Goal: Task Accomplishment & Management: Manage account settings

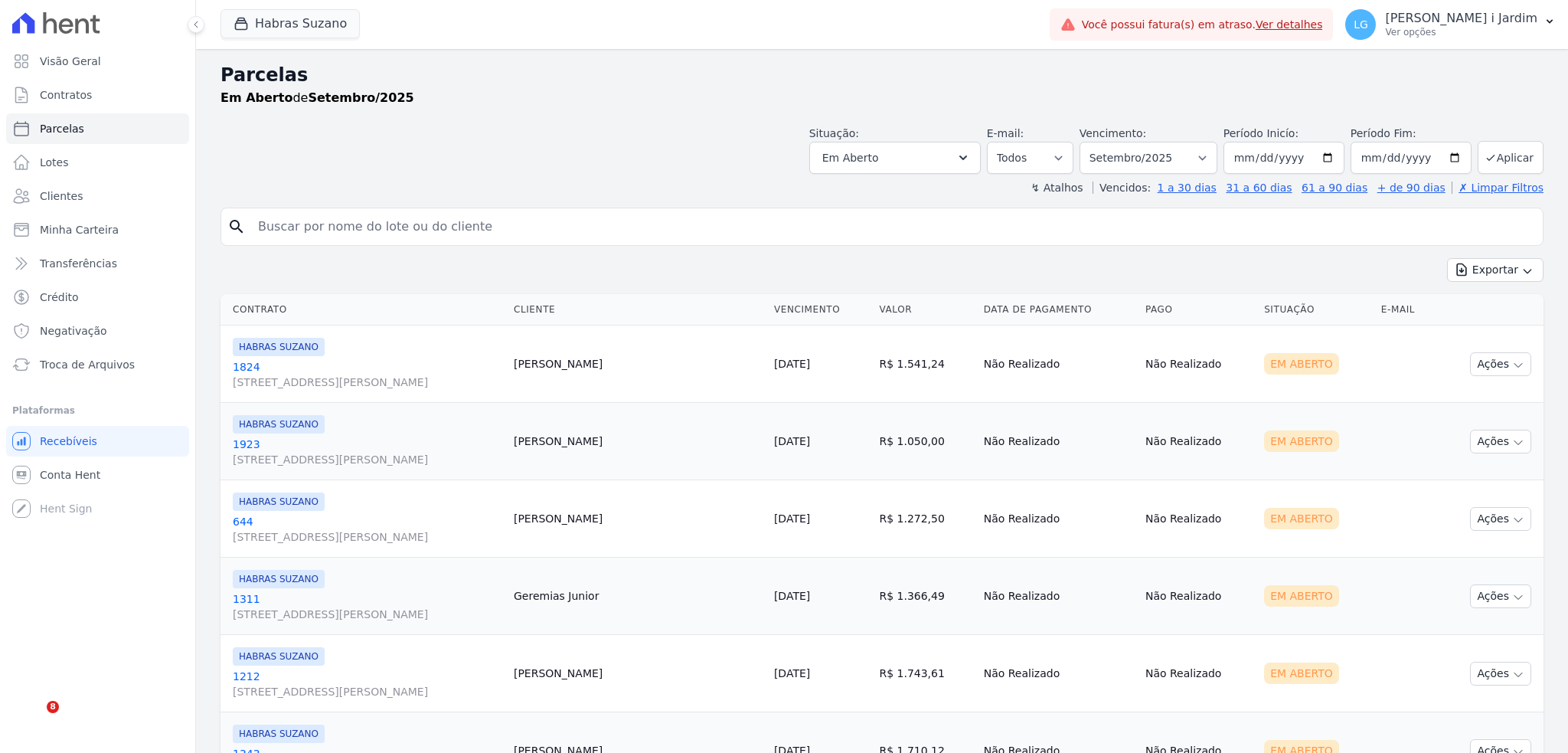
select select
click at [1133, 296] on th "Data de Pagamento" at bounding box center [1059, 310] width 161 height 32
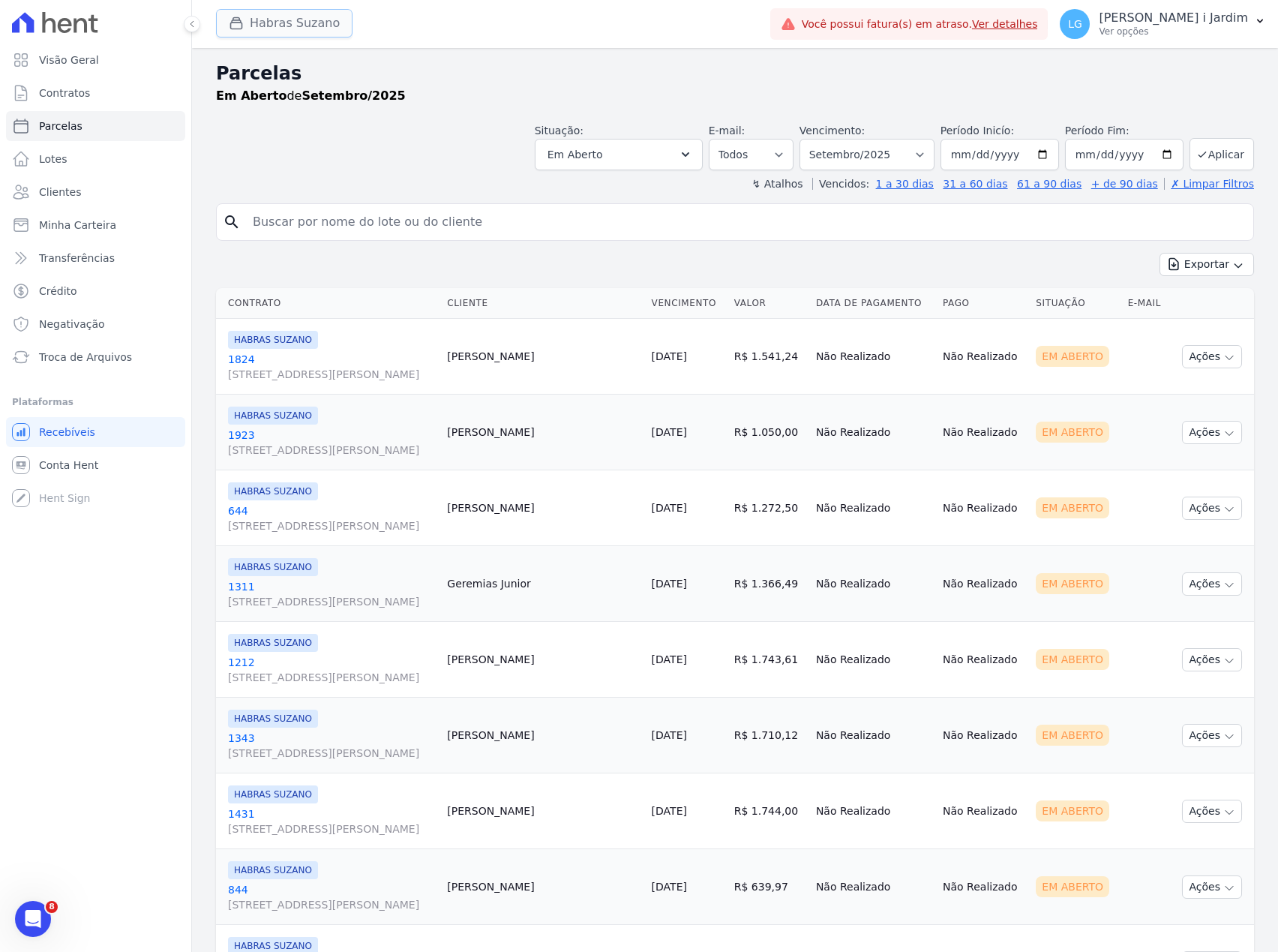
click at [319, 24] on button "Habras Suzano" at bounding box center [285, 22] width 136 height 28
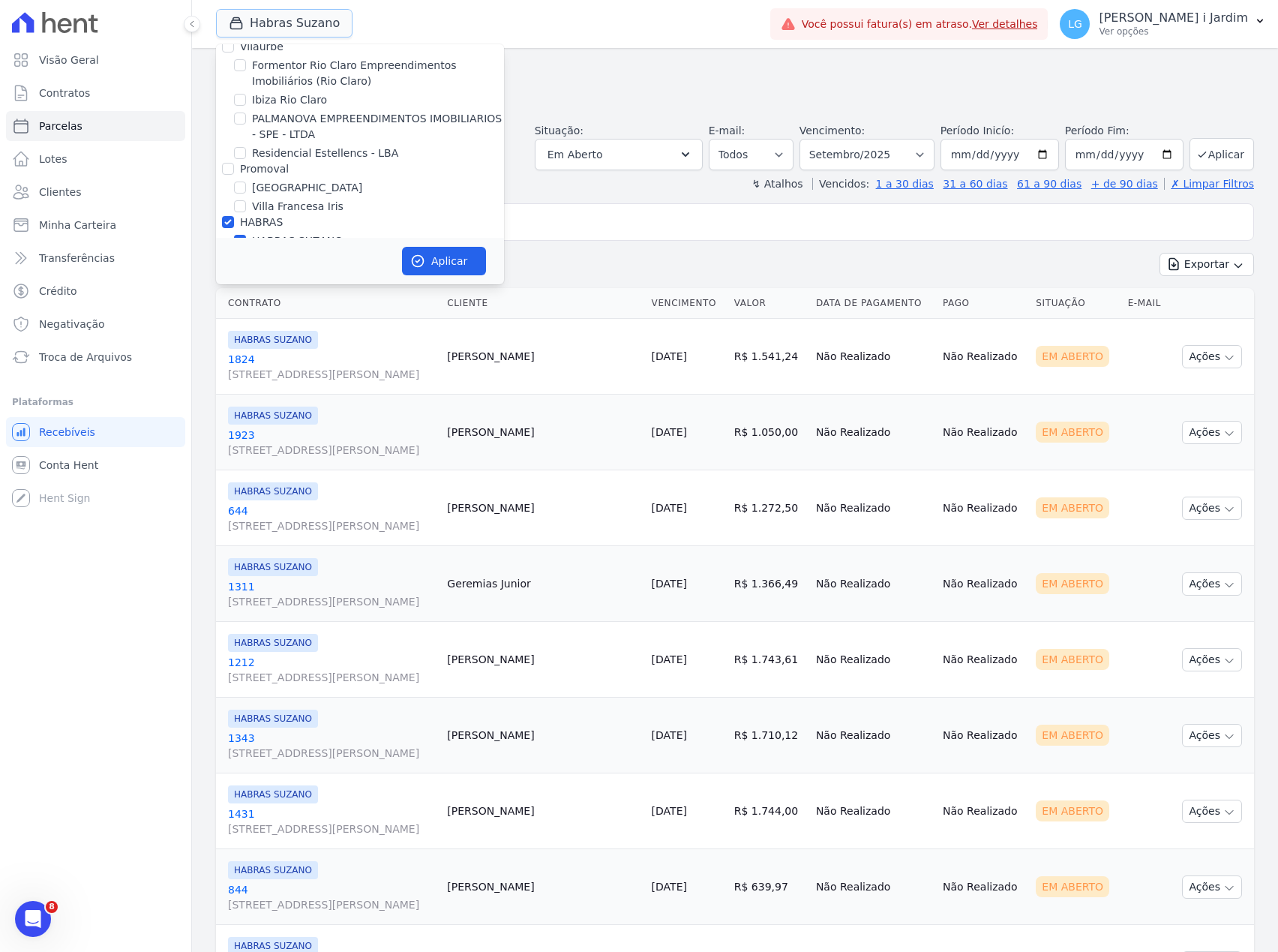
scroll to position [1699, 0]
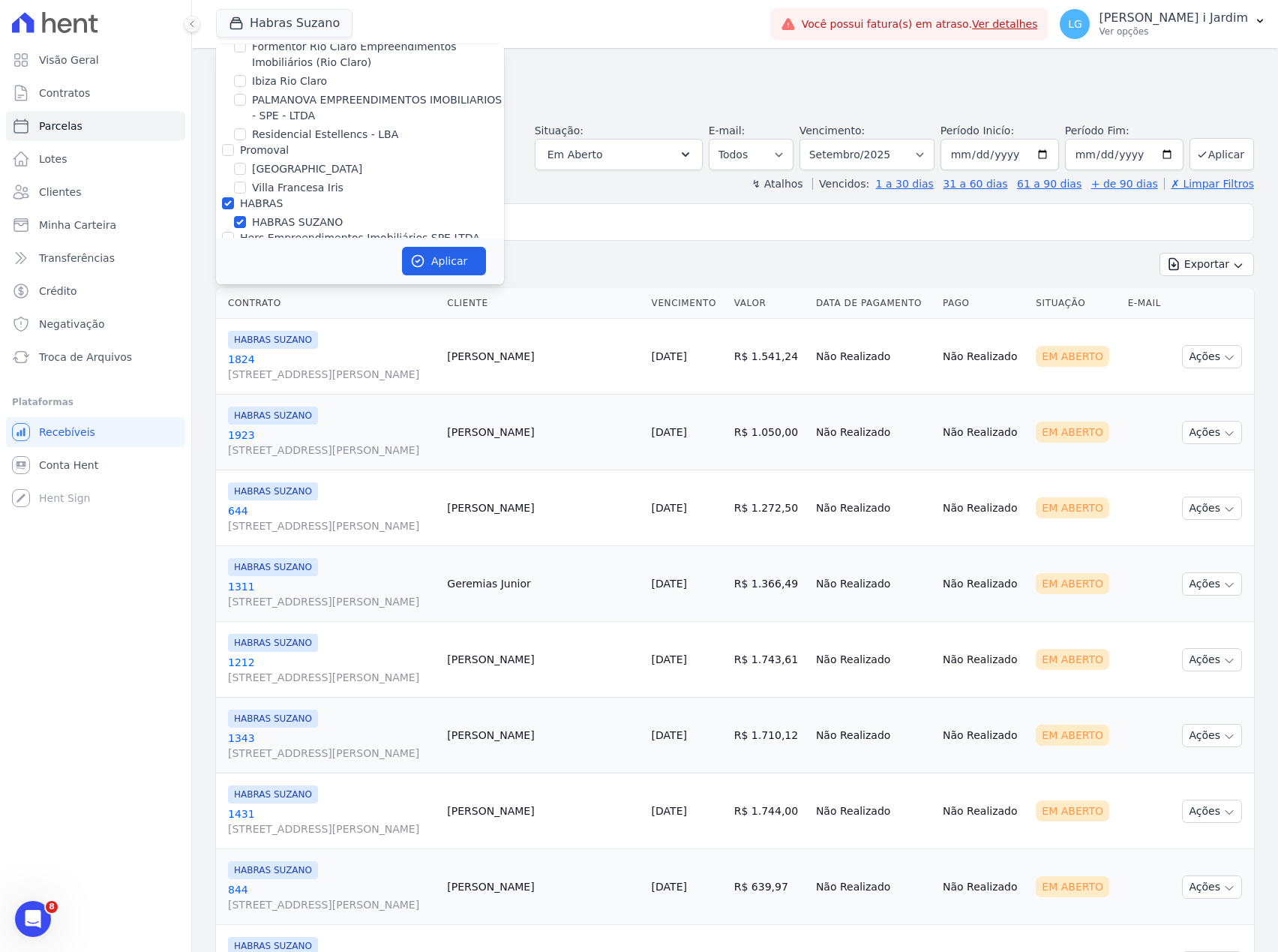
click at [295, 214] on label "HABRAS SUZANO" at bounding box center [297, 222] width 91 height 16
click at [246, 216] on input "HABRAS SUZANO" at bounding box center [240, 222] width 12 height 12
checkbox input "false"
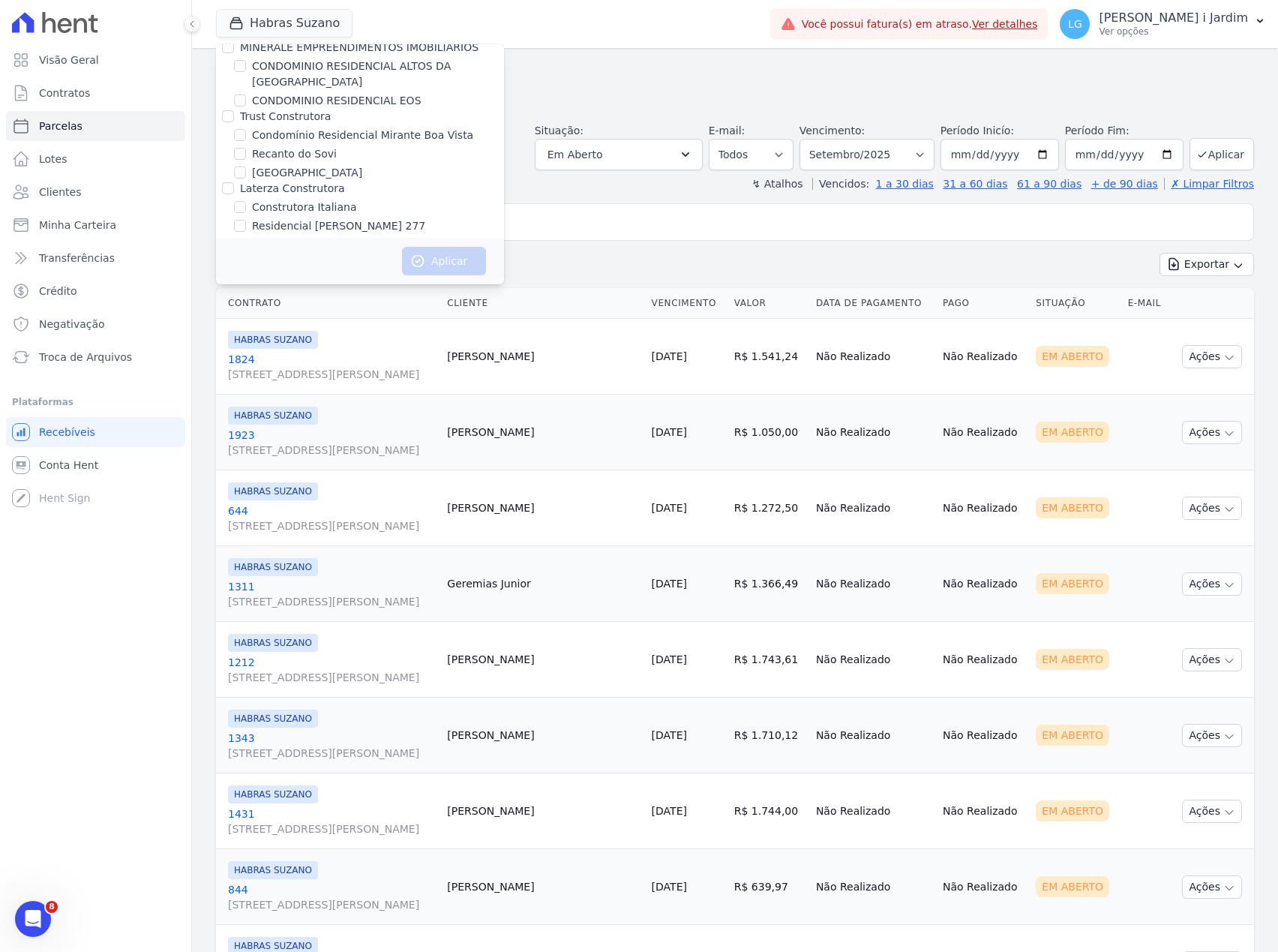
click at [301, 200] on label "Construtora Italiana" at bounding box center [304, 208] width 104 height 16
click at [246, 201] on input "Construtora Italiana" at bounding box center [240, 207] width 12 height 12
checkbox input "true"
click at [312, 255] on label "Residencial [GEOGRAPHIC_DATA]" at bounding box center [339, 263] width 174 height 16
click at [246, 257] on input "Residencial [GEOGRAPHIC_DATA]" at bounding box center [240, 263] width 12 height 12
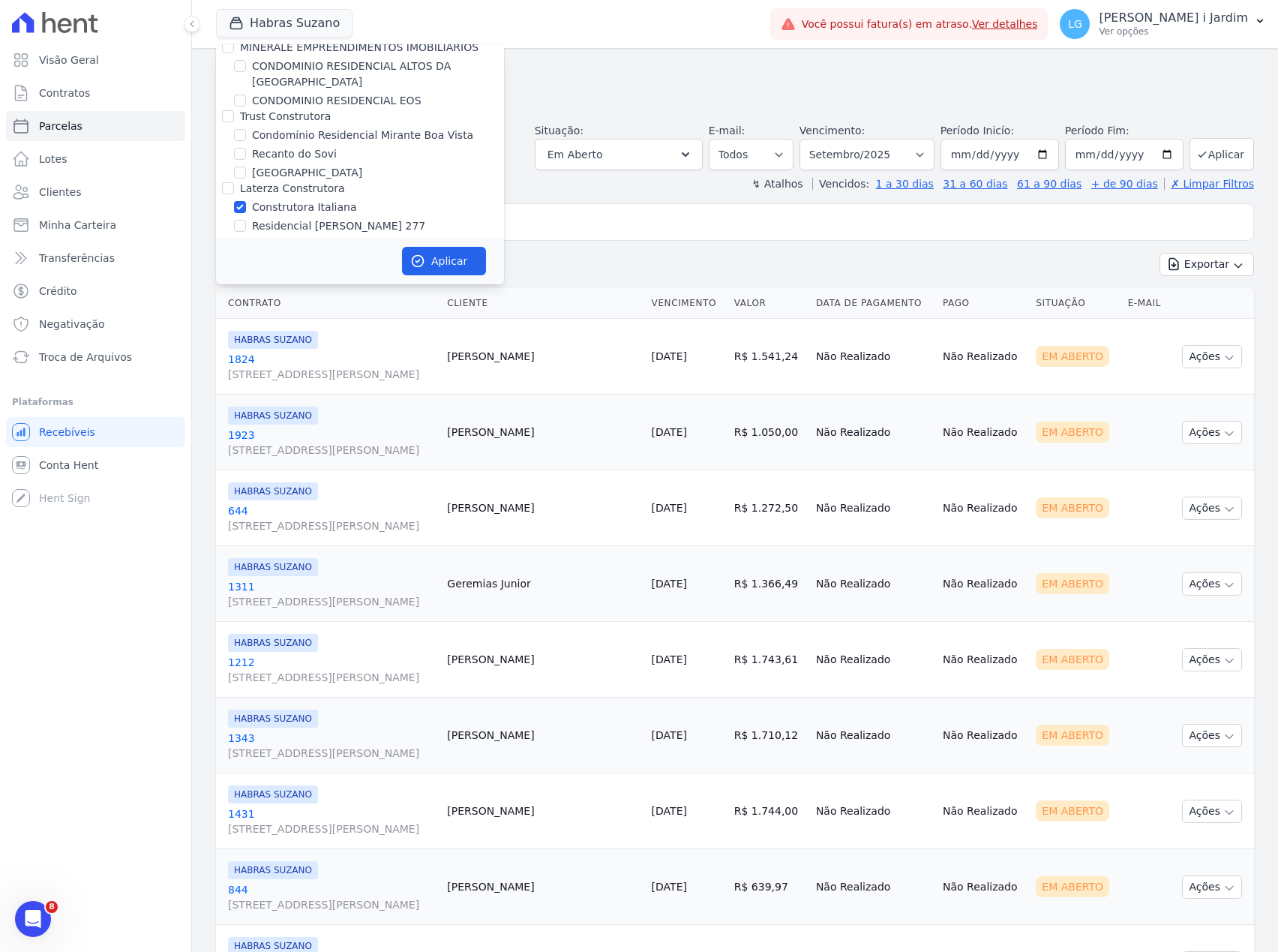
checkbox input "true"
click at [423, 247] on button "Aplicar" at bounding box center [445, 260] width 84 height 28
select select
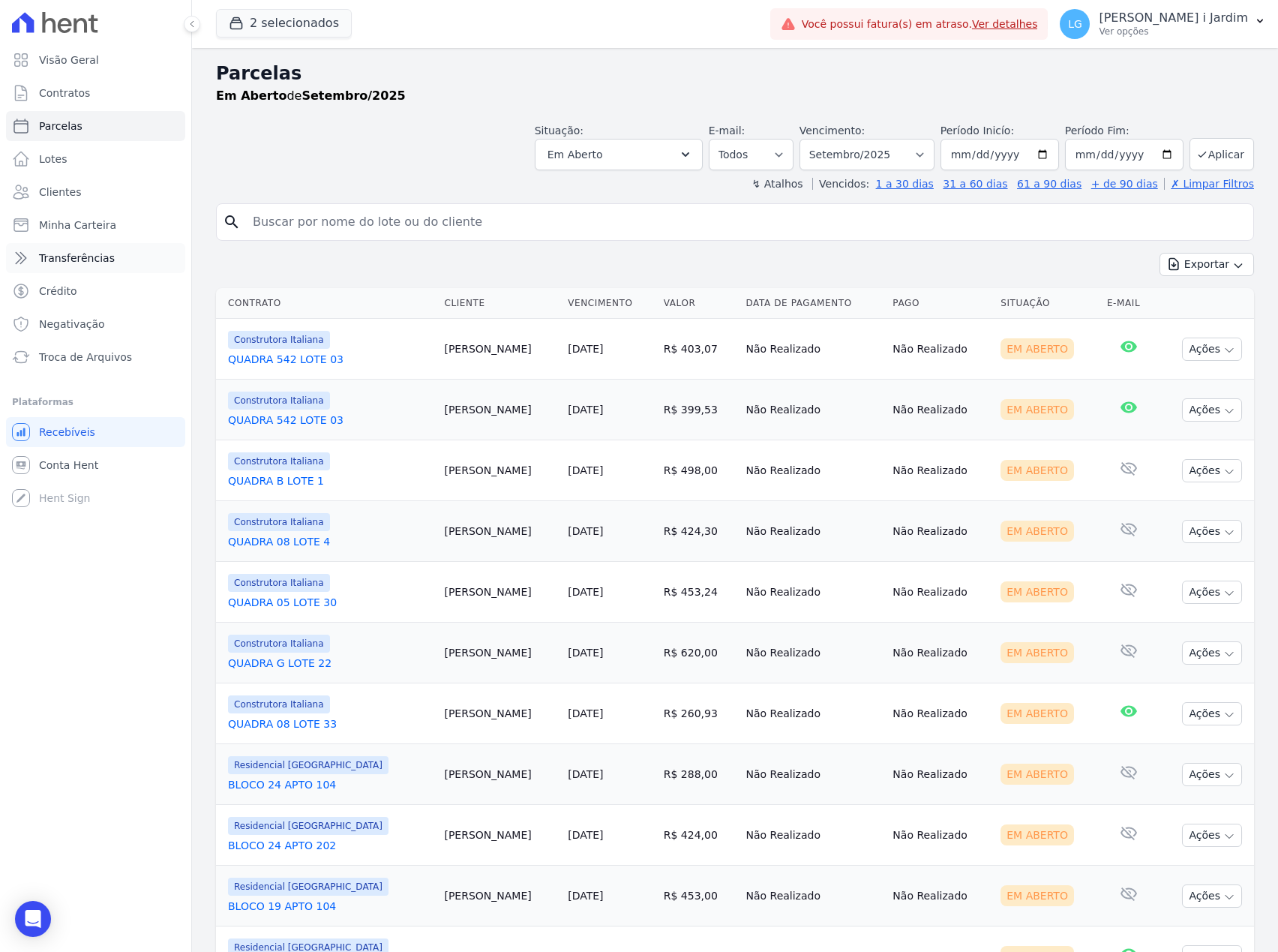
click at [109, 262] on link "Transferências" at bounding box center [96, 257] width 179 height 30
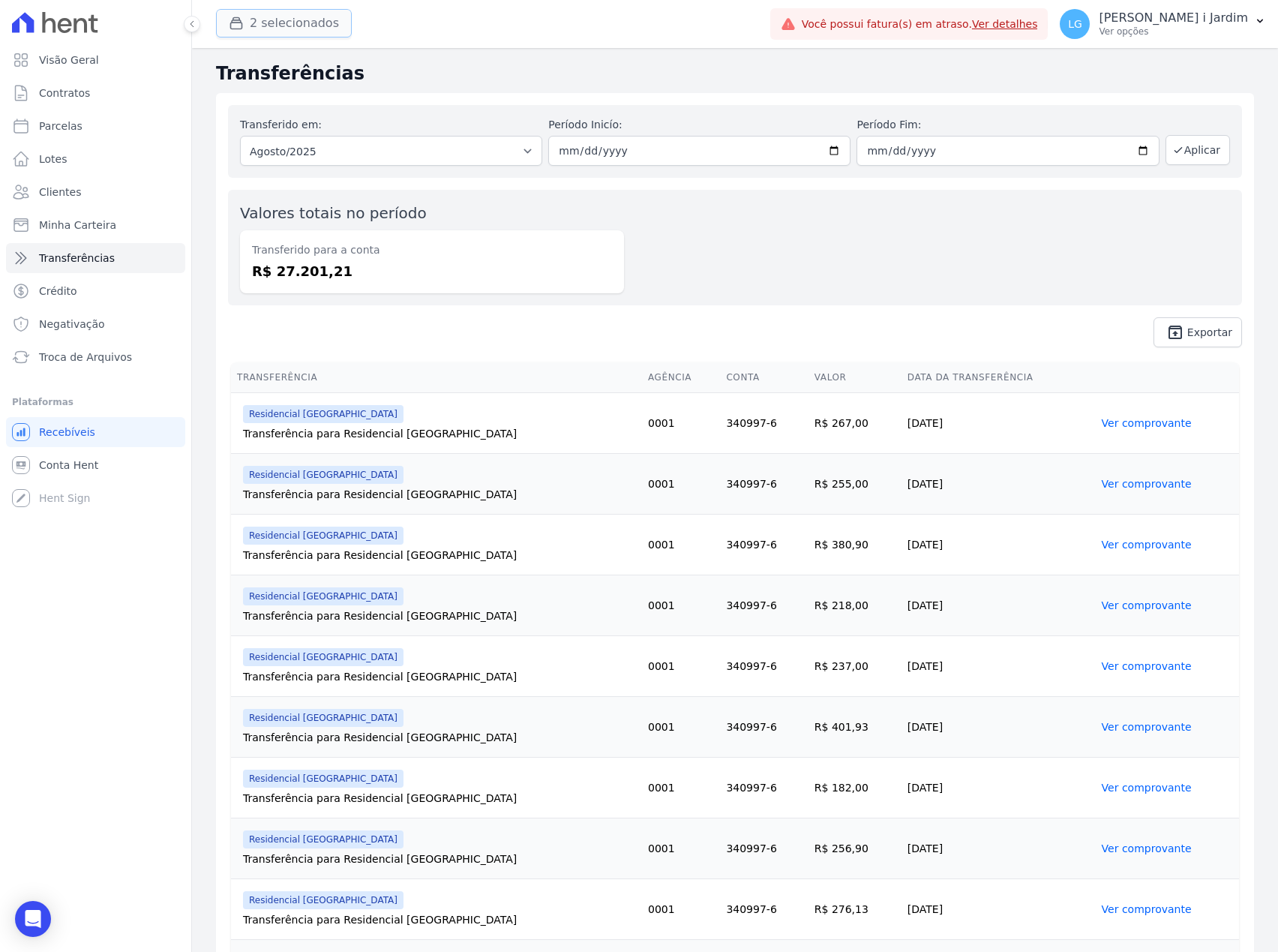
click at [259, 24] on button "2 selecionados" at bounding box center [284, 22] width 136 height 28
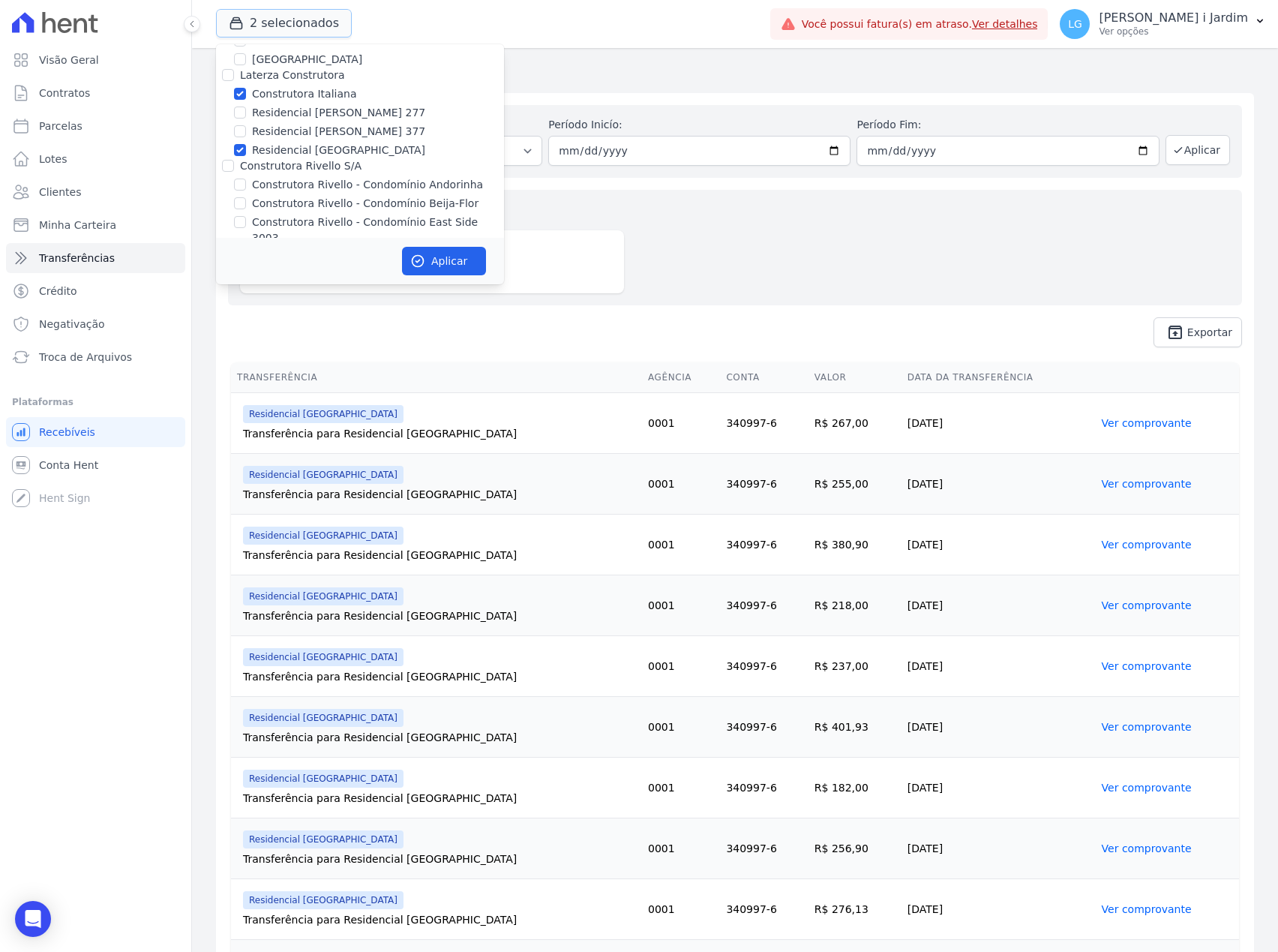
scroll to position [900, 0]
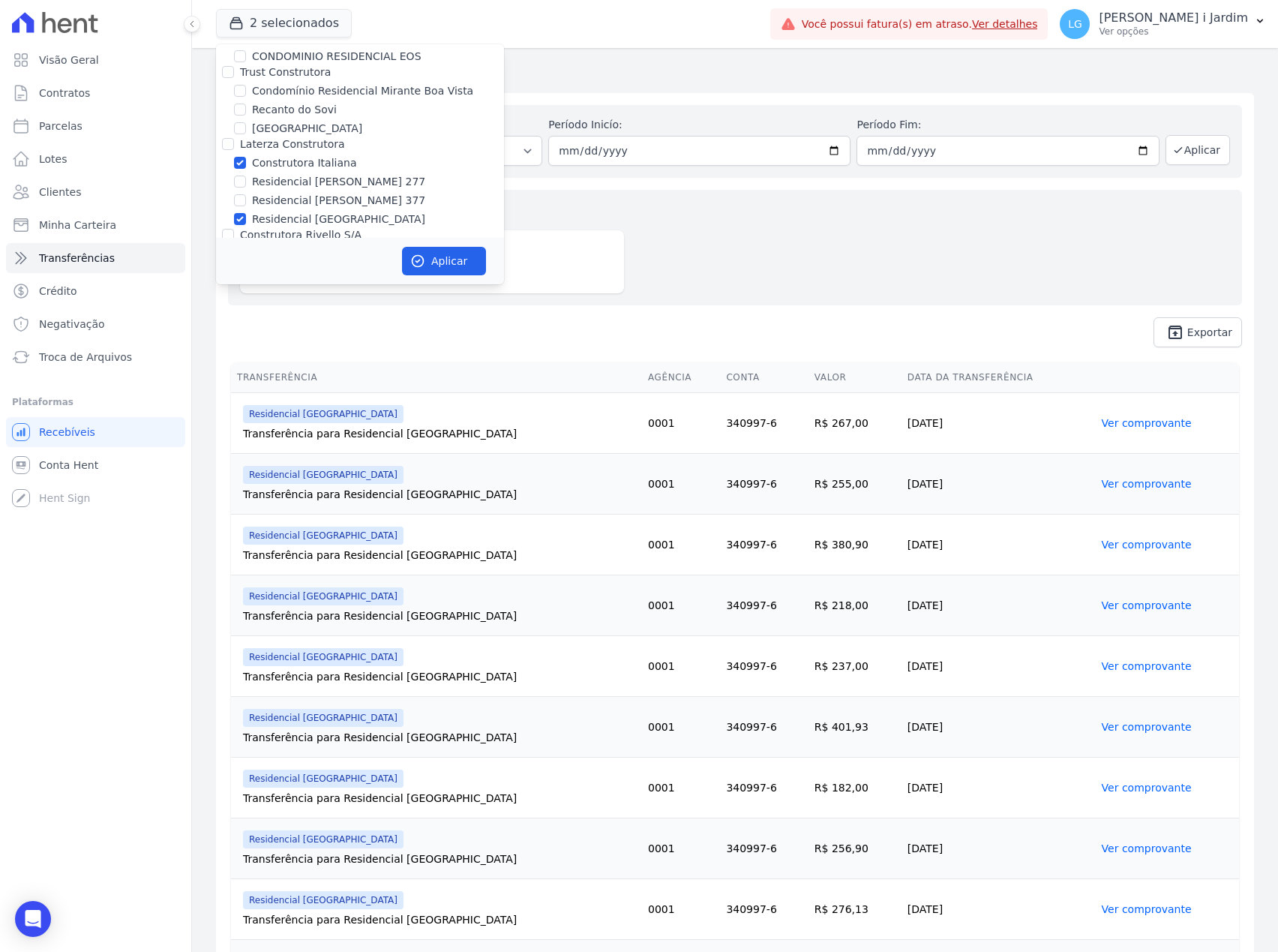
click at [294, 211] on label "Residencial [GEOGRAPHIC_DATA]" at bounding box center [339, 219] width 174 height 16
click at [246, 213] on input "Residencial [GEOGRAPHIC_DATA]" at bounding box center [240, 219] width 12 height 12
checkbox input "false"
click at [307, 155] on label "Construtora Italiana" at bounding box center [304, 163] width 104 height 16
click at [246, 157] on input "Construtora Italiana" at bounding box center [240, 163] width 12 height 12
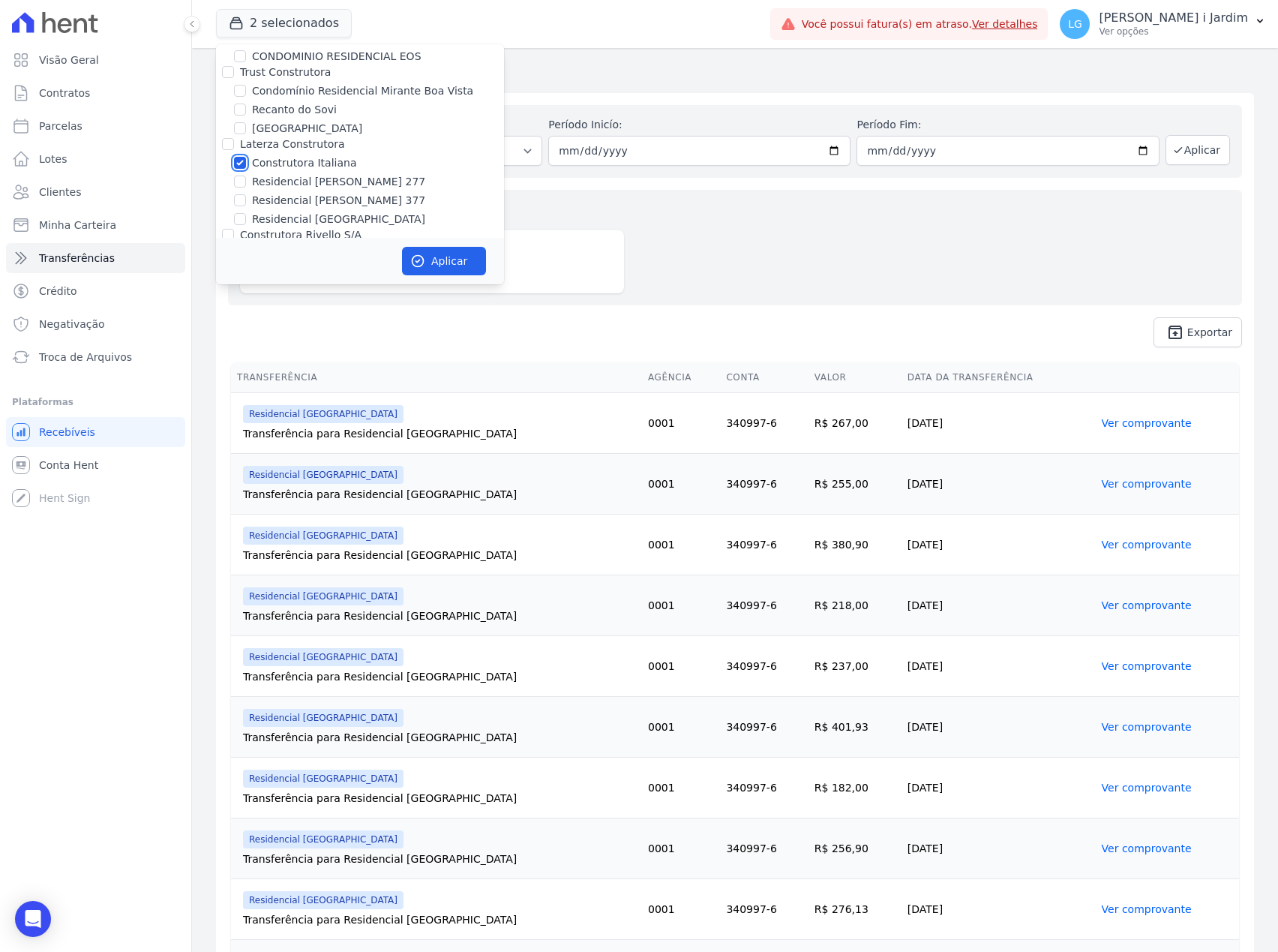
checkbox input "false"
click at [304, 174] on label "Residencial [PERSON_NAME] 277" at bounding box center [339, 182] width 174 height 16
click at [246, 175] on input "Residencial [PERSON_NAME] 277" at bounding box center [240, 181] width 12 height 12
checkbox input "true"
click at [304, 193] on label "Residencial [PERSON_NAME] 377" at bounding box center [339, 201] width 174 height 16
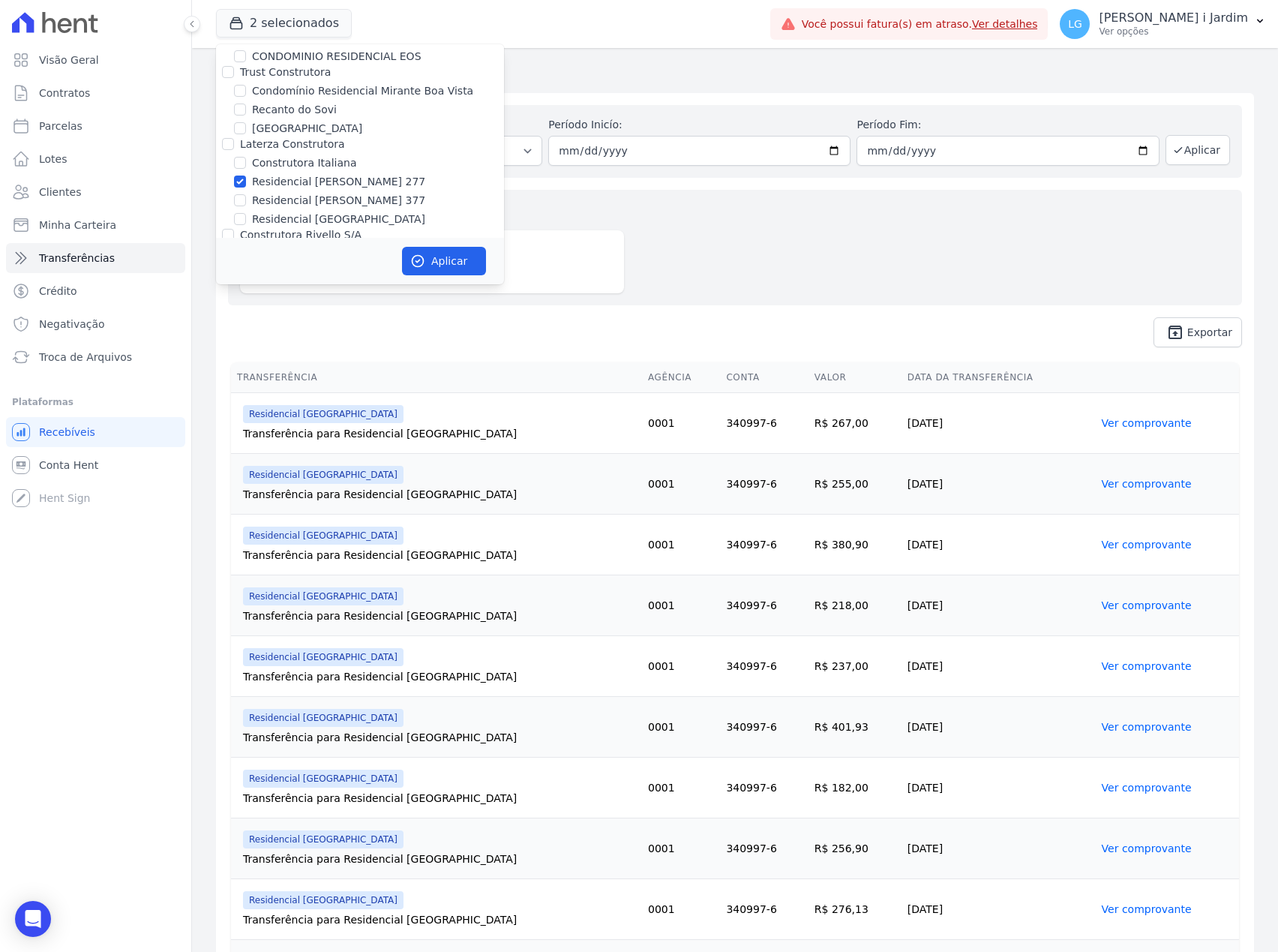
click at [246, 194] on input "Residencial [PERSON_NAME] 377" at bounding box center [240, 200] width 12 height 12
checkbox input "true"
click at [451, 267] on button "Aplicar" at bounding box center [445, 260] width 84 height 28
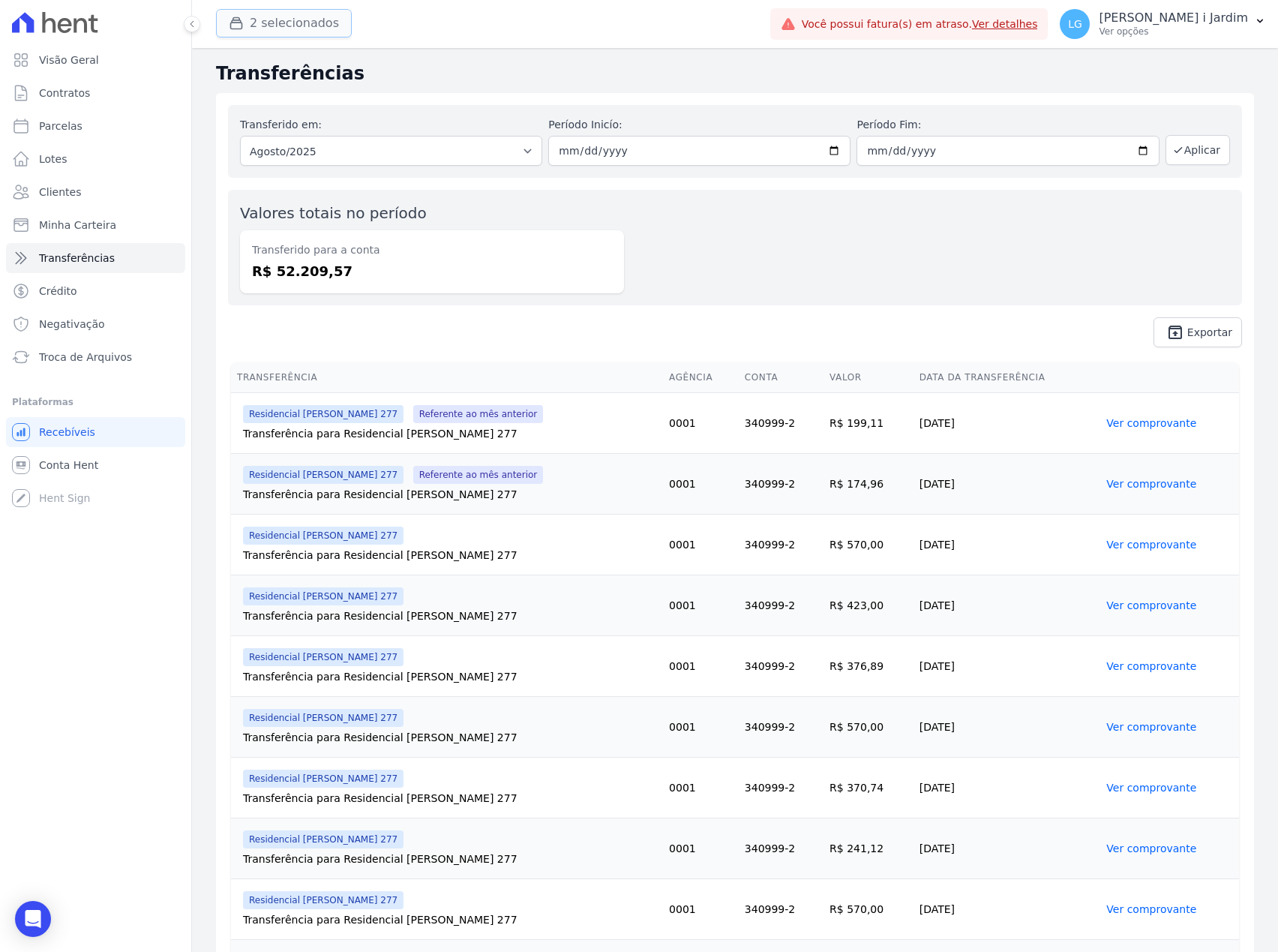
click at [273, 27] on button "2 selecionados" at bounding box center [284, 22] width 136 height 28
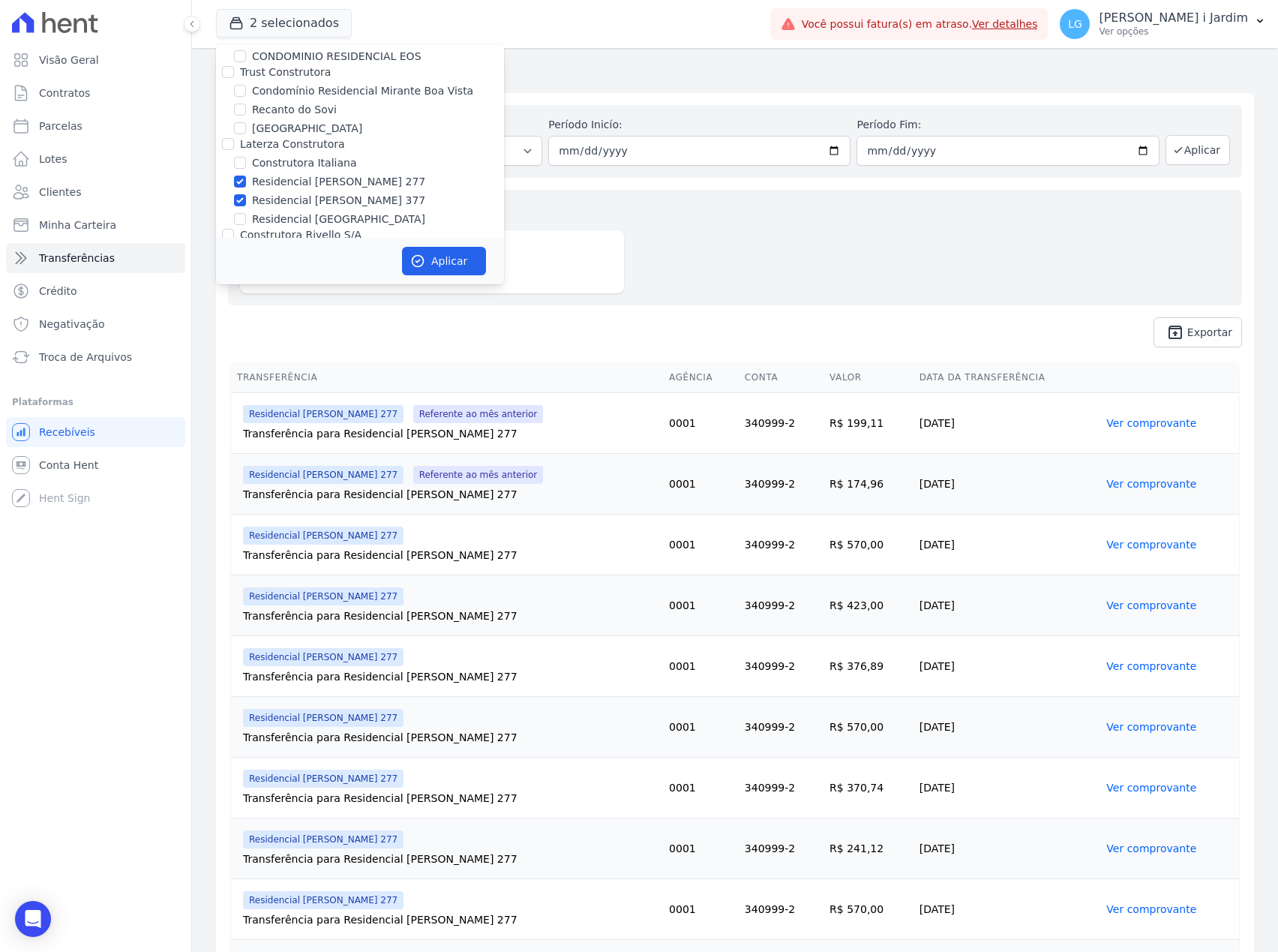
click at [315, 174] on label "Residencial [PERSON_NAME] 277" at bounding box center [339, 182] width 174 height 16
click at [246, 175] on input "Residencial [PERSON_NAME] 277" at bounding box center [240, 181] width 12 height 12
checkbox input "false"
click at [320, 193] on label "Residencial [PERSON_NAME] 377" at bounding box center [339, 201] width 174 height 16
click at [246, 194] on input "Residencial [PERSON_NAME] 377" at bounding box center [240, 200] width 12 height 12
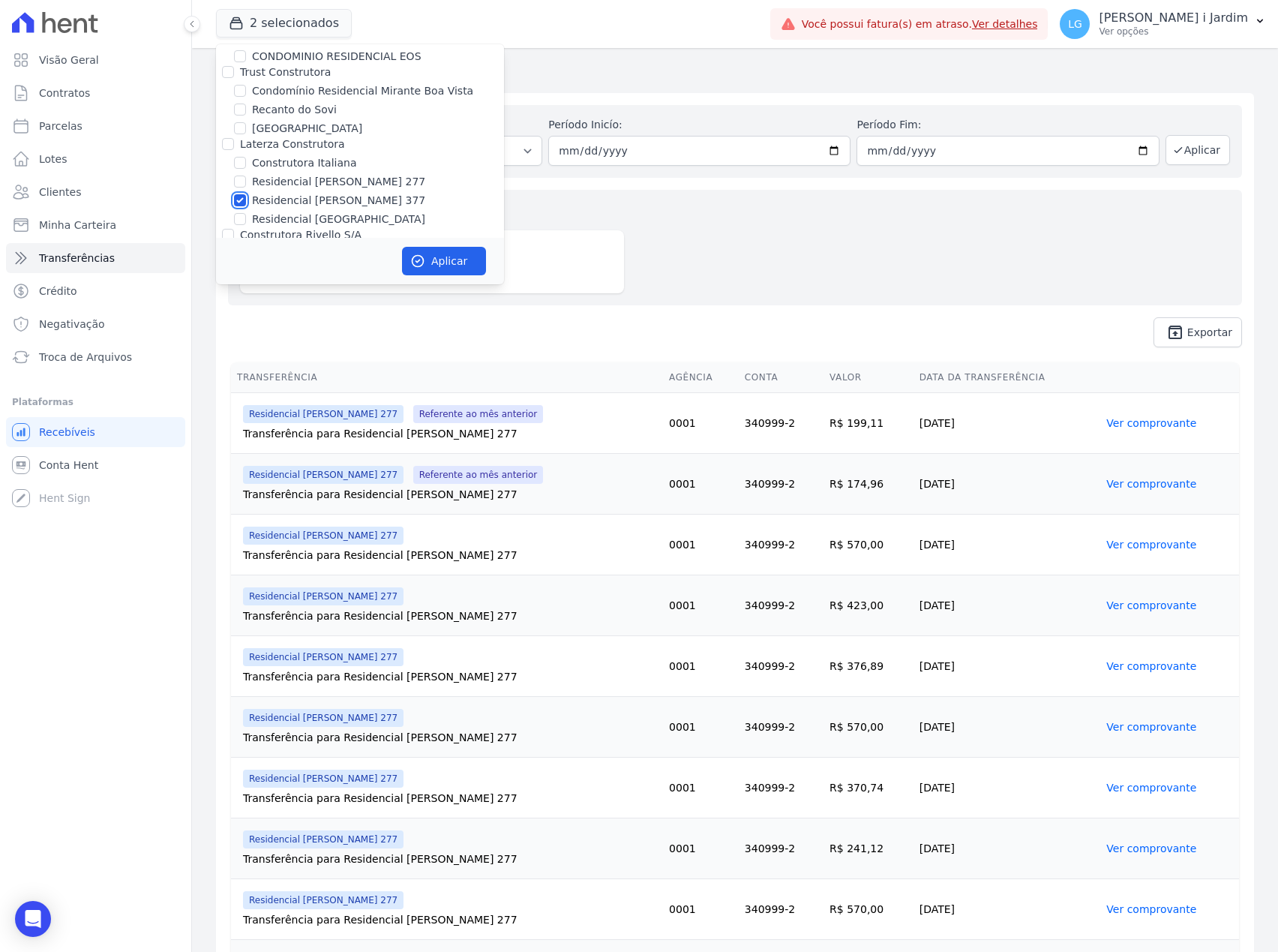
checkbox input "false"
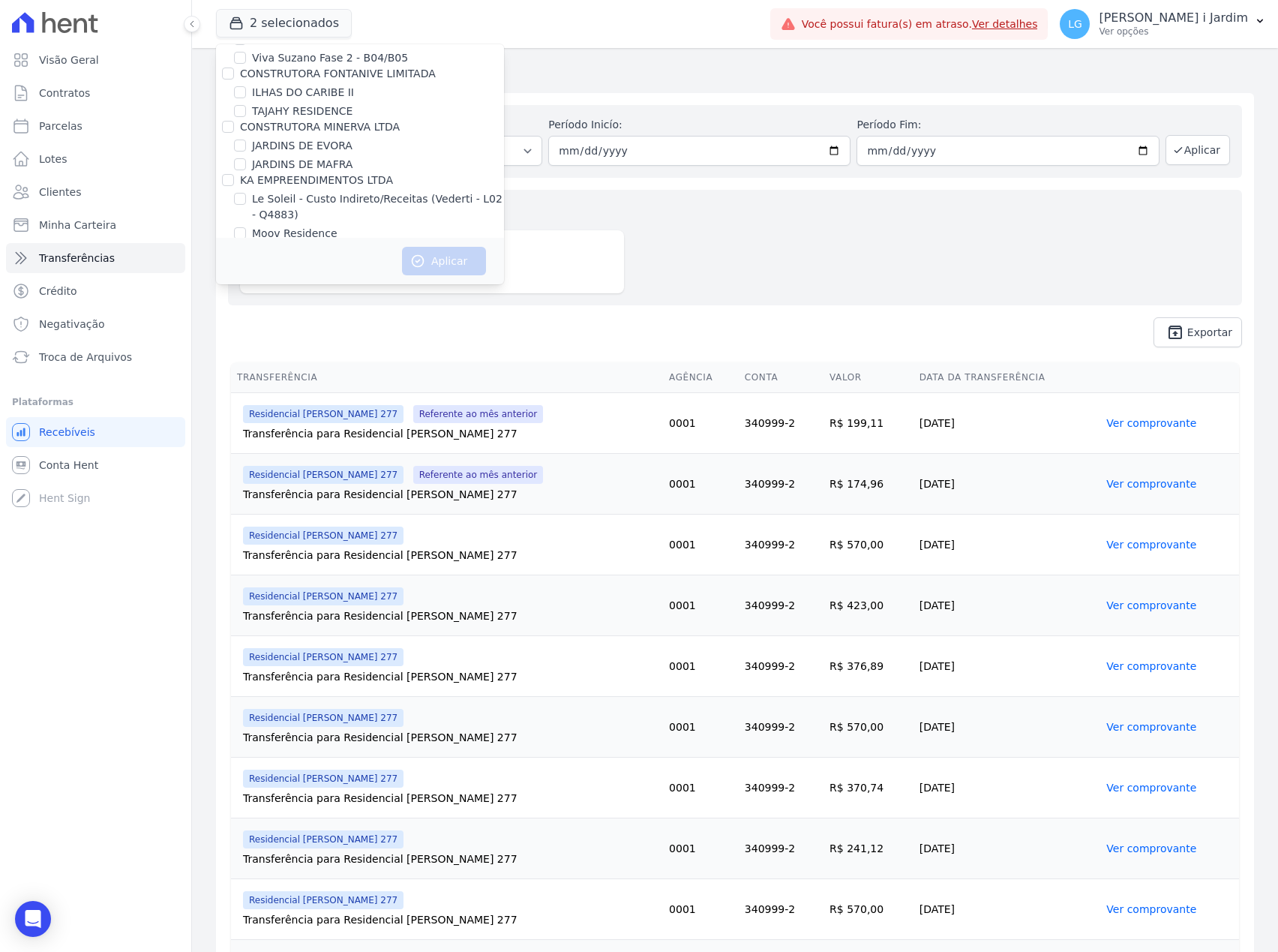
click at [308, 279] on label "LOULY CAIXE ENGENHARIA" at bounding box center [323, 286] width 140 height 16
click at [246, 281] on input "LOULY CAIXE ENGENHARIA" at bounding box center [240, 286] width 12 height 12
checkbox input "true"
click at [445, 267] on button "Aplicar" at bounding box center [445, 260] width 84 height 28
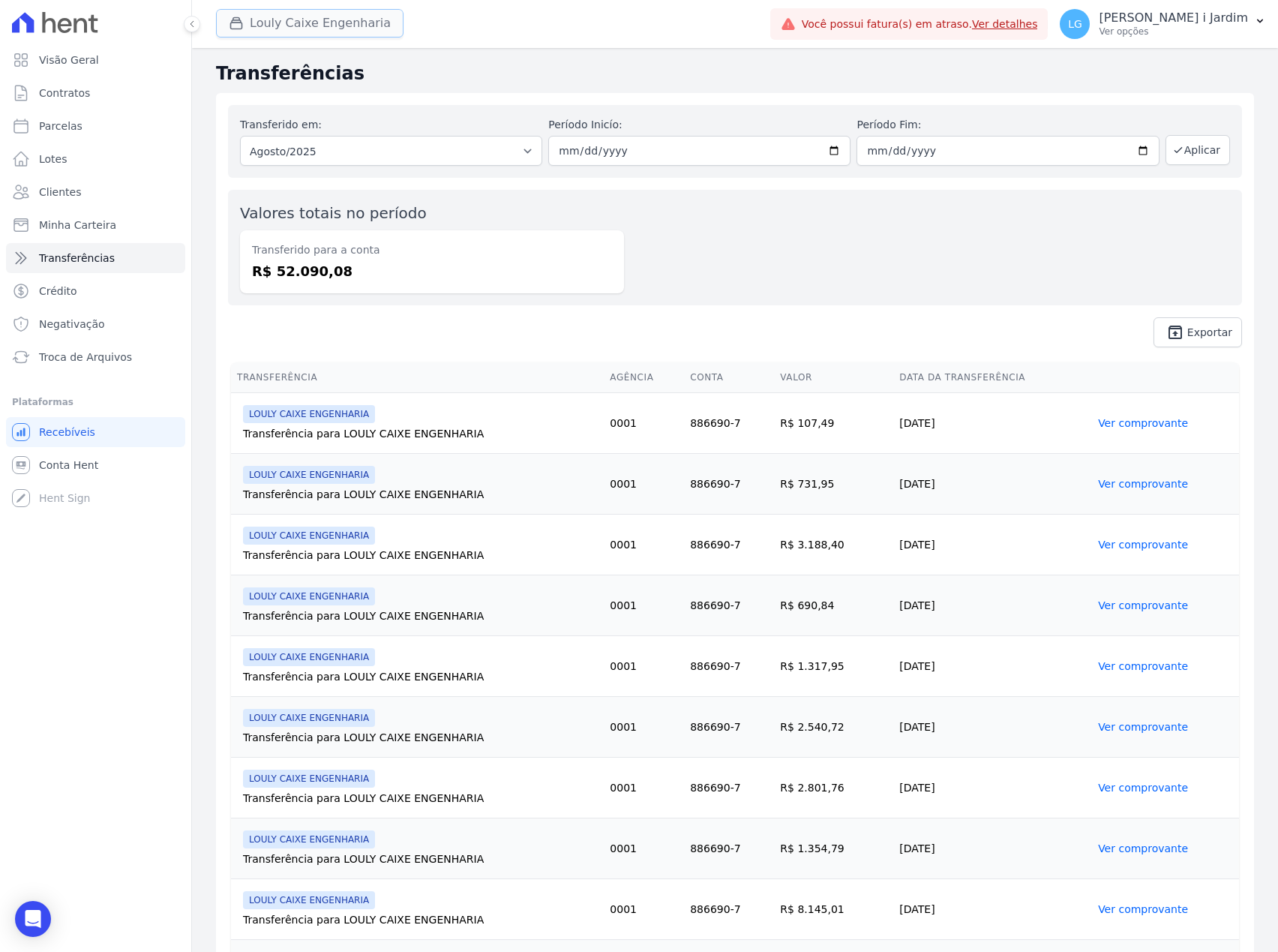
click at [323, 25] on button "Louly Caixe Engenharia" at bounding box center [310, 22] width 187 height 28
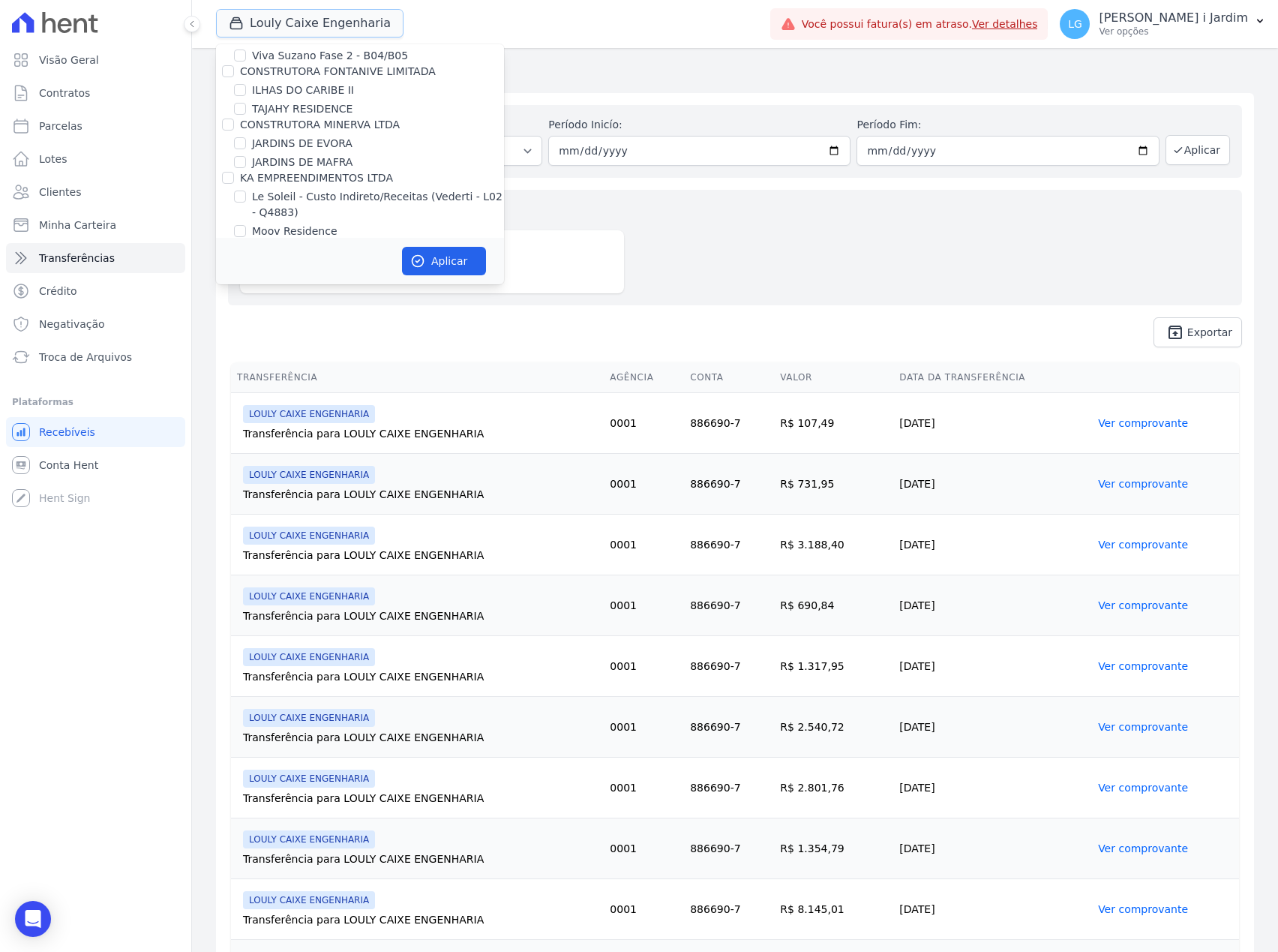
scroll to position [2199, 0]
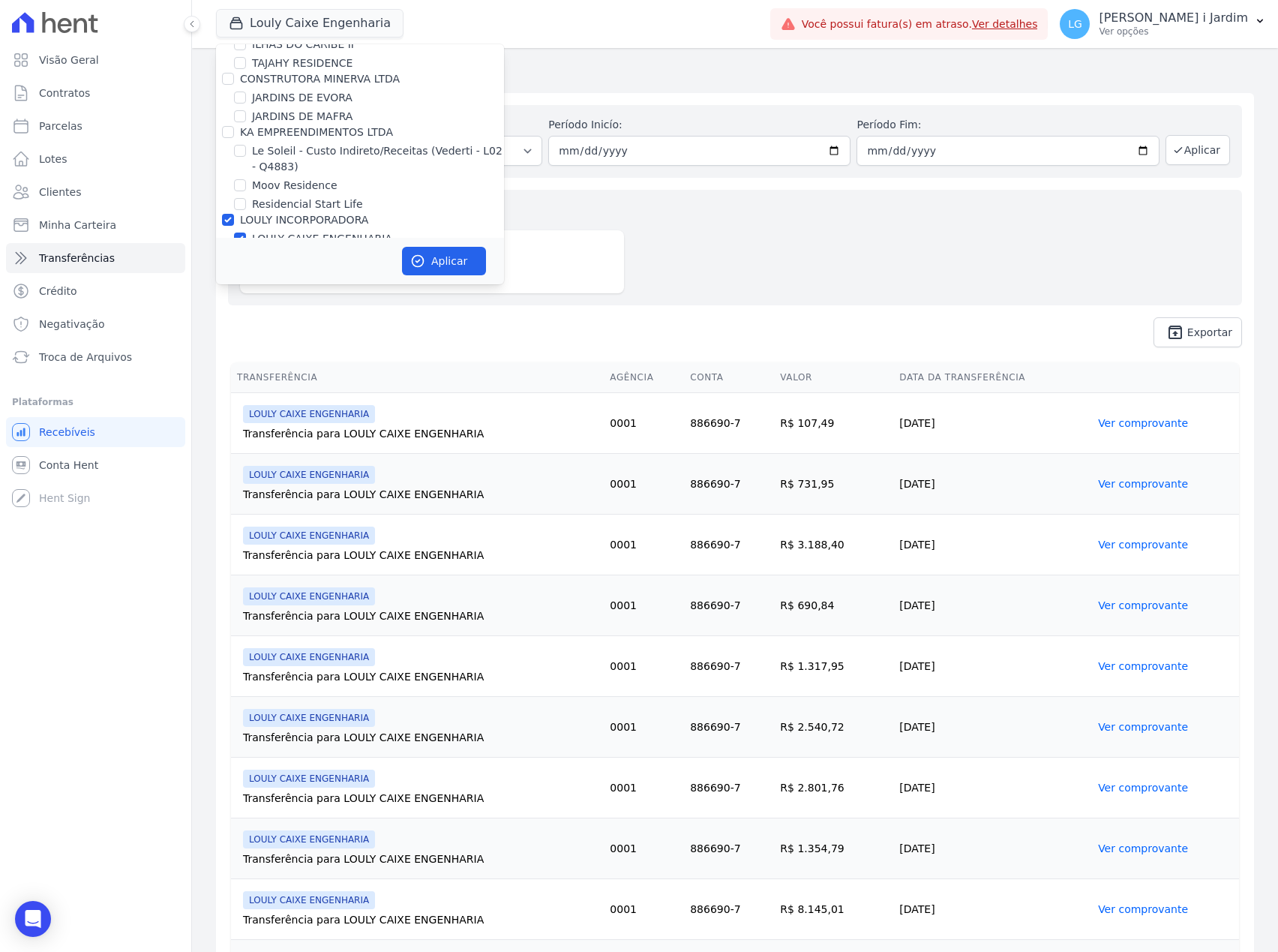
click at [330, 231] on label "LOULY CAIXE ENGENHARIA" at bounding box center [323, 239] width 140 height 16
click at [246, 233] on input "LOULY CAIXE ENGENHARIA" at bounding box center [240, 239] width 12 height 12
checkbox input "false"
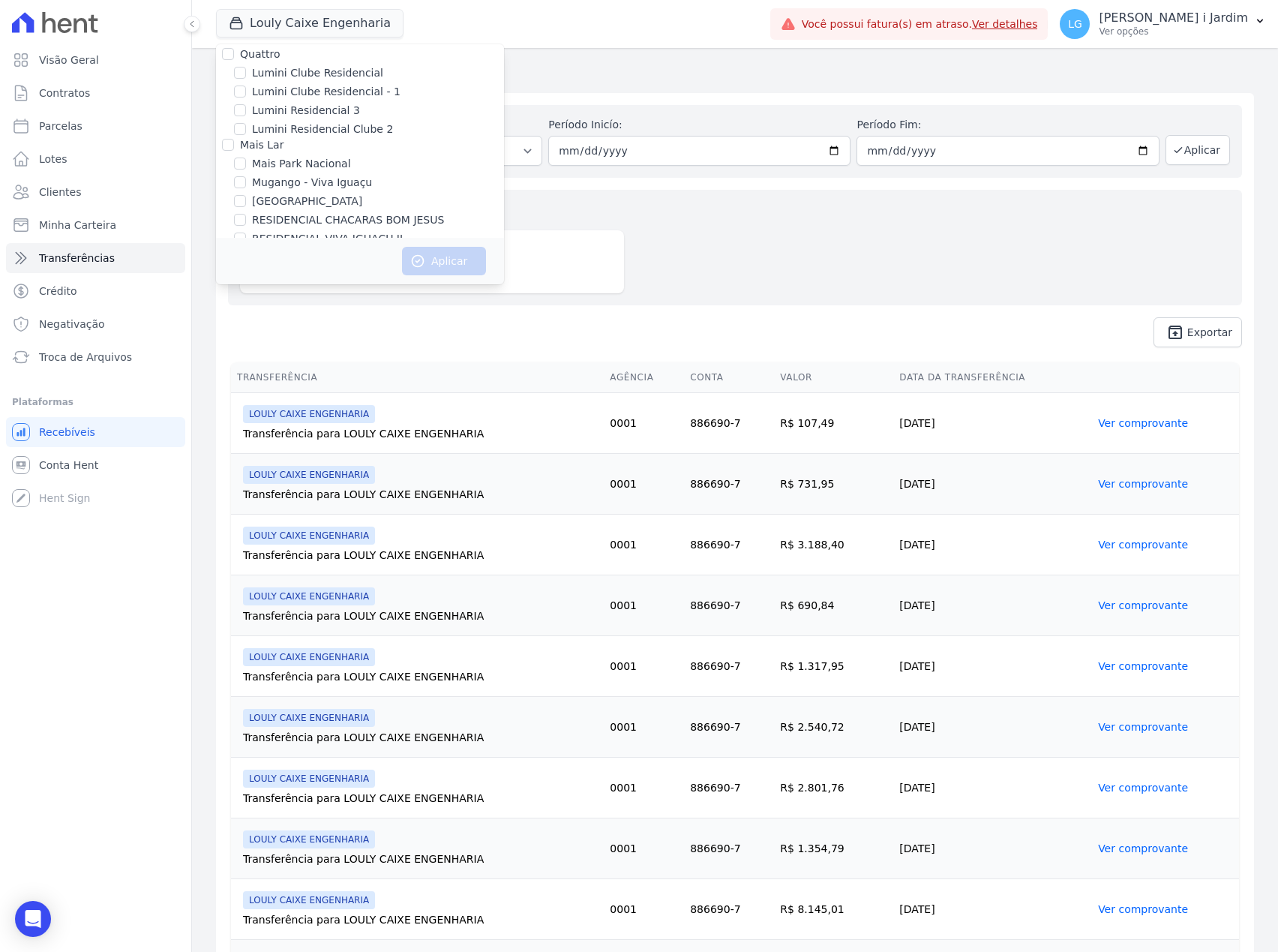
scroll to position [2300, 0]
click at [337, 313] on label "RESIDENCIAL CHACARAS BOM JESUS" at bounding box center [348, 321] width 192 height 16
click at [246, 314] on input "RESIDENCIAL CHACARAS BOM JESUS" at bounding box center [240, 320] width 12 height 12
checkbox input "true"
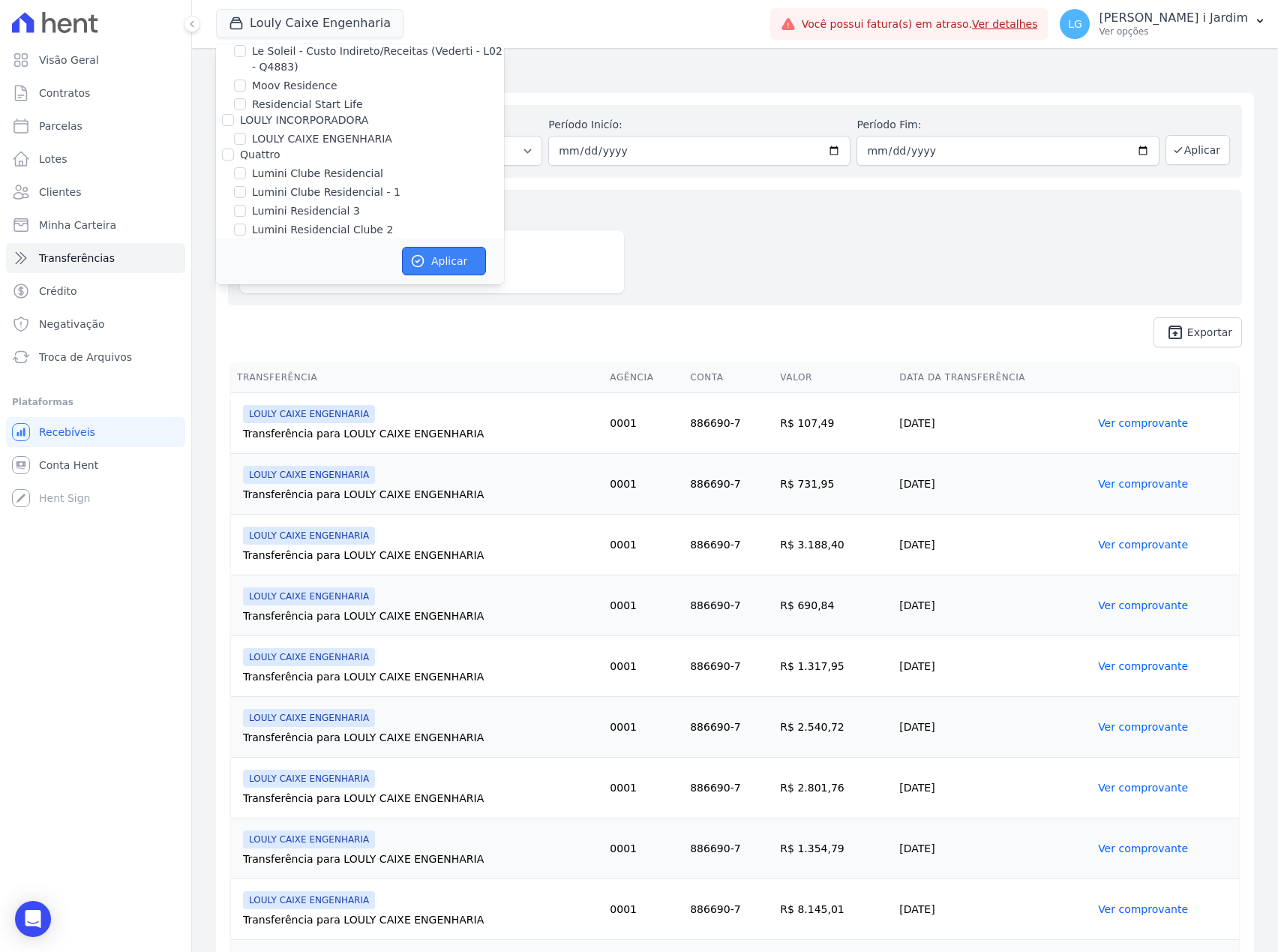
click at [435, 250] on button "Aplicar" at bounding box center [445, 260] width 84 height 28
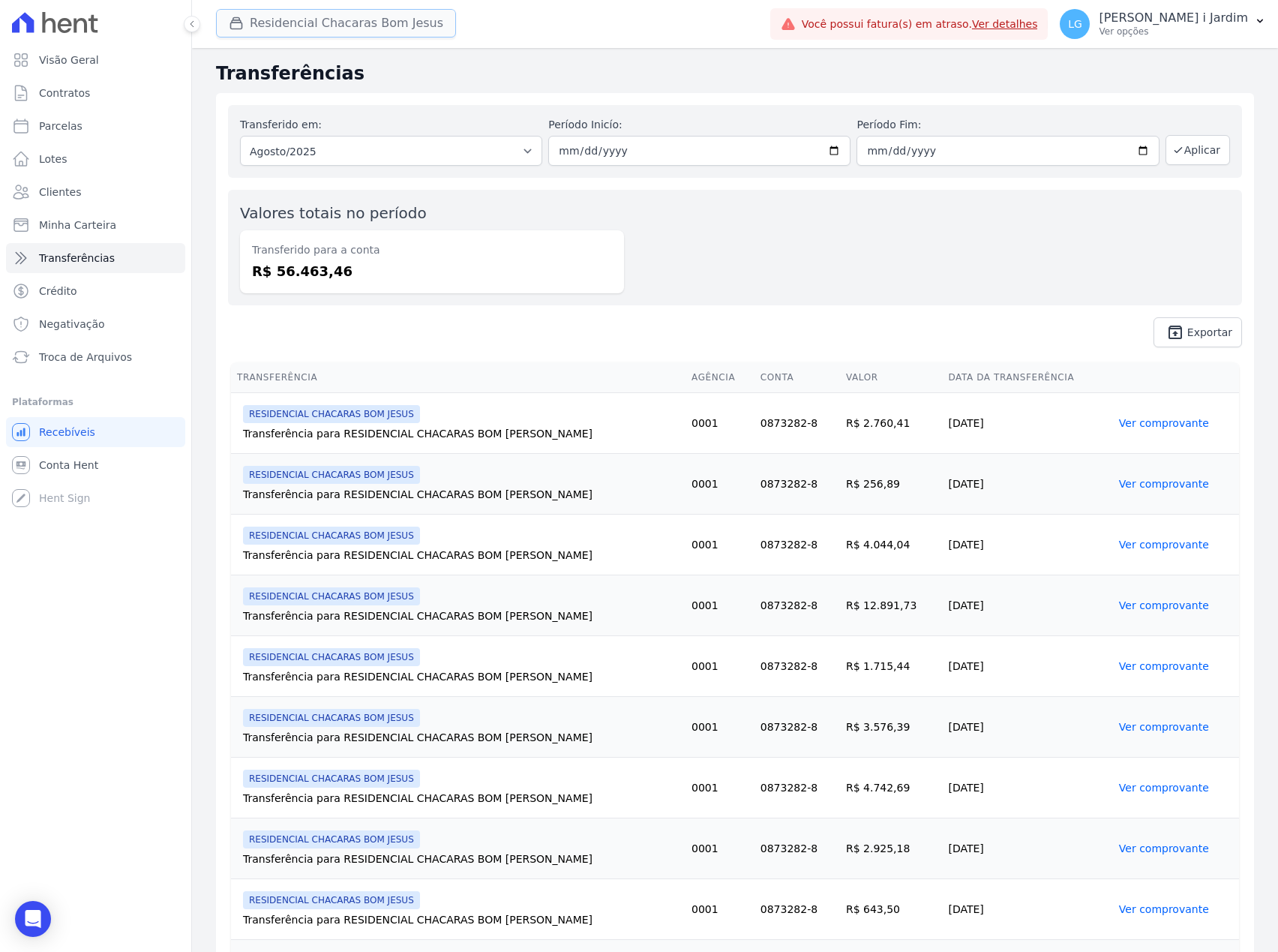
click at [311, 34] on button "Residencial Chacaras Bom Jesus" at bounding box center [336, 22] width 240 height 28
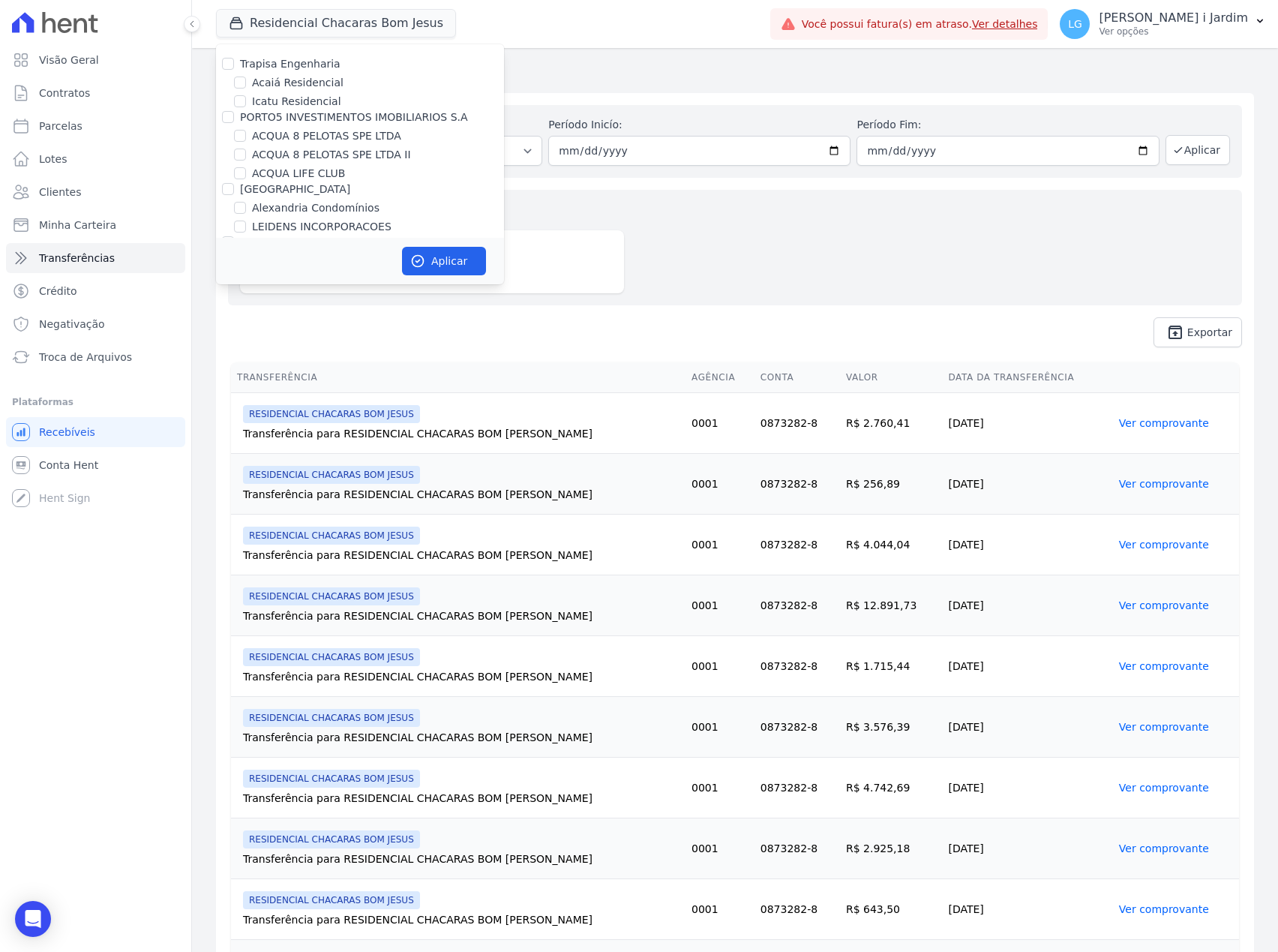
scroll to position [2277, 0]
click at [381, 334] on label "RESIDENCIAL CHACARAS BOM JESUS" at bounding box center [348, 342] width 192 height 16
click at [246, 336] on input "RESIDENCIAL CHACARAS BOM JESUS" at bounding box center [240, 342] width 12 height 12
checkbox input "false"
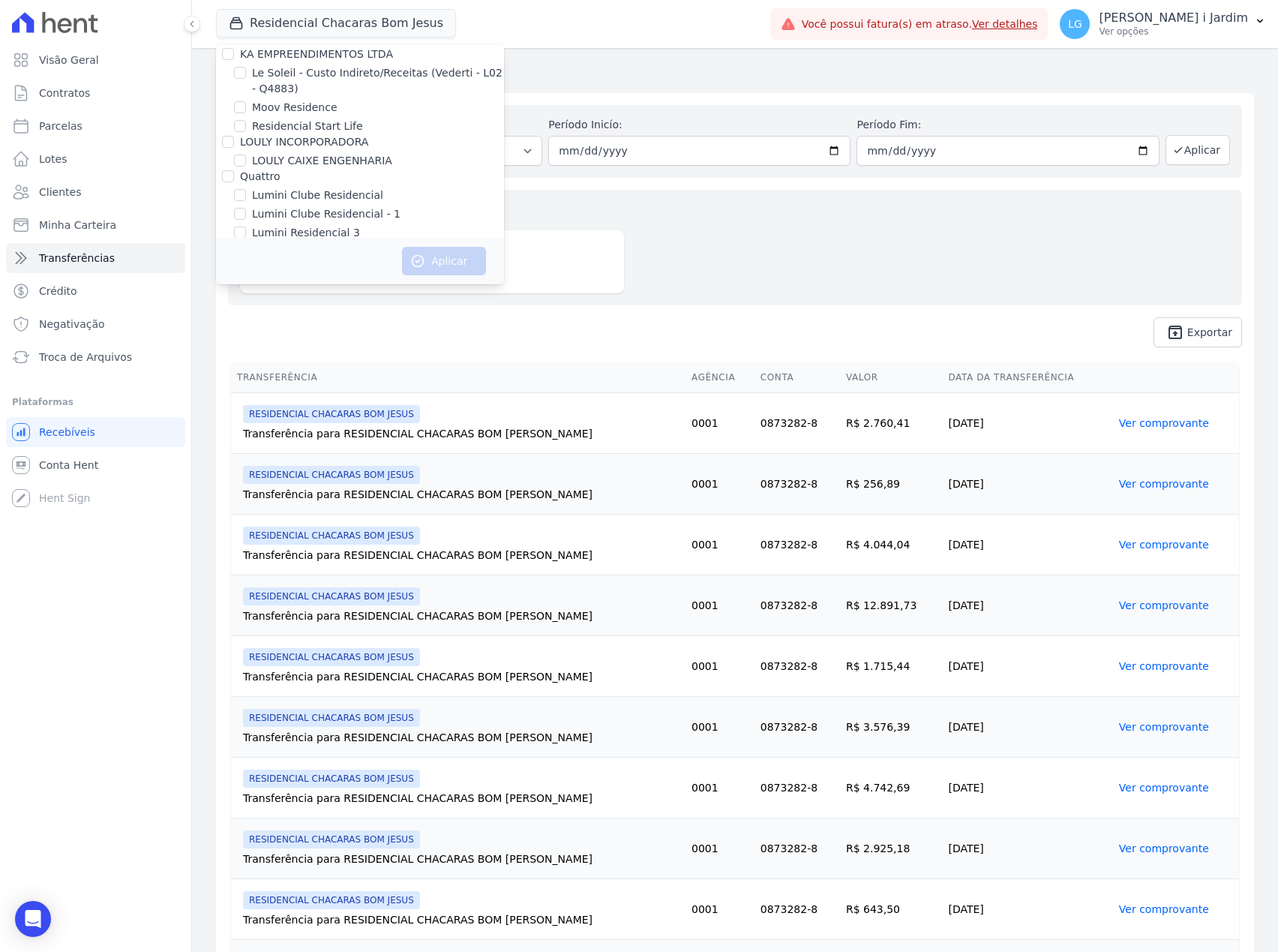
click at [340, 297] on label "Mugango - Viva Iguaçu" at bounding box center [312, 305] width 120 height 16
click at [246, 298] on input "Mugango - Viva Iguaçu" at bounding box center [240, 304] width 12 height 12
checkbox input "true"
click at [430, 252] on button "Aplicar" at bounding box center [445, 260] width 84 height 28
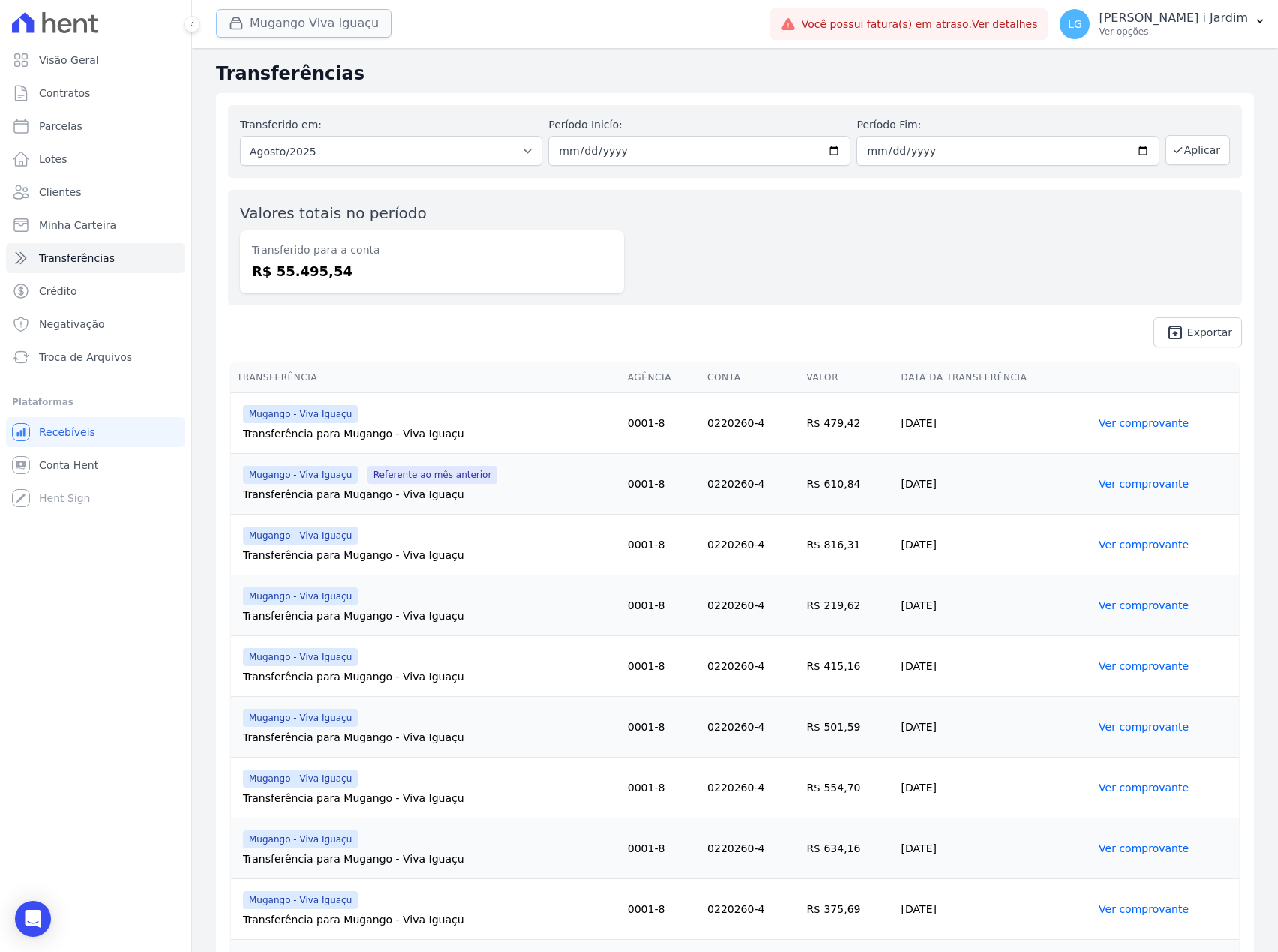
click at [323, 21] on button "Mugango Viva Iguaçu" at bounding box center [304, 22] width 175 height 28
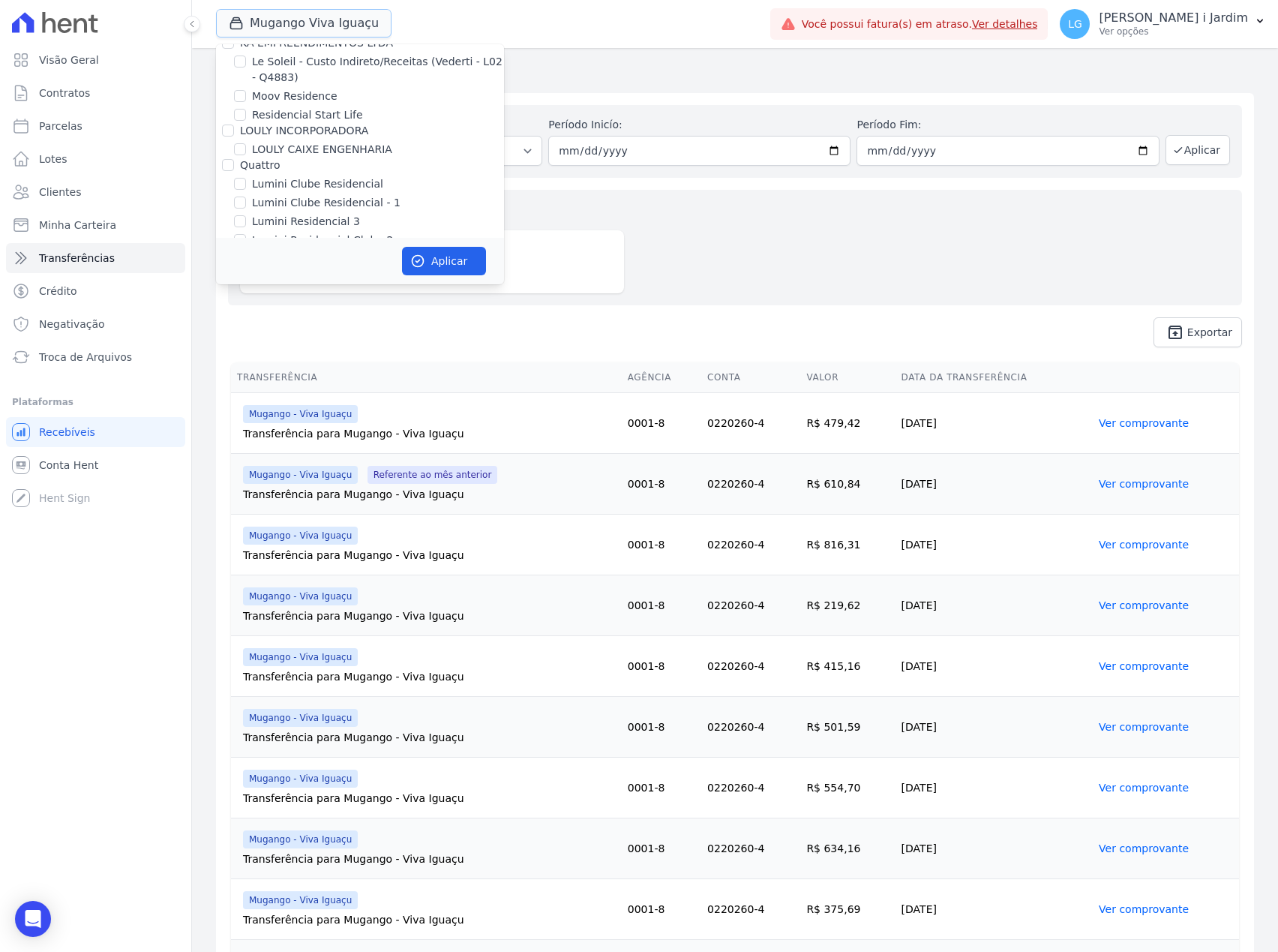
scroll to position [2400, 0]
click at [313, 174] on label "Mugango - Viva Iguaçu" at bounding box center [312, 182] width 120 height 16
click at [246, 176] on input "Mugango - Viva Iguaçu" at bounding box center [240, 182] width 12 height 12
checkbox input "false"
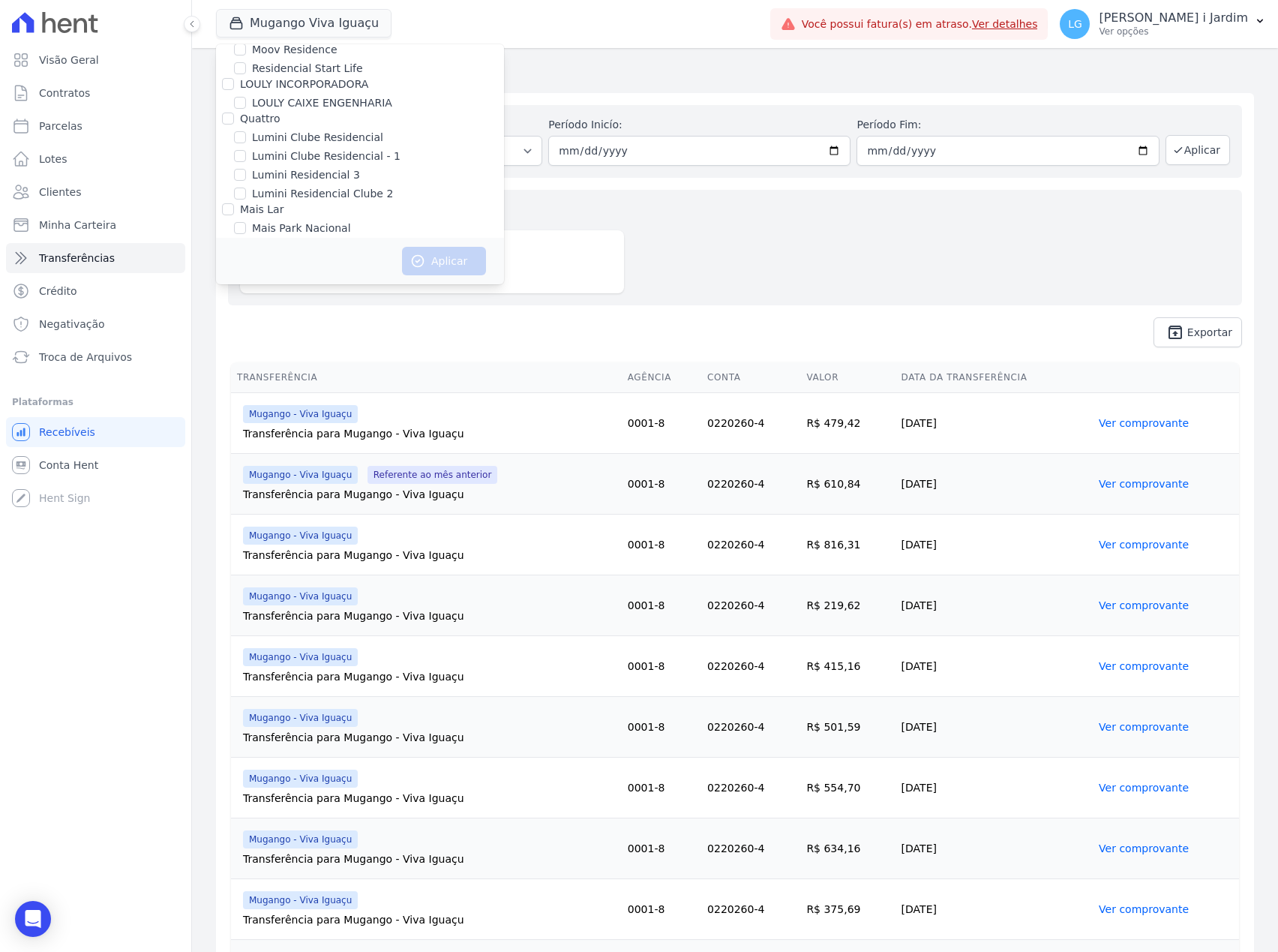
scroll to position [2300, 0]
click at [328, 256] on label "Mais Park Nacional" at bounding box center [302, 264] width 99 height 16
click at [246, 258] on input "Mais Park Nacional" at bounding box center [240, 264] width 12 height 12
checkbox input "true"
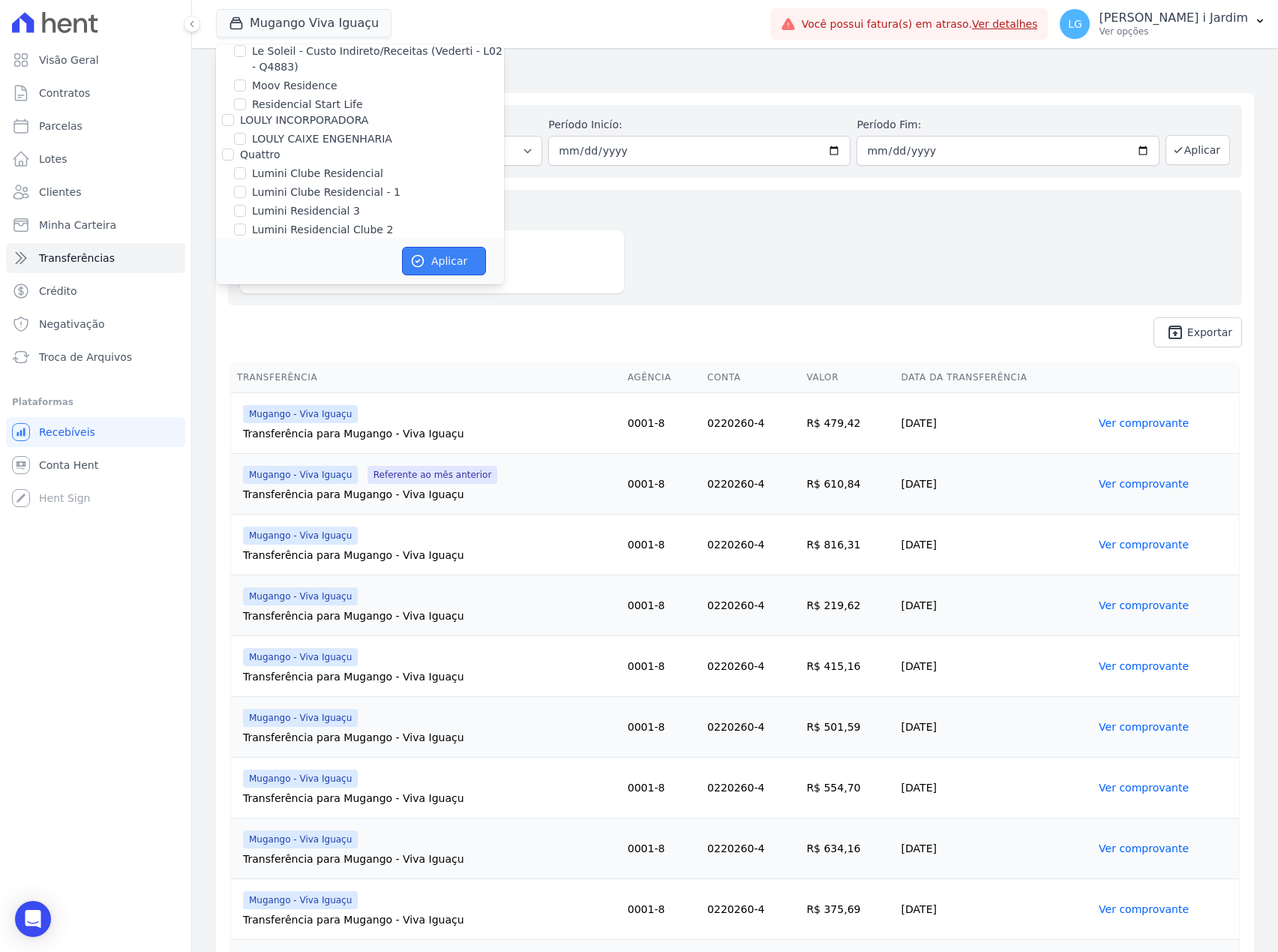
click at [447, 261] on button "Aplicar" at bounding box center [445, 260] width 84 height 28
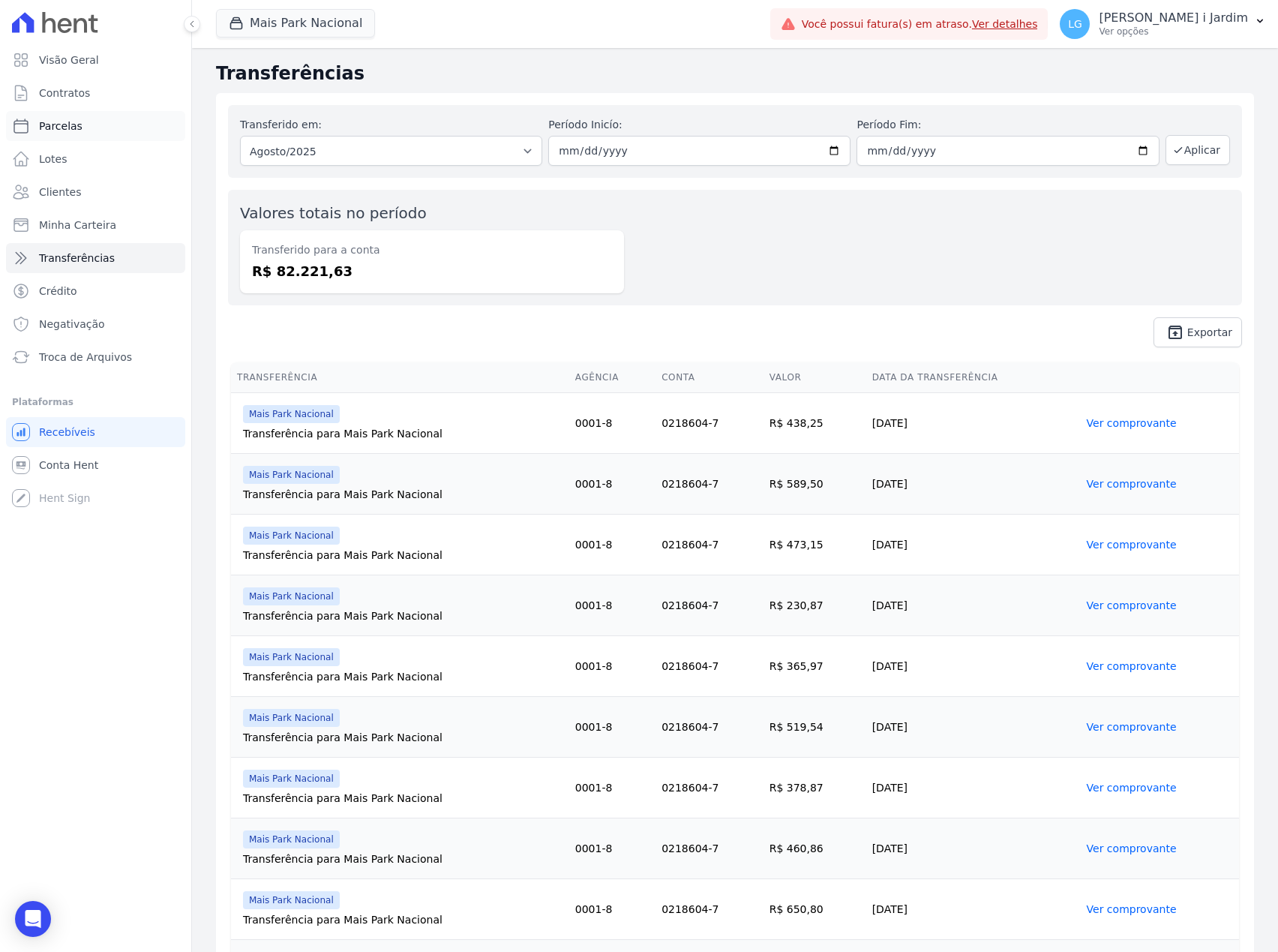
click at [125, 112] on link "Parcelas" at bounding box center [96, 126] width 179 height 30
select select
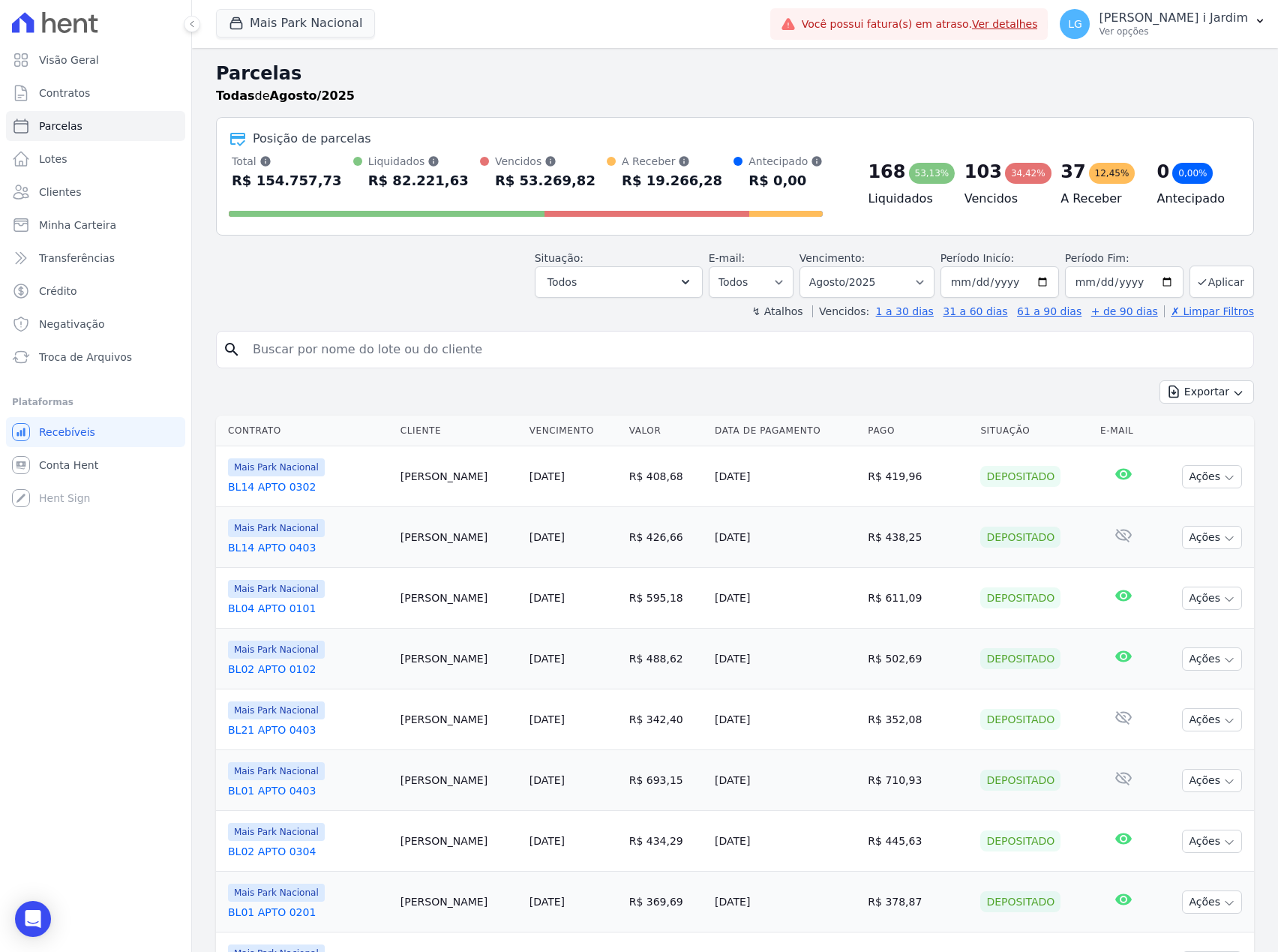
click at [667, 301] on header "Parcelas Todas de Agosto/2025 Posição de parcelas Total Soma das parcelas pagas…" at bounding box center [735, 190] width 1038 height 259
click at [665, 292] on button "Todos" at bounding box center [619, 282] width 168 height 31
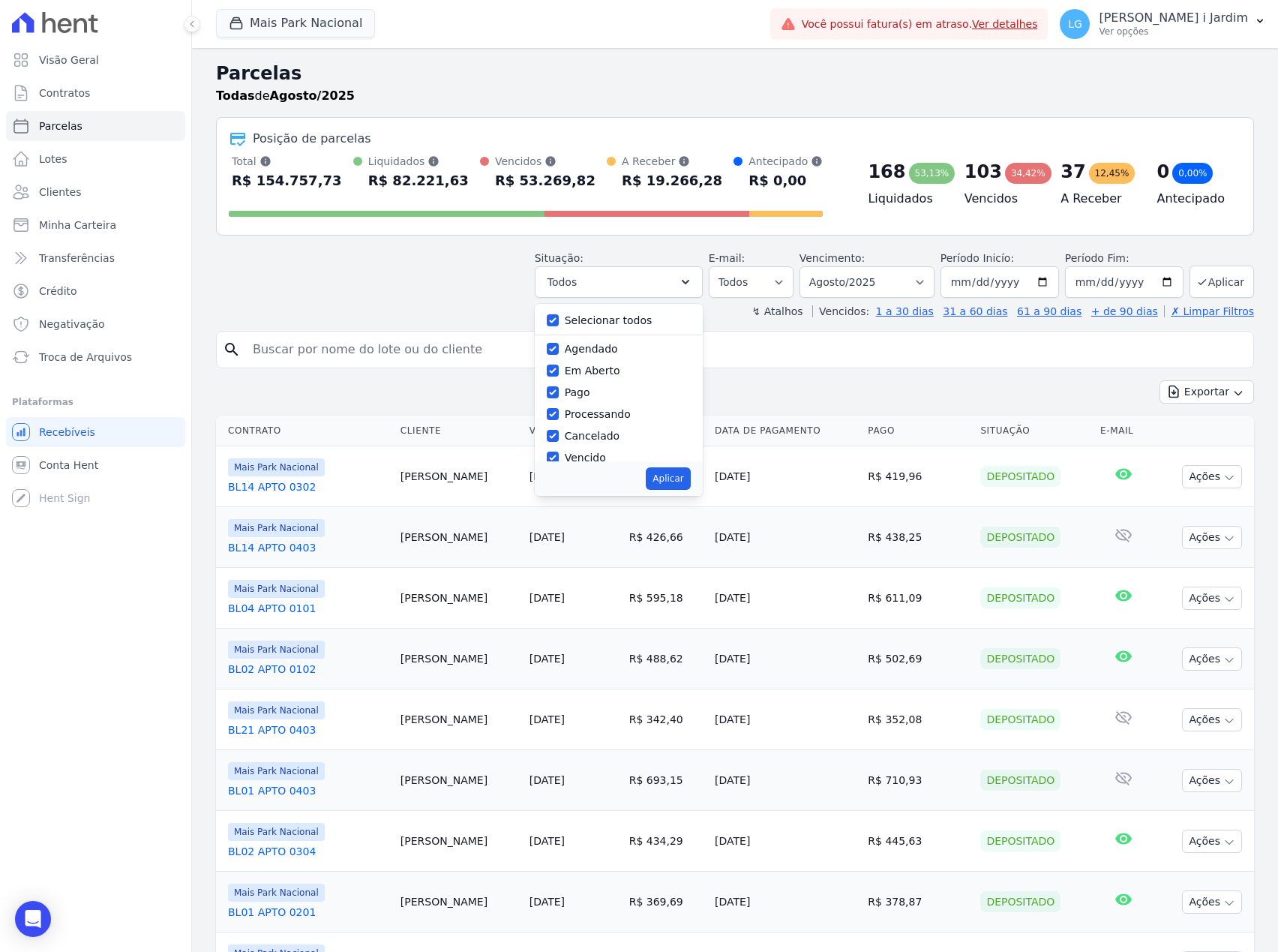
click at [610, 319] on label "Selecionar todos" at bounding box center [609, 320] width 88 height 12
click at [559, 319] on input "Selecionar todos" at bounding box center [553, 320] width 12 height 12
checkbox input "false"
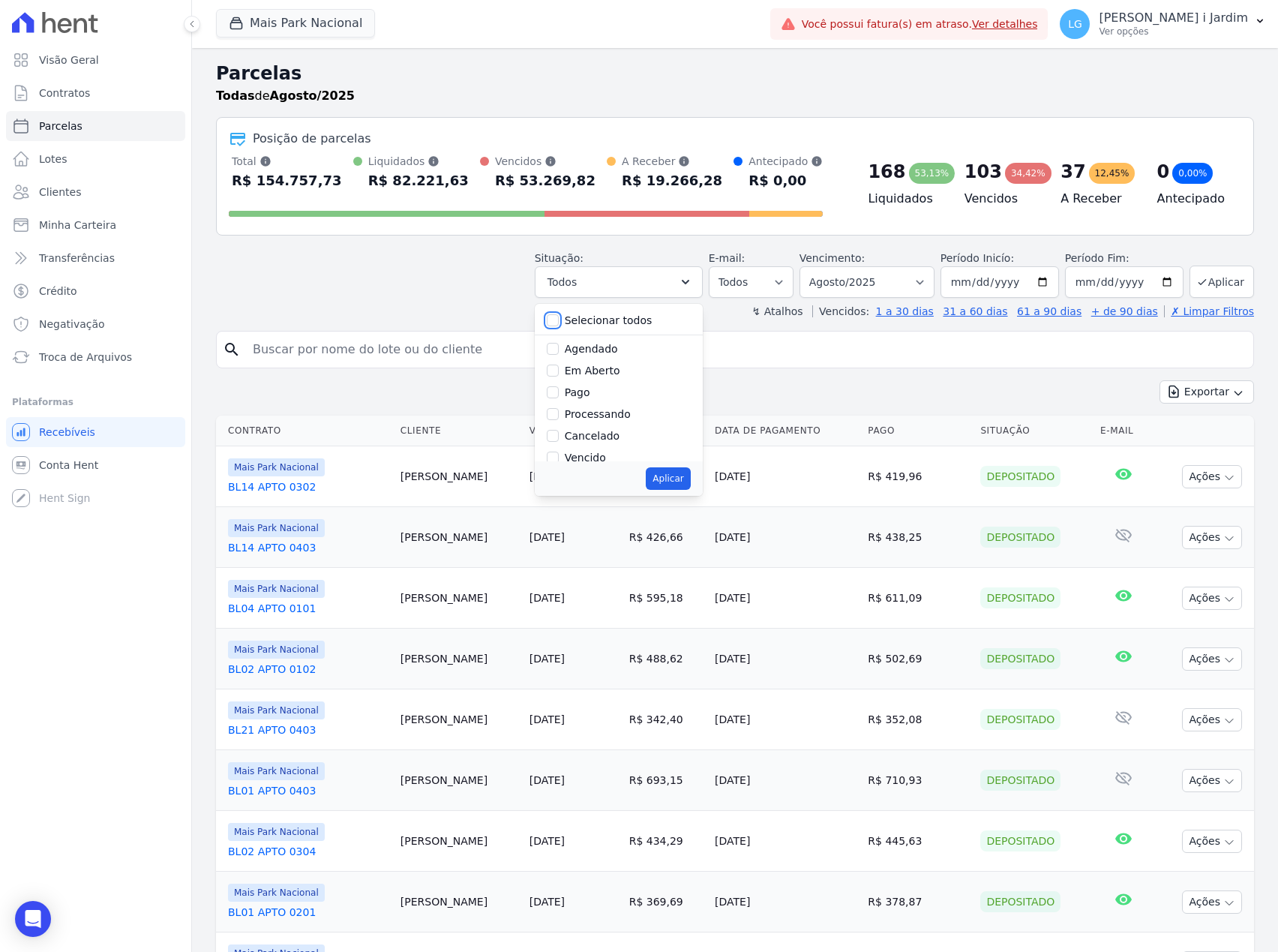
checkbox input "false"
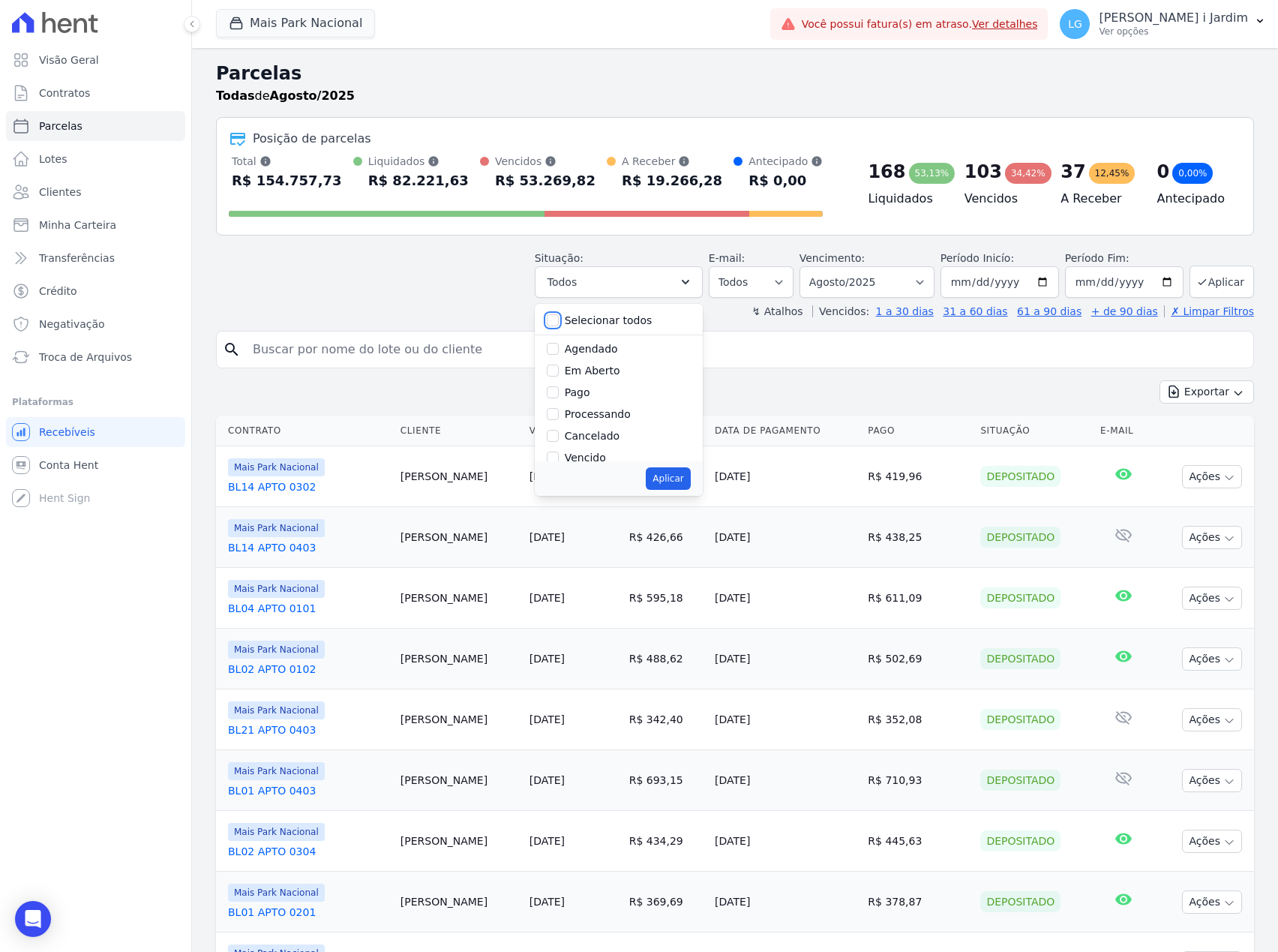
checkbox input "false"
click at [600, 373] on label "Em Aberto" at bounding box center [593, 370] width 56 height 12
click at [559, 373] on input "Em Aberto" at bounding box center [553, 370] width 12 height 12
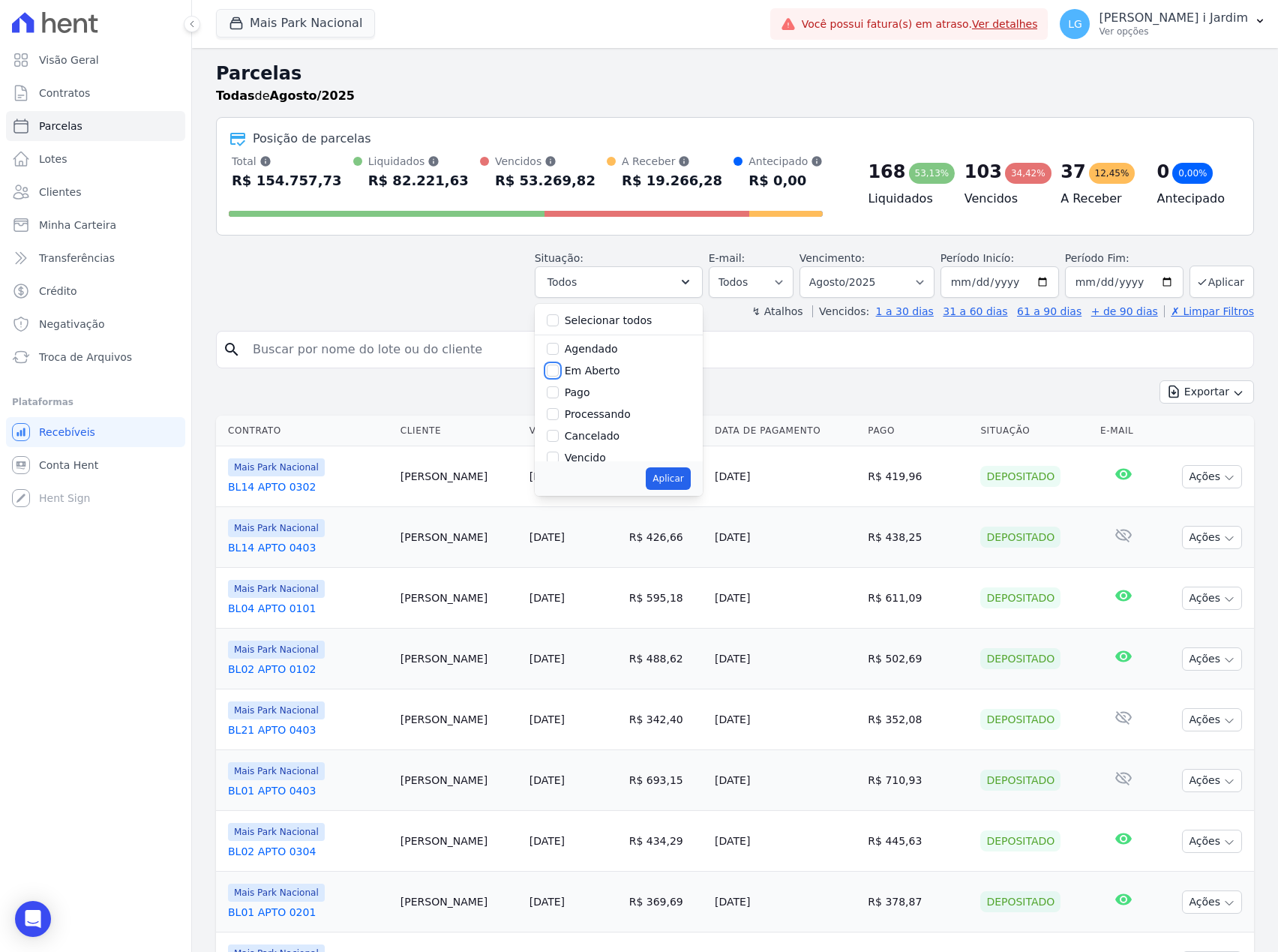
checkbox input "true"
click at [670, 474] on button "Aplicar" at bounding box center [668, 477] width 44 height 22
select select "pending"
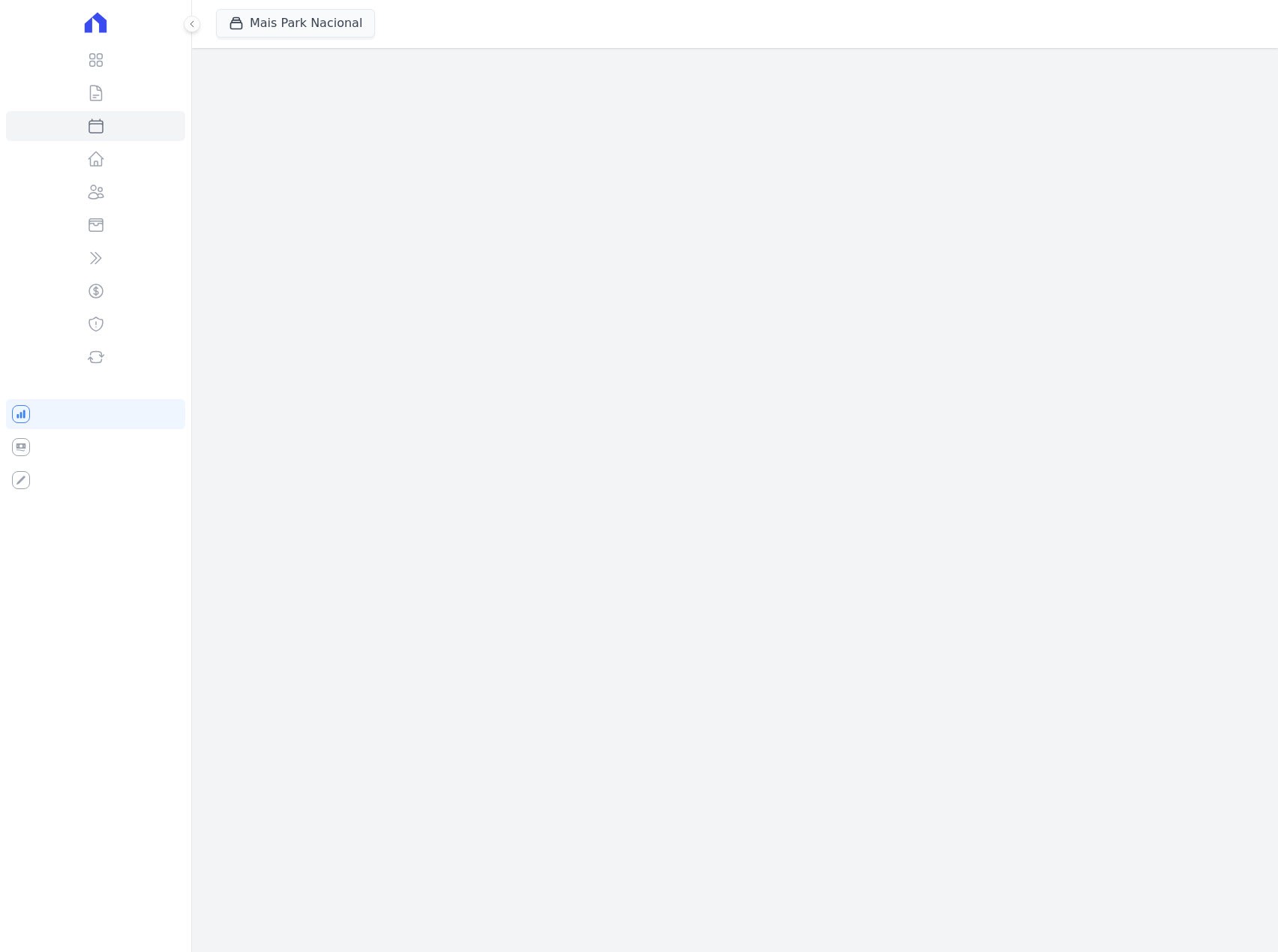
select select
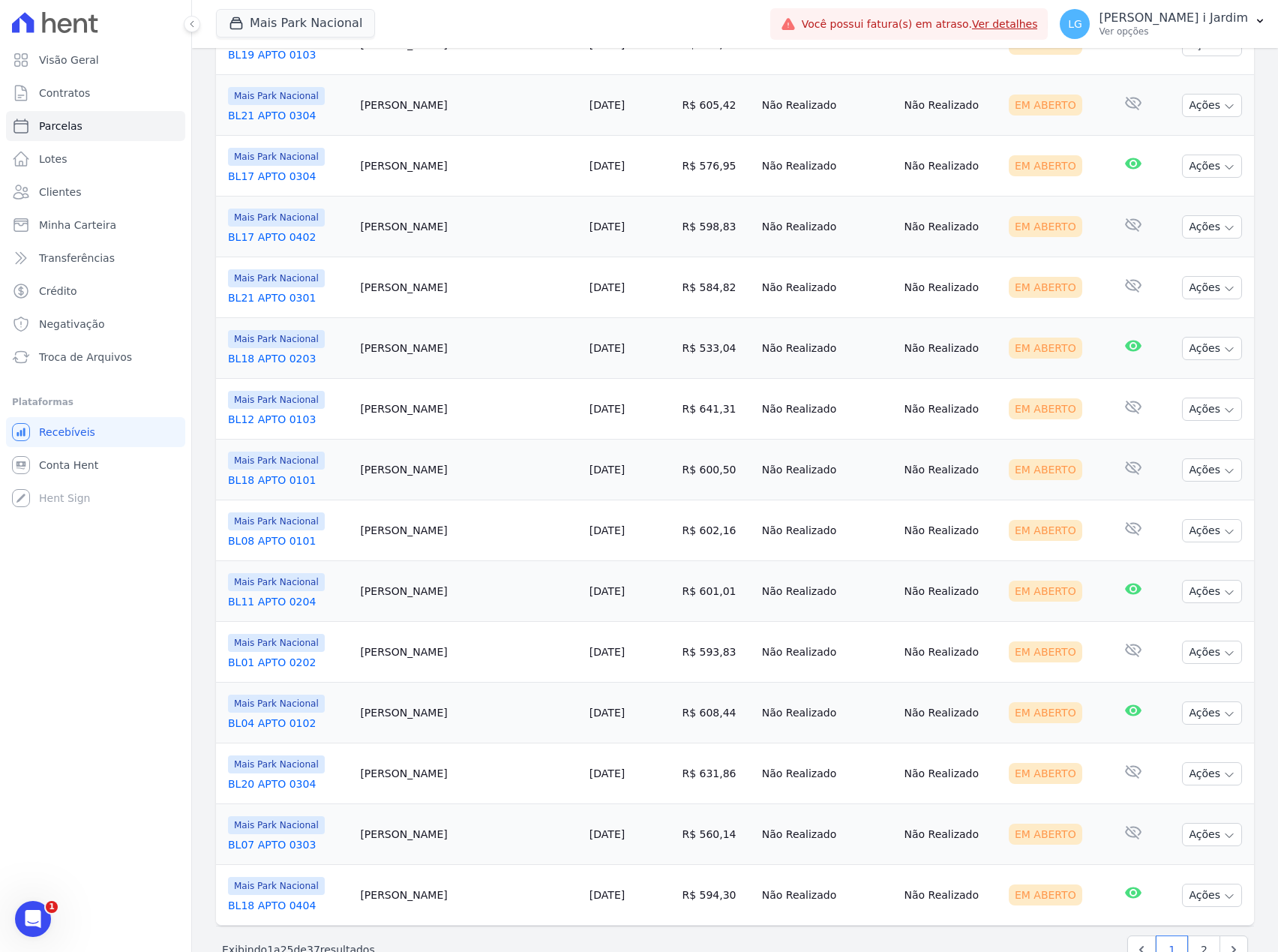
scroll to position [960, 0]
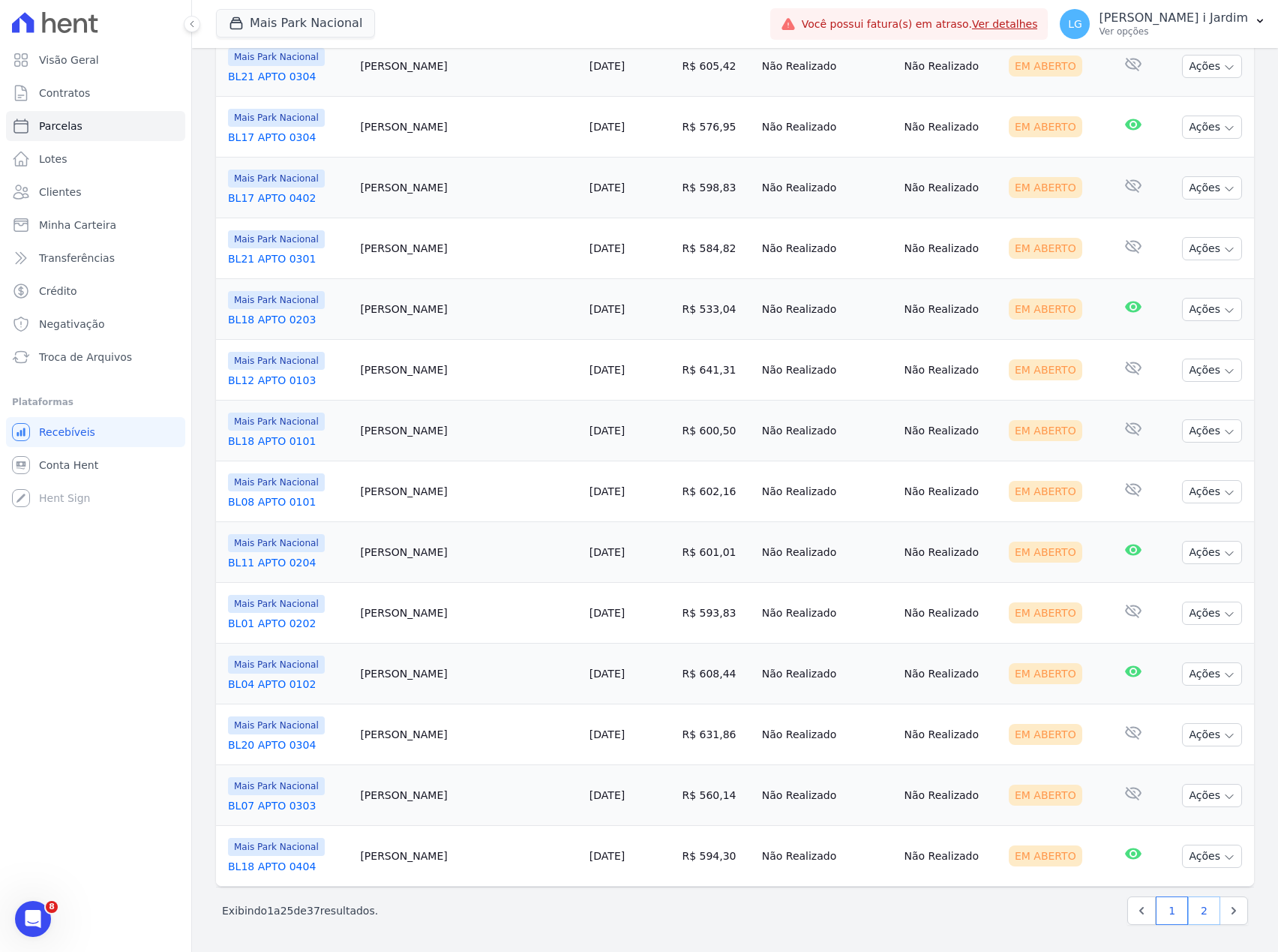
click at [1200, 906] on link "2" at bounding box center [1204, 910] width 32 height 28
select select
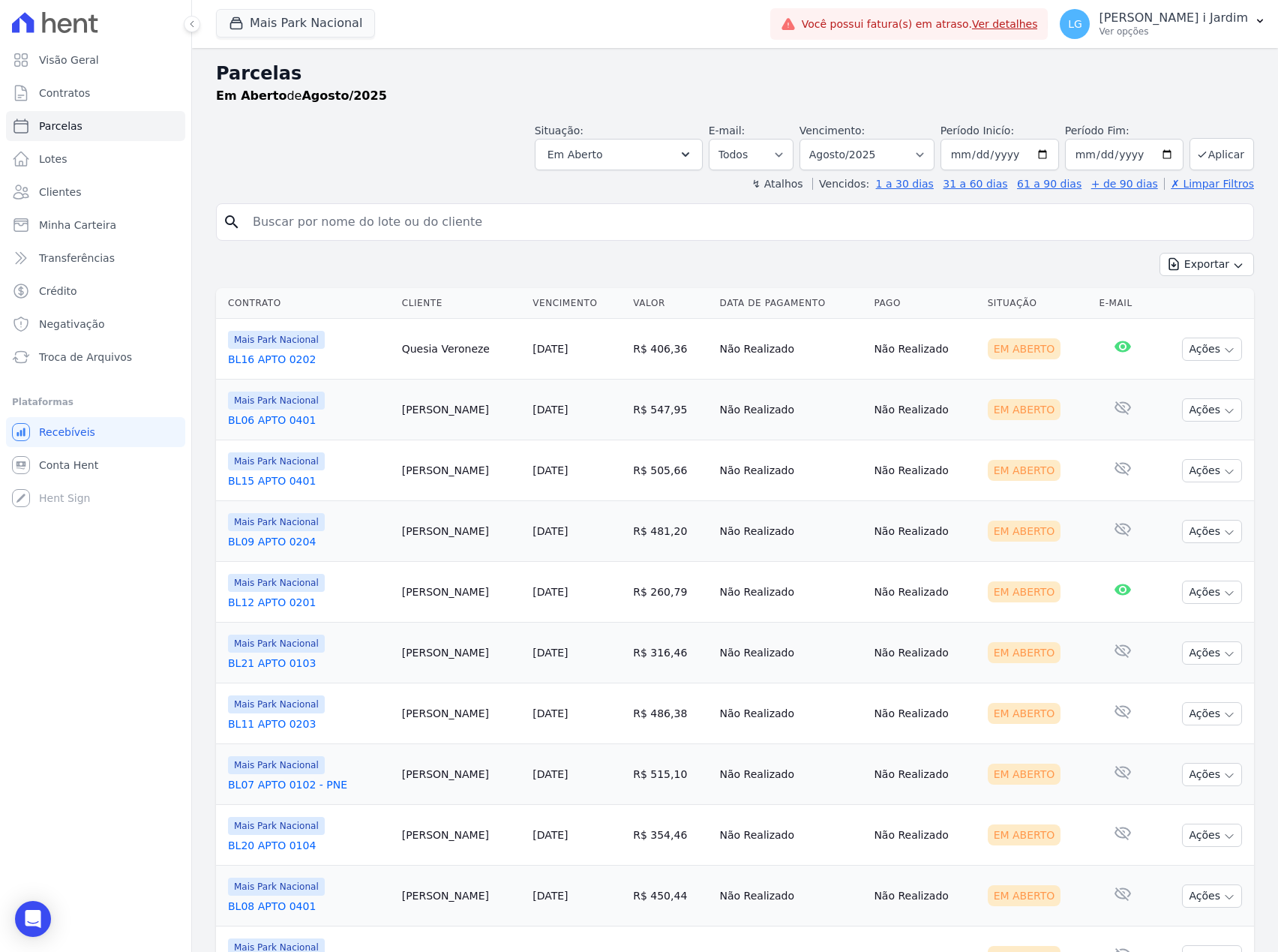
click at [693, 277] on div "Exportar Exportar PDF Exportar CSV" at bounding box center [735, 270] width 1038 height 35
click at [301, 24] on button "Mais Park Nacional" at bounding box center [295, 22] width 159 height 28
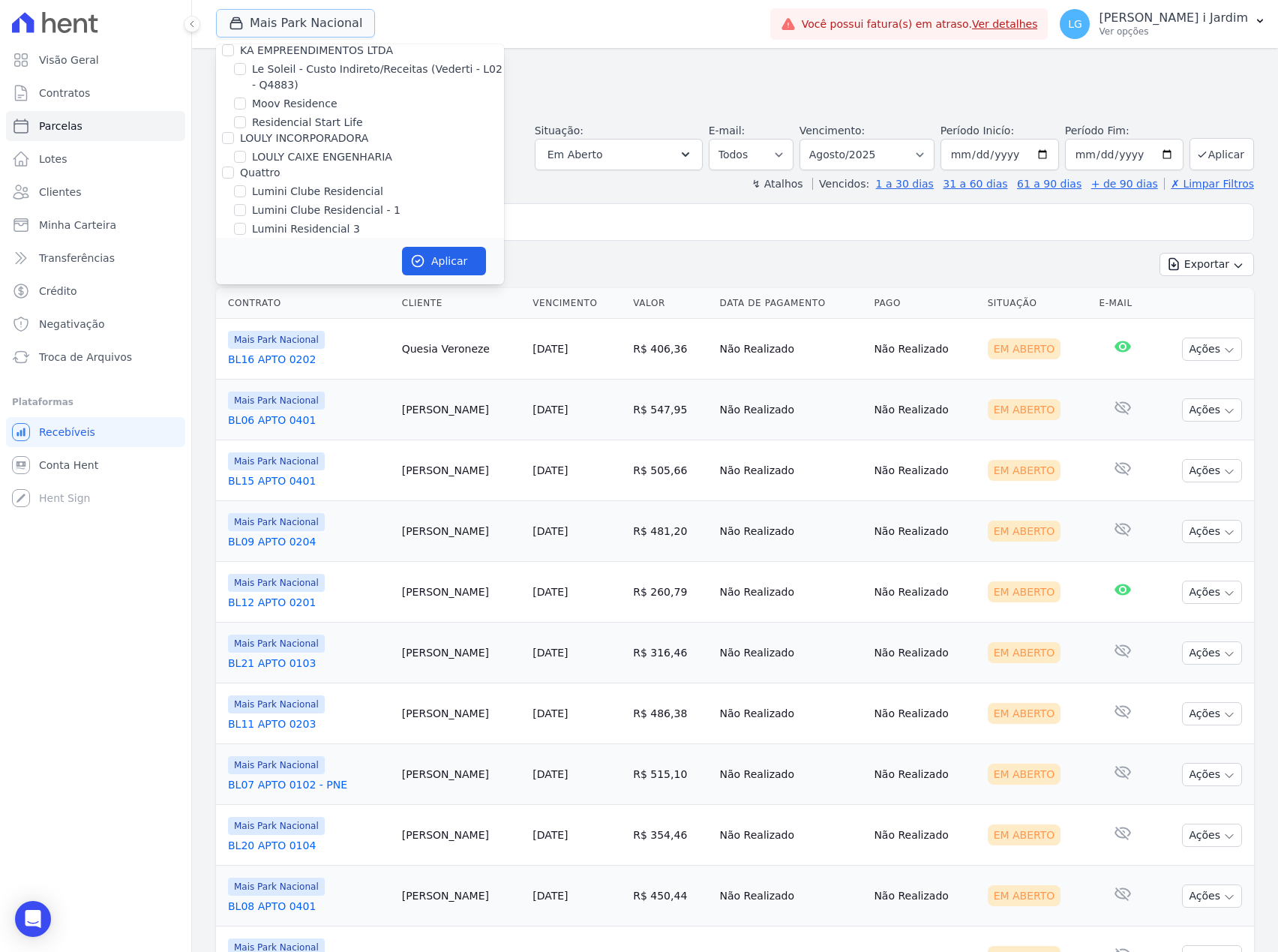
scroll to position [2300, 0]
click at [319, 256] on label "Mais Park Nacional" at bounding box center [302, 264] width 99 height 16
click at [246, 258] on input "Mais Park Nacional" at bounding box center [240, 264] width 12 height 12
checkbox input "false"
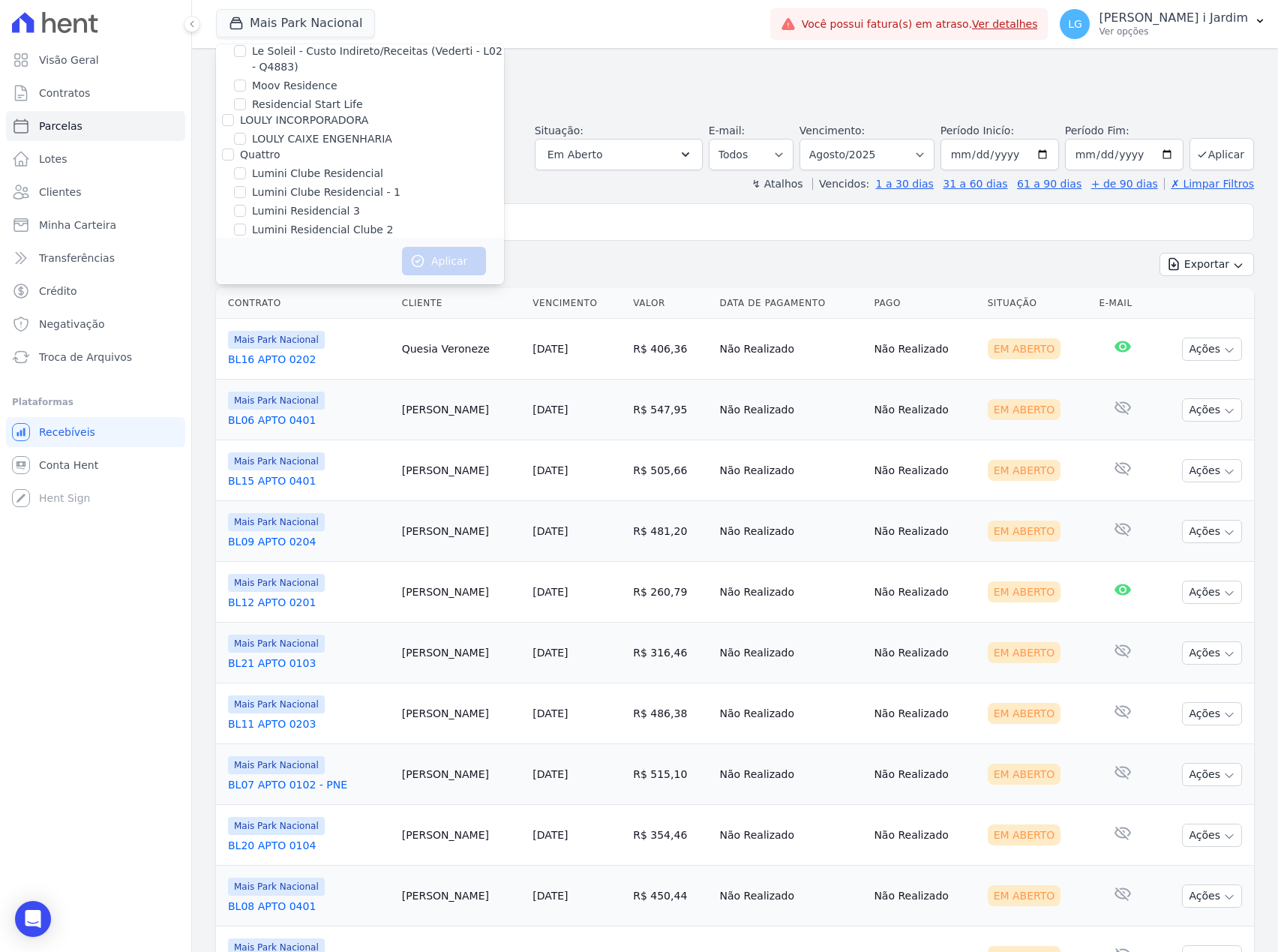
click at [313, 294] on label "[GEOGRAPHIC_DATA]" at bounding box center [307, 302] width 110 height 16
click at [246, 295] on input "[GEOGRAPHIC_DATA]" at bounding box center [240, 301] width 12 height 12
checkbox input "true"
click at [463, 258] on button "Aplicar" at bounding box center [445, 260] width 84 height 28
select select
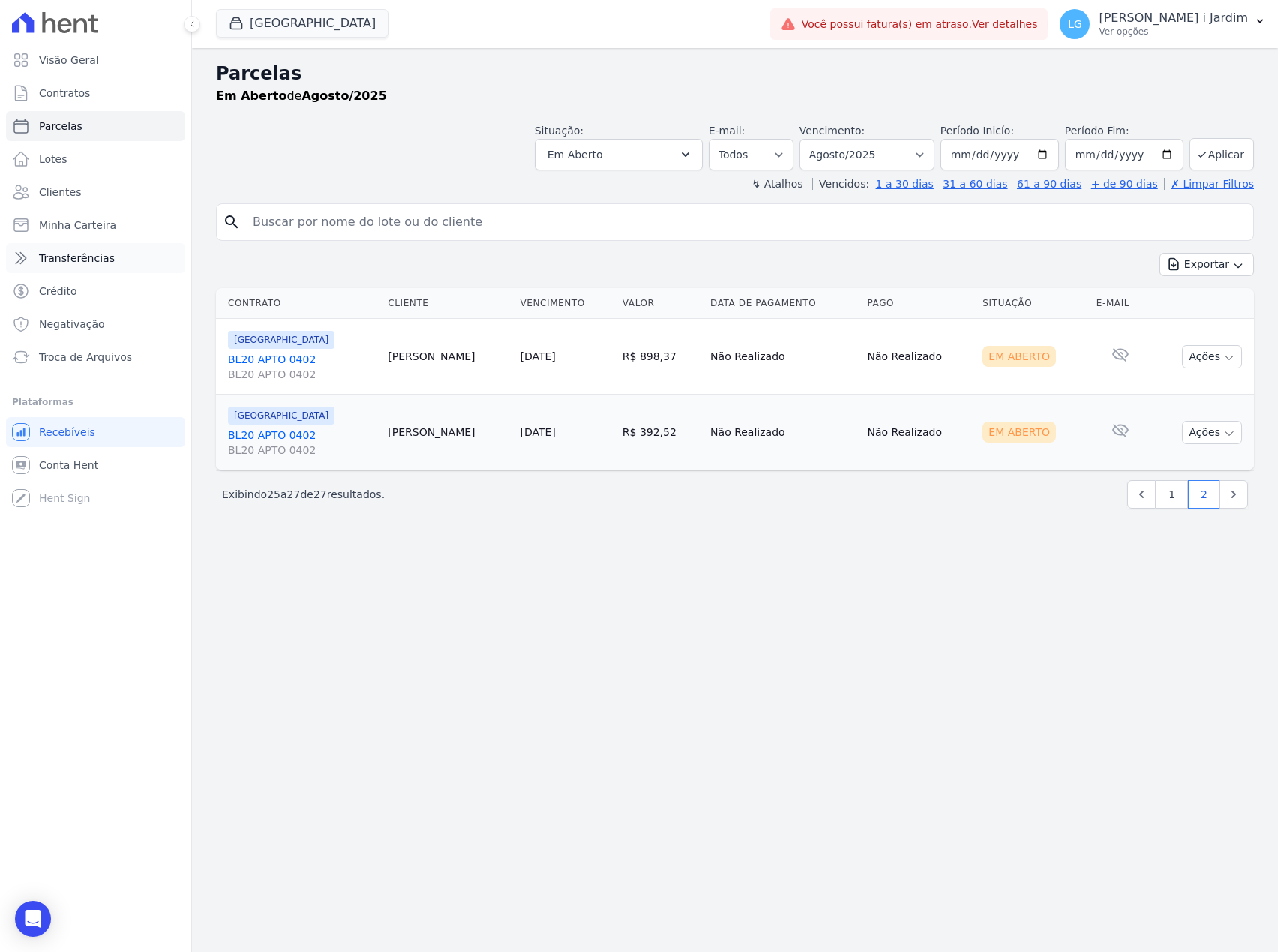
click at [106, 258] on span "Transferências" at bounding box center [77, 257] width 76 height 15
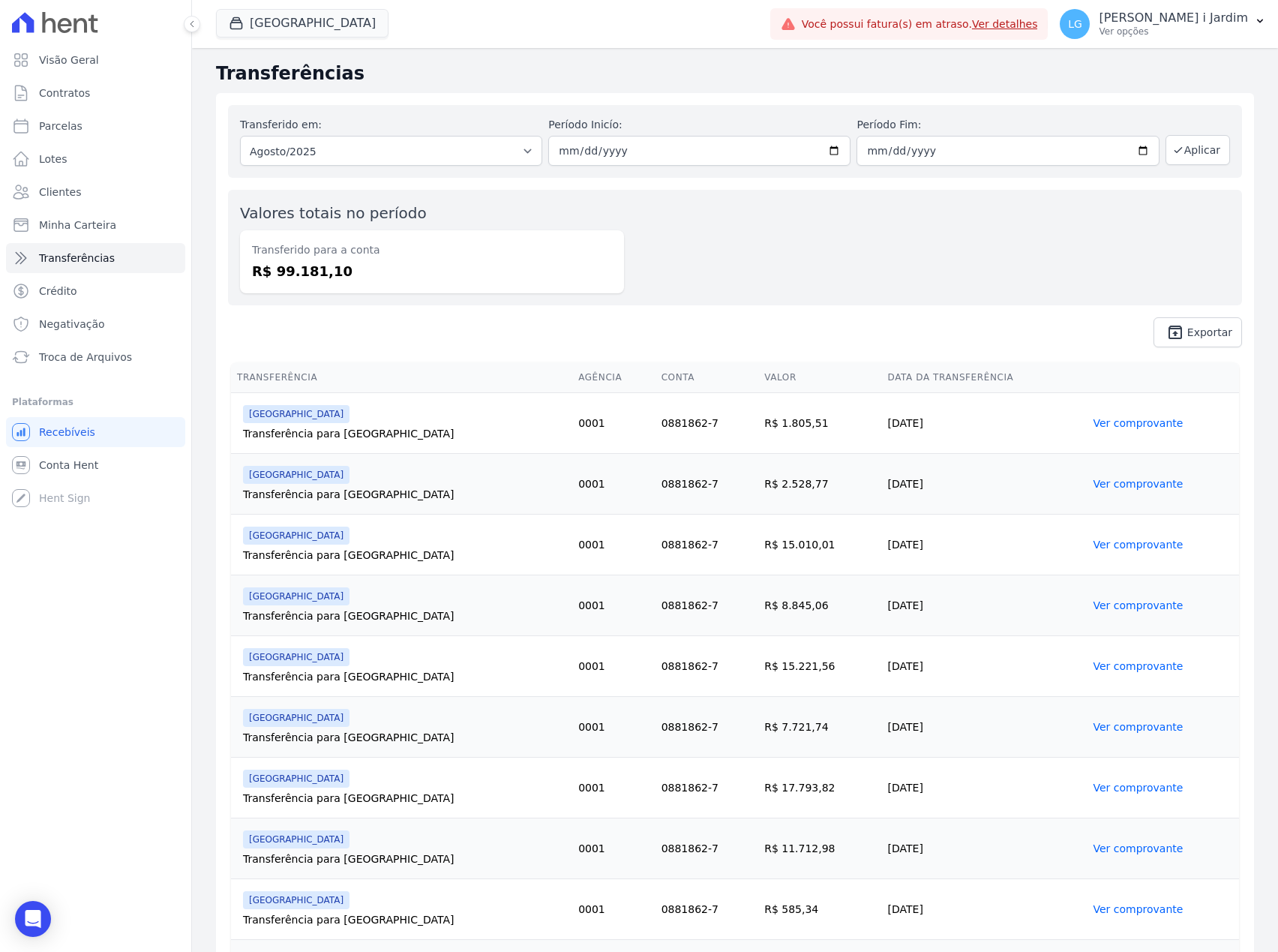
click at [261, 7] on div "Parque Primavera Trapisa Engenharia Acaiá Residencial Icatu Residencial PORTO5 …" at bounding box center [490, 23] width 549 height 50
click at [274, 19] on button "[GEOGRAPHIC_DATA]" at bounding box center [302, 22] width 173 height 28
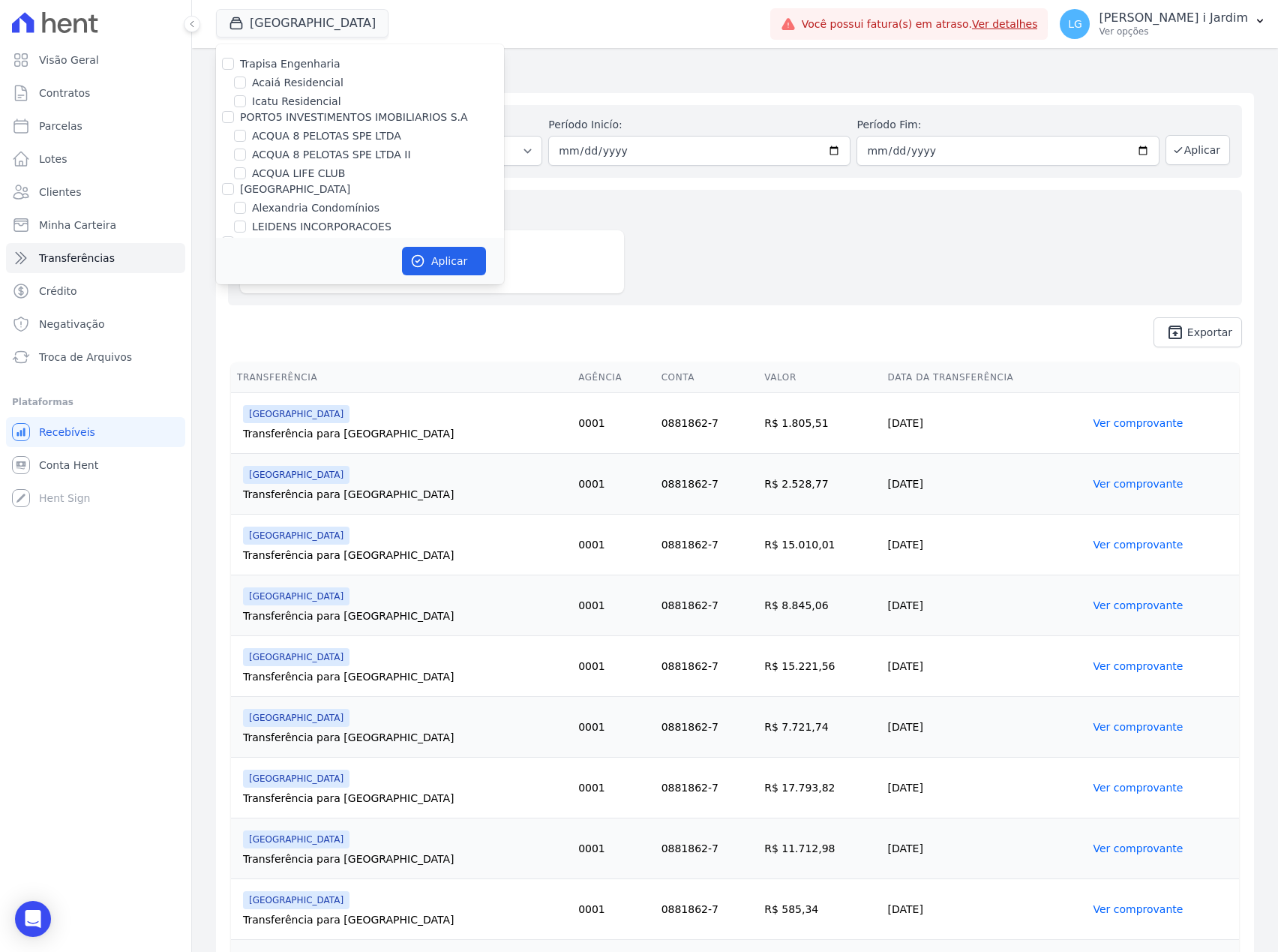
scroll to position [2424, 0]
click at [294, 169] on label "[GEOGRAPHIC_DATA]" at bounding box center [307, 176] width 110 height 16
click at [246, 171] on input "[GEOGRAPHIC_DATA]" at bounding box center [240, 176] width 12 height 12
checkbox input "false"
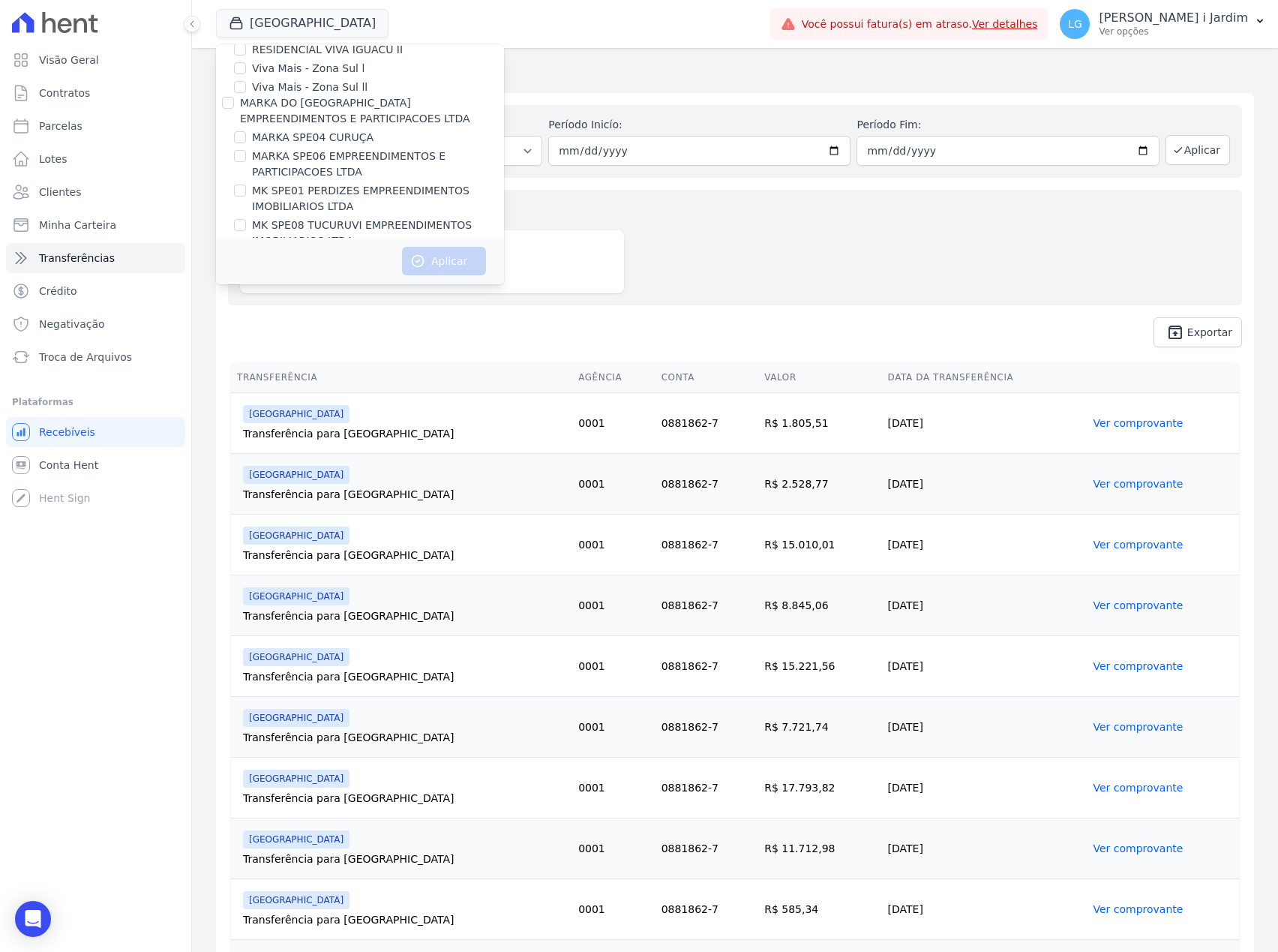
scroll to position [2625, 0]
click at [328, 253] on label "MK SPE20 CANTIDIO" at bounding box center [306, 261] width 107 height 16
click at [246, 255] on input "MK SPE20 CANTIDIO" at bounding box center [240, 261] width 12 height 12
checkbox input "true"
click at [439, 256] on button "Aplicar" at bounding box center [445, 260] width 84 height 28
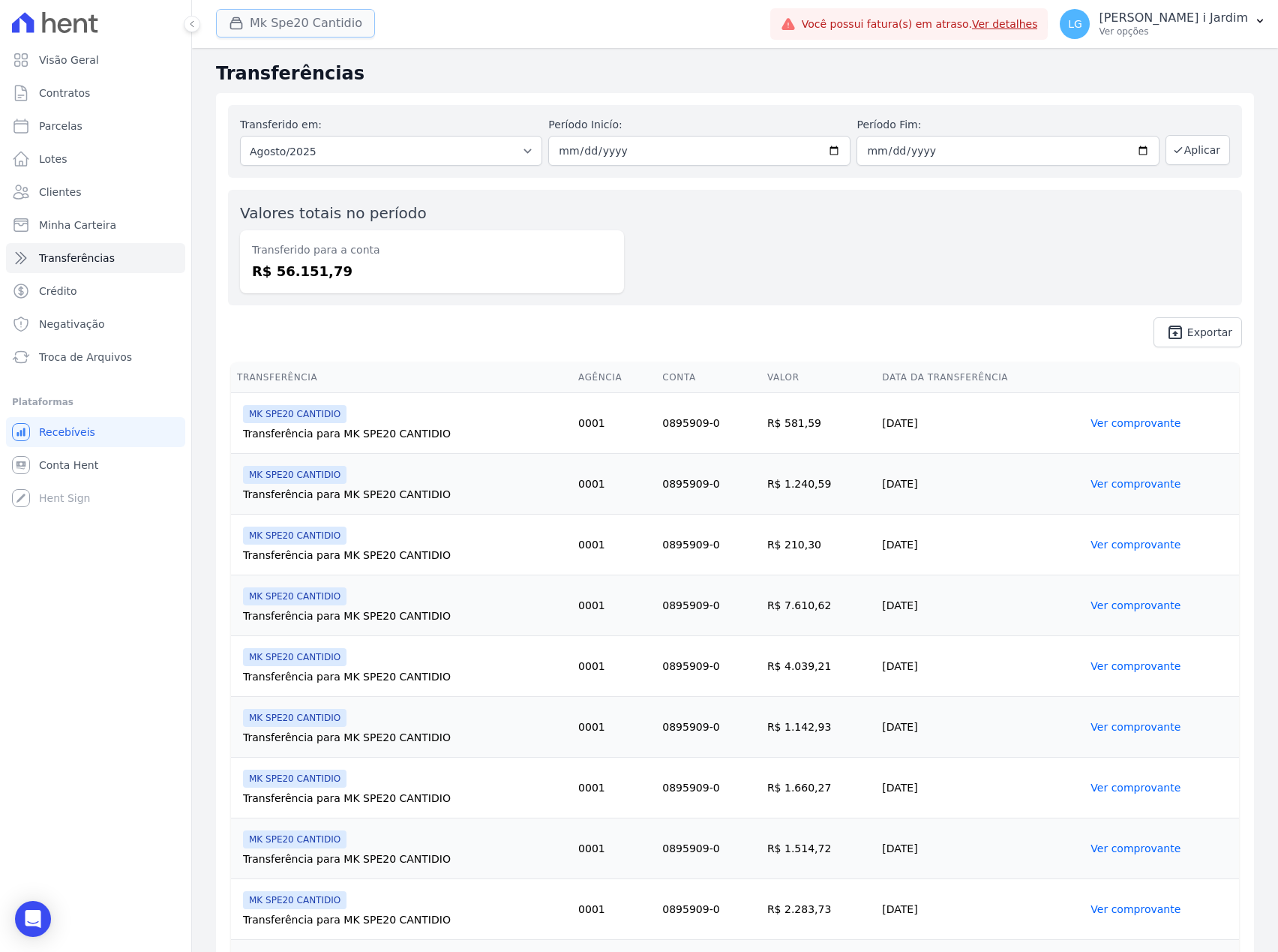
click at [304, 33] on button "Mk Spe20 Cantidio" at bounding box center [295, 22] width 159 height 28
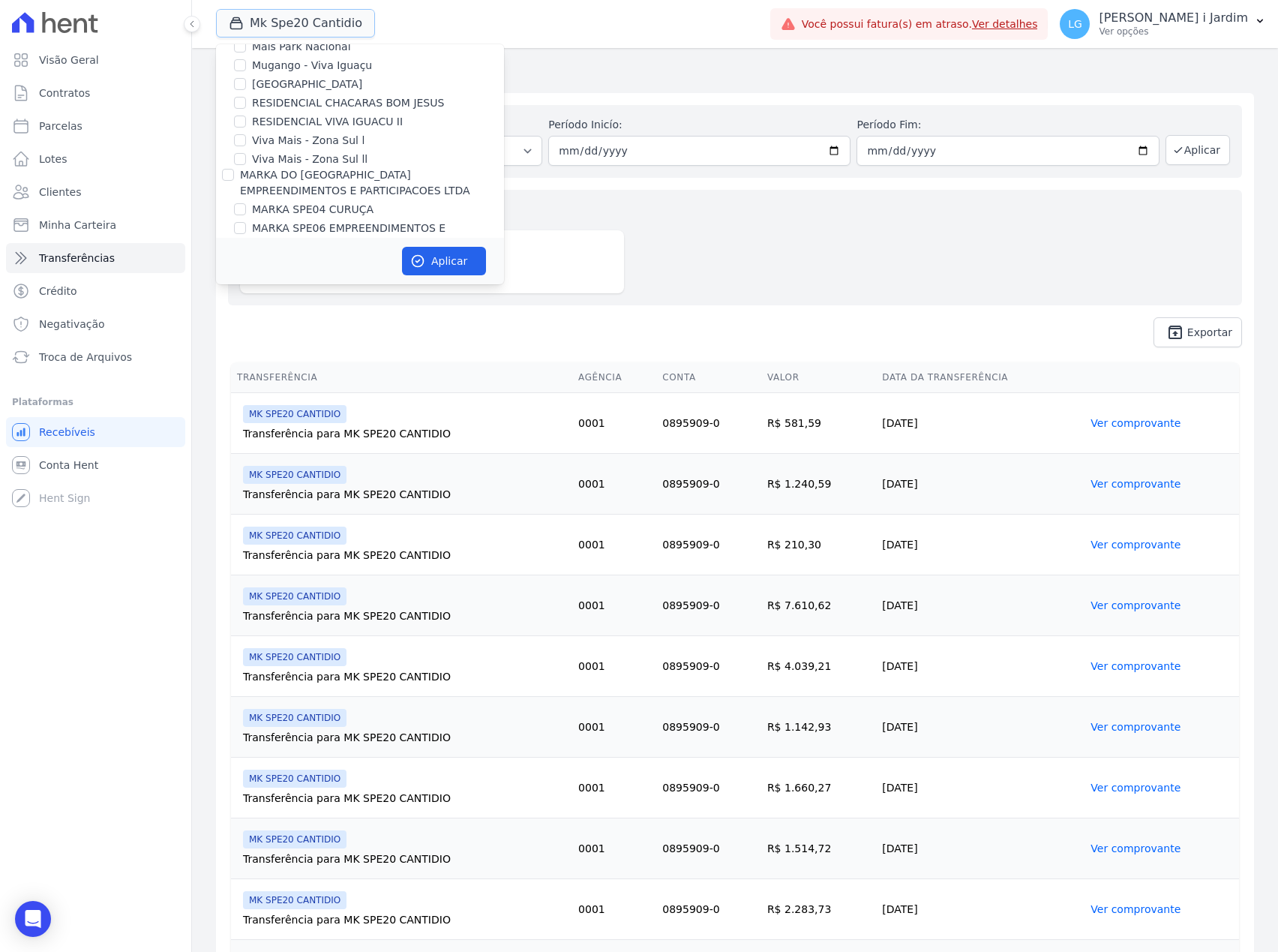
scroll to position [2600, 0]
click at [311, 279] on label "MK SPE20 CANTIDIO" at bounding box center [306, 286] width 107 height 16
click at [246, 281] on input "MK SPE20 CANTIDIO" at bounding box center [240, 286] width 12 height 12
checkbox input "false"
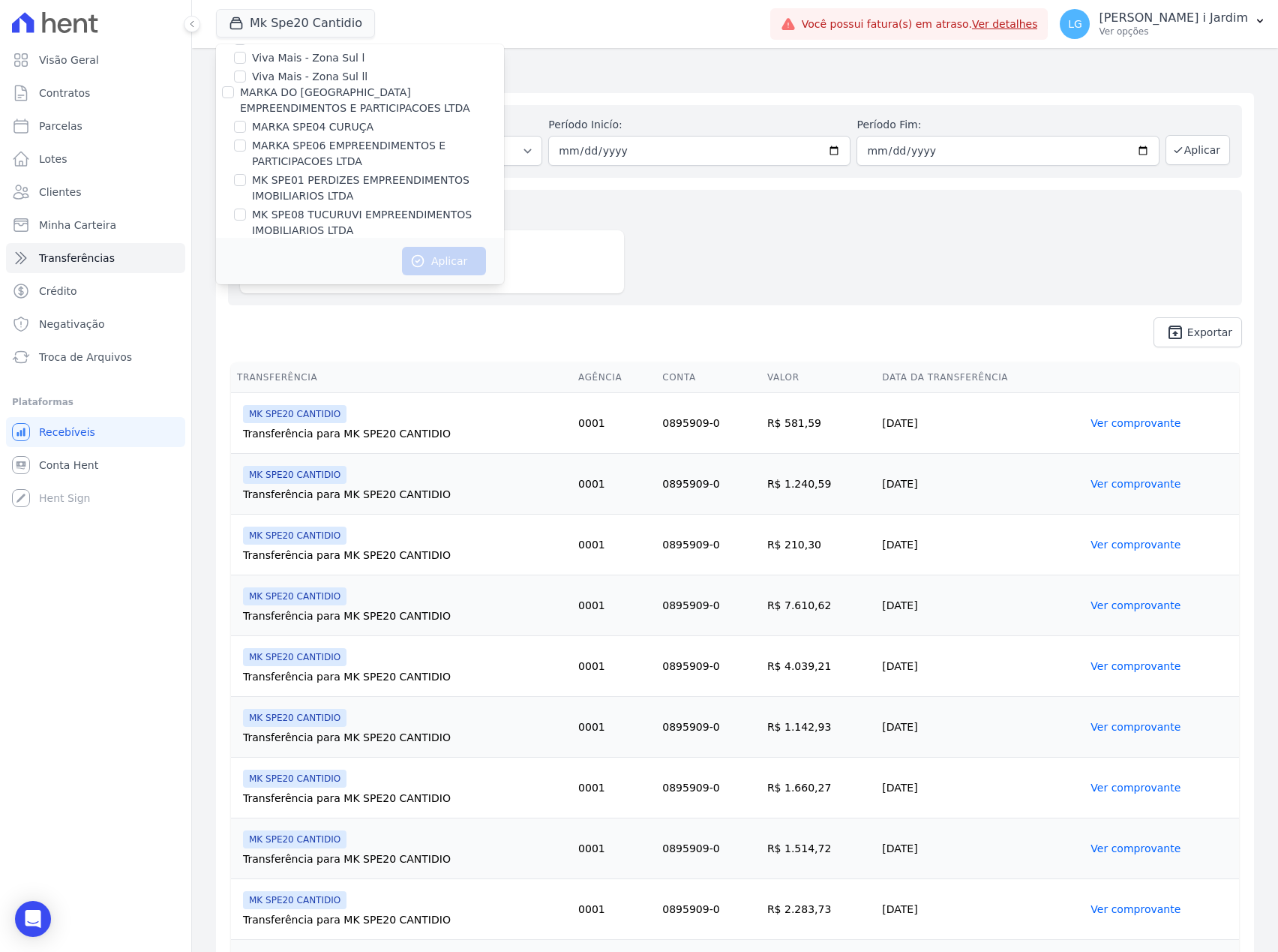
click at [329, 242] on label "MK SPE09 CASA VERDE" at bounding box center [314, 249] width 123 height 16
click at [246, 243] on input "MK SPE09 CASA VERDE" at bounding box center [240, 248] width 12 height 12
checkbox input "true"
click at [457, 252] on button "Aplicar" at bounding box center [445, 260] width 84 height 28
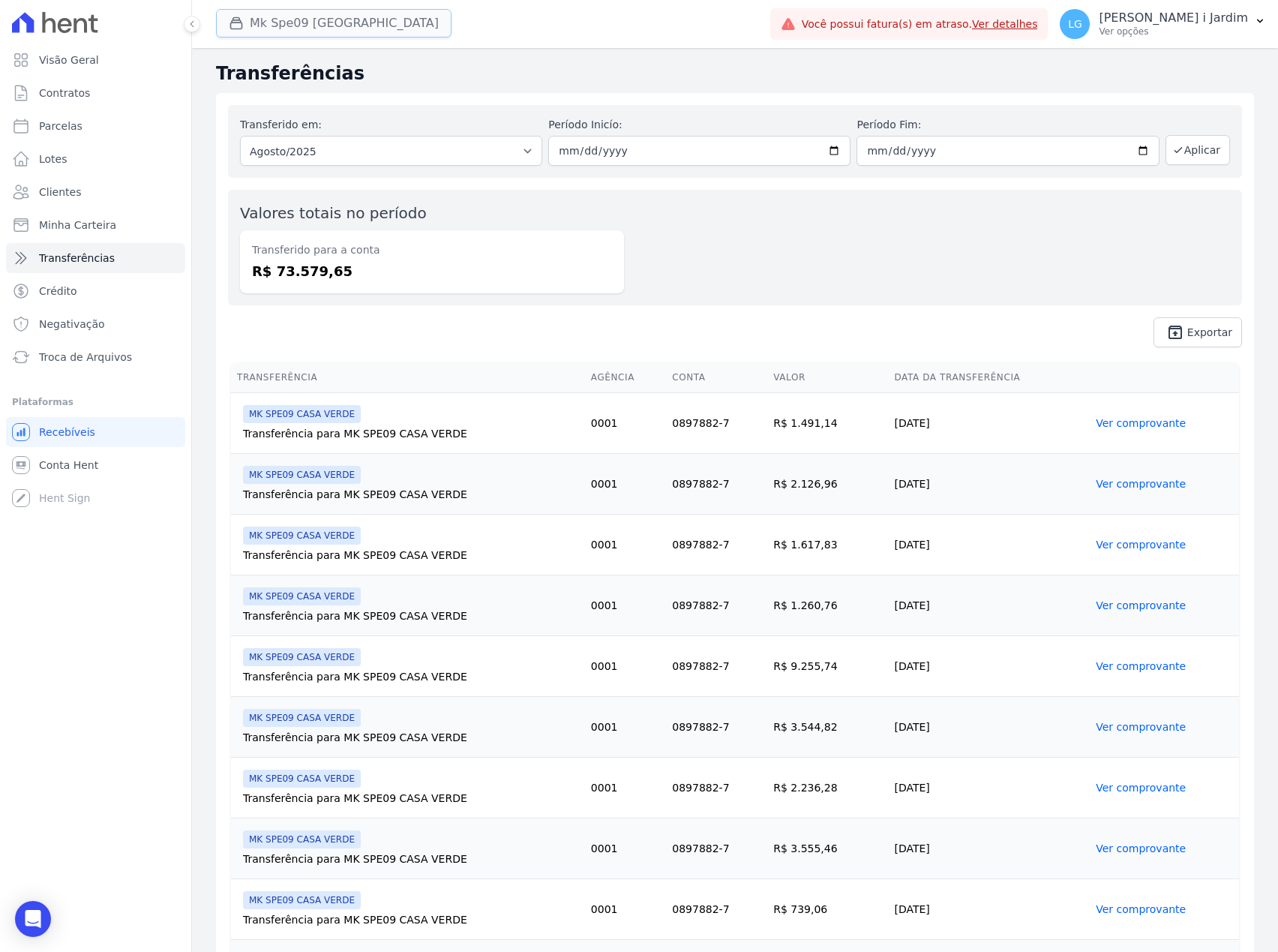
click at [267, 21] on button "Mk Spe09 Casa Verde" at bounding box center [334, 22] width 236 height 28
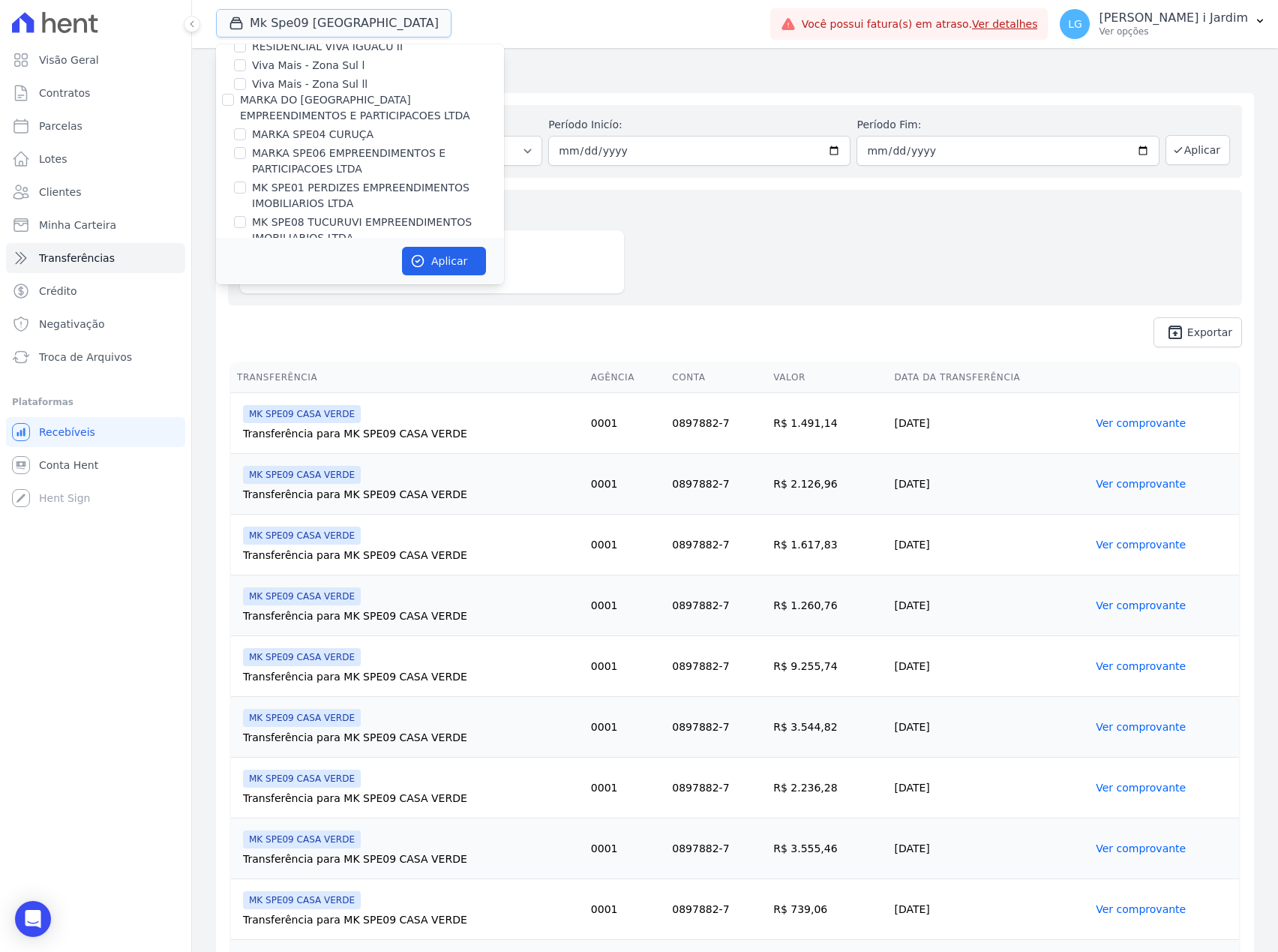
scroll to position [2499, 0]
click at [324, 341] on label "MK SPE09 CASA VERDE" at bounding box center [314, 349] width 123 height 16
click at [246, 343] on input "MK SPE09 CASA VERDE" at bounding box center [240, 349] width 12 height 12
checkbox input "false"
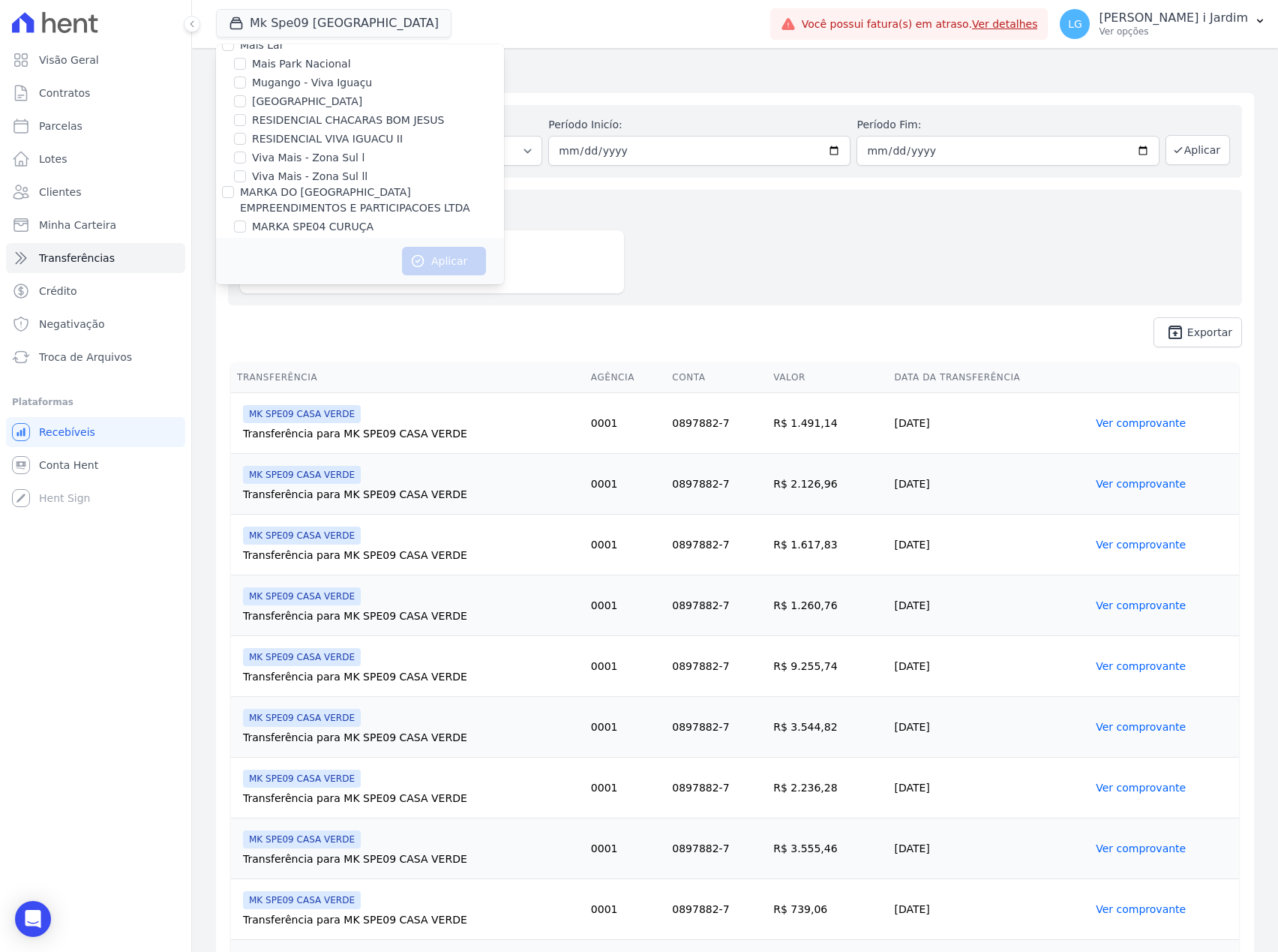
click at [352, 219] on label "MARKA SPE04 CURUÇA" at bounding box center [313, 227] width 122 height 16
click at [246, 220] on input "MARKA SPE04 CURUÇA" at bounding box center [240, 226] width 12 height 12
checkbox input "true"
click at [428, 250] on button "Aplicar" at bounding box center [445, 260] width 84 height 28
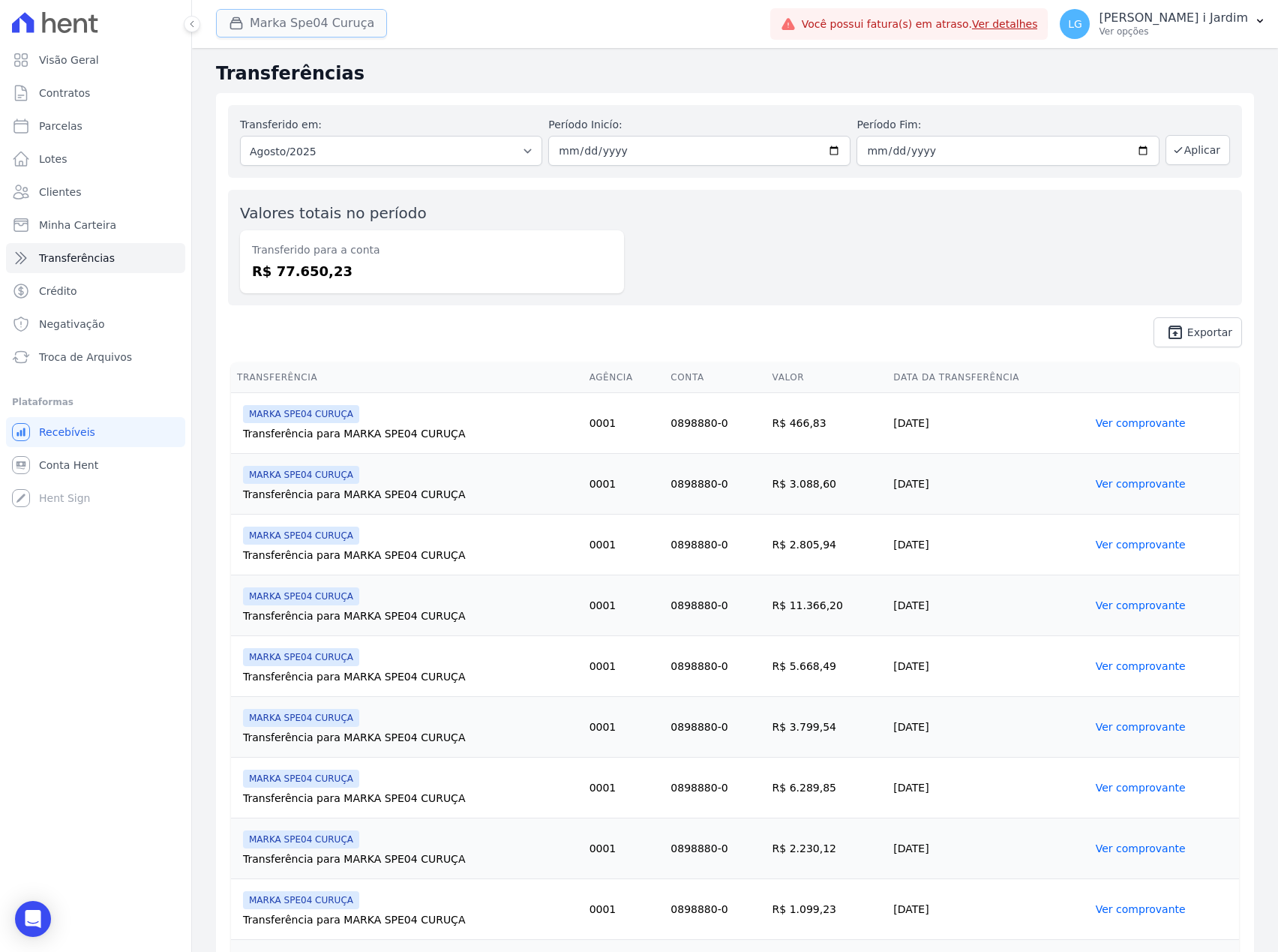
click at [310, 19] on button "Marka Spe04 Curuça" at bounding box center [301, 22] width 171 height 28
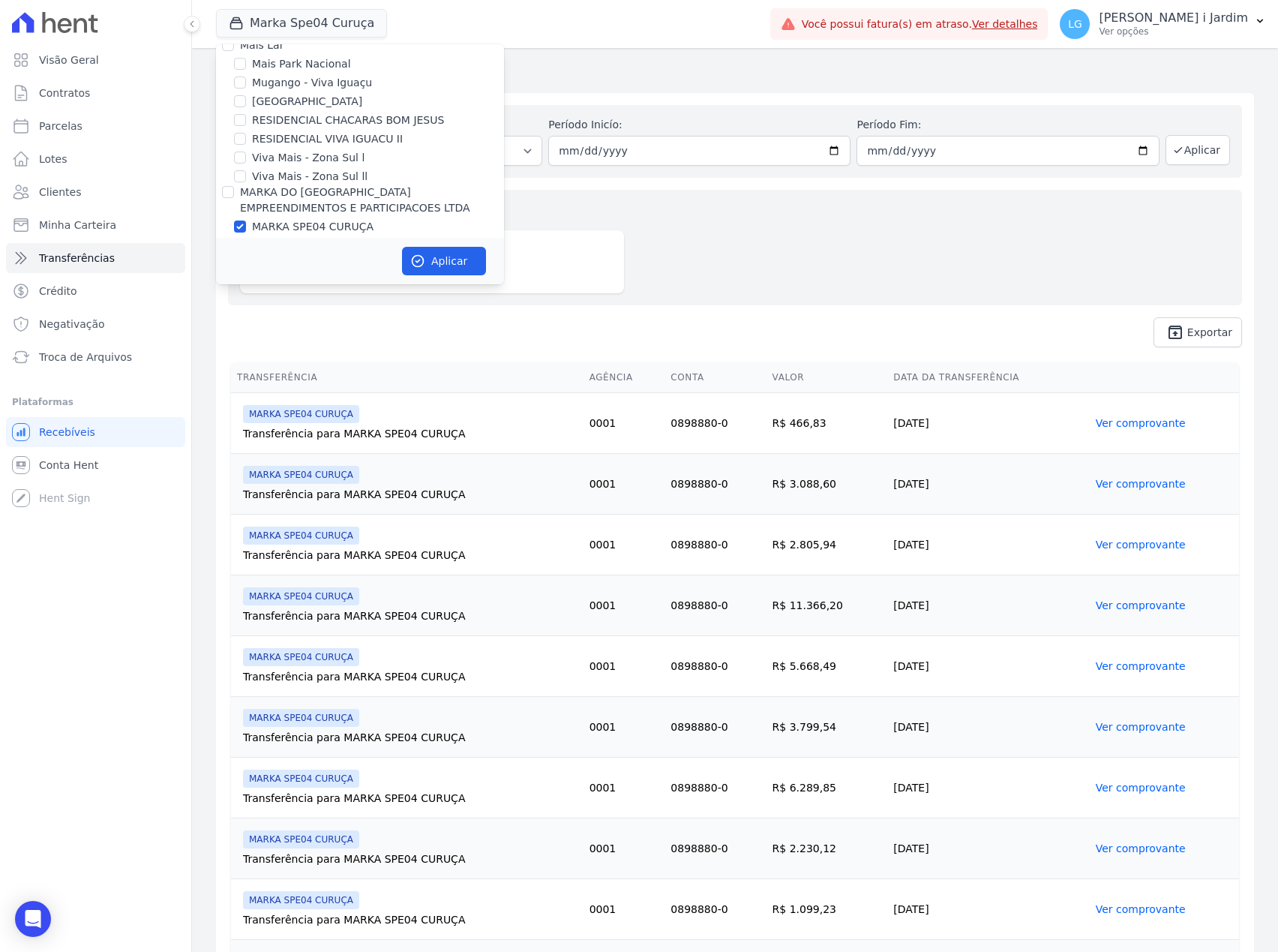
click at [343, 219] on label "MARKA SPE04 CURUÇA" at bounding box center [313, 227] width 122 height 16
click at [246, 220] on input "MARKA SPE04 CURUÇA" at bounding box center [240, 226] width 12 height 12
checkbox input "false"
click at [314, 307] on label "MK SPE08 TUCURUVI EMPREENDIMENTOS IMOBILIARIOS LTDA" at bounding box center [378, 323] width 252 height 31
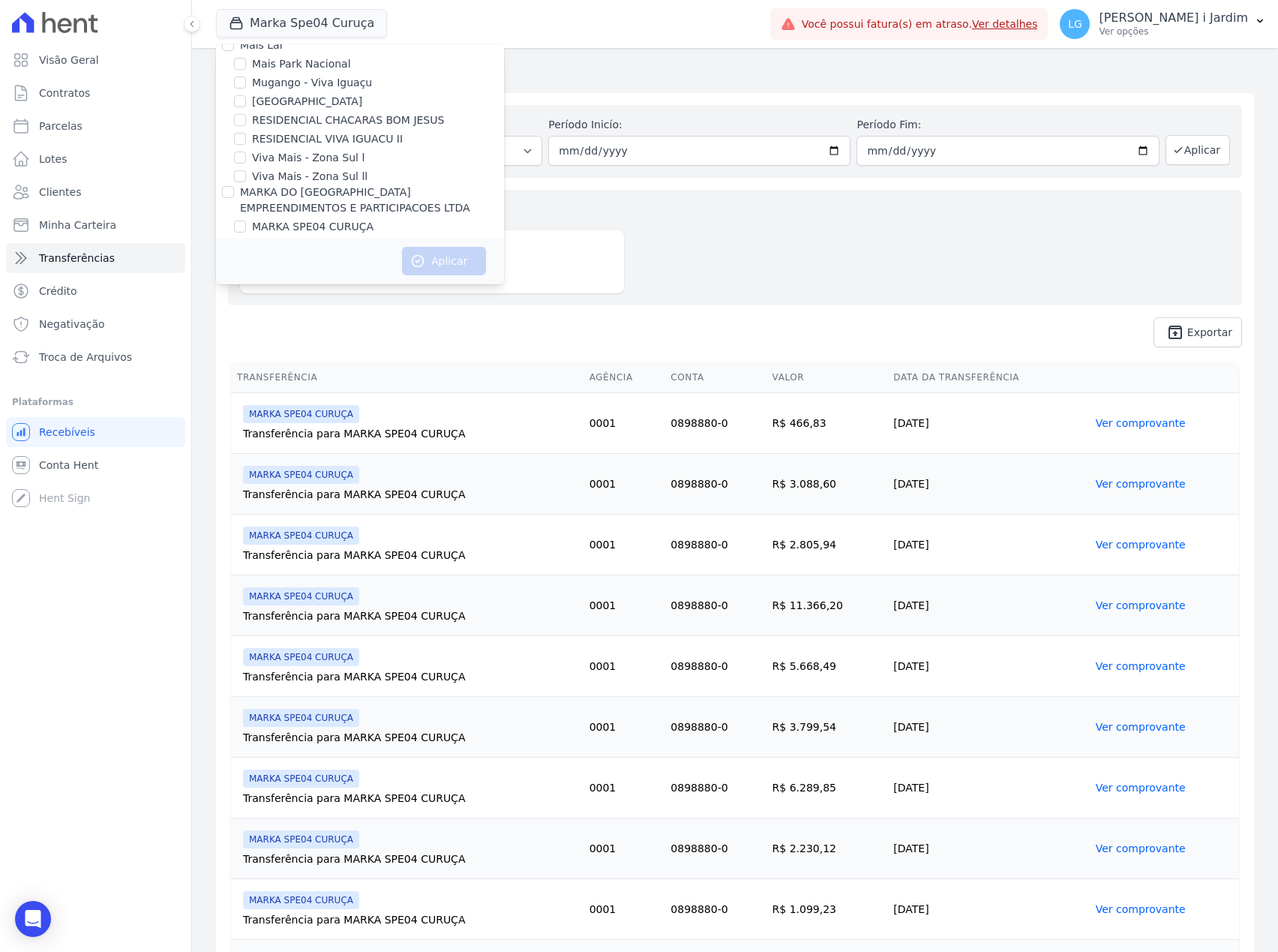
click at [246, 308] on input "MK SPE08 TUCURUVI EMPREENDIMENTOS IMOBILIARIOS LTDA" at bounding box center [240, 314] width 12 height 12
checkbox input "true"
click at [425, 268] on icon "button" at bounding box center [417, 260] width 15 height 15
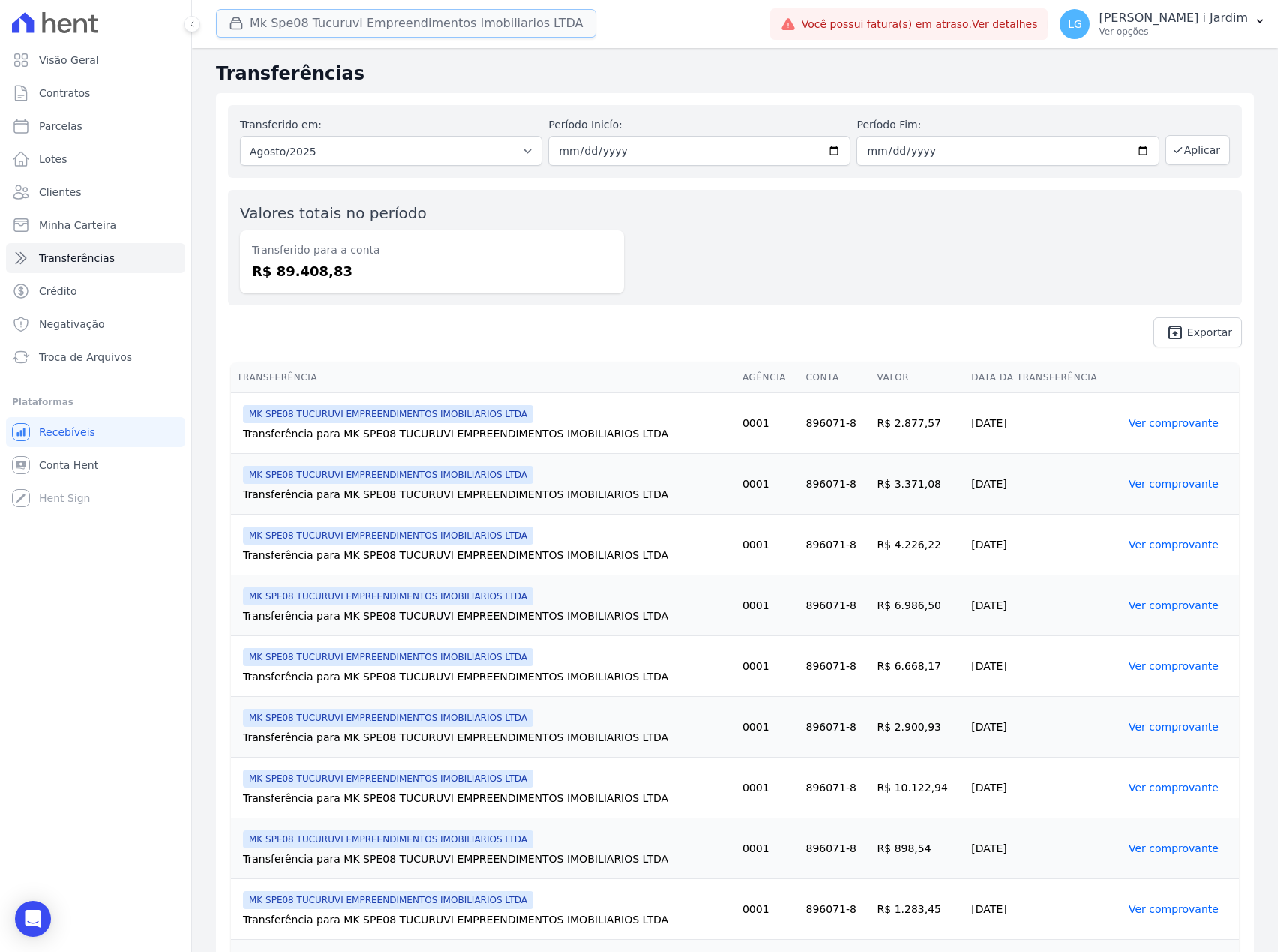
click at [343, 27] on button "Mk Spe08 Tucuruvi Empreendimentos Imobiliarios LTDA" at bounding box center [407, 22] width 380 height 28
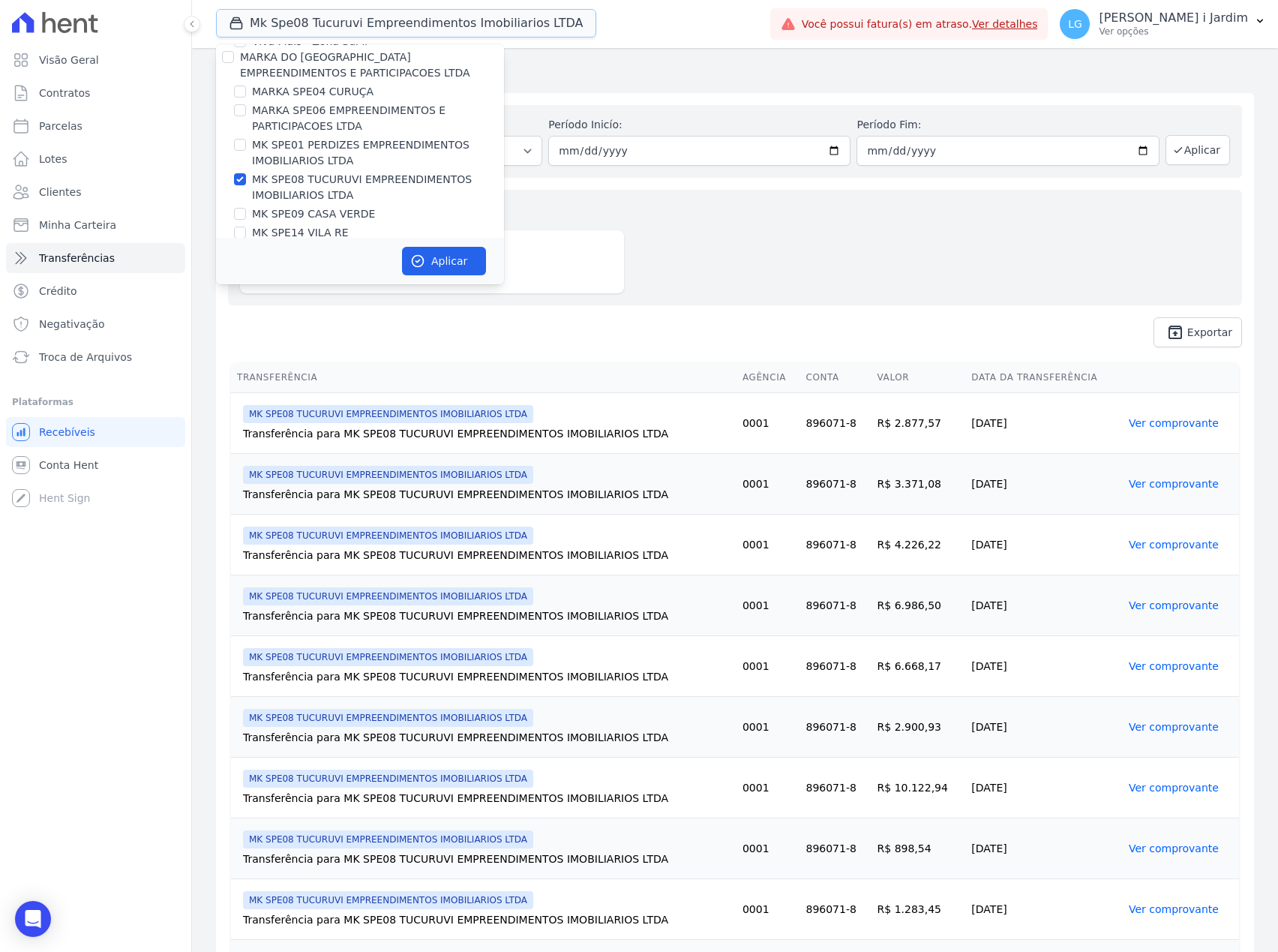
scroll to position [2600, 0]
click at [315, 207] on label "MK SPE08 TUCURUVI EMPREENDIMENTOS IMOBILIARIOS LTDA" at bounding box center [378, 222] width 252 height 31
click at [246, 209] on input "MK SPE08 TUCURUVI EMPREENDIMENTOS IMOBILIARIOS LTDA" at bounding box center [240, 214] width 12 height 12
checkbox input "false"
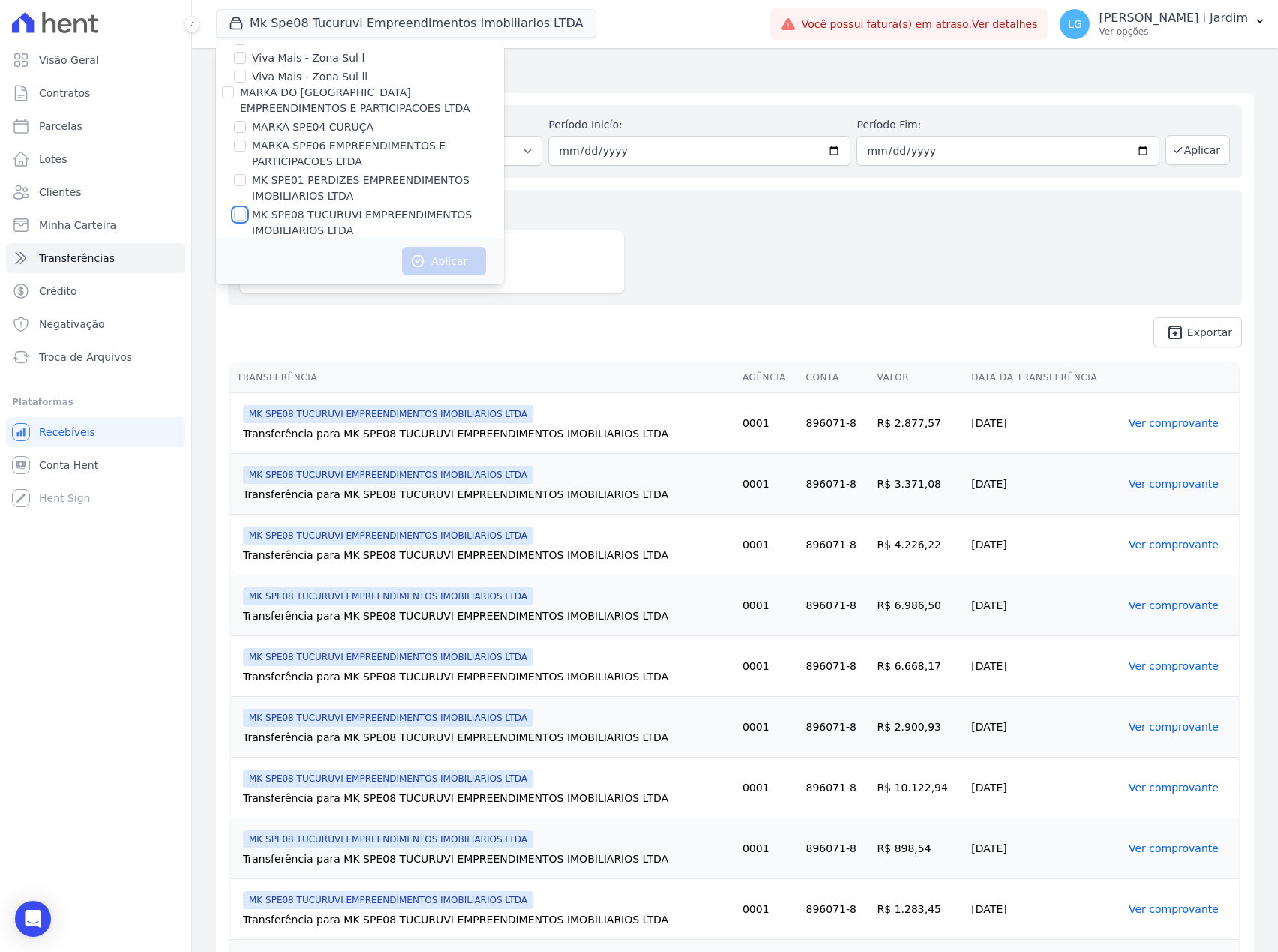
scroll to position [2499, 0]
click at [337, 238] on label "MARKA SPE06 EMPREENDIMENTOS E PARTICIPACOES LTDA" at bounding box center [378, 253] width 252 height 31
click at [246, 240] on input "MARKA SPE06 EMPREENDIMENTOS E PARTICIPACOES LTDA" at bounding box center [240, 246] width 12 height 12
checkbox input "true"
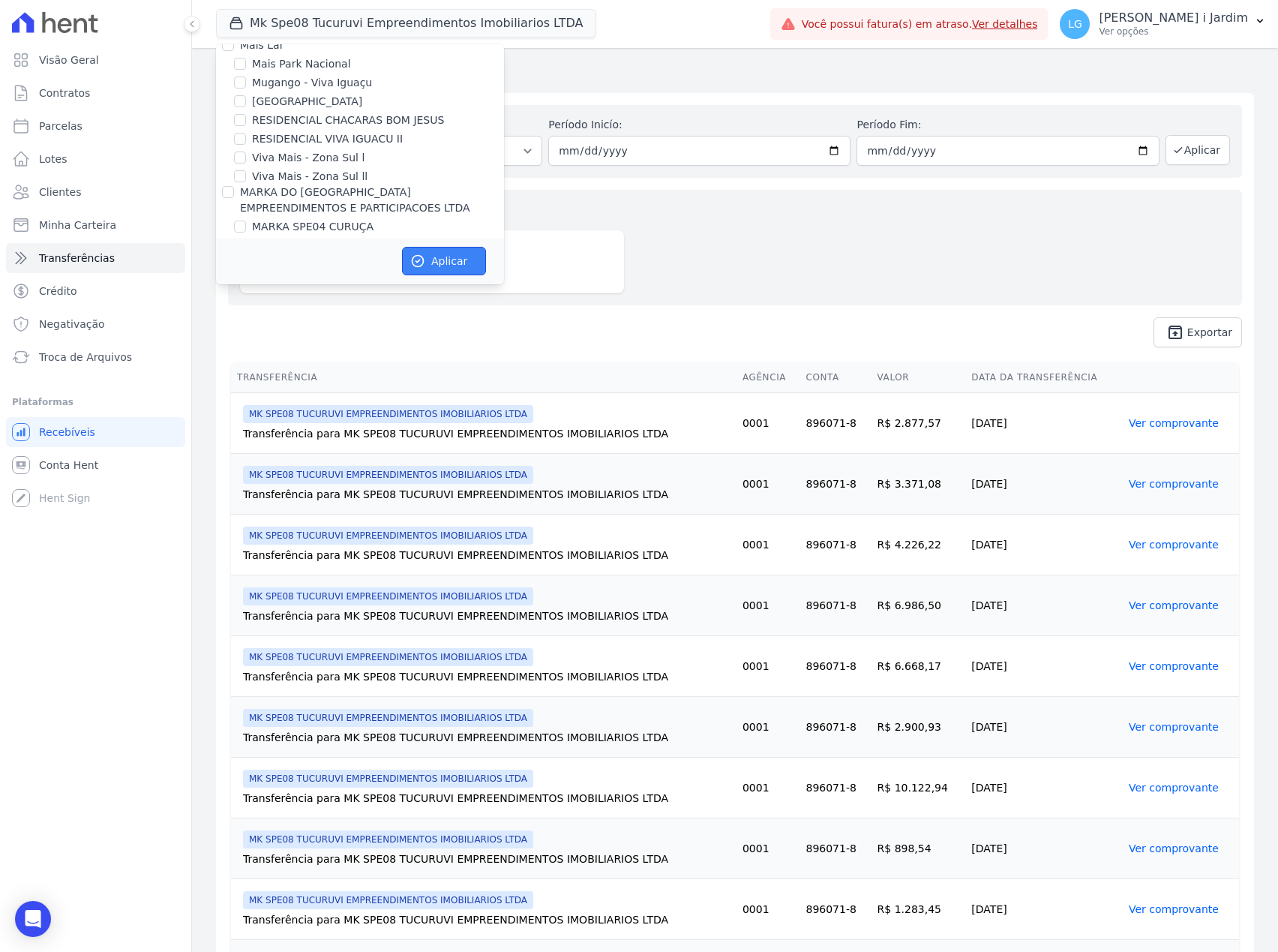
click at [420, 253] on icon "button" at bounding box center [417, 260] width 15 height 15
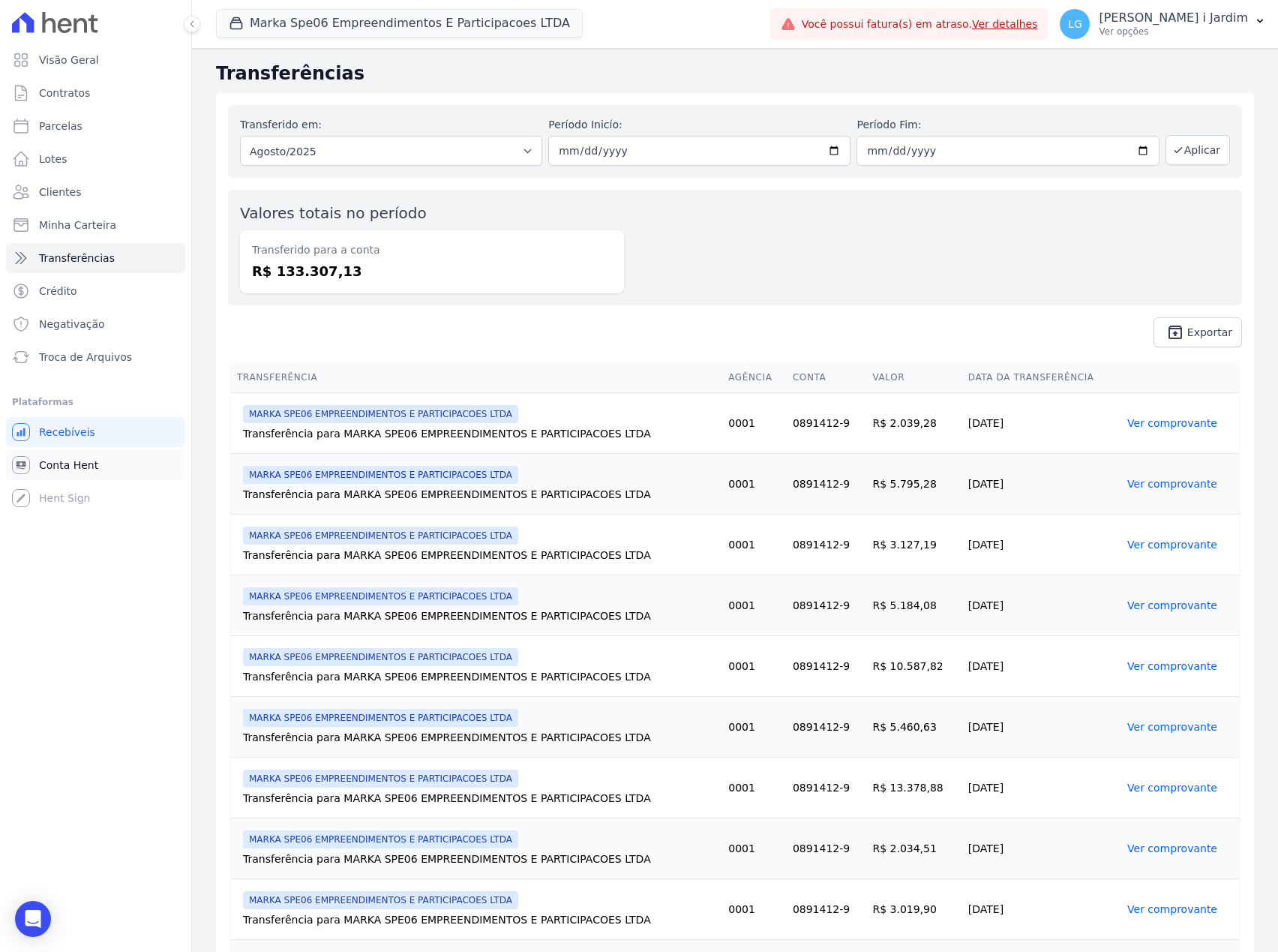
click at [153, 464] on link "Conta Hent" at bounding box center [96, 465] width 179 height 30
click at [114, 128] on link "Parcelas" at bounding box center [96, 126] width 179 height 30
select select
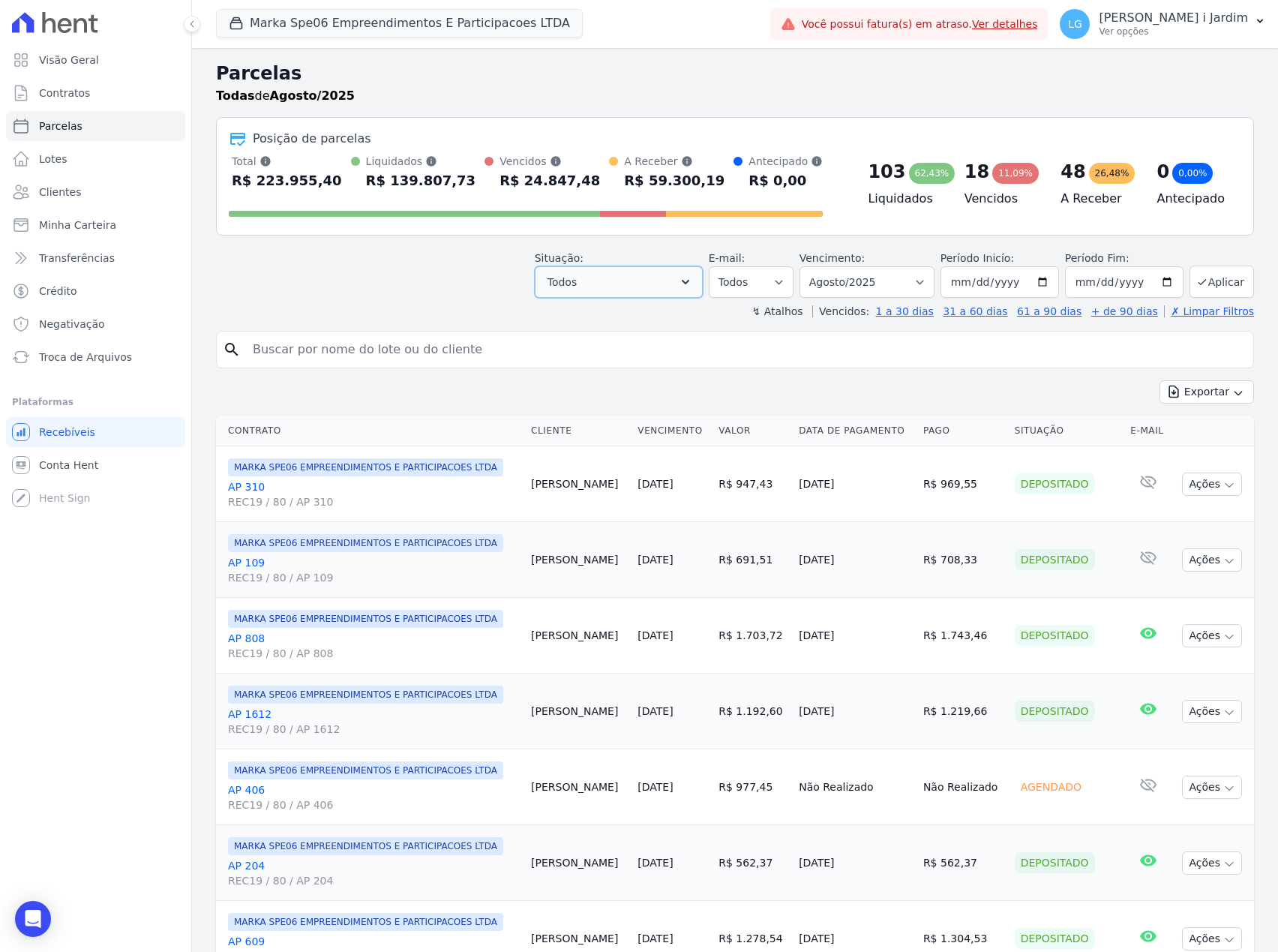
click at [620, 283] on button "Todos" at bounding box center [619, 282] width 168 height 31
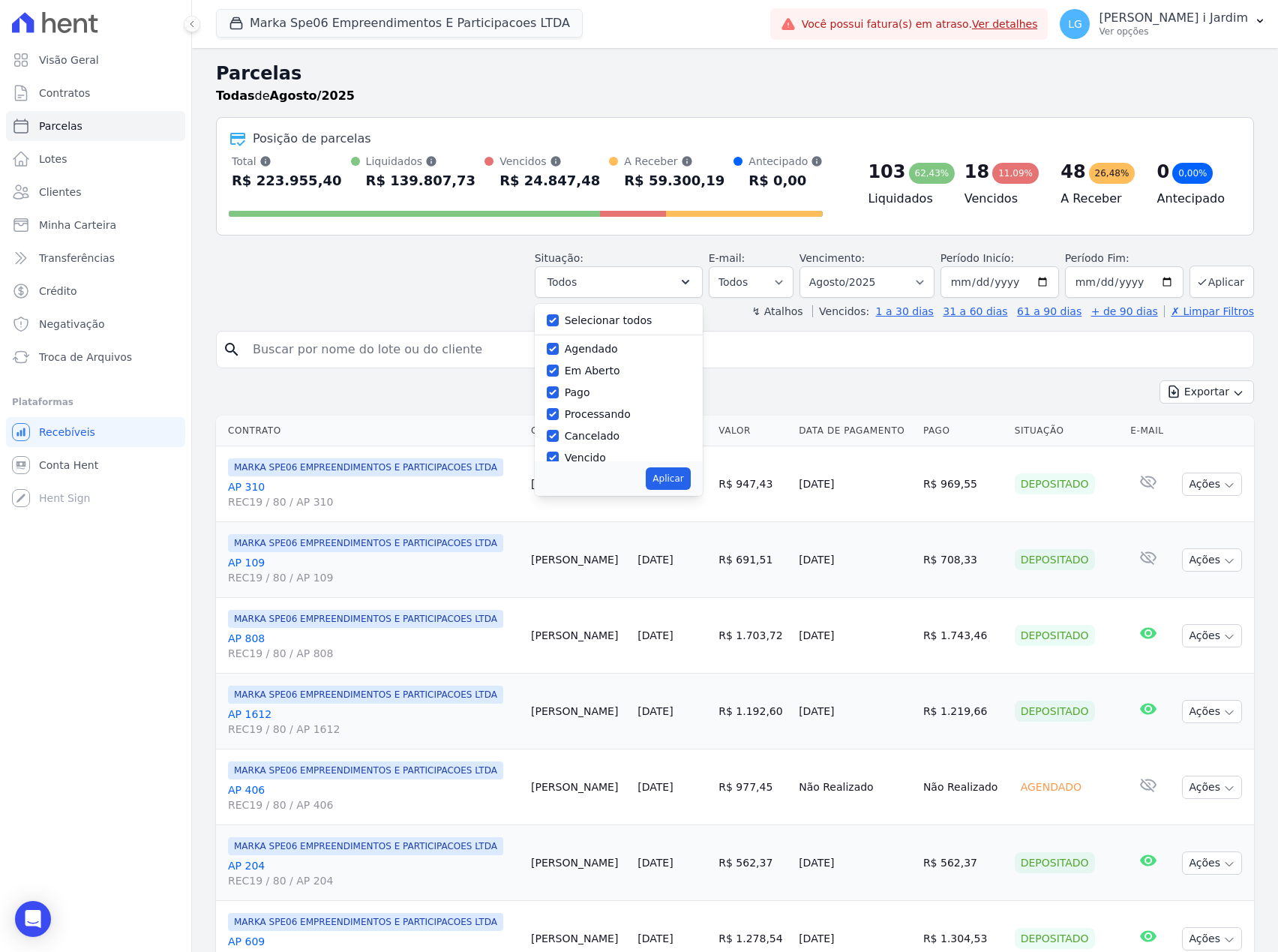
click at [622, 321] on label "Selecionar todos" at bounding box center [609, 320] width 88 height 12
click at [600, 322] on label "Selecionar todos" at bounding box center [609, 320] width 88 height 12
click at [559, 322] on input "Selecionar todos" at bounding box center [553, 320] width 12 height 12
checkbox input "false"
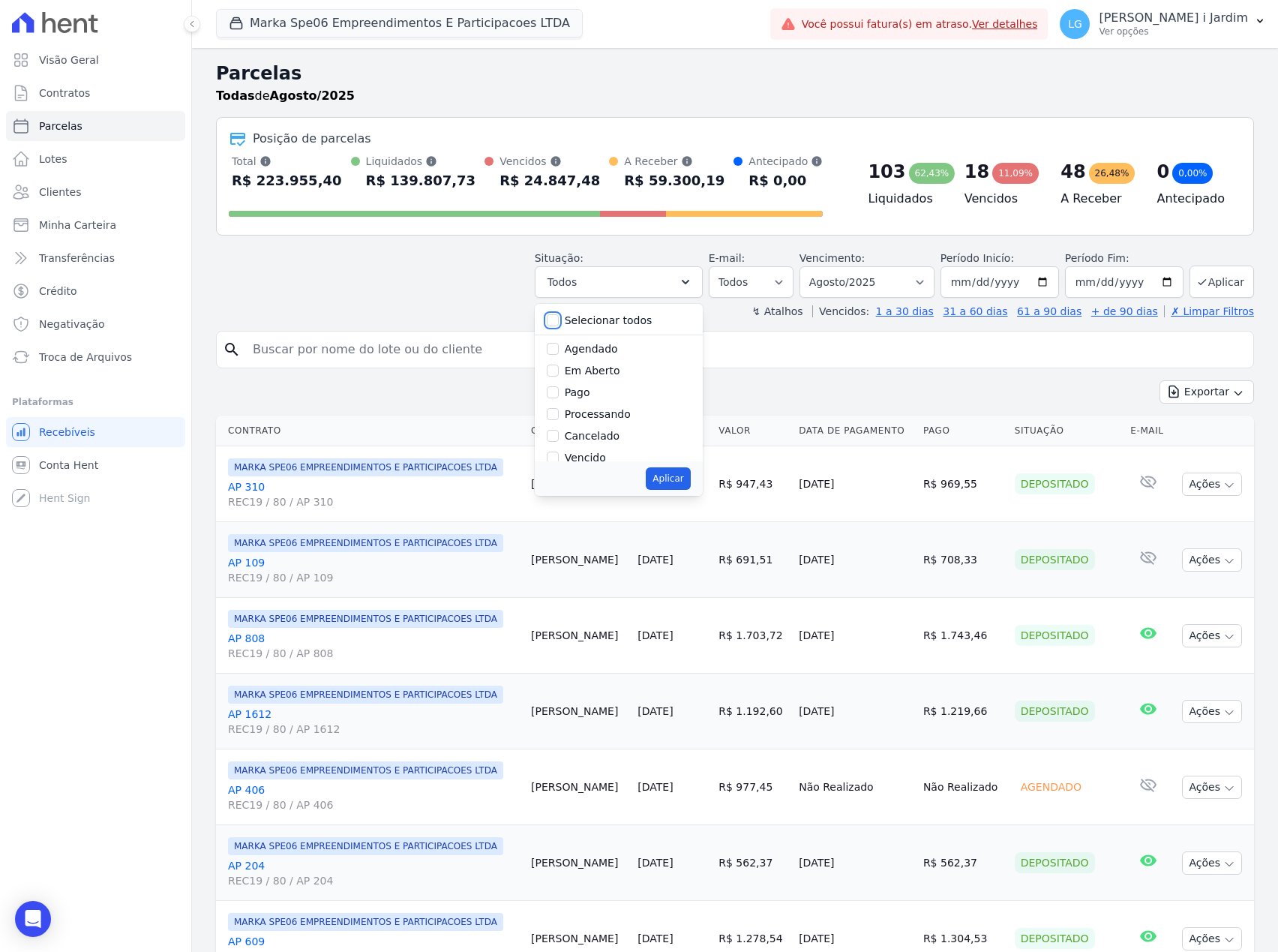
checkbox input "false"
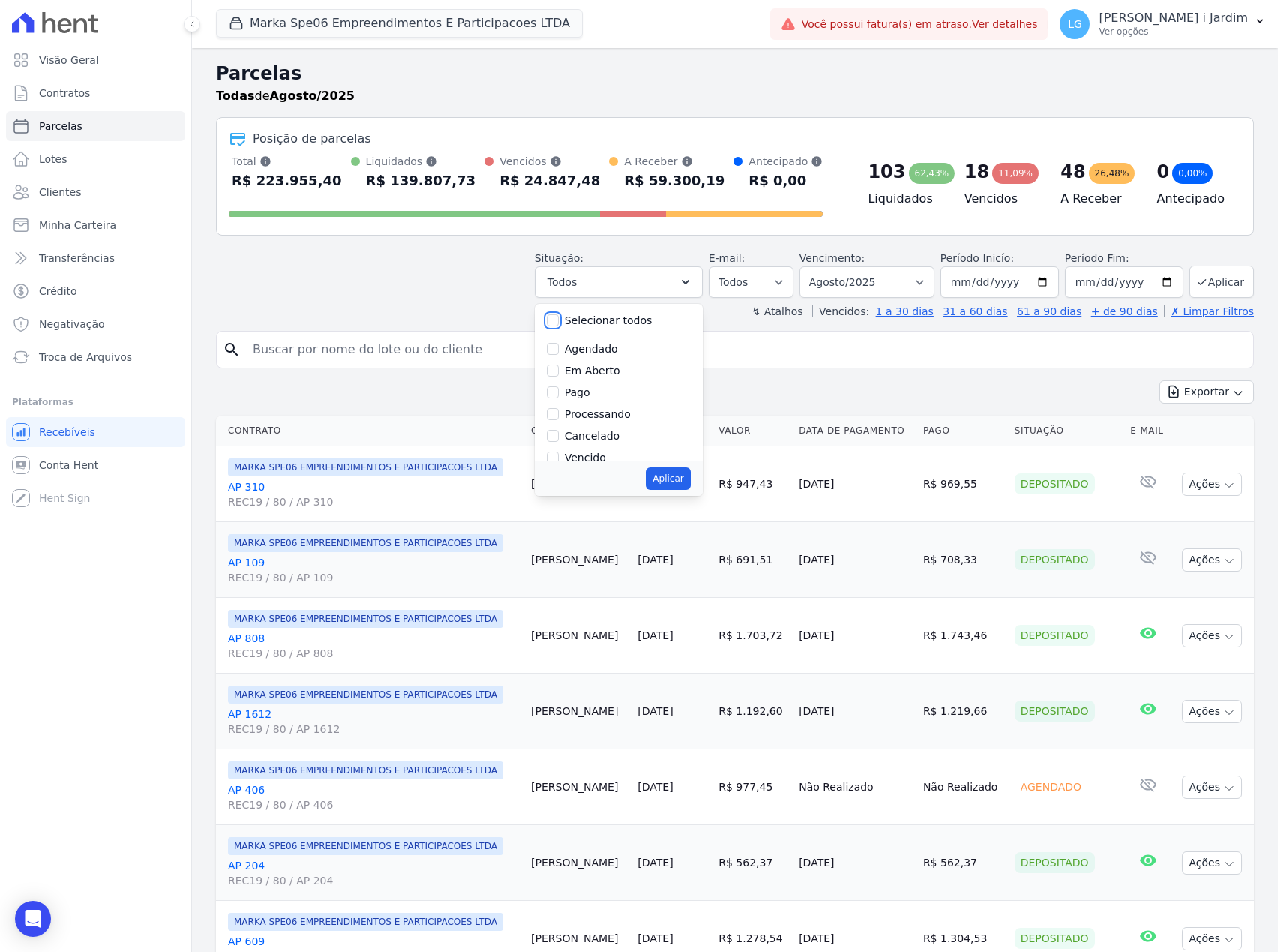
checkbox input "false"
click at [591, 372] on label "Em Aberto" at bounding box center [593, 370] width 56 height 12
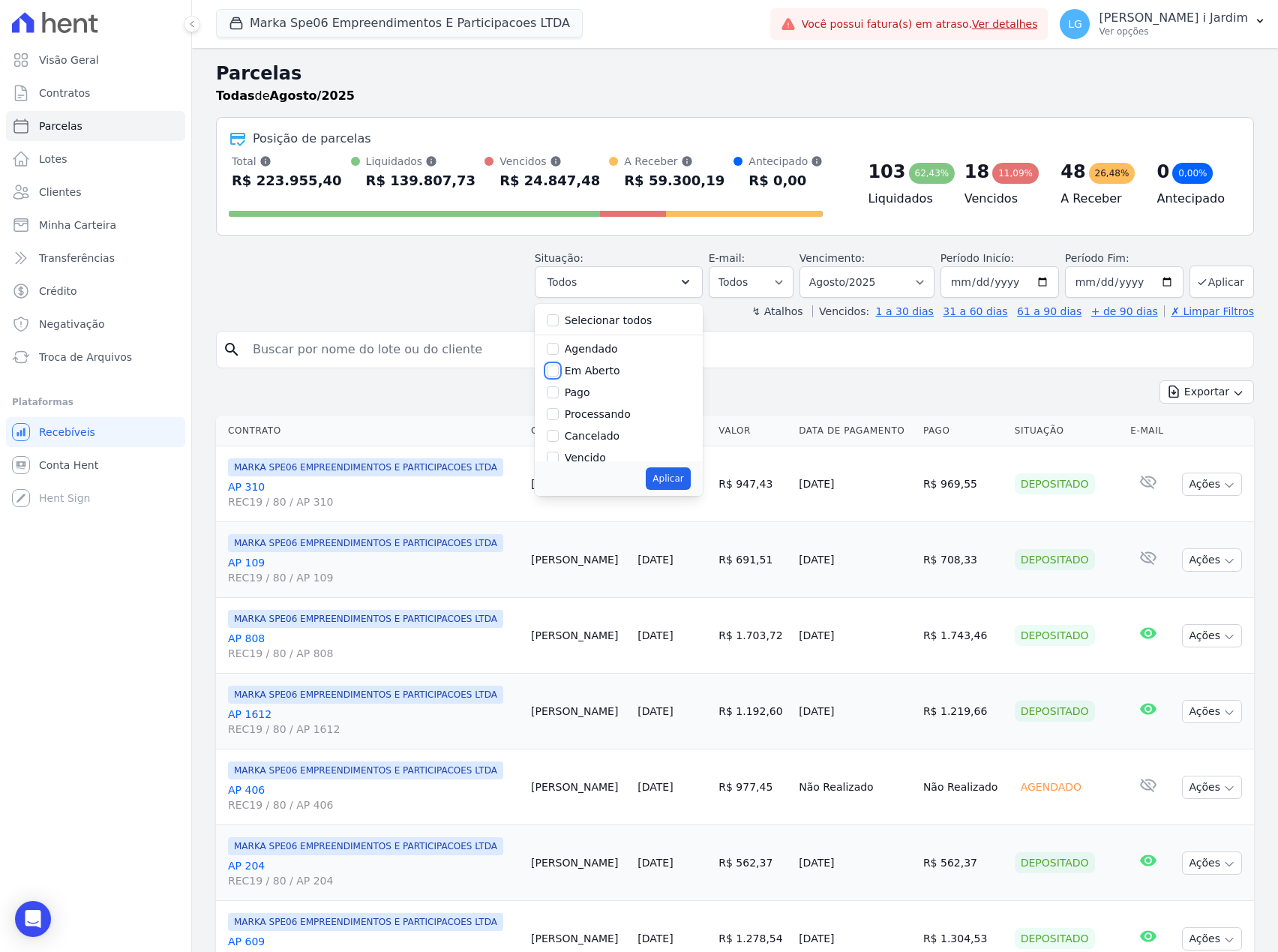
click at [559, 372] on input "Em Aberto" at bounding box center [553, 370] width 12 height 12
checkbox input "true"
click at [667, 476] on button "Aplicar" at bounding box center [668, 477] width 44 height 22
select select "pending"
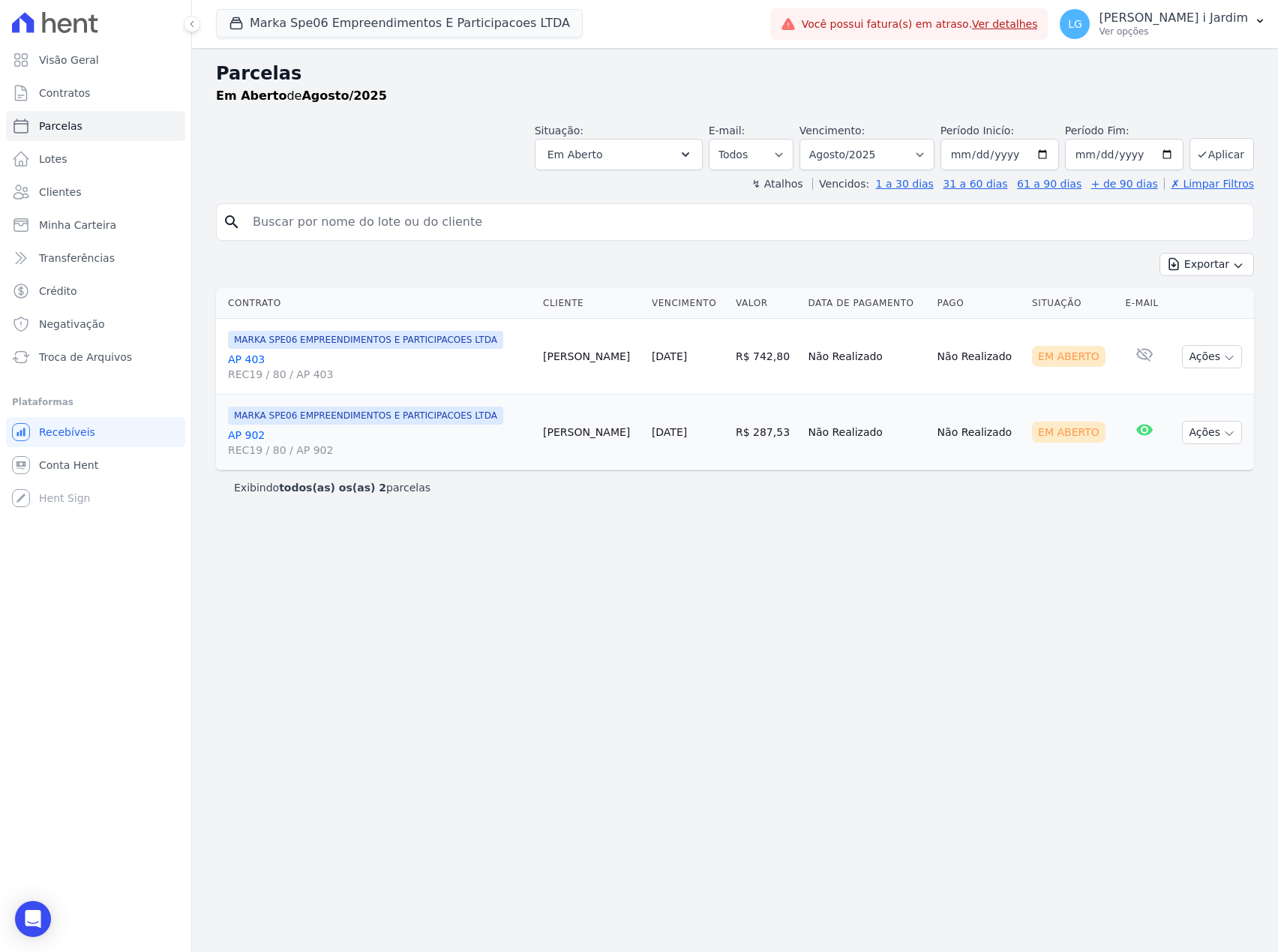
select select
click at [82, 250] on span "Transferências" at bounding box center [77, 257] width 76 height 15
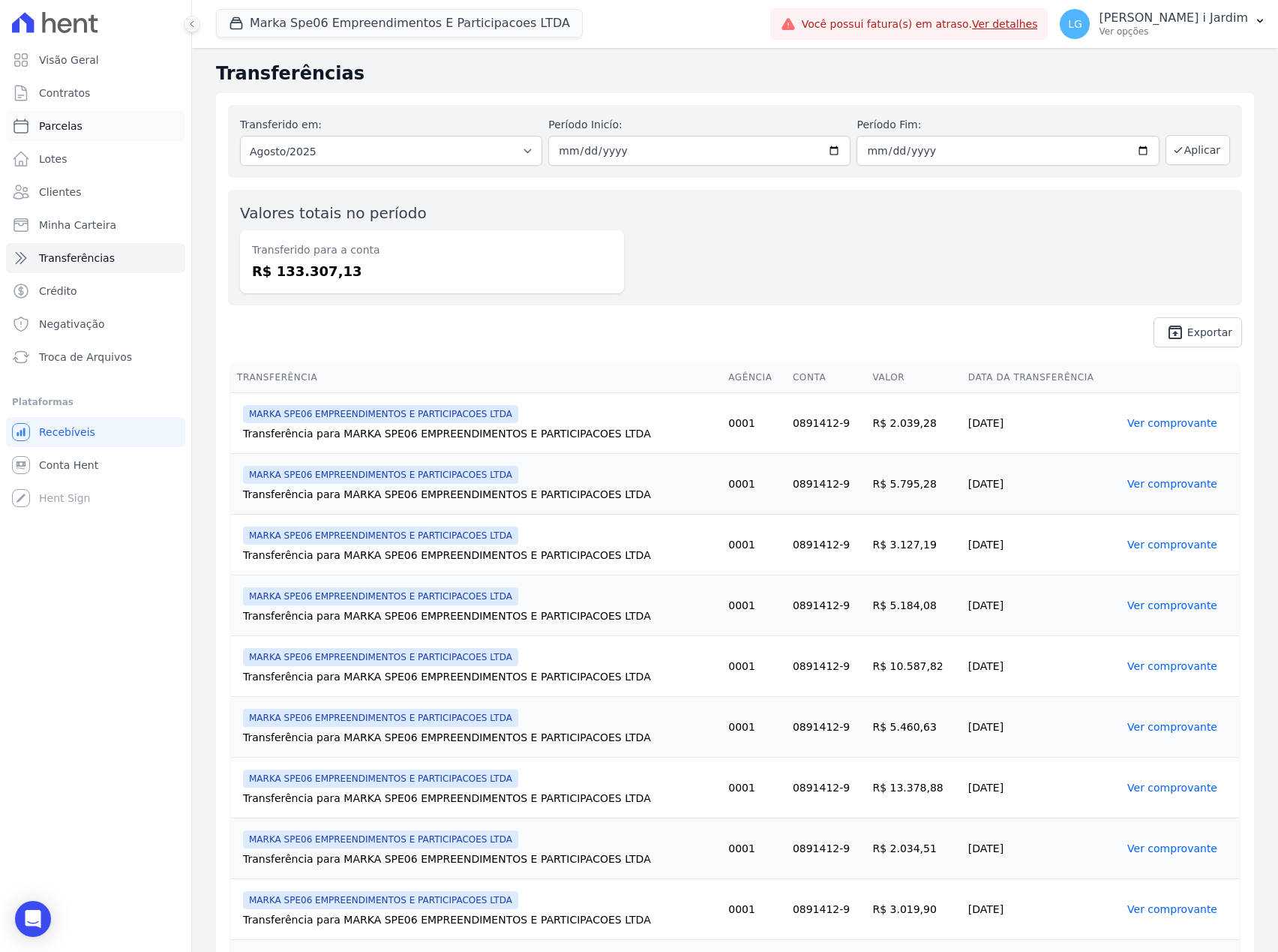
click at [111, 121] on link "Parcelas" at bounding box center [96, 126] width 179 height 30
select select
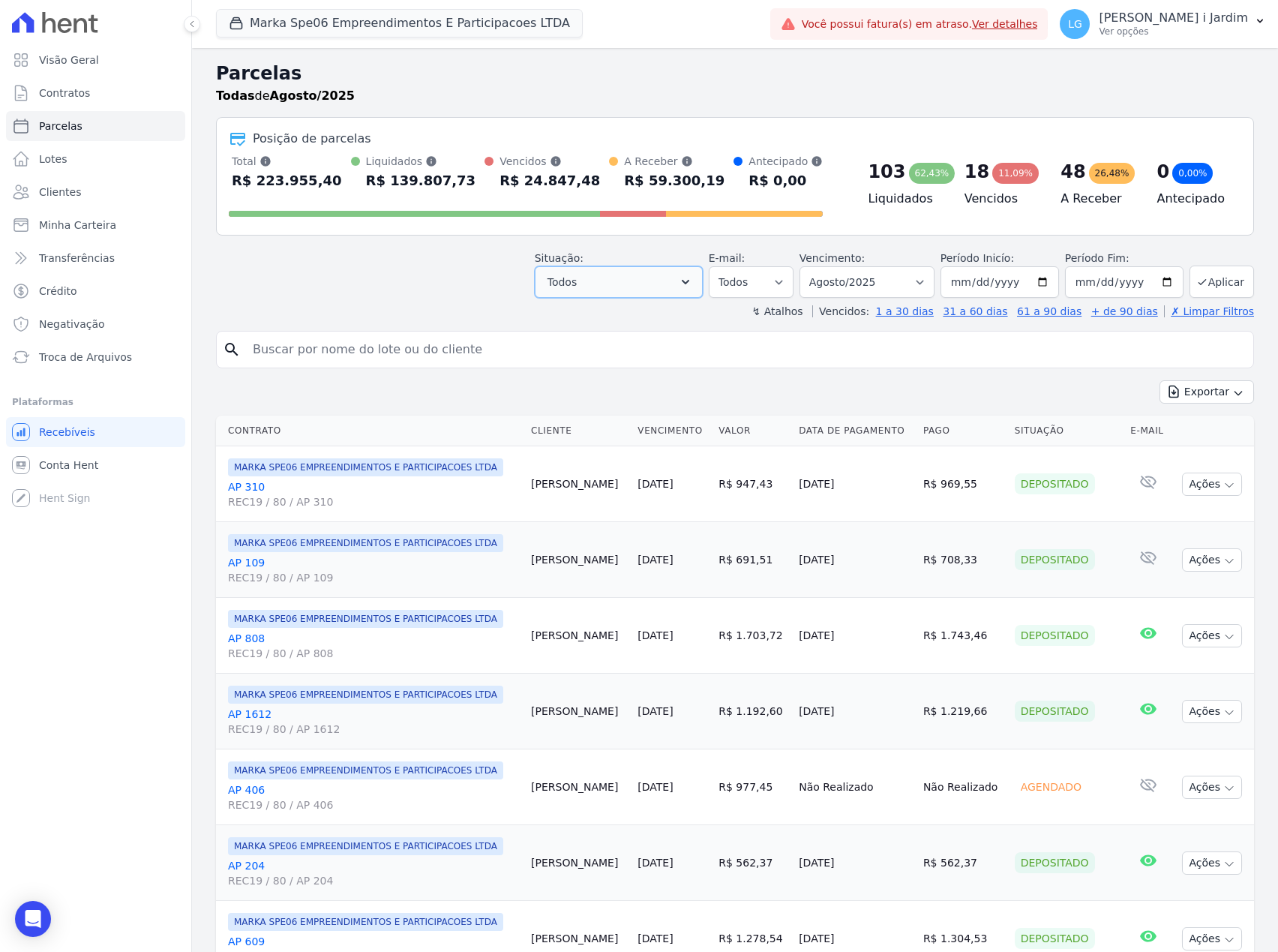
click at [612, 289] on button "Todos" at bounding box center [619, 282] width 168 height 31
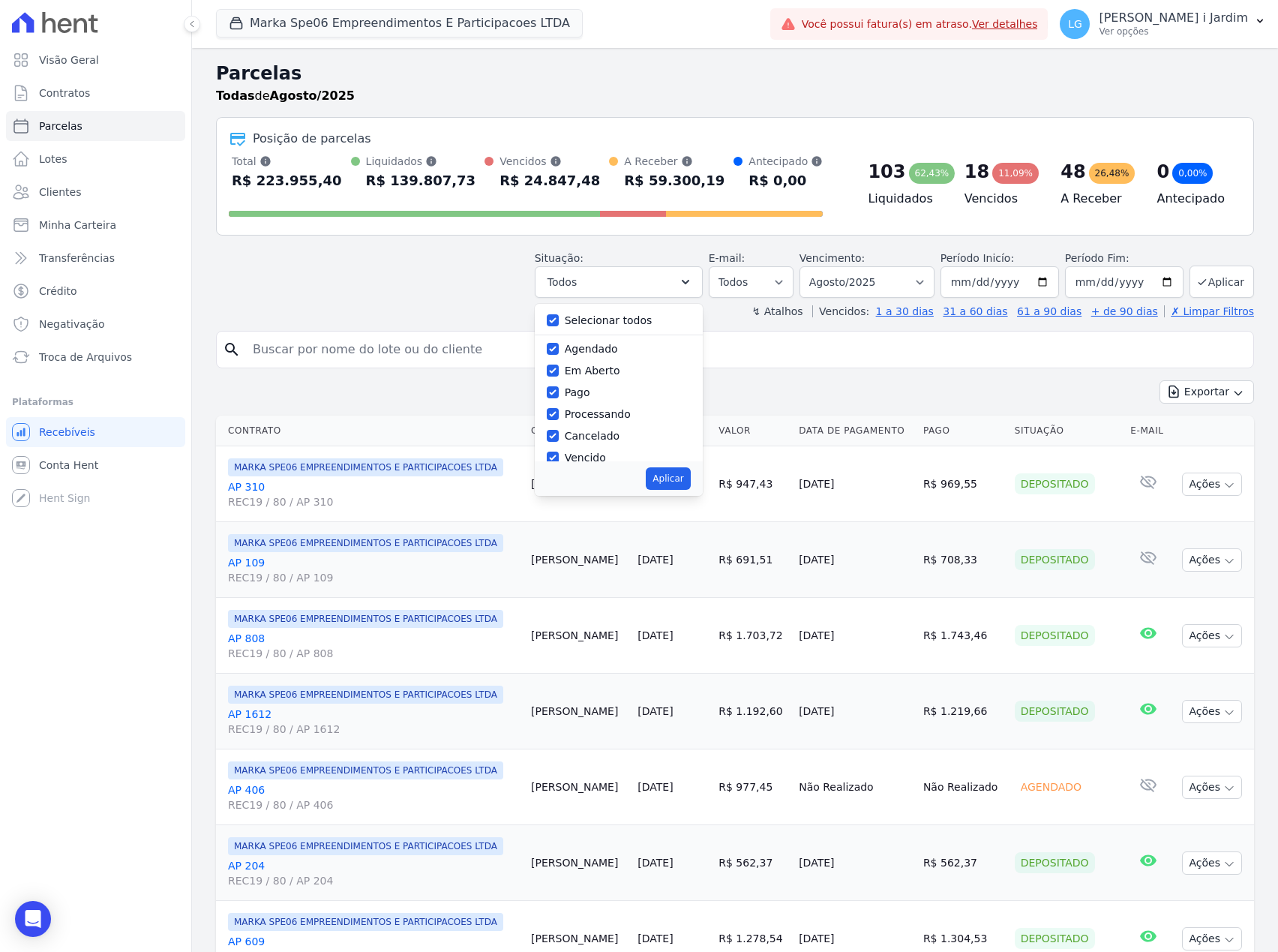
click at [585, 319] on label "Selecionar todos" at bounding box center [609, 320] width 88 height 12
click at [559, 319] on input "Selecionar todos" at bounding box center [553, 320] width 12 height 12
checkbox input "false"
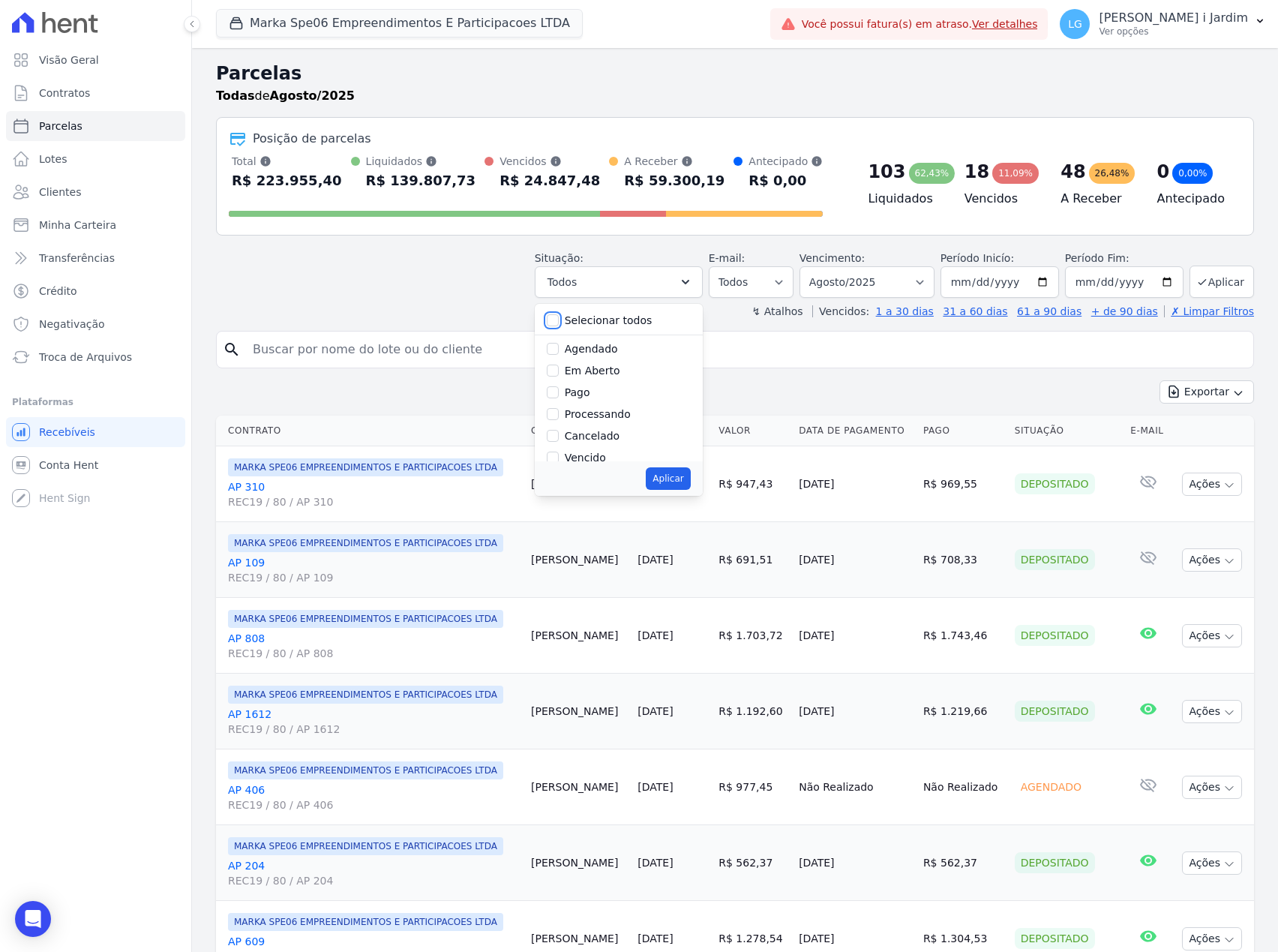
checkbox input "false"
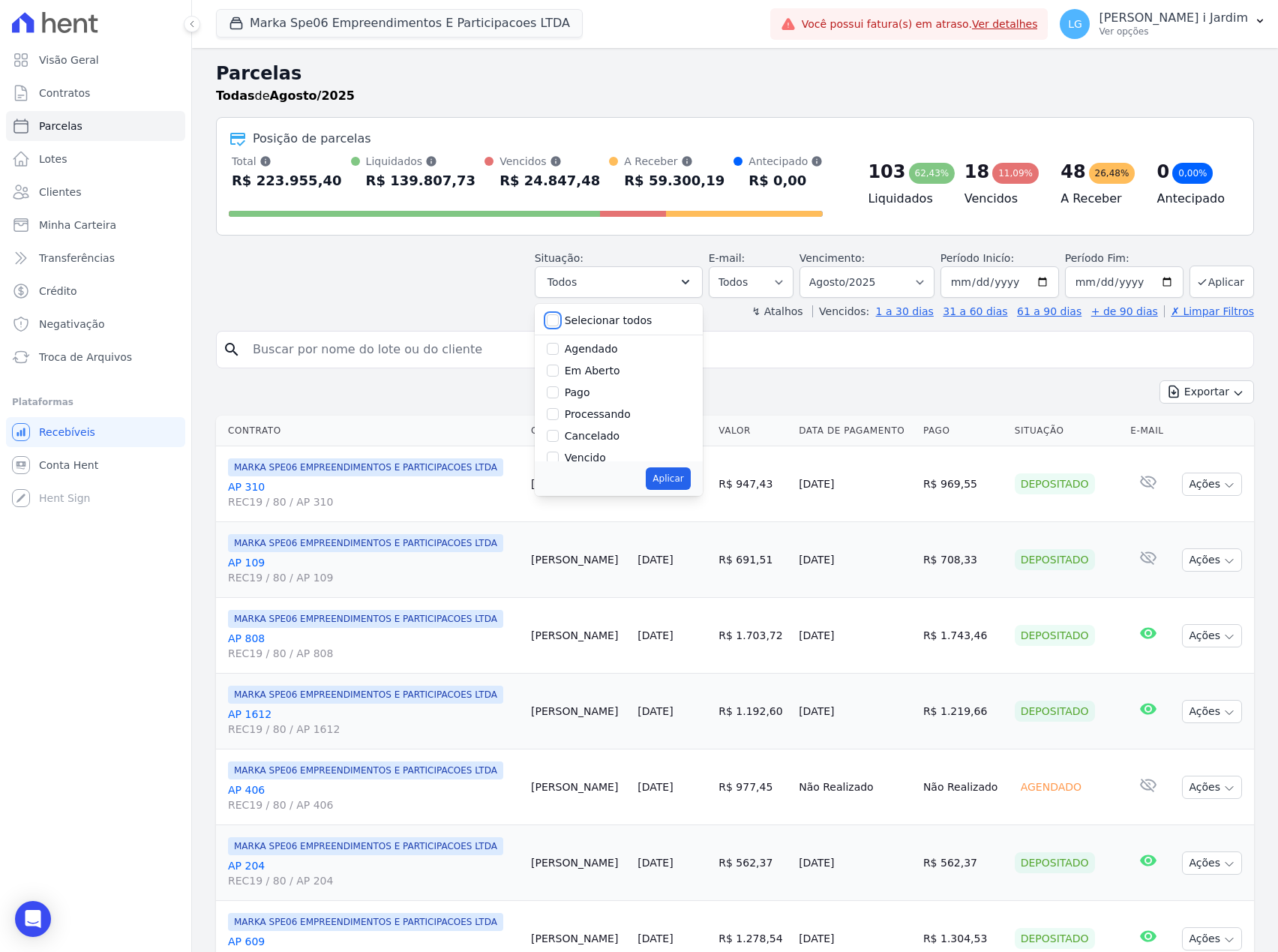
checkbox input "false"
click at [582, 348] on label "Agendado" at bounding box center [592, 349] width 54 height 12
click at [559, 348] on input "Agendado" at bounding box center [553, 349] width 12 height 12
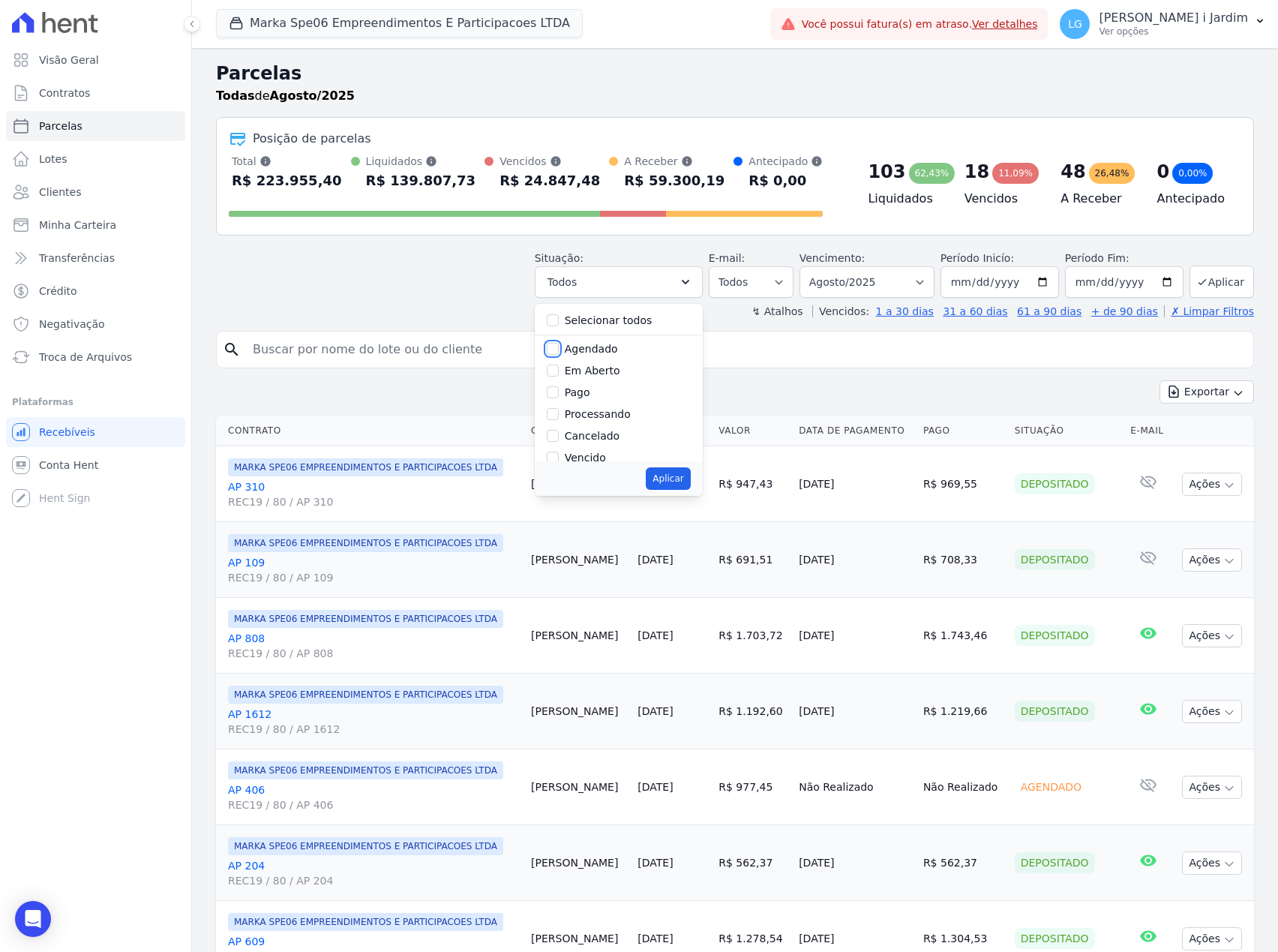
checkbox input "true"
click at [661, 472] on button "Aplicar" at bounding box center [668, 477] width 44 height 22
select select "scheduled"
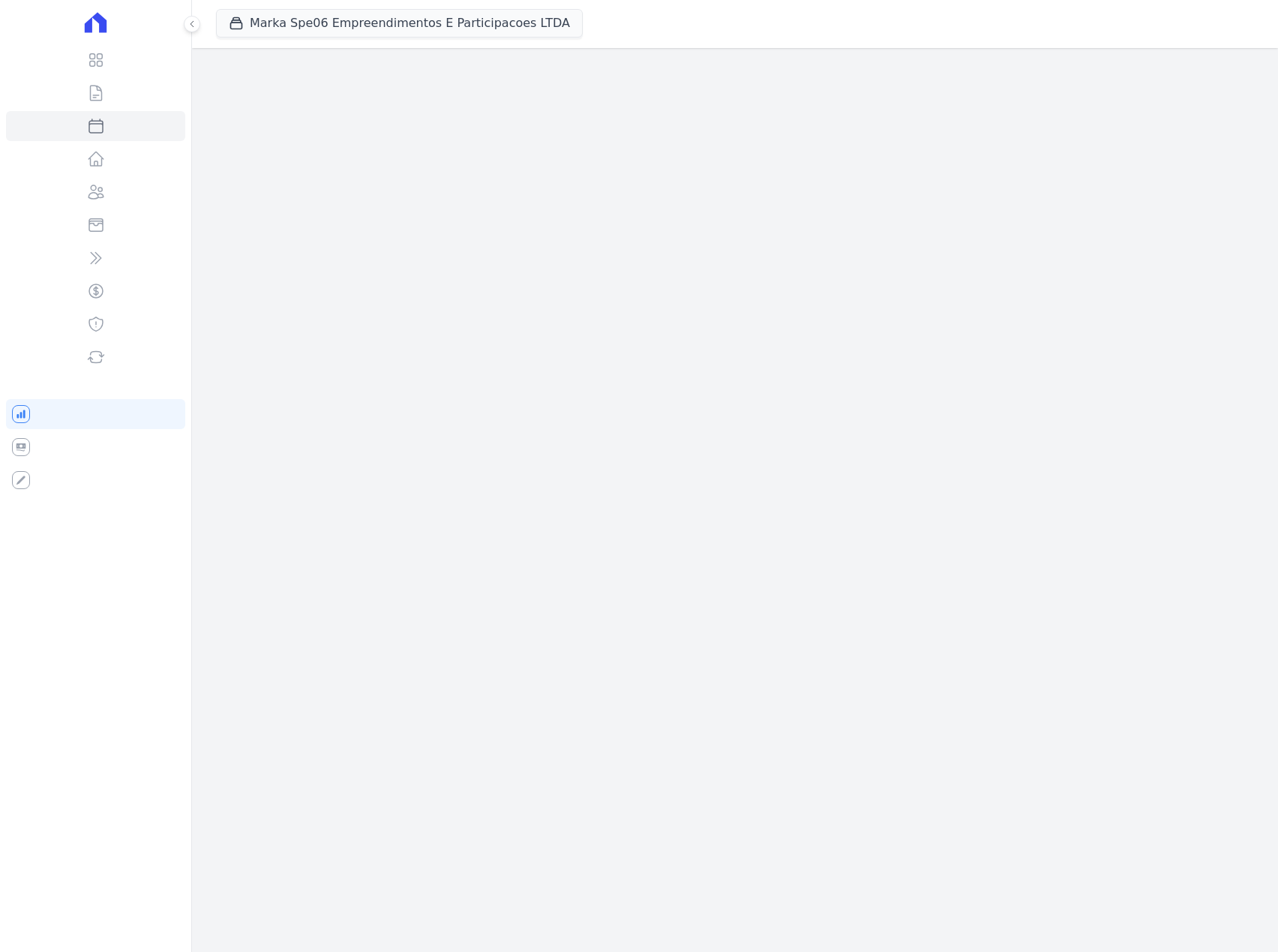
select select
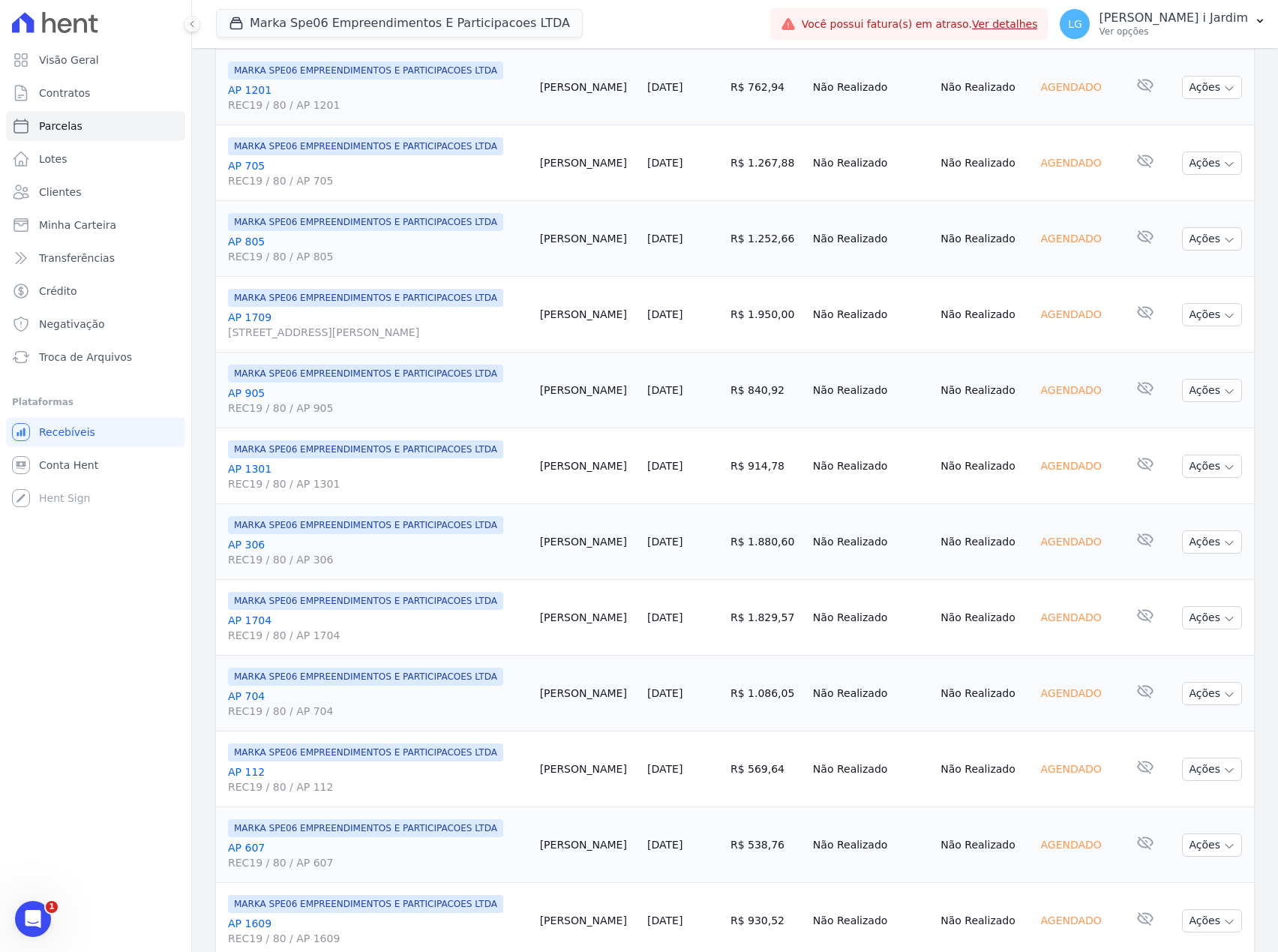
scroll to position [1335, 0]
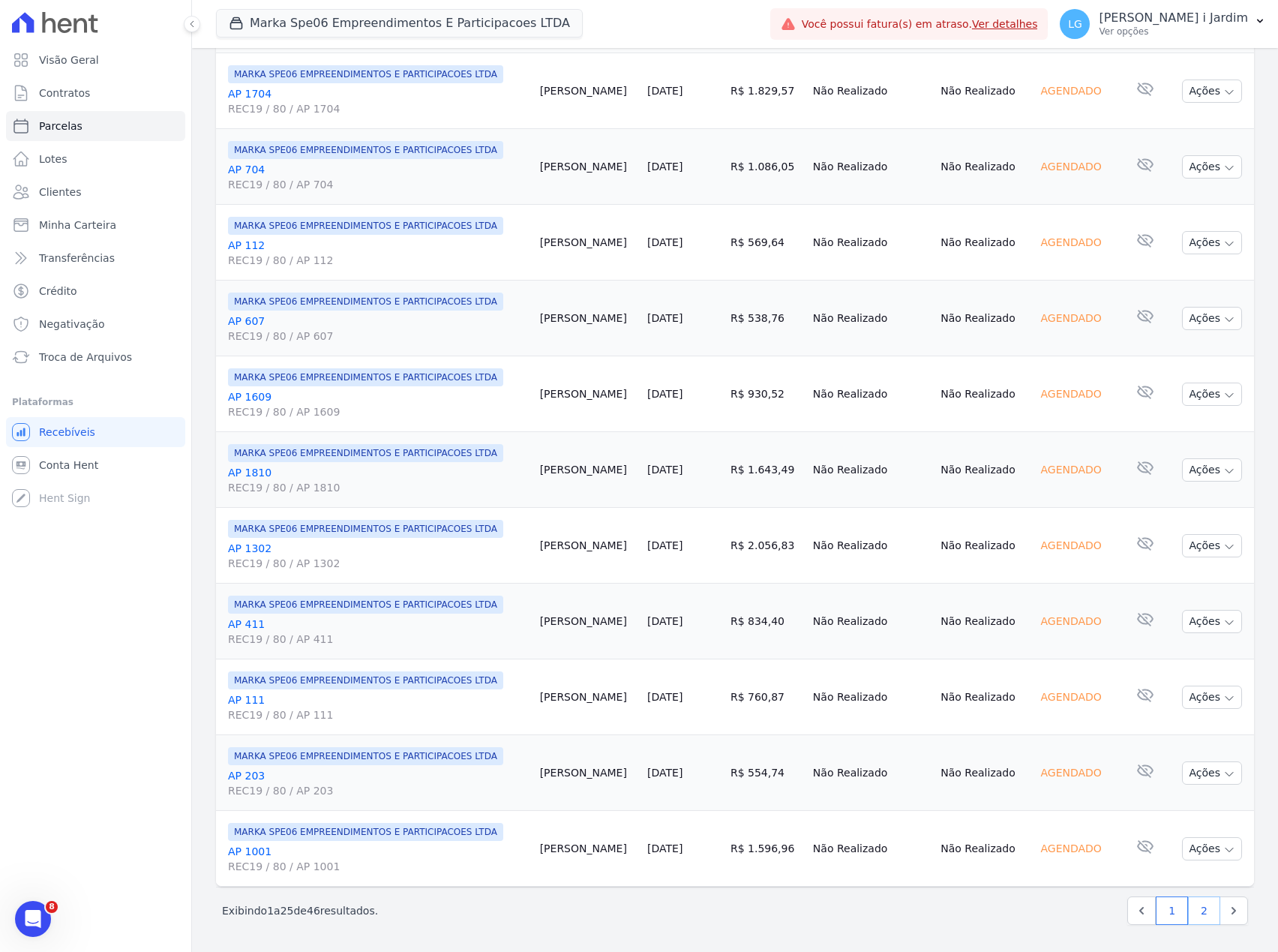
click at [1197, 906] on link "2" at bounding box center [1204, 910] width 32 height 28
select select
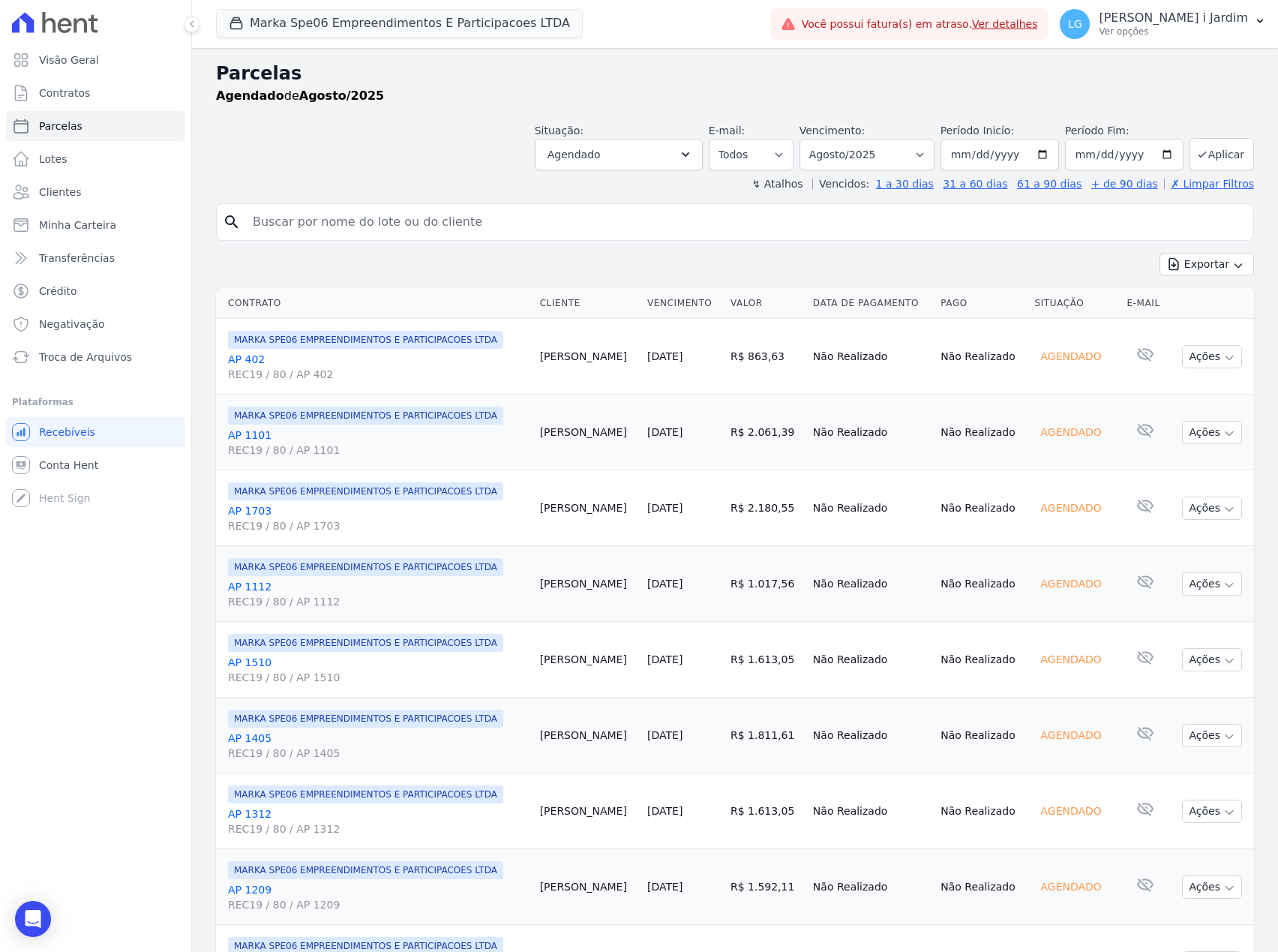
click at [498, 159] on div "Situação: Agendado Em Aberto Pago Processando Cancelado Vencido Transferindo De…" at bounding box center [735, 143] width 1038 height 54
drag, startPoint x: 325, startPoint y: 34, endPoint x: 124, endPoint y: 160, distance: 237.2
click at [325, 33] on button "Marka Spe06 Empreendimentos E Participacoes LTDA" at bounding box center [400, 22] width 367 height 28
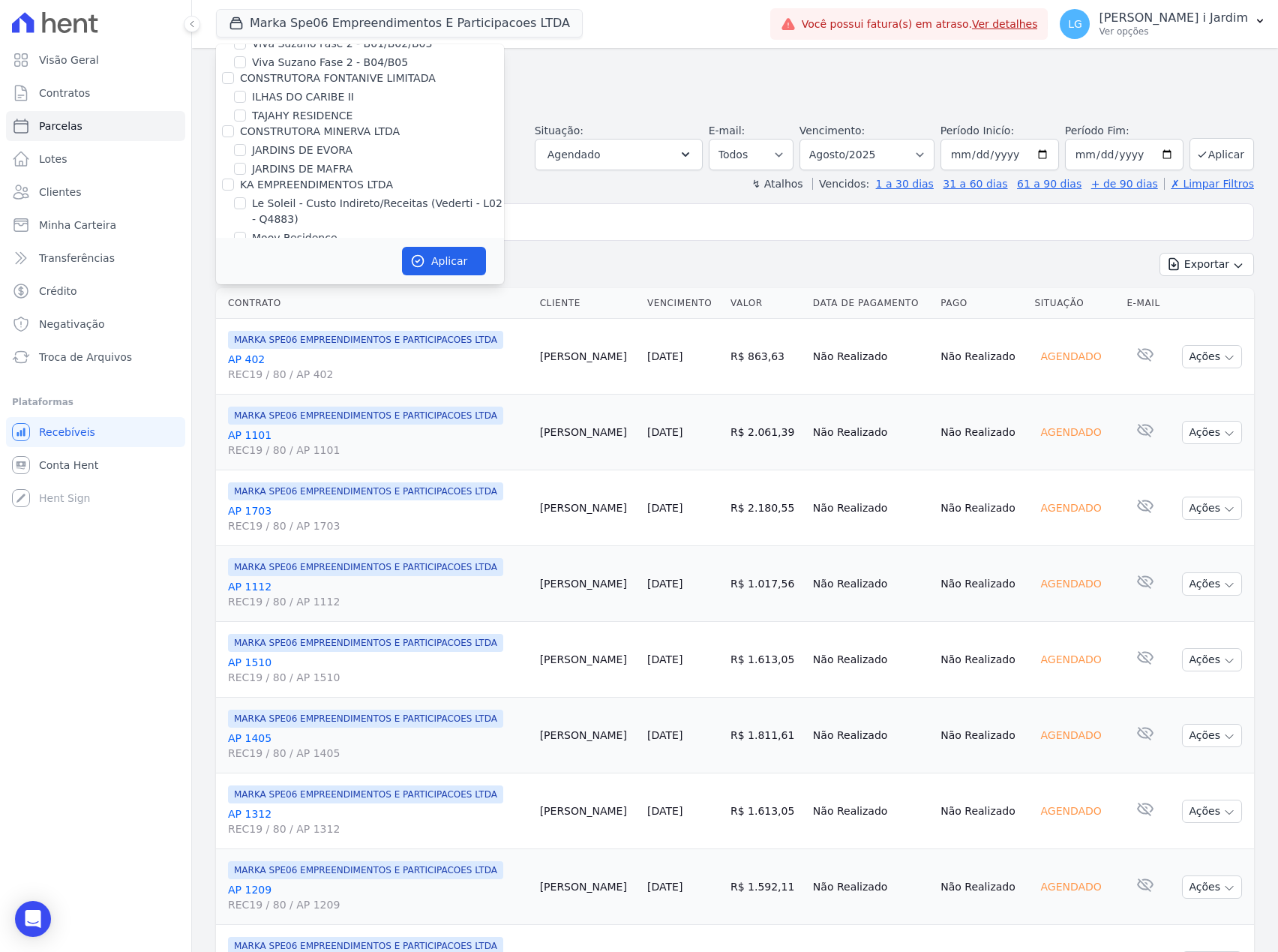
scroll to position [2499, 0]
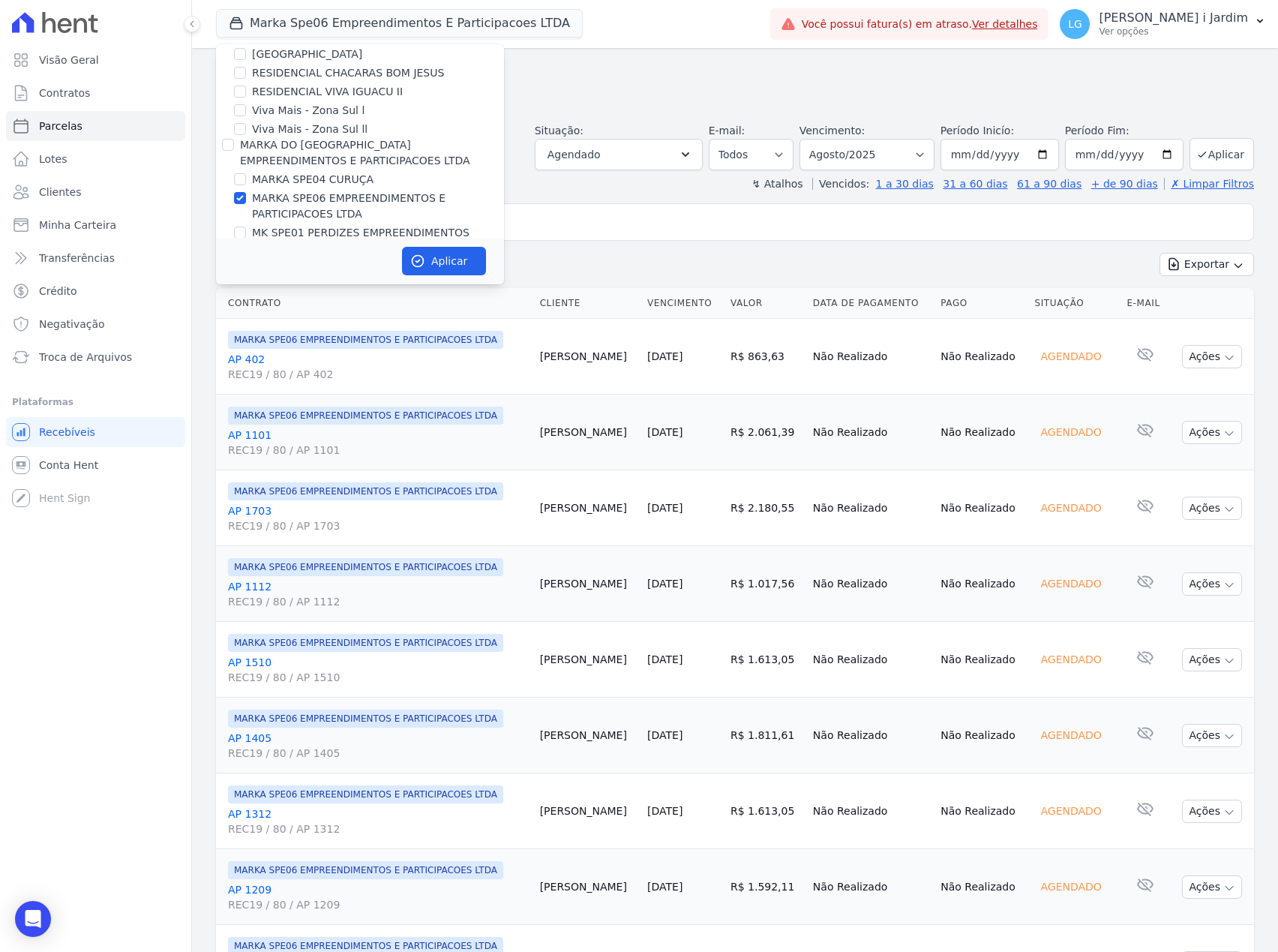
click at [361, 190] on label "MARKA SPE06 EMPREENDIMENTOS E PARTICIPACOES LTDA" at bounding box center [378, 206] width 252 height 31
click at [246, 192] on input "MARKA SPE06 EMPREENDIMENTOS E PARTICIPACOES LTDA" at bounding box center [240, 198] width 12 height 12
checkbox input "false"
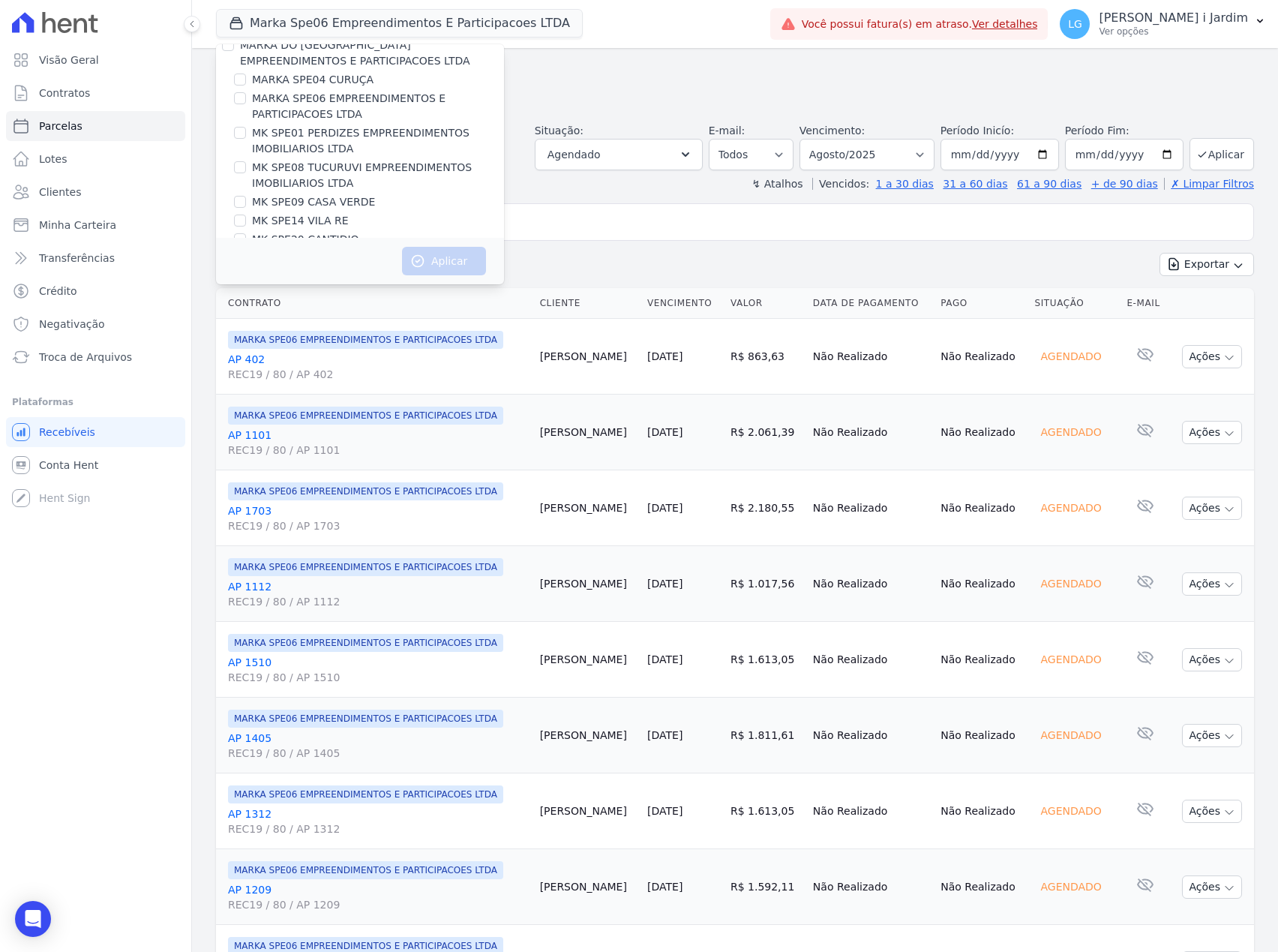
click at [333, 213] on label "MK SPE14 VILA RE" at bounding box center [300, 221] width 97 height 16
click at [246, 214] on input "MK SPE14 VILA RE" at bounding box center [240, 220] width 12 height 12
checkbox input "true"
click at [427, 255] on button "Aplicar" at bounding box center [445, 260] width 84 height 28
select select
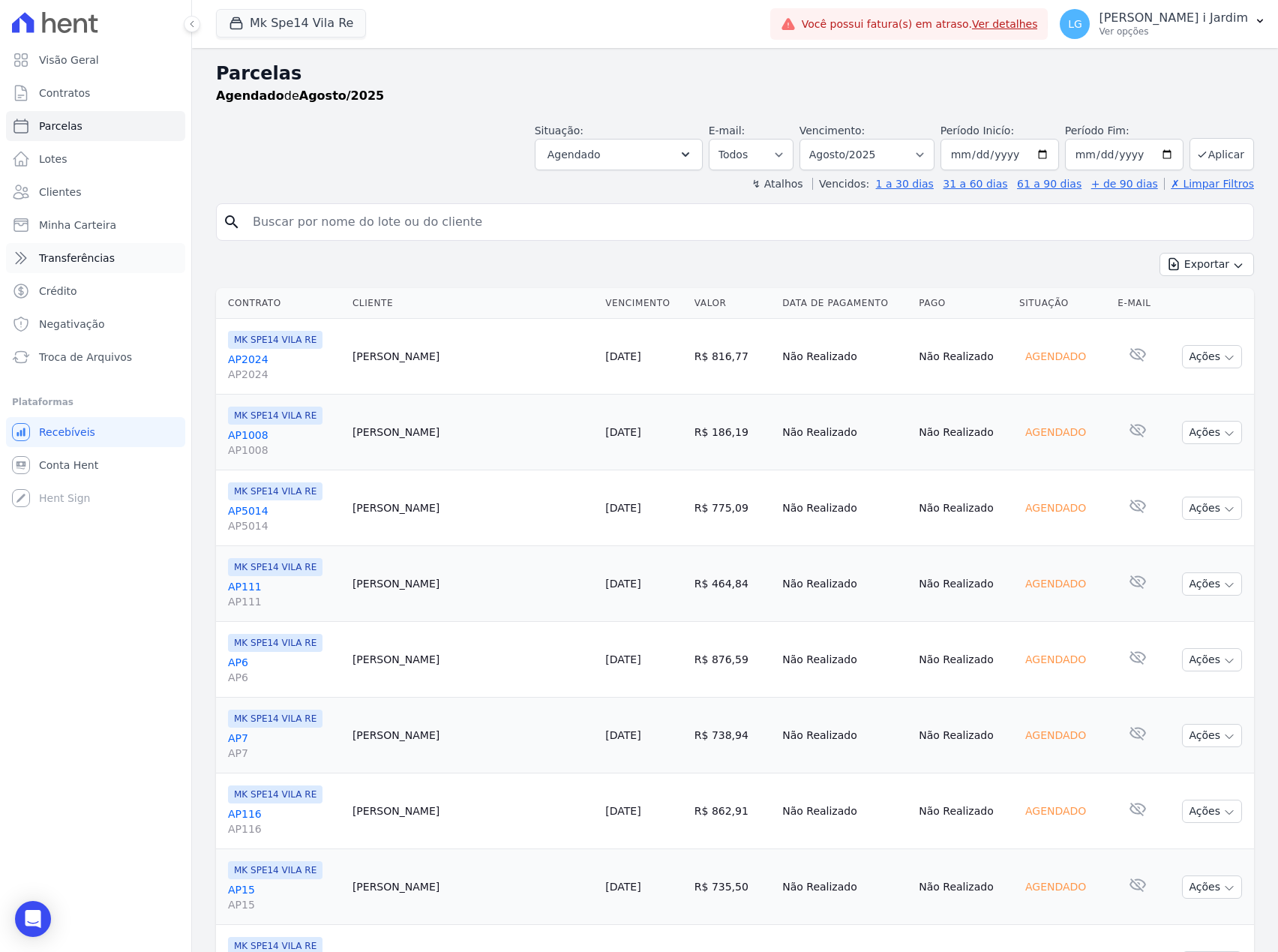
click at [114, 252] on link "Transferências" at bounding box center [96, 257] width 179 height 30
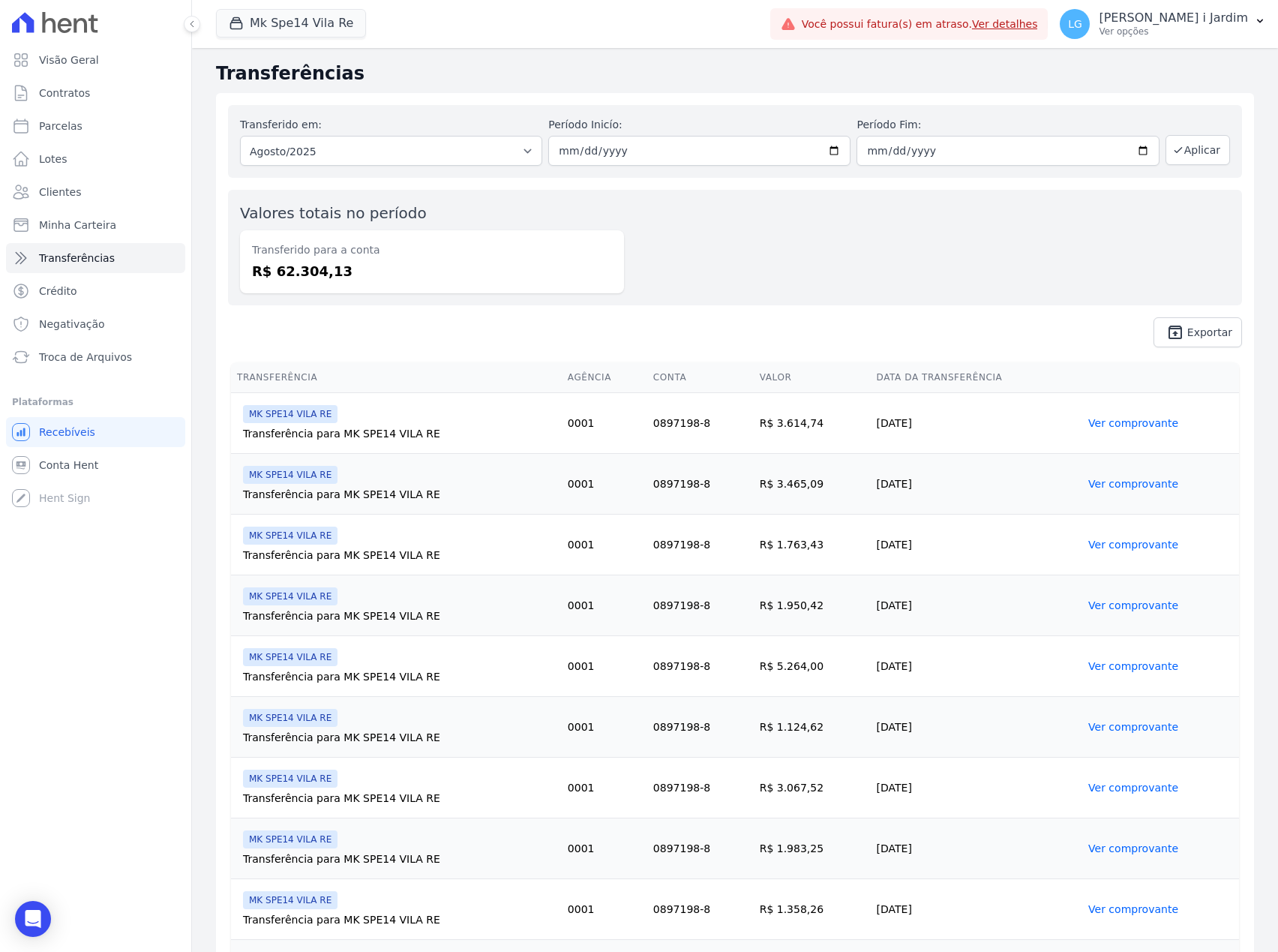
click at [768, 204] on div "Valores totais no período Transferido para a conta R$ 62.304,13" at bounding box center [735, 248] width 1015 height 116
click at [114, 131] on link "Parcelas" at bounding box center [96, 126] width 179 height 30
select select
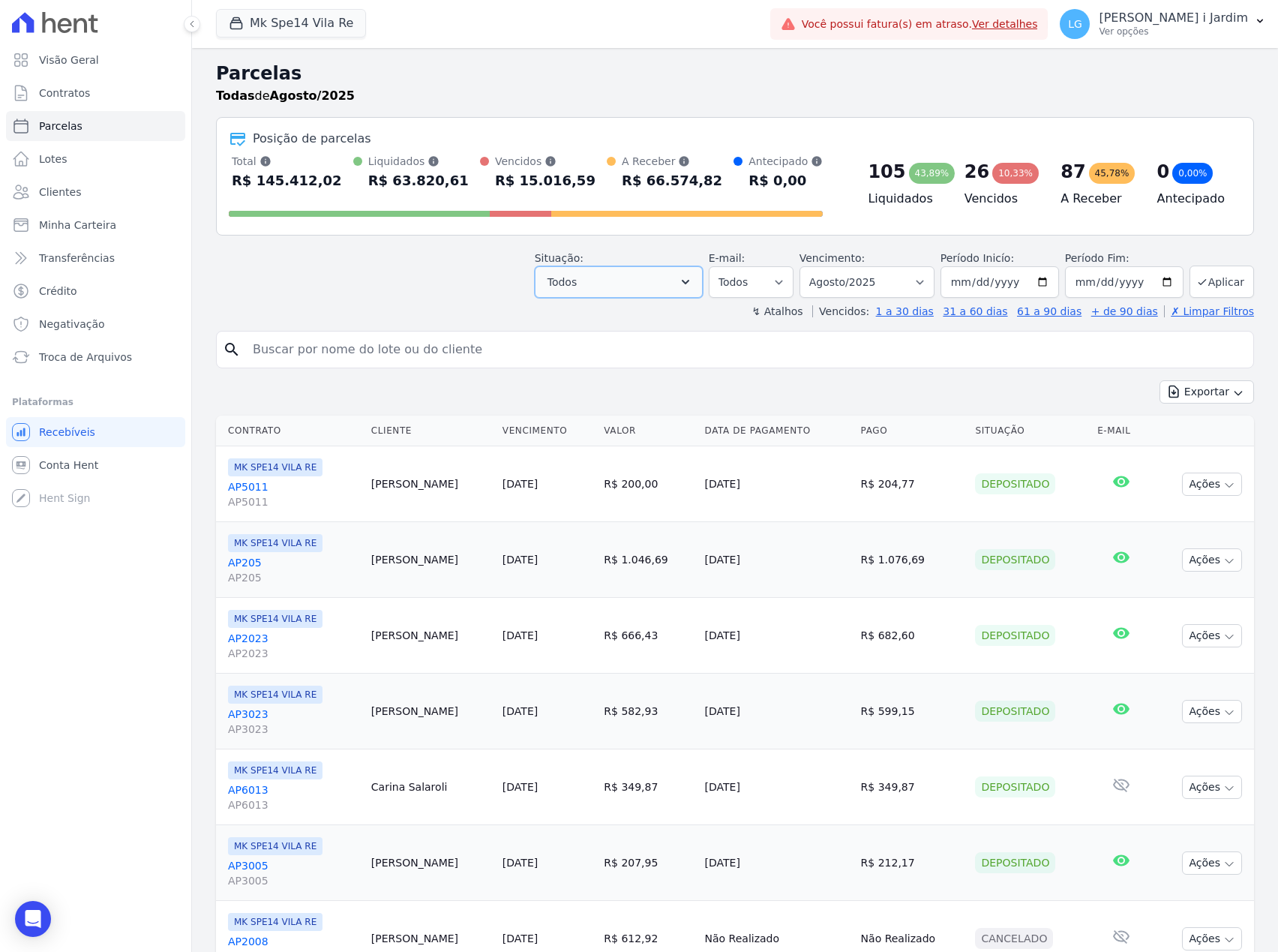
click at [600, 288] on button "Todos" at bounding box center [619, 282] width 168 height 31
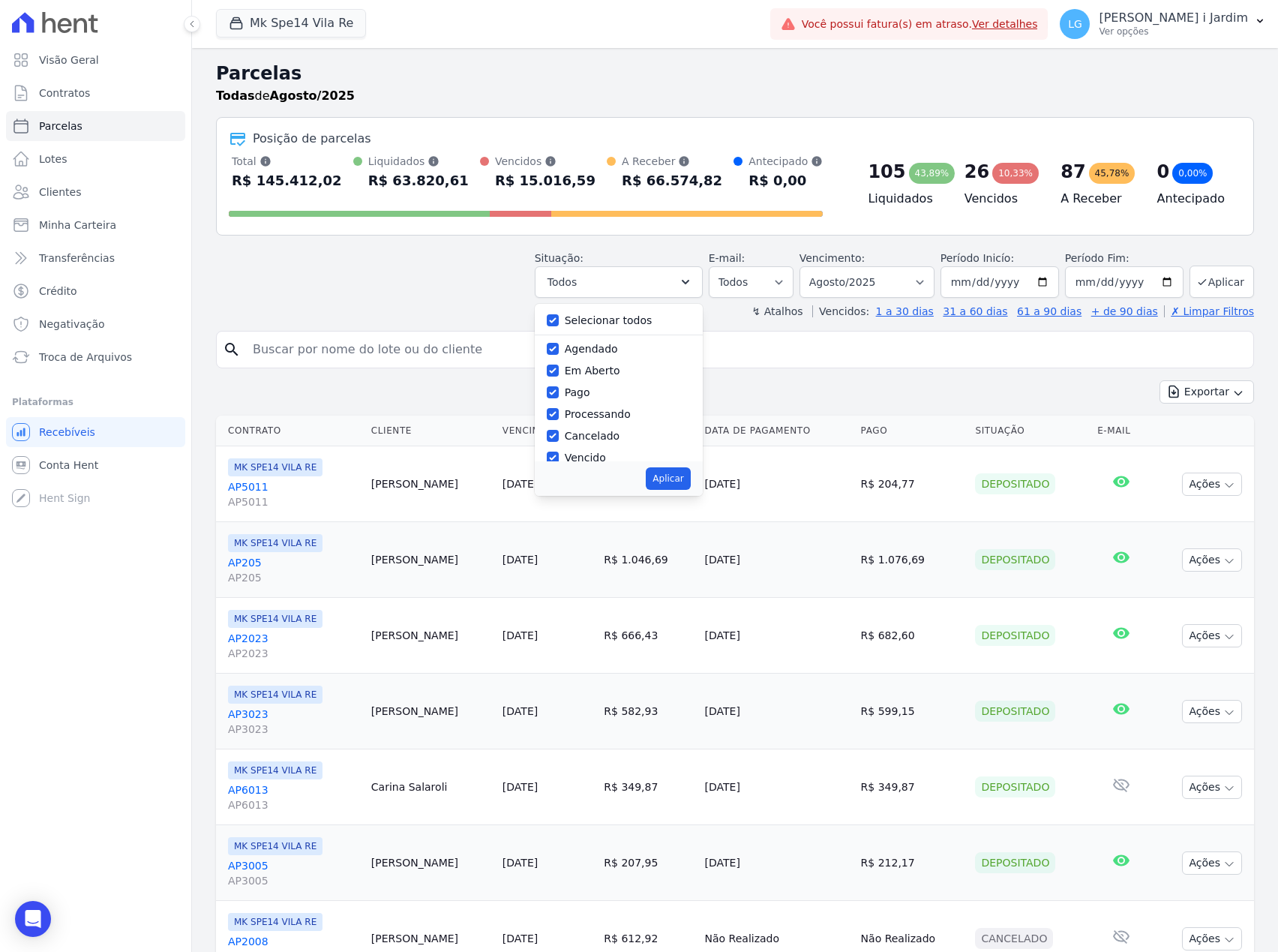
click at [593, 324] on label "Selecionar todos" at bounding box center [609, 320] width 88 height 12
click at [559, 324] on input "Selecionar todos" at bounding box center [553, 320] width 12 height 12
checkbox input "false"
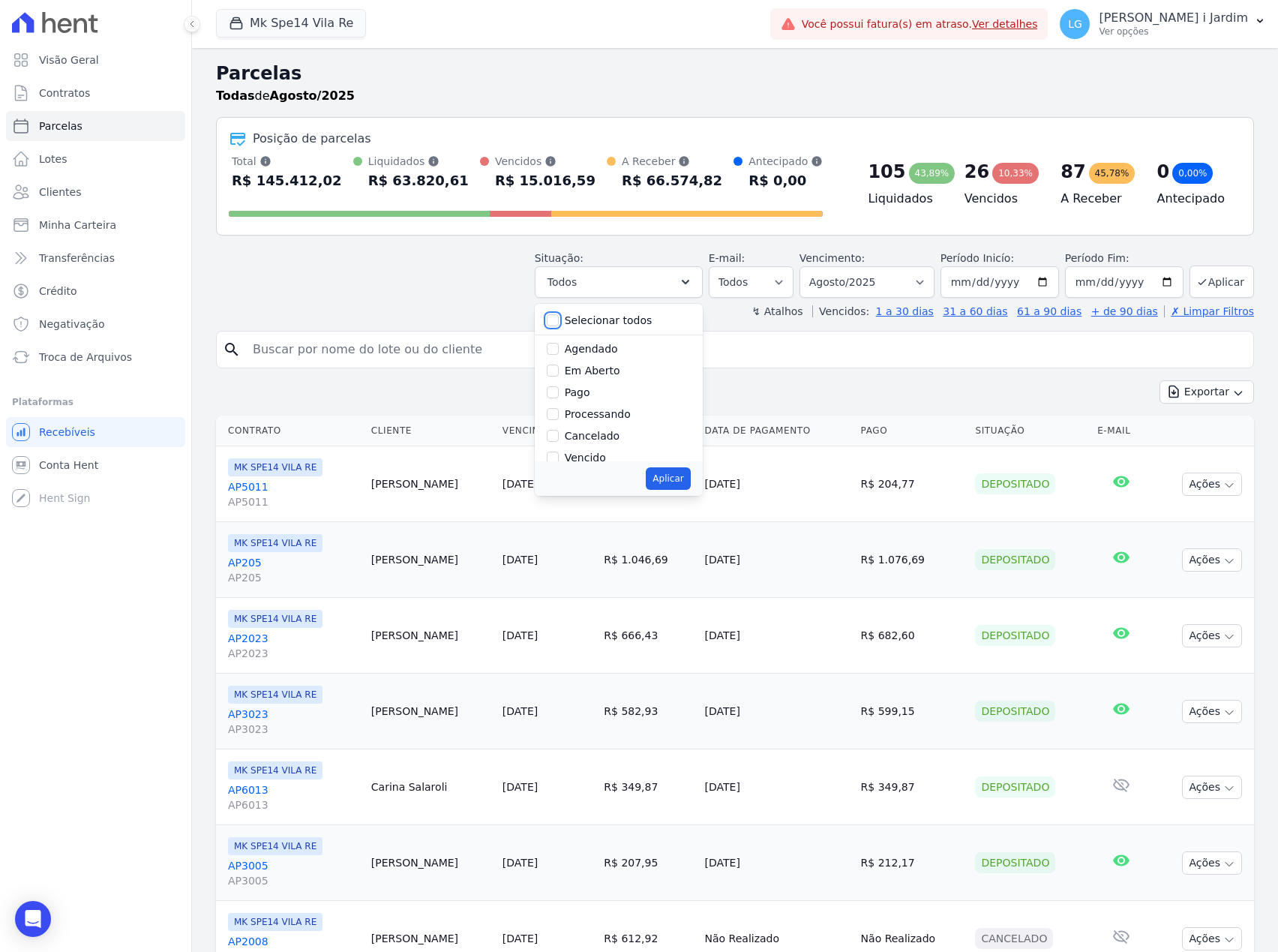
checkbox input "false"
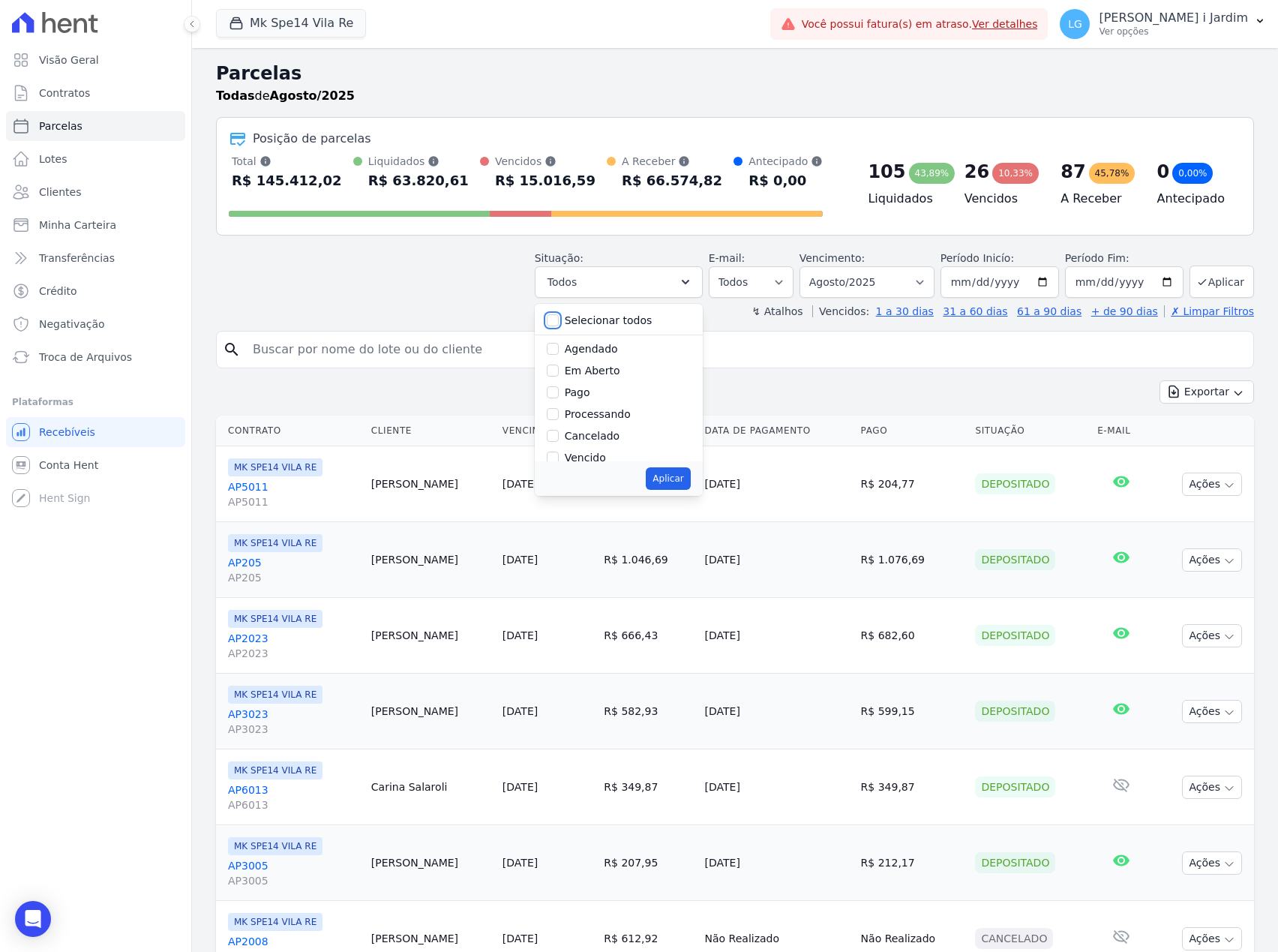
checkbox input "false"
click at [582, 369] on label "Em Aberto" at bounding box center [593, 370] width 56 height 12
click at [559, 369] on input "Em Aberto" at bounding box center [553, 370] width 12 height 12
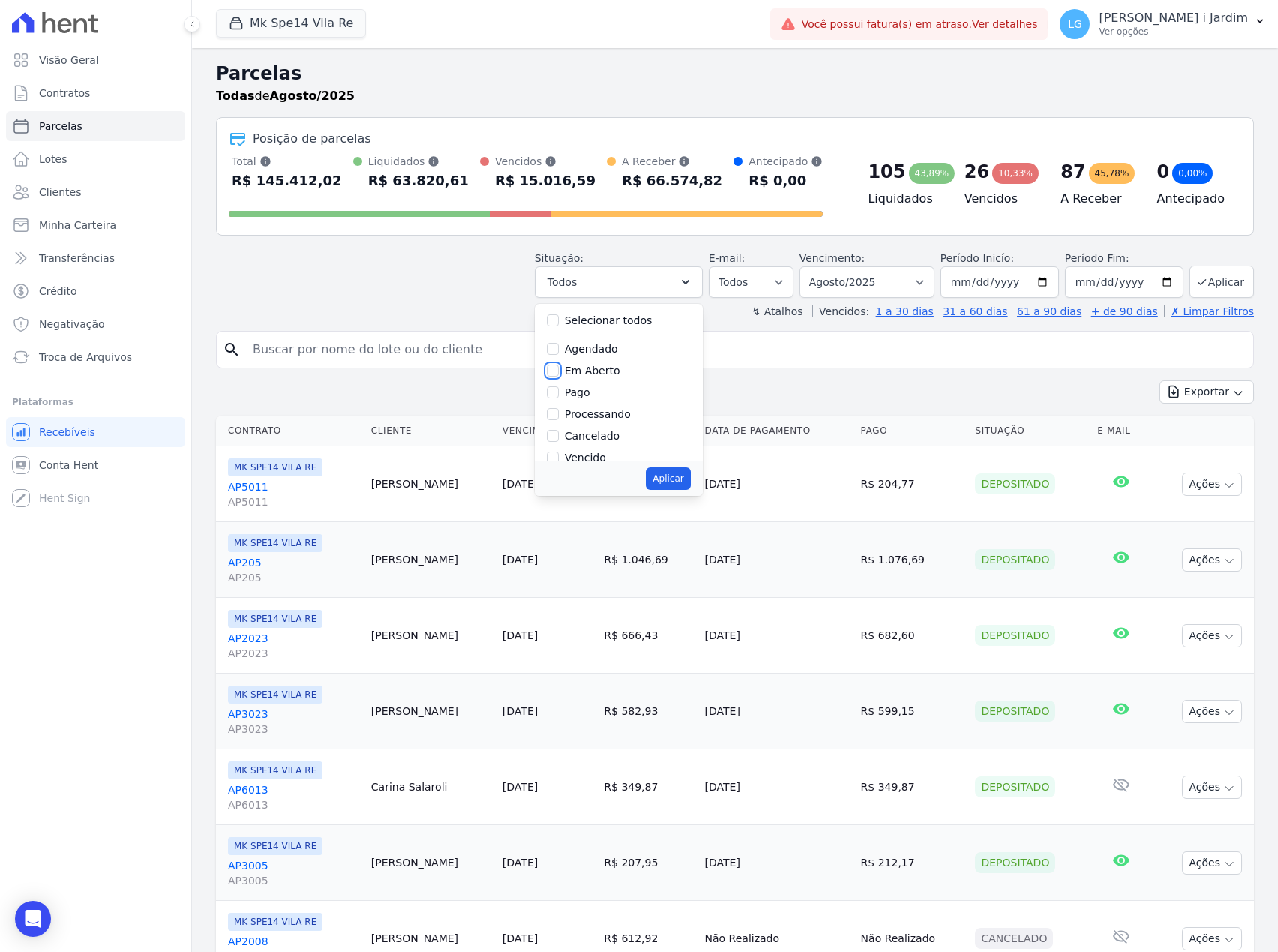
checkbox input "true"
click at [667, 483] on button "Aplicar" at bounding box center [668, 477] width 44 height 22
select select "pending"
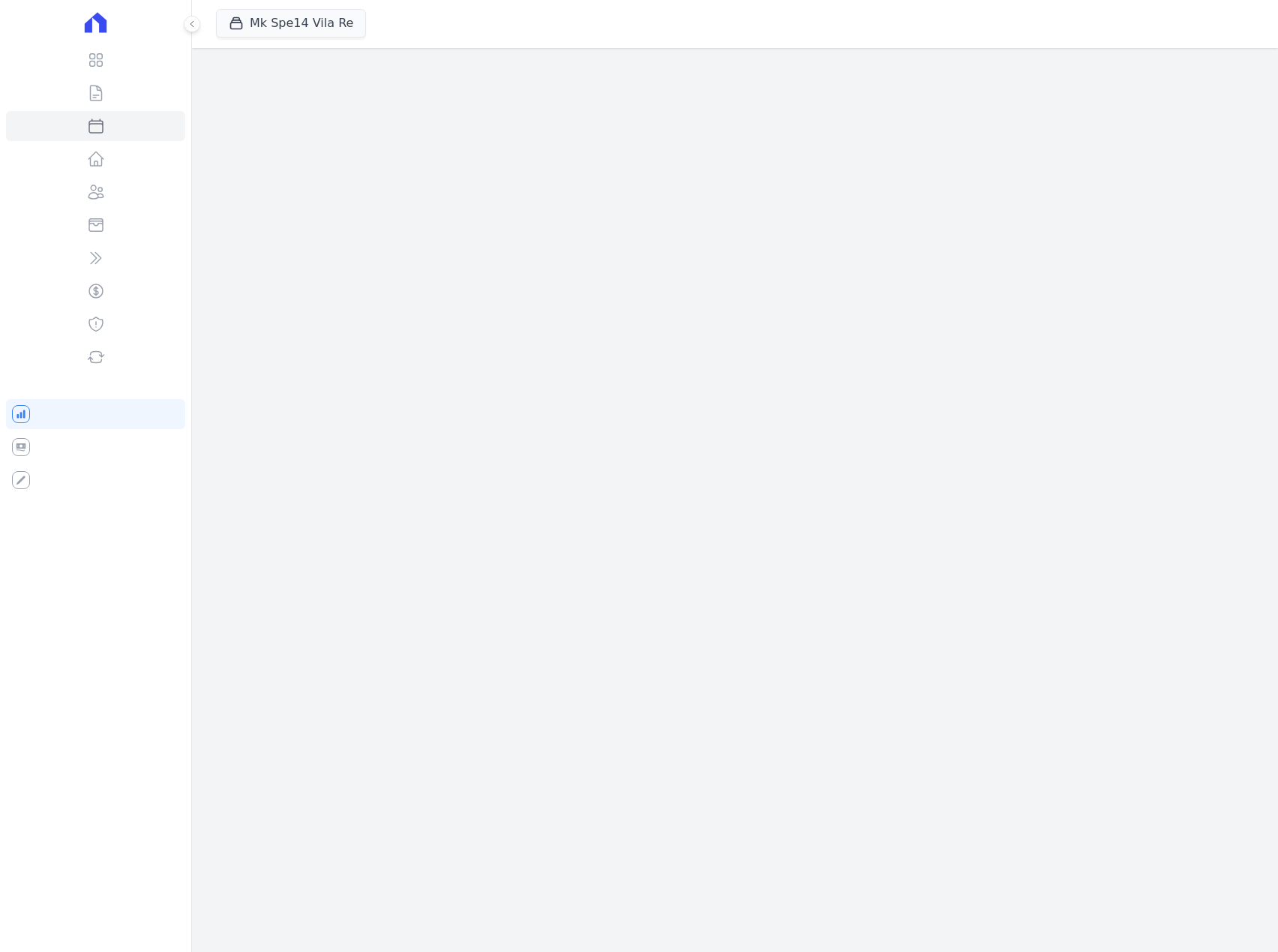
select select
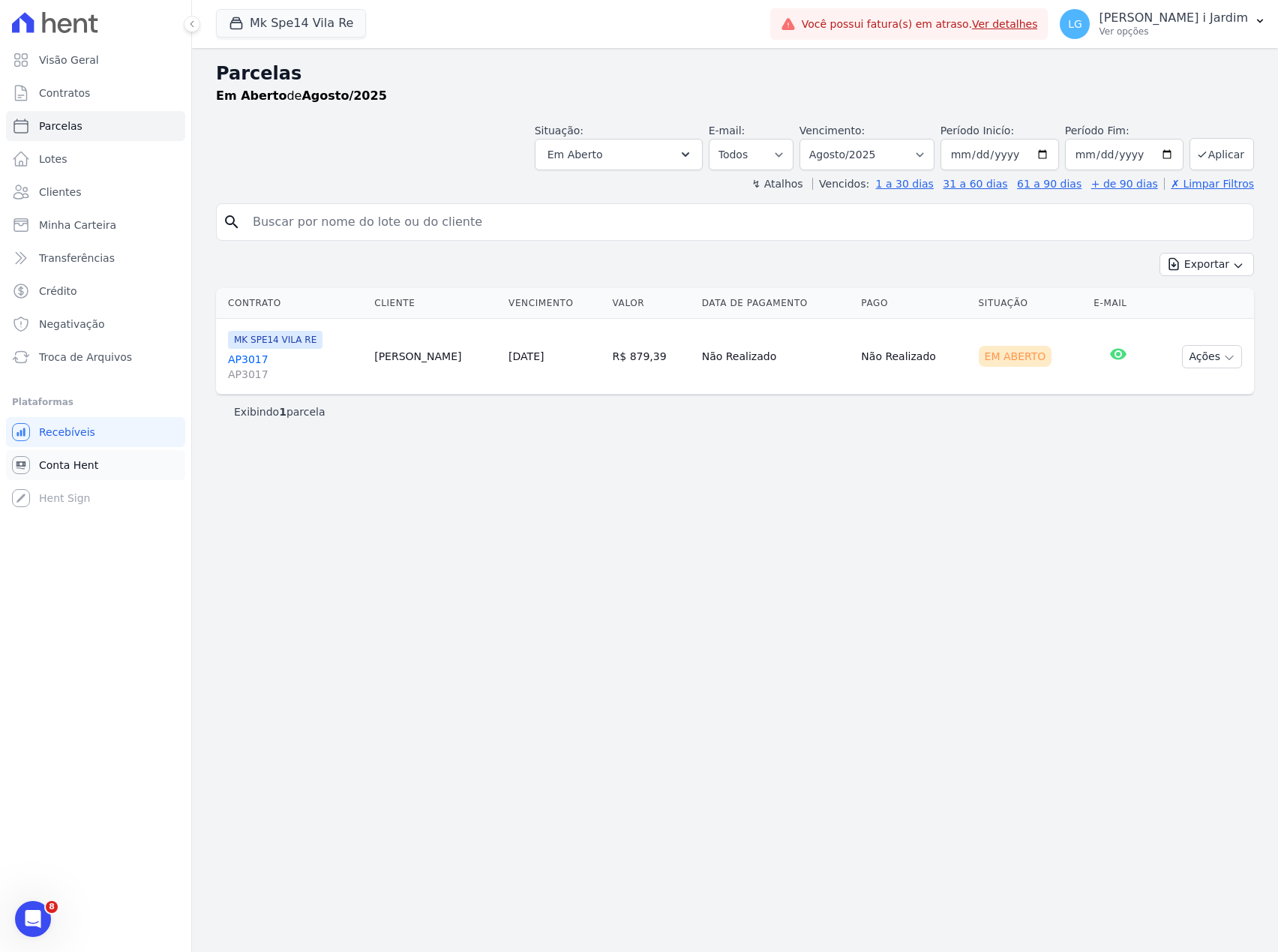
click at [147, 467] on link "Conta Hent" at bounding box center [96, 465] width 179 height 30
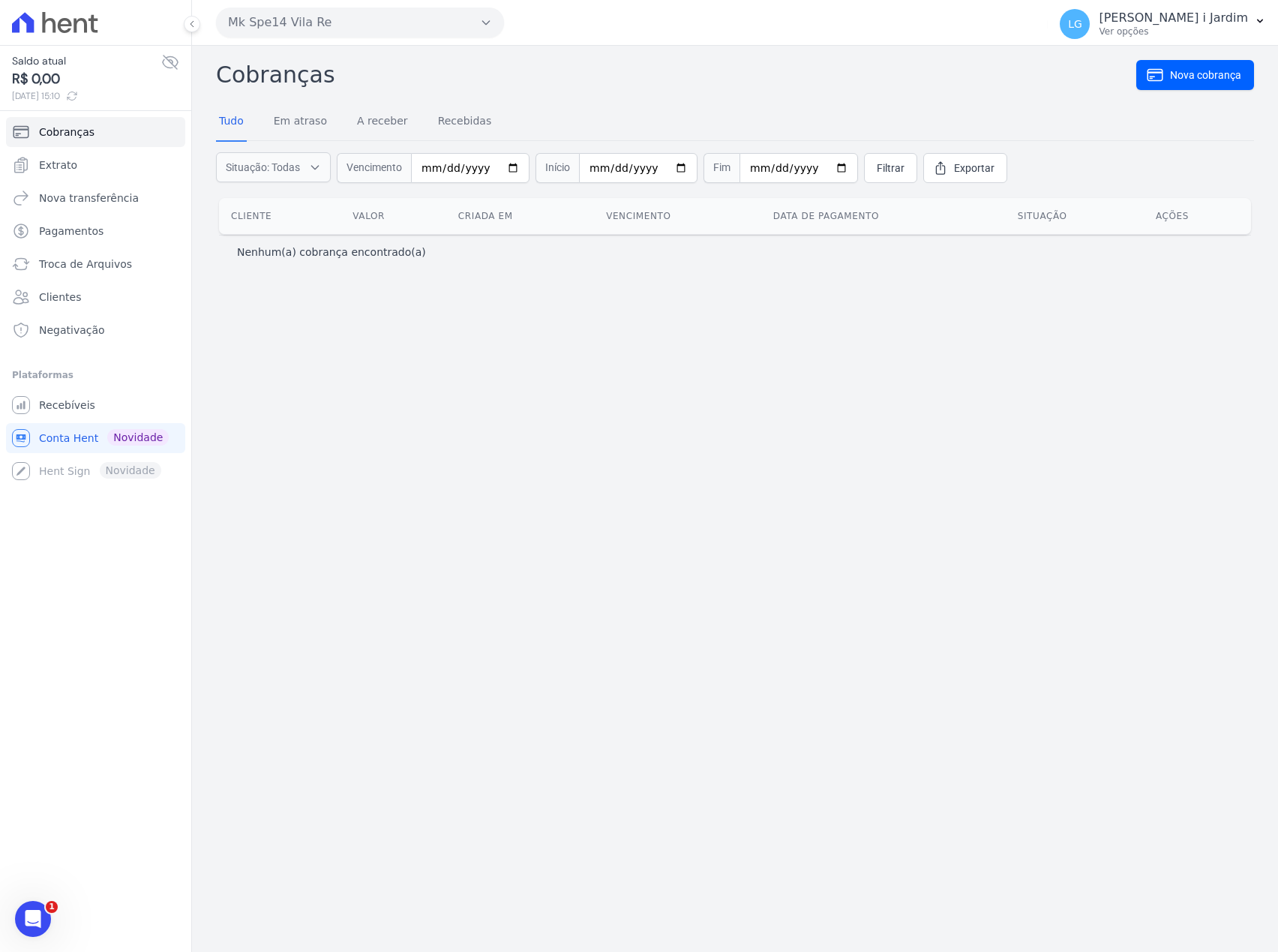
click at [172, 63] on icon at bounding box center [170, 62] width 15 height 14
click at [172, 63] on icon at bounding box center [170, 62] width 5 height 5
select select
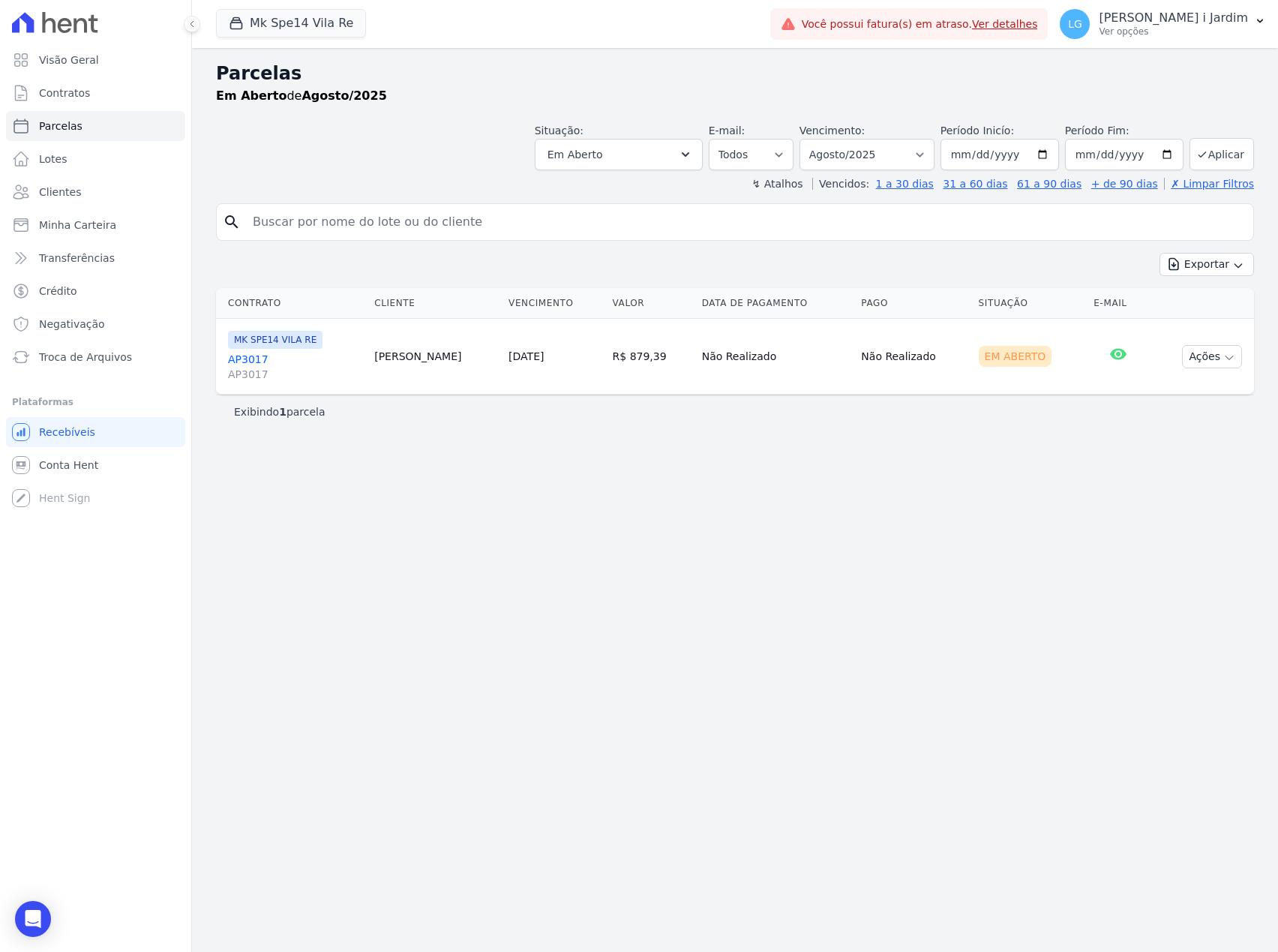
click at [174, 548] on div "Visão Geral Contratos [GEOGRAPHIC_DATA] Lotes Clientes Minha Carteira Transferê…" at bounding box center [96, 476] width 191 height 952
click at [318, 41] on div "Mk Spe14 Vila Re Trapisa Engenharia Acaiá Residencial Icatu Residencial PORTO5 …" at bounding box center [490, 23] width 549 height 50
click at [321, 9] on button "Mk Spe14 Vila Re" at bounding box center [291, 22] width 150 height 28
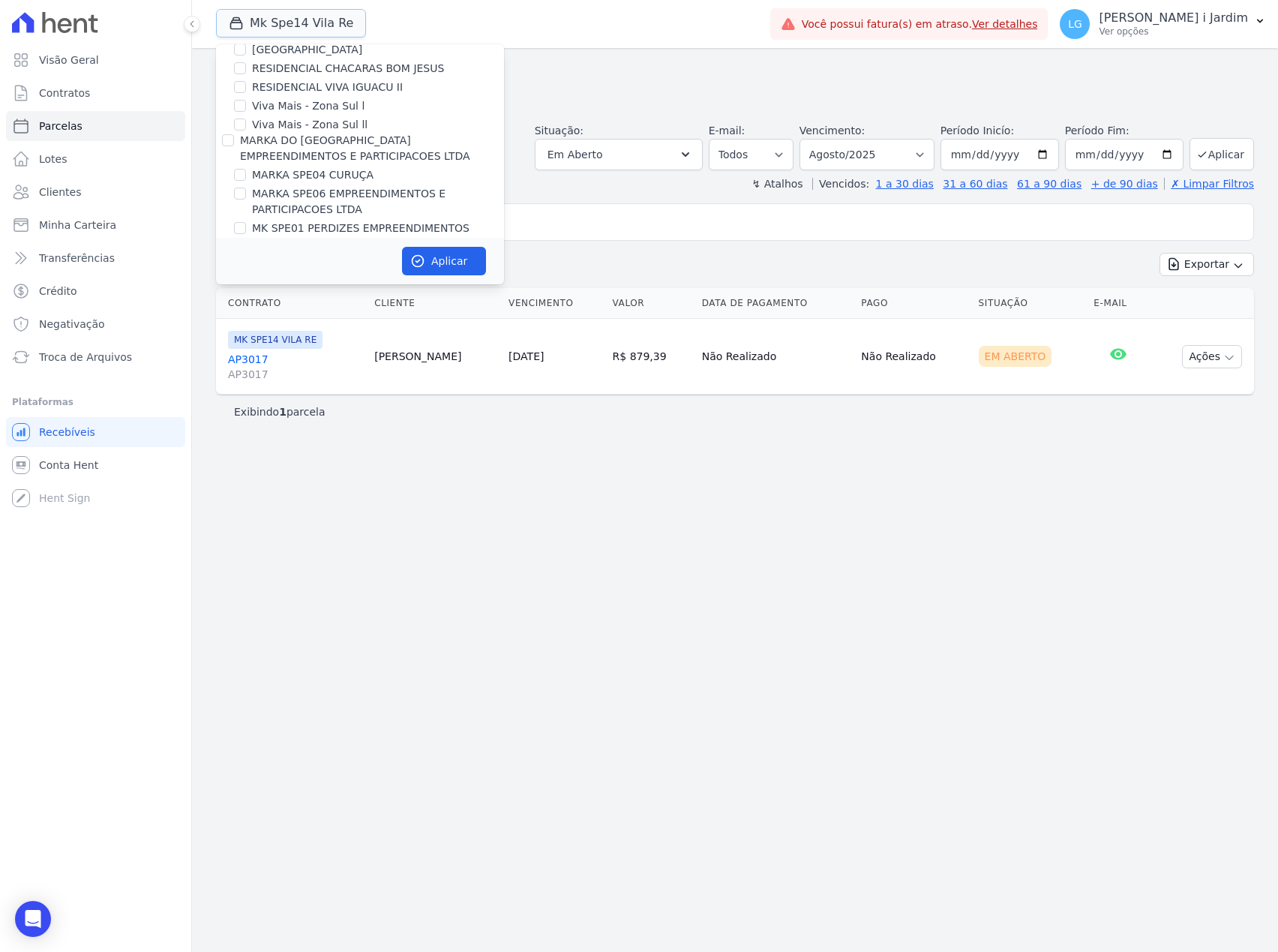
scroll to position [2600, 0]
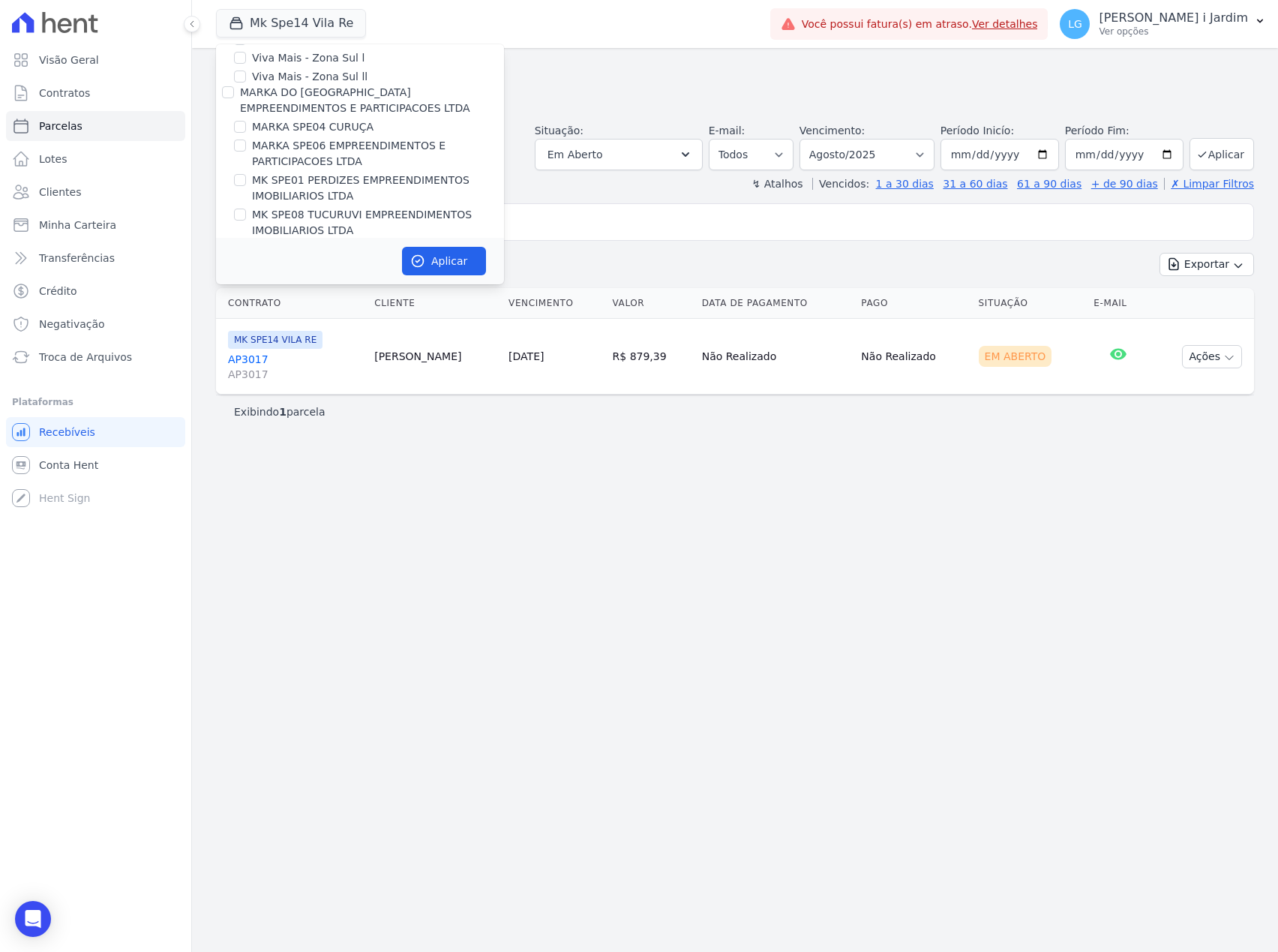
click at [297, 260] on label "MK SPE14 VILA RE" at bounding box center [300, 268] width 97 height 16
click at [246, 262] on input "MK SPE14 VILA RE" at bounding box center [240, 268] width 12 height 12
checkbox input "false"
click at [301, 277] on div "Aplicar" at bounding box center [361, 261] width 289 height 47
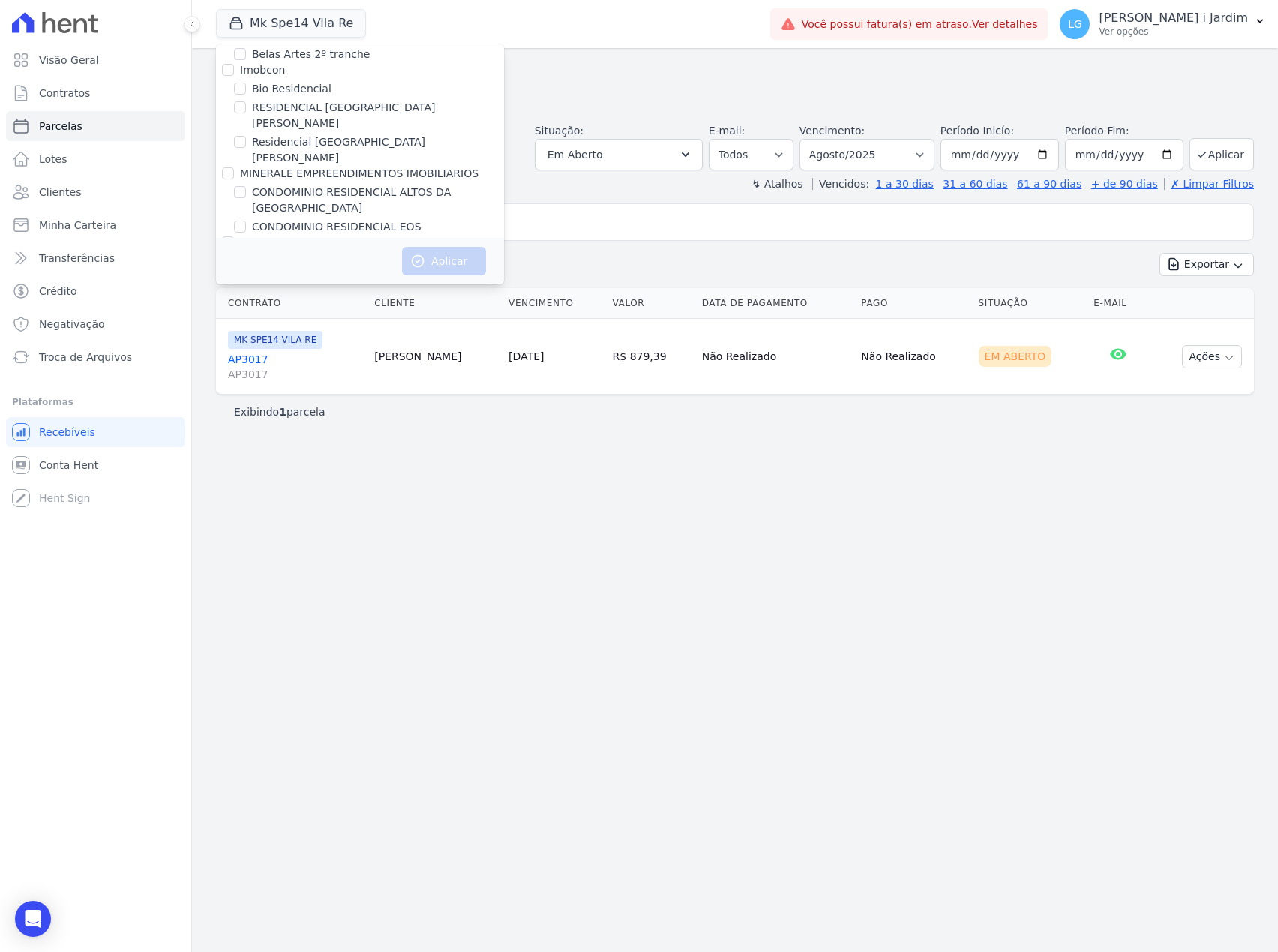
click at [400, 184] on label "CONDOMINIO RESIDENCIAL ALTOS DA [GEOGRAPHIC_DATA]" at bounding box center [378, 200] width 252 height 31
click at [246, 186] on input "CONDOMINIO RESIDENCIAL ALTOS DA [GEOGRAPHIC_DATA]" at bounding box center [240, 192] width 12 height 12
checkbox input "true"
click at [431, 256] on button "Aplicar" at bounding box center [445, 260] width 84 height 28
select select
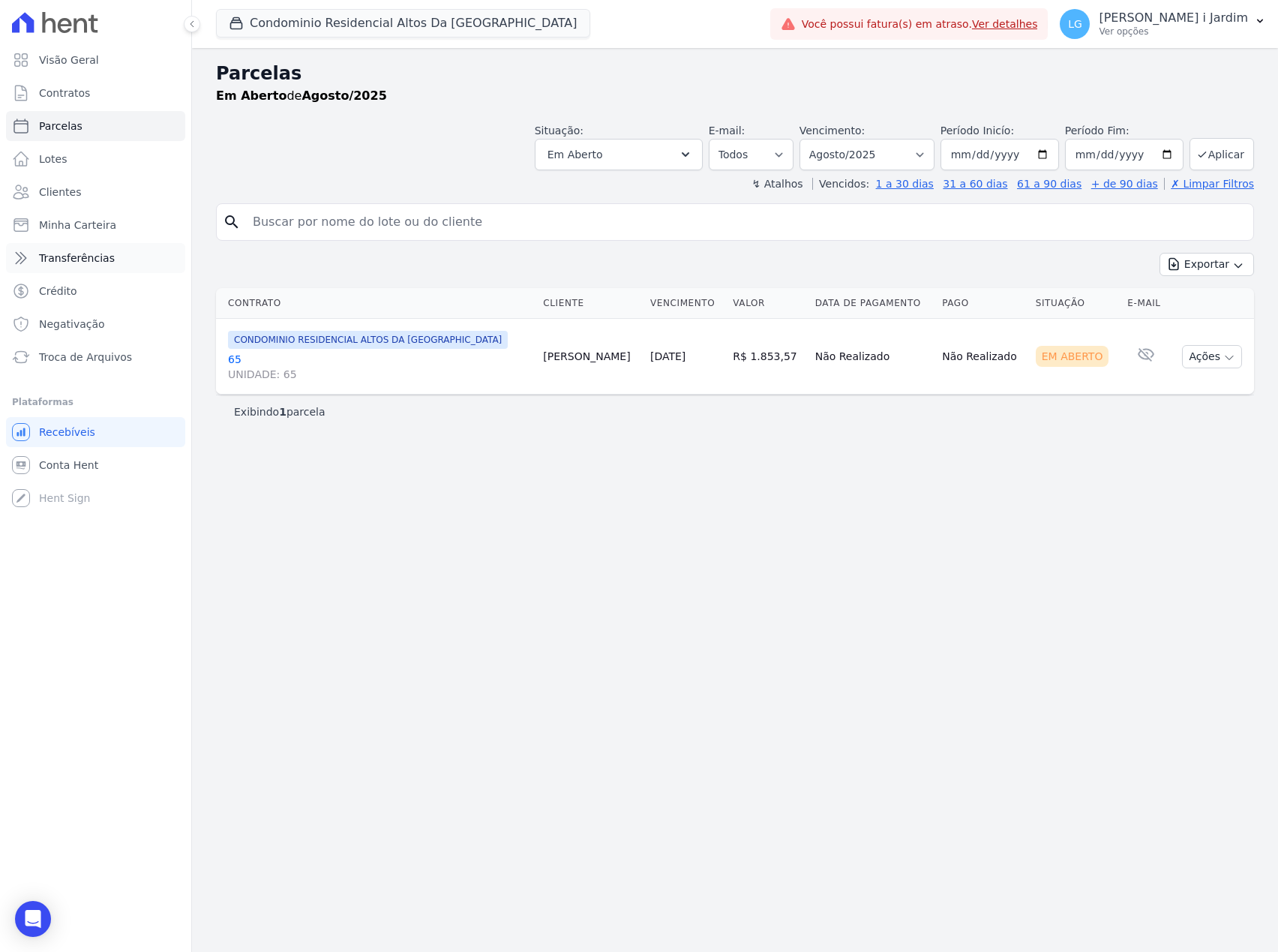
click at [58, 256] on span "Transferências" at bounding box center [77, 257] width 76 height 15
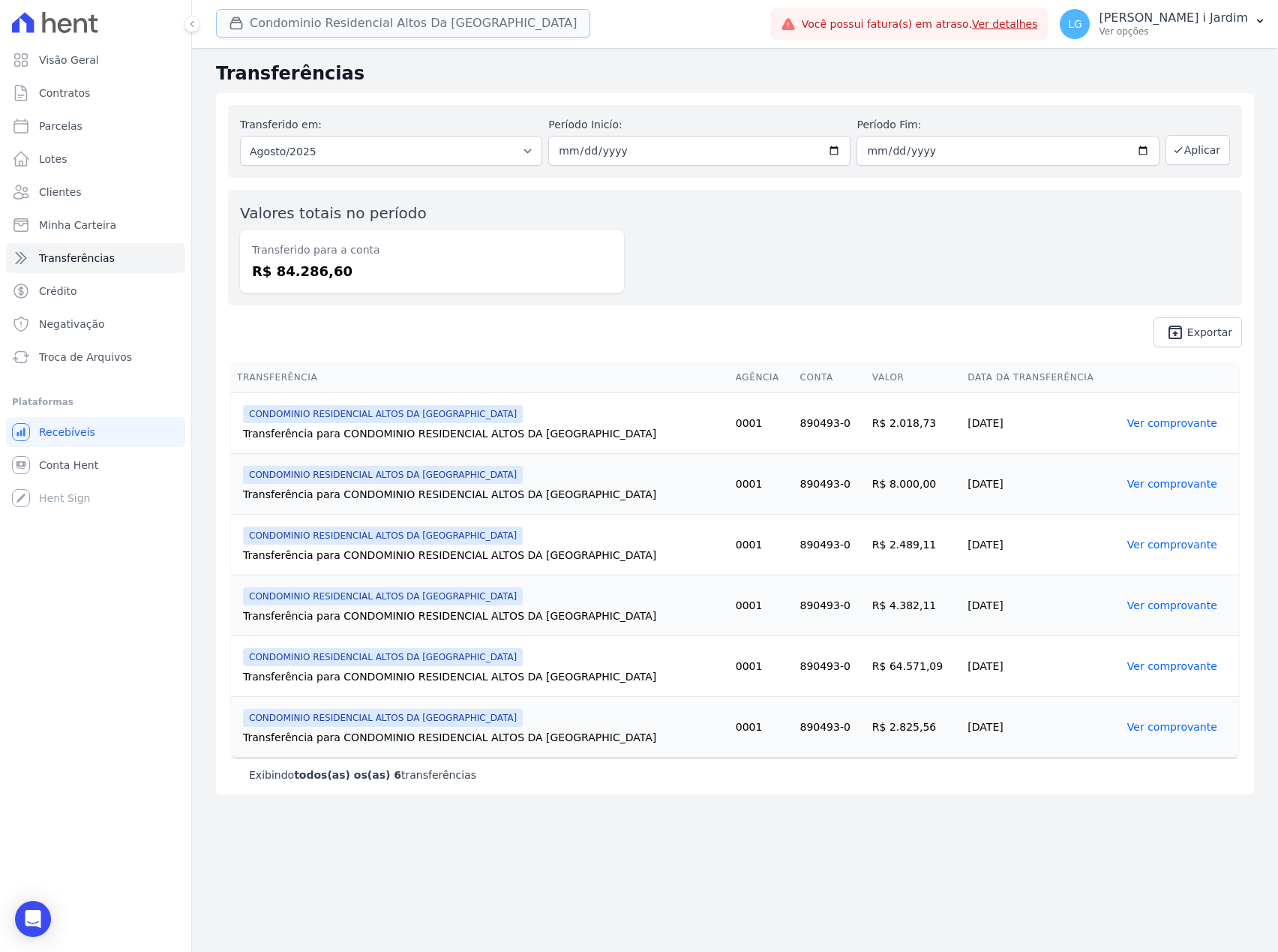
click at [277, 34] on button "Condominio Residencial Altos Da [GEOGRAPHIC_DATA]" at bounding box center [404, 22] width 374 height 28
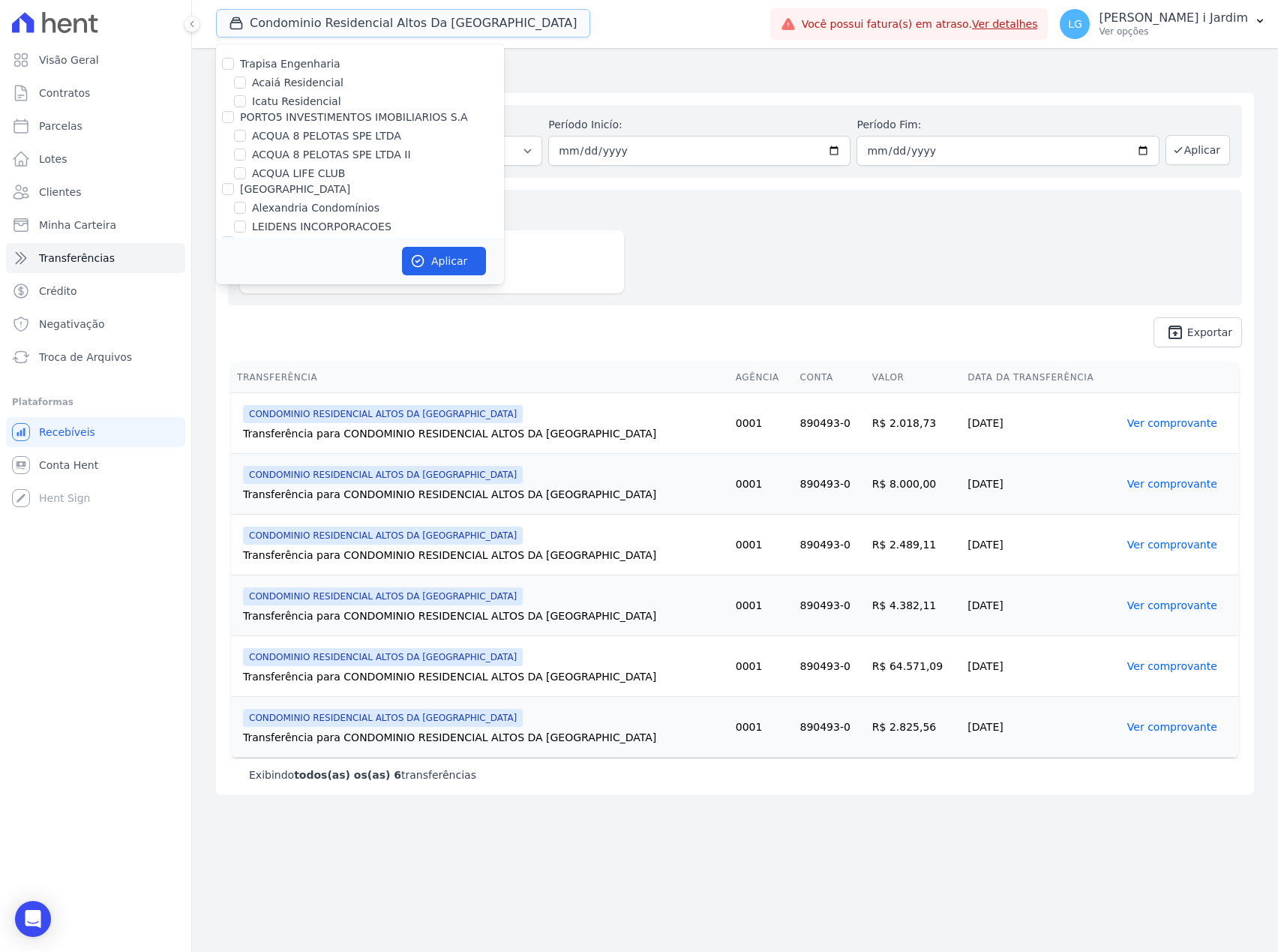
scroll to position [799, 0]
click at [324, 115] on label "CONDOMINIO RESIDENCIAL ALTOS DA [GEOGRAPHIC_DATA]" at bounding box center [378, 131] width 252 height 31
click at [246, 116] on input "CONDOMINIO RESIDENCIAL ALTOS DA [GEOGRAPHIC_DATA]" at bounding box center [240, 122] width 12 height 12
checkbox input "false"
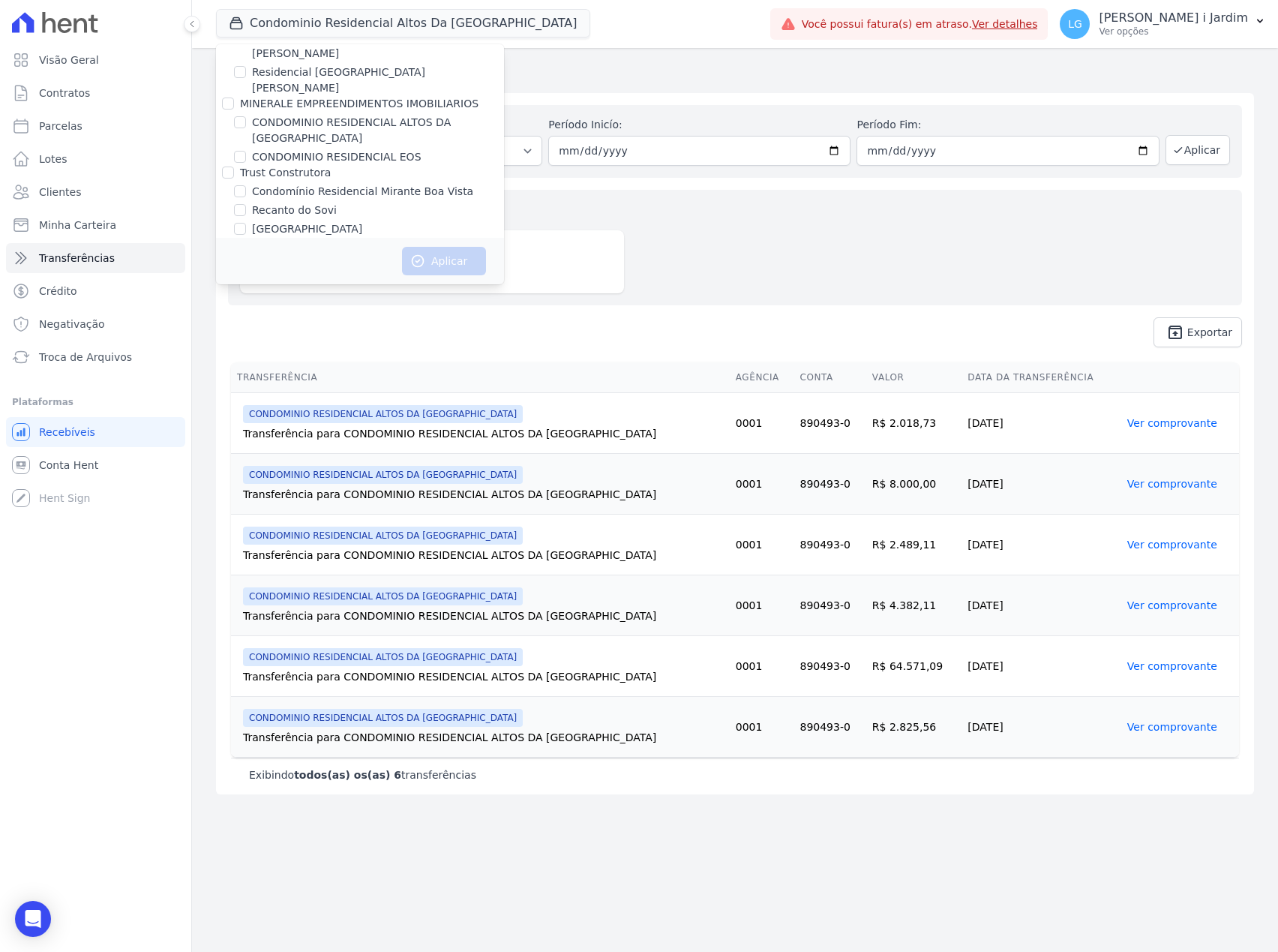
click at [324, 149] on label "CONDOMINIO RESIDENCIAL EOS" at bounding box center [337, 157] width 170 height 16
click at [246, 151] on input "CONDOMINIO RESIDENCIAL EOS" at bounding box center [240, 157] width 12 height 12
checkbox input "true"
click at [445, 255] on button "Aplicar" at bounding box center [445, 260] width 84 height 28
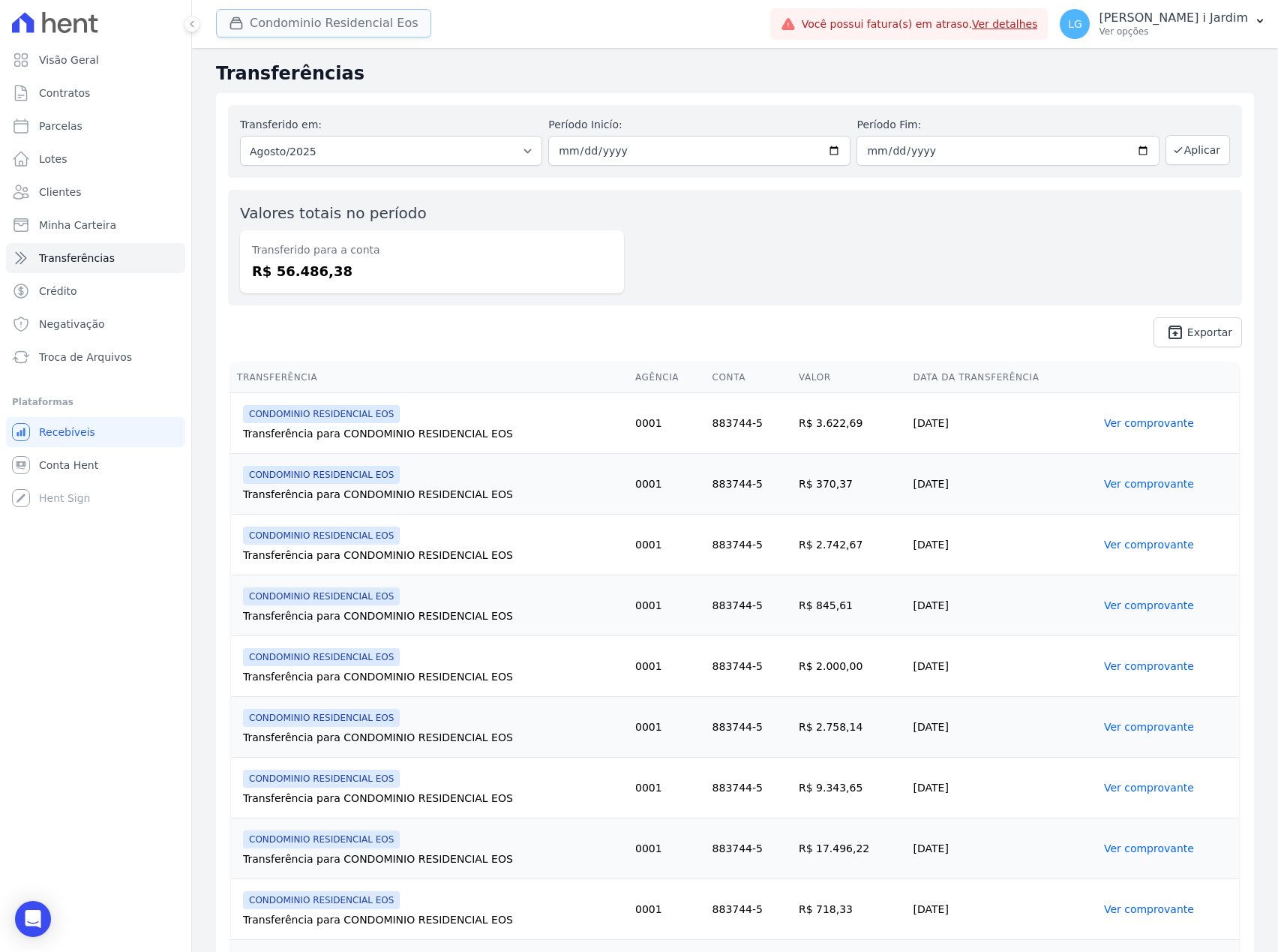
click at [265, 24] on button "Condominio Residencial Eos" at bounding box center [324, 22] width 215 height 28
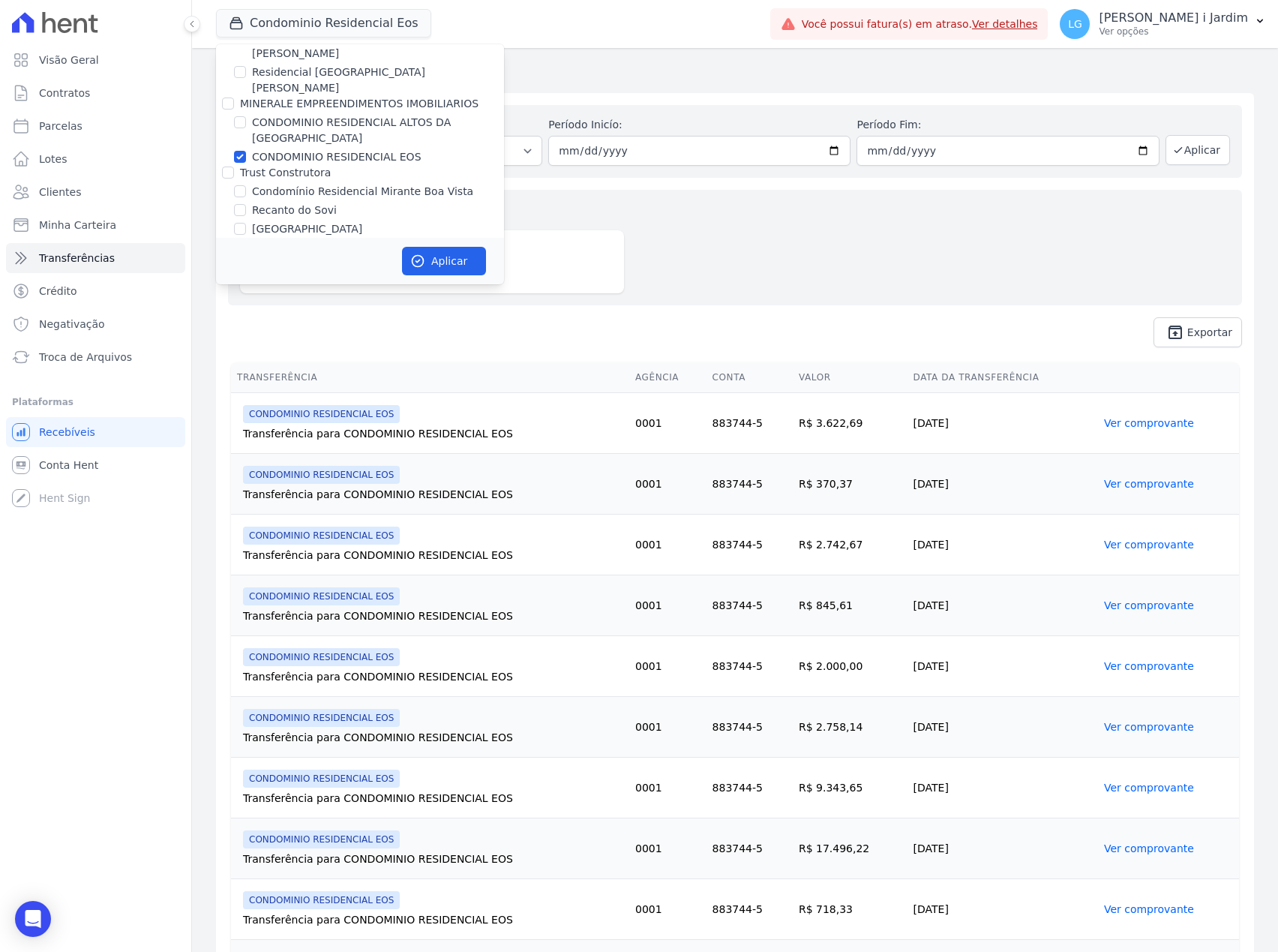
click at [297, 149] on label "CONDOMINIO RESIDENCIAL EOS" at bounding box center [337, 157] width 170 height 16
click at [246, 151] on input "CONDOMINIO RESIDENCIAL EOS" at bounding box center [240, 157] width 12 height 12
checkbox input "false"
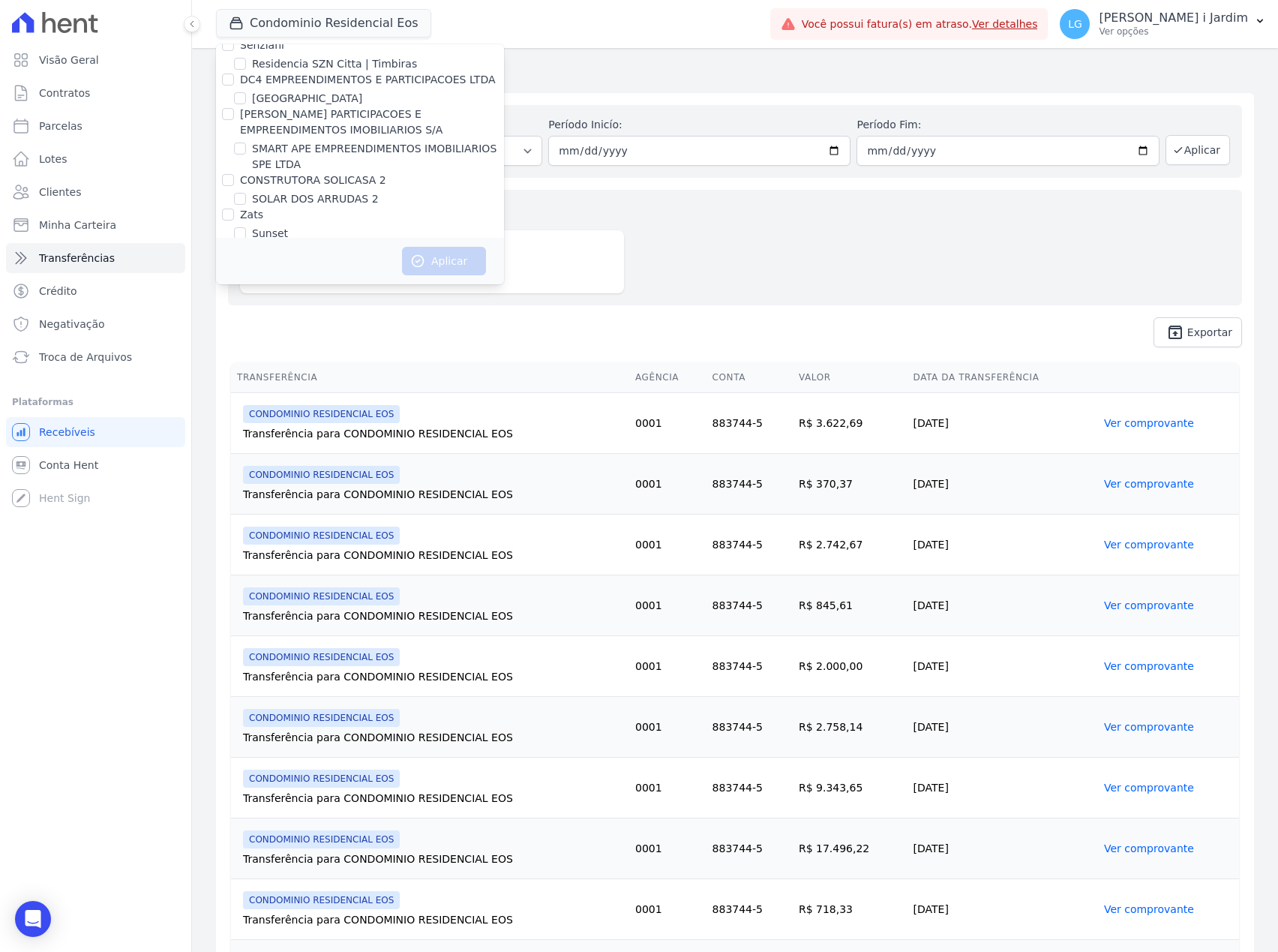
scroll to position [1159, 0]
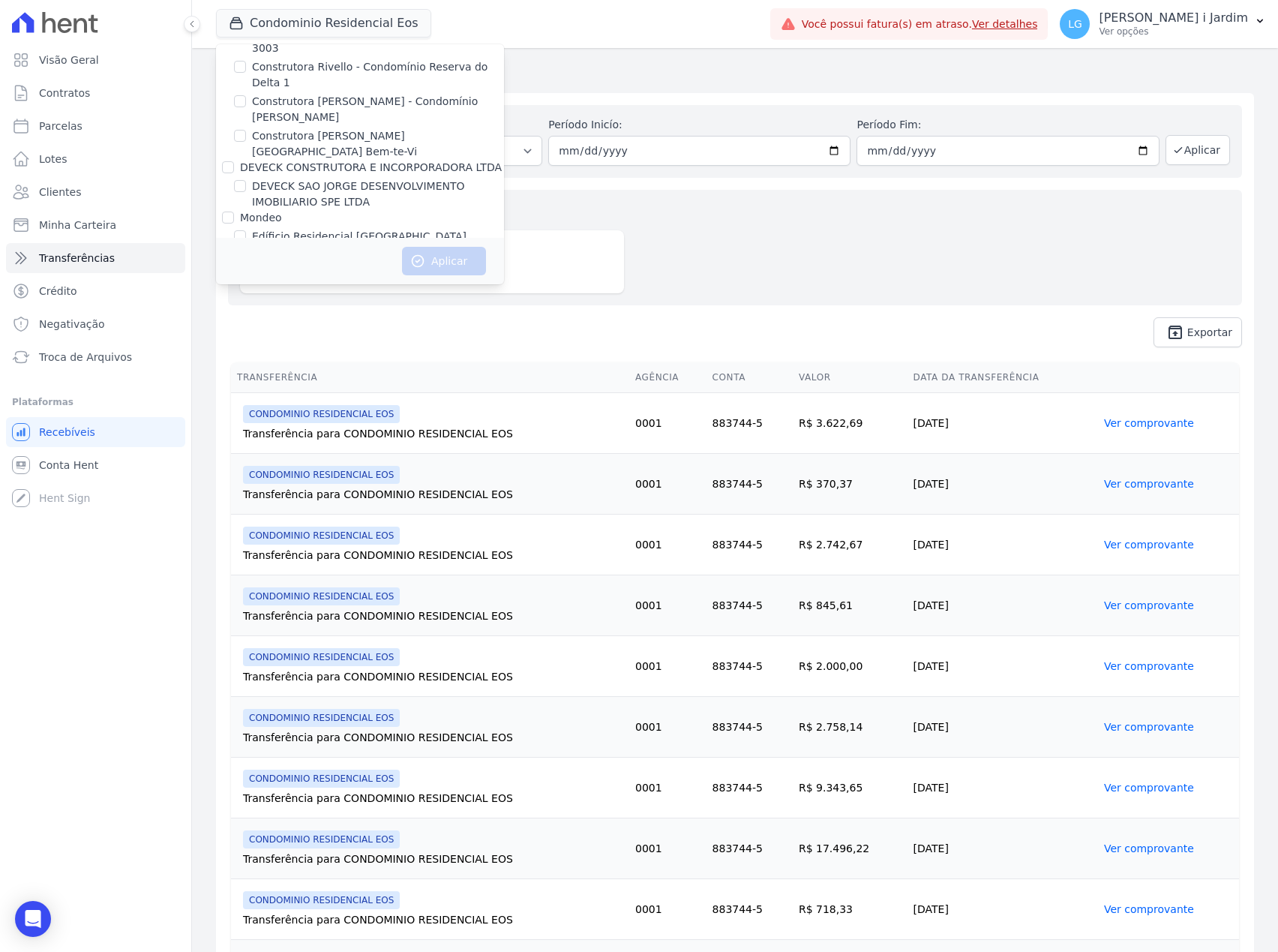
click at [285, 229] on label "Edíficio Residencial [GEOGRAPHIC_DATA]" at bounding box center [360, 237] width 214 height 16
click at [246, 230] on input "Edíficio Residencial [GEOGRAPHIC_DATA]" at bounding box center [240, 236] width 12 height 12
checkbox input "true"
click at [290, 248] on label "Edíficio Residencial [GEOGRAPHIC_DATA] - LBA" at bounding box center [375, 255] width 246 height 16
click at [246, 249] on input "Edíficio Residencial [GEOGRAPHIC_DATA] - LBA" at bounding box center [240, 255] width 12 height 12
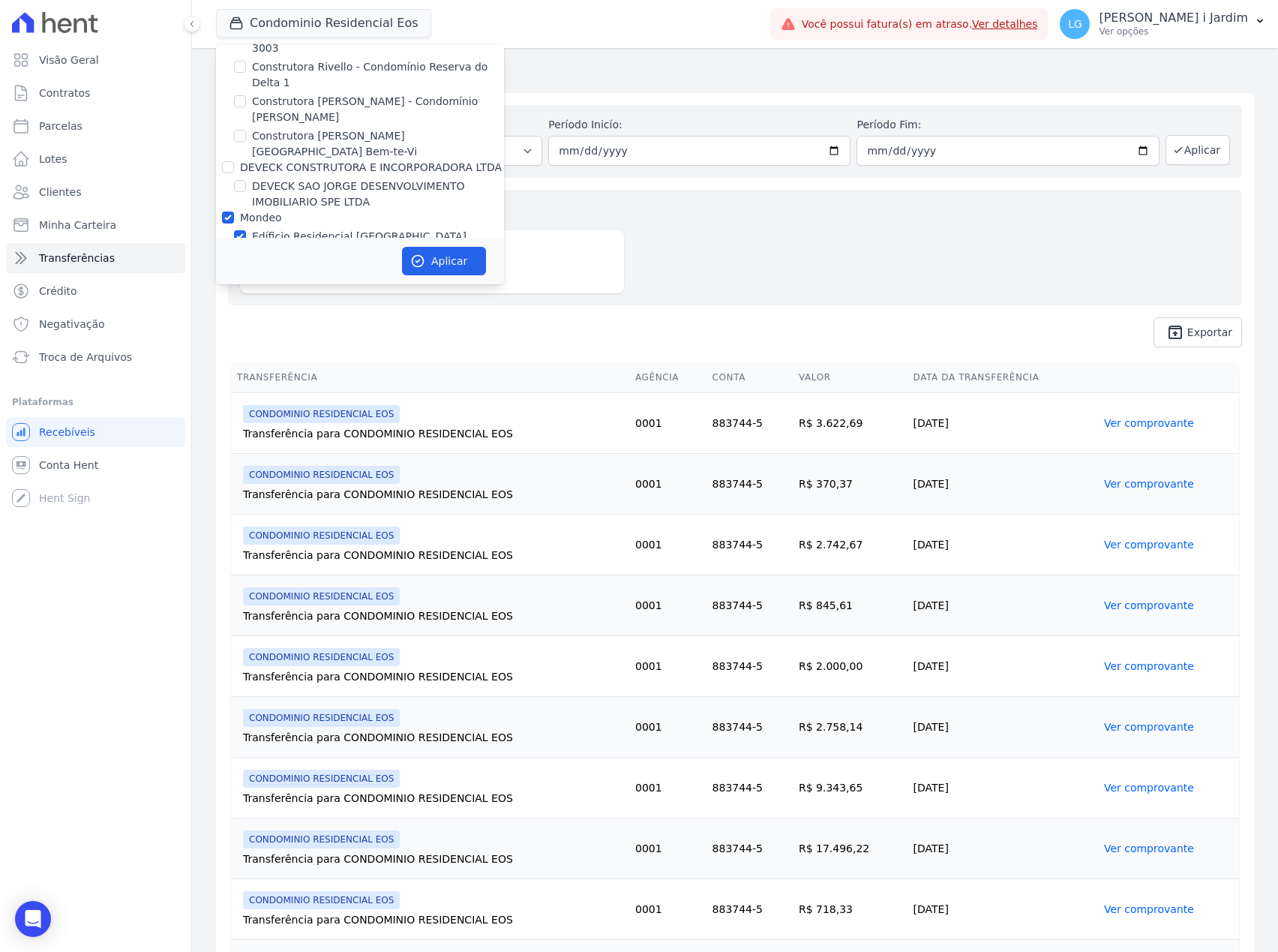
checkbox input "true"
click at [448, 262] on button "Aplicar" at bounding box center [445, 260] width 84 height 28
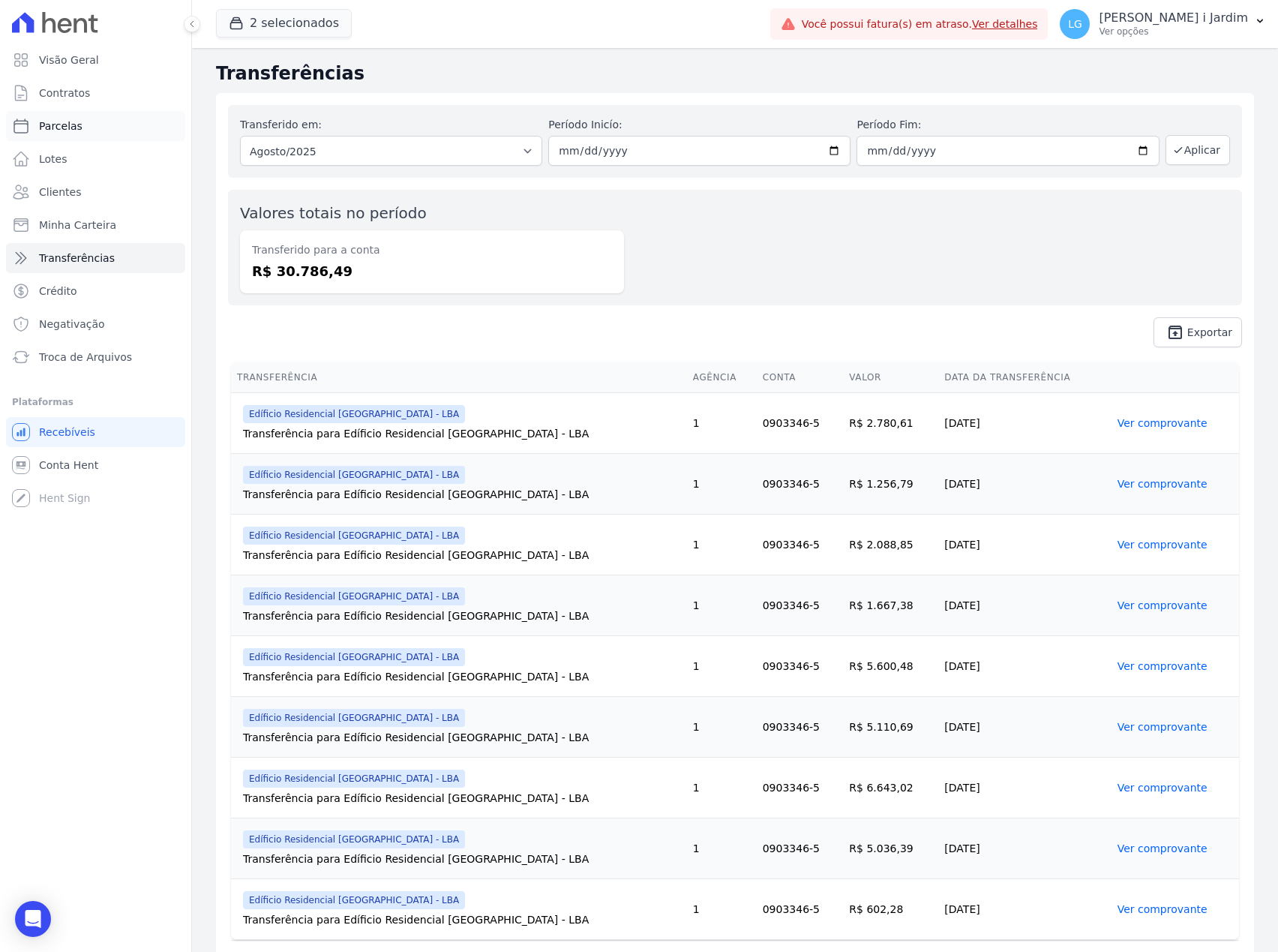
click at [117, 131] on link "Parcelas" at bounding box center [96, 126] width 179 height 30
click at [88, 123] on link "Parcelas" at bounding box center [96, 126] width 179 height 30
select select
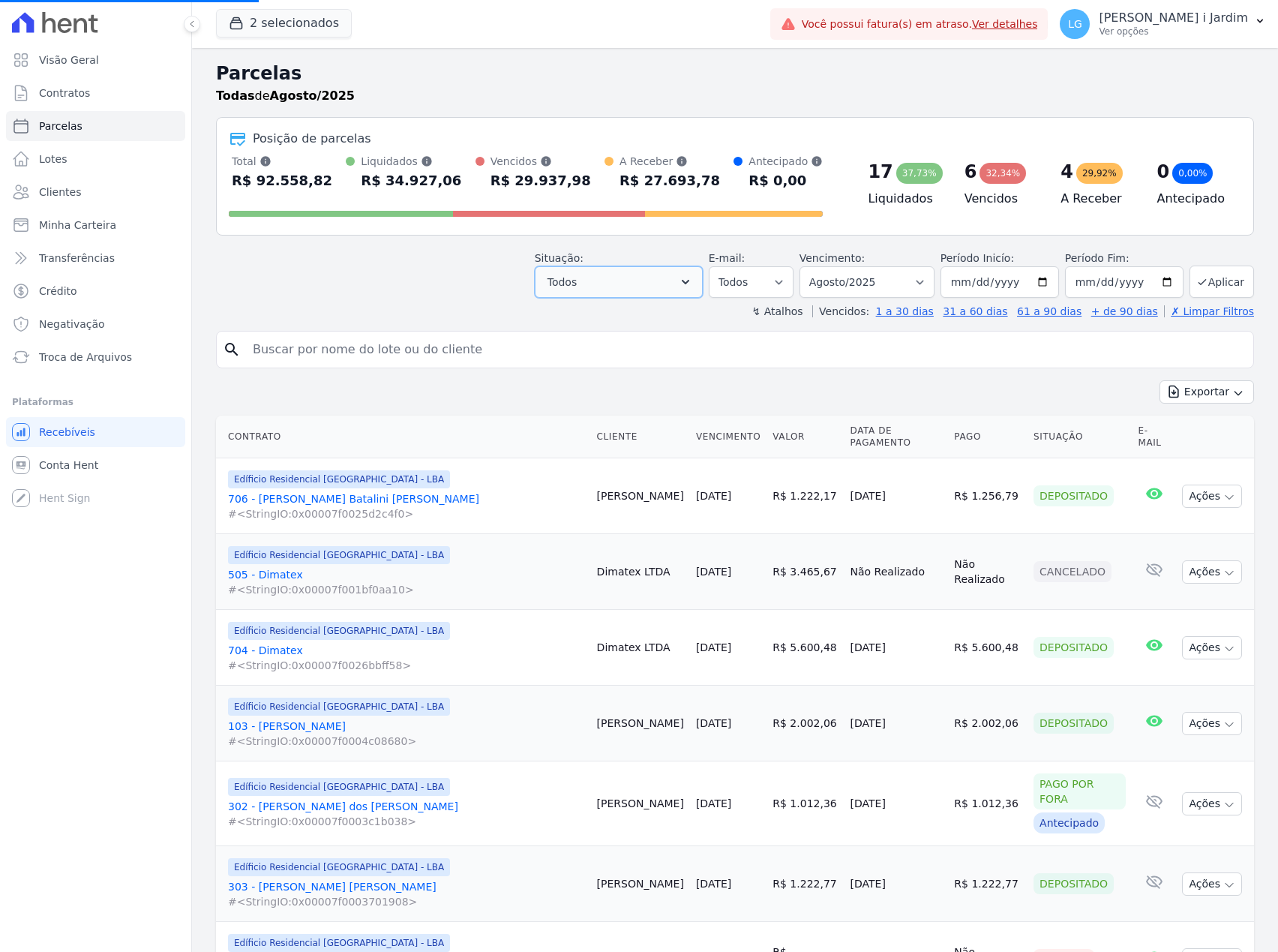
click at [654, 292] on button "Todos" at bounding box center [619, 282] width 168 height 31
select select
click at [599, 294] on button "Todos" at bounding box center [619, 282] width 168 height 31
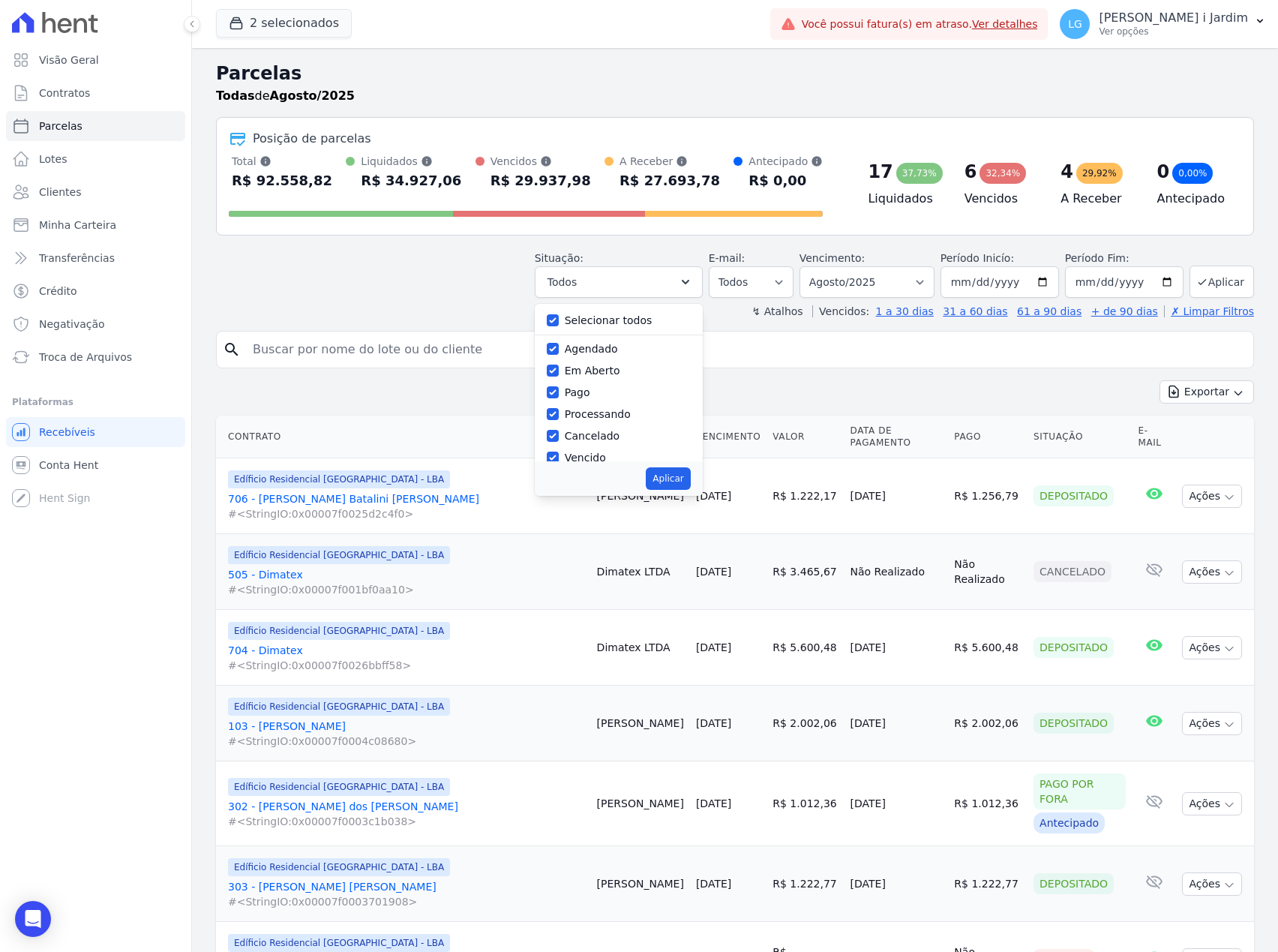
click at [568, 317] on label "Selecionar todos" at bounding box center [609, 320] width 88 height 12
click at [559, 317] on input "Selecionar todos" at bounding box center [553, 320] width 12 height 12
checkbox input "false"
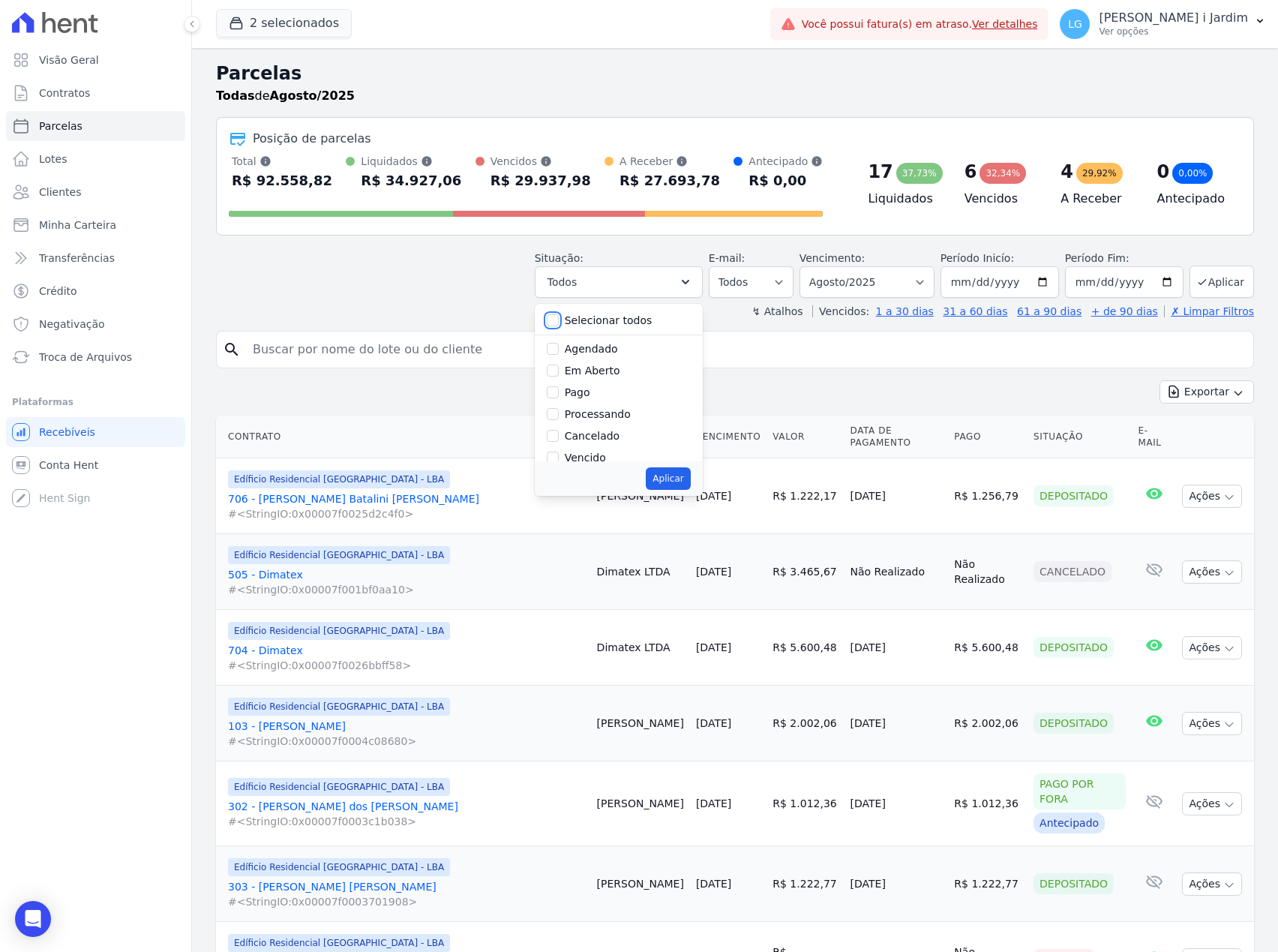
checkbox input "false"
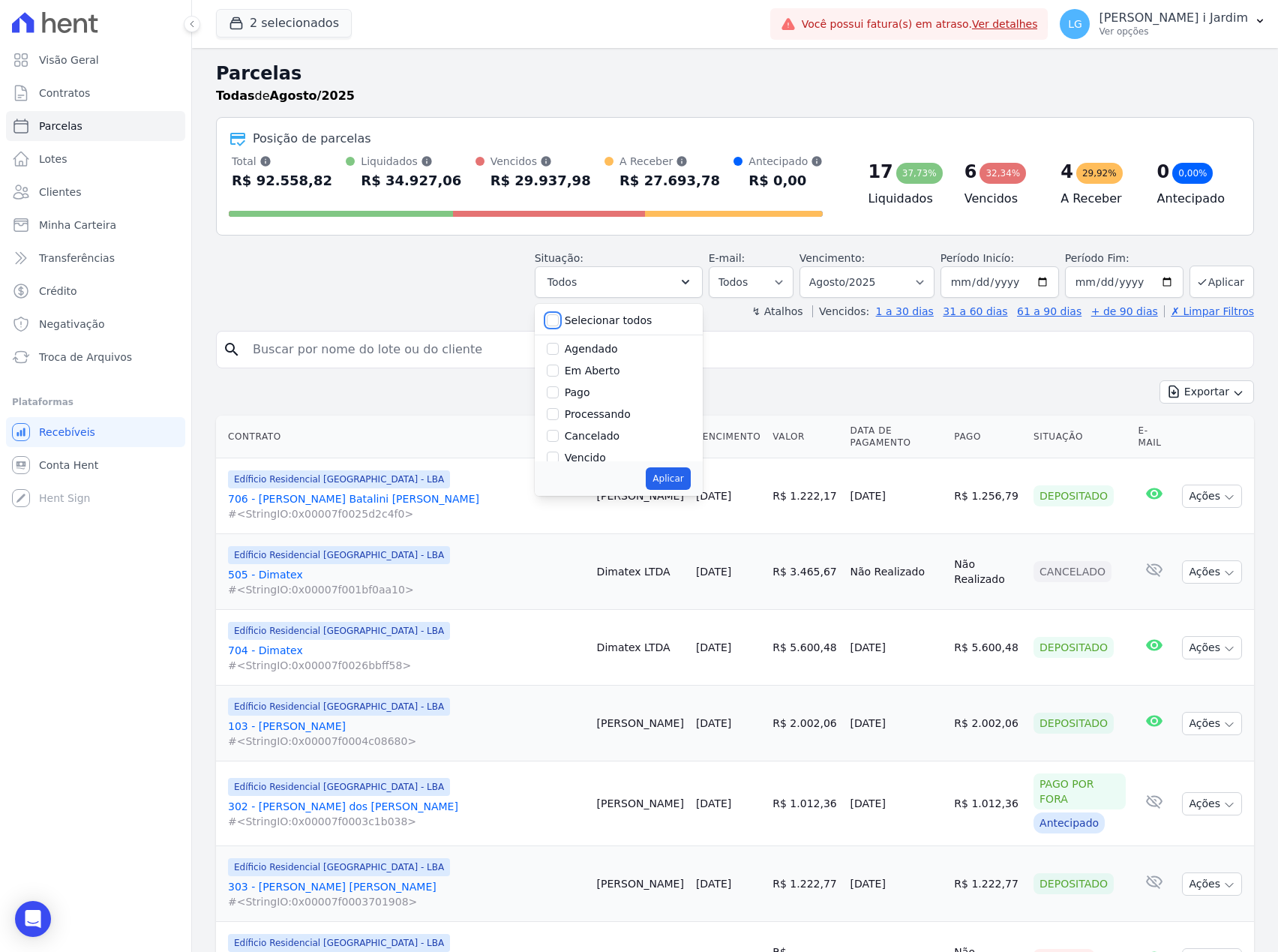
checkbox input "false"
click at [585, 376] on label "Em Aberto" at bounding box center [593, 370] width 56 height 12
click at [559, 376] on input "Em Aberto" at bounding box center [553, 370] width 12 height 12
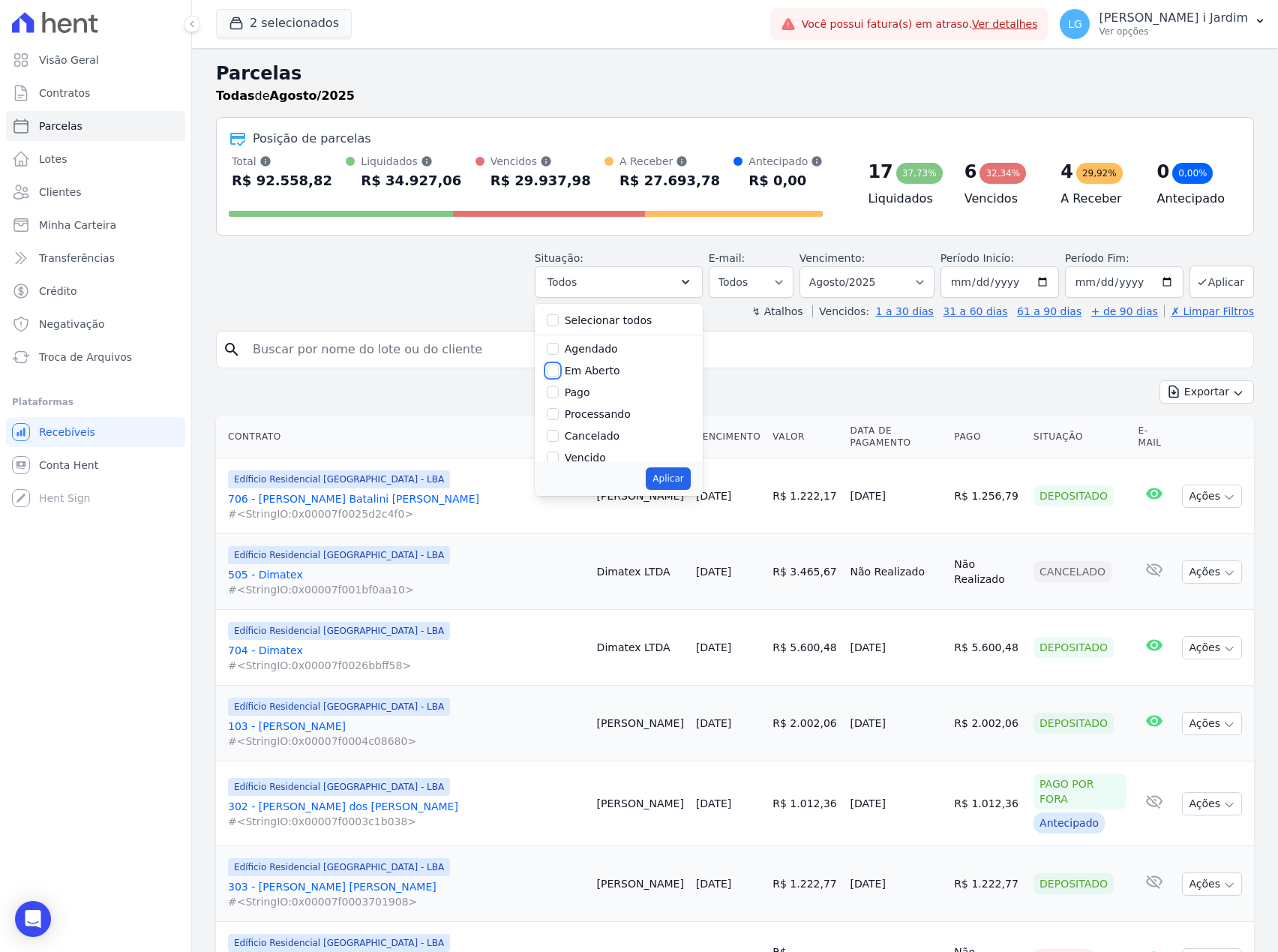
checkbox input "true"
click at [674, 477] on button "Aplicar" at bounding box center [668, 477] width 44 height 22
select select "pending"
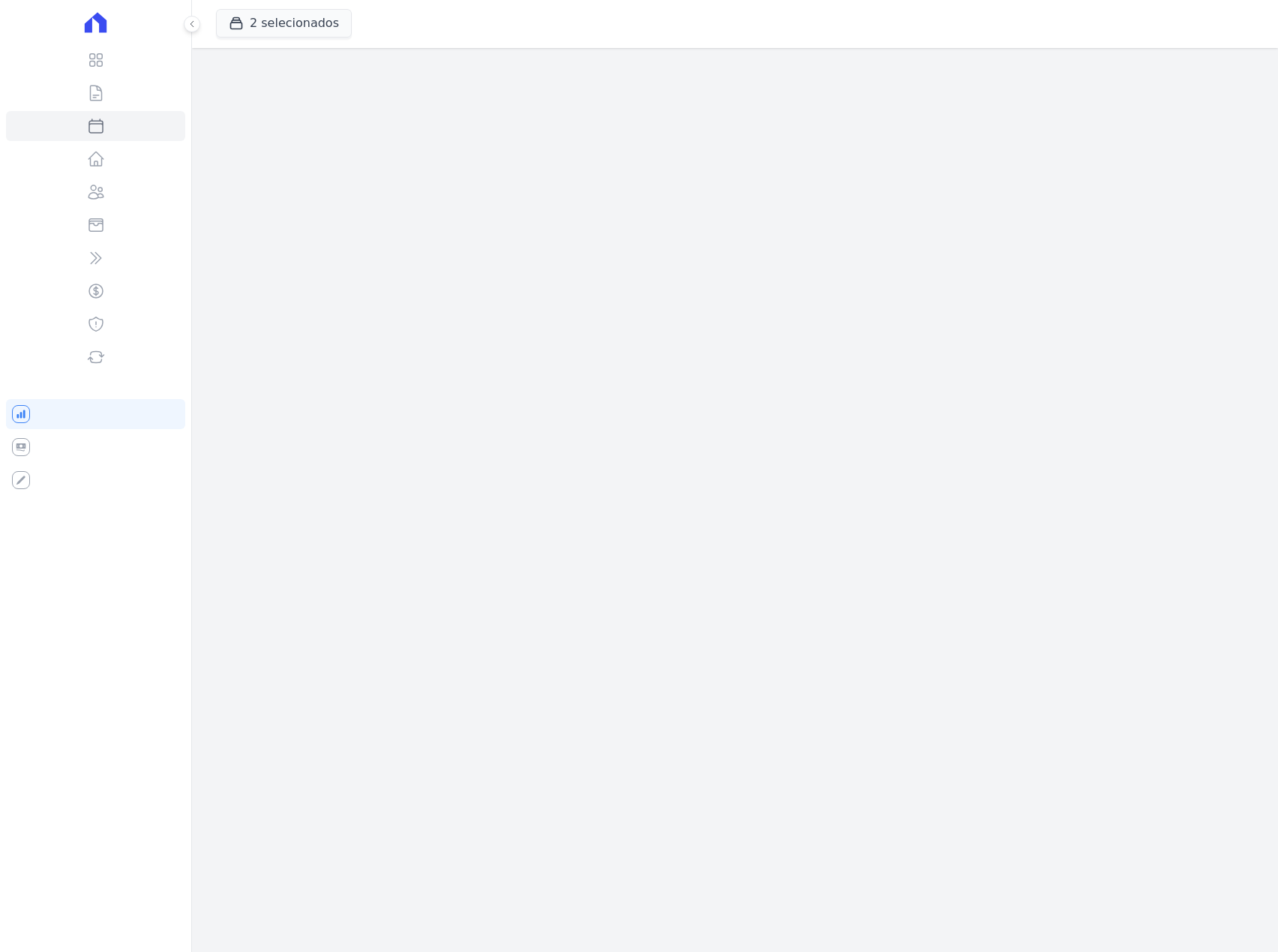
select select
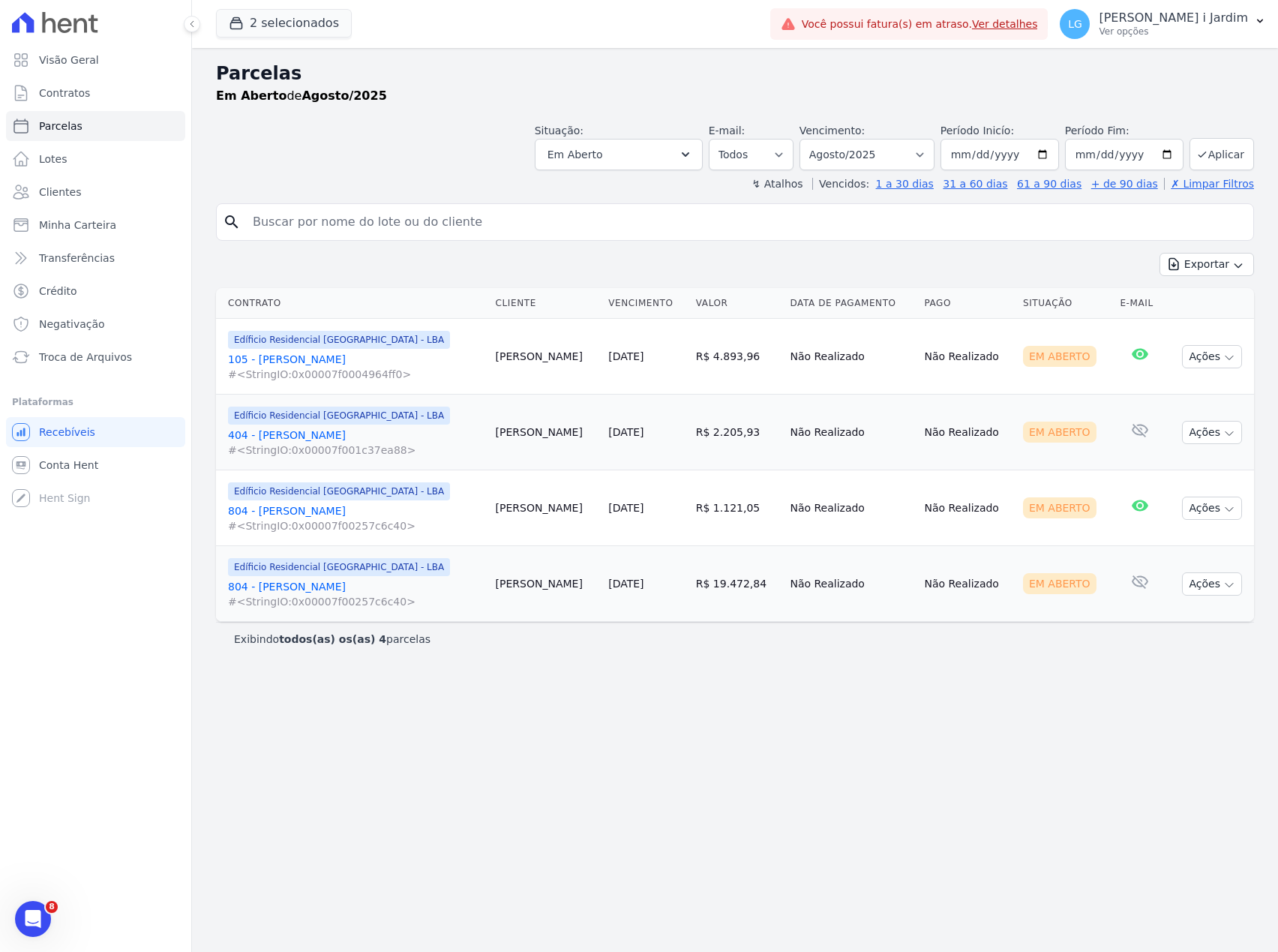
drag, startPoint x: 414, startPoint y: 646, endPoint x: 307, endPoint y: 704, distance: 121.7
click at [304, 701] on div "Parcelas Em [GEOGRAPHIC_DATA][PERSON_NAME]/2025 Situação: Agendado Em Aberto Pa…" at bounding box center [735, 499] width 1086 height 903
click at [308, 704] on div "Parcelas Em [GEOGRAPHIC_DATA][PERSON_NAME]/2025 Situação: Agendado Em Aberto Pa…" at bounding box center [735, 499] width 1086 height 903
drag, startPoint x: 235, startPoint y: 643, endPoint x: 406, endPoint y: 666, distance: 172.5
click at [406, 666] on div "Parcelas Em [GEOGRAPHIC_DATA][PERSON_NAME]/2025 Situação: Agendado Em Aberto Pa…" at bounding box center [735, 499] width 1086 height 903
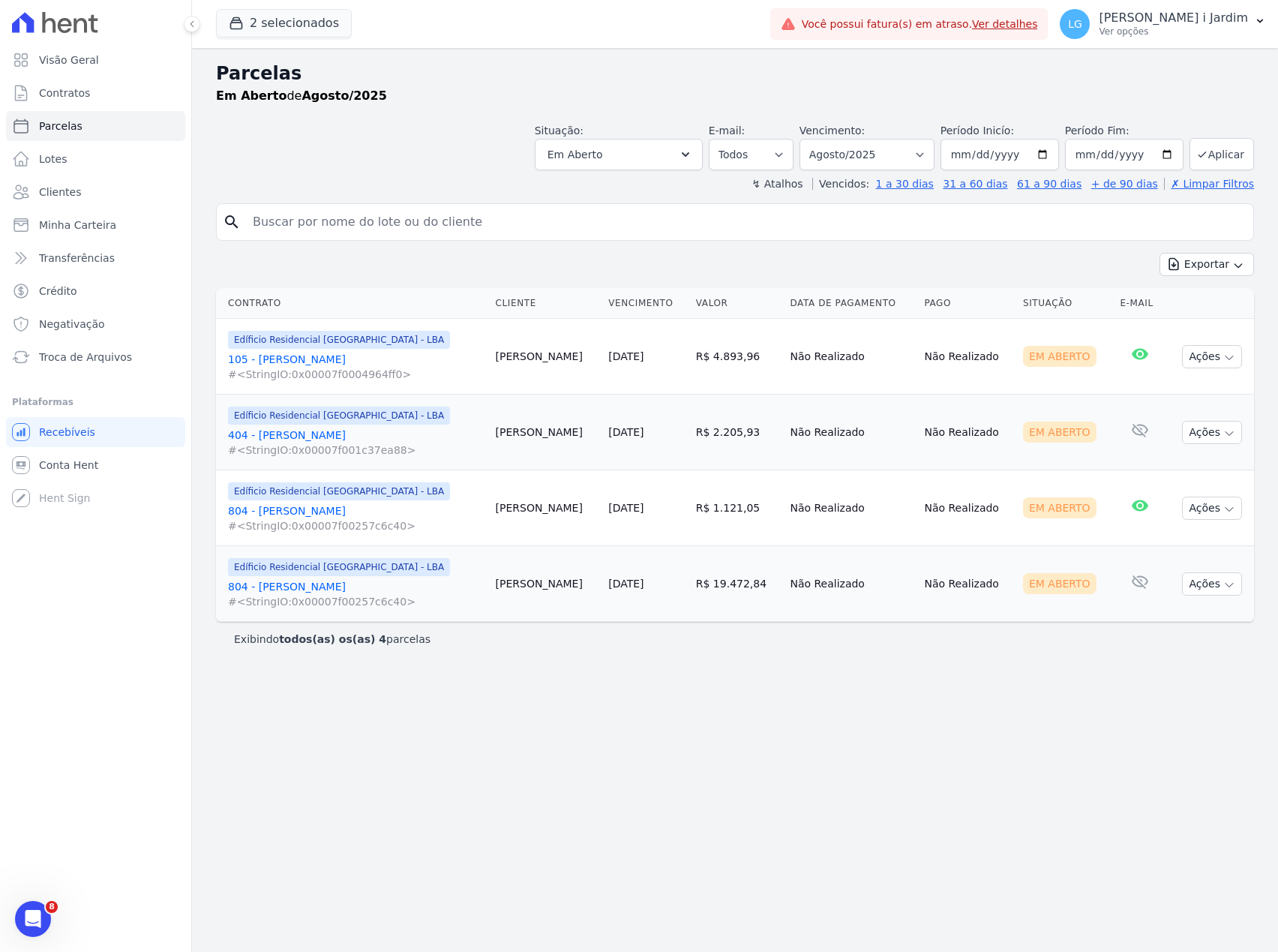
click at [400, 694] on div "Parcelas Em [GEOGRAPHIC_DATA][PERSON_NAME]/2025 Situação: Agendado Em Aberto Pa…" at bounding box center [735, 499] width 1086 height 903
click at [281, 34] on button "2 selecionados" at bounding box center [284, 22] width 136 height 28
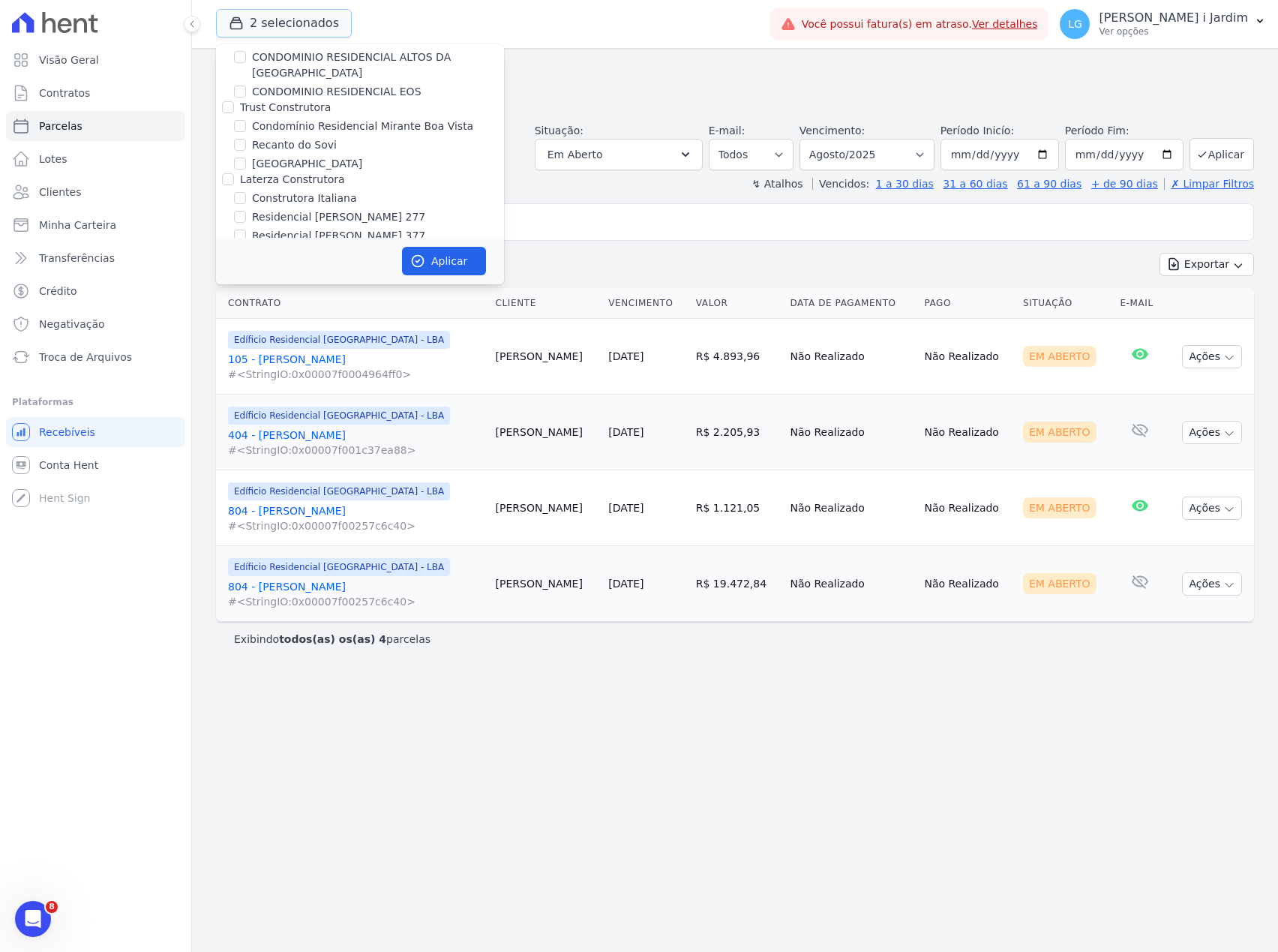
scroll to position [1200, 0]
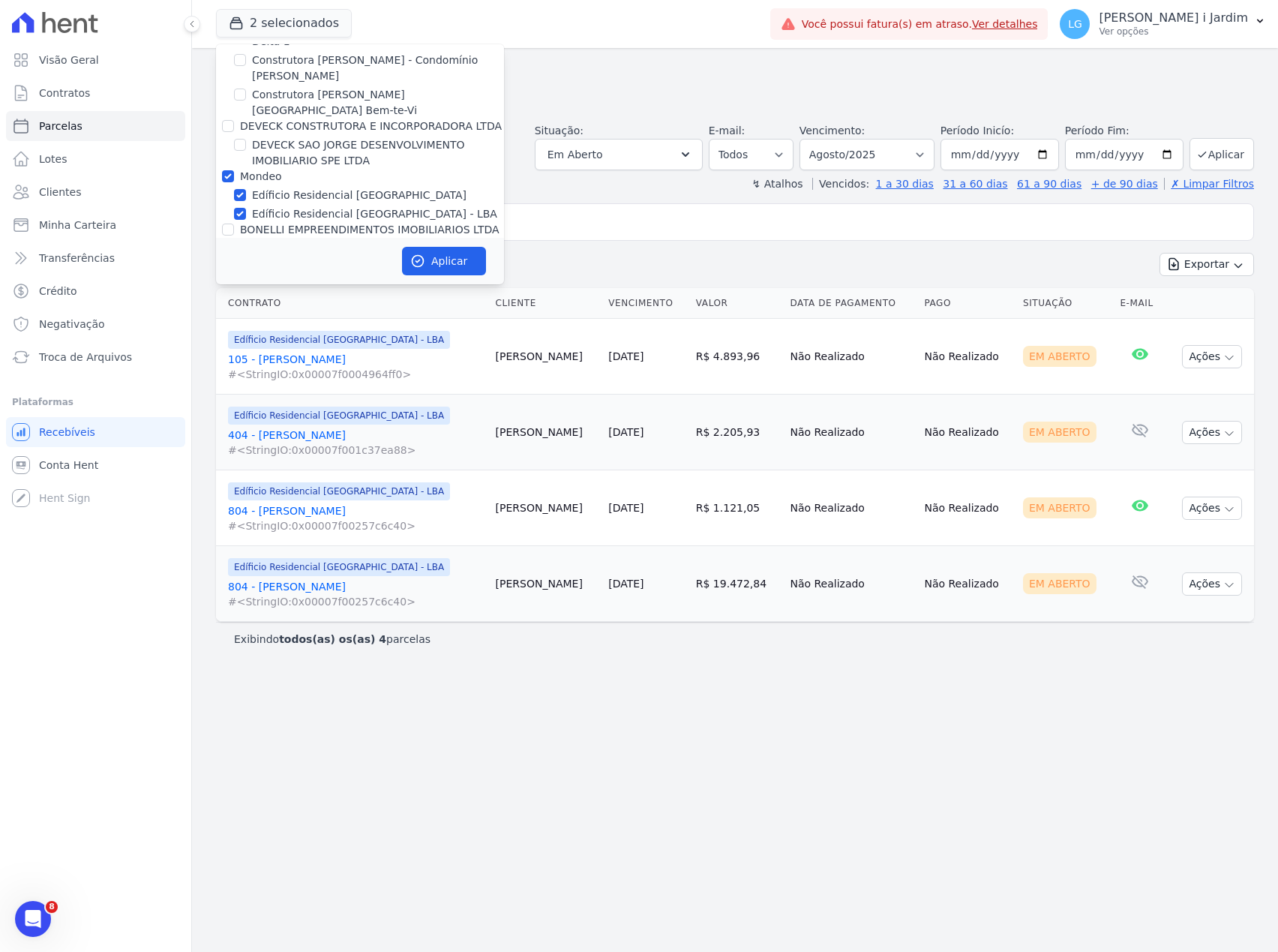
click at [270, 171] on label "Mondeo" at bounding box center [260, 176] width 42 height 12
click at [234, 171] on input "Mondeo" at bounding box center [228, 176] width 12 height 12
checkbox input "false"
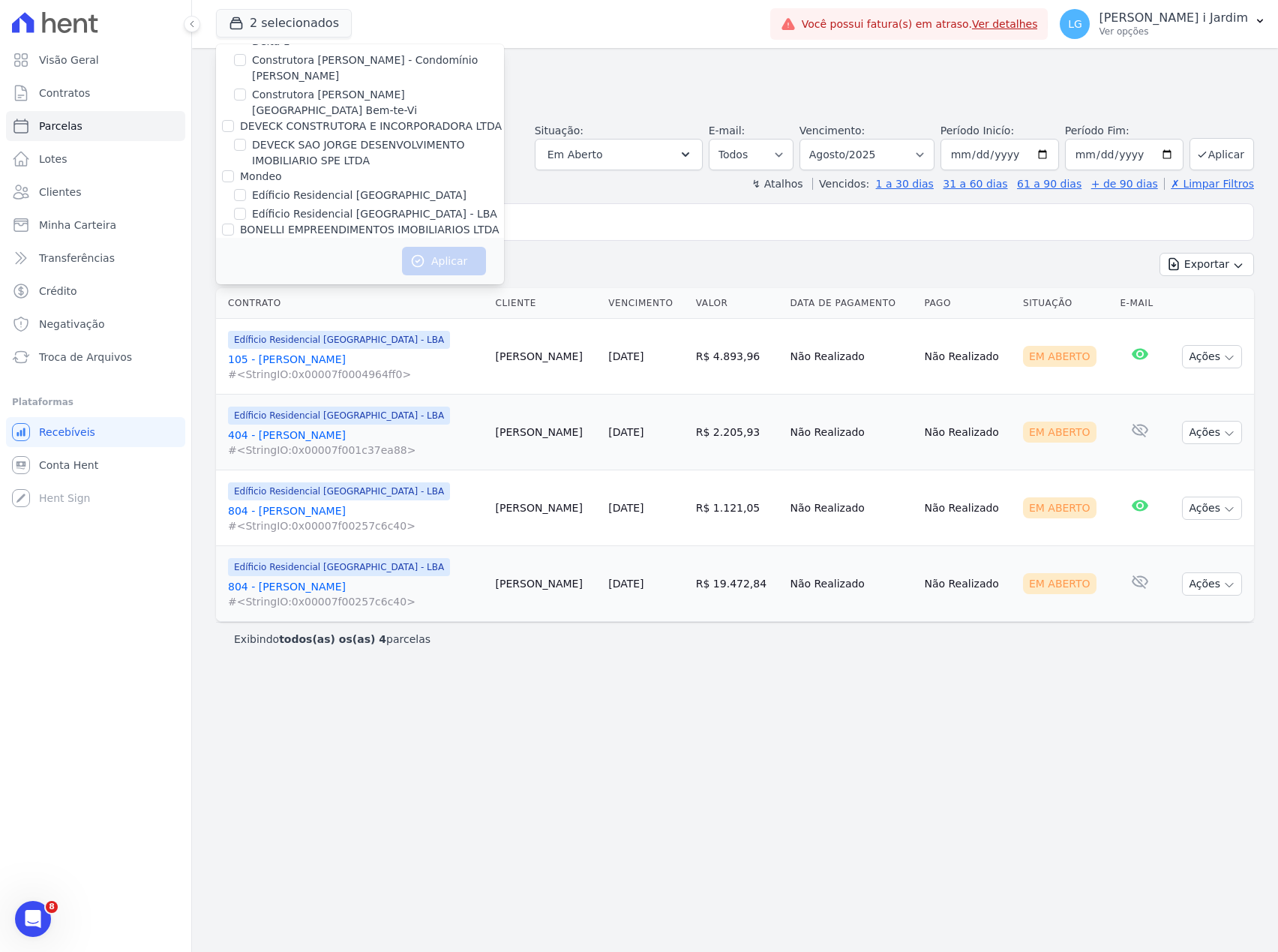
scroll to position [2775, 0]
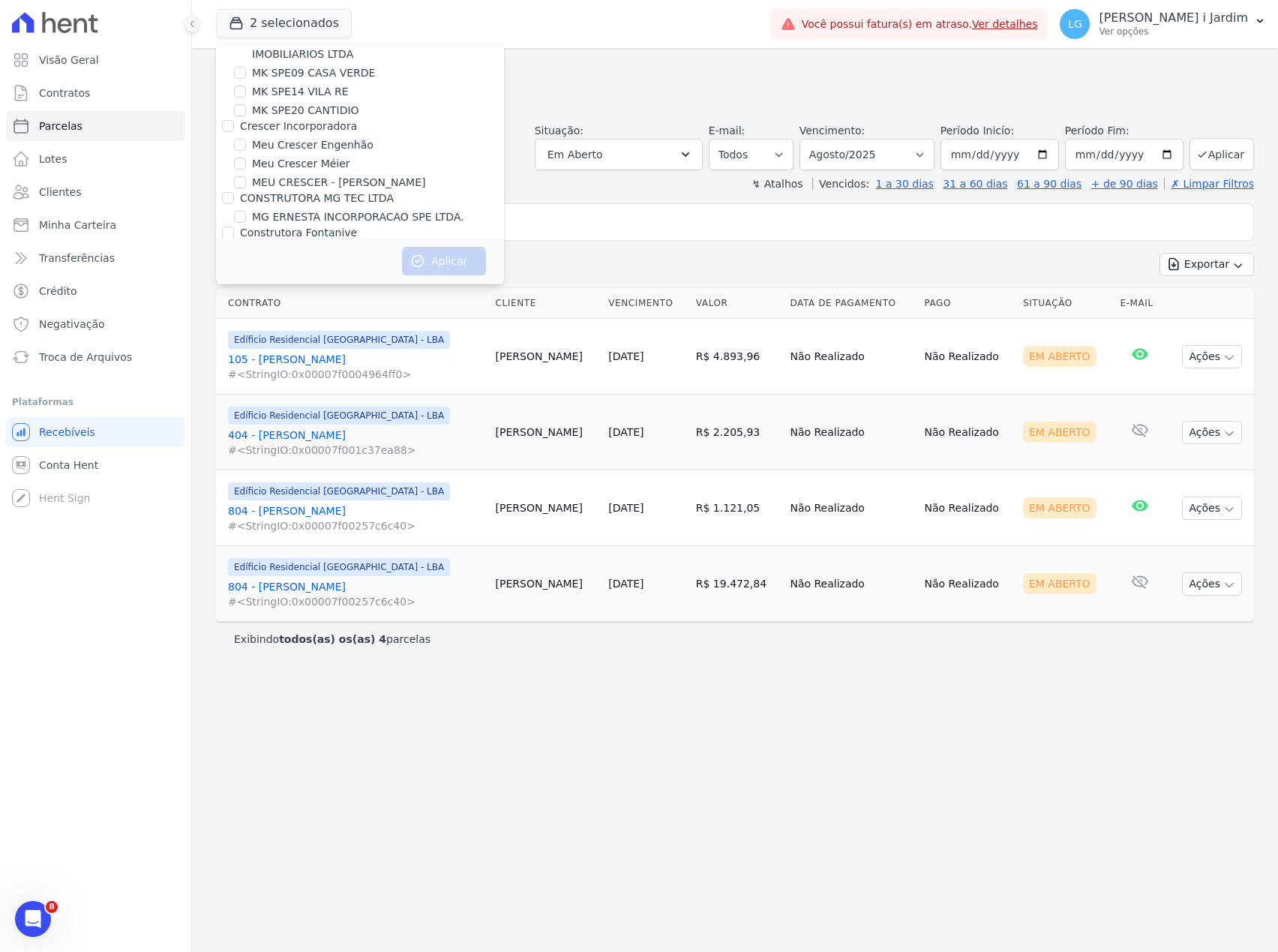
click at [291, 261] on label "MUNTE CONSTRUTORA E INCORPORADORA LTDA" at bounding box center [368, 267] width 256 height 12
click at [234, 261] on input "MUNTE CONSTRUTORA E INCORPORADORA LTDA" at bounding box center [228, 267] width 12 height 12
checkbox input "true"
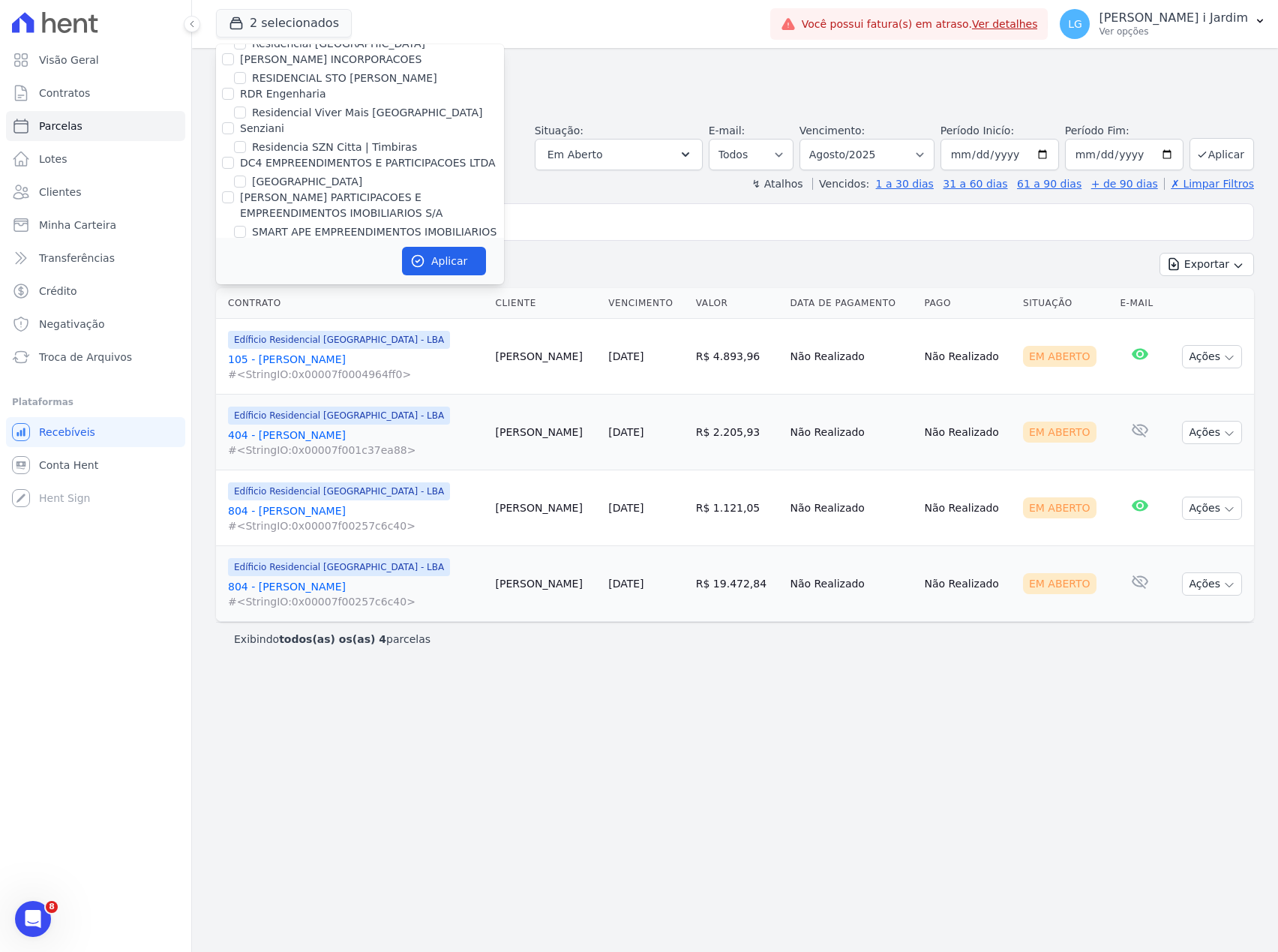
scroll to position [3799, 0]
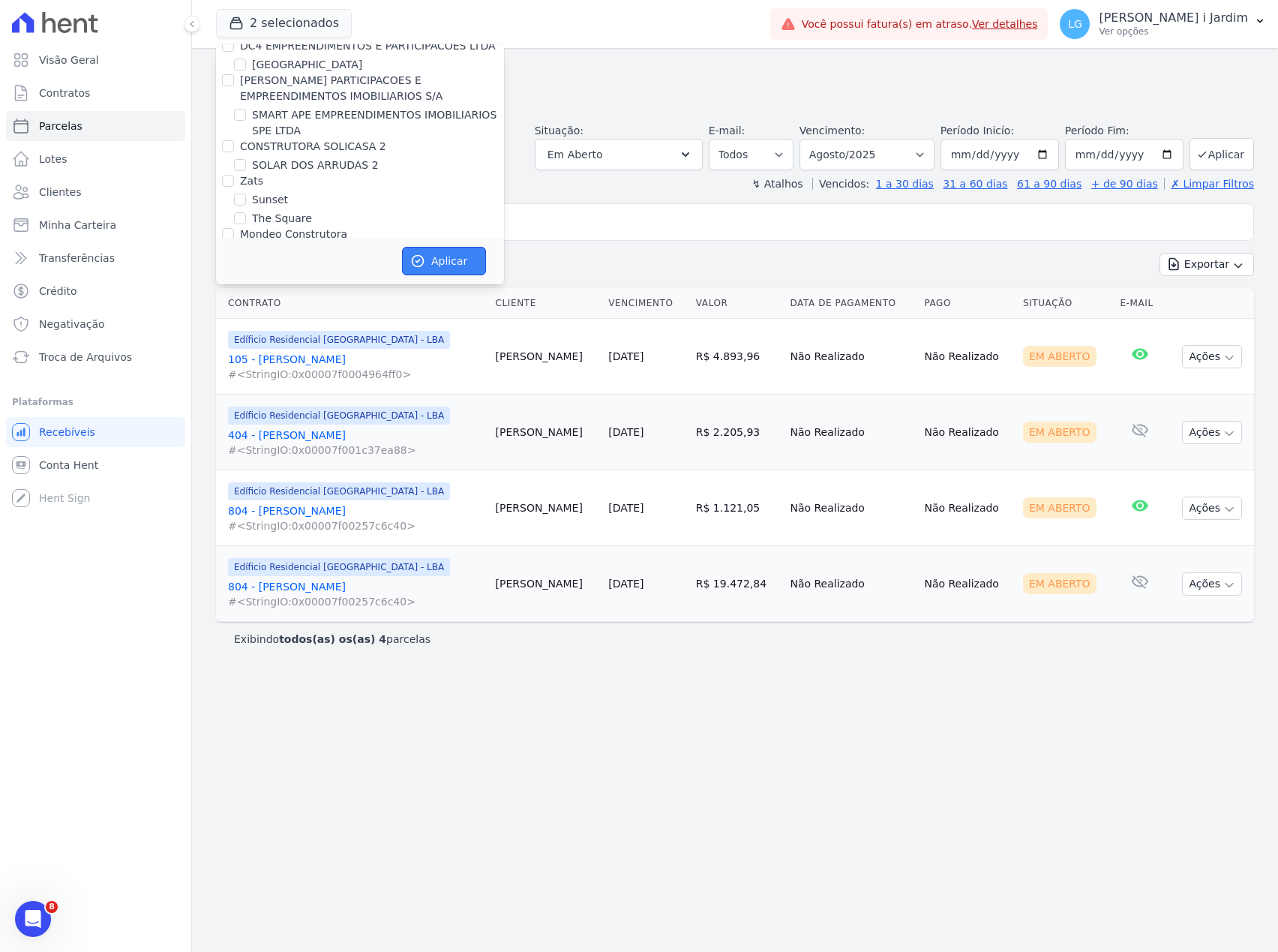
click at [440, 259] on button "Aplicar" at bounding box center [445, 260] width 84 height 28
select select
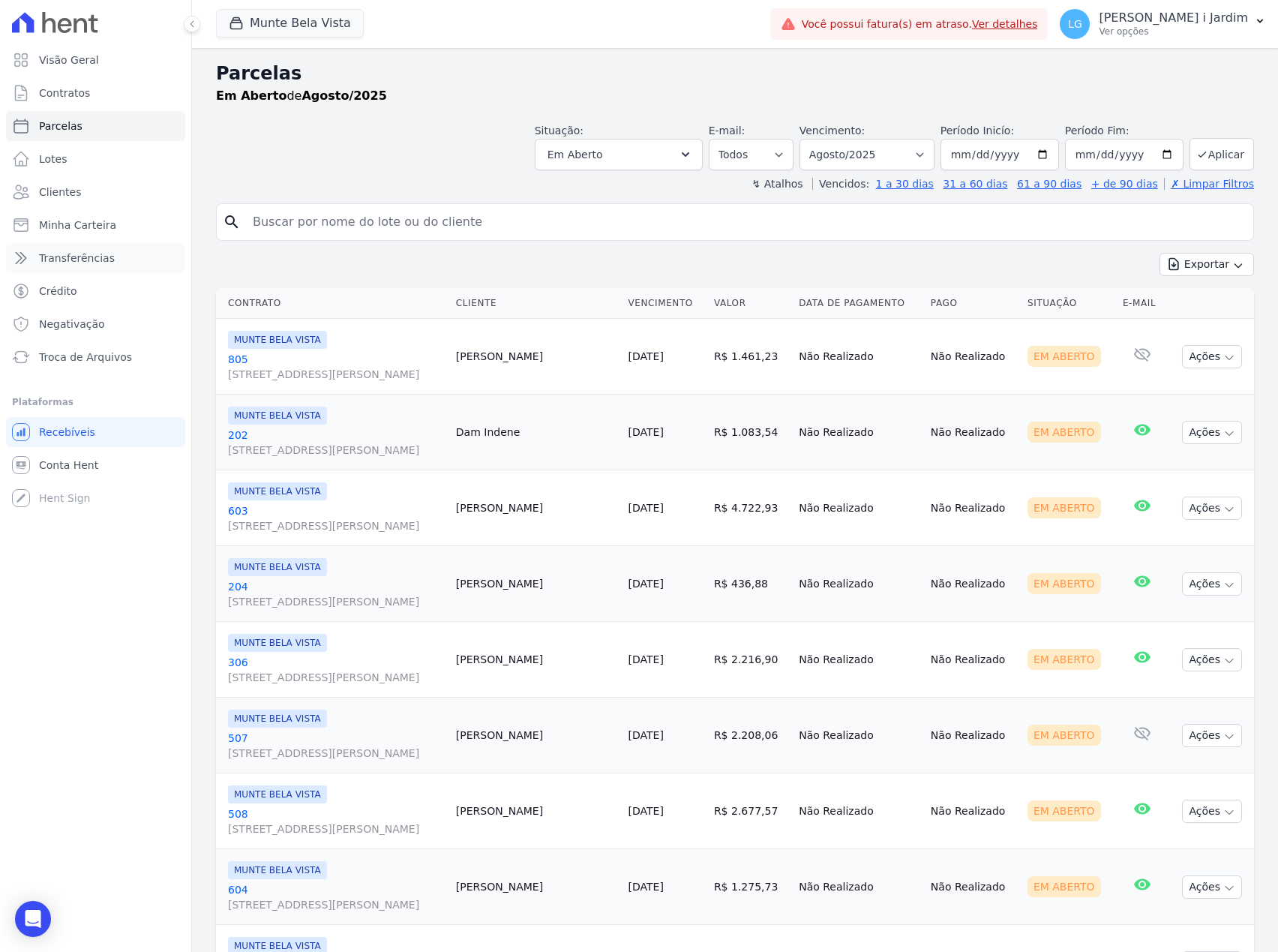
click at [118, 272] on link "Transferências" at bounding box center [96, 257] width 179 height 30
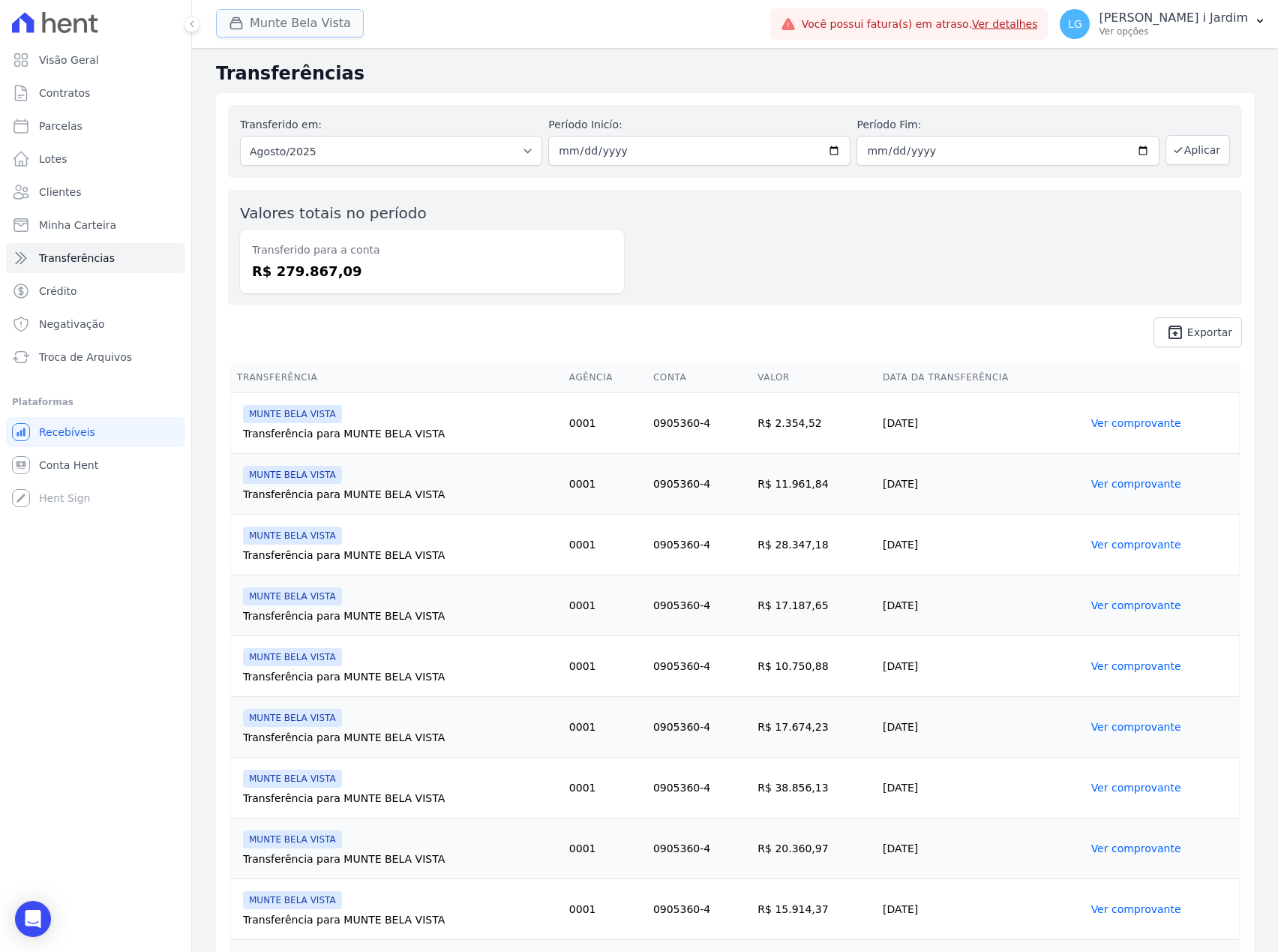
click at [287, 24] on button "Munte Bela Vista" at bounding box center [290, 22] width 148 height 28
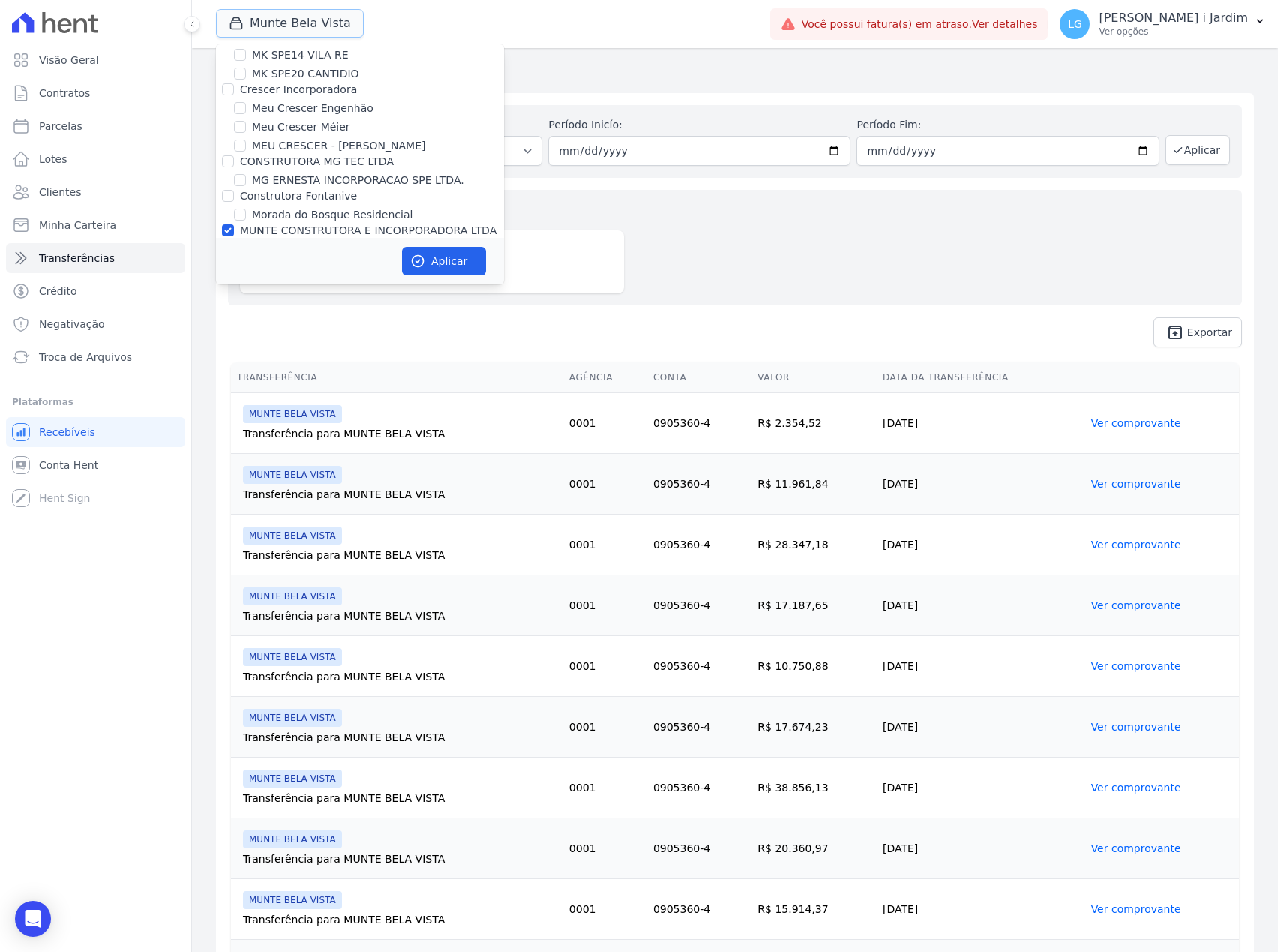
scroll to position [2799, 0]
click at [298, 237] on label "MUNTE CONSTRUTORA E INCORPORADORA LTDA" at bounding box center [368, 243] width 256 height 12
click at [234, 237] on input "MUNTE CONSTRUTORA E INCORPORADORA LTDA" at bounding box center [228, 243] width 12 height 12
checkbox input "false"
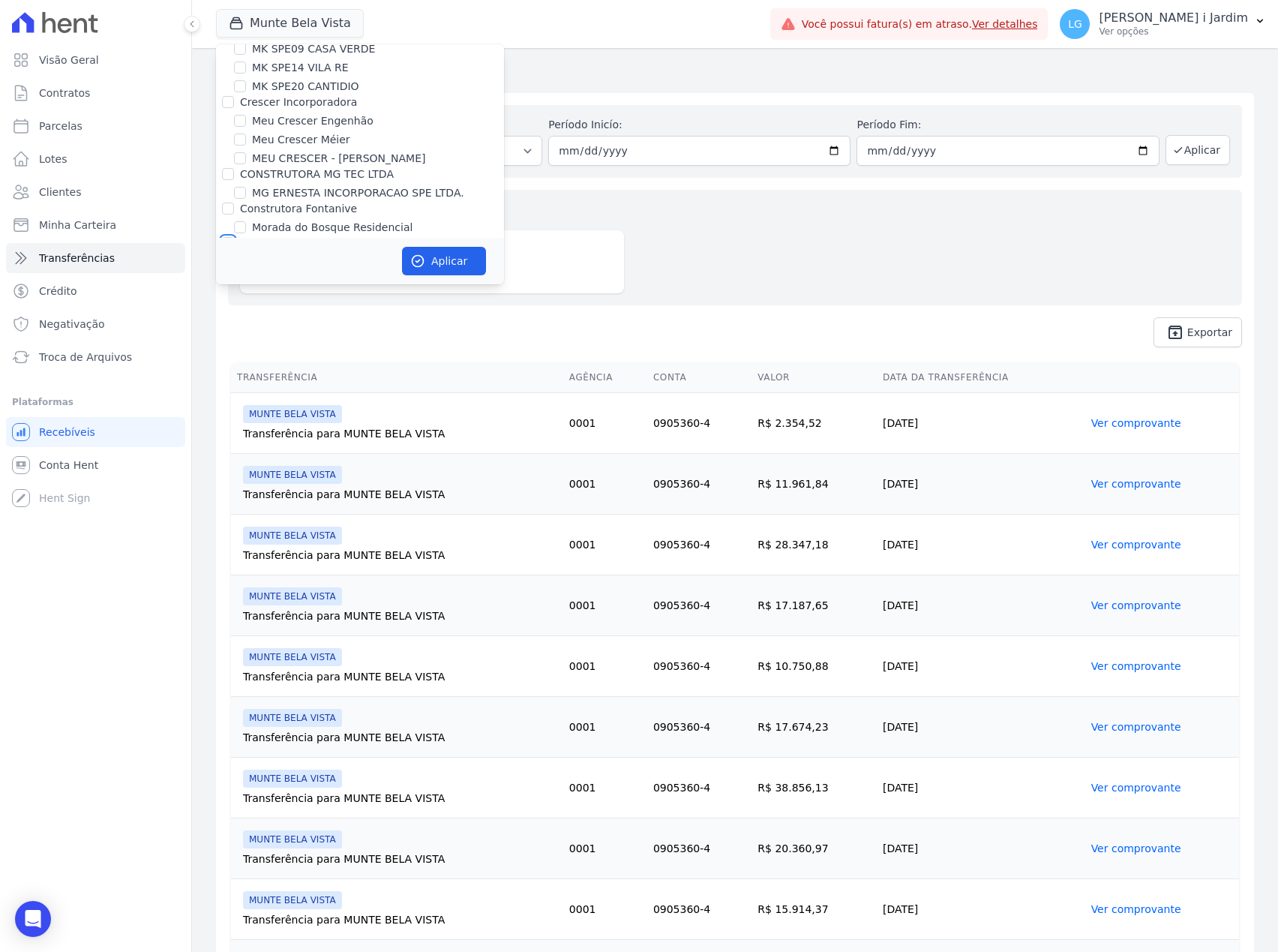
checkbox input "false"
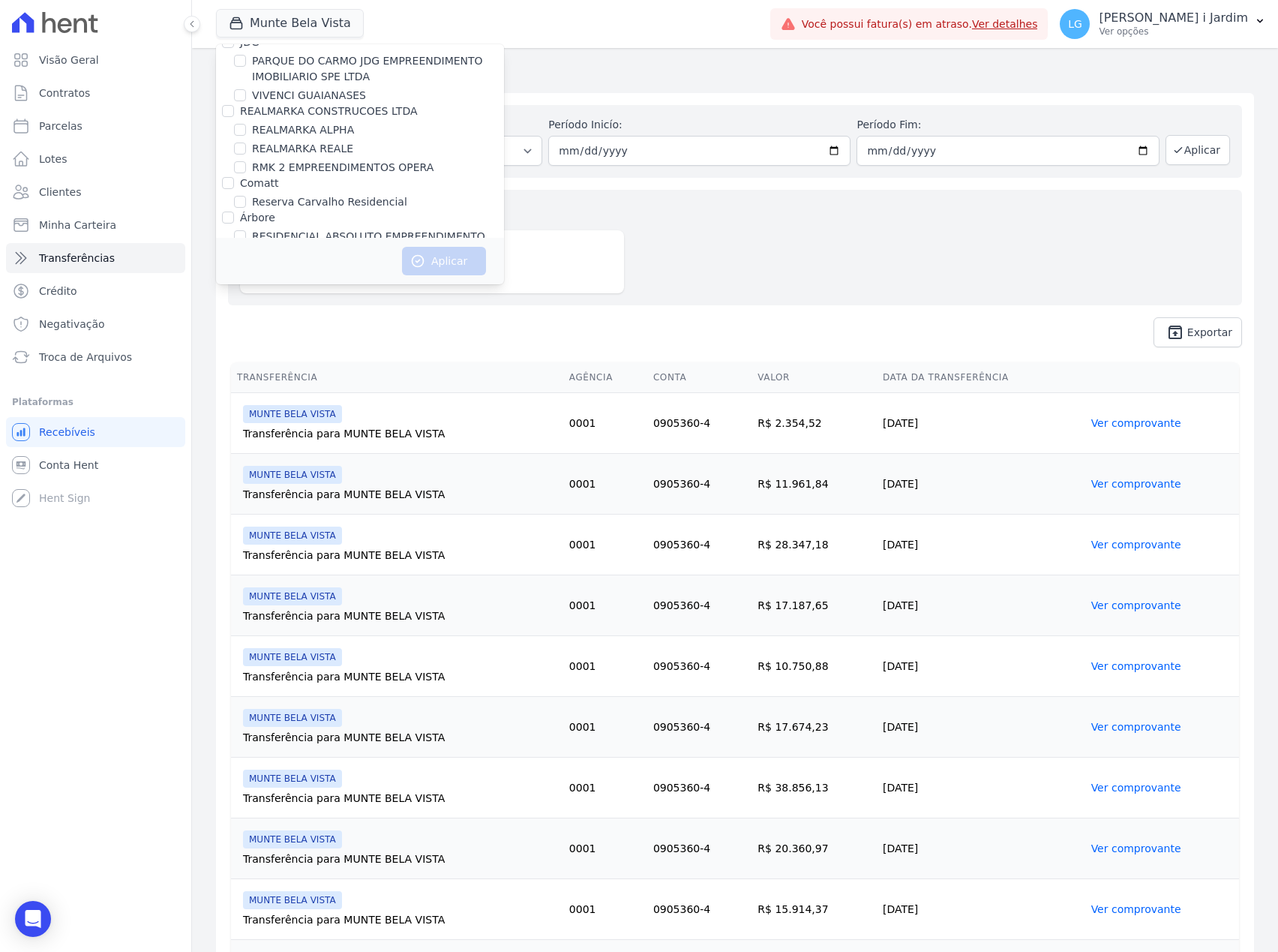
click at [320, 279] on label "RESIDENCIAL HORTOLANDIA" at bounding box center [328, 286] width 150 height 16
click at [246, 281] on input "RESIDENCIAL HORTOLANDIA" at bounding box center [240, 286] width 12 height 12
checkbox input "true"
click at [445, 262] on button "Aplicar" at bounding box center [445, 260] width 84 height 28
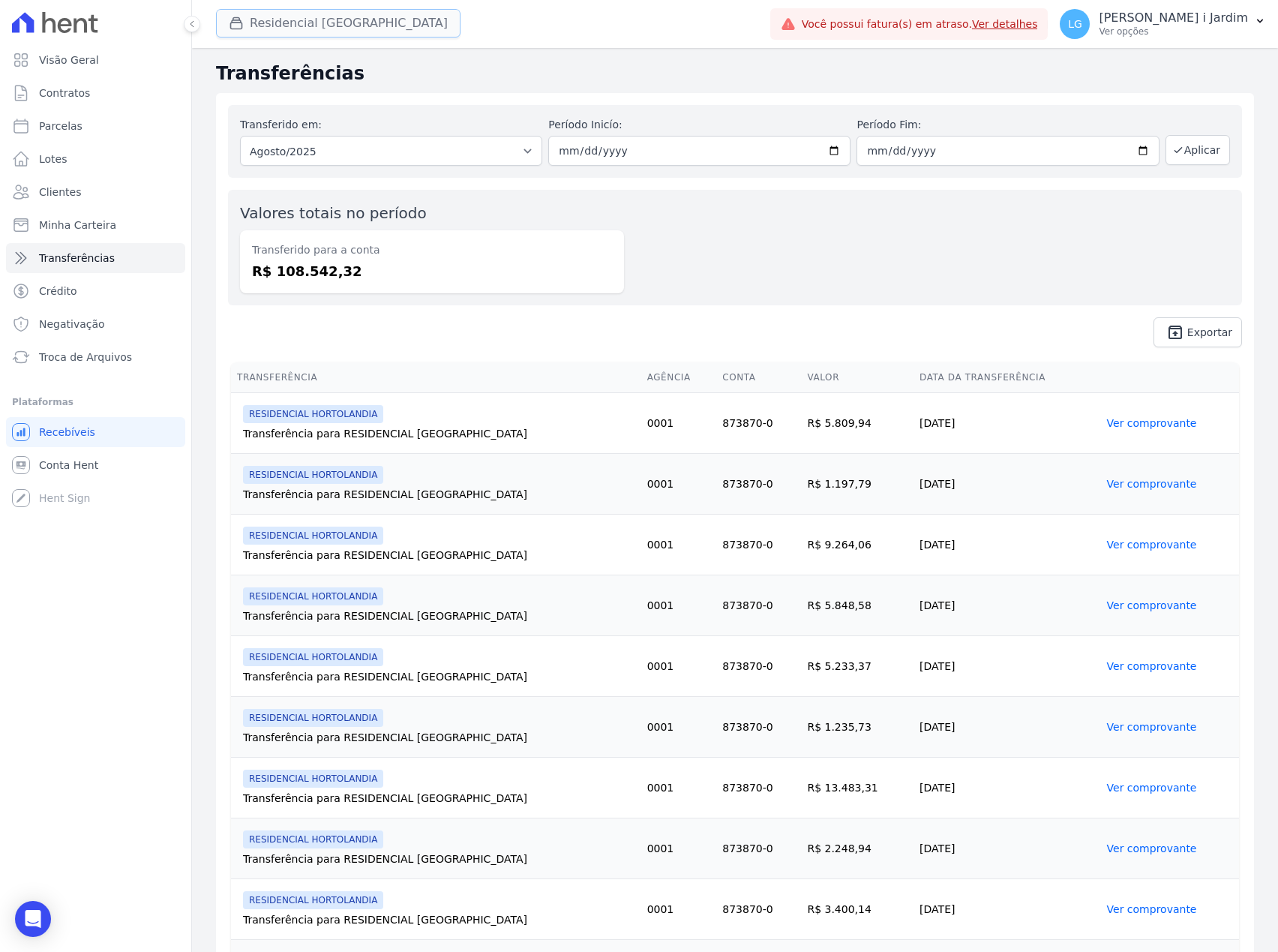
click at [284, 21] on button "Residencial Hortolandia" at bounding box center [338, 22] width 245 height 28
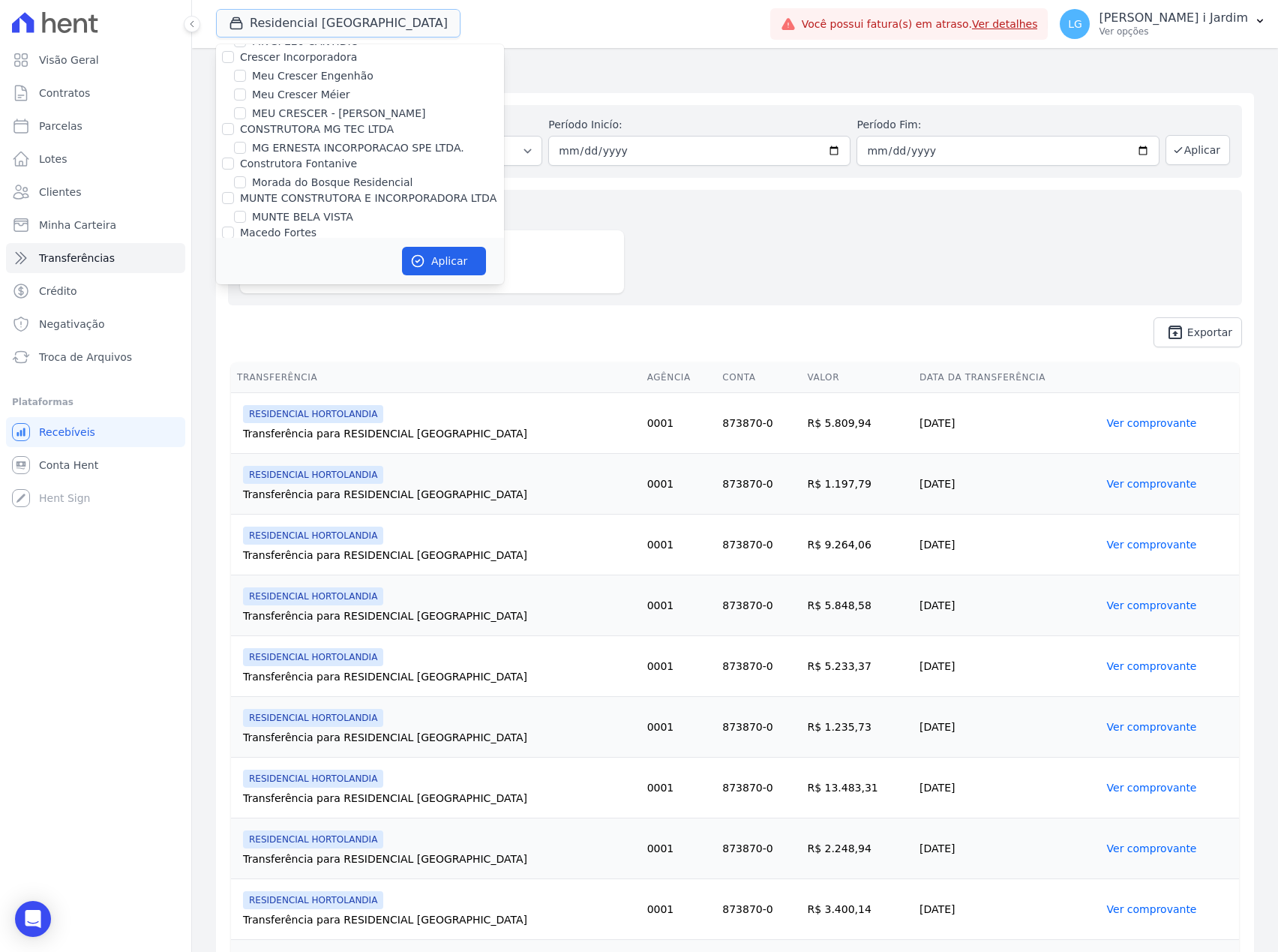
scroll to position [3199, 0]
click at [287, 348] on label "PEDRA CONSTRUTORA LTDA" at bounding box center [314, 354] width 148 height 12
click at [234, 348] on input "PEDRA CONSTRUTORA LTDA" at bounding box center [228, 354] width 12 height 12
checkbox input "false"
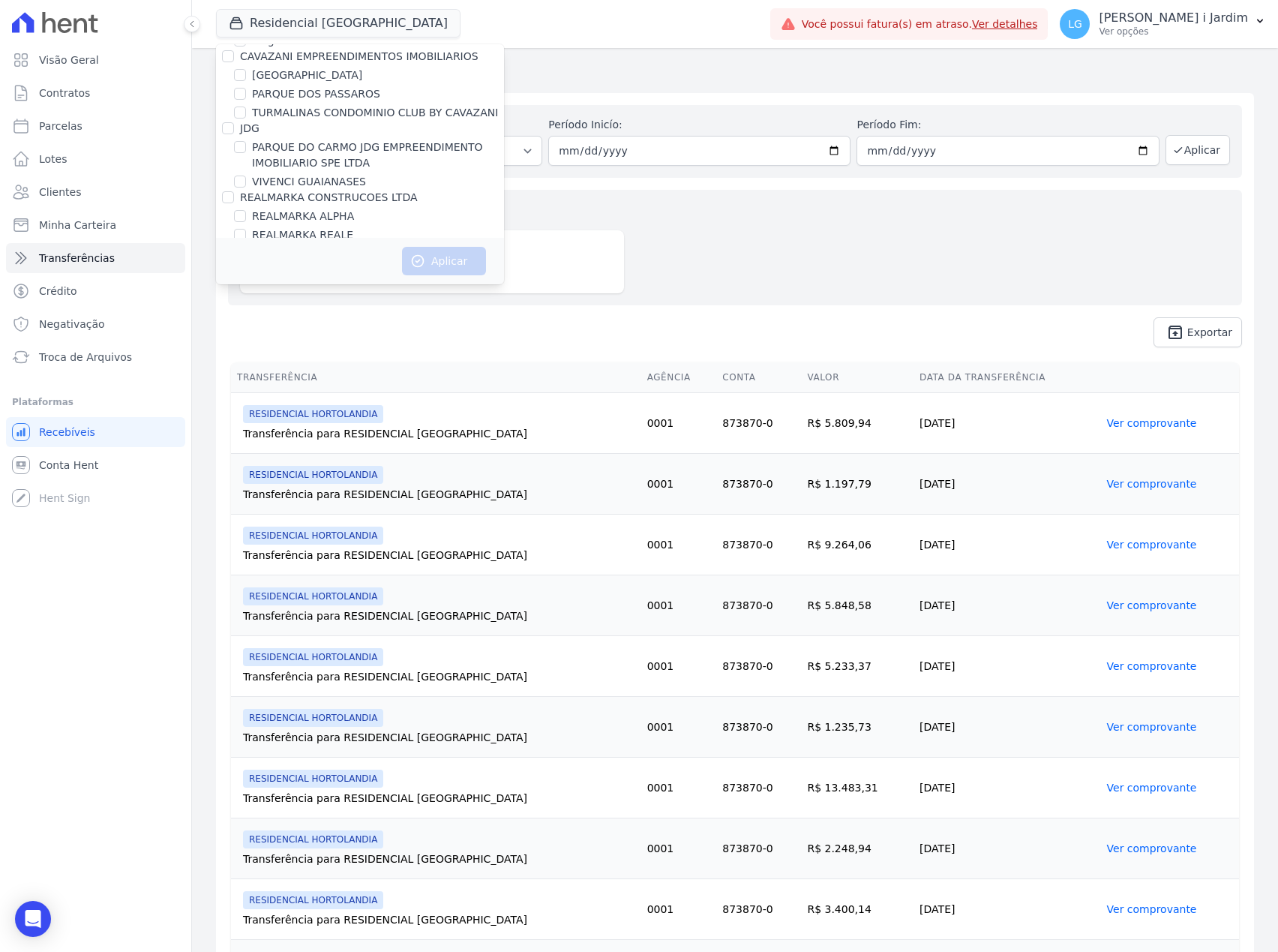
scroll to position [3400, 0]
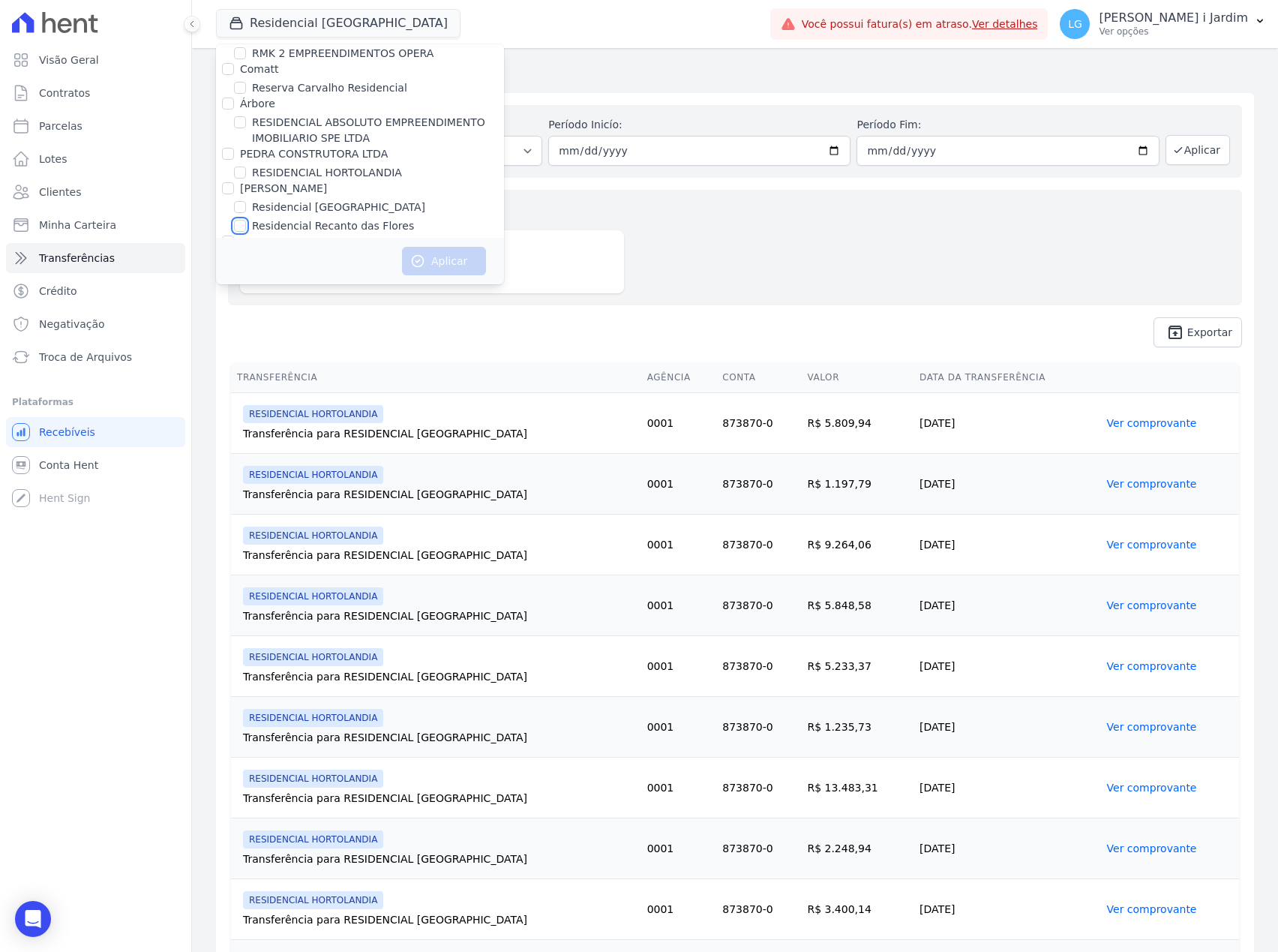
click at [242, 220] on input "Residencial Recanto das Flores" at bounding box center [240, 226] width 12 height 12
checkbox input "true"
click at [432, 256] on button "Aplicar" at bounding box center [445, 260] width 84 height 28
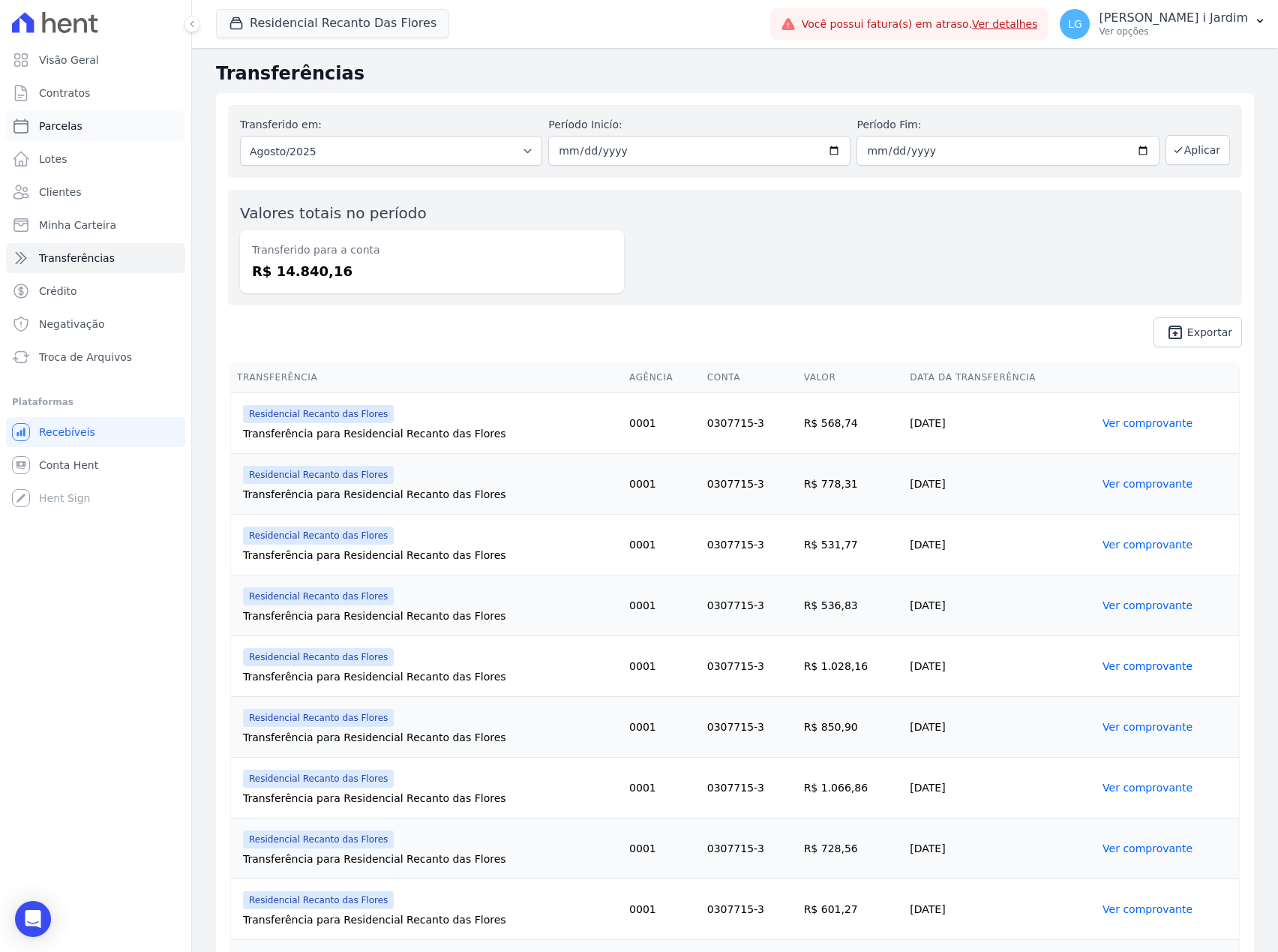
click at [97, 133] on link "Parcelas" at bounding box center [96, 126] width 179 height 30
select select
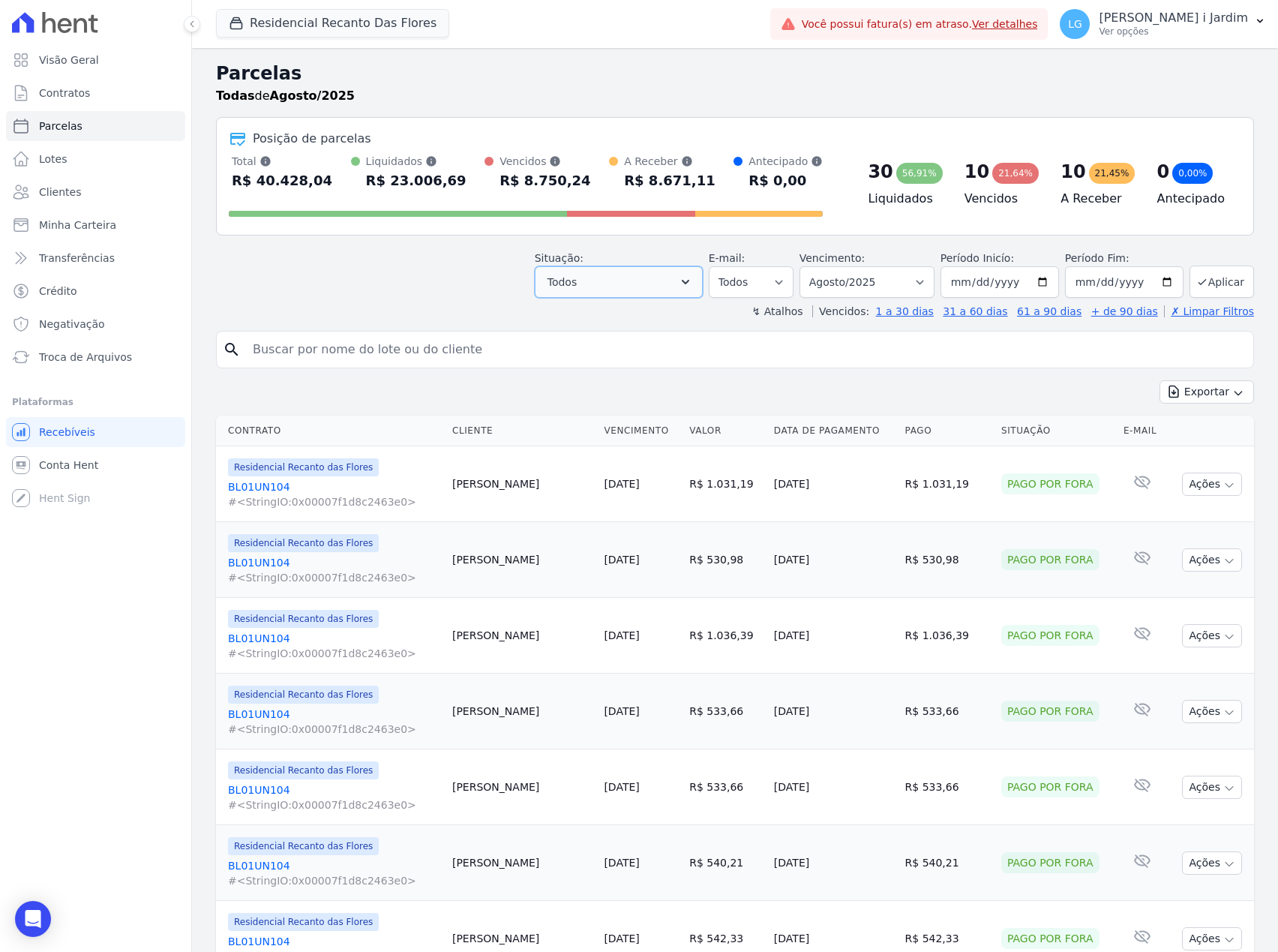
click at [630, 281] on button "Todos" at bounding box center [619, 282] width 168 height 31
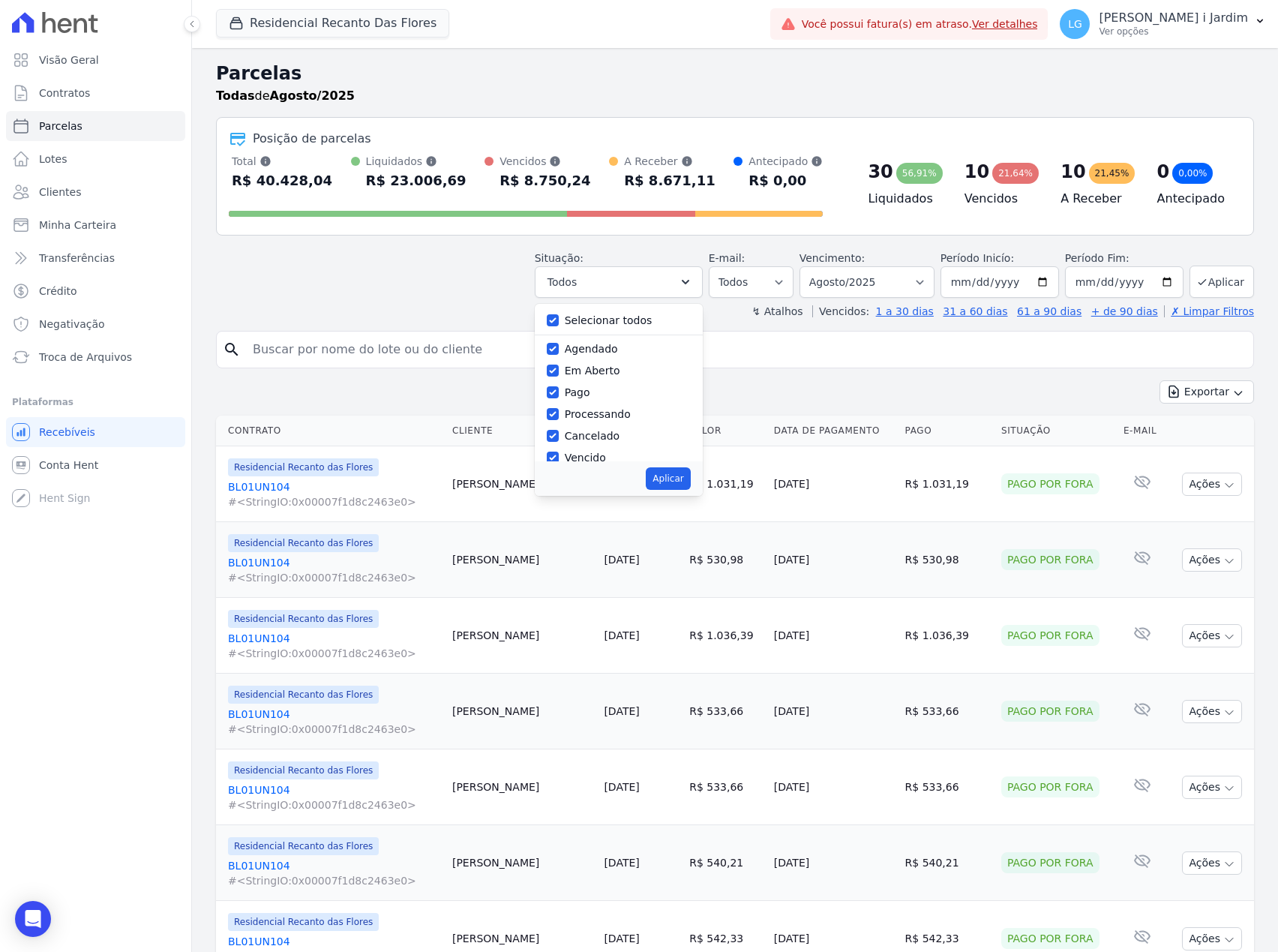
click at [604, 321] on label "Selecionar todos" at bounding box center [609, 320] width 88 height 12
click at [559, 321] on input "Selecionar todos" at bounding box center [553, 320] width 12 height 12
checkbox input "false"
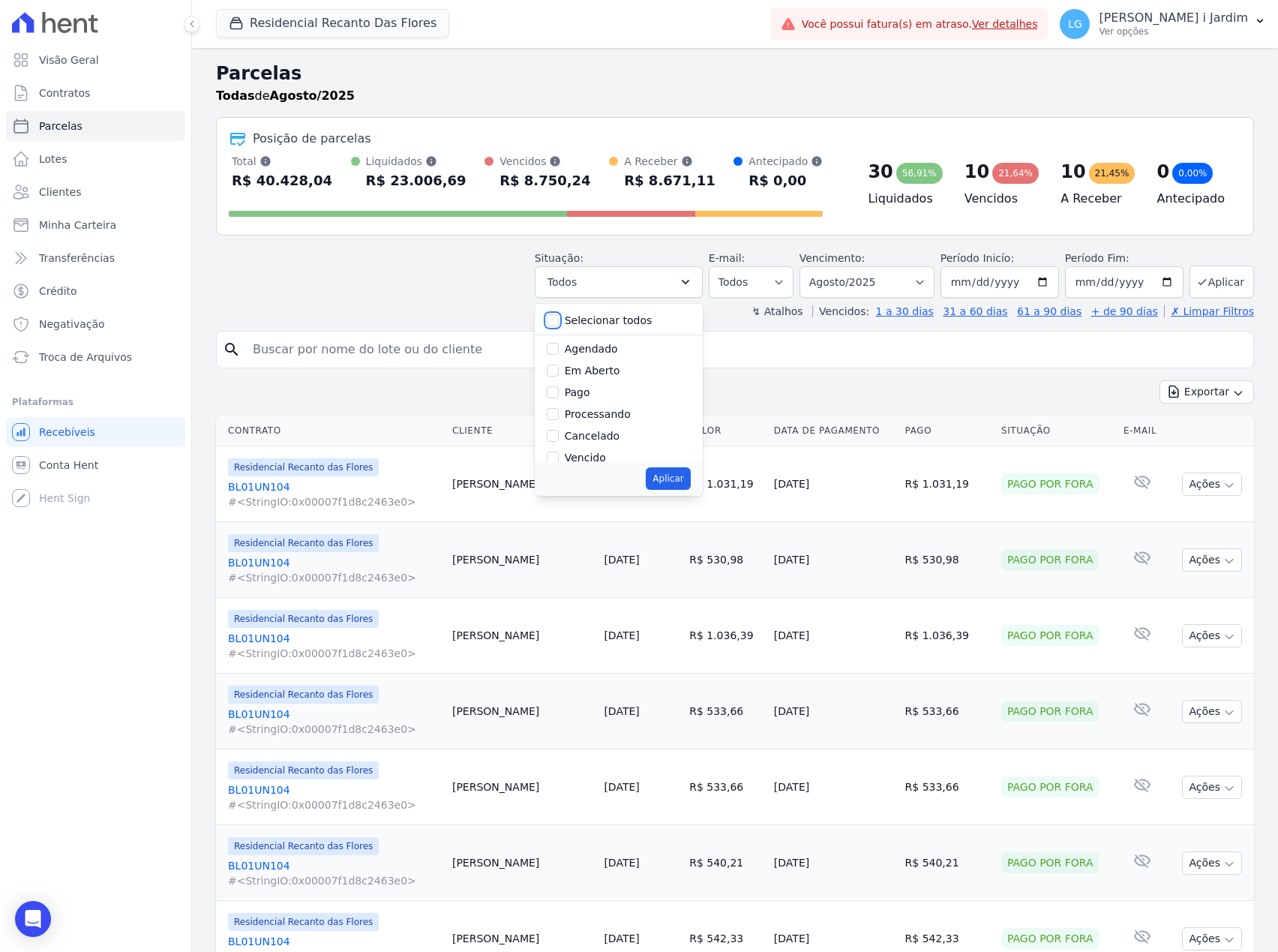
checkbox input "false"
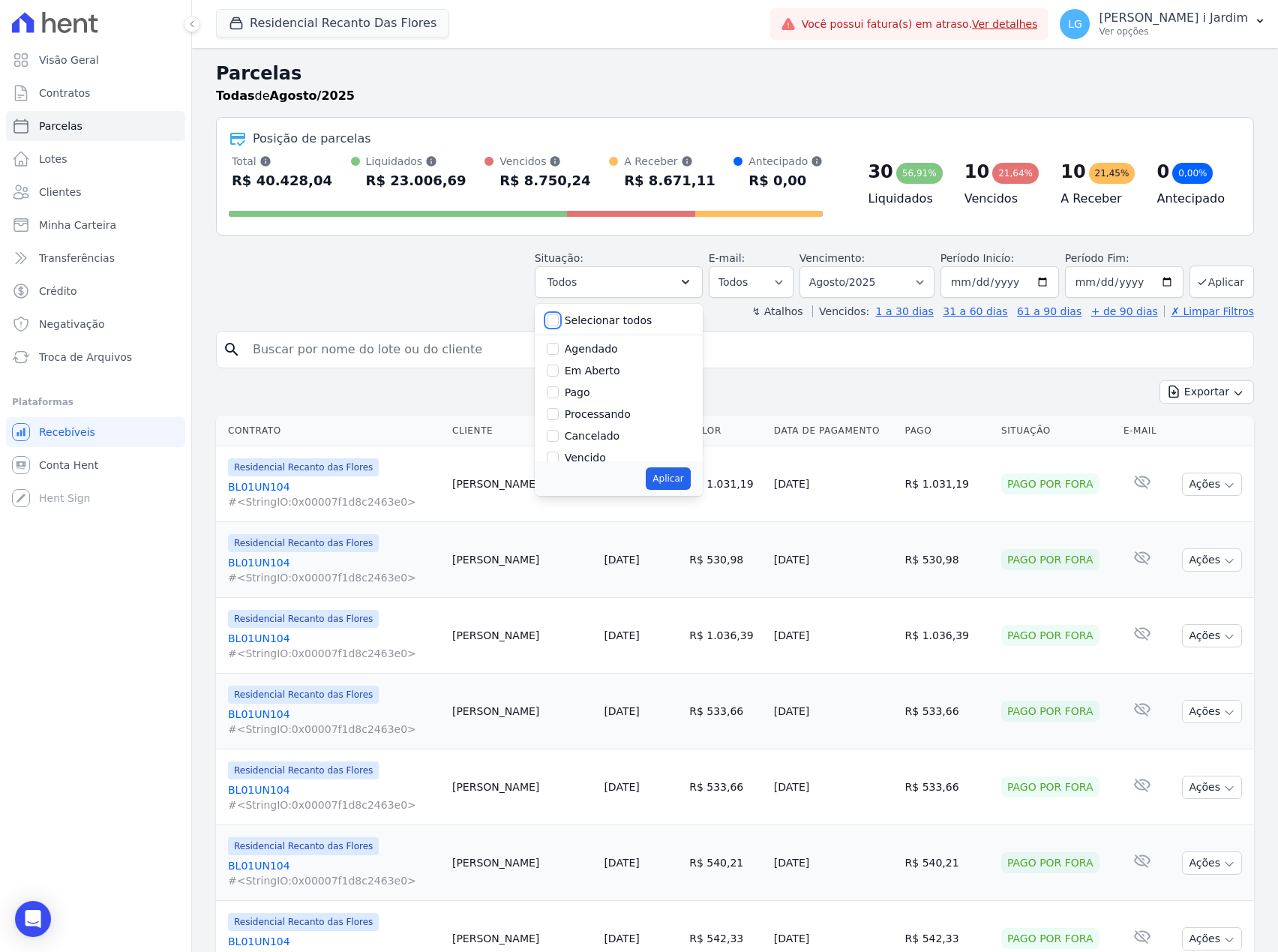
checkbox input "false"
click at [593, 373] on label "Em Aberto" at bounding box center [593, 370] width 56 height 12
click at [559, 373] on input "Em Aberto" at bounding box center [553, 370] width 12 height 12
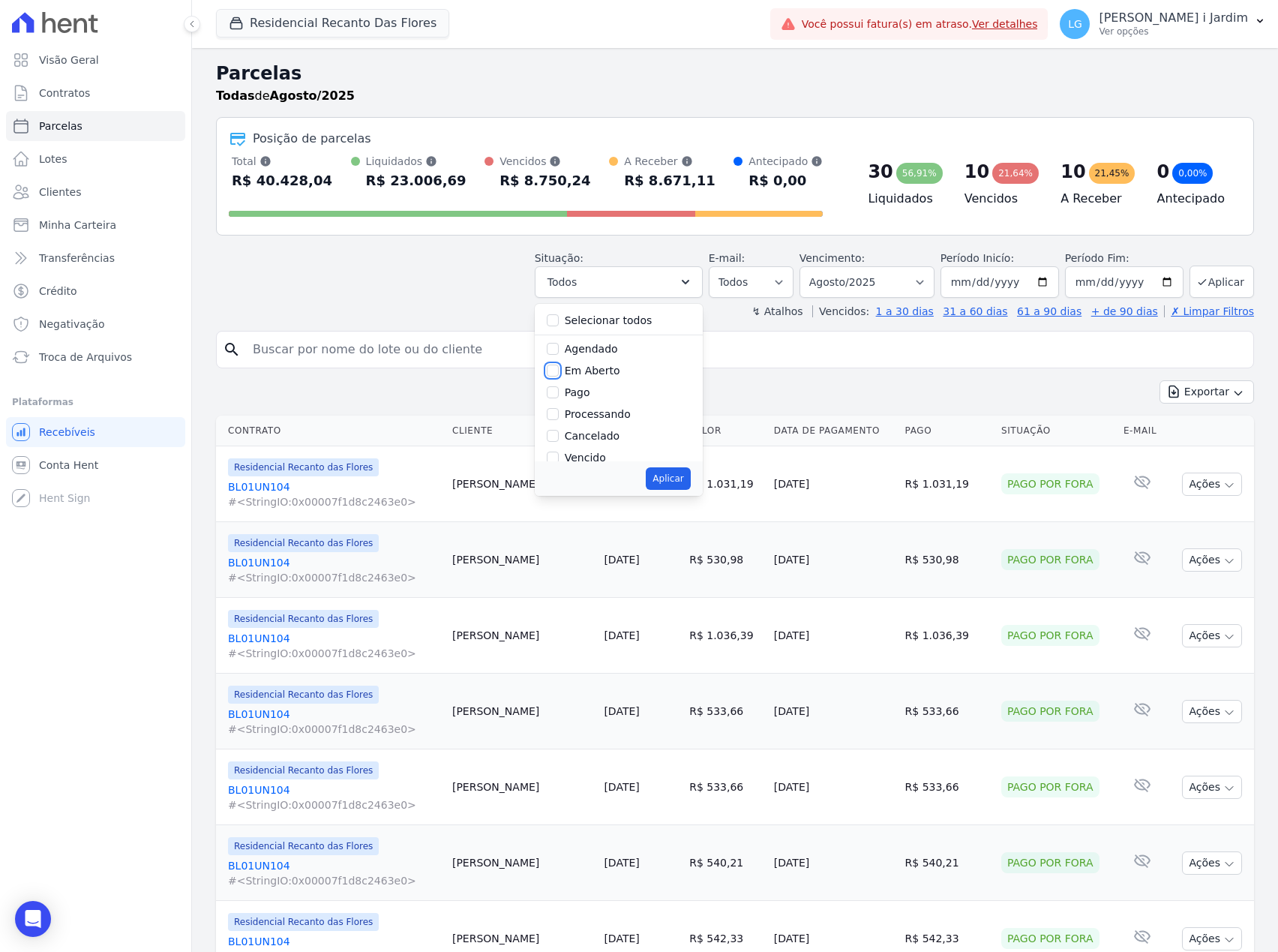
checkbox input "true"
click at [676, 480] on button "Aplicar" at bounding box center [668, 477] width 44 height 22
select select "pending"
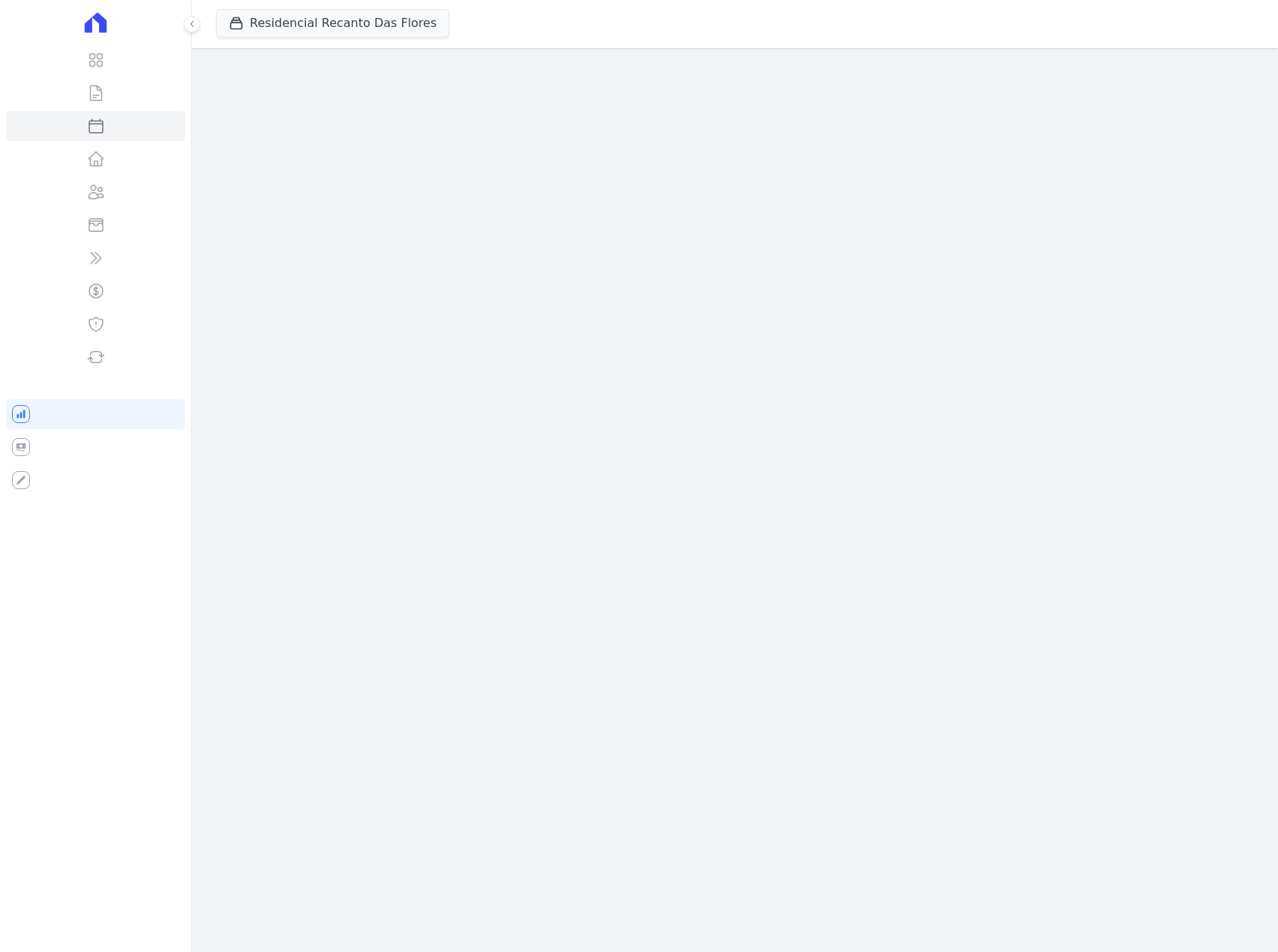
select select
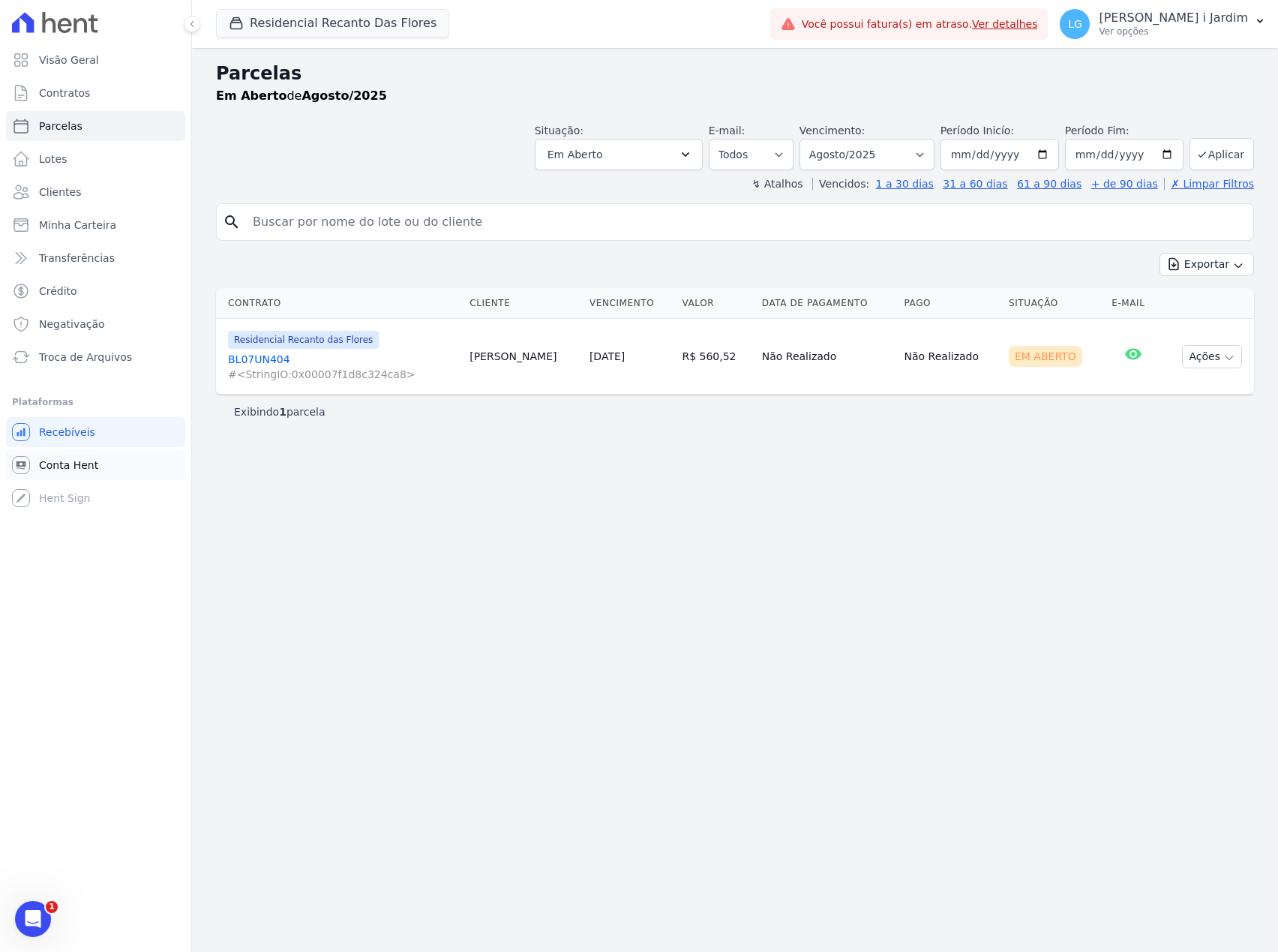
click at [75, 472] on span "Conta Hent" at bounding box center [68, 464] width 59 height 15
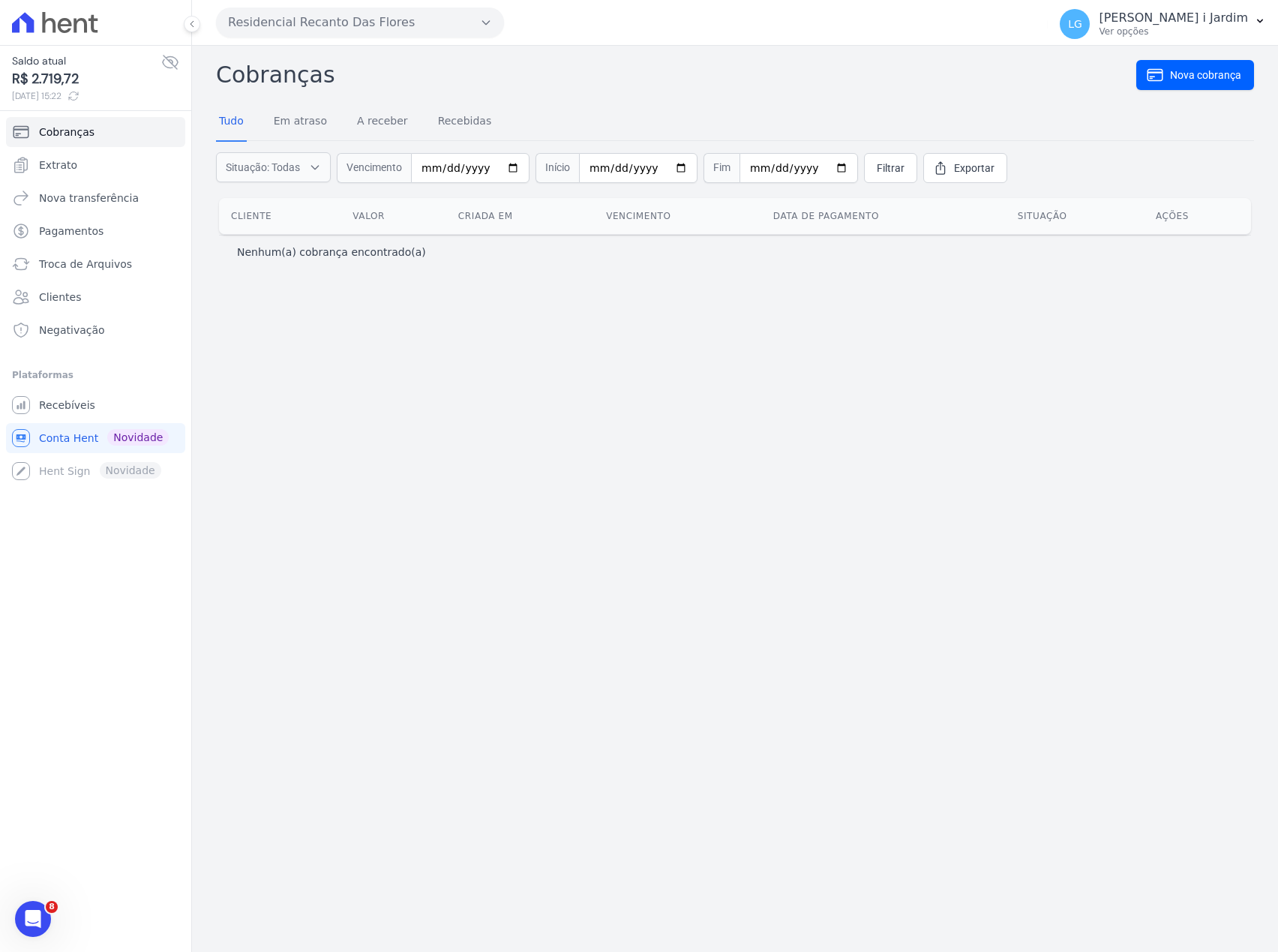
select select
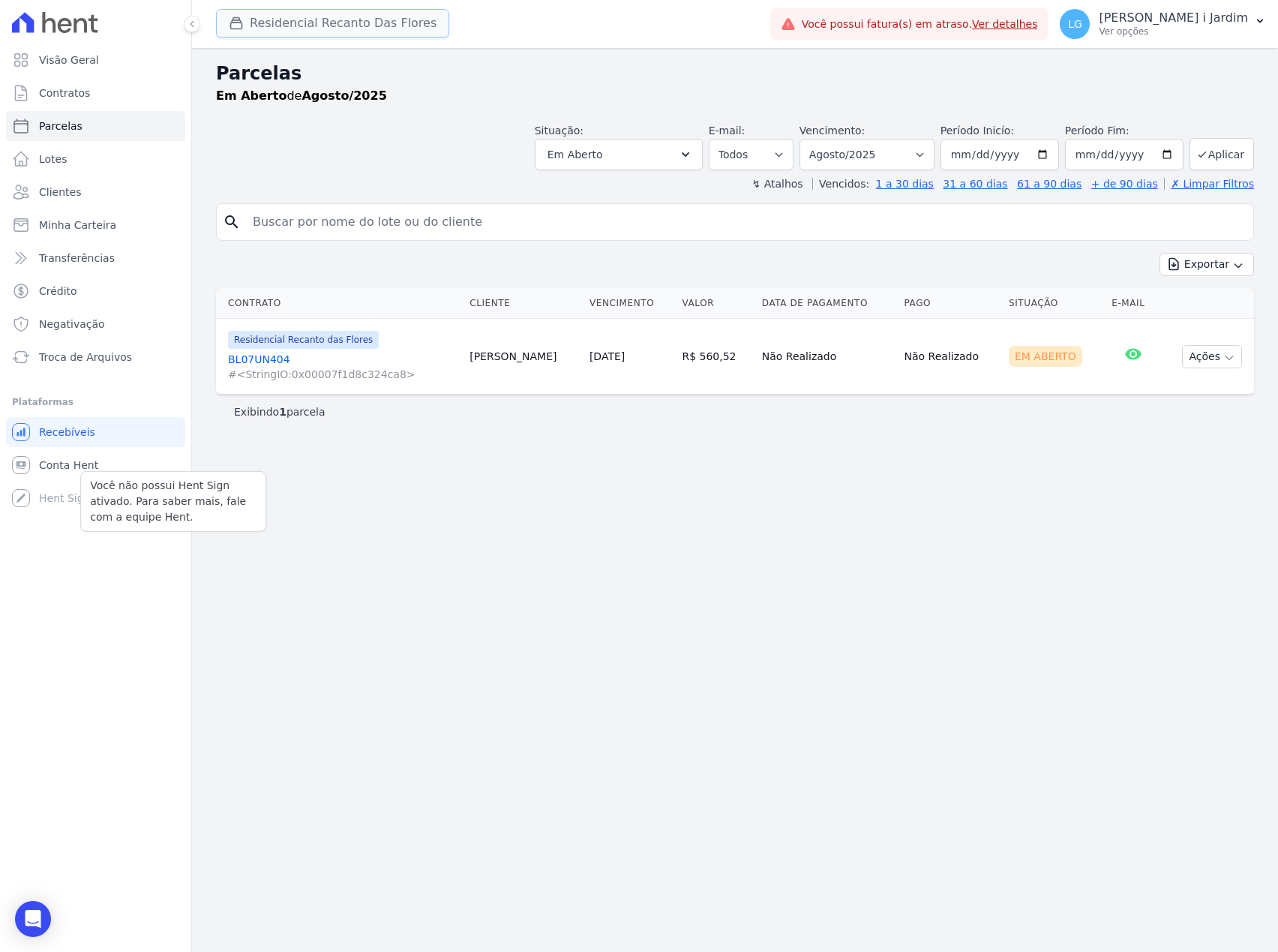
click at [303, 28] on button "Residencial Recanto Das Flores" at bounding box center [332, 22] width 233 height 28
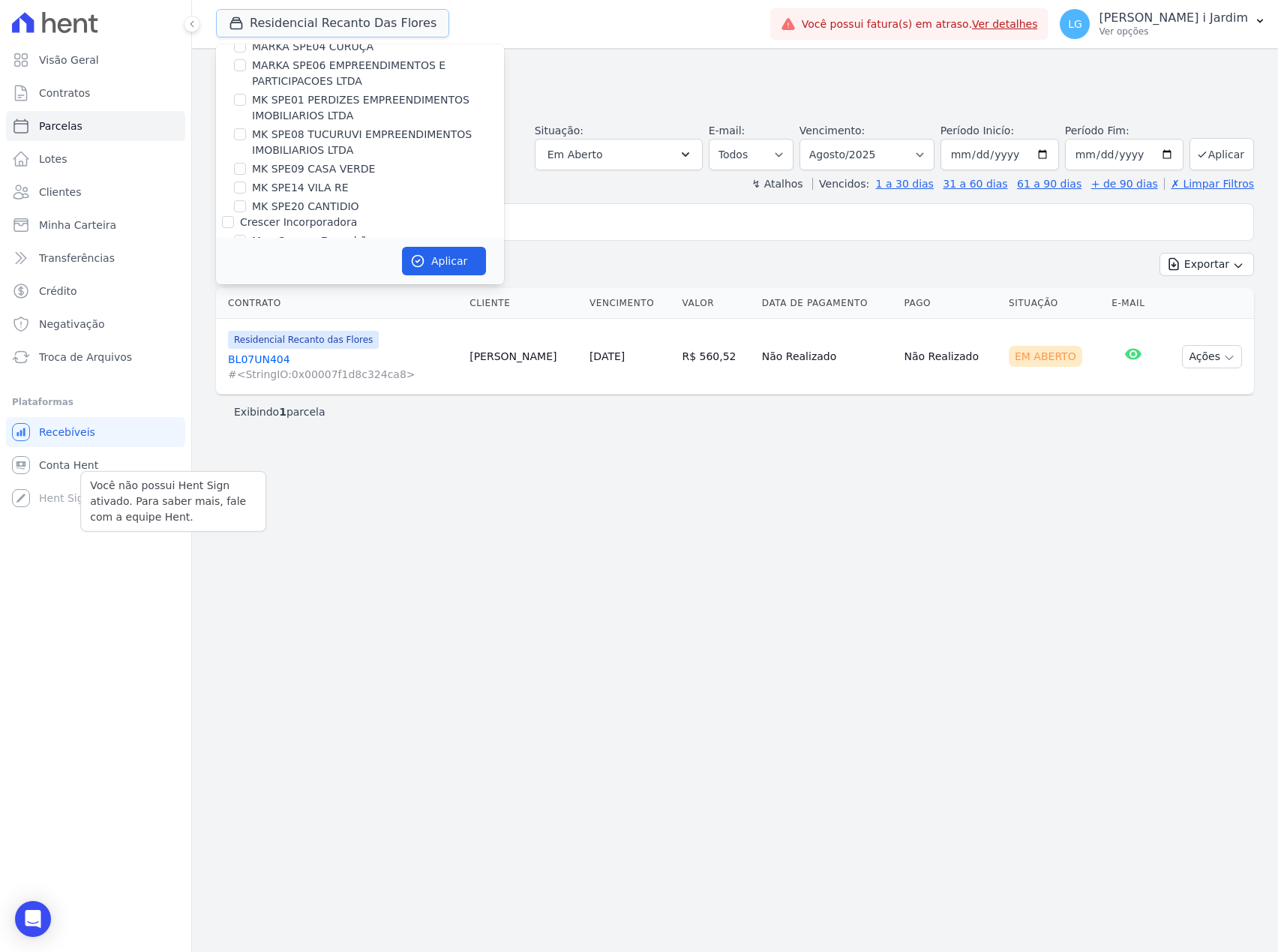
scroll to position [3299, 0]
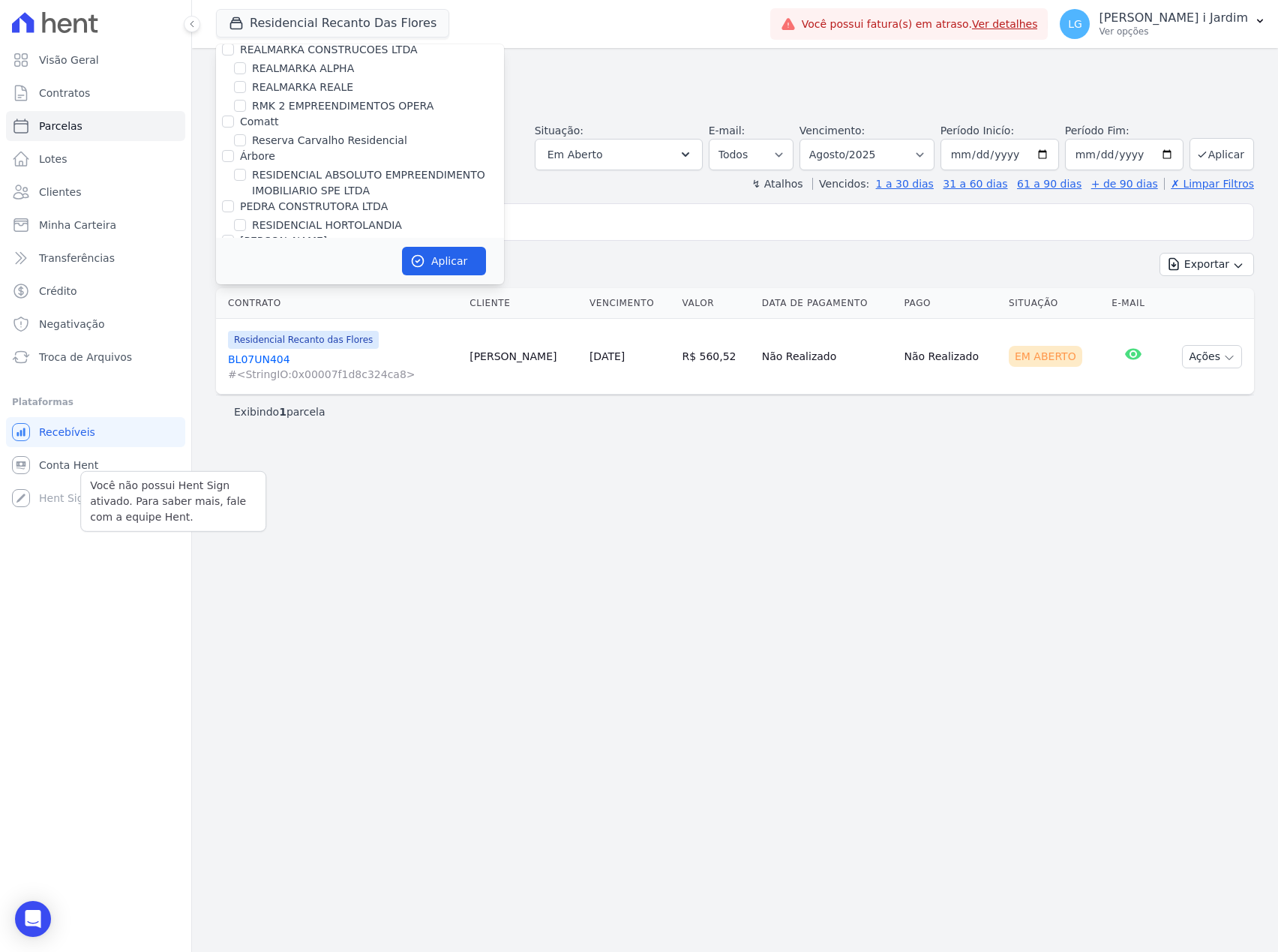
click at [326, 271] on label "Residencial Recanto das Flores" at bounding box center [333, 279] width 162 height 16
click at [246, 272] on input "Residencial Recanto das Flores" at bounding box center [240, 278] width 12 height 12
checkbox input "false"
click at [328, 252] on label "Residencial [GEOGRAPHIC_DATA]" at bounding box center [339, 260] width 174 height 16
click at [246, 253] on input "Residencial [GEOGRAPHIC_DATA]" at bounding box center [240, 259] width 12 height 12
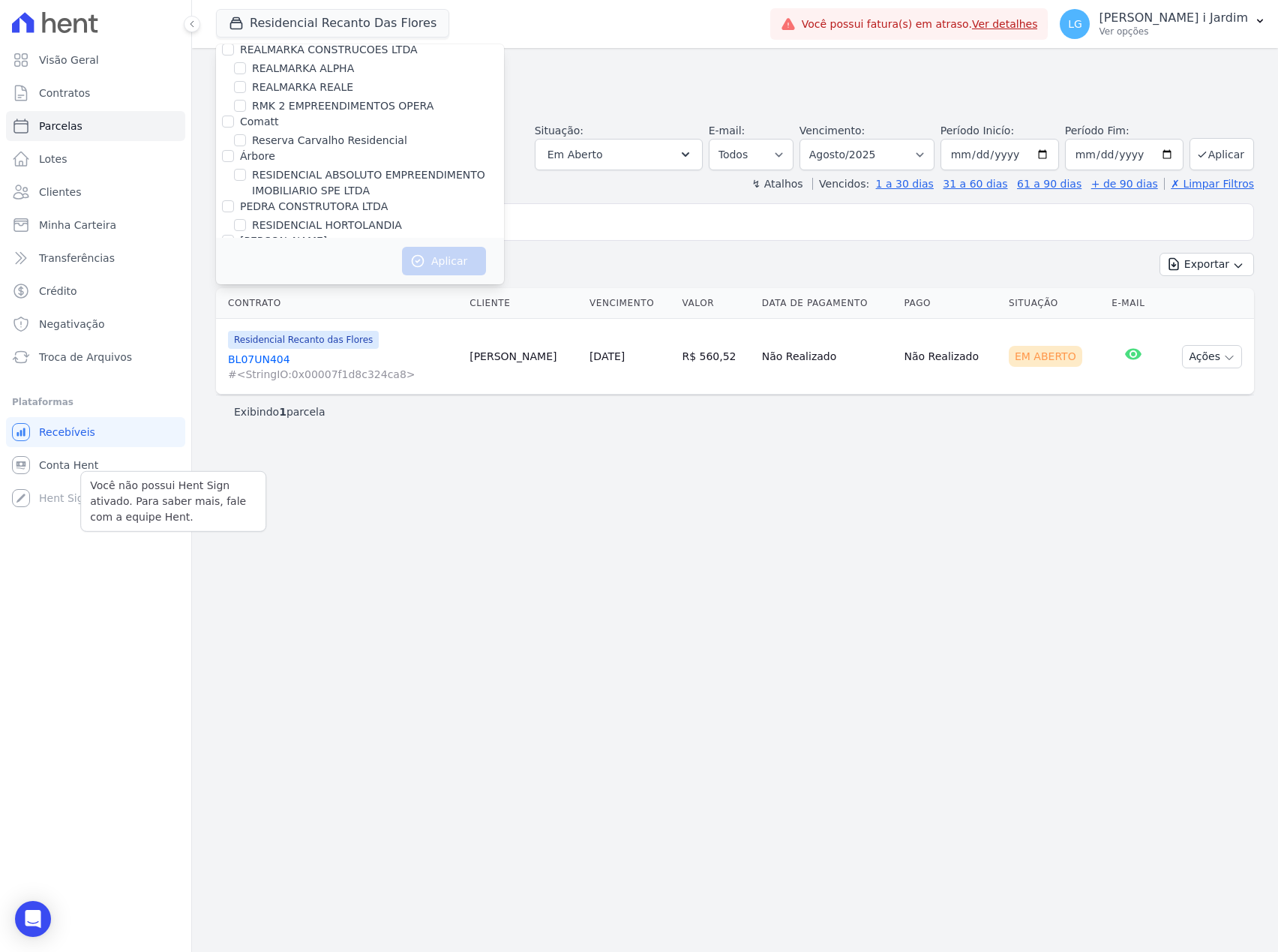
checkbox input "true"
click at [436, 255] on button "Aplicar" at bounding box center [445, 260] width 84 height 28
click at [151, 267] on link "Transferências" at bounding box center [96, 257] width 179 height 30
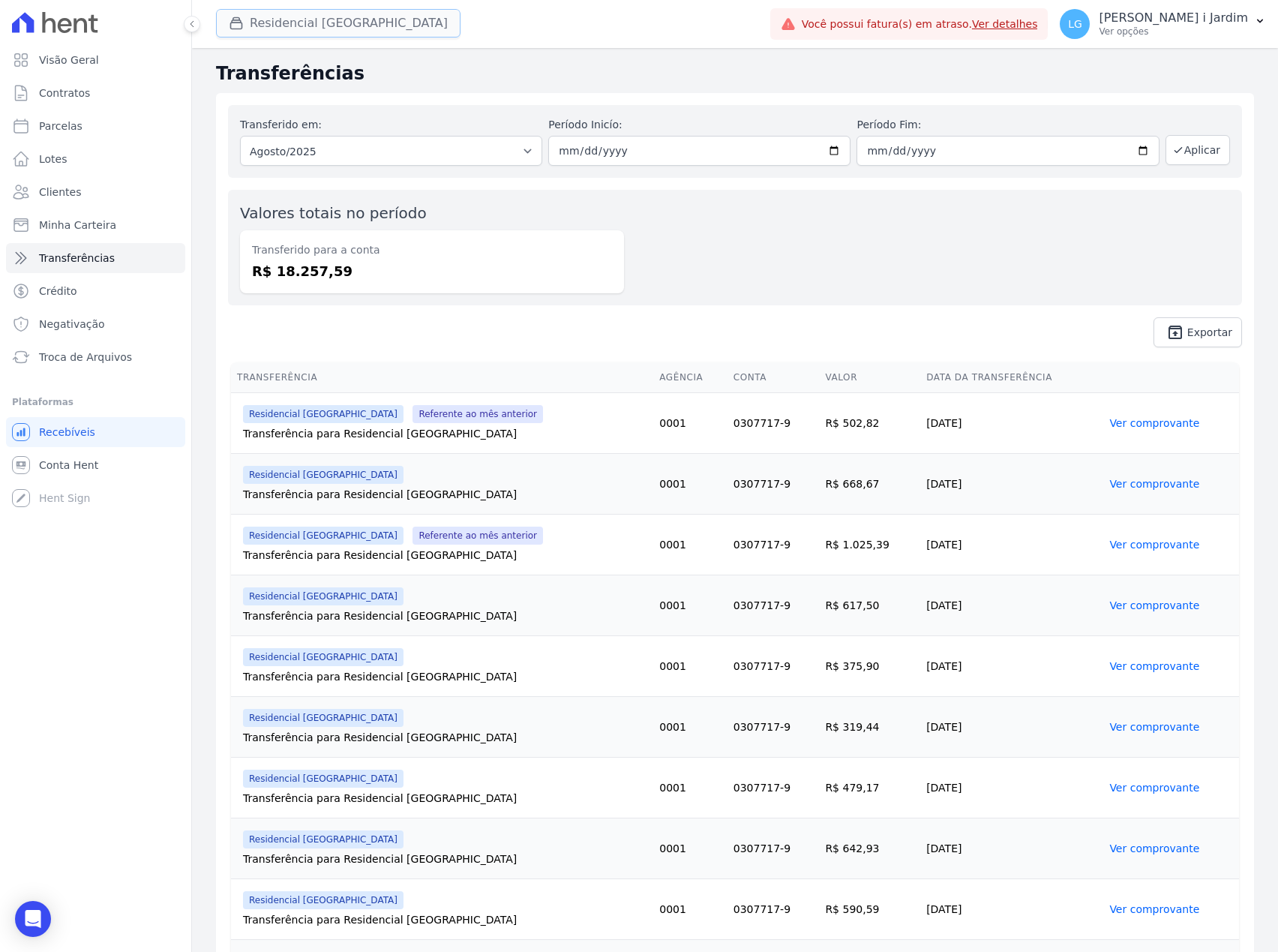
click at [275, 31] on button "Residencial [GEOGRAPHIC_DATA]" at bounding box center [338, 22] width 245 height 28
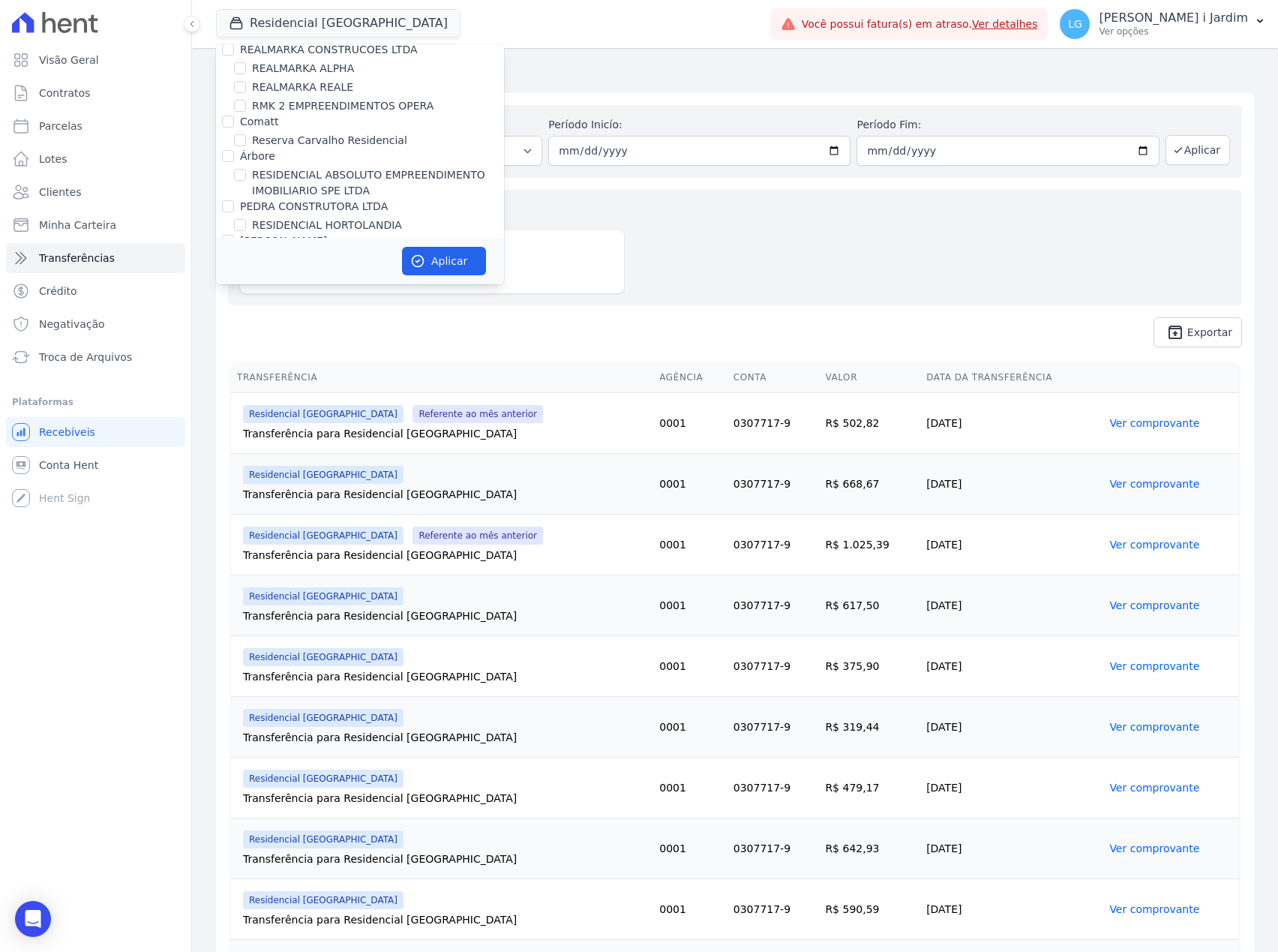
click at [316, 252] on label "Residencial [GEOGRAPHIC_DATA]" at bounding box center [339, 260] width 174 height 16
click at [246, 253] on input "Residencial [GEOGRAPHIC_DATA]" at bounding box center [240, 259] width 12 height 12
checkbox input "false"
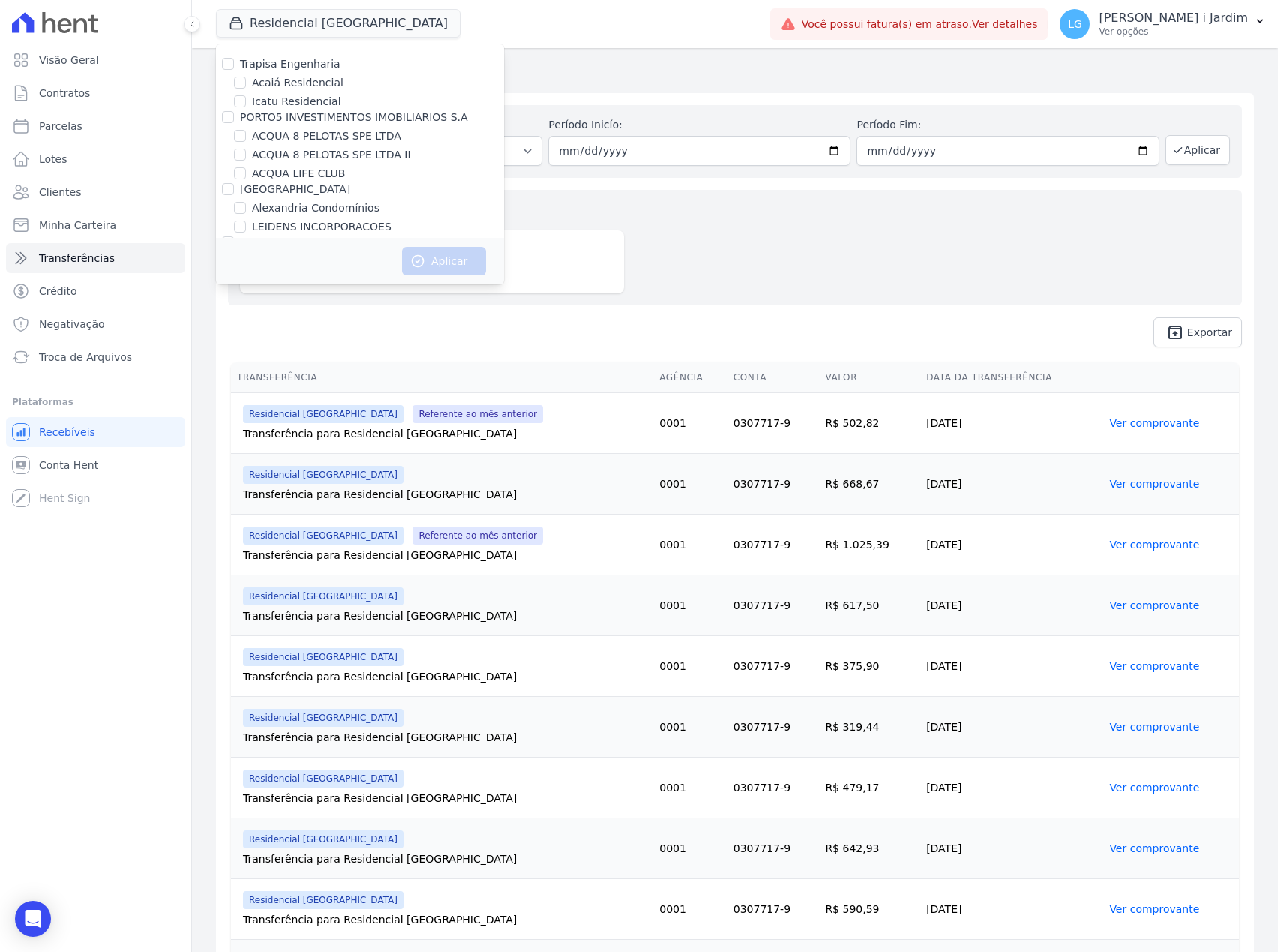
click at [317, 177] on label "ACQUA LIFE CLUB" at bounding box center [298, 173] width 93 height 16
click at [246, 177] on input "ACQUA LIFE CLUB" at bounding box center [240, 173] width 12 height 12
click at [317, 177] on label "ACQUA LIFE CLUB" at bounding box center [298, 173] width 93 height 16
click at [246, 177] on input "ACQUA LIFE CLUB" at bounding box center [240, 173] width 12 height 12
checkbox input "false"
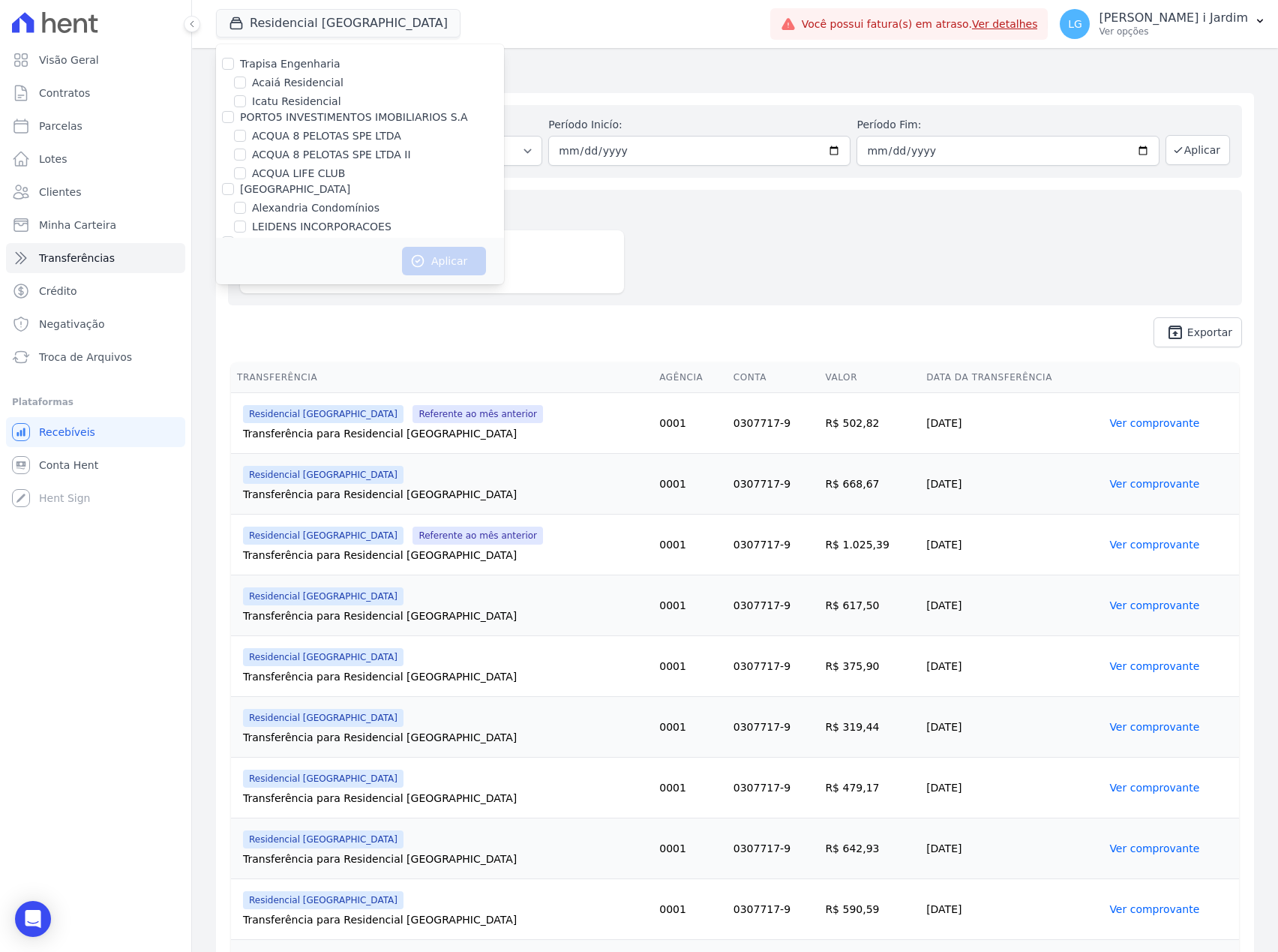
click at [319, 154] on label "ACQUA 8 PELOTAS SPE LTDA II" at bounding box center [331, 155] width 159 height 16
click at [246, 154] on input "ACQUA 8 PELOTAS SPE LTDA II" at bounding box center [240, 154] width 12 height 12
checkbox input "true"
click at [322, 132] on label "ACQUA 8 PELOTAS SPE LTDA" at bounding box center [327, 136] width 149 height 16
click at [246, 132] on input "ACQUA 8 PELOTAS SPE LTDA" at bounding box center [240, 135] width 12 height 12
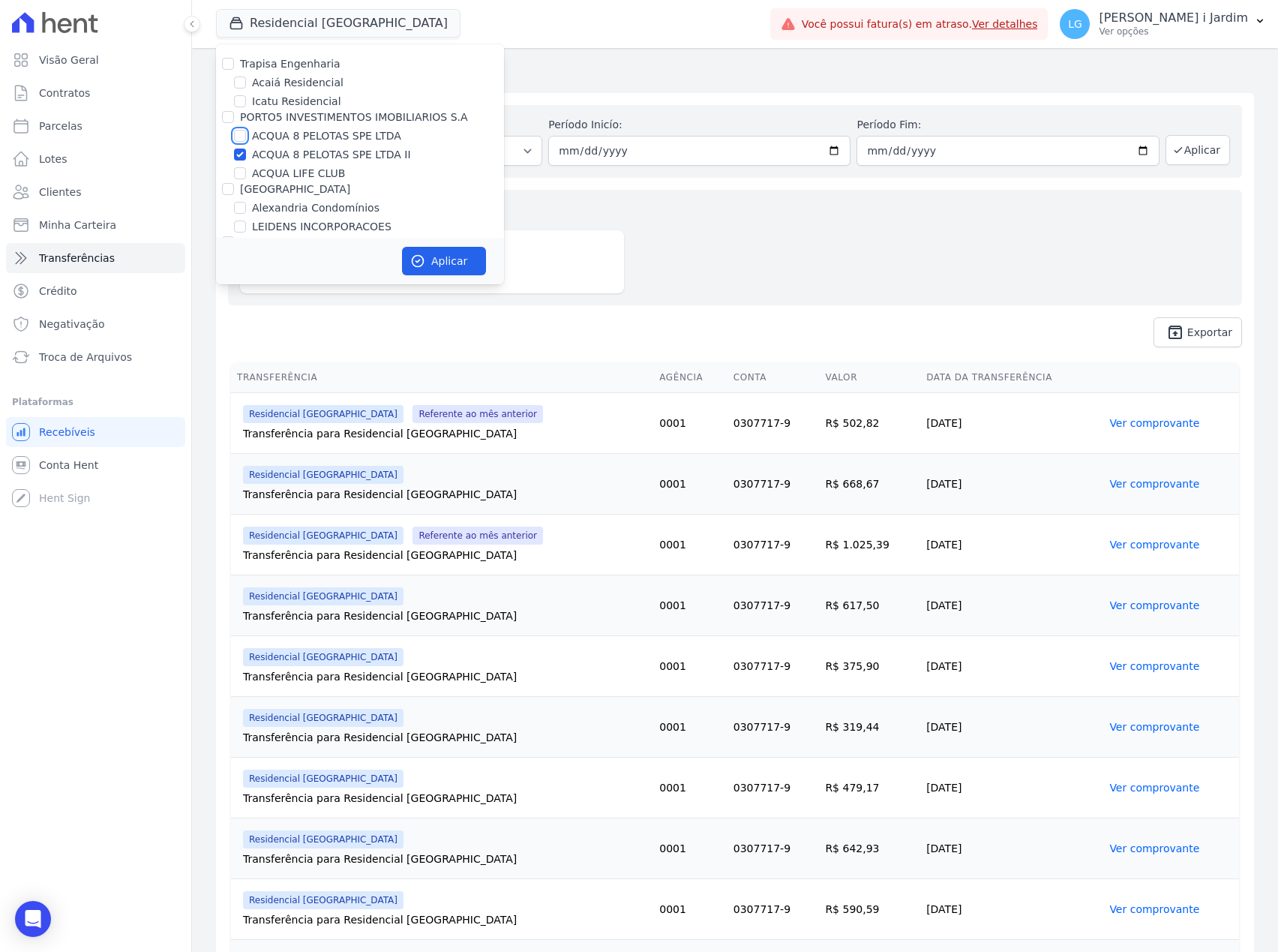
checkbox input "true"
click at [436, 253] on button "Aplicar" at bounding box center [445, 260] width 84 height 28
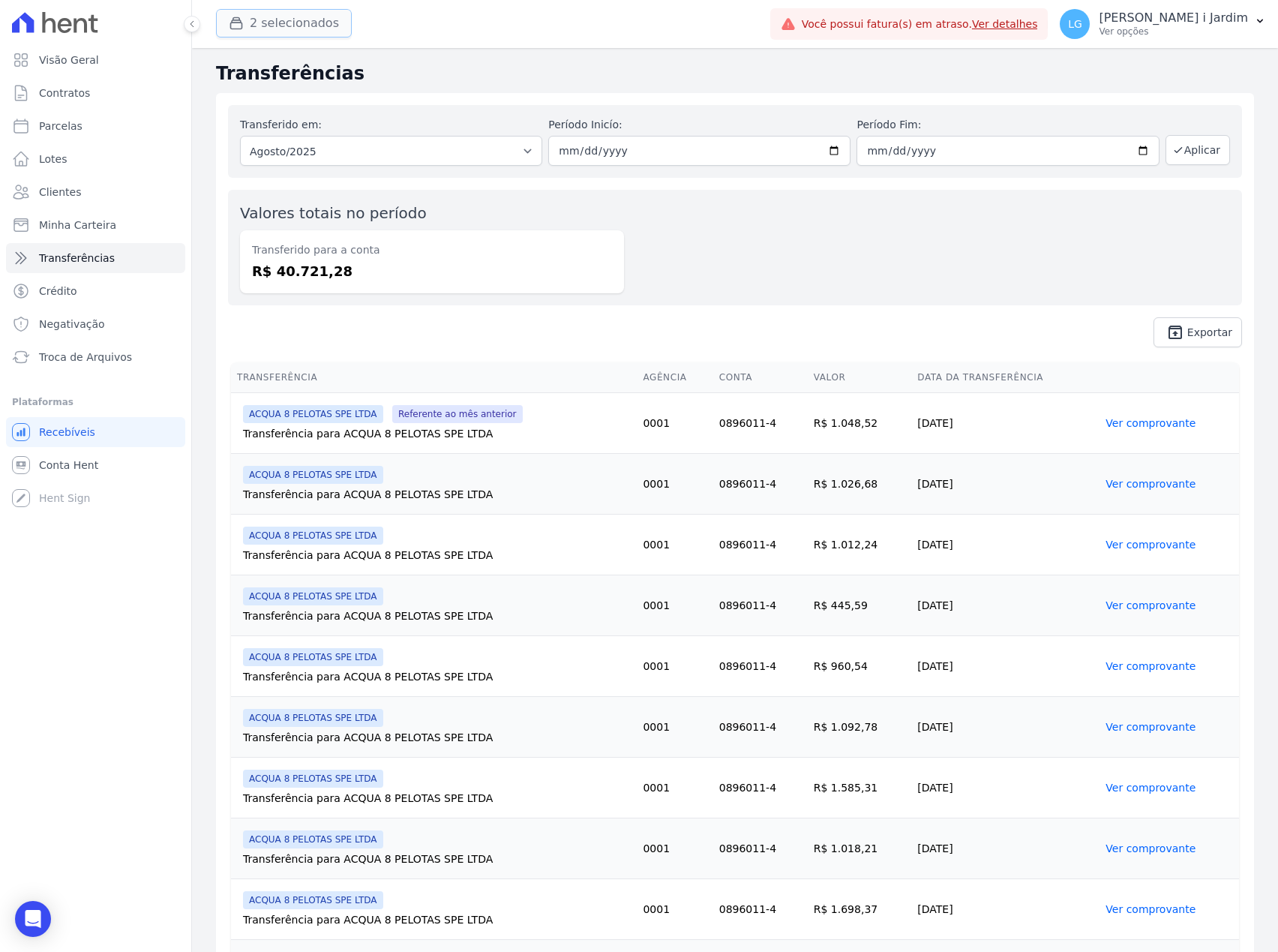
drag, startPoint x: 304, startPoint y: 16, endPoint x: 301, endPoint y: 37, distance: 21.2
click at [303, 16] on button "2 selecionados" at bounding box center [284, 22] width 136 height 28
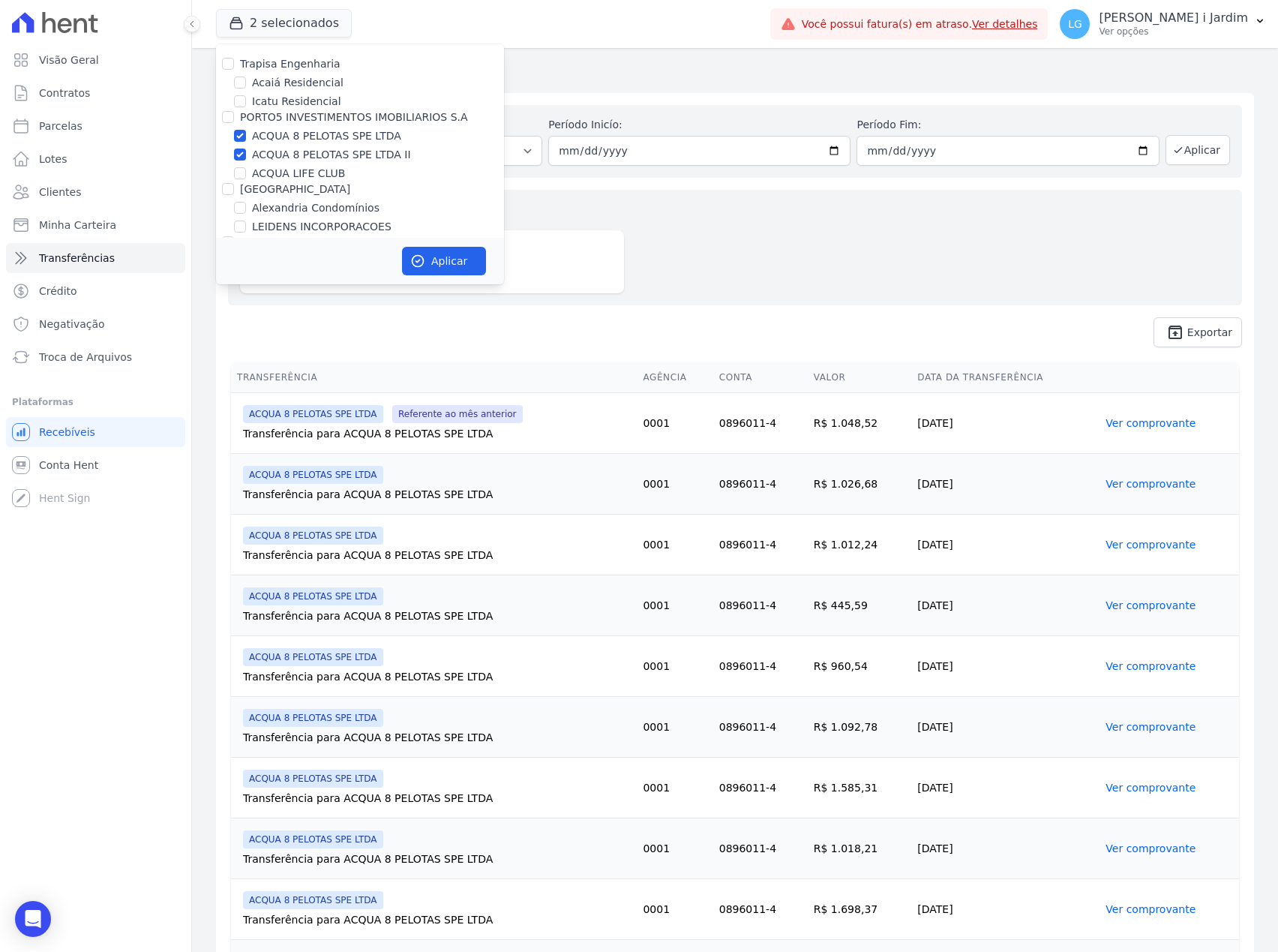
click at [269, 132] on label "ACQUA 8 PELOTAS SPE LTDA" at bounding box center [327, 136] width 149 height 16
click at [246, 132] on input "ACQUA 8 PELOTAS SPE LTDA" at bounding box center [240, 135] width 12 height 12
checkbox input "false"
click at [275, 150] on label "ACQUA 8 PELOTAS SPE LTDA II" at bounding box center [331, 155] width 159 height 16
click at [246, 150] on input "ACQUA 8 PELOTAS SPE LTDA II" at bounding box center [240, 154] width 12 height 12
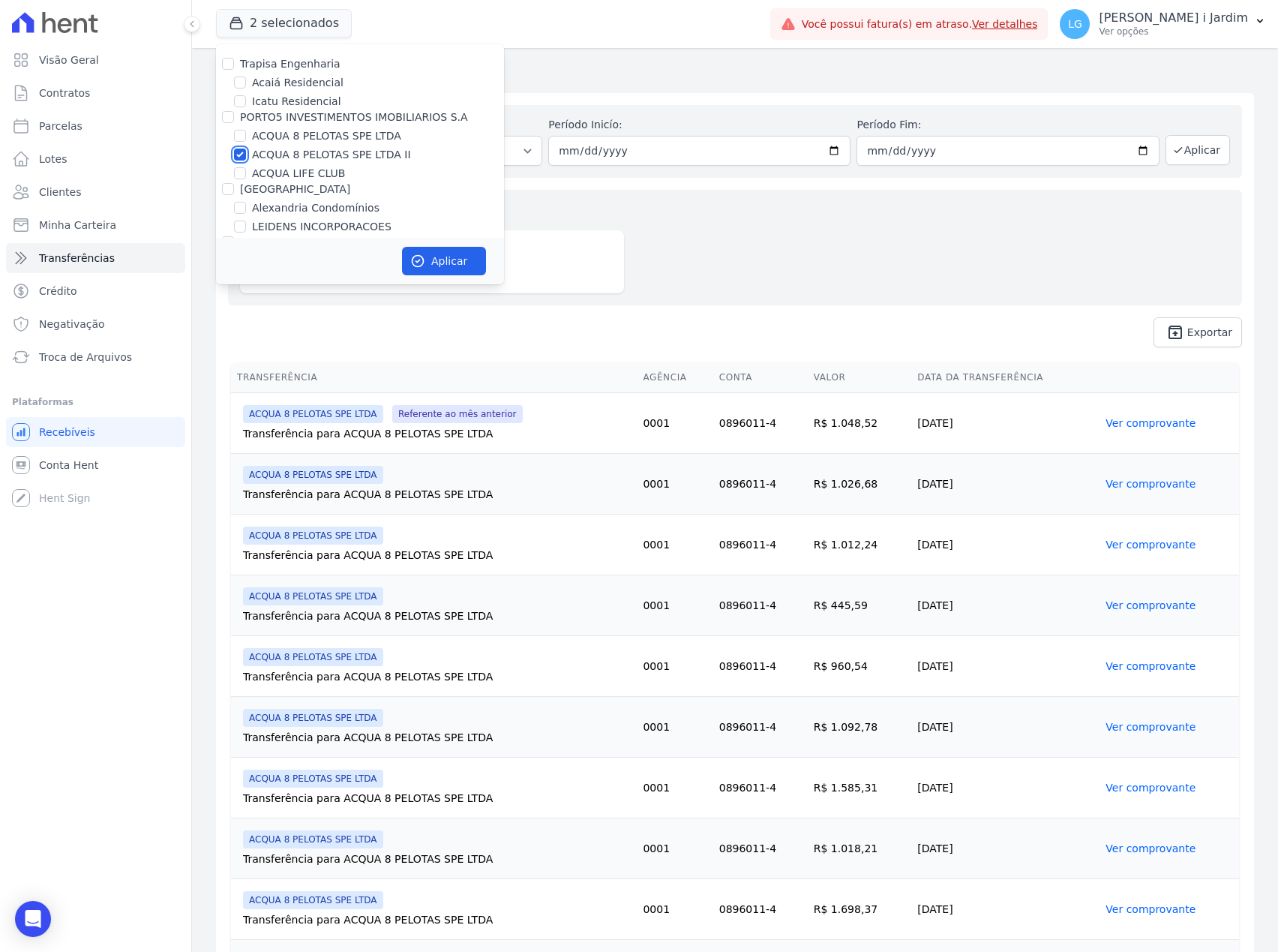
checkbox input "false"
click at [278, 177] on label "ACQUA LIFE CLUB" at bounding box center [298, 173] width 93 height 16
click at [246, 177] on input "ACQUA LIFE CLUB" at bounding box center [240, 173] width 12 height 12
checkbox input "true"
click at [434, 265] on button "Aplicar" at bounding box center [445, 260] width 84 height 28
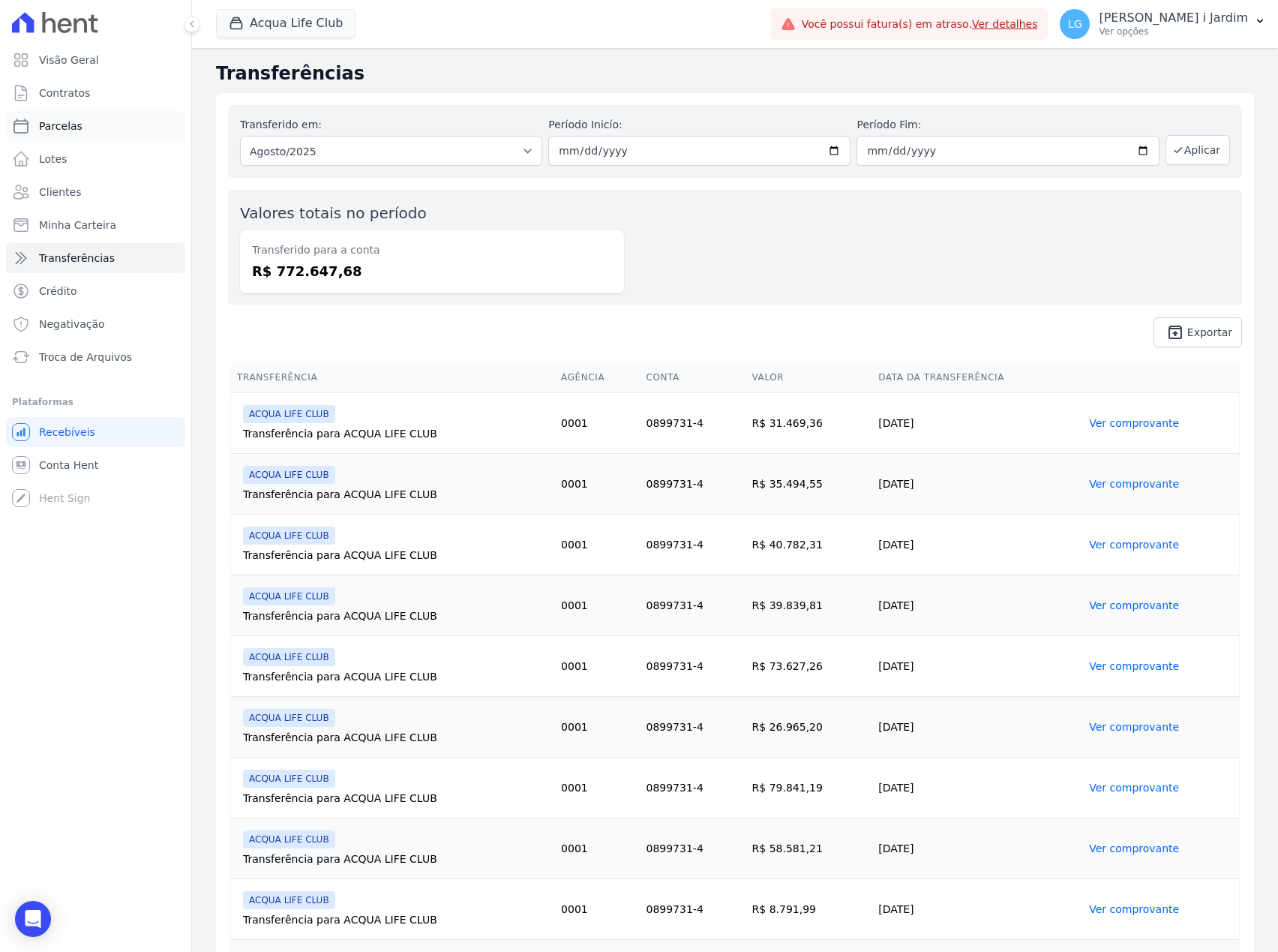
click at [105, 118] on link "Parcelas" at bounding box center [96, 126] width 179 height 30
select select
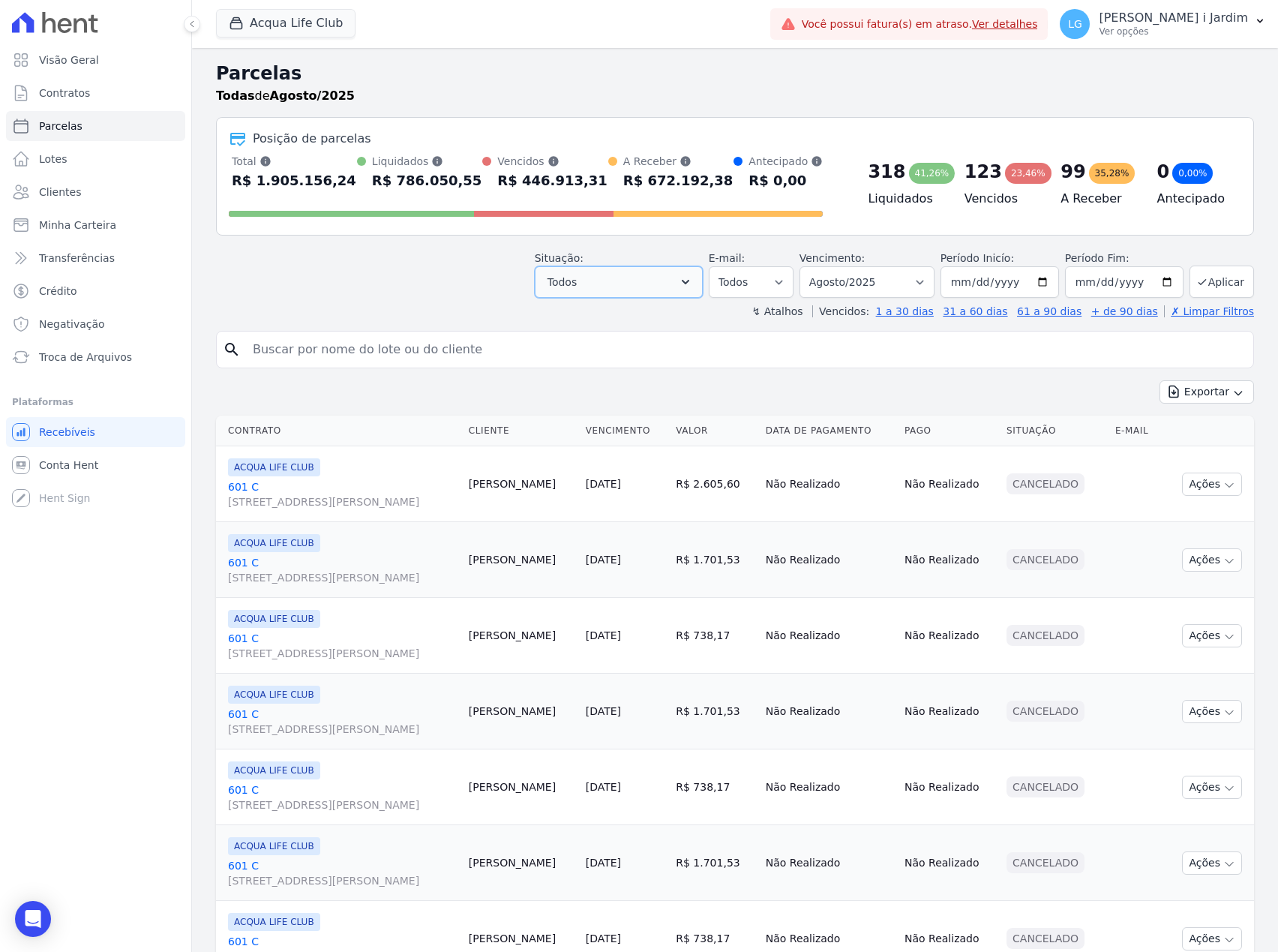
click at [618, 288] on button "Todos" at bounding box center [619, 282] width 168 height 31
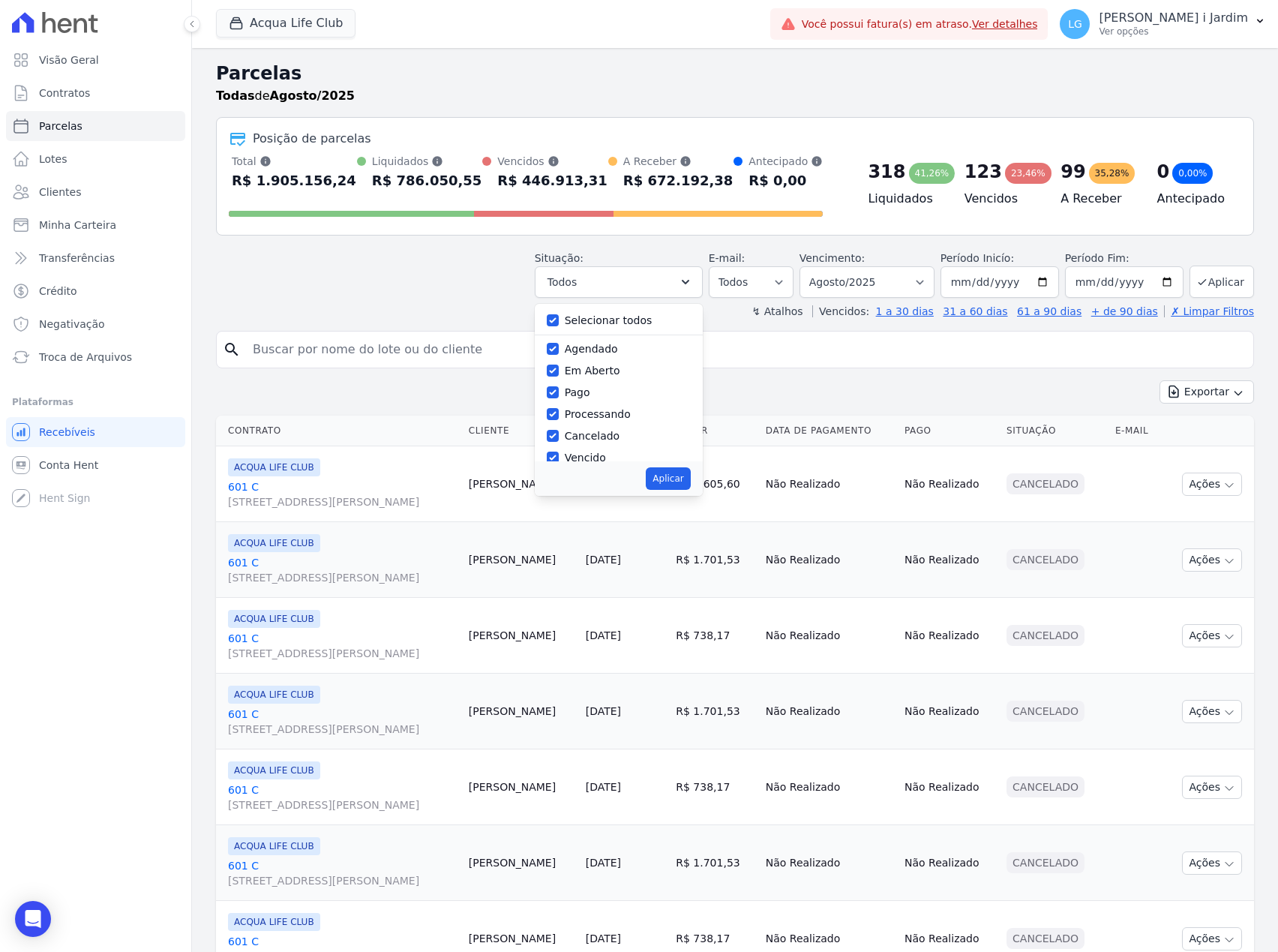
click at [603, 319] on label "Selecionar todos" at bounding box center [609, 320] width 88 height 12
click at [559, 319] on input "Selecionar todos" at bounding box center [553, 320] width 12 height 12
checkbox input "false"
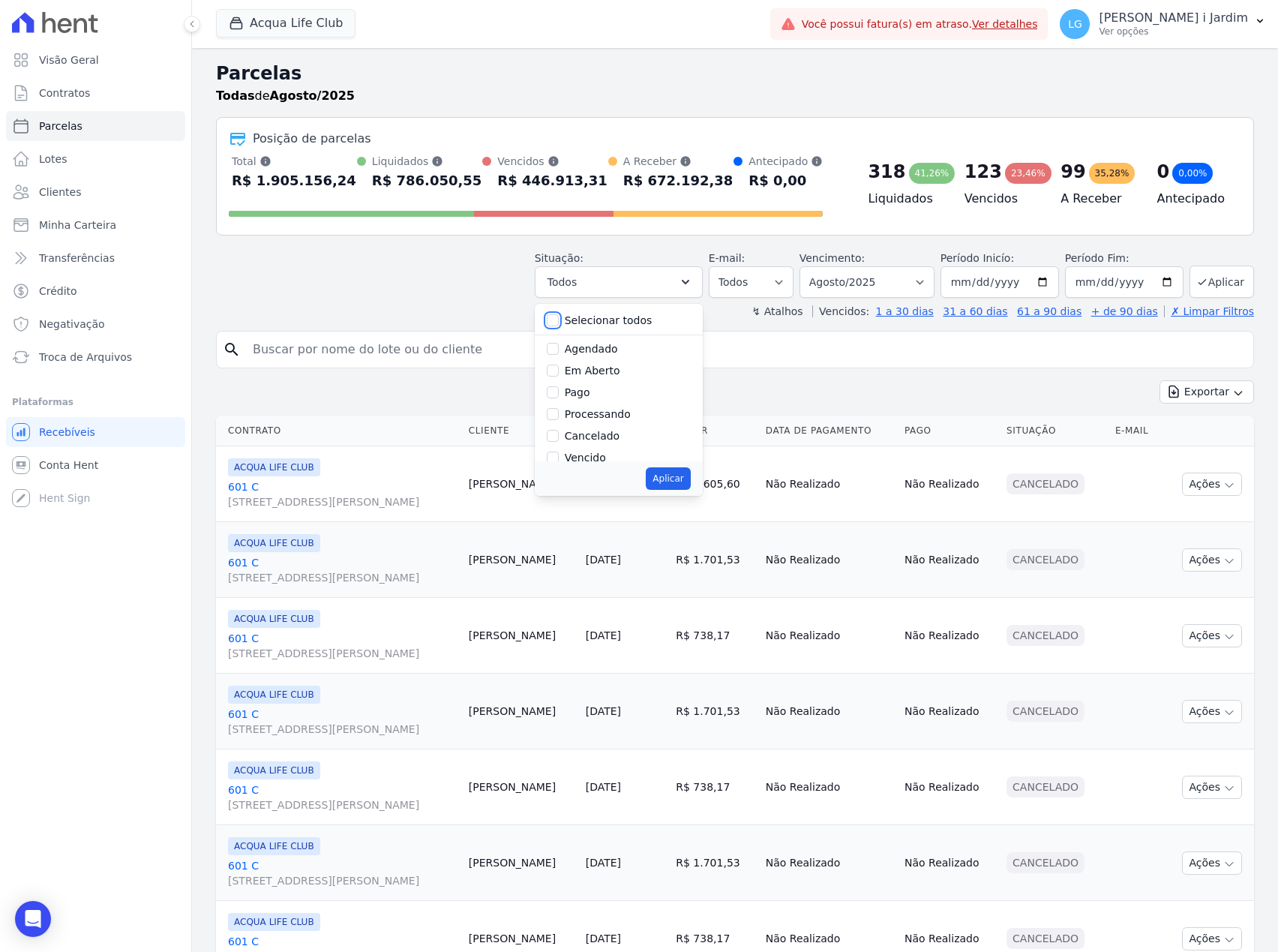
checkbox input "false"
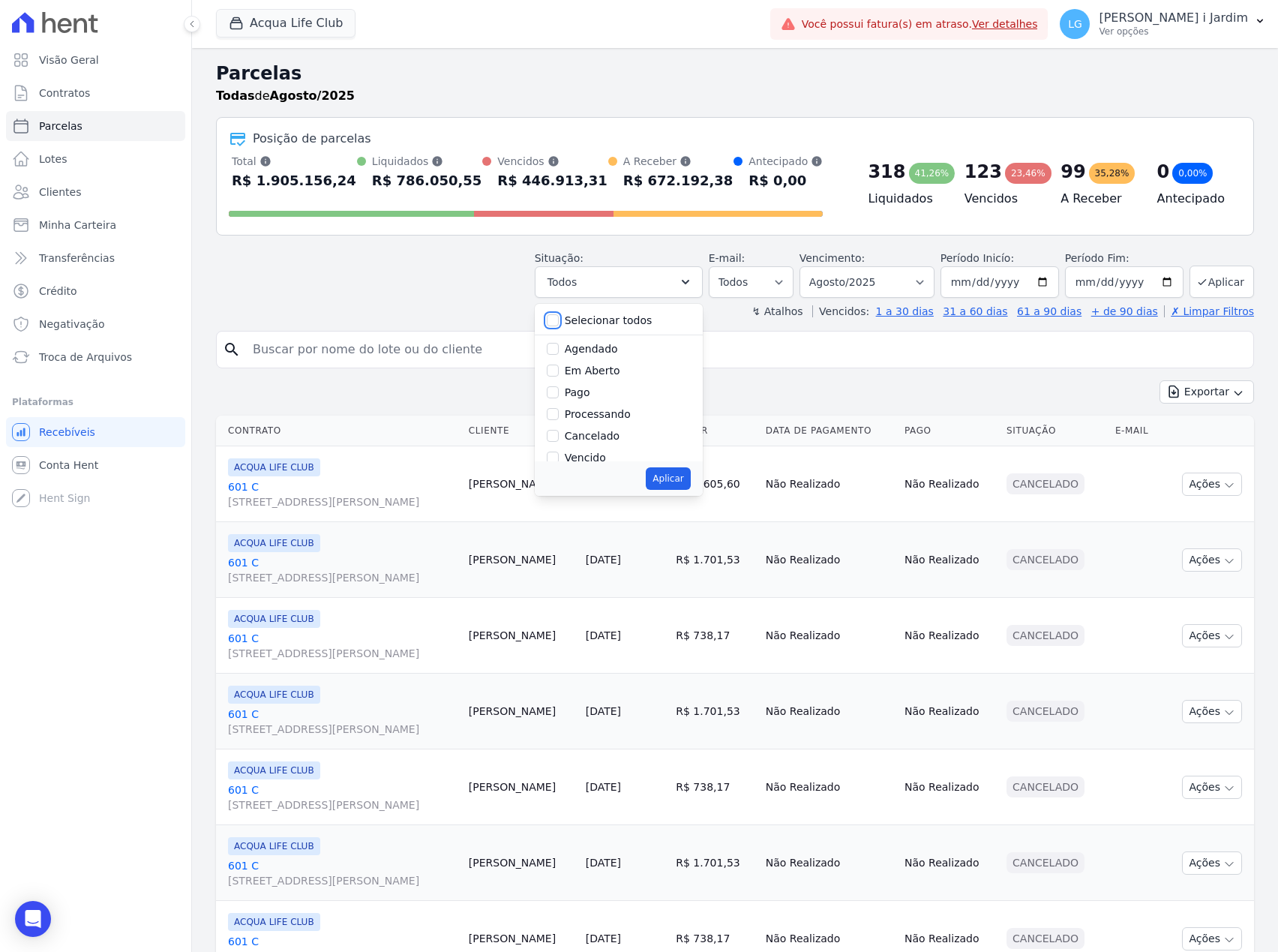
checkbox input "false"
drag, startPoint x: 591, startPoint y: 373, endPoint x: 646, endPoint y: 426, distance: 76.4
click at [591, 375] on label "Em Aberto" at bounding box center [593, 370] width 56 height 12
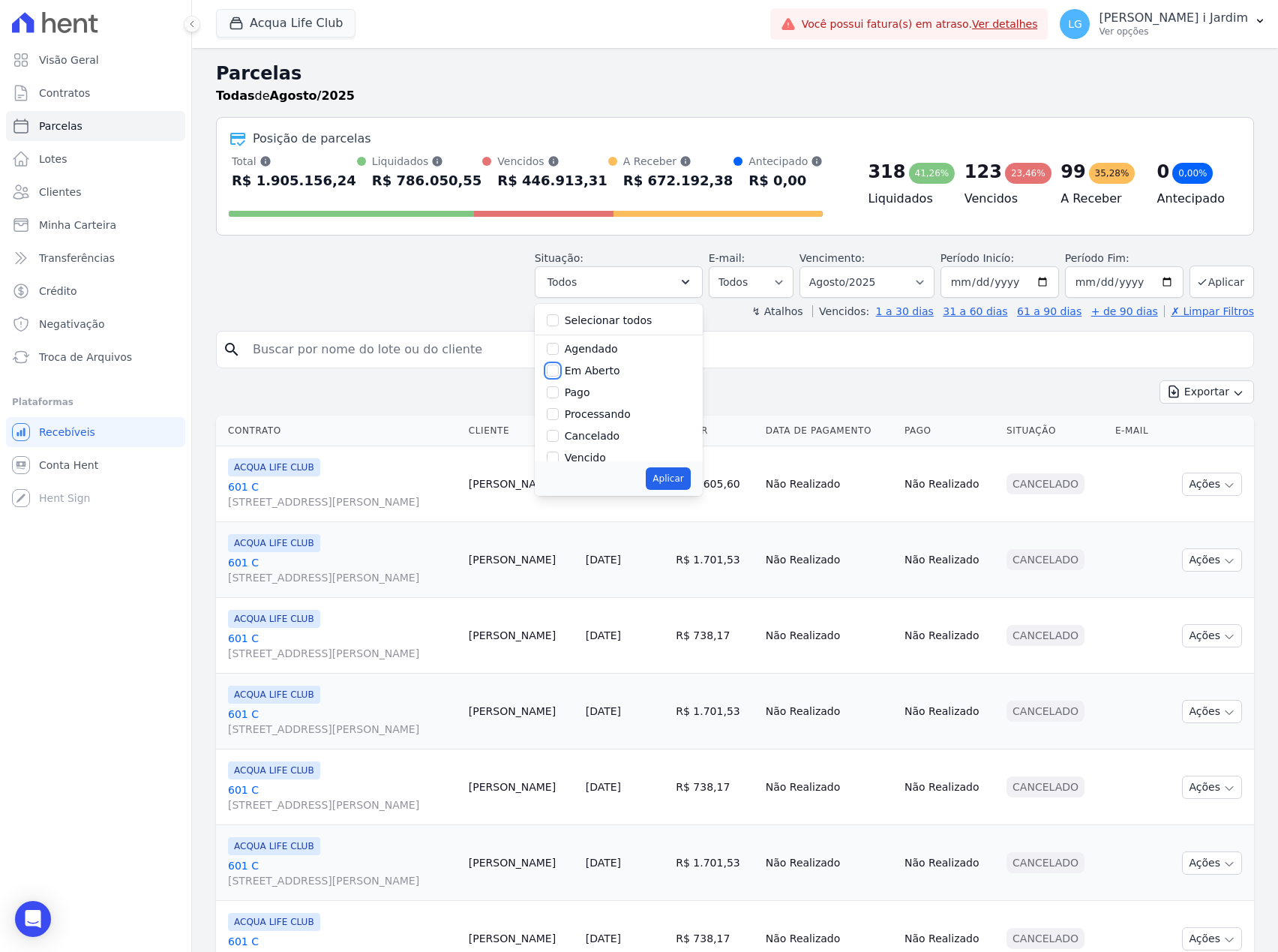
click at [559, 375] on input "Em Aberto" at bounding box center [553, 370] width 12 height 12
checkbox input "true"
click at [676, 480] on button "Aplicar" at bounding box center [668, 477] width 44 height 22
select select "pending"
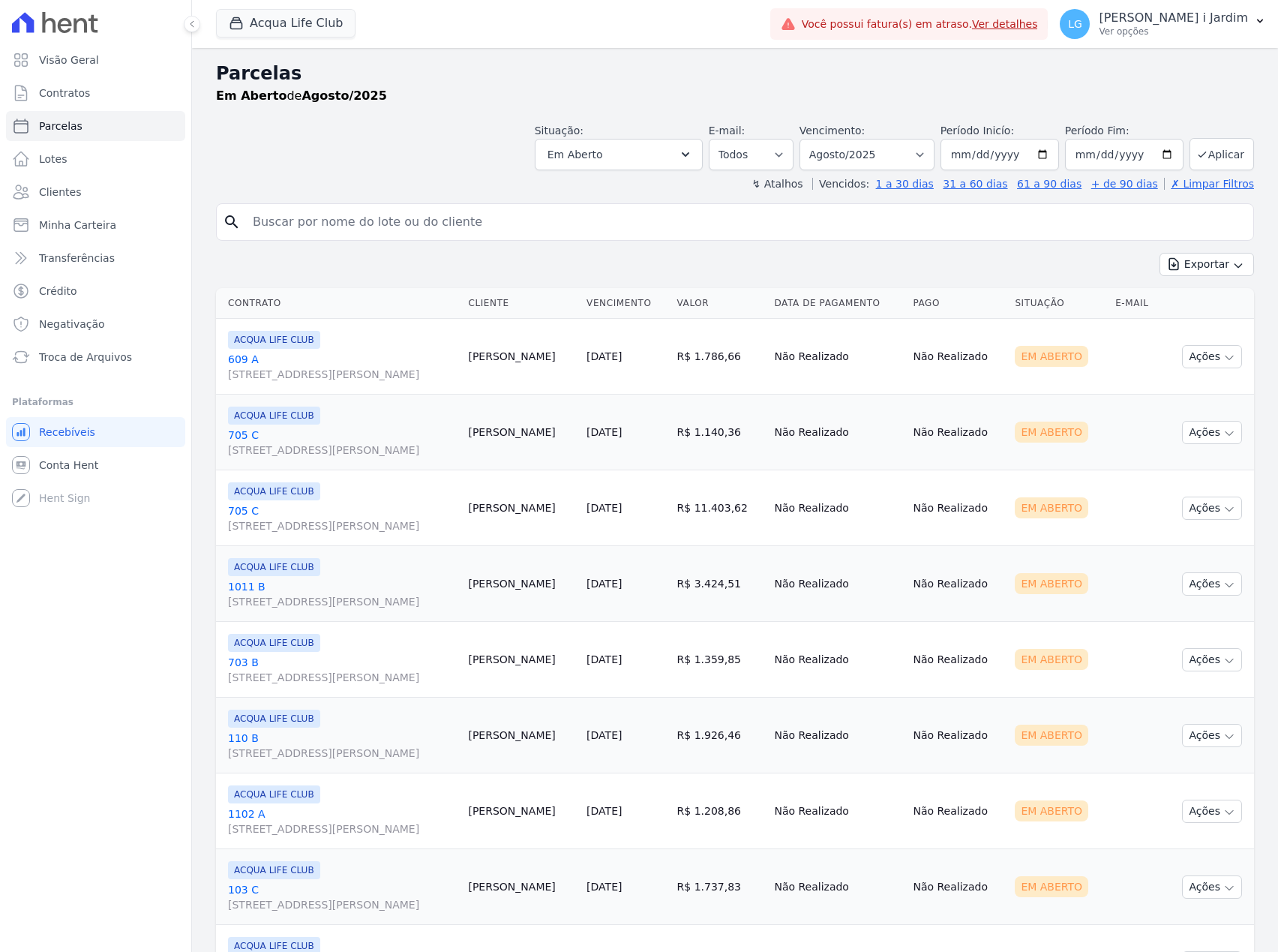
select select
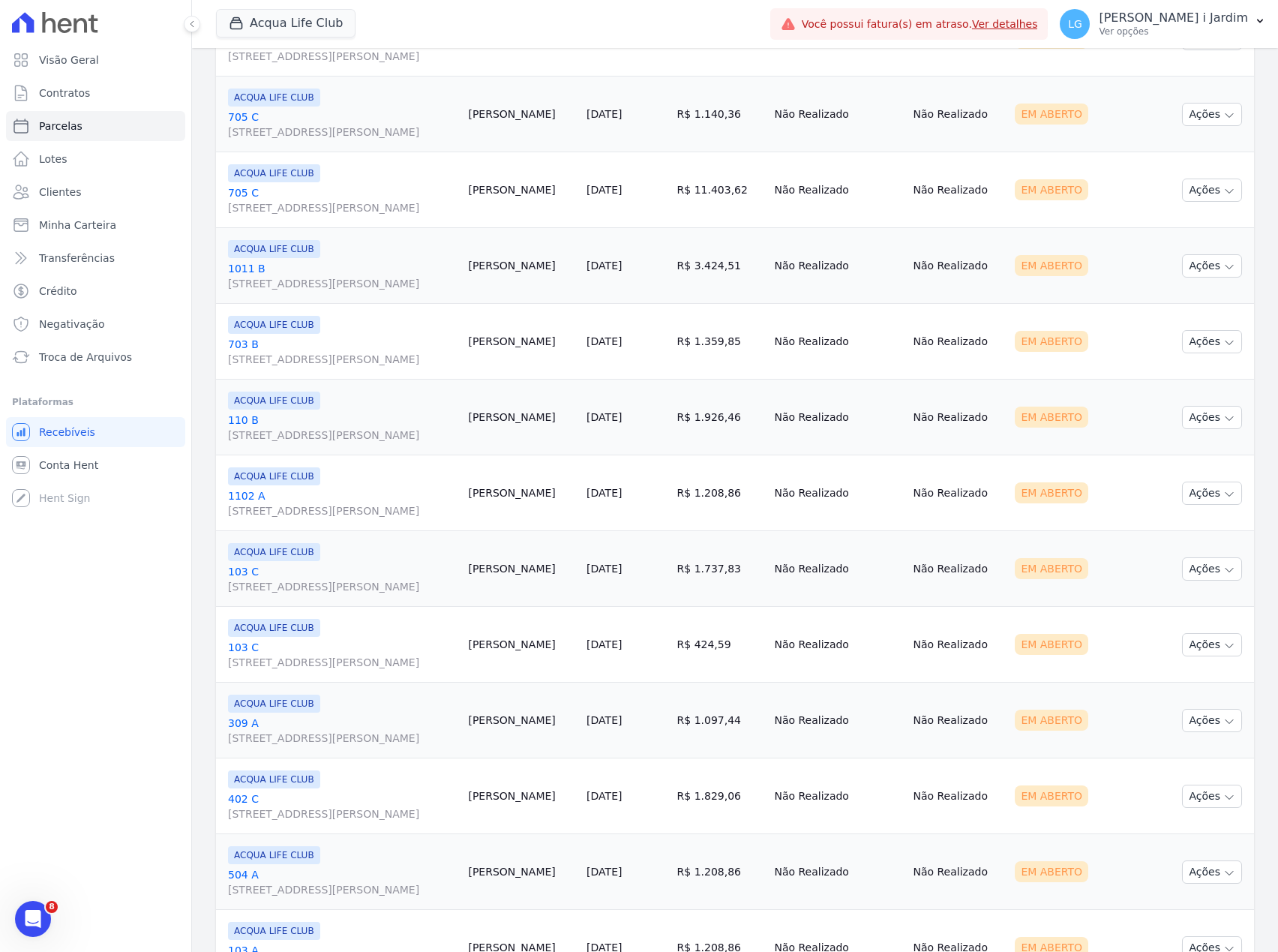
scroll to position [34, 0]
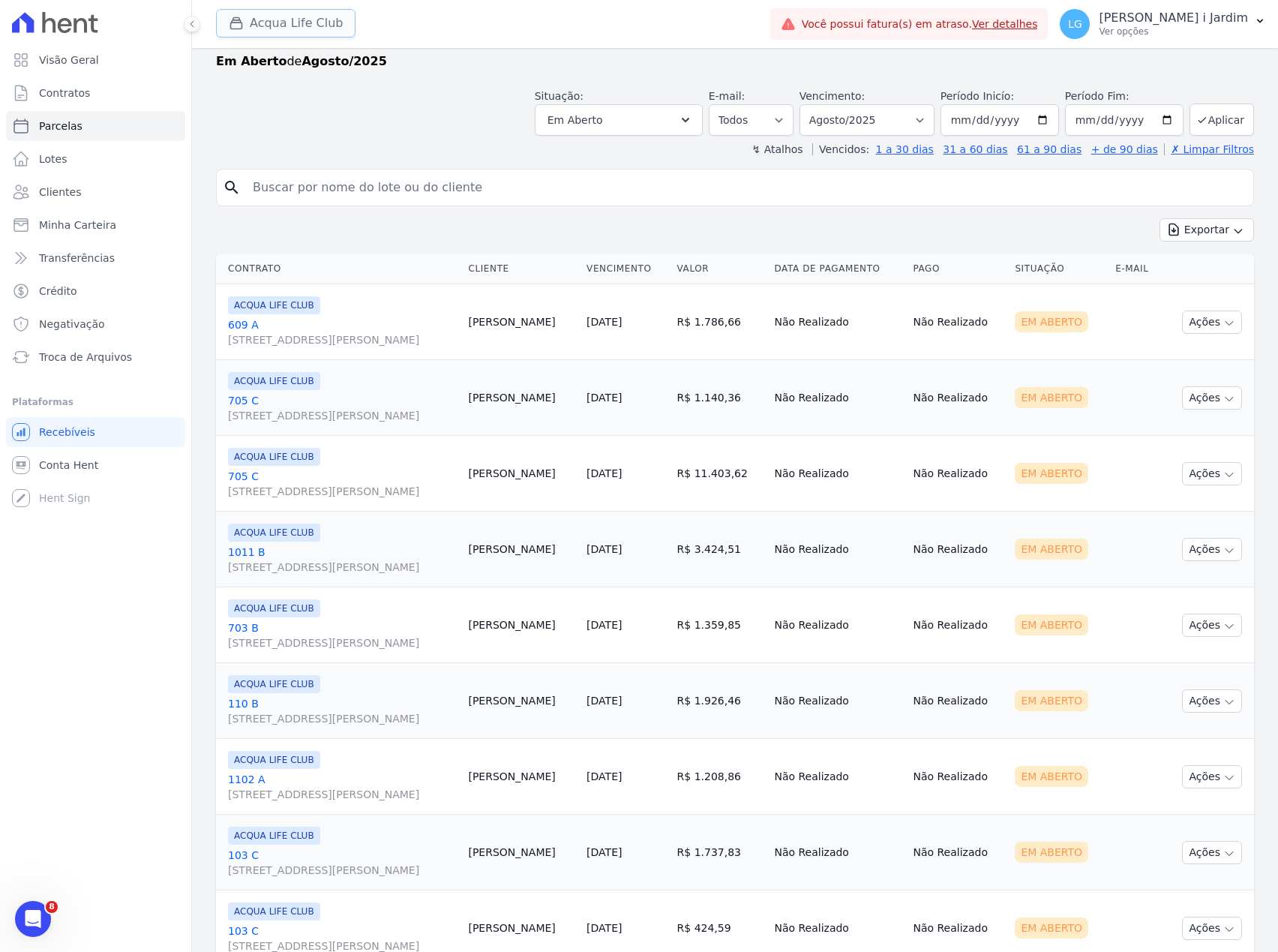
click at [286, 15] on button "Acqua Life Club" at bounding box center [286, 22] width 139 height 28
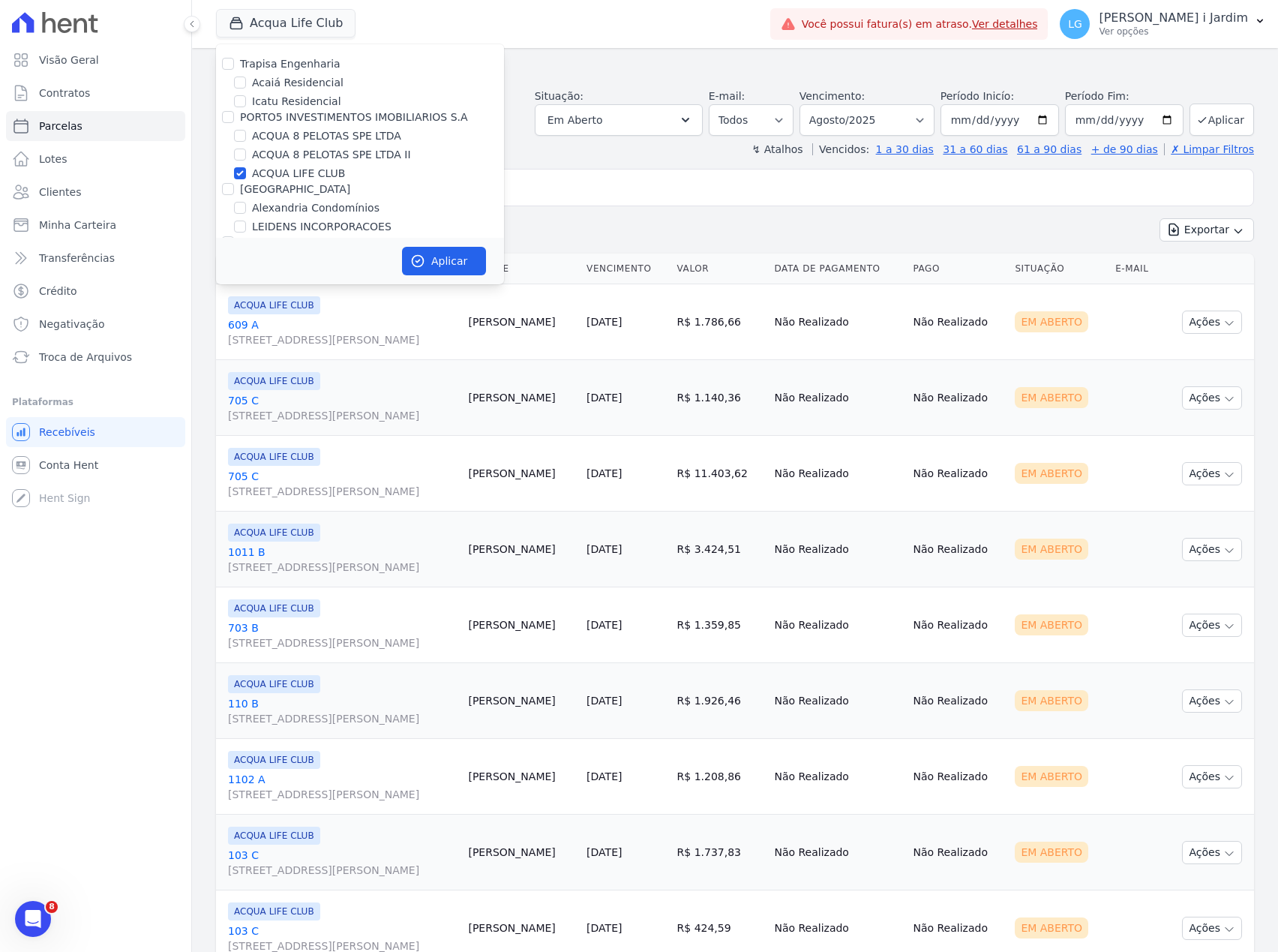
click at [307, 170] on label "ACQUA LIFE CLUB" at bounding box center [298, 173] width 93 height 16
click at [246, 170] on input "ACQUA LIFE CLUB" at bounding box center [240, 173] width 12 height 12
checkbox input "false"
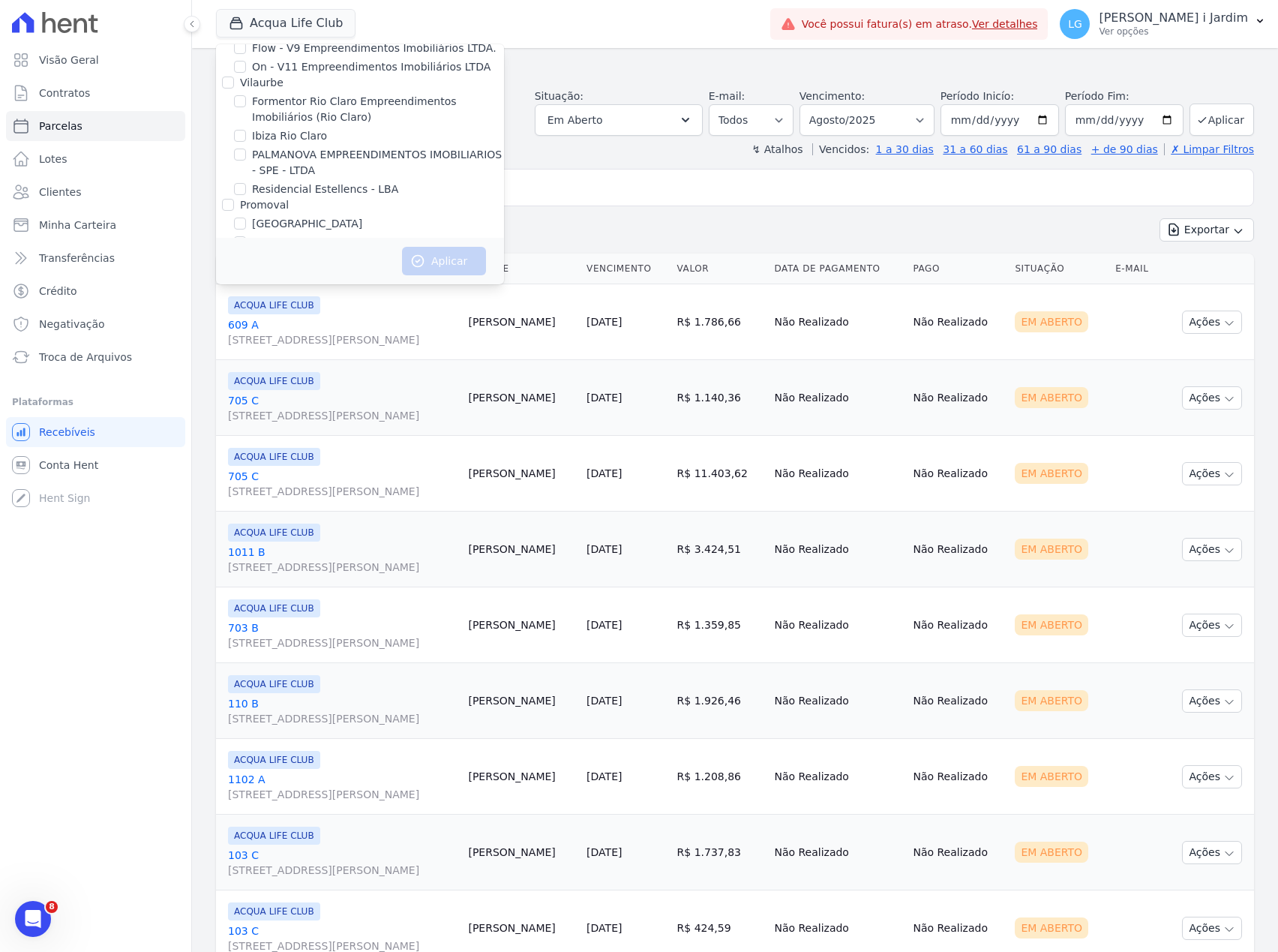
drag, startPoint x: 265, startPoint y: 161, endPoint x: 333, endPoint y: 211, distance: 84.4
click at [265, 216] on label "[GEOGRAPHIC_DATA]" at bounding box center [307, 224] width 110 height 16
click at [246, 217] on input "[GEOGRAPHIC_DATA]" at bounding box center [240, 223] width 12 height 12
checkbox input "true"
click at [420, 264] on icon "button" at bounding box center [417, 260] width 15 height 15
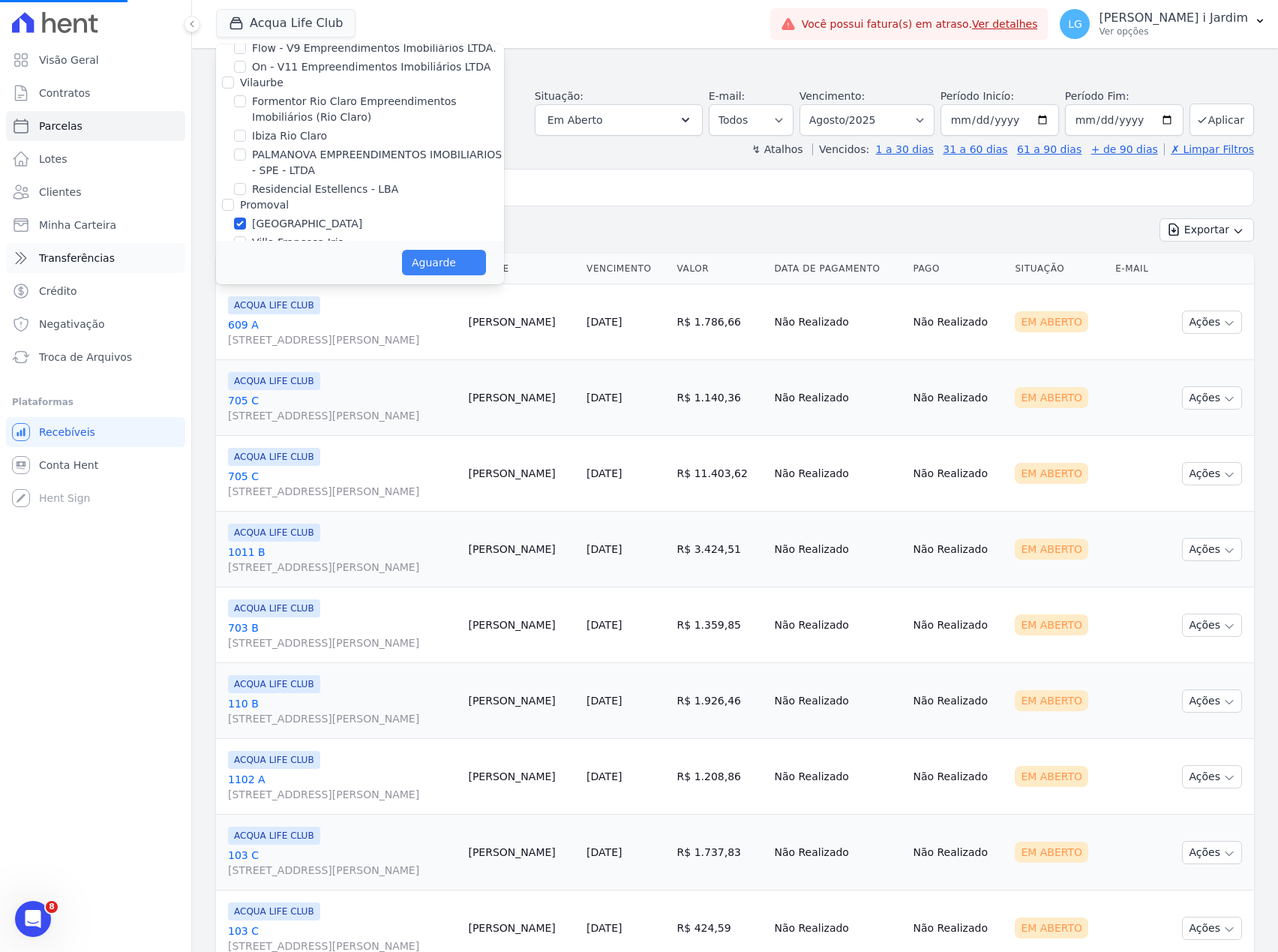
click at [128, 259] on link "Transferências" at bounding box center [96, 257] width 179 height 30
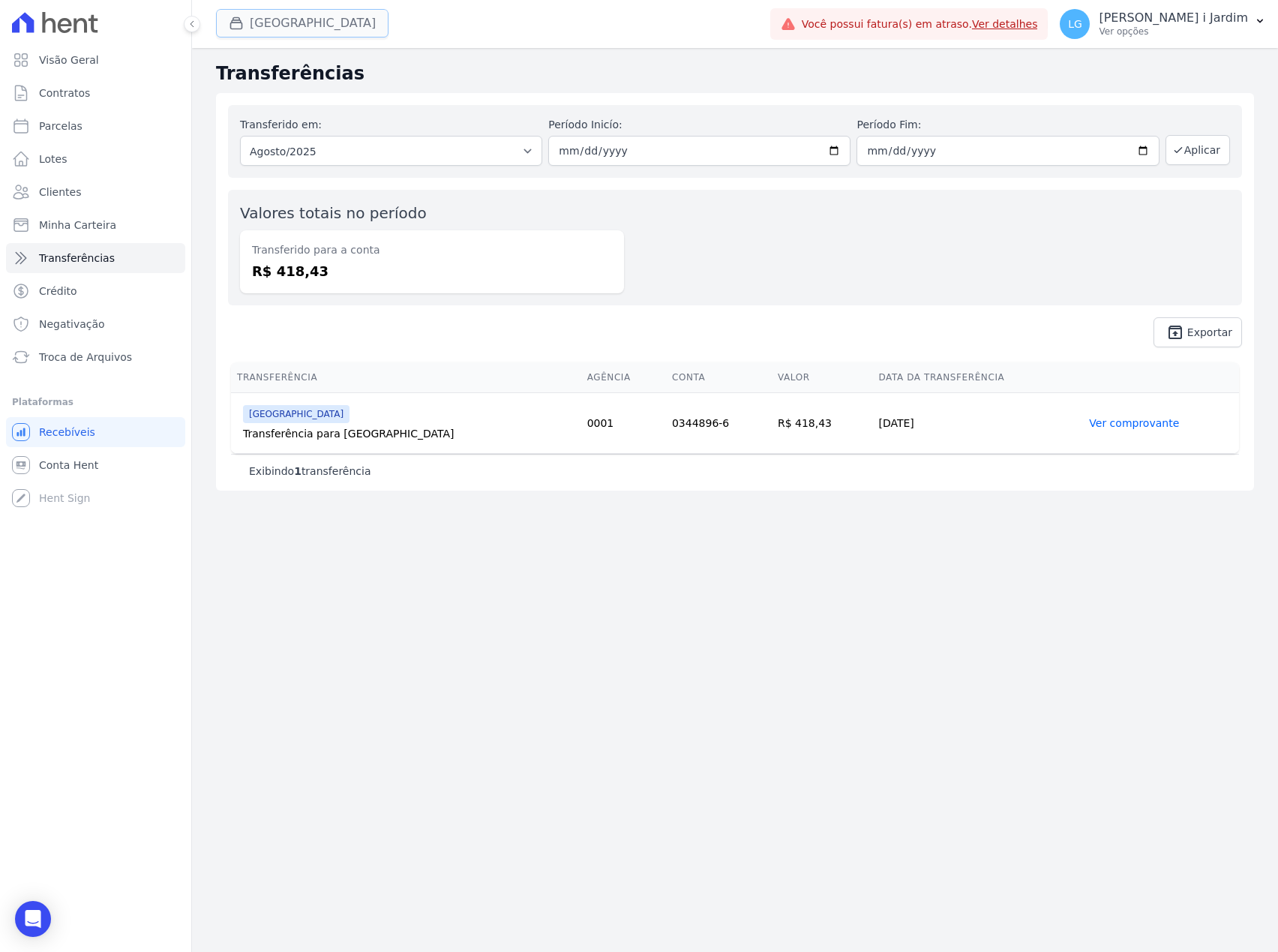
click at [277, 18] on button "[GEOGRAPHIC_DATA]" at bounding box center [302, 22] width 173 height 28
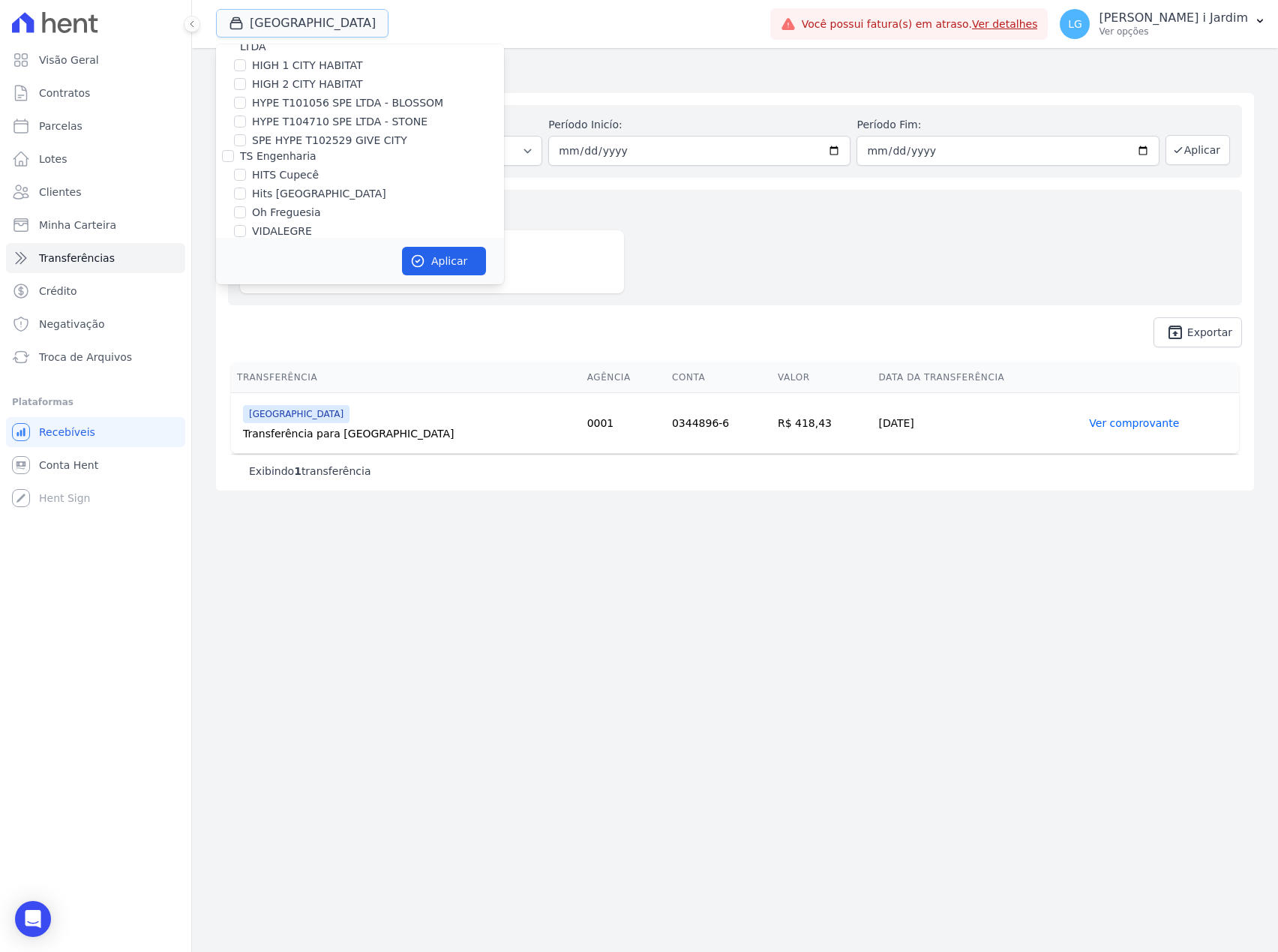
scroll to position [1699, 0]
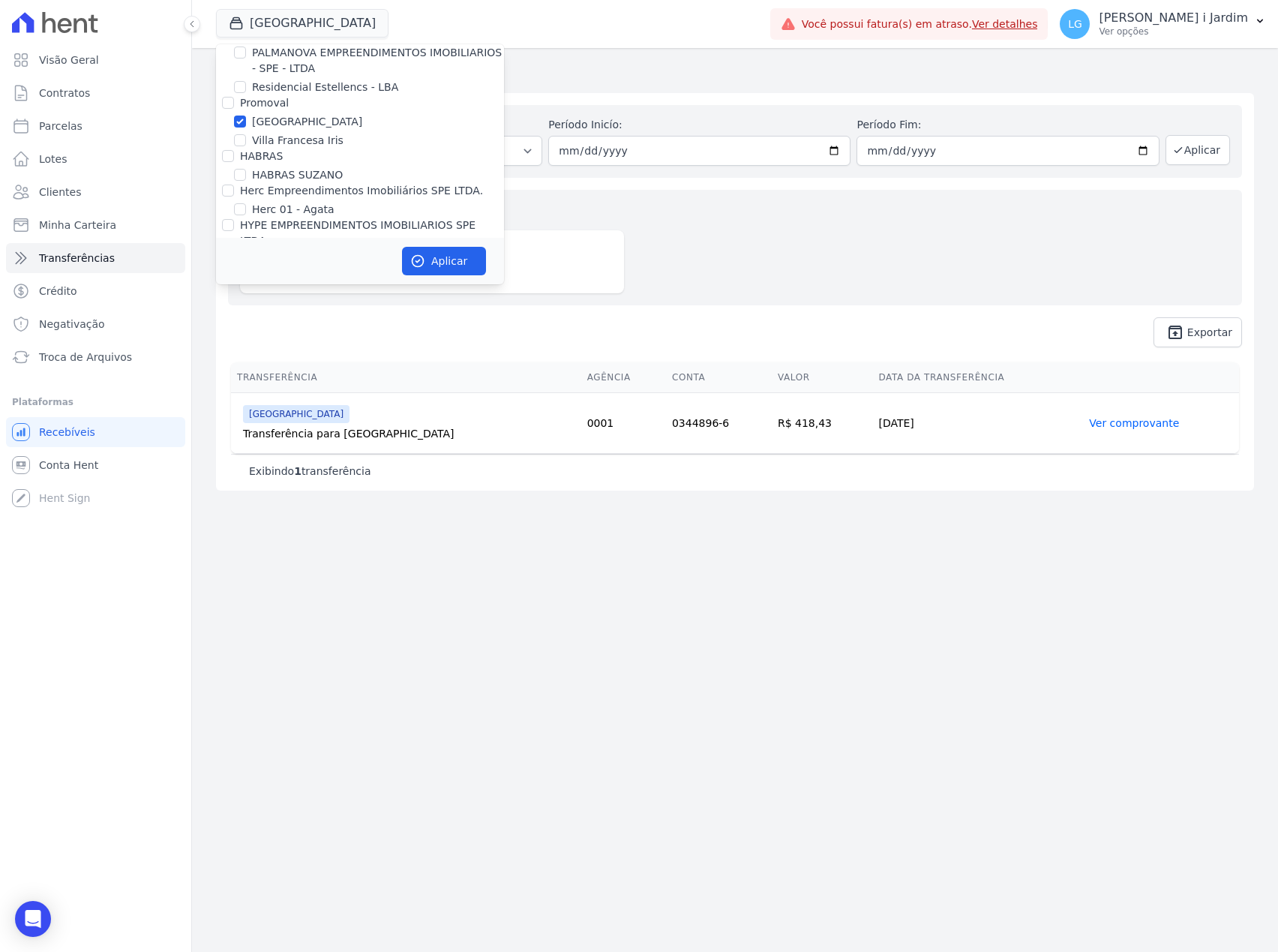
click at [253, 114] on label "[GEOGRAPHIC_DATA]" at bounding box center [307, 122] width 110 height 16
click at [246, 116] on input "[GEOGRAPHIC_DATA]" at bounding box center [240, 122] width 12 height 12
checkbox input "false"
click at [267, 133] on label "Villa Francesa Iris" at bounding box center [298, 140] width 92 height 16
click at [246, 134] on input "Villa Francesa Iris" at bounding box center [240, 140] width 12 height 12
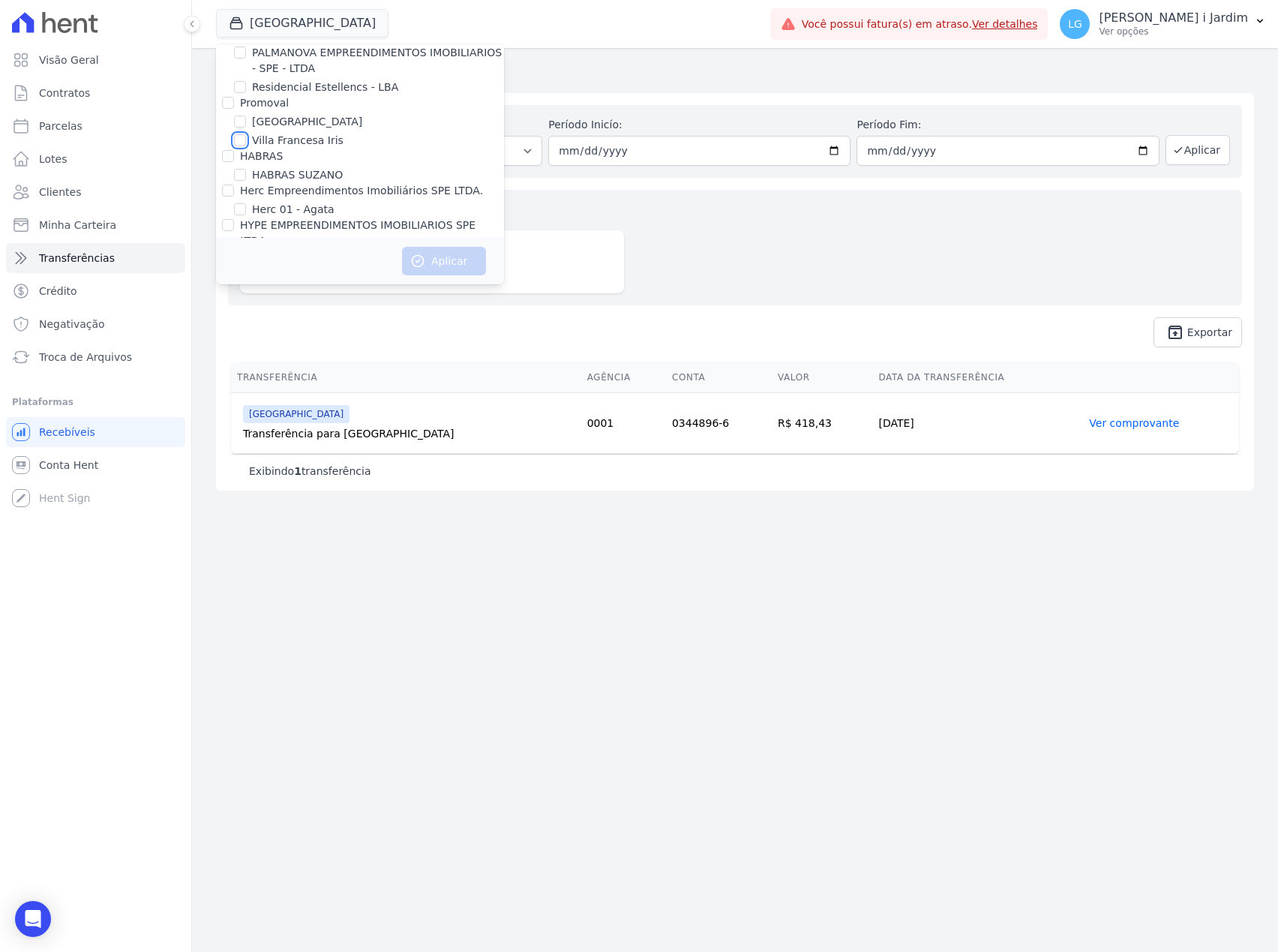
checkbox input "true"
click at [408, 261] on button "Aplicar" at bounding box center [445, 260] width 84 height 28
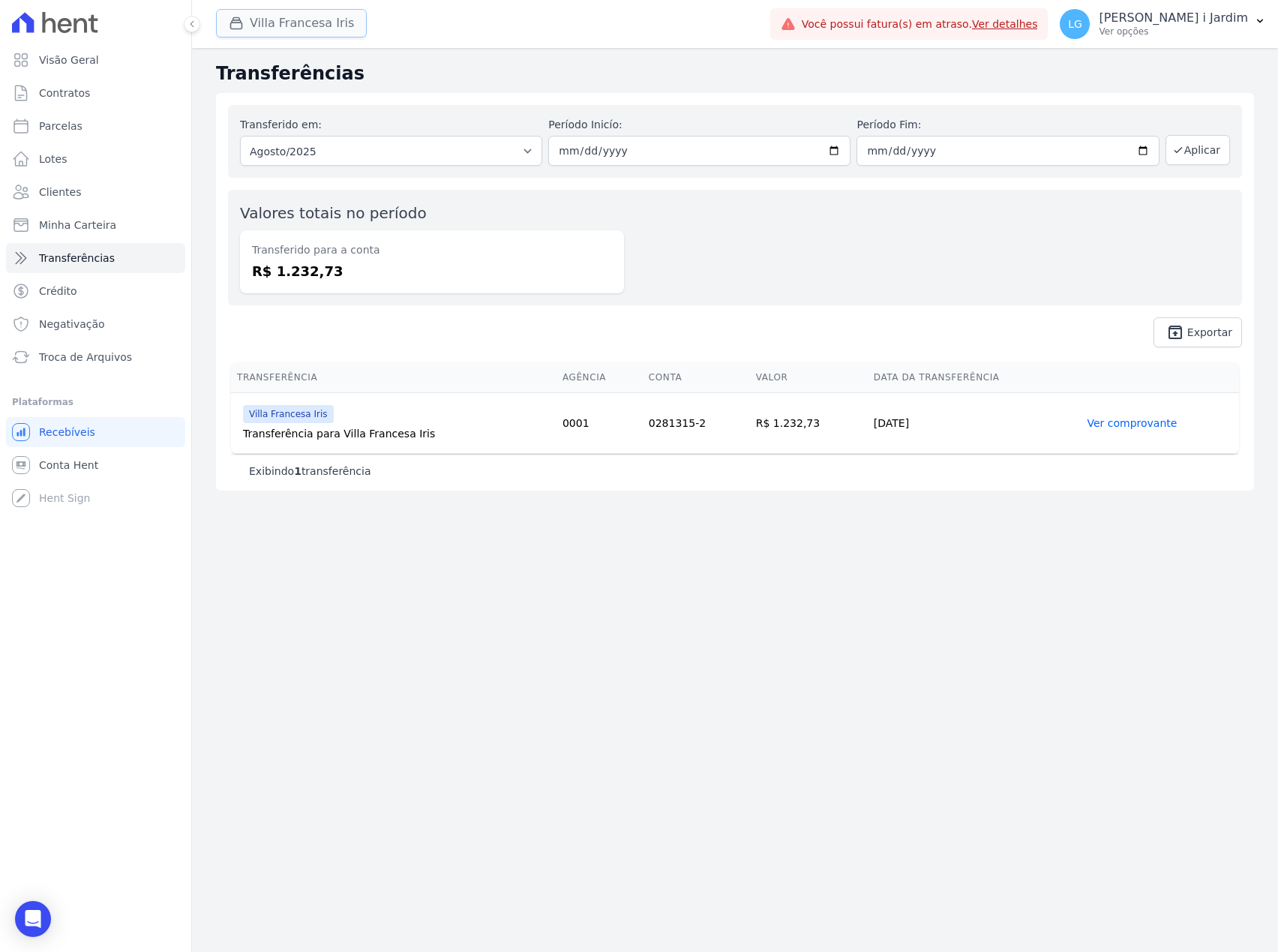
click at [297, 30] on button "Villa Francesa Iris" at bounding box center [291, 22] width 151 height 28
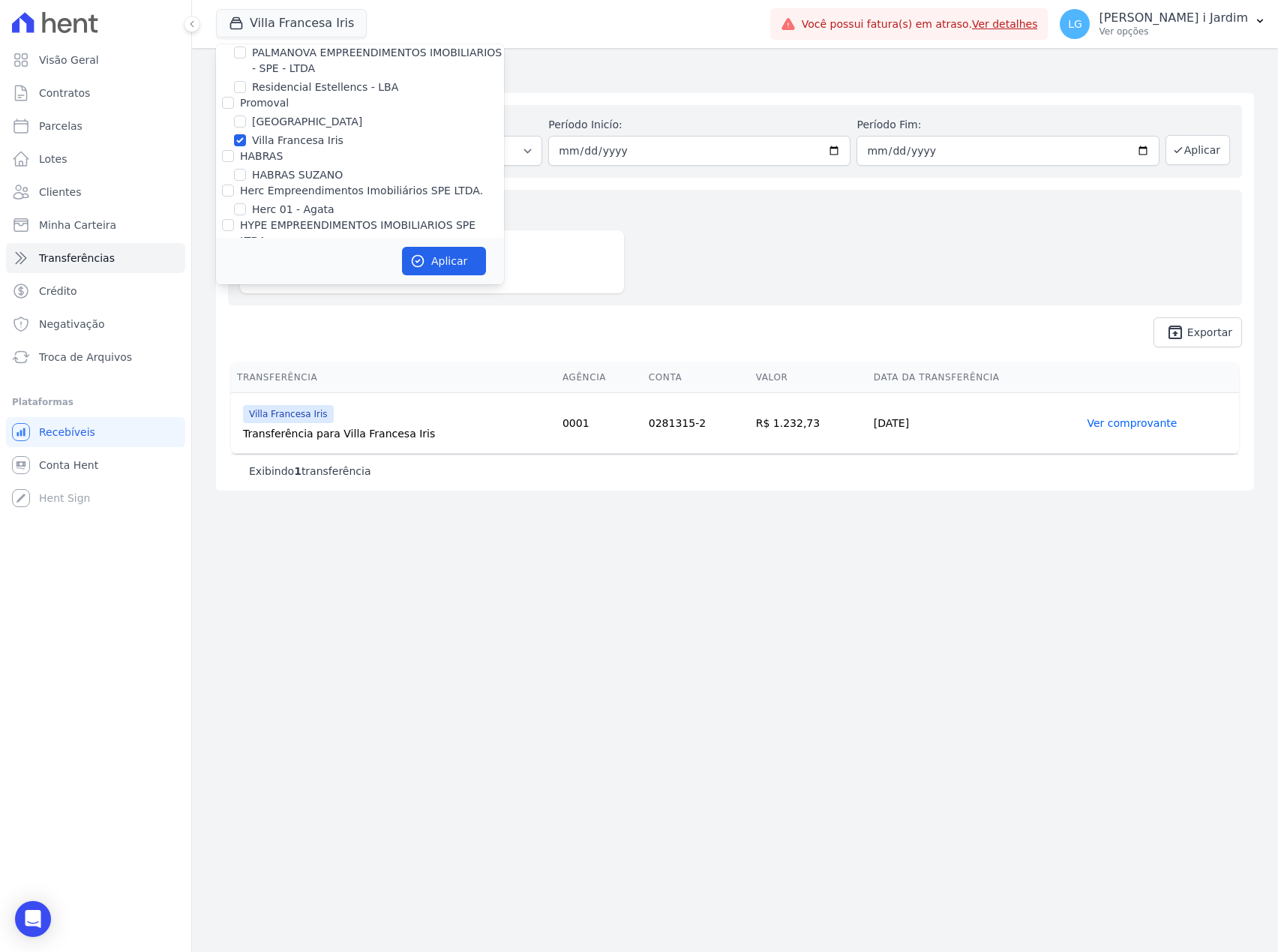
click at [292, 133] on label "Villa Francesa Iris" at bounding box center [298, 140] width 92 height 16
click at [246, 134] on input "Villa Francesa Iris" at bounding box center [240, 140] width 12 height 12
checkbox input "false"
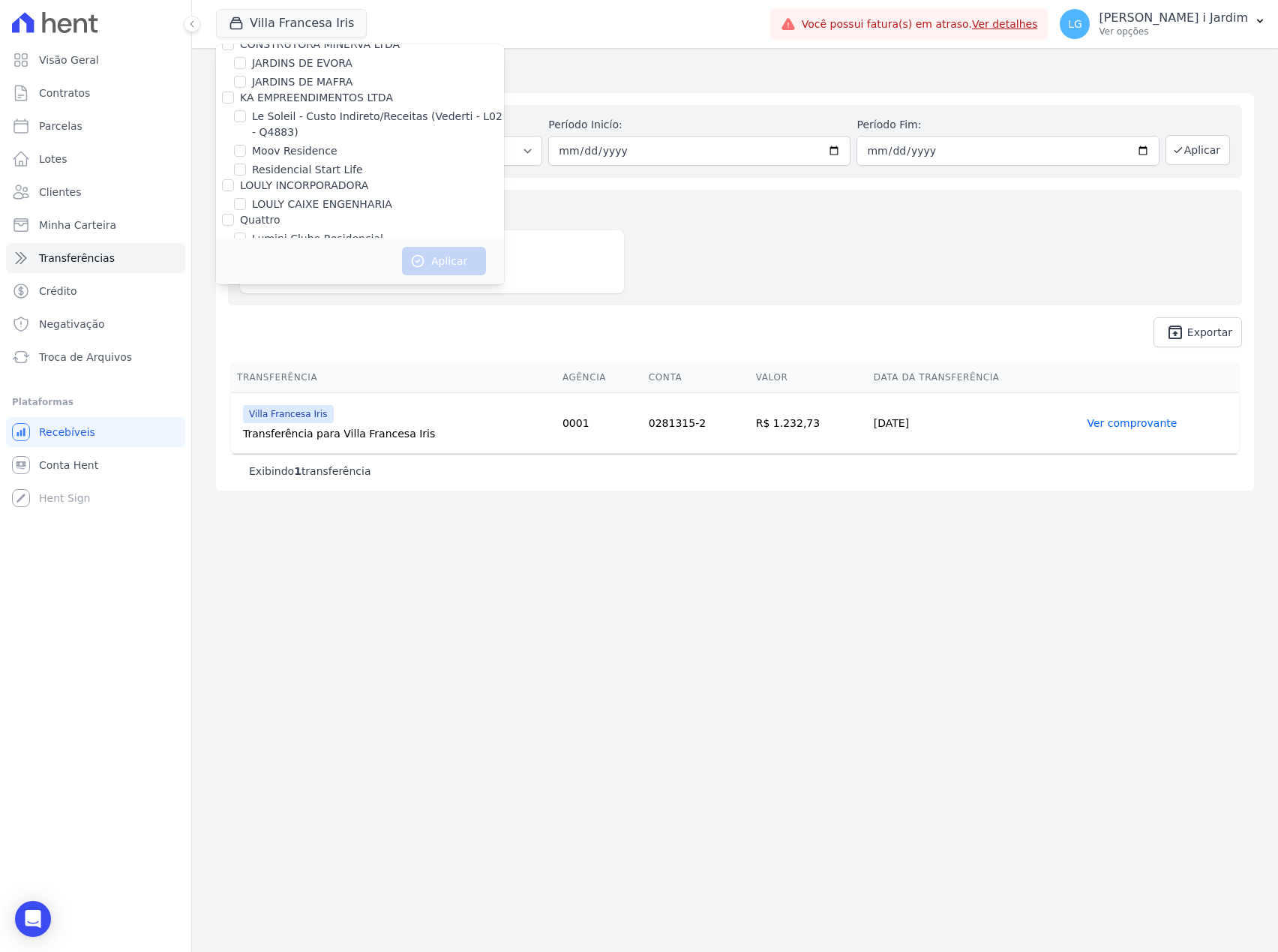
click at [333, 231] on label "Lumini Clube Residencial" at bounding box center [318, 239] width 132 height 16
click at [246, 233] on input "Lumini Clube Residencial" at bounding box center [240, 239] width 12 height 12
checkbox input "true"
click at [340, 249] on label "Lumini Clube Residencial - 1" at bounding box center [327, 257] width 148 height 16
click at [246, 251] on input "Lumini Clube Residencial - 1" at bounding box center [240, 257] width 12 height 12
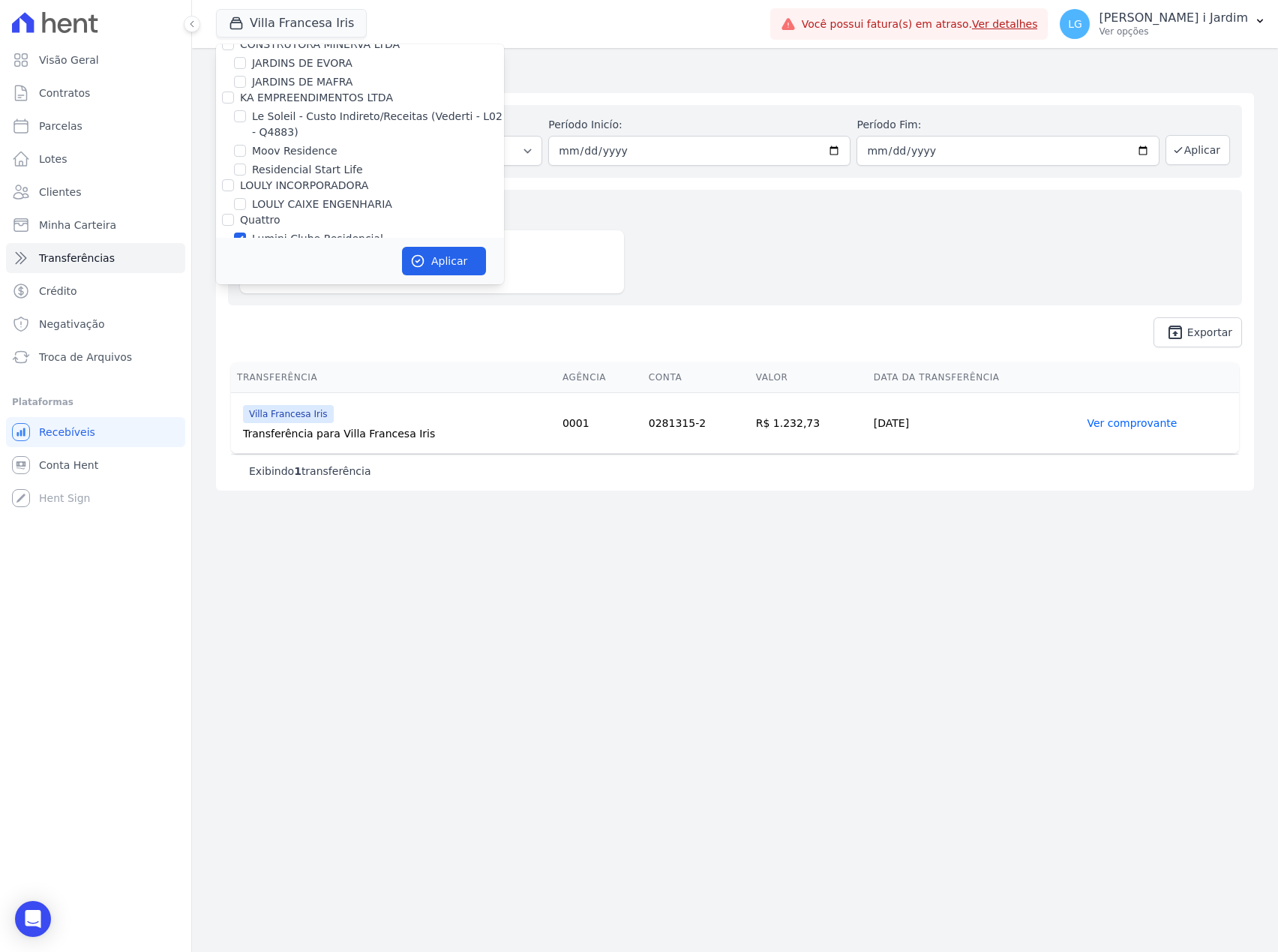
checkbox input "true"
click at [439, 250] on button "Aplicar" at bounding box center [445, 260] width 84 height 28
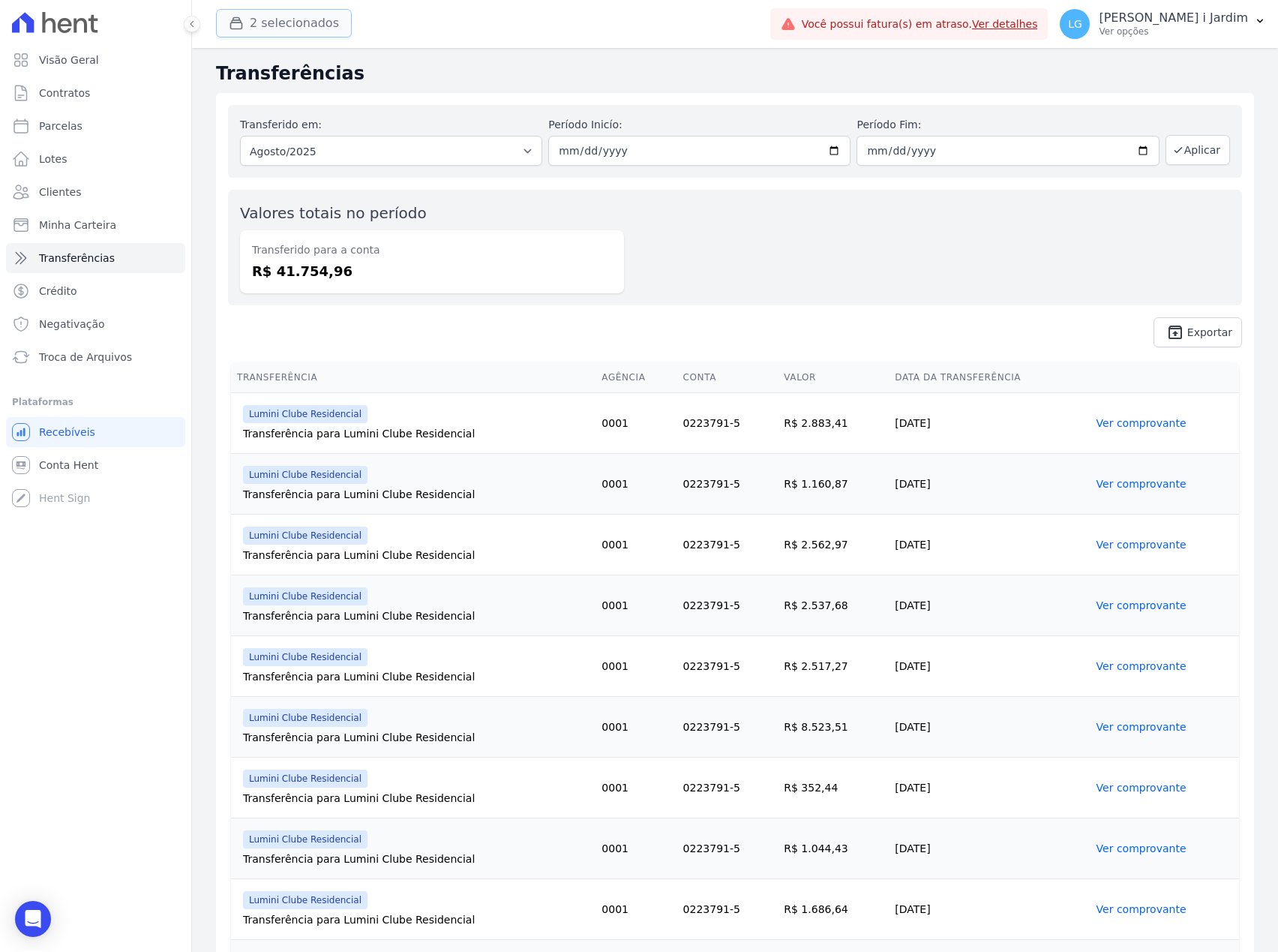
click at [273, 10] on button "2 selecionados" at bounding box center [284, 22] width 136 height 28
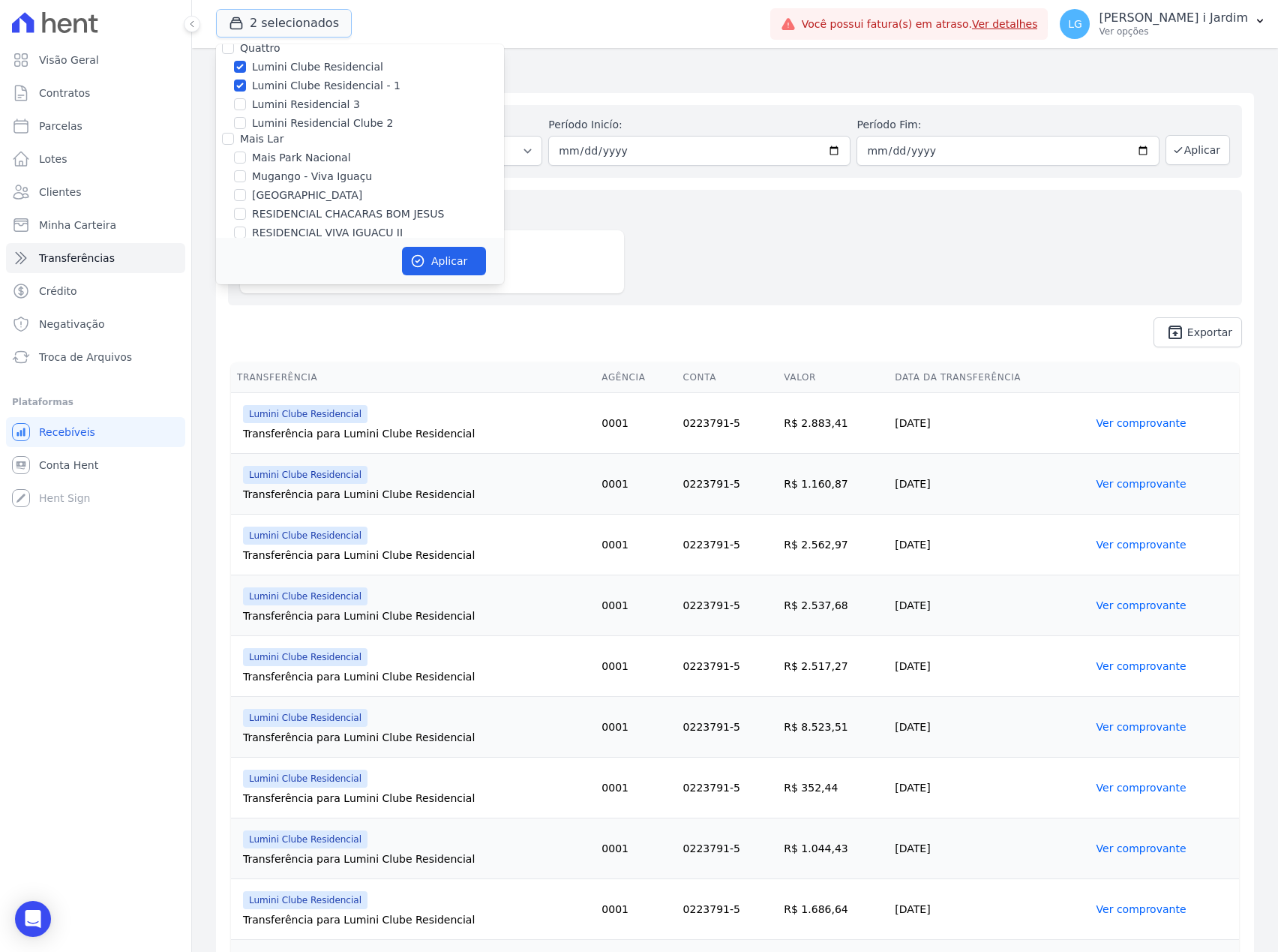
scroll to position [2400, 0]
drag, startPoint x: 748, startPoint y: 240, endPoint x: 718, endPoint y: 239, distance: 30.0
click at [748, 240] on div "Valores totais no período Transferido para a conta R$ 41.754,96" at bounding box center [735, 248] width 1015 height 116
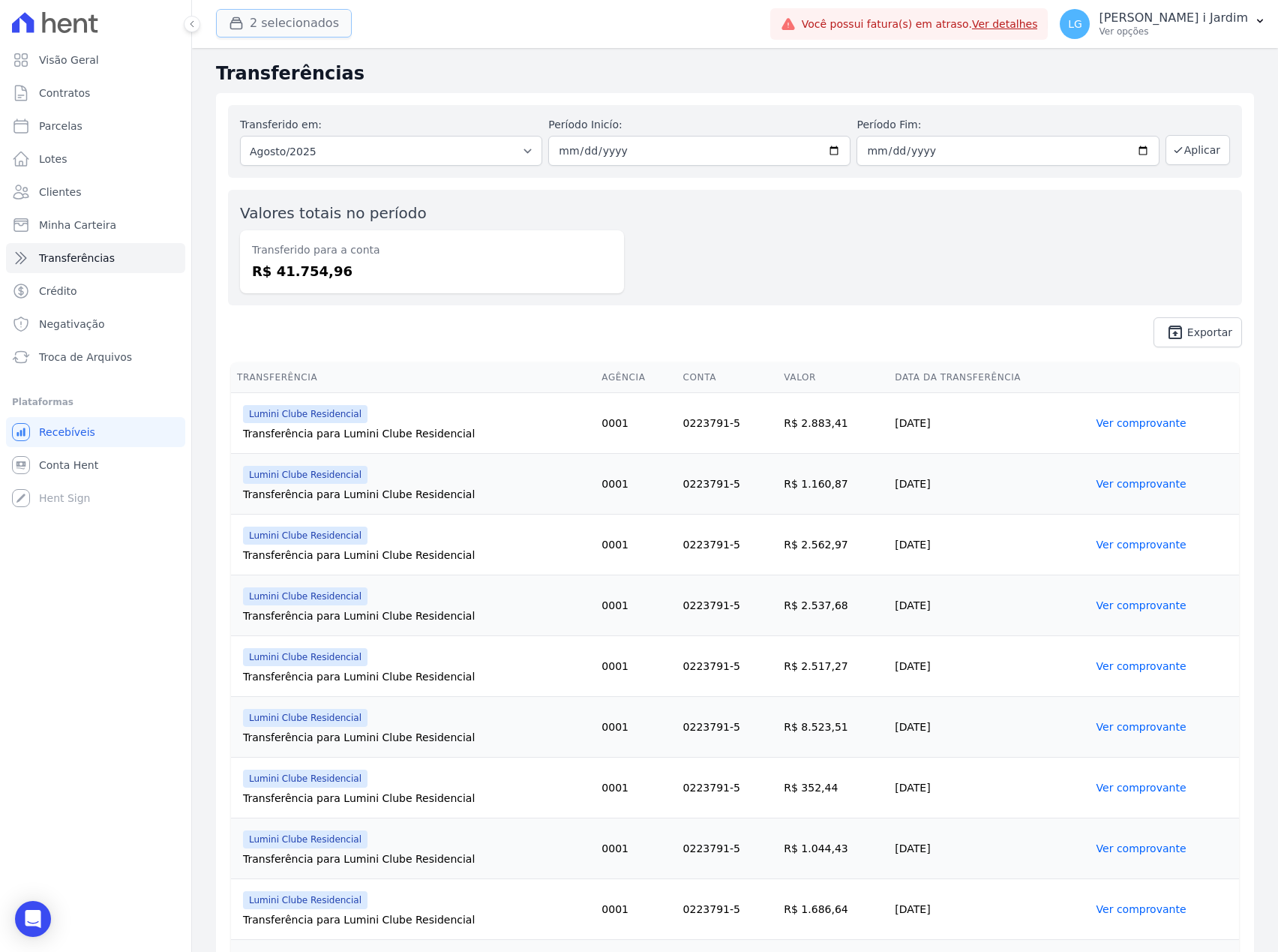
click at [333, 10] on button "2 selecionados" at bounding box center [284, 22] width 136 height 28
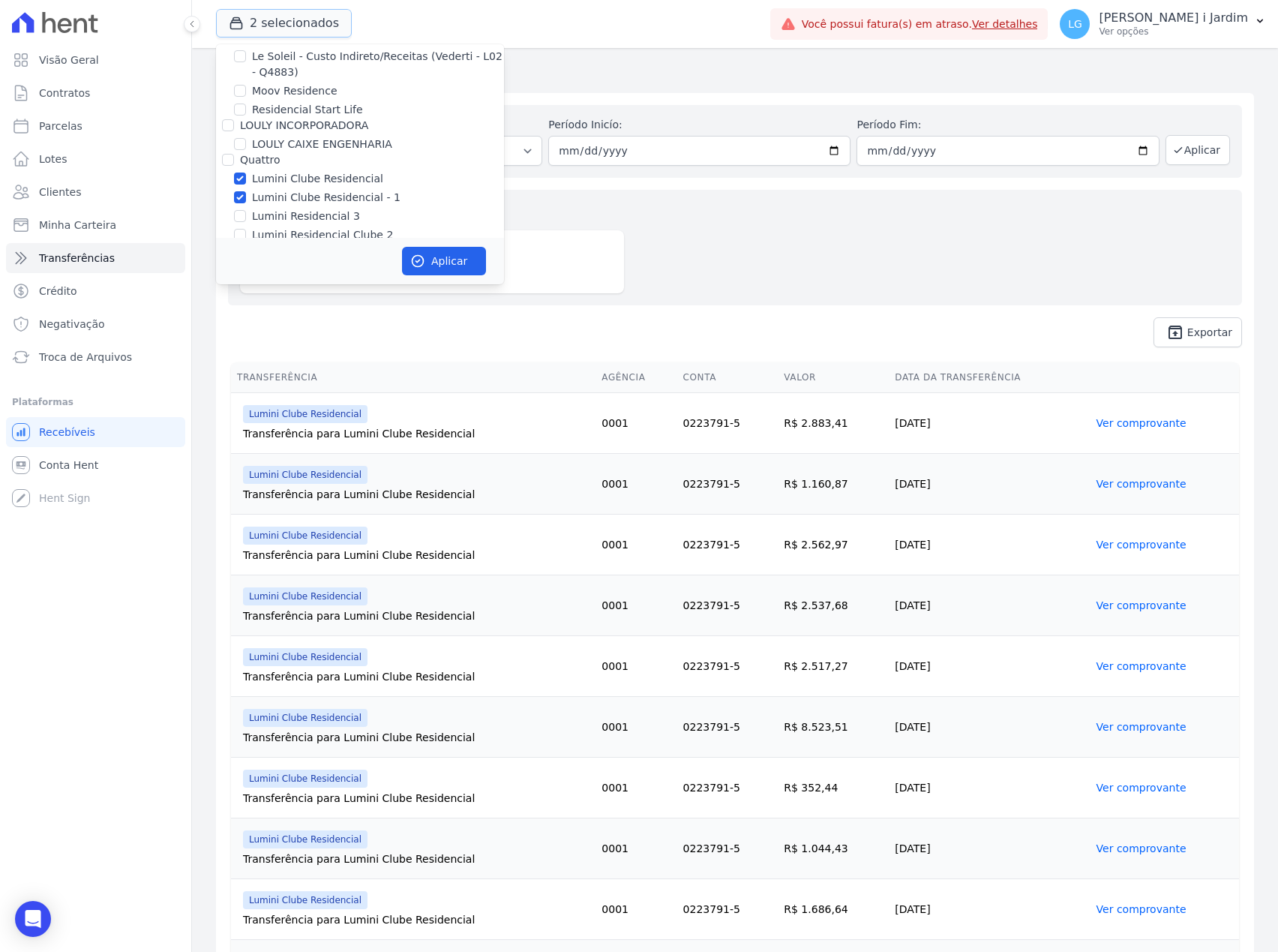
scroll to position [2199, 0]
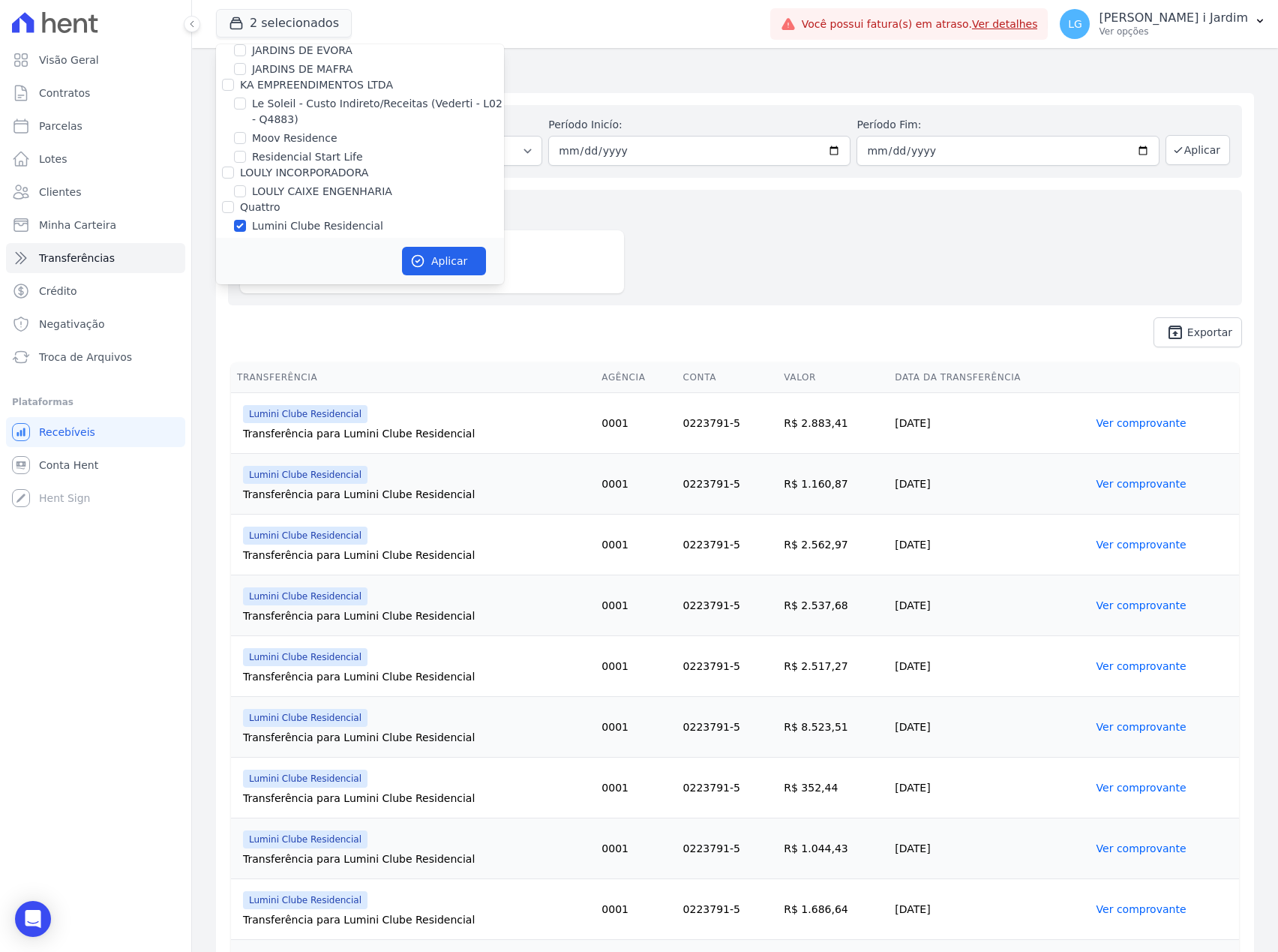
click at [718, 194] on div "Valores totais no período Transferido para a conta R$ 41.754,96" at bounding box center [735, 248] width 1015 height 116
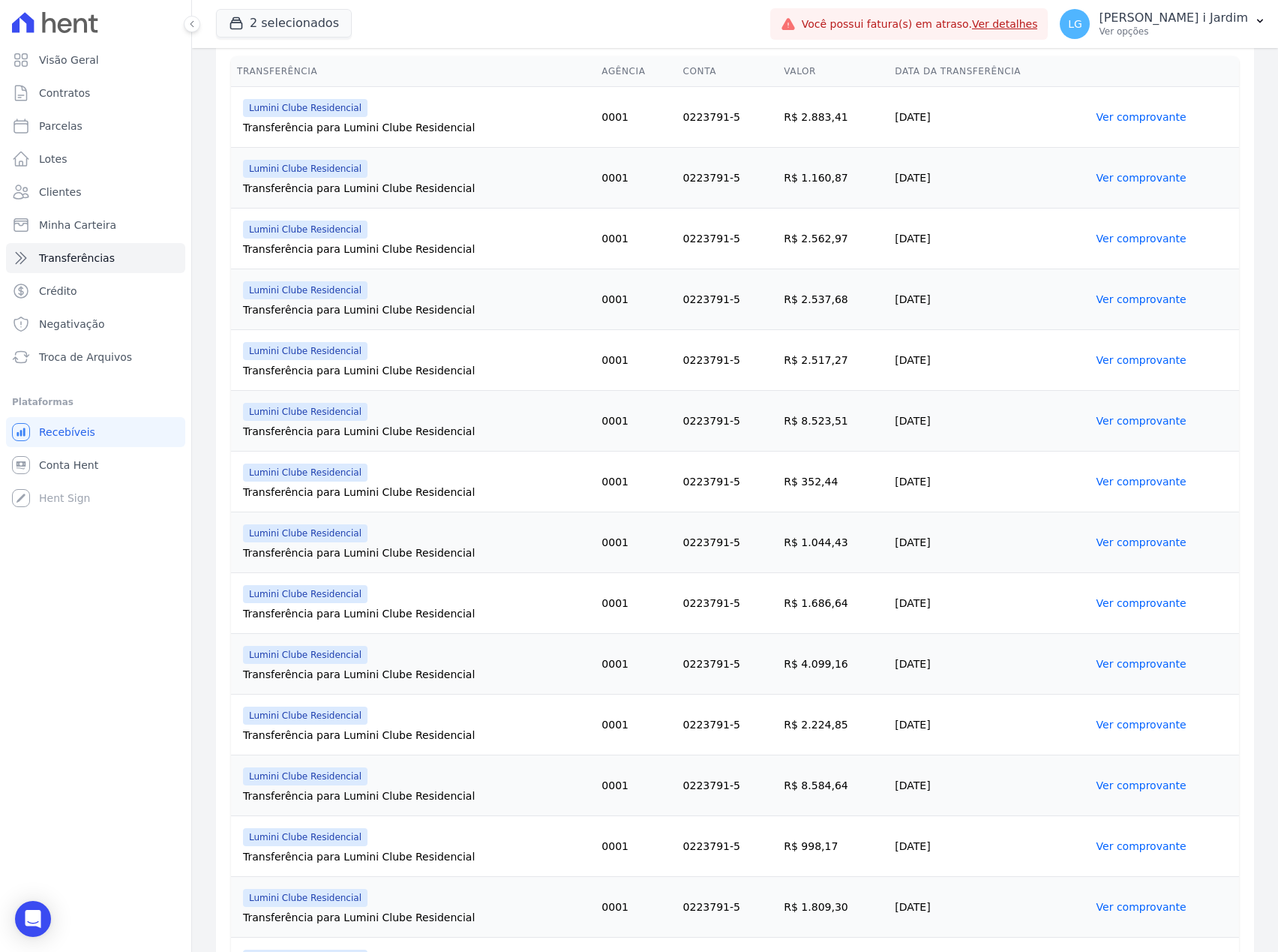
scroll to position [0, 0]
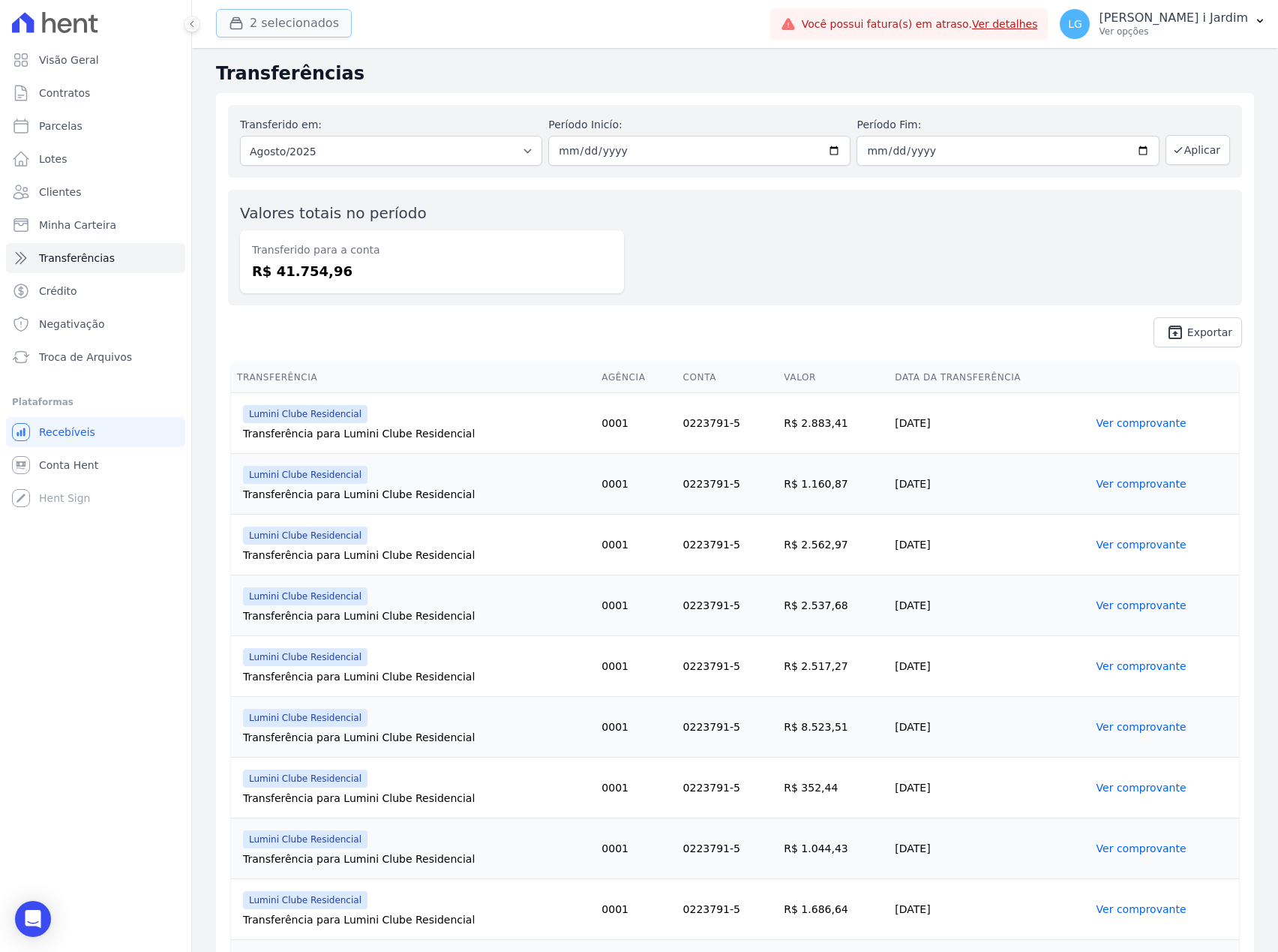
click at [328, 28] on button "2 selecionados" at bounding box center [284, 22] width 136 height 28
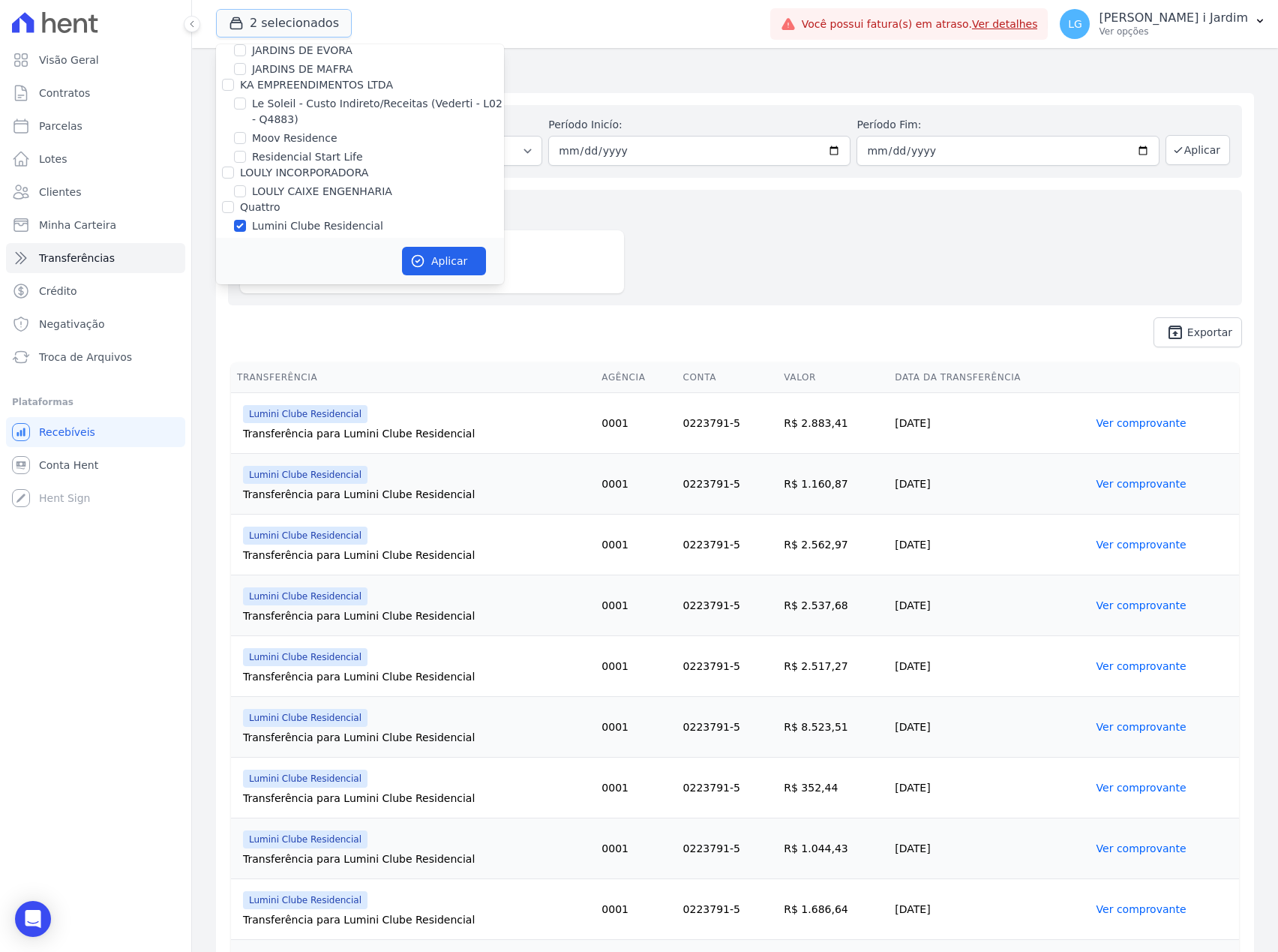
scroll to position [2231, 0]
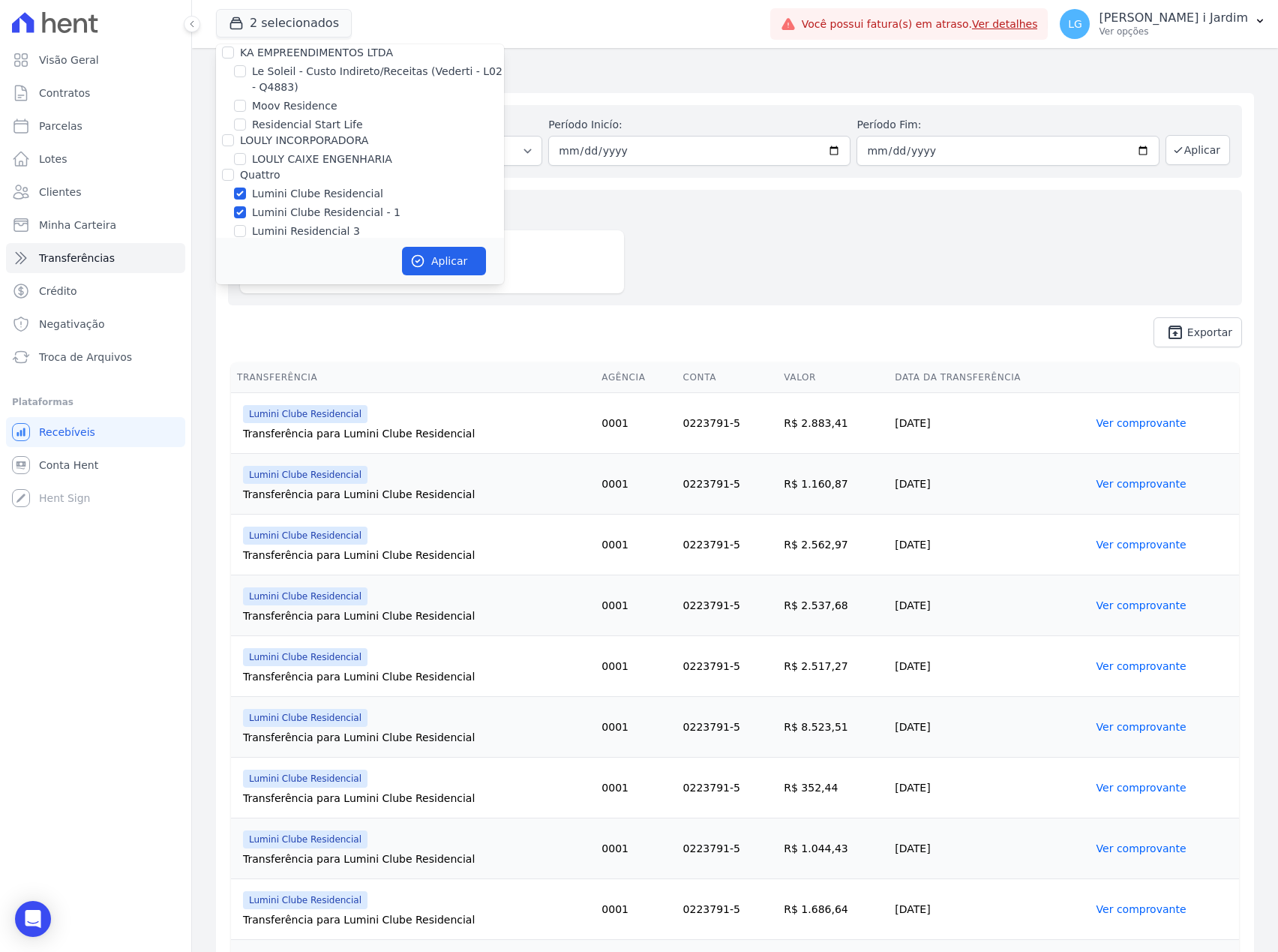
click at [318, 186] on label "Lumini Clube Residencial" at bounding box center [318, 194] width 132 height 16
click at [246, 187] on input "Lumini Clube Residencial" at bounding box center [240, 193] width 12 height 12
checkbox input "false"
click at [319, 205] on label "Lumini Clube Residencial - 1" at bounding box center [327, 212] width 148 height 16
click at [246, 207] on input "Lumini Clube Residencial - 1" at bounding box center [240, 212] width 12 height 12
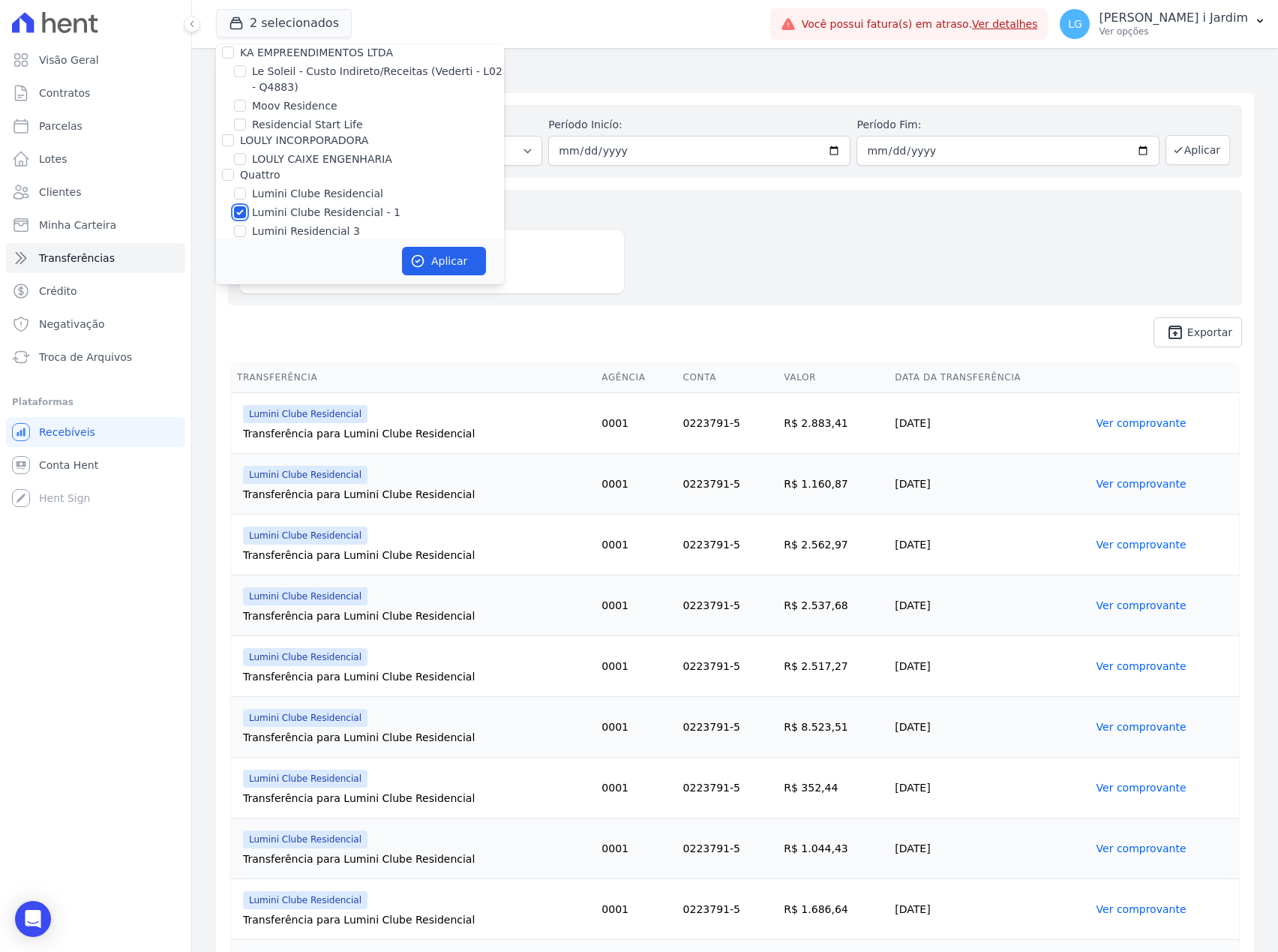
checkbox input "false"
click at [320, 223] on label "Lumini Residencial 3" at bounding box center [306, 231] width 108 height 16
click at [246, 225] on input "Lumini Residencial 3" at bounding box center [240, 231] width 12 height 12
checkbox input "true"
click at [323, 243] on label "Lumini Residencial Clube 2" at bounding box center [323, 250] width 141 height 16
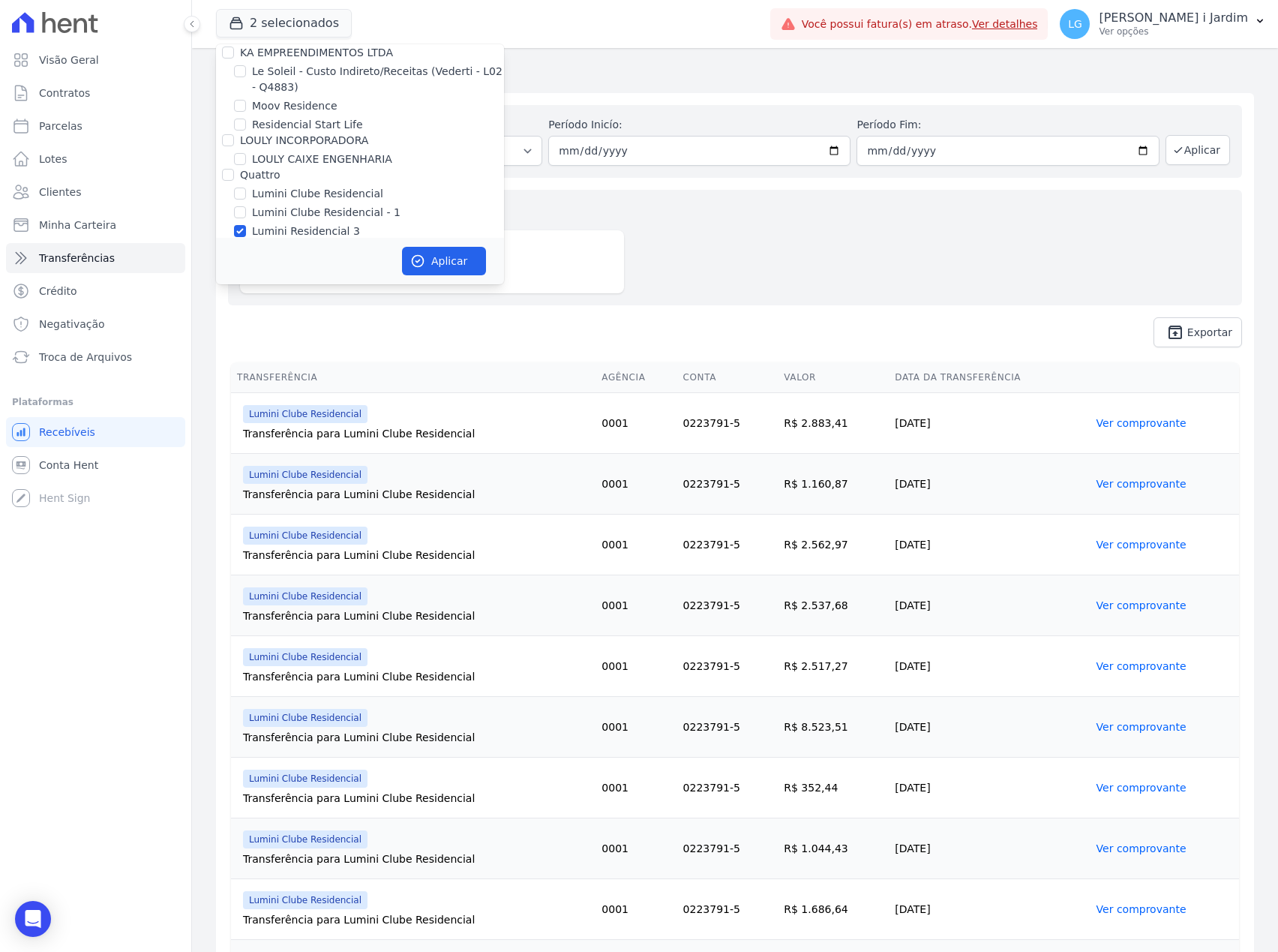
click at [246, 244] on input "Lumini Residencial Clube 2" at bounding box center [240, 249] width 12 height 12
checkbox input "true"
click at [431, 250] on button "Aplicar" at bounding box center [445, 260] width 84 height 28
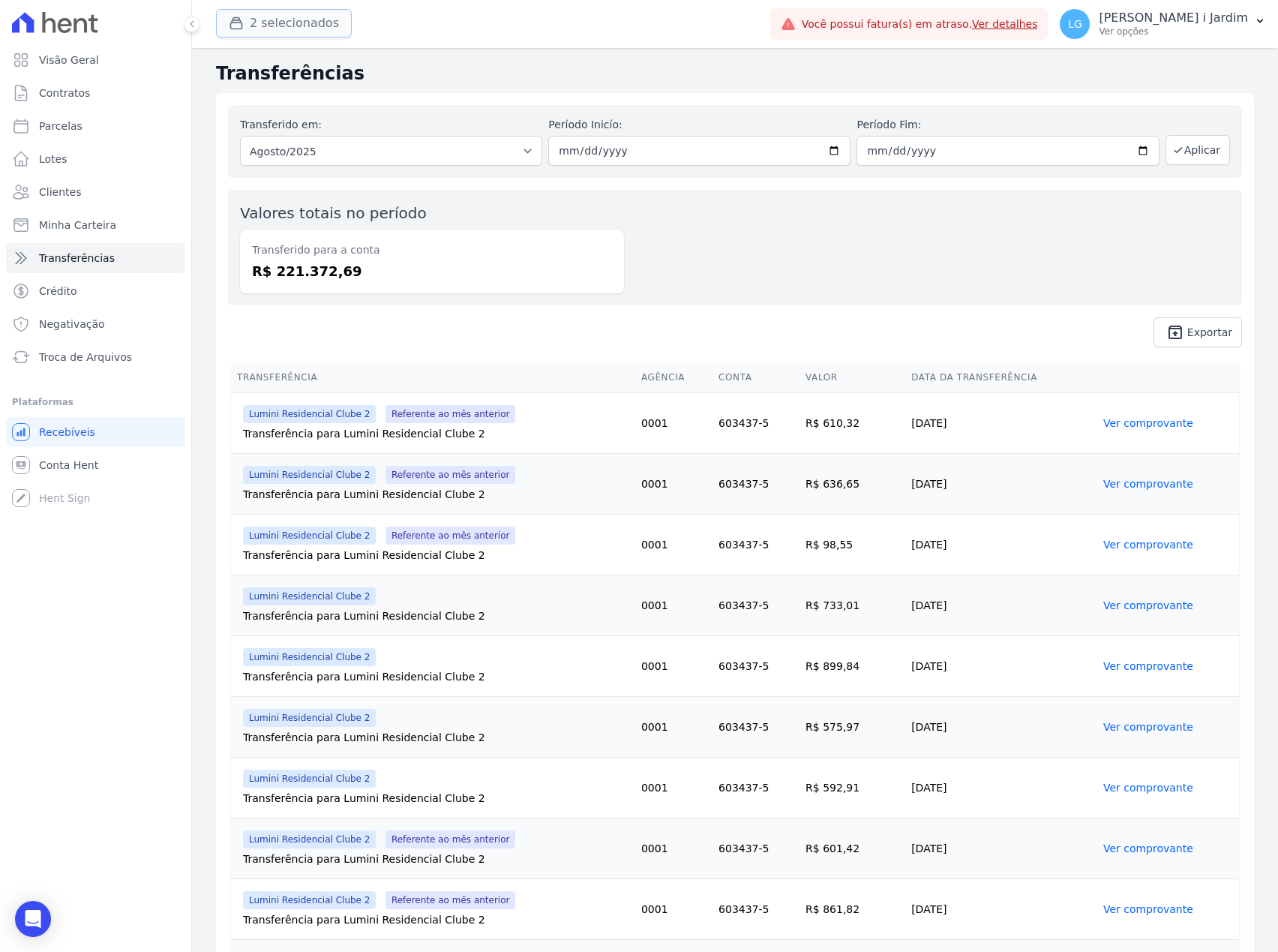
click at [252, 31] on button "2 selecionados" at bounding box center [284, 22] width 136 height 28
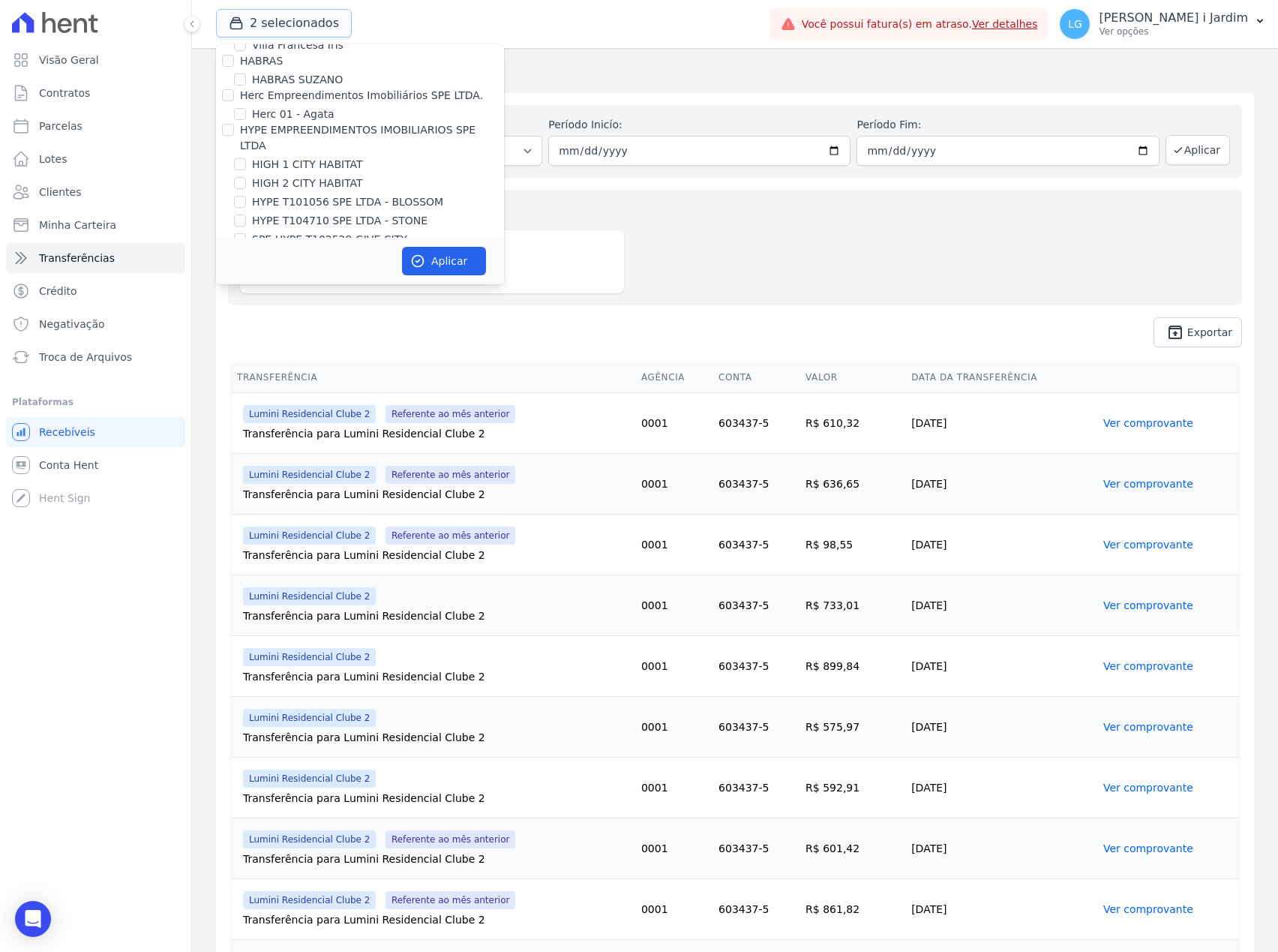
scroll to position [2199, 0]
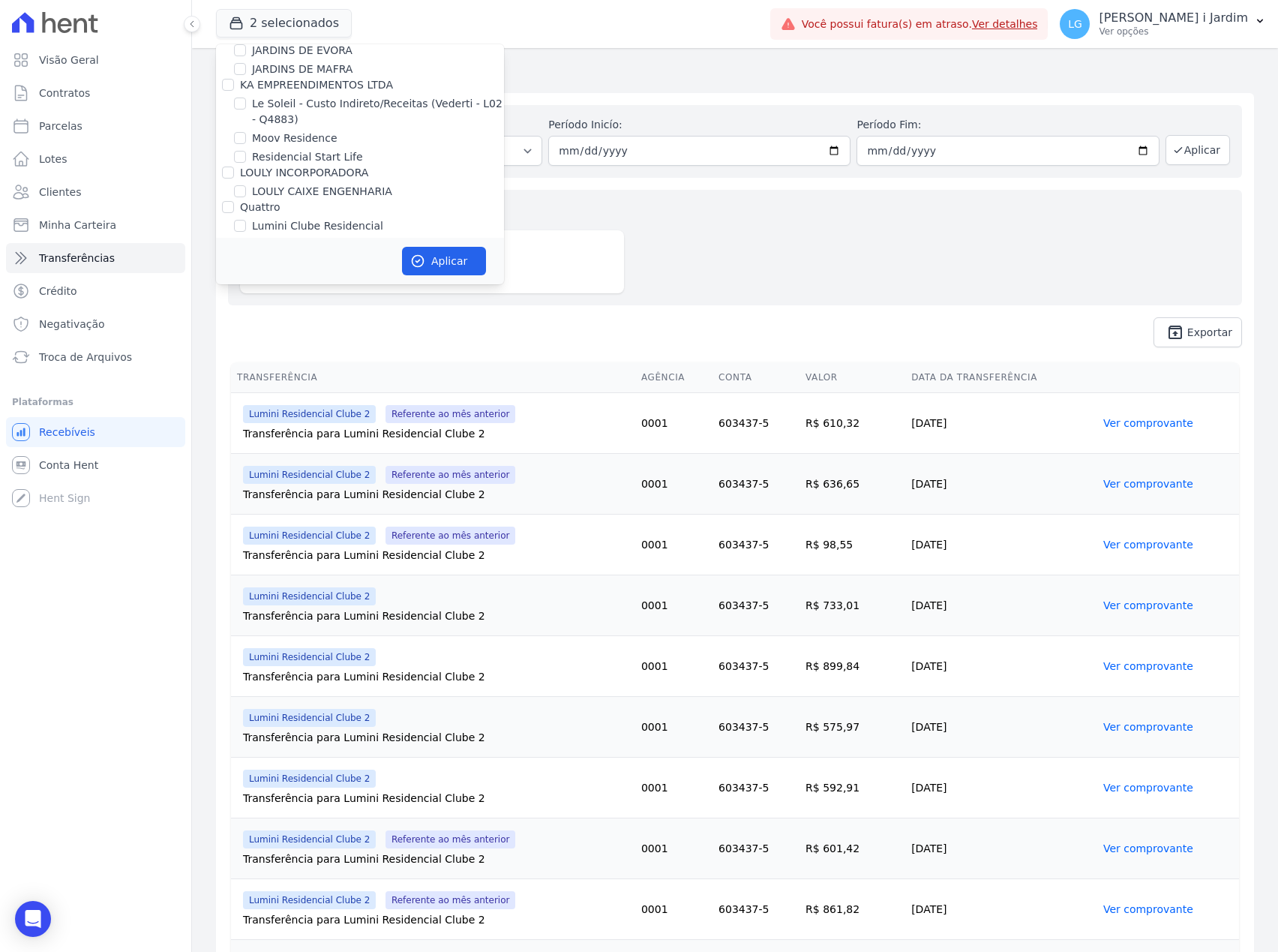
click at [317, 255] on label "Lumini Residencial 3" at bounding box center [306, 263] width 108 height 16
click at [246, 257] on input "Lumini Residencial 3" at bounding box center [240, 263] width 12 height 12
checkbox input "false"
click at [313, 275] on label "Lumini Residencial Clube 2" at bounding box center [323, 283] width 141 height 16
click at [246, 276] on input "Lumini Residencial Clube 2" at bounding box center [240, 282] width 12 height 12
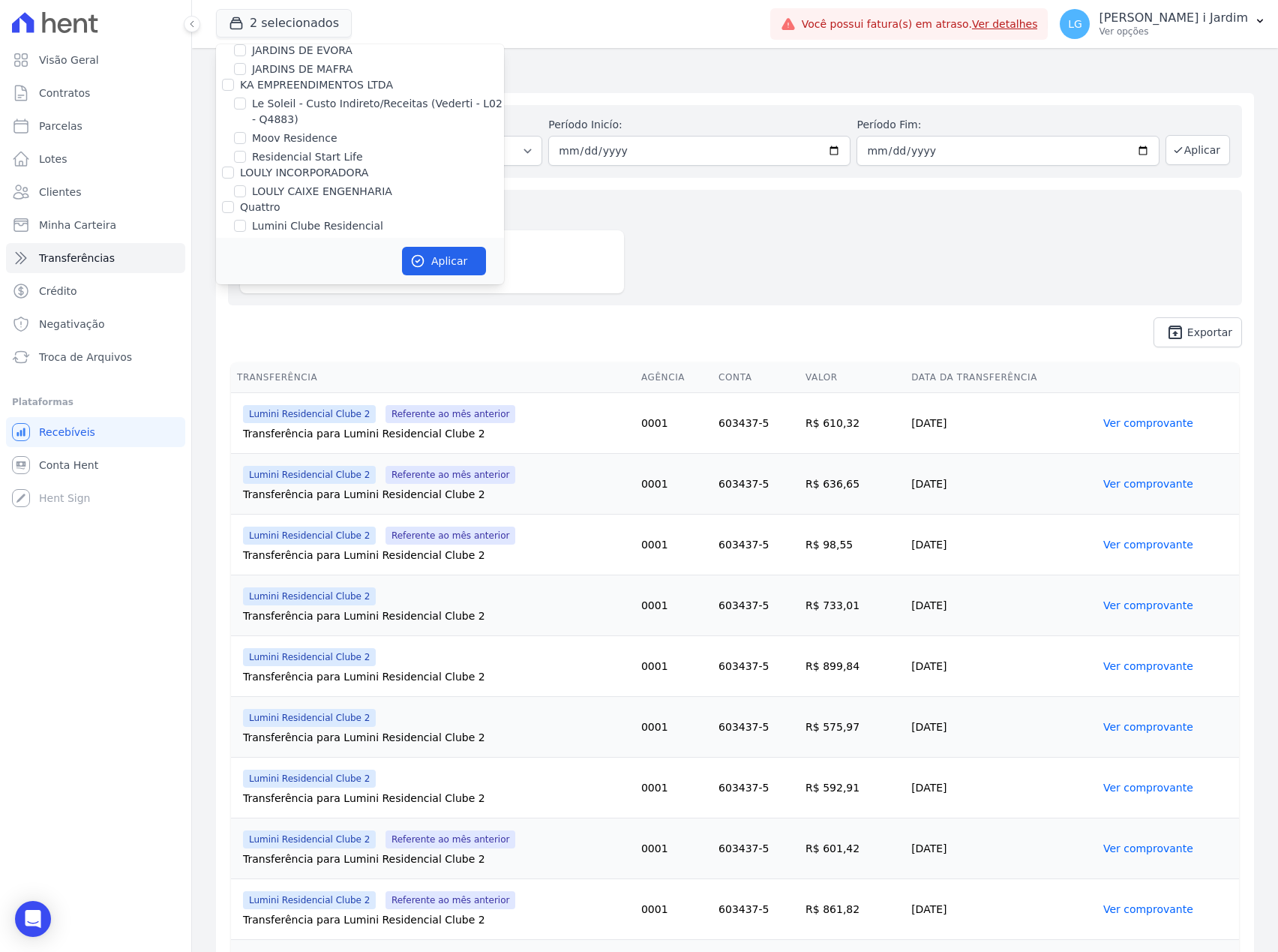
checkbox input "false"
click at [398, 252] on div "Aplicar" at bounding box center [361, 261] width 289 height 47
click at [373, 259] on div "Aplicar" at bounding box center [361, 261] width 289 height 47
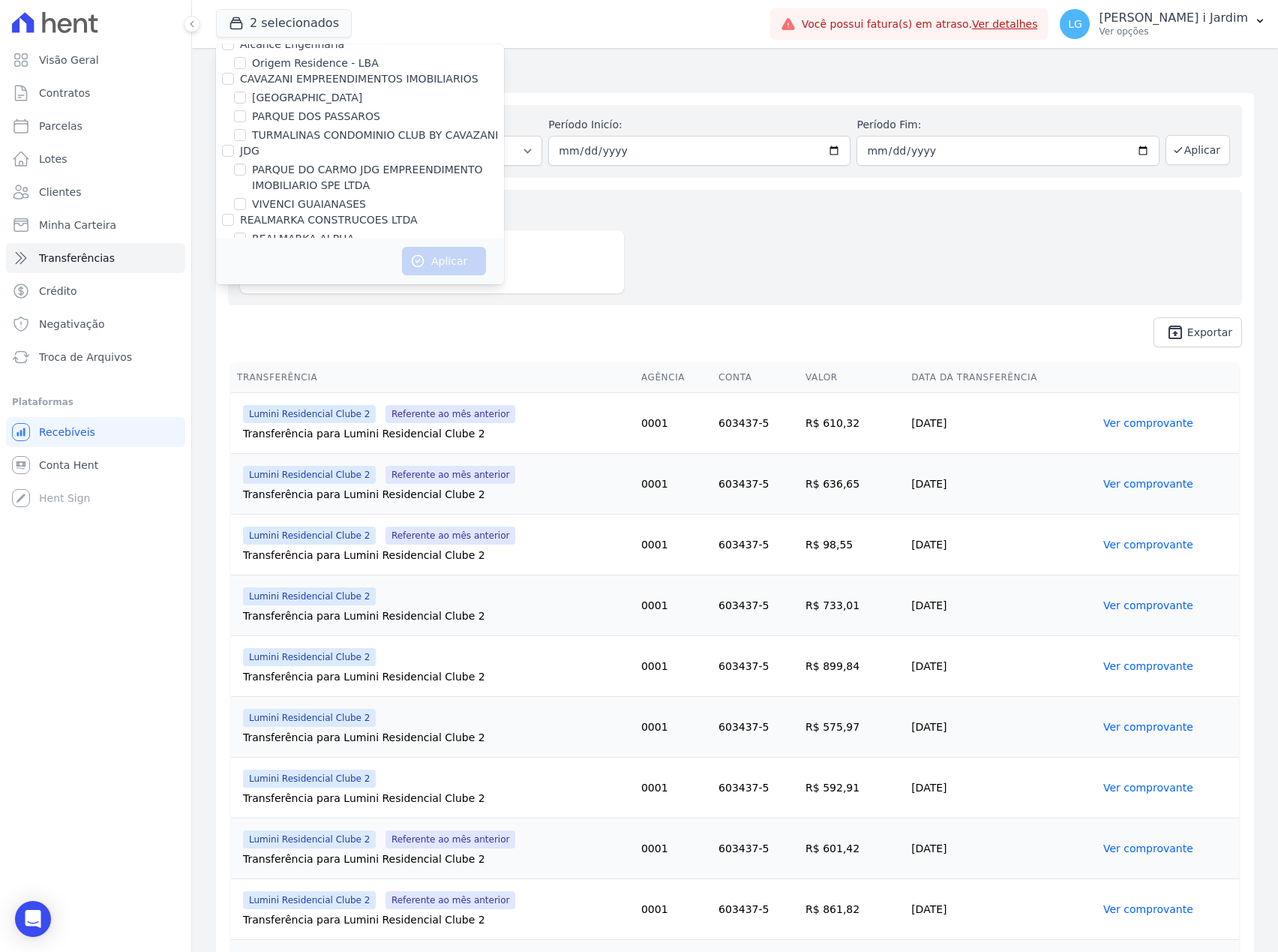
click at [351, 269] on label "RMK 2 EMPREENDIMENTOS OPERA" at bounding box center [343, 277] width 181 height 16
click at [246, 270] on input "RMK 2 EMPREENDIMENTOS OPERA" at bounding box center [240, 276] width 12 height 12
checkbox input "true"
click at [443, 273] on button "Aplicar" at bounding box center [445, 260] width 84 height 28
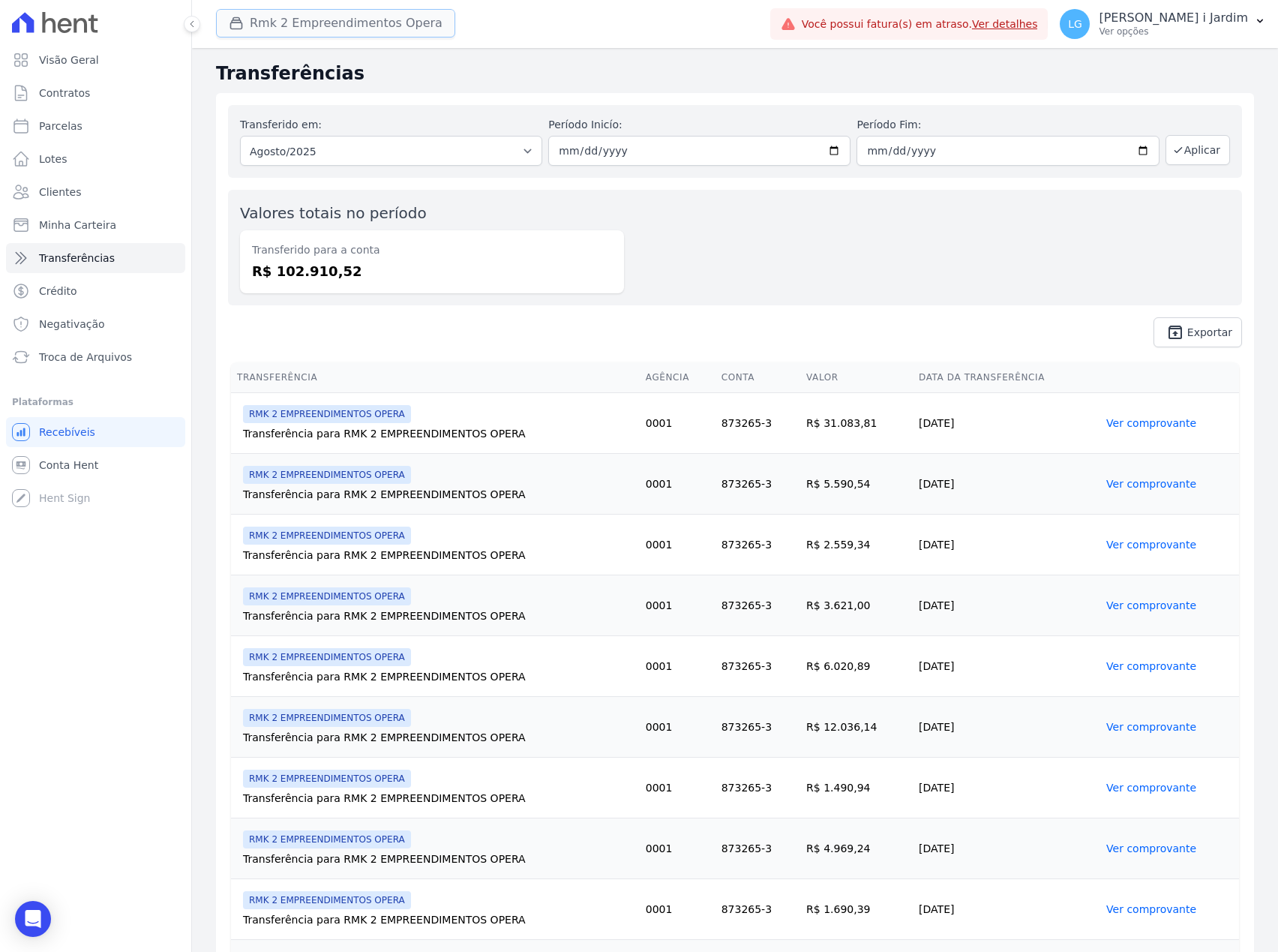
click at [306, 16] on button "Rmk 2 Empreendimentos Opera" at bounding box center [336, 22] width 240 height 28
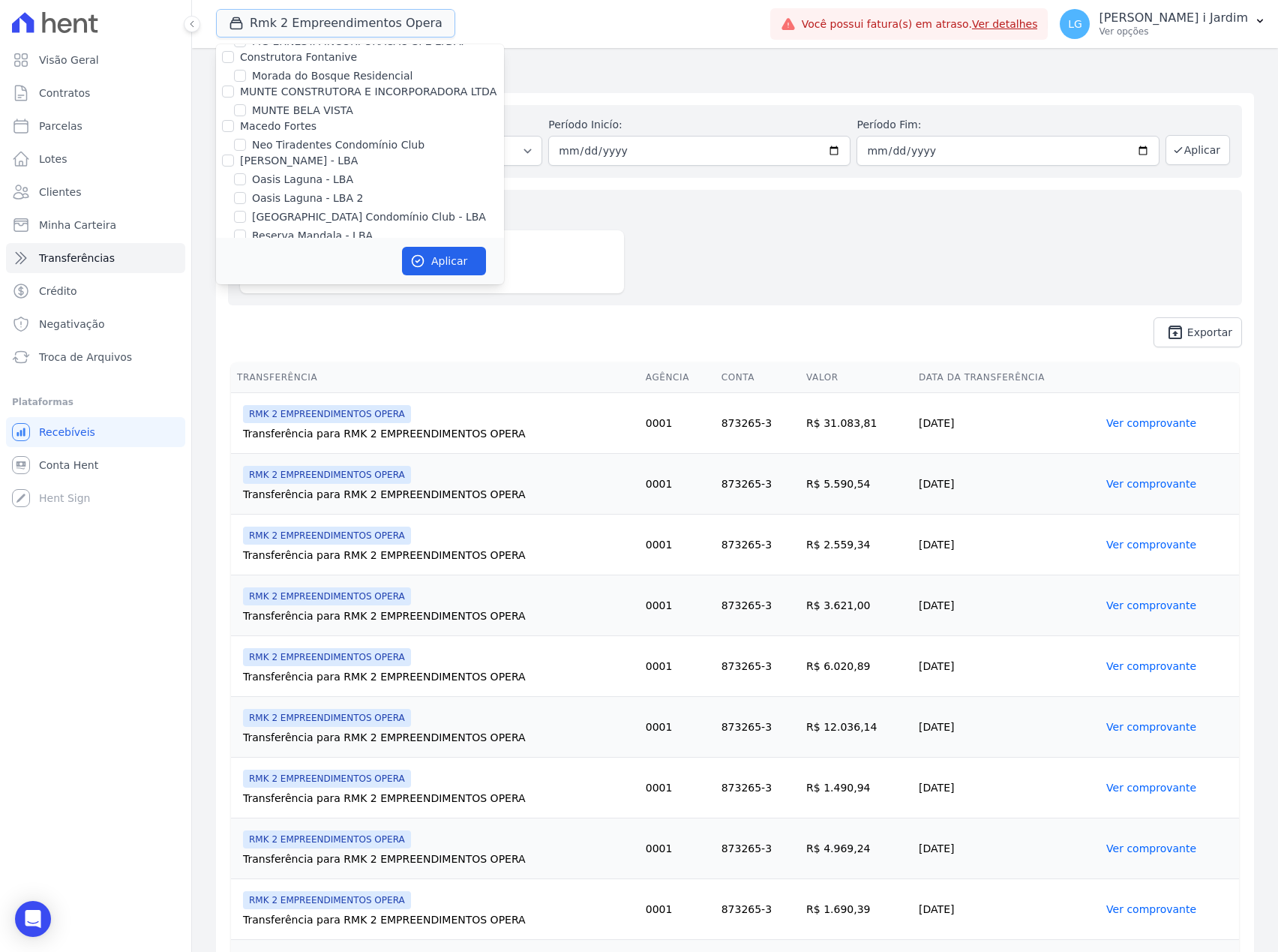
scroll to position [3100, 0]
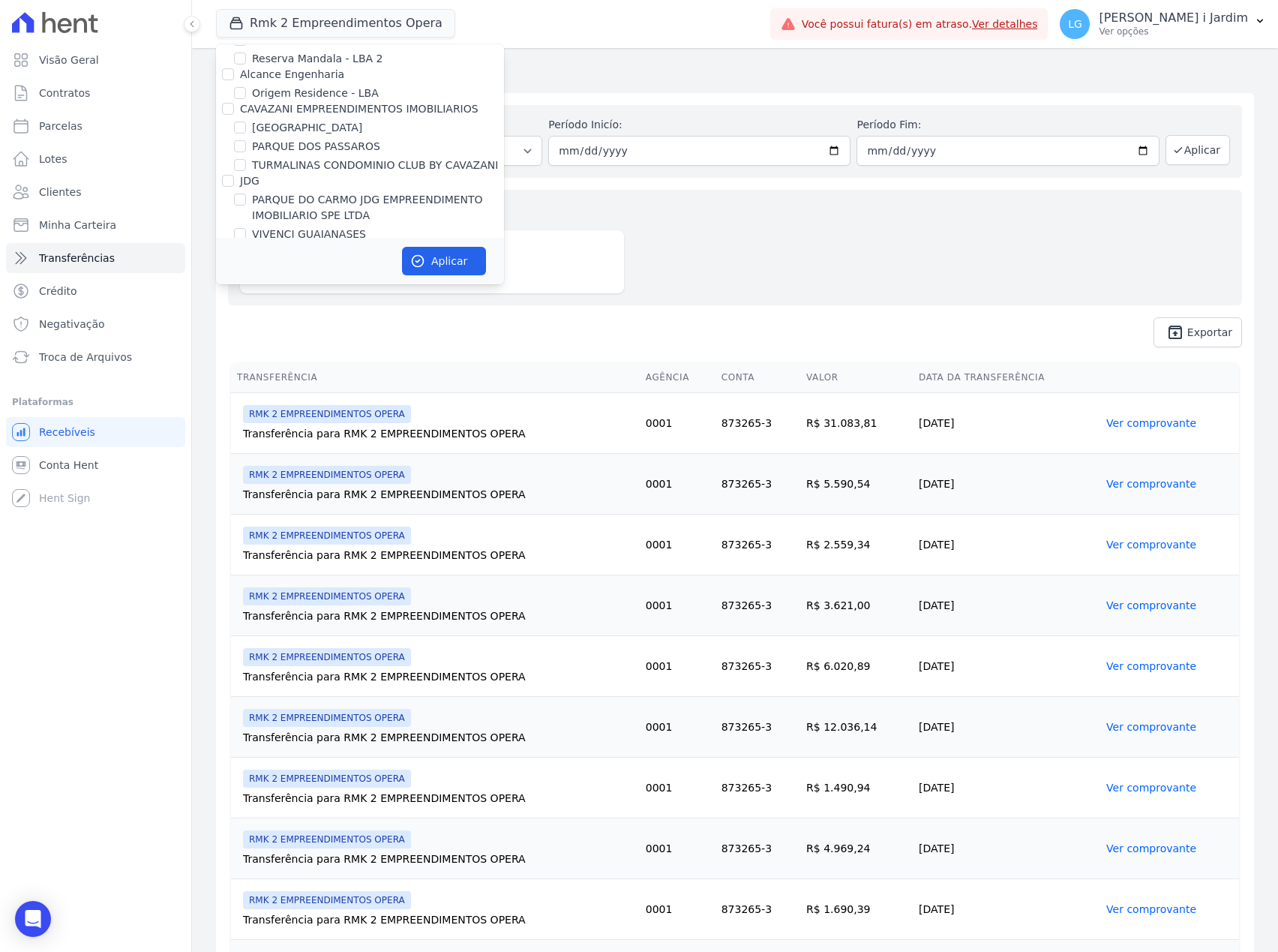
click at [367, 298] on label "RMK 2 EMPREENDIMENTOS OPERA" at bounding box center [343, 306] width 181 height 16
click at [246, 300] on input "RMK 2 EMPREENDIMENTOS OPERA" at bounding box center [240, 306] width 12 height 12
checkbox input "false"
click at [317, 280] on label "REALMARKA REALE" at bounding box center [303, 287] width 101 height 16
click at [246, 282] on input "REALMARKA REALE" at bounding box center [240, 287] width 12 height 12
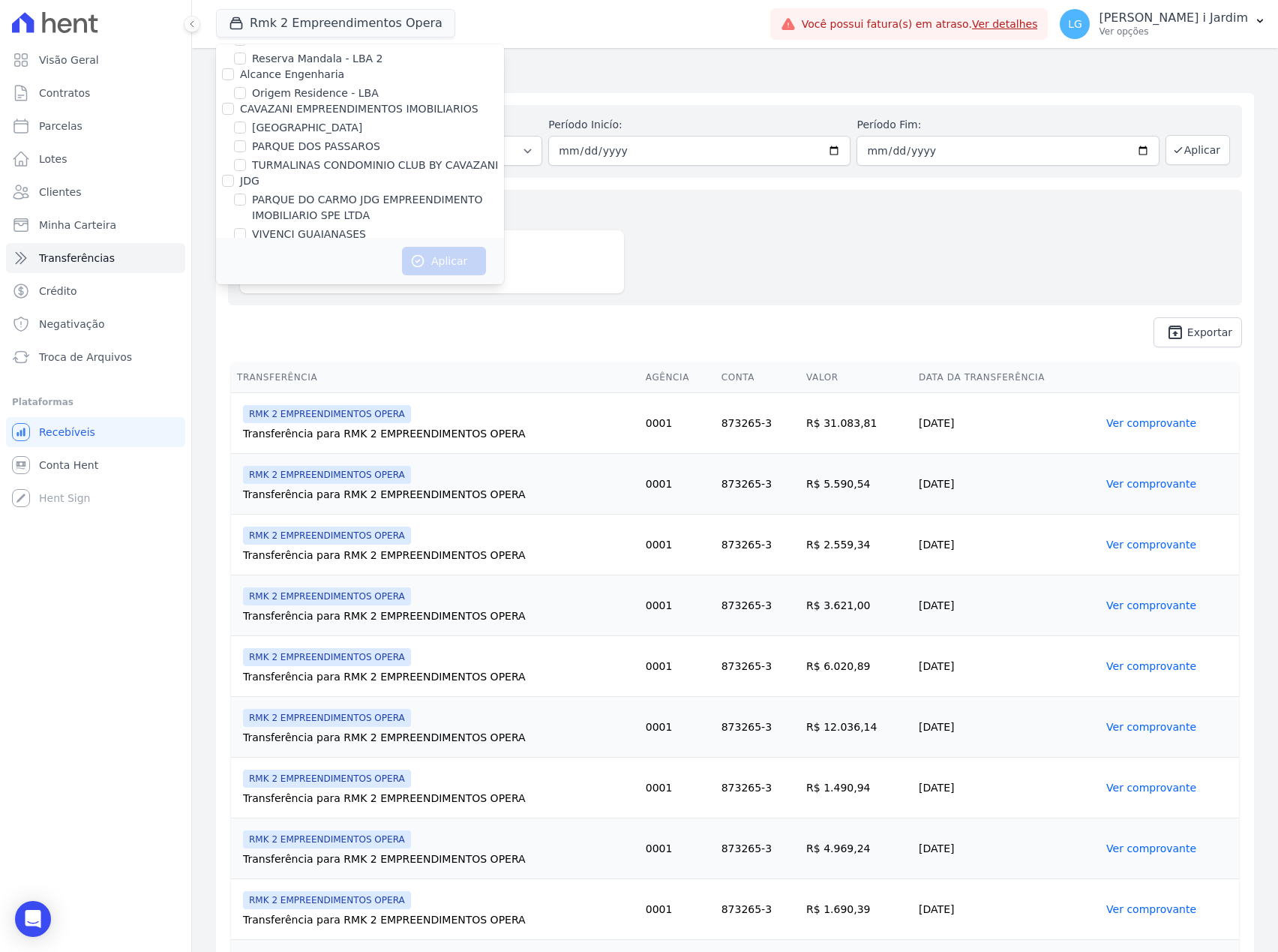
checkbox input "true"
click at [433, 261] on button "Aplicar" at bounding box center [445, 260] width 84 height 28
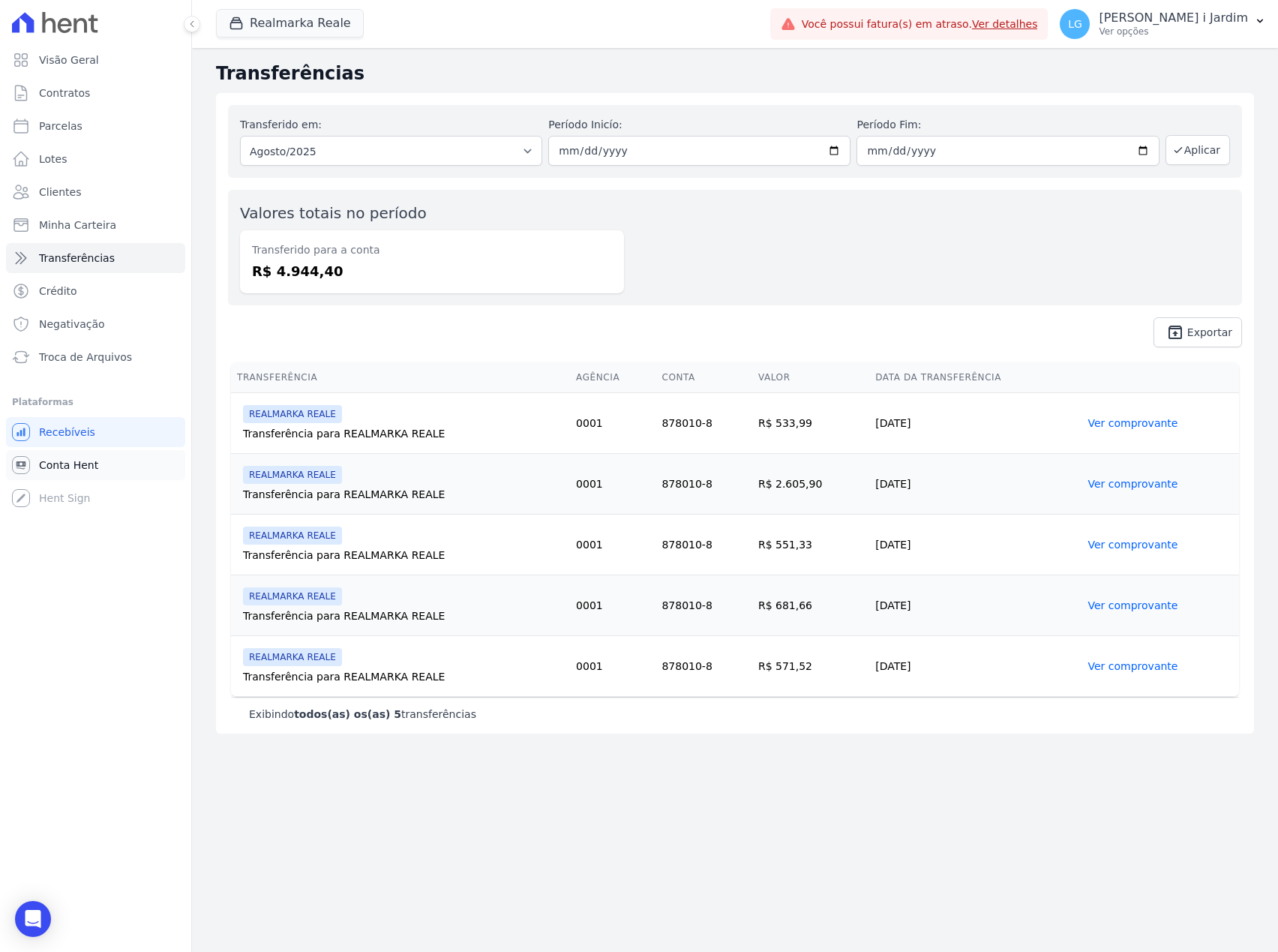
click at [70, 475] on link "Conta Hent" at bounding box center [96, 465] width 179 height 30
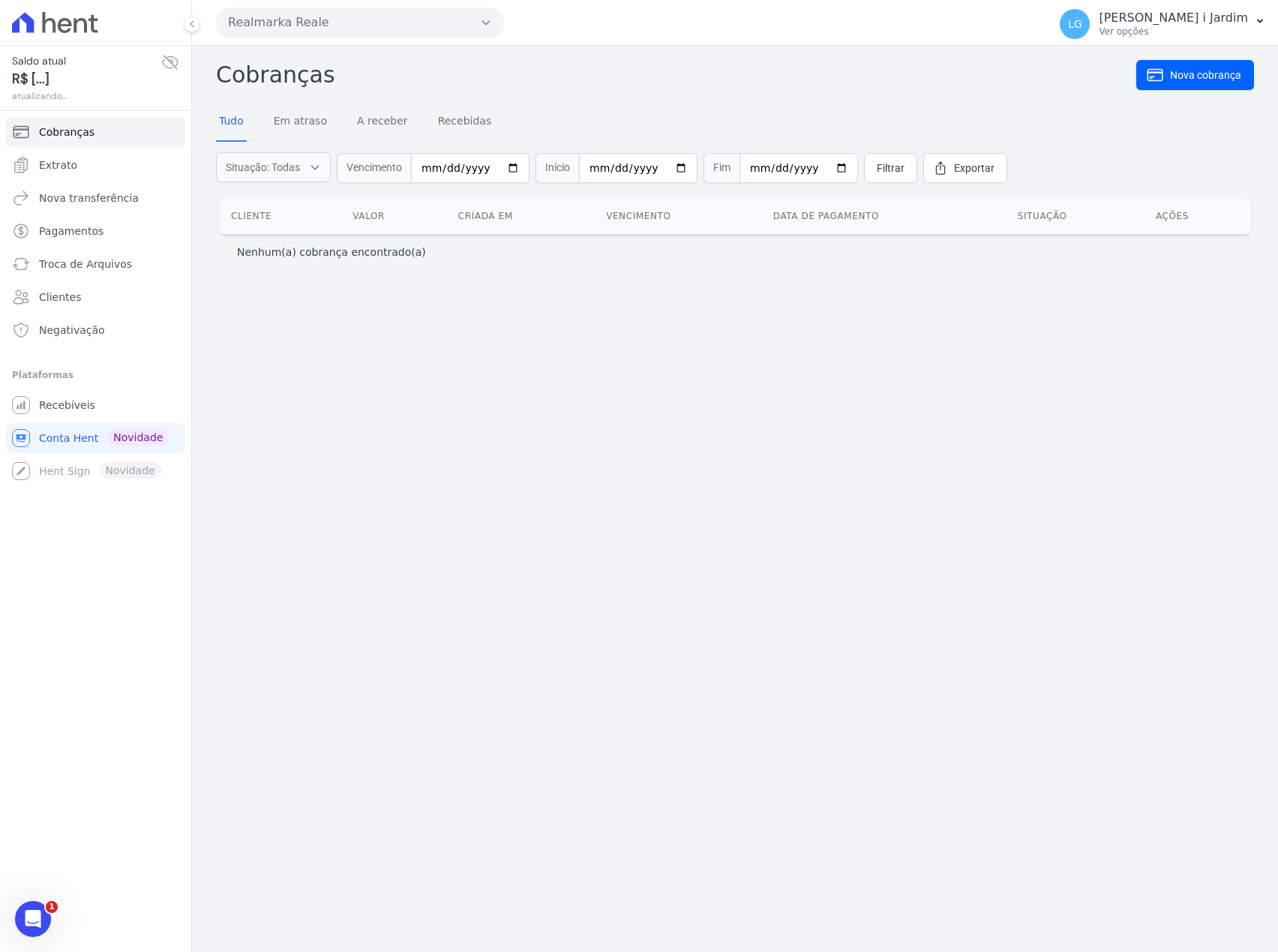
click at [172, 66] on icon at bounding box center [170, 62] width 18 height 18
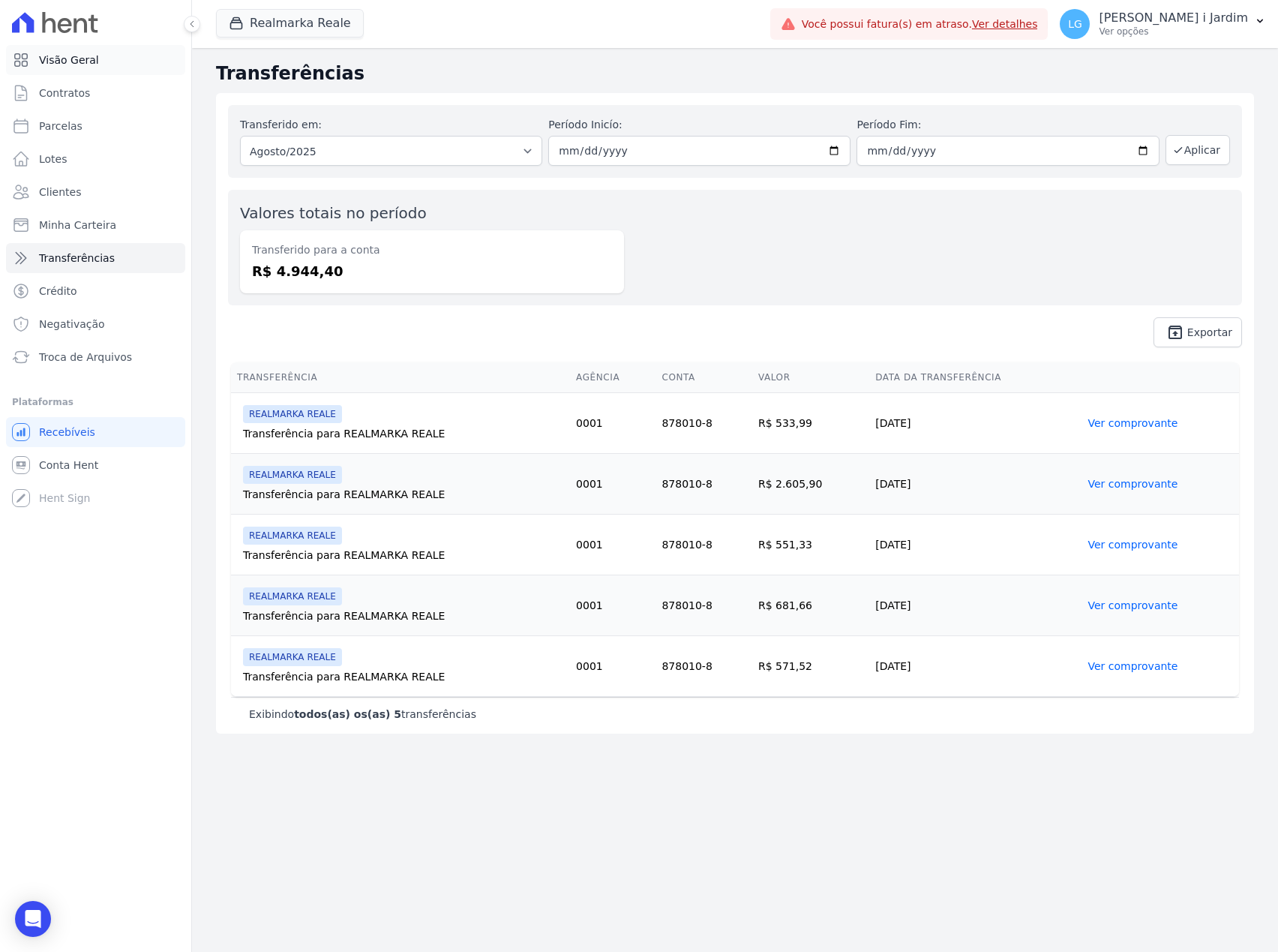
click at [99, 54] on link "Visão Geral" at bounding box center [96, 59] width 179 height 30
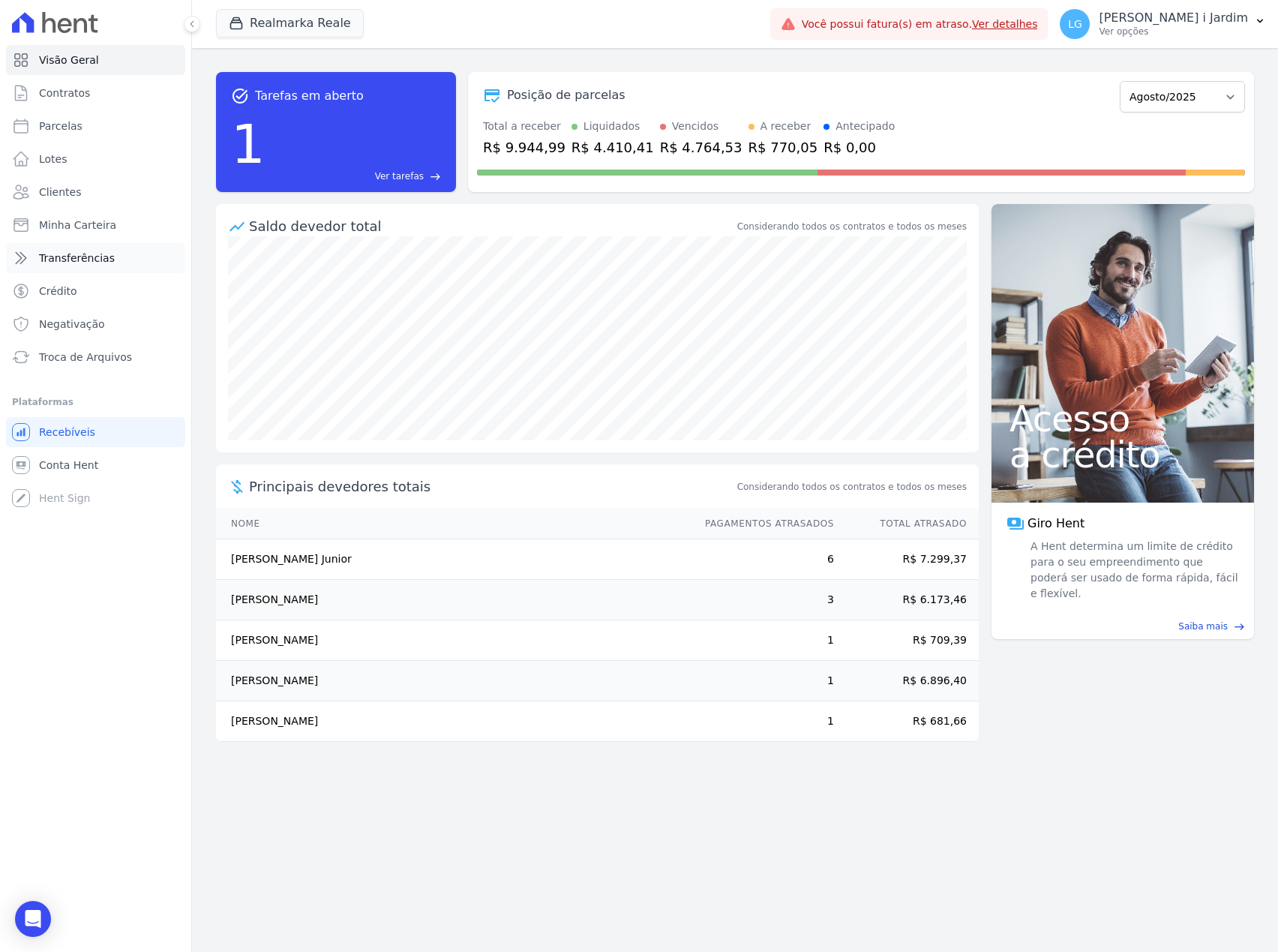
click at [99, 247] on link "Transferências" at bounding box center [96, 257] width 179 height 30
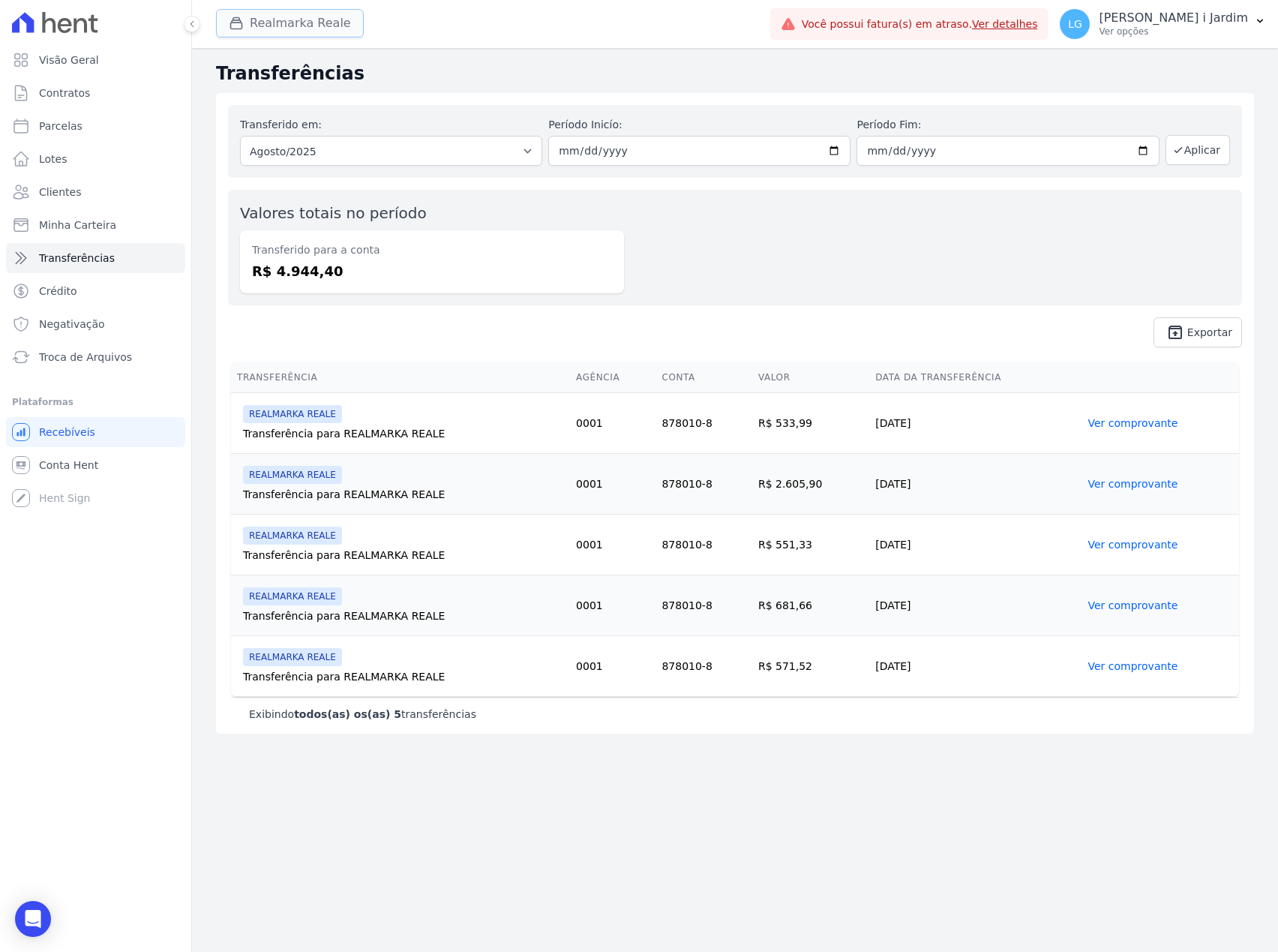
click at [304, 33] on button "Realmarka Reale" at bounding box center [290, 22] width 148 height 28
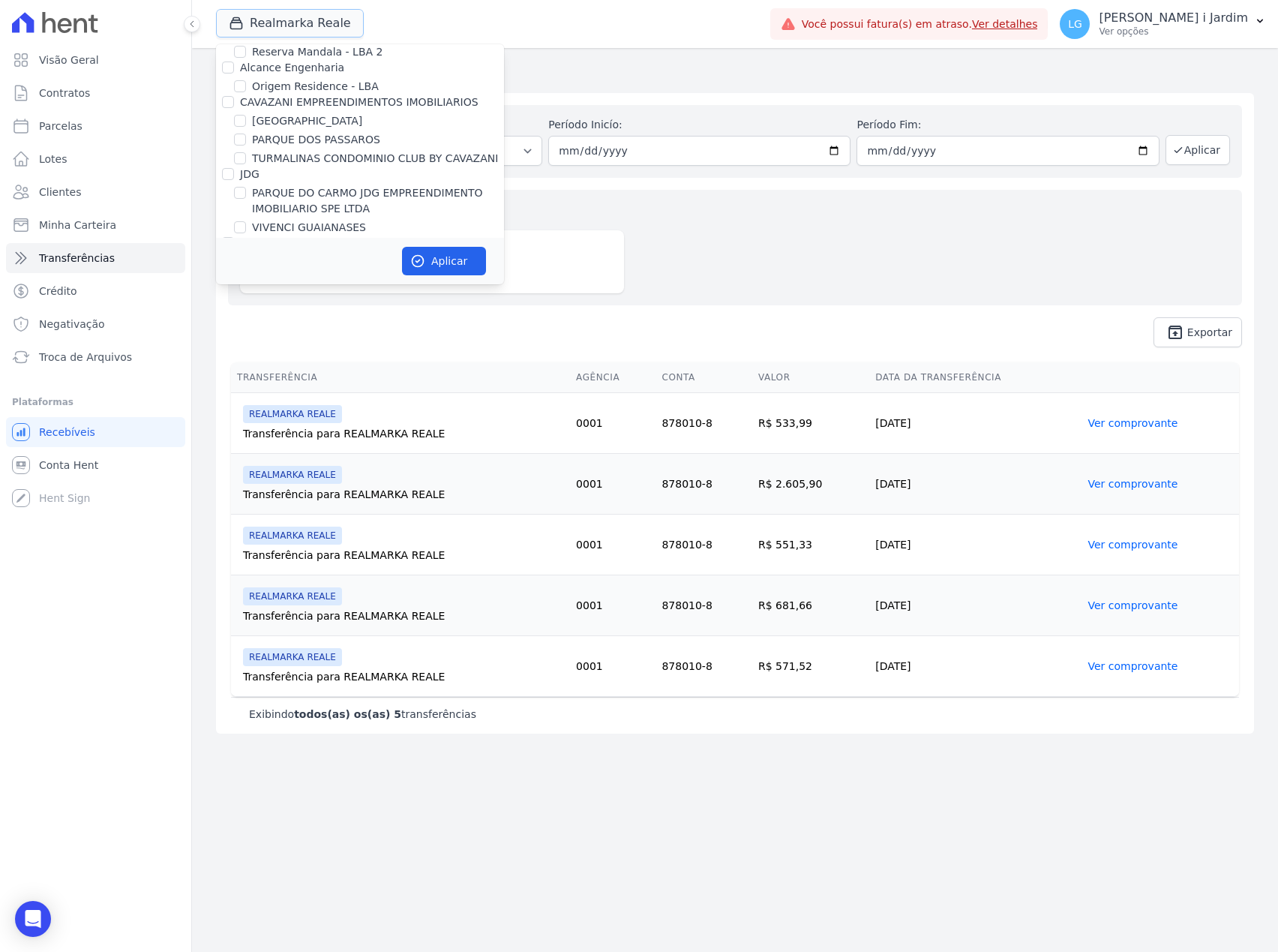
scroll to position [3100, 0]
click at [328, 280] on label "REALMARKA REALE" at bounding box center [303, 287] width 101 height 16
click at [246, 282] on input "REALMARKA REALE" at bounding box center [240, 287] width 12 height 12
checkbox input "false"
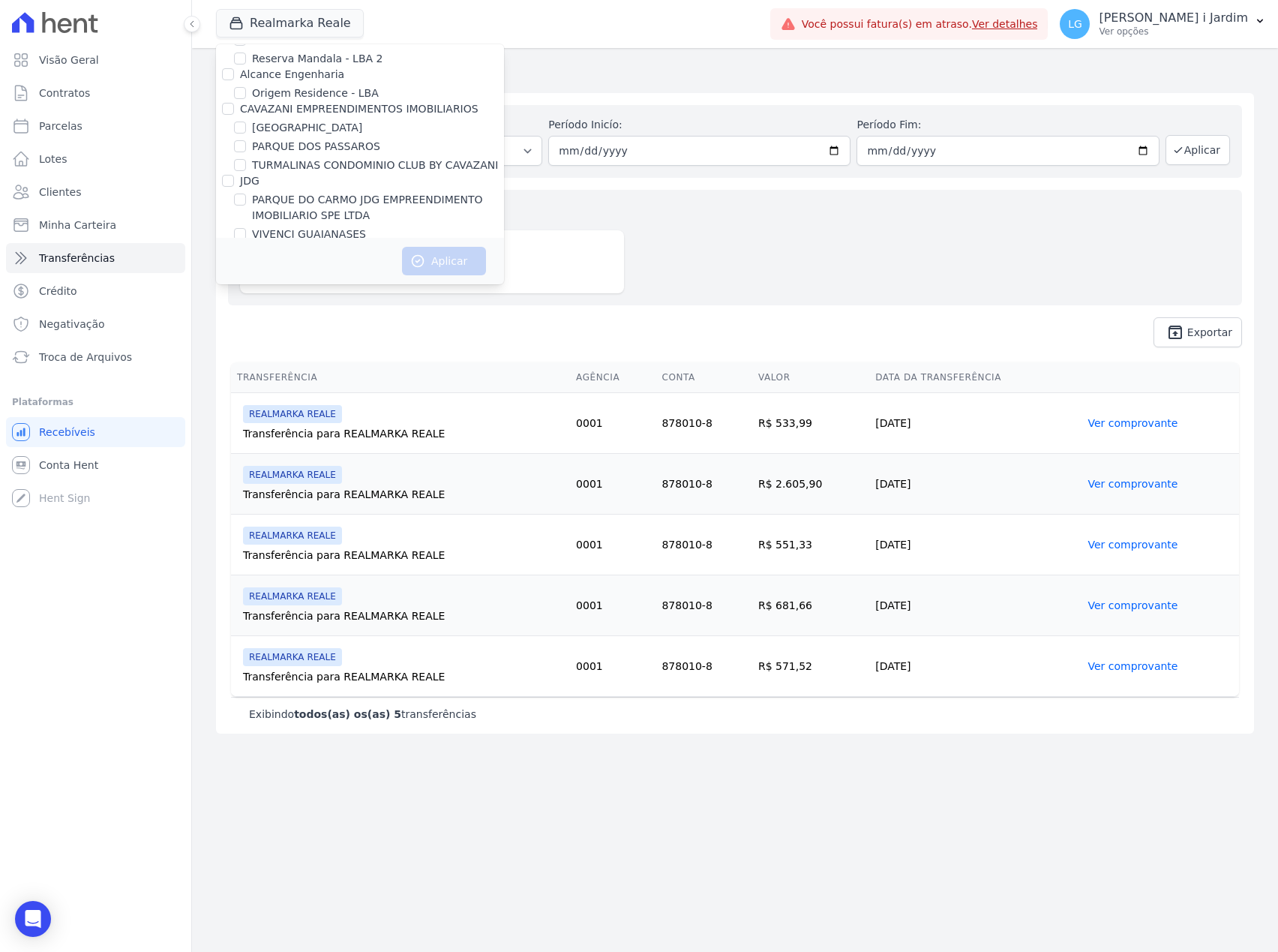
click at [326, 261] on label "REALMARKA ALPHA" at bounding box center [303, 269] width 102 height 16
click at [246, 262] on input "REALMARKA ALPHA" at bounding box center [240, 268] width 12 height 12
checkbox input "true"
click at [425, 259] on icon "button" at bounding box center [417, 260] width 15 height 15
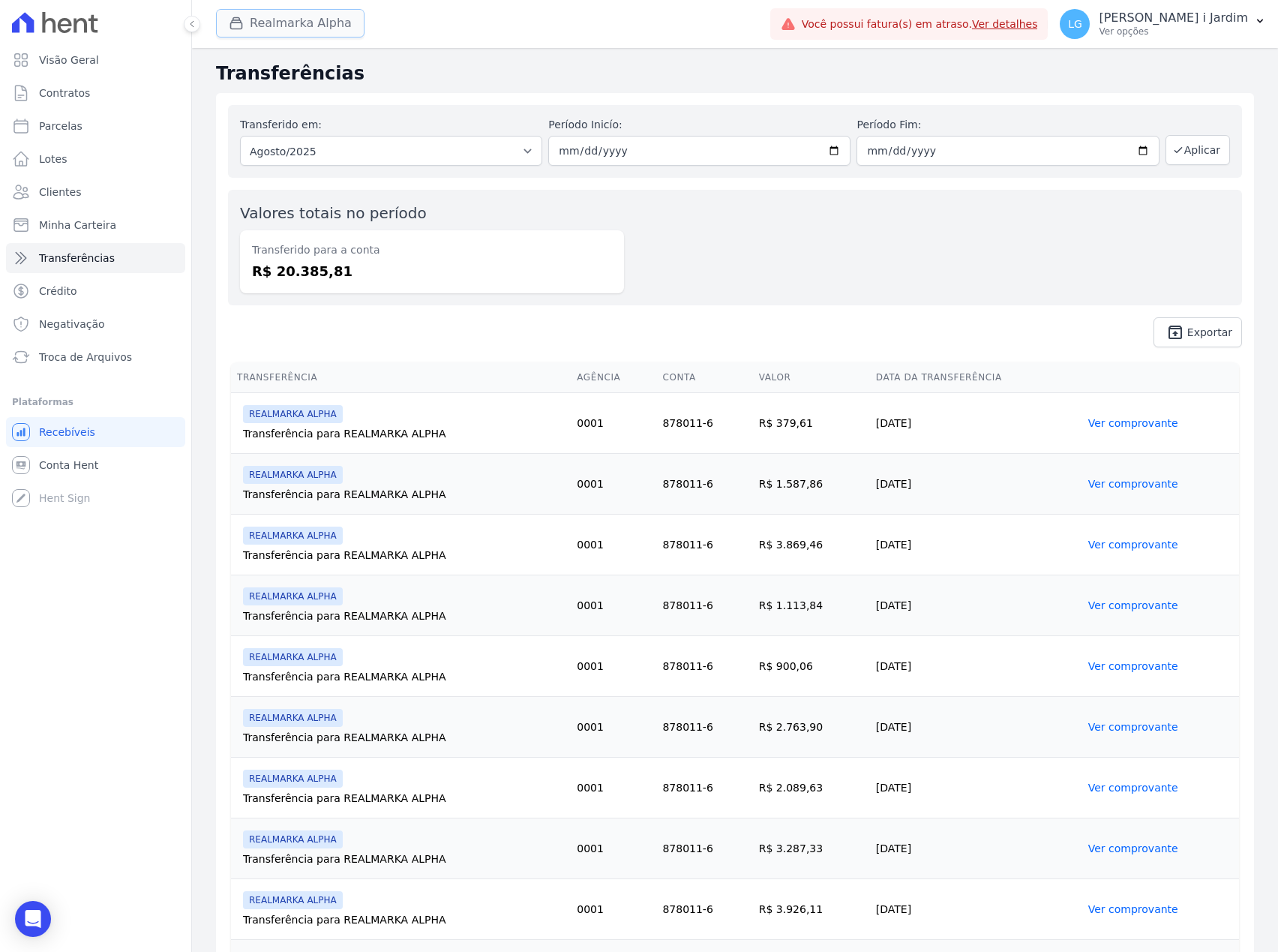
click at [255, 25] on button "Realmarka Alpha" at bounding box center [290, 22] width 148 height 28
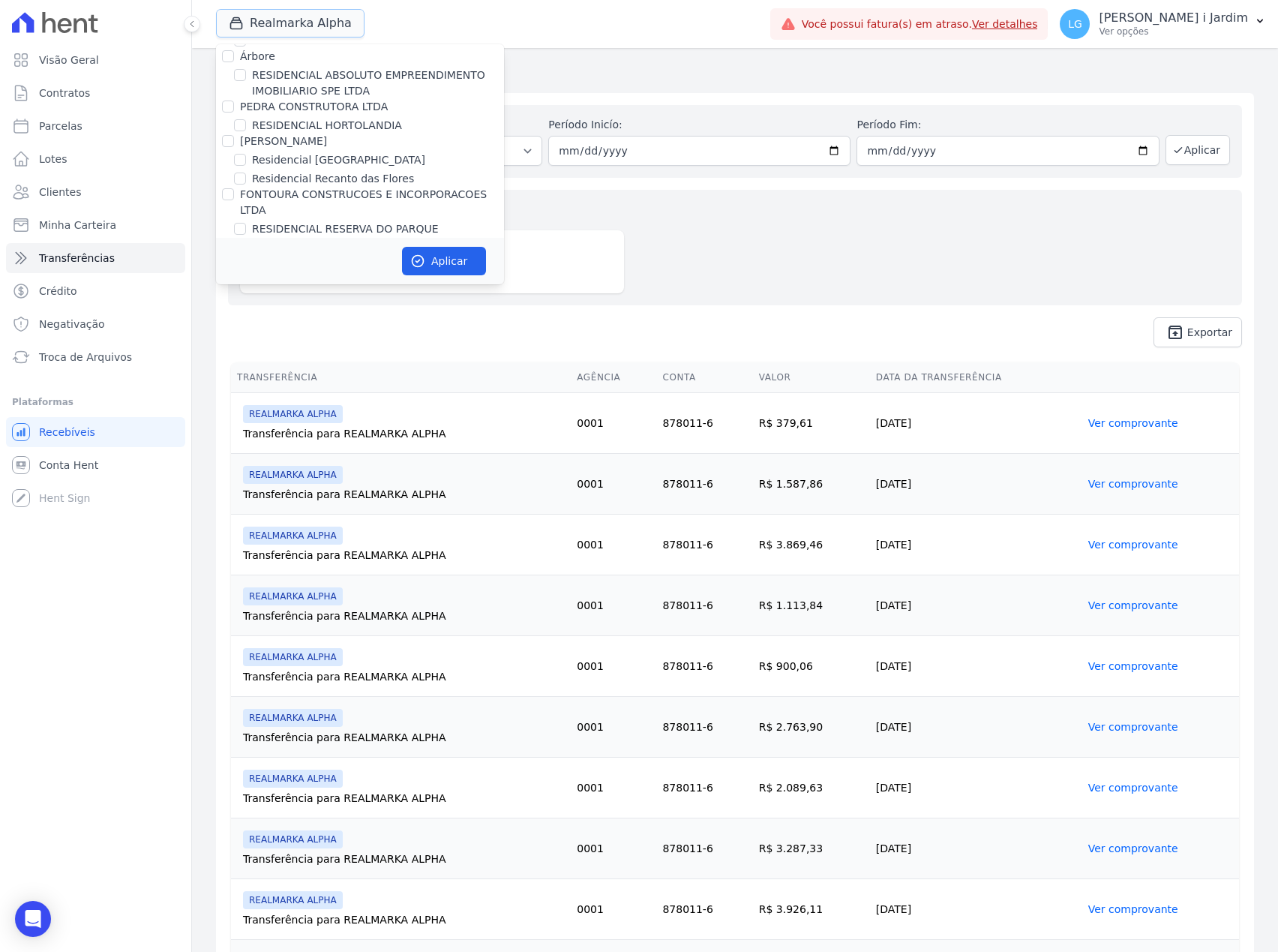
scroll to position [3199, 0]
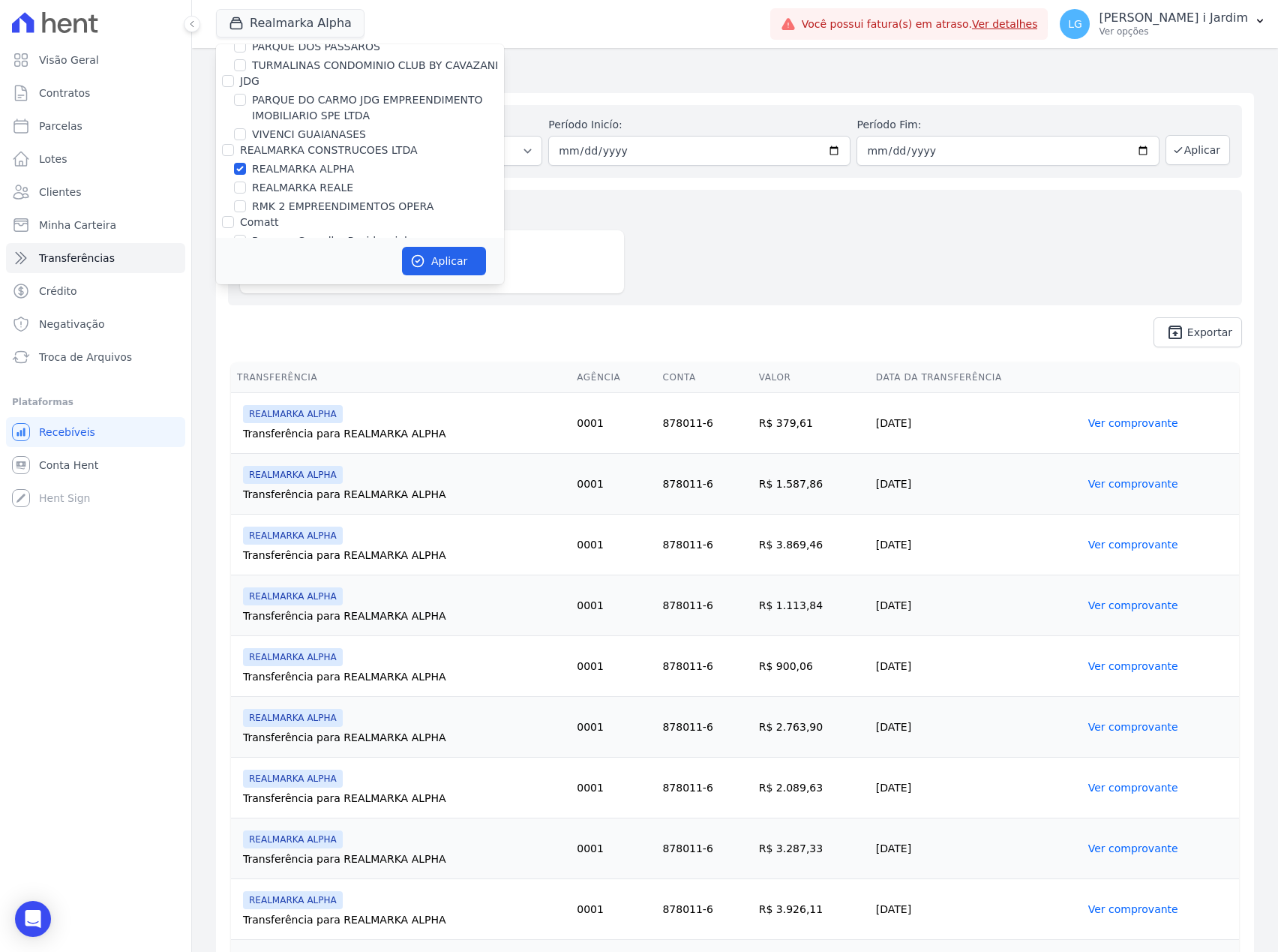
click at [310, 161] on label "REALMARKA ALPHA" at bounding box center [303, 169] width 102 height 16
click at [246, 163] on input "REALMARKA ALPHA" at bounding box center [240, 169] width 12 height 12
checkbox input "false"
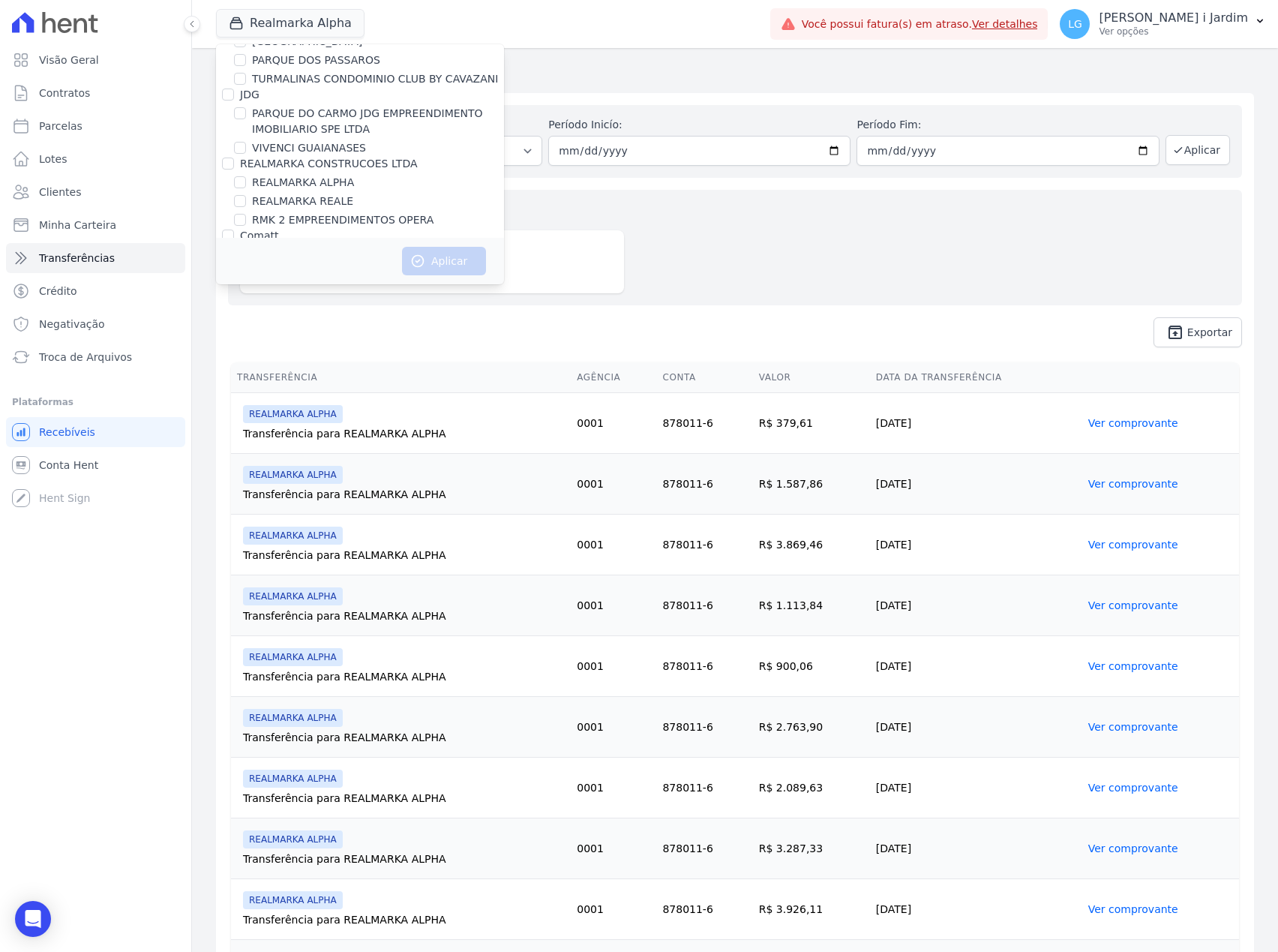
scroll to position [3544, 0]
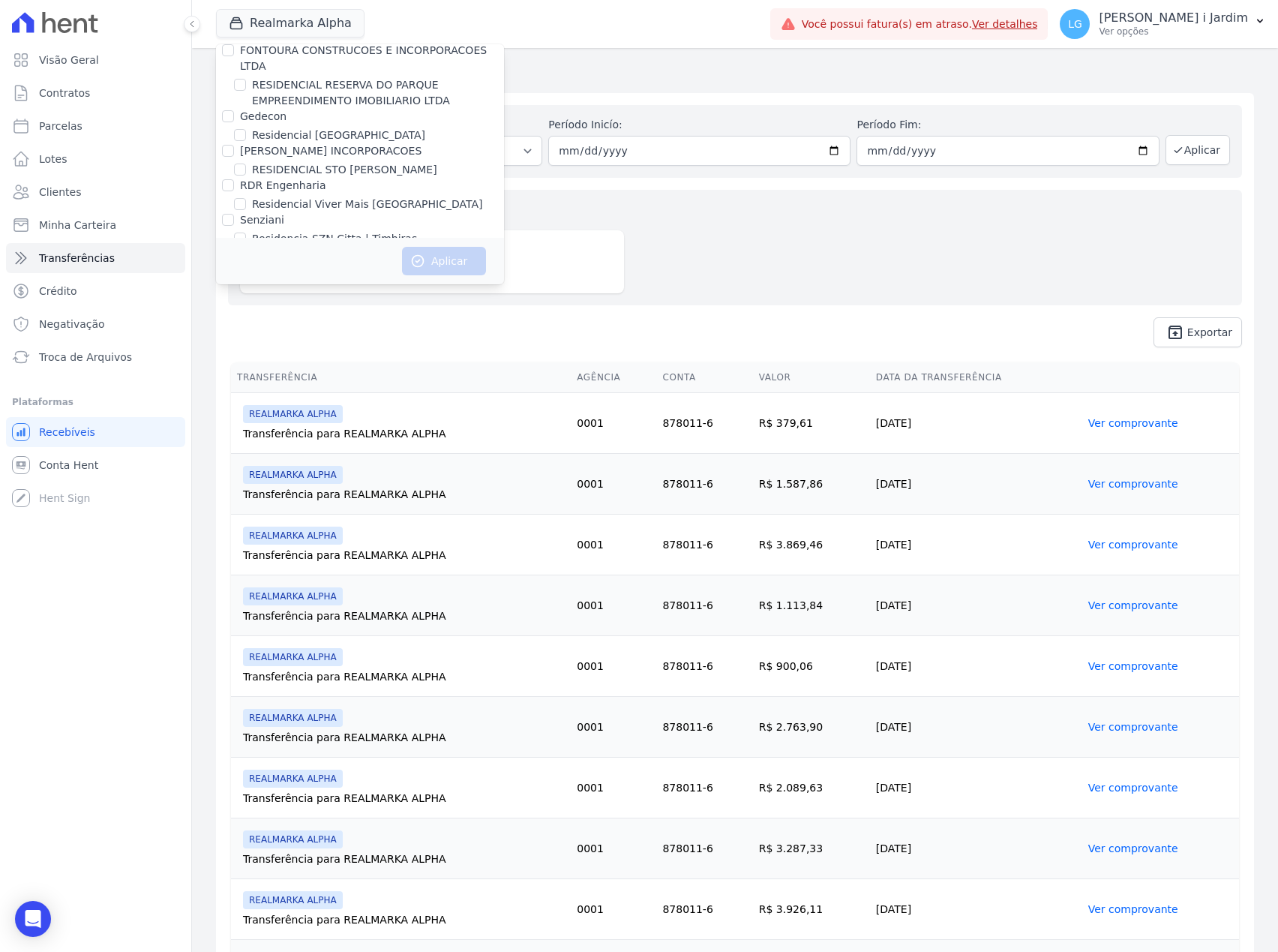
click at [337, 231] on label "Residencia SZN Citta | Timbiras" at bounding box center [334, 239] width 165 height 16
click at [246, 233] on input "Residencia SZN Citta | Timbiras" at bounding box center [240, 239] width 12 height 12
checkbox input "true"
click at [454, 255] on button "Aplicar" at bounding box center [445, 260] width 84 height 28
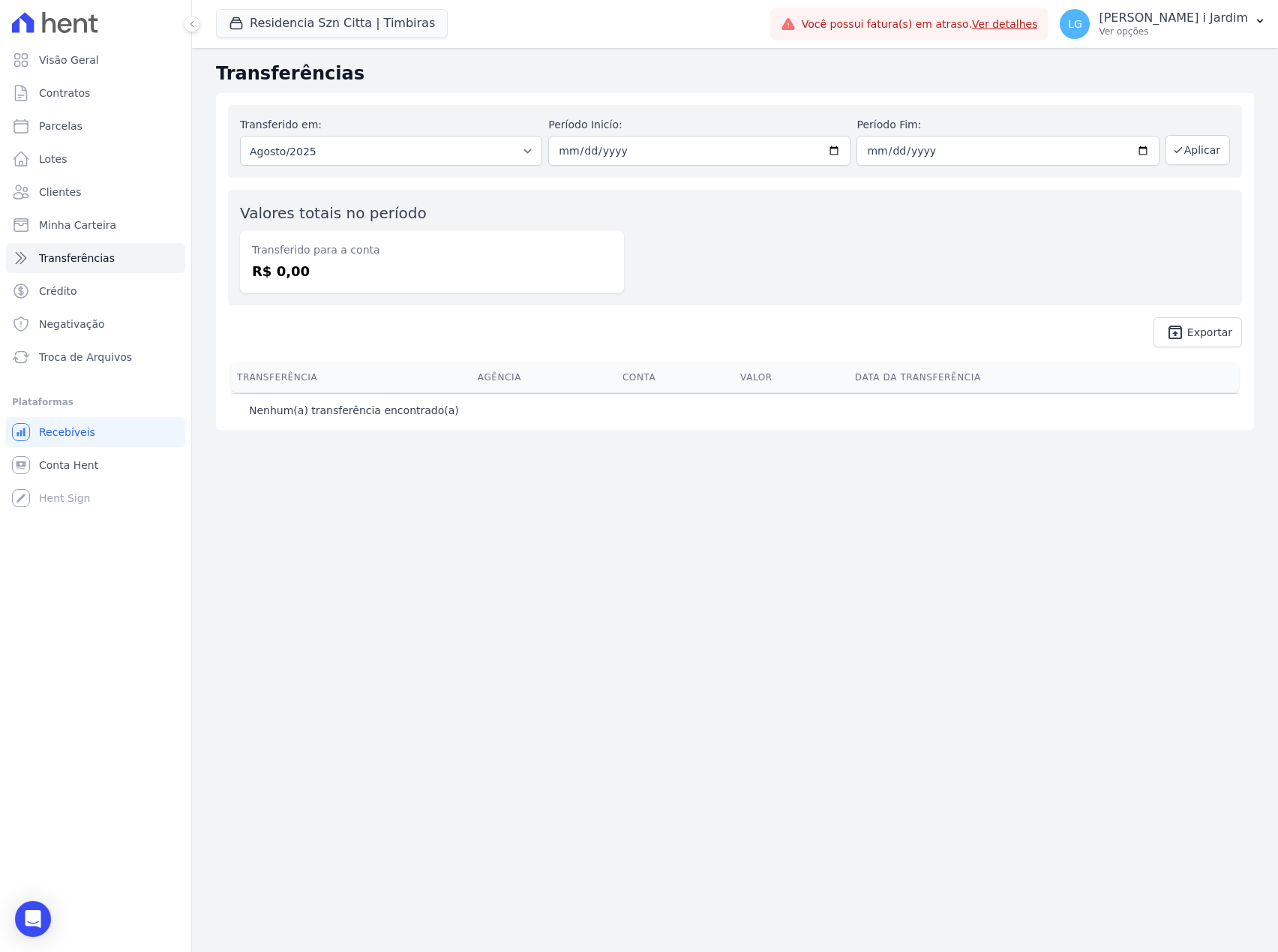
drag, startPoint x: 357, startPoint y: 790, endPoint x: 60, endPoint y: 838, distance: 300.9
click at [358, 790] on div "Transferências Transferido em: Todos os meses Agosto/2025 Período Inicío: 2025-…" at bounding box center [735, 499] width 1086 height 903
click at [255, 27] on button "Residencia Szn Citta | Timbiras" at bounding box center [332, 22] width 232 height 28
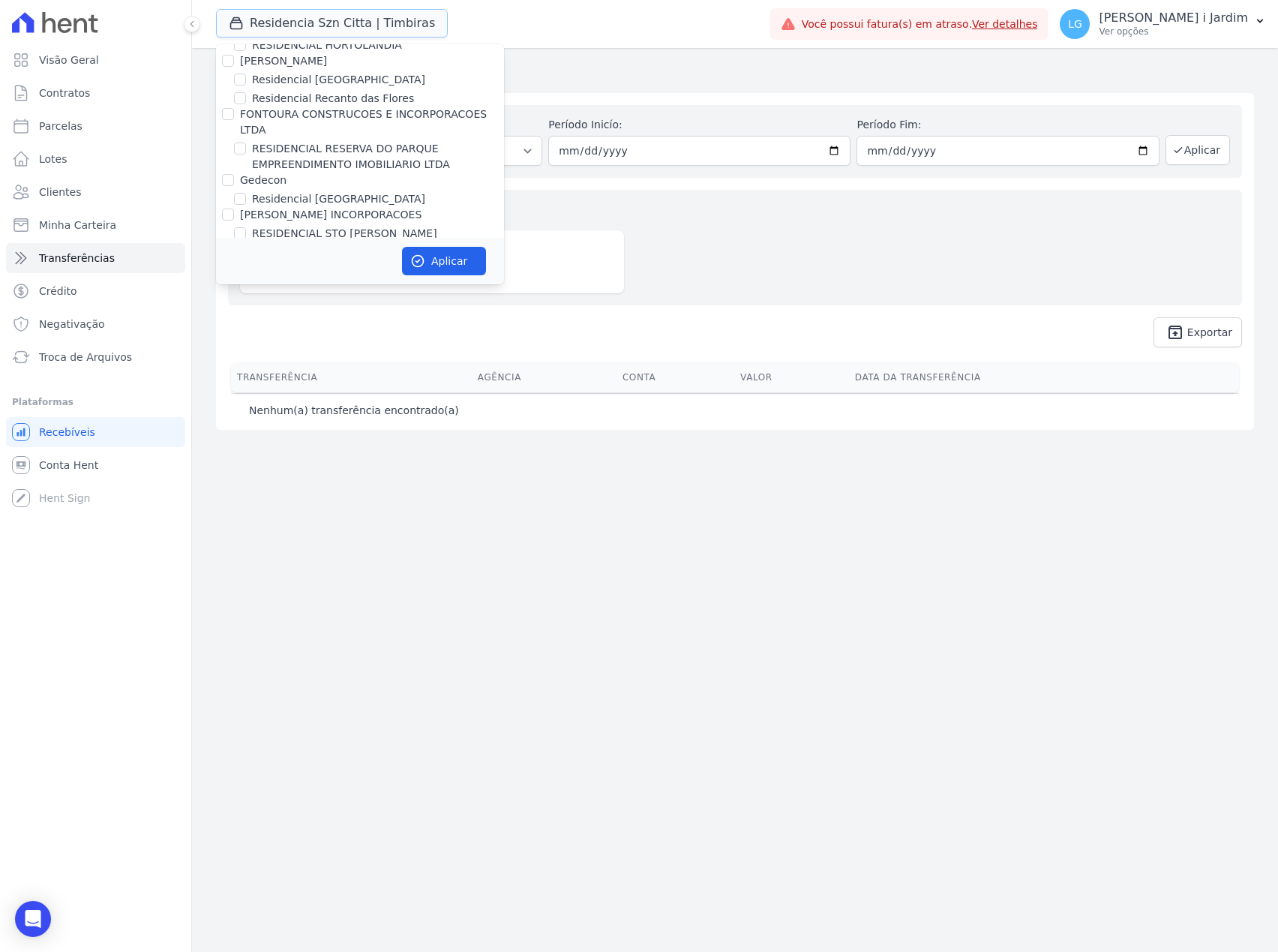
scroll to position [3528, 0]
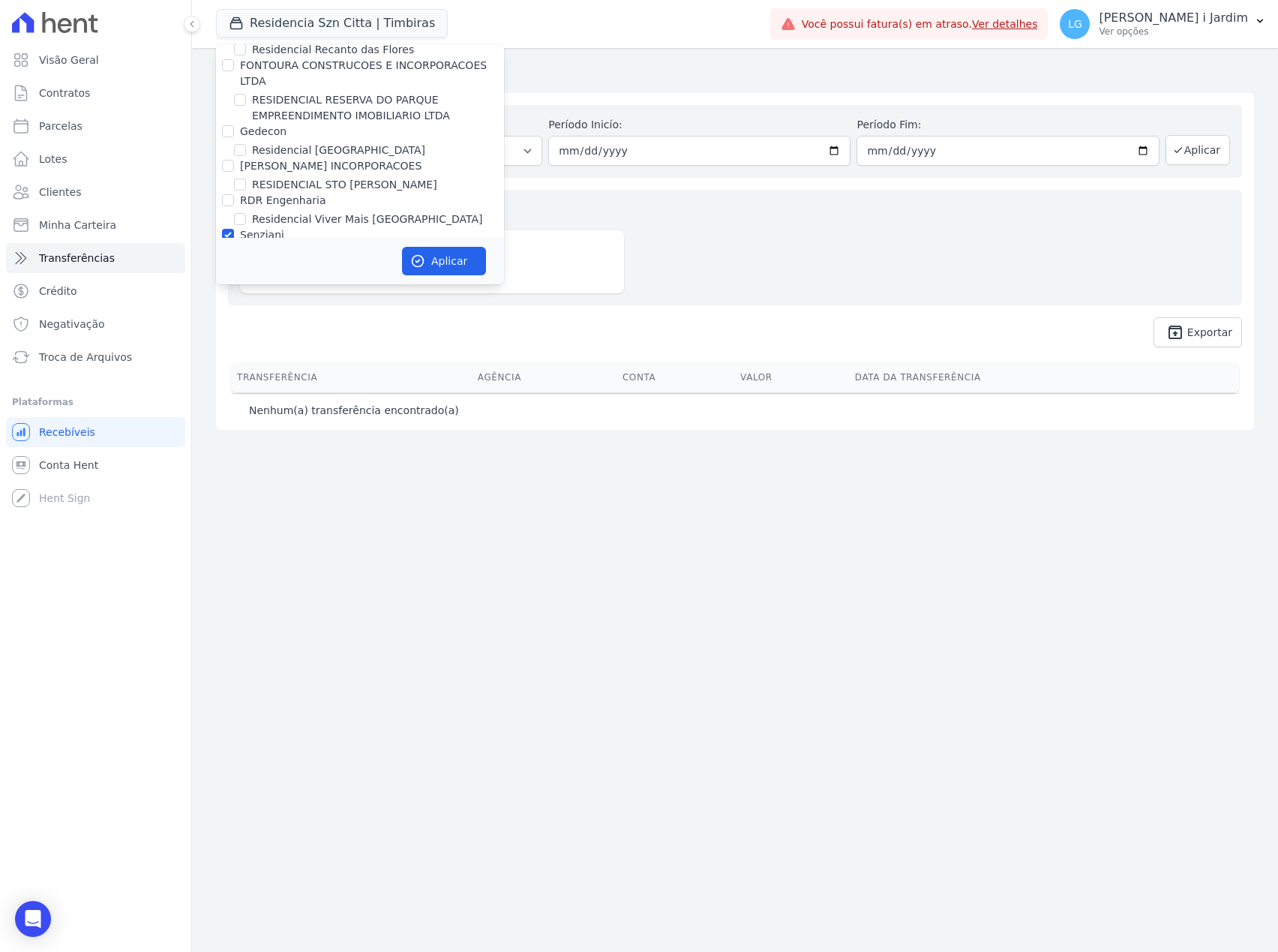
click at [276, 246] on label "Residencia SZN Citta | Timbiras" at bounding box center [334, 253] width 165 height 16
click at [246, 248] on input "Residencia SZN Citta | Timbiras" at bounding box center [240, 253] width 12 height 12
checkbox input "false"
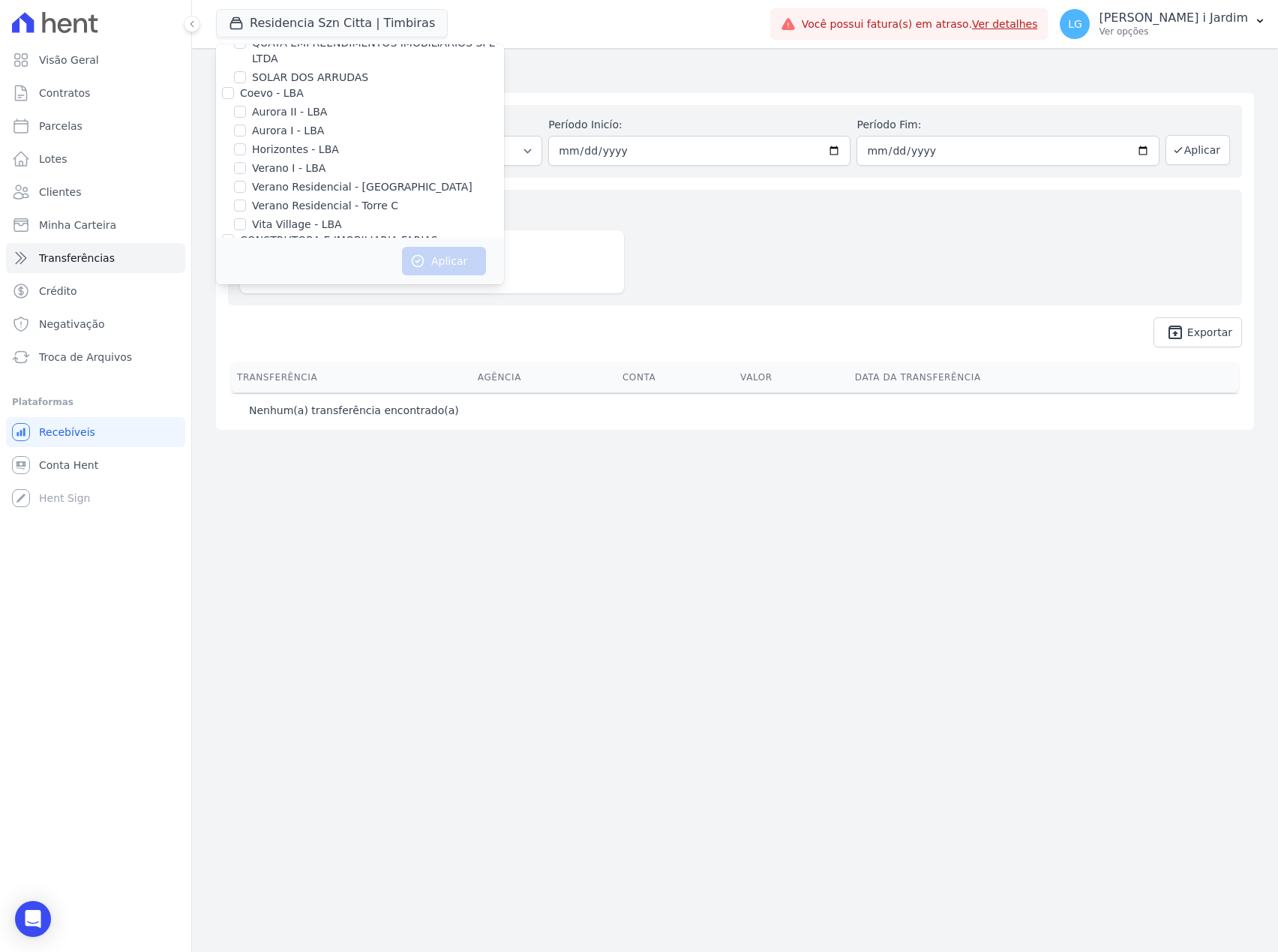
scroll to position [0, 0]
click at [287, 57] on label "Trapisa Engenharia" at bounding box center [290, 63] width 100 height 12
click at [234, 57] on input "Trapisa Engenharia" at bounding box center [228, 63] width 12 height 12
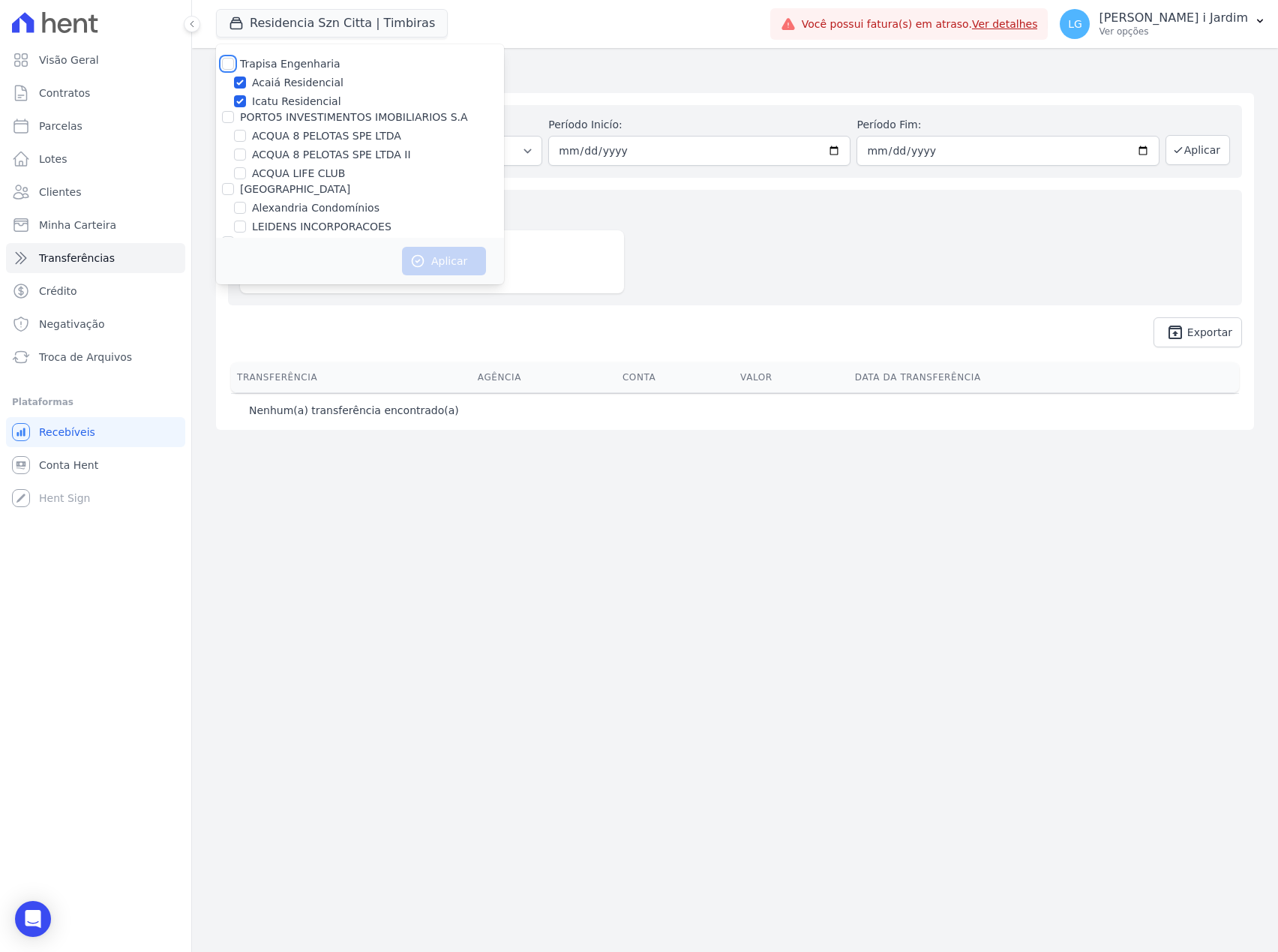
checkbox input "true"
click at [454, 264] on button "Aplicar" at bounding box center [445, 260] width 84 height 28
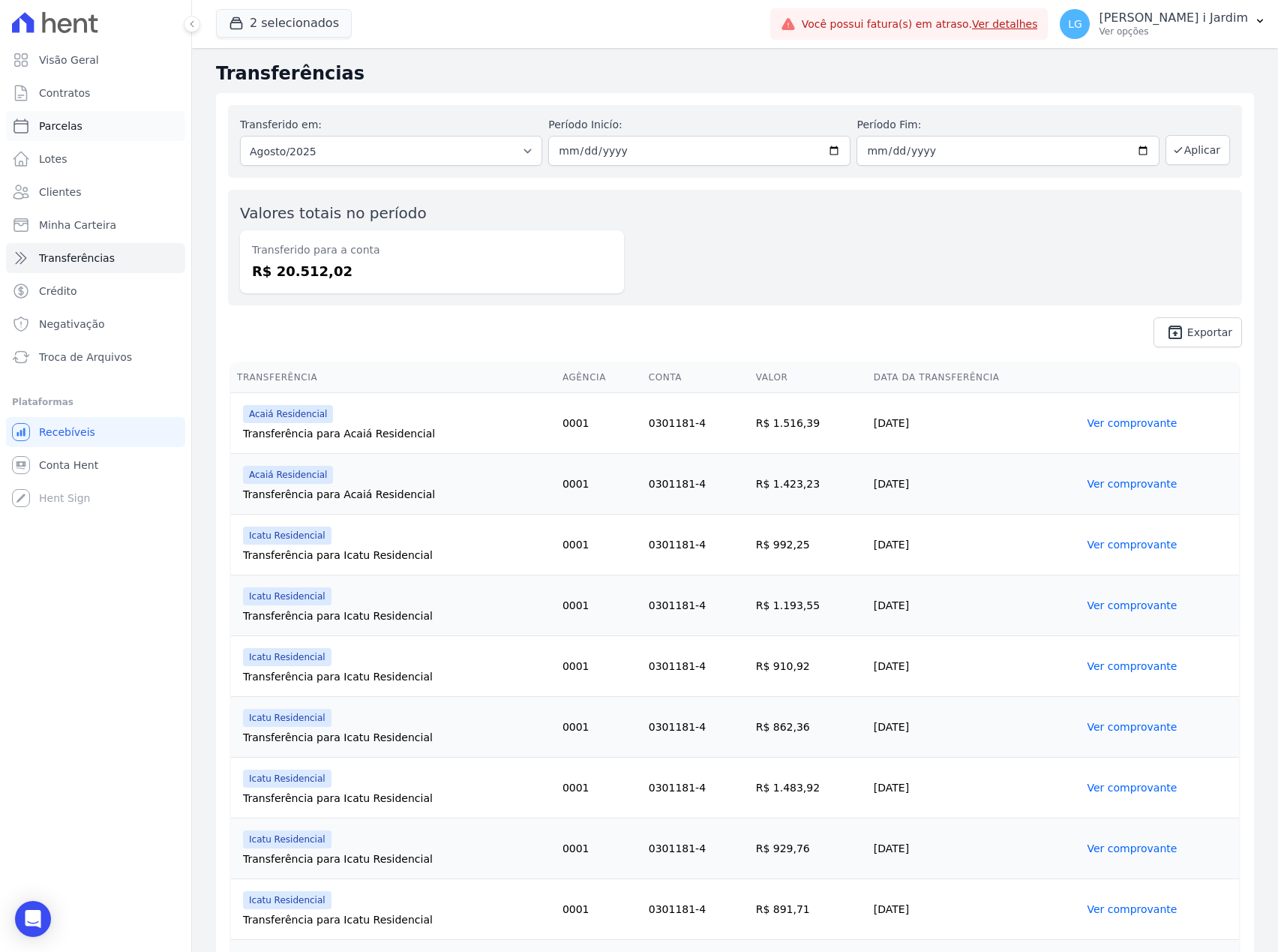
click at [133, 129] on link "Parcelas" at bounding box center [96, 126] width 179 height 30
select select
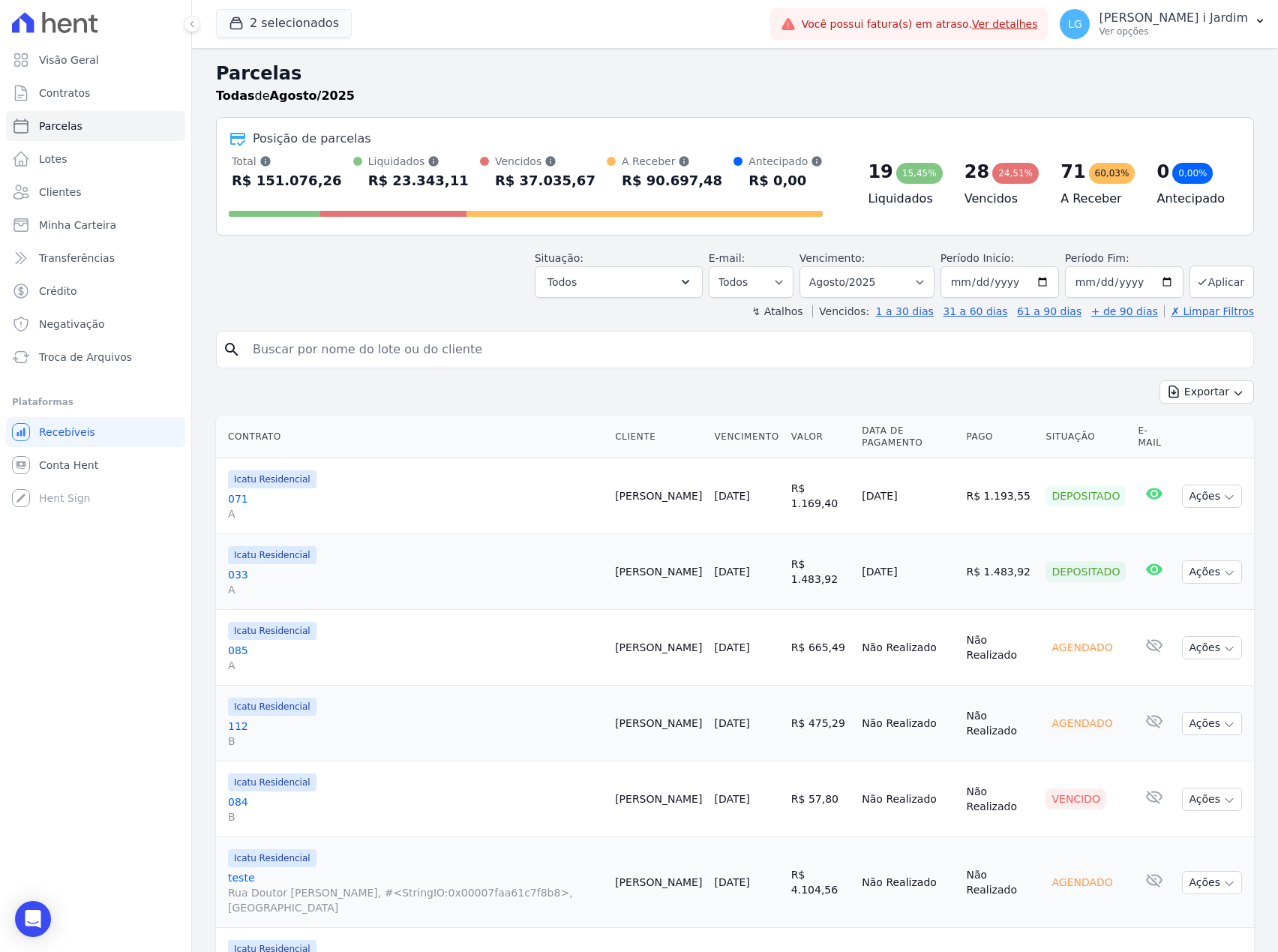
click at [297, 8] on div "2 selecionados Trapisa Engenharia Acaiá Residencial Icatu Residencial PORTO5 IN…" at bounding box center [490, 23] width 549 height 50
click at [301, 19] on button "2 selecionados" at bounding box center [284, 22] width 136 height 28
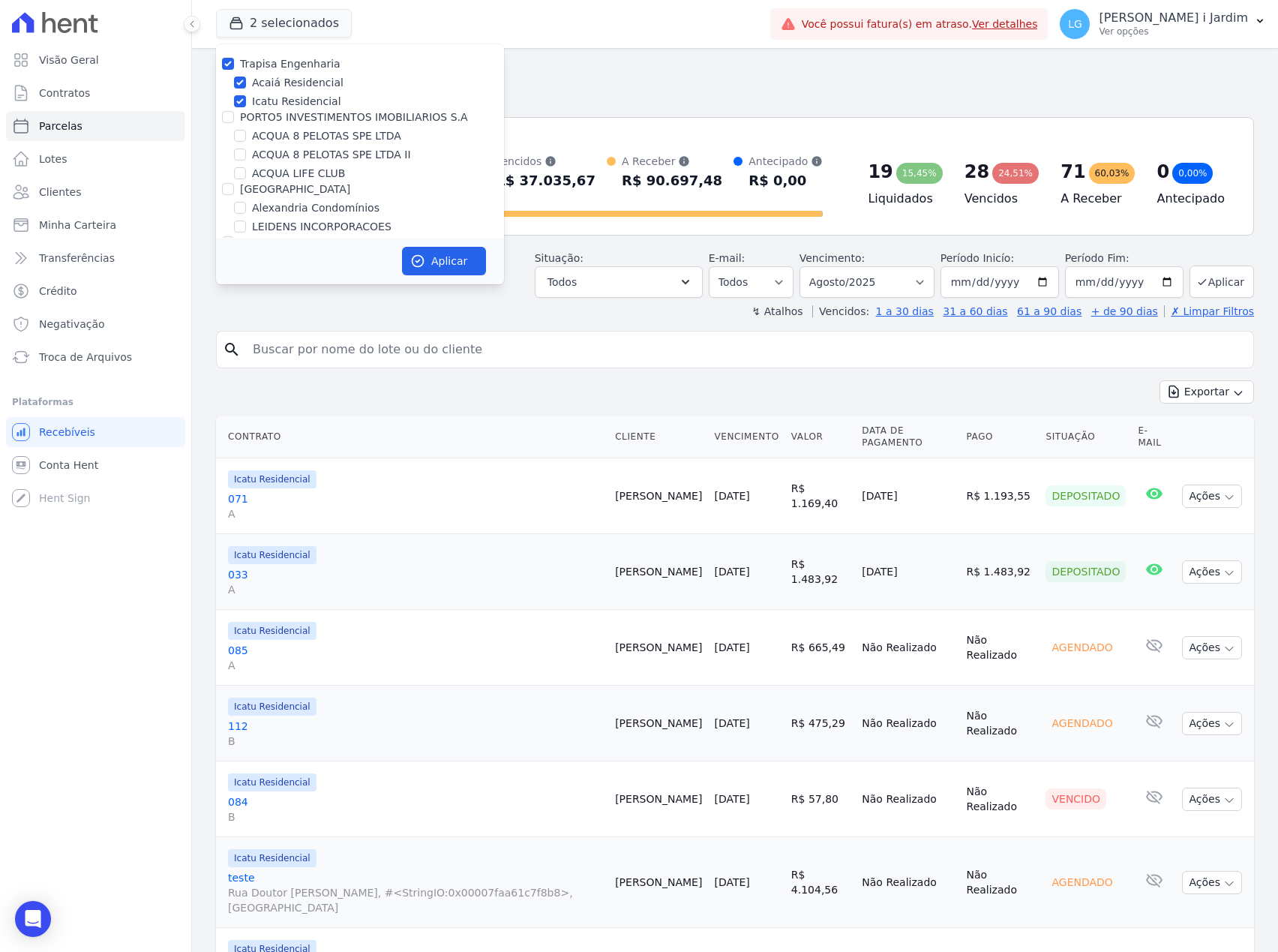
click at [308, 57] on label "Trapisa Engenharia" at bounding box center [290, 63] width 100 height 12
click at [234, 57] on input "Trapisa Engenharia" at bounding box center [228, 63] width 12 height 12
checkbox input "false"
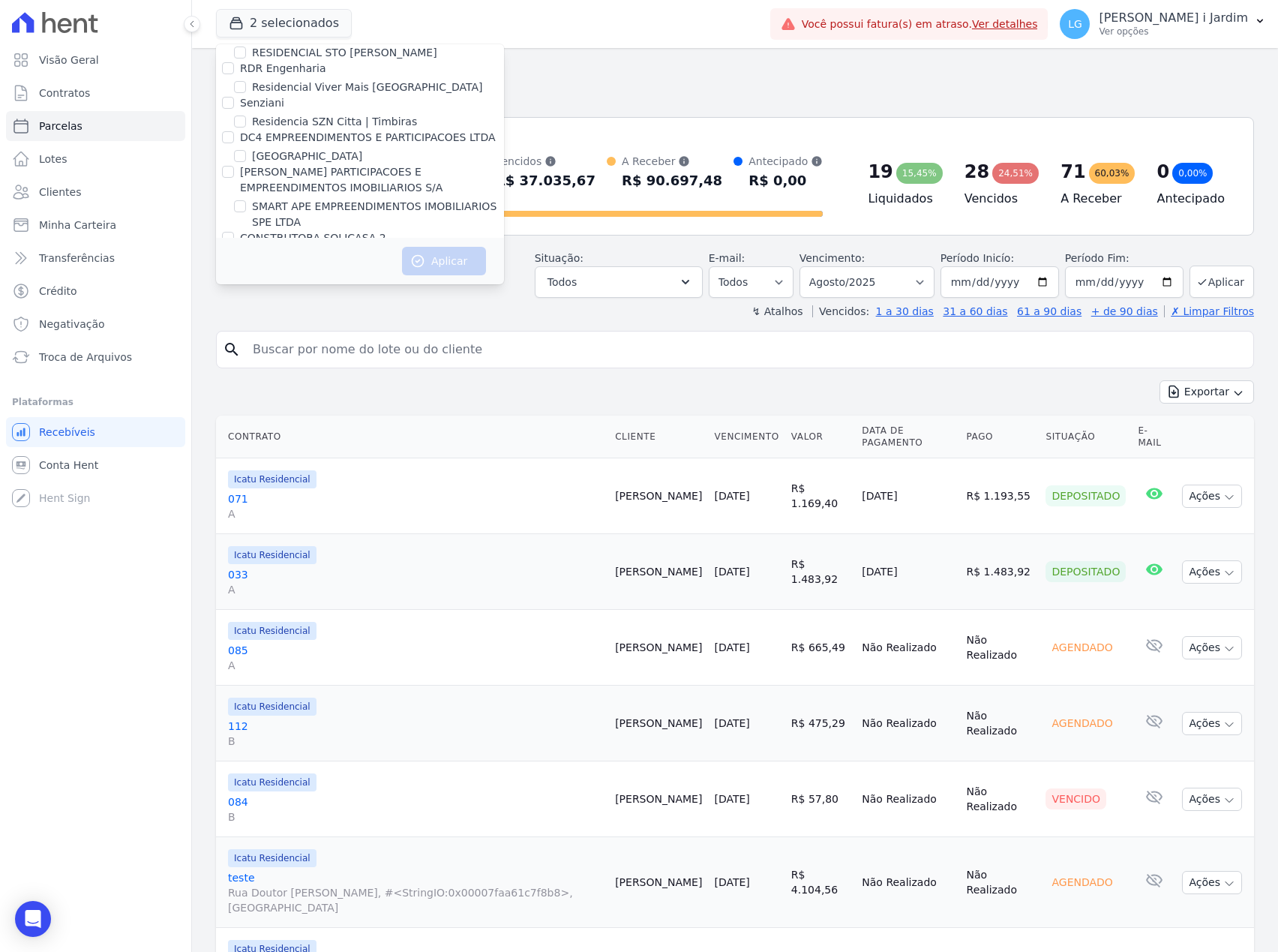
scroll to position [783, 0]
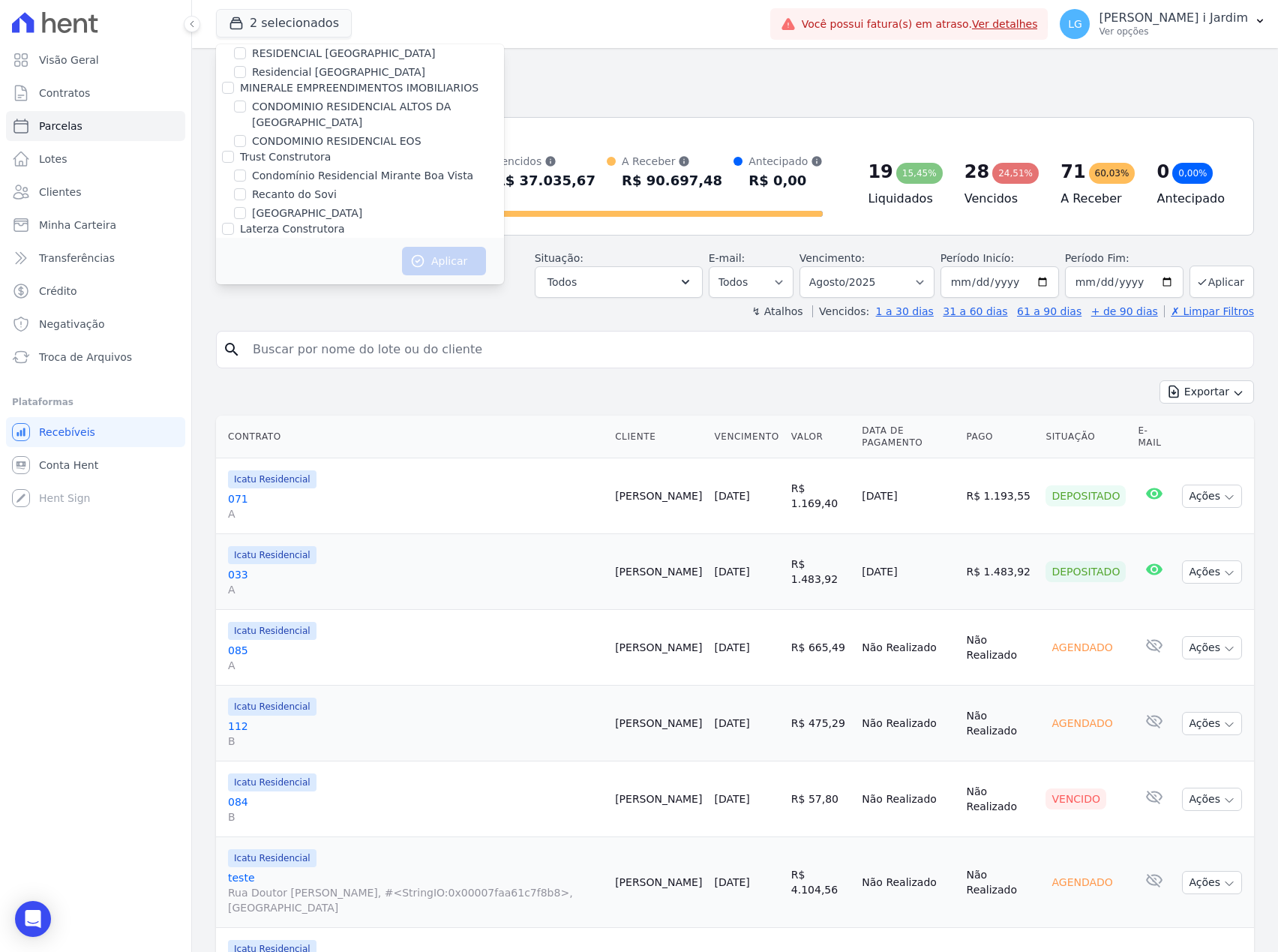
click at [340, 168] on label "Condomínio Residencial Mirante Boa Vista" at bounding box center [363, 175] width 221 height 16
click at [246, 170] on input "Condomínio Residencial Mirante Boa Vista" at bounding box center [240, 175] width 12 height 12
checkbox input "true"
click at [433, 259] on button "Aplicar" at bounding box center [445, 260] width 84 height 28
select select
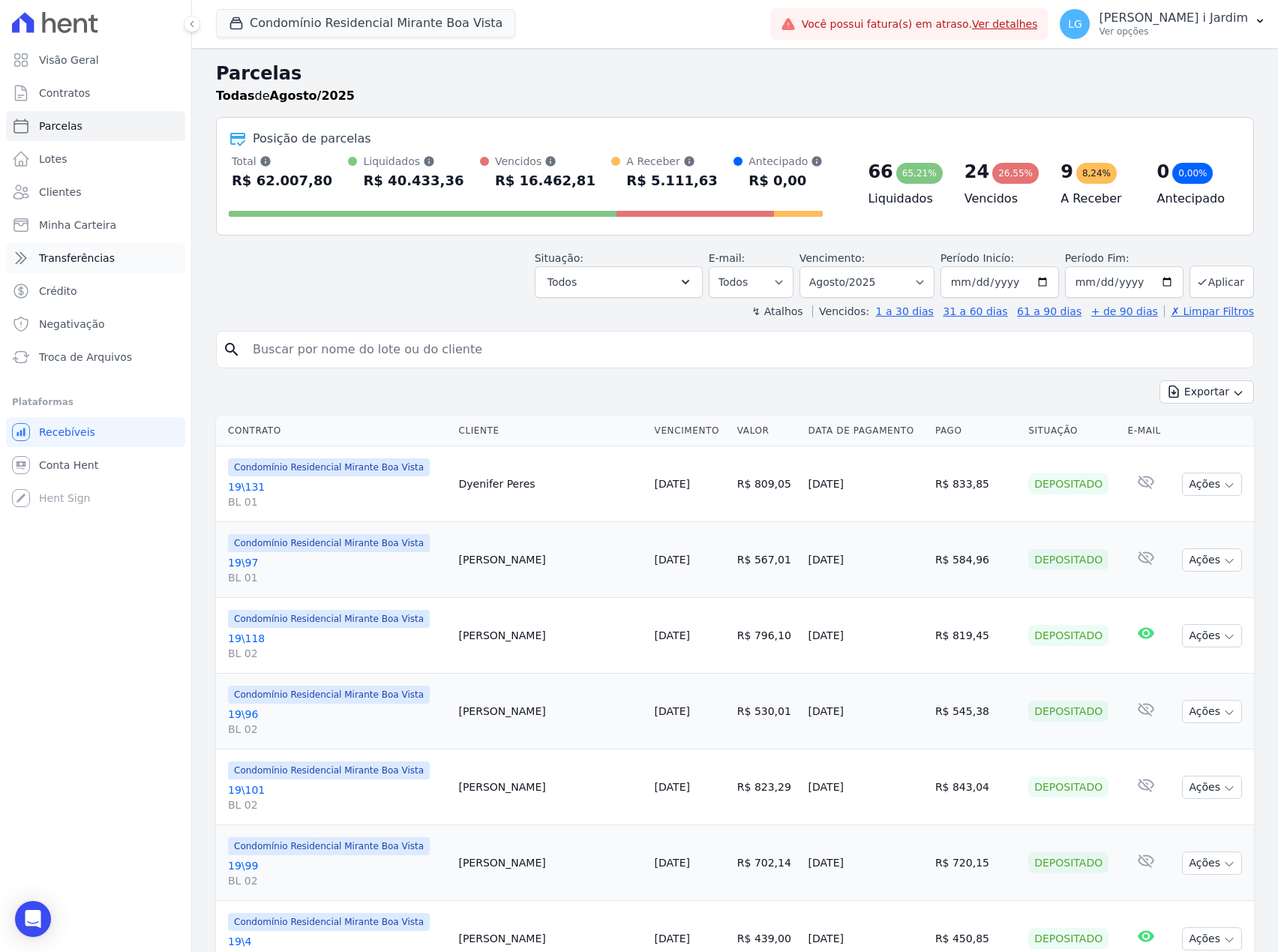
click at [126, 258] on link "Transferências" at bounding box center [96, 257] width 179 height 30
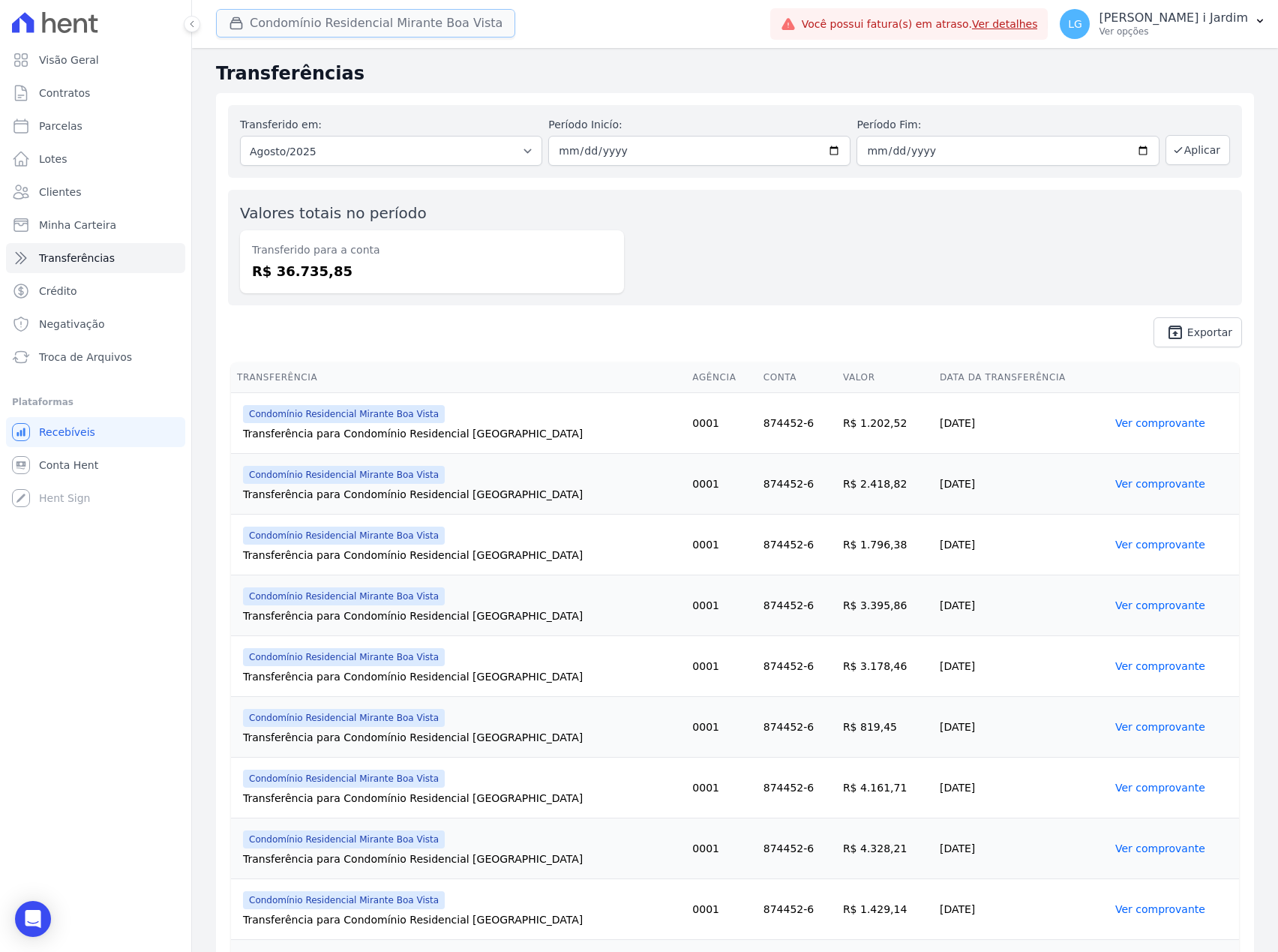
click at [275, 34] on button "Condomínio Residencial Mirante Boa Vista" at bounding box center [366, 22] width 299 height 28
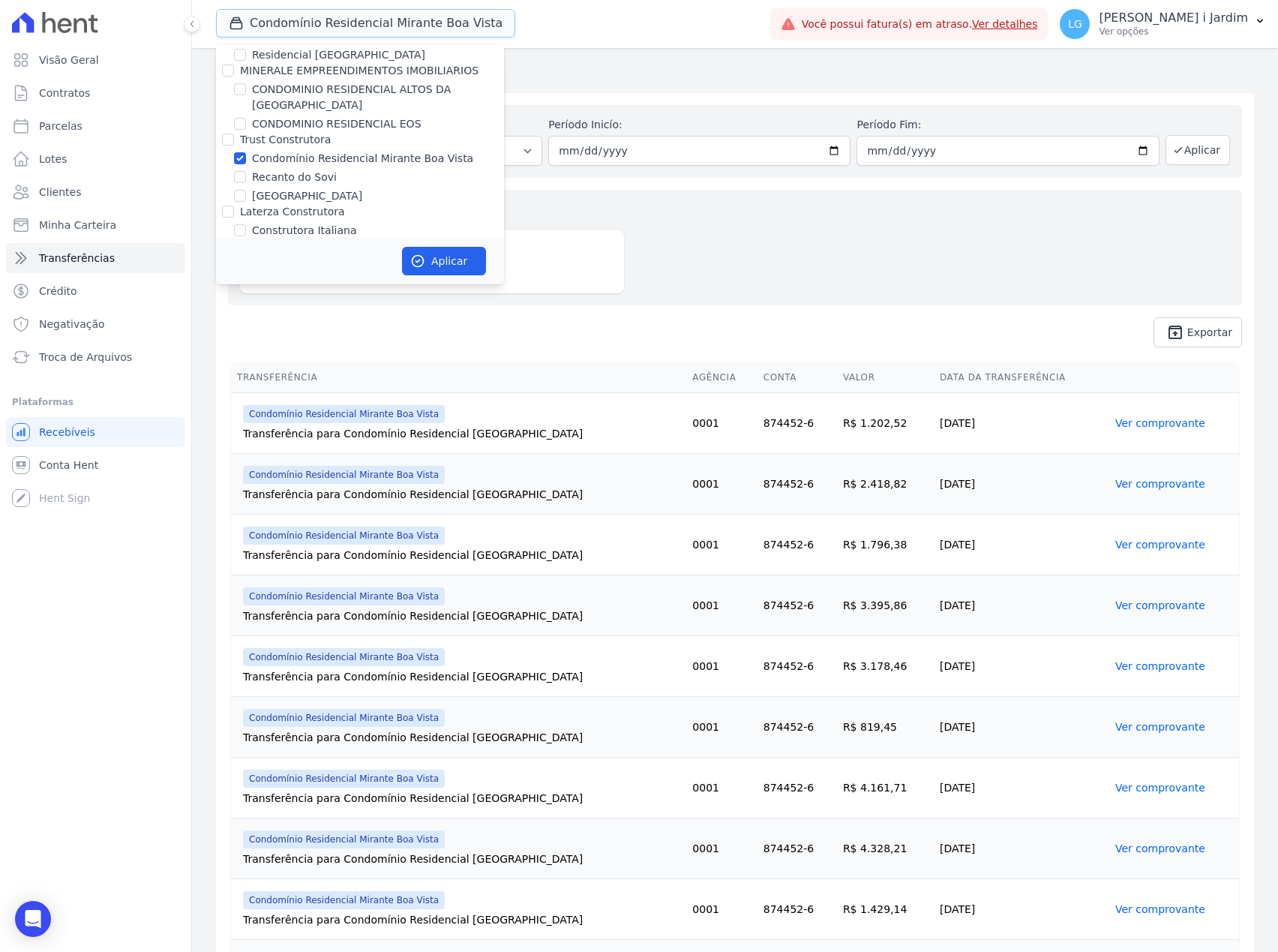
scroll to position [799, 0]
click at [324, 152] on label "Condomínio Residencial Mirante Boa Vista" at bounding box center [363, 160] width 221 height 16
click at [246, 154] on input "Condomínio Residencial Mirante Boa Vista" at bounding box center [240, 160] width 12 height 12
checkbox input "false"
click at [304, 171] on label "Recanto do Sovi" at bounding box center [294, 178] width 85 height 16
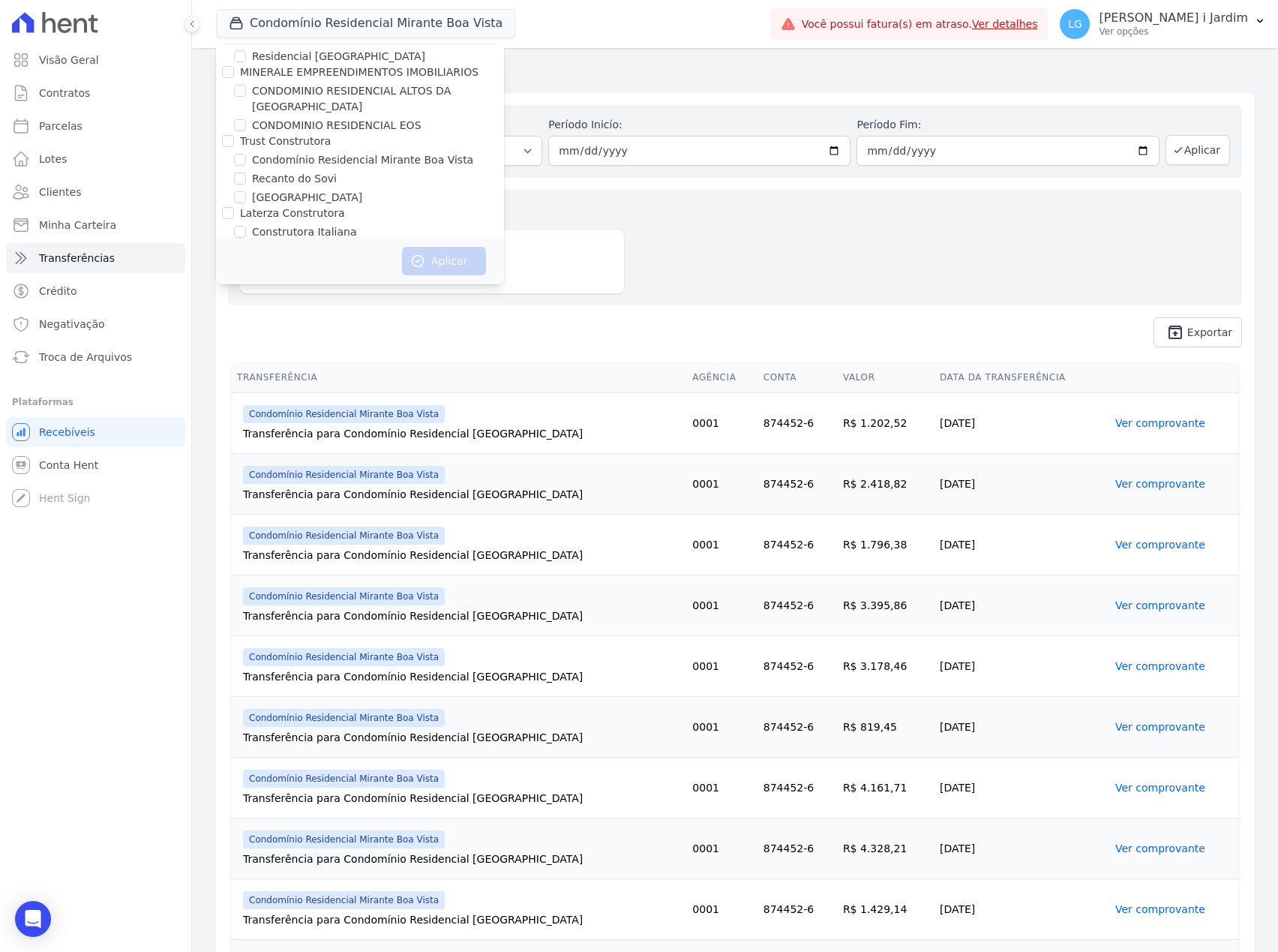
click at [246, 172] on input "Recanto do Sovi" at bounding box center [240, 178] width 12 height 12
checkbox input "true"
click at [315, 190] on label "[GEOGRAPHIC_DATA]" at bounding box center [307, 198] width 110 height 16
click at [363, 190] on label "[GEOGRAPHIC_DATA]" at bounding box center [307, 198] width 110 height 16
click at [246, 191] on input "[GEOGRAPHIC_DATA]" at bounding box center [240, 197] width 12 height 12
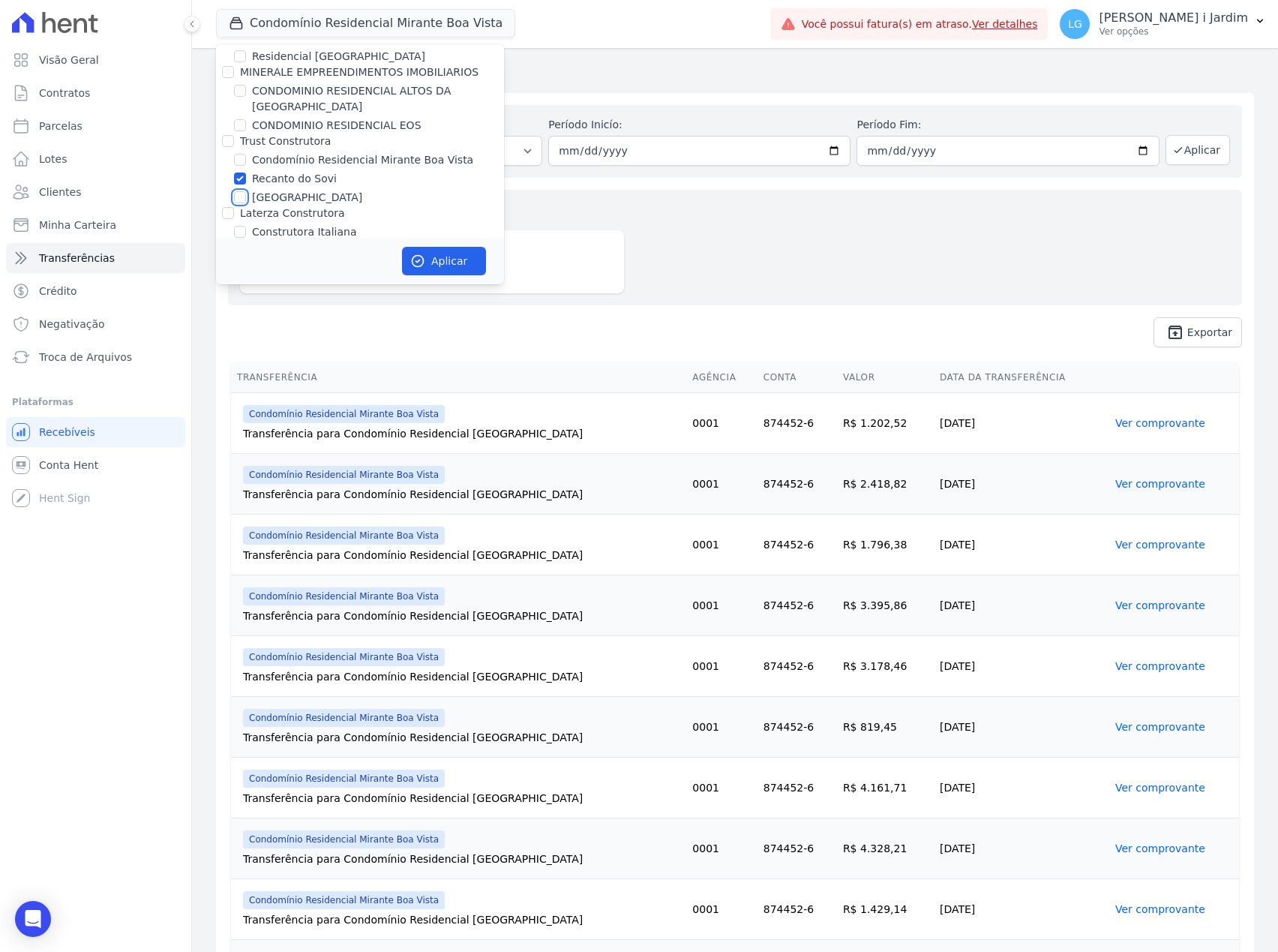
checkbox input "true"
click at [433, 256] on button "Aplicar" at bounding box center [445, 260] width 84 height 28
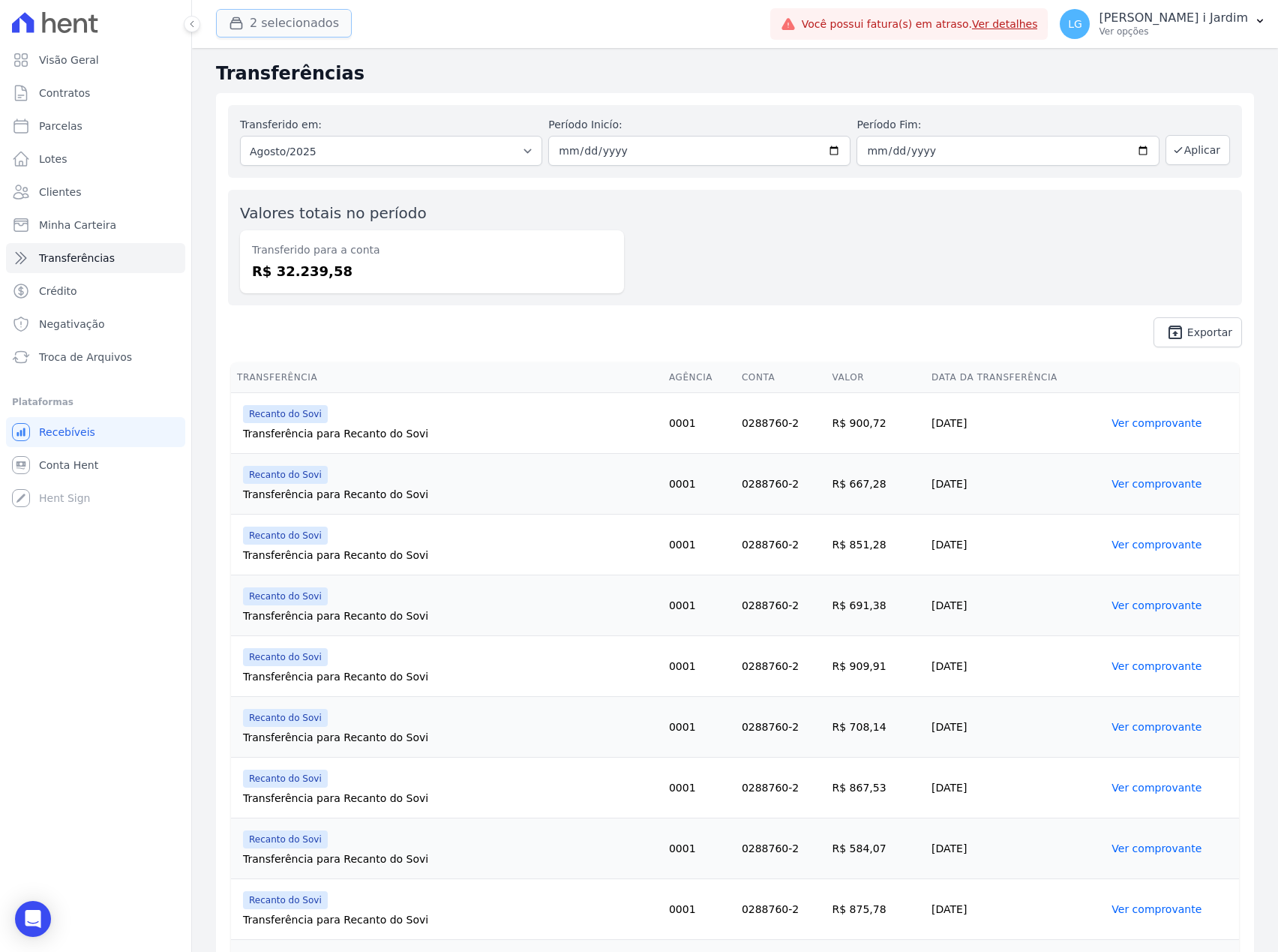
click at [281, 24] on button "2 selecionados" at bounding box center [284, 22] width 136 height 28
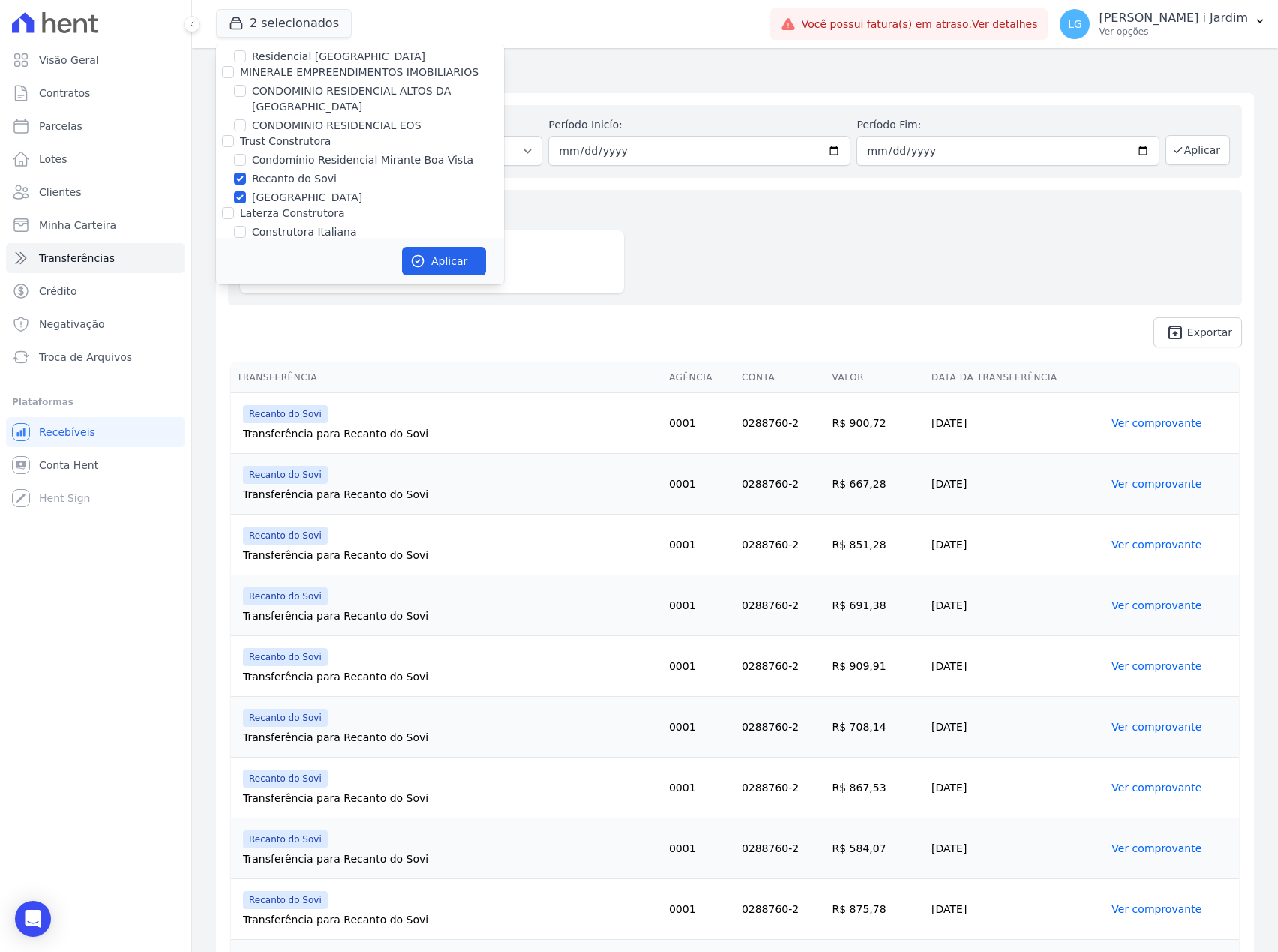
click at [301, 171] on label "Recanto do Sovi" at bounding box center [294, 178] width 85 height 16
click at [246, 172] on input "Recanto do Sovi" at bounding box center [240, 178] width 12 height 12
checkbox input "false"
click at [300, 190] on label "[GEOGRAPHIC_DATA]" at bounding box center [307, 198] width 110 height 16
click at [246, 191] on input "[GEOGRAPHIC_DATA]" at bounding box center [240, 197] width 12 height 12
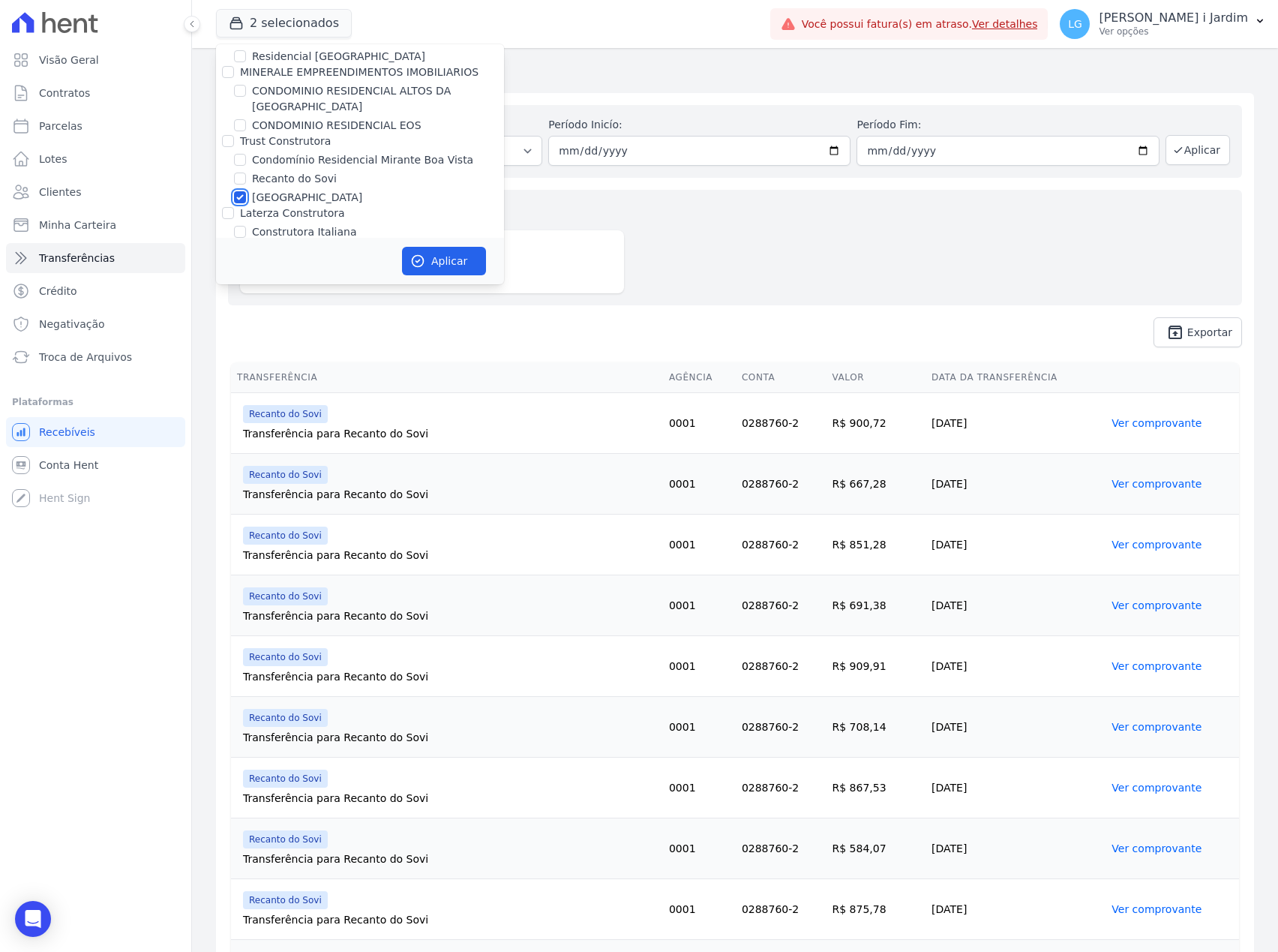
checkbox input "false"
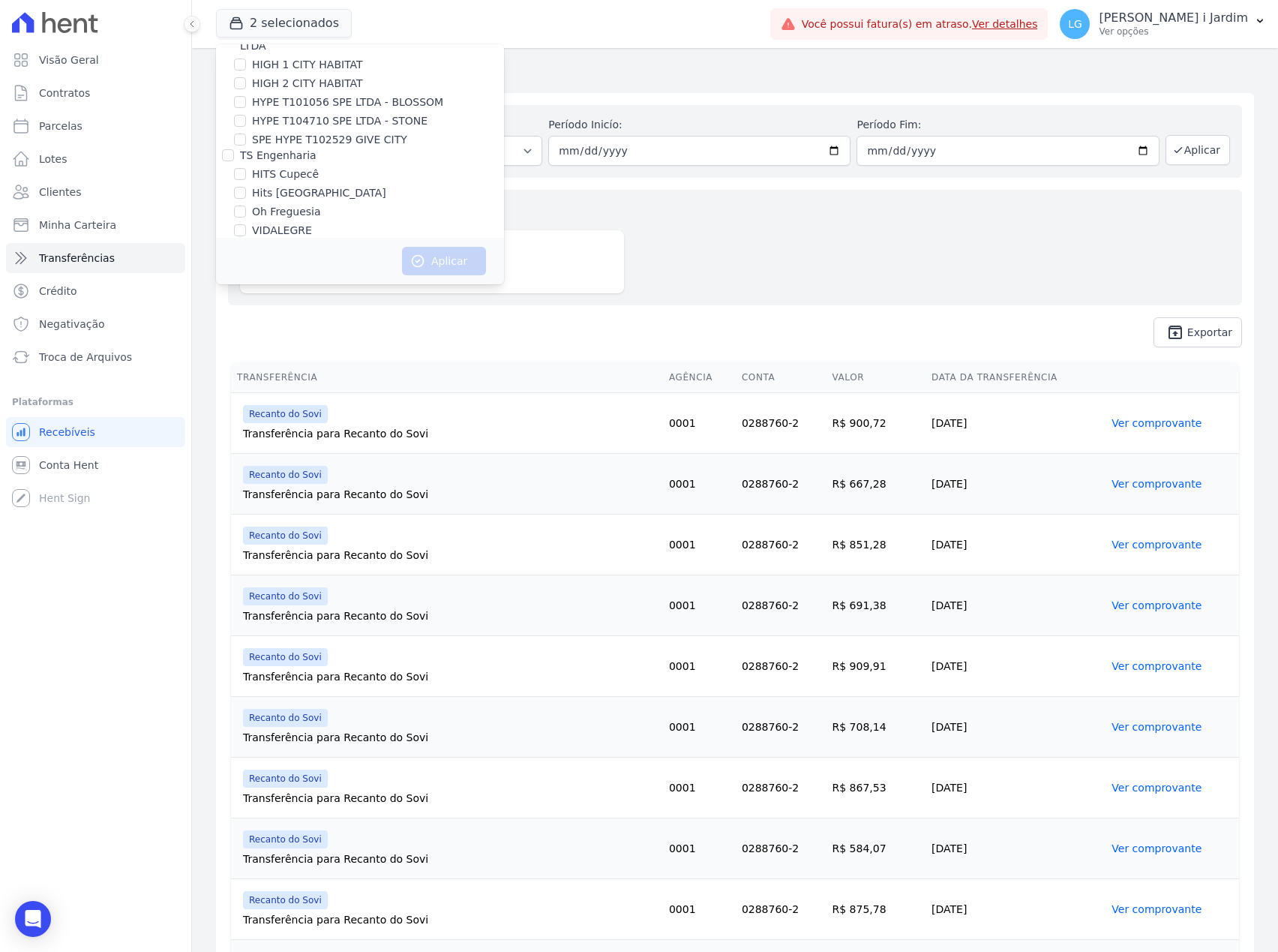
scroll to position [1929, 0]
click at [343, 207] on label "Viva Suzano Fase 2 - B01/B02/B03" at bounding box center [342, 214] width 180 height 16
click at [246, 208] on input "Viva Suzano Fase 2 - B01/B02/B03" at bounding box center [240, 213] width 12 height 12
checkbox input "true"
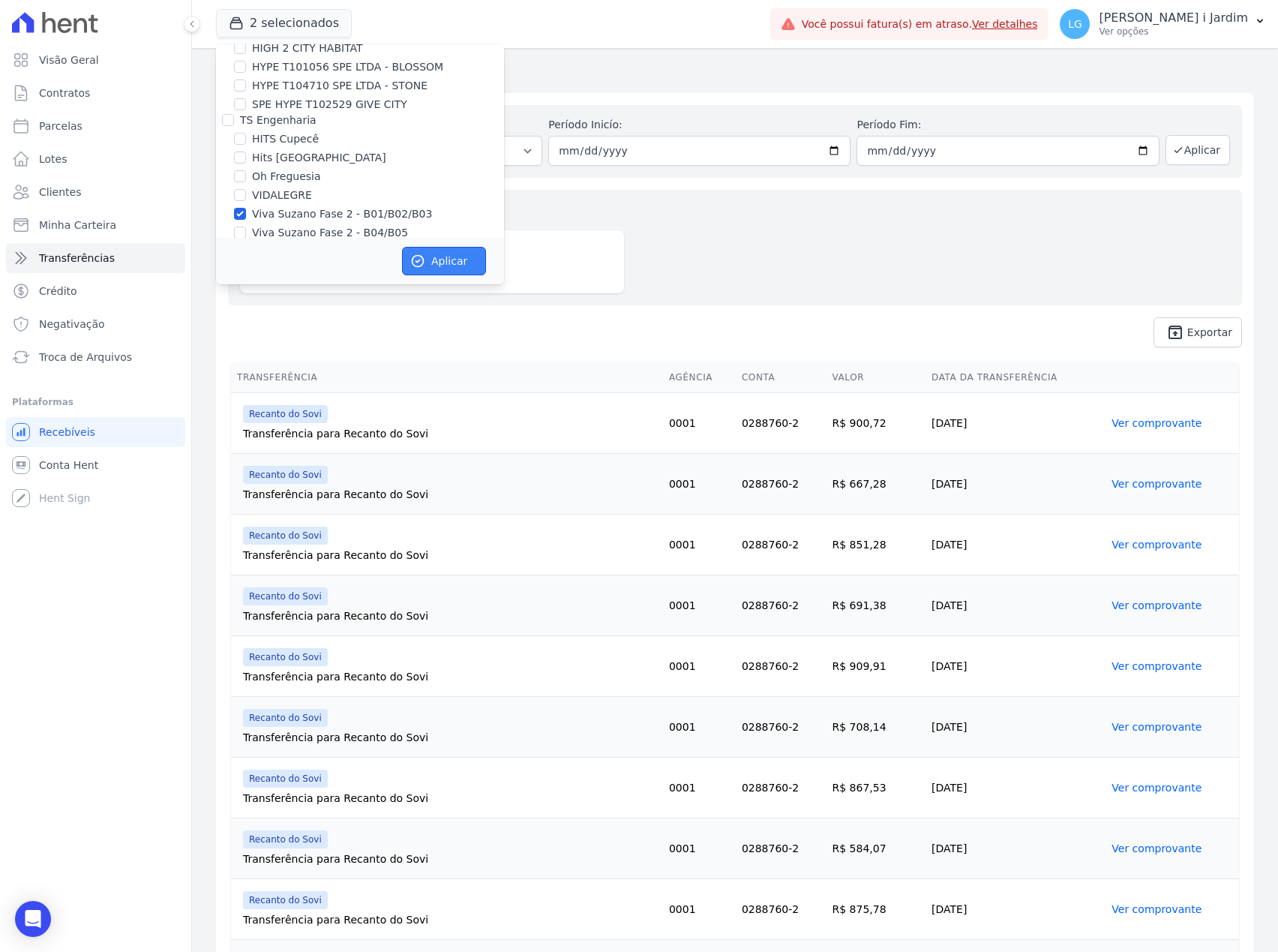
click at [440, 259] on button "Aplicar" at bounding box center [445, 260] width 84 height 28
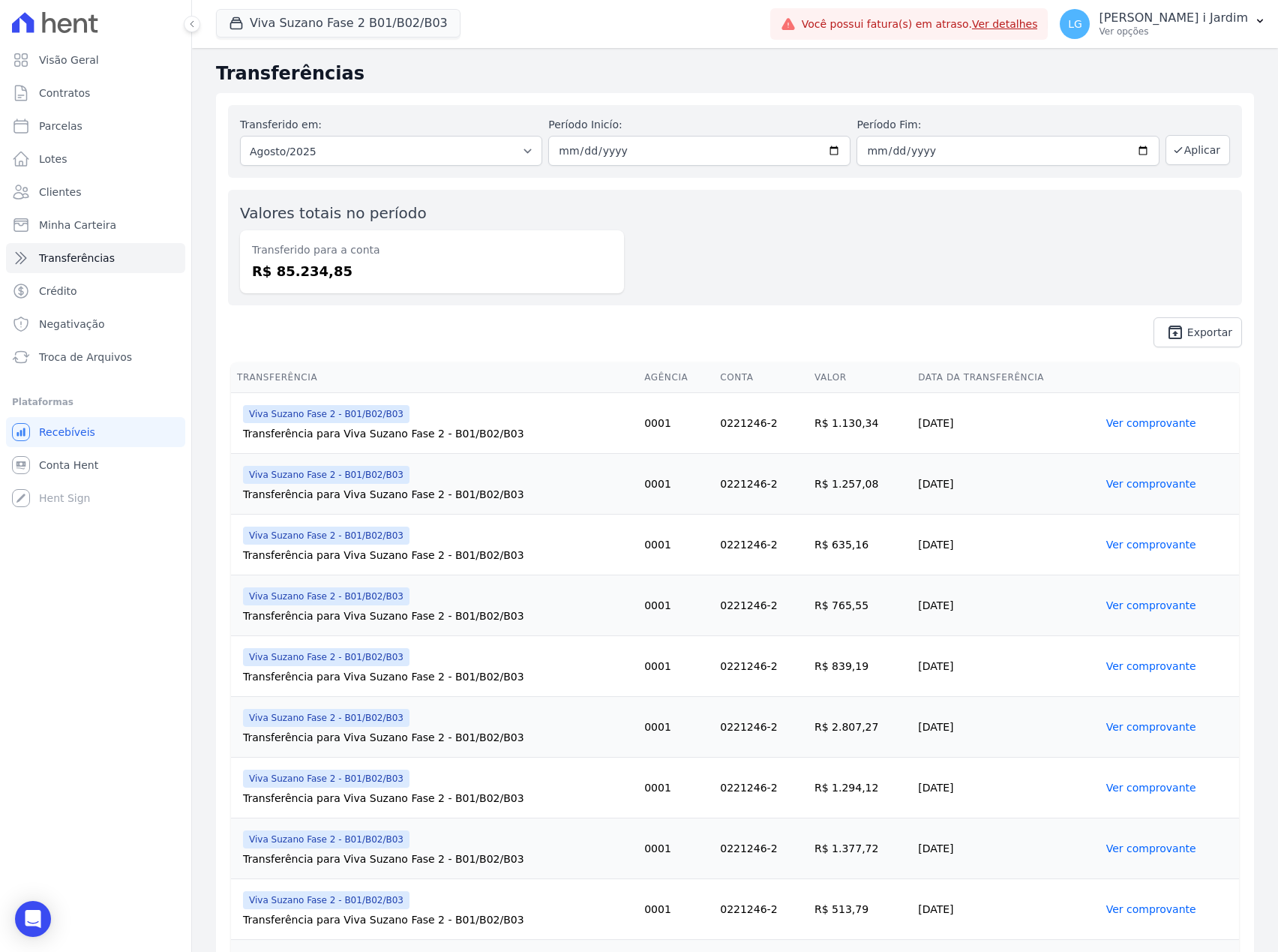
click at [528, 228] on div "Valores totais no período Transferido para a conta R$ 85.234,85" at bounding box center [432, 248] width 384 height 92
click at [320, 30] on button "Viva Suzano Fase 2 B01/B02/B03" at bounding box center [338, 22] width 245 height 28
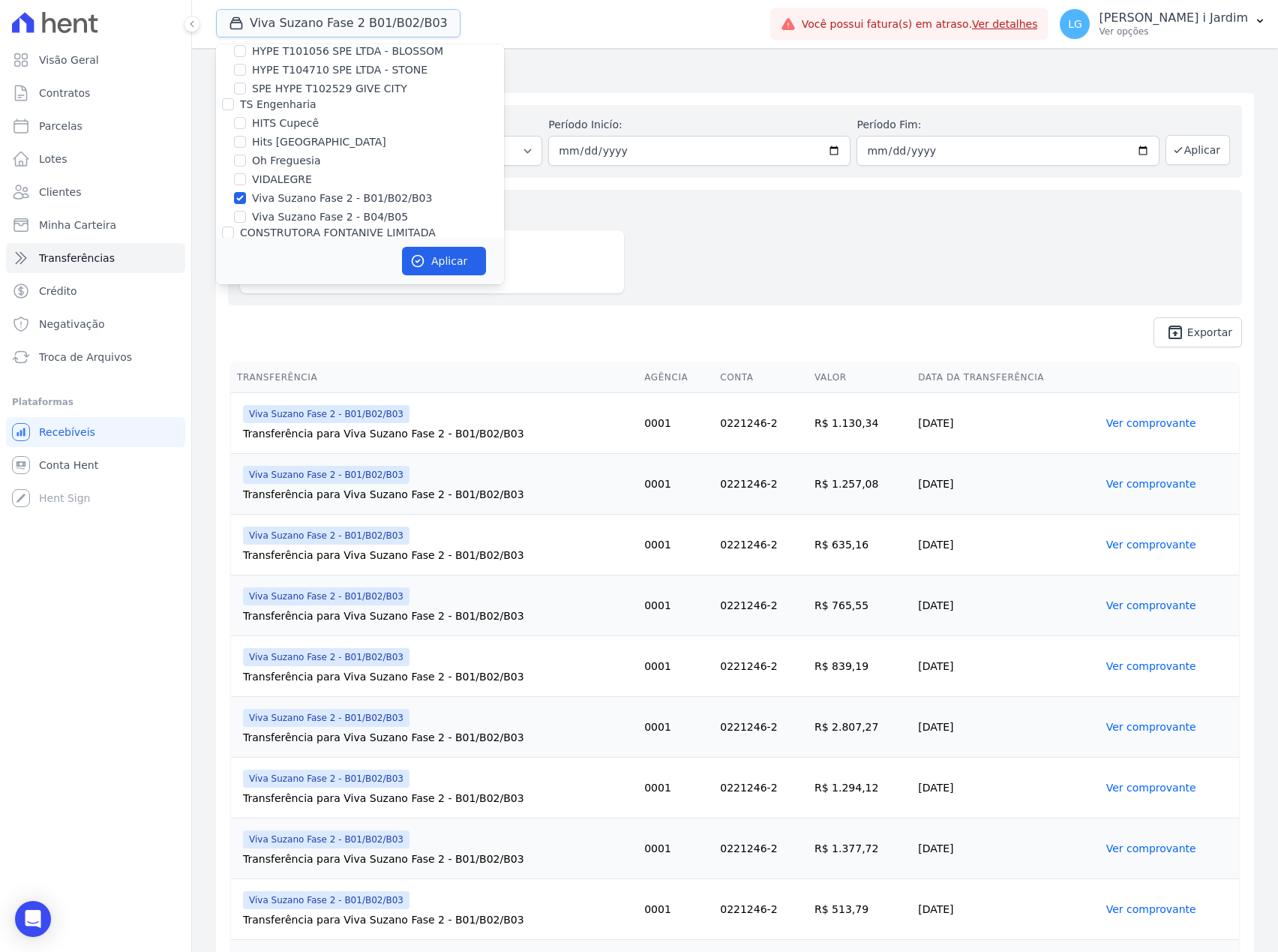
scroll to position [1999, 0]
click at [343, 136] on label "Viva Suzano Fase 2 - B01/B02/B03" at bounding box center [342, 144] width 180 height 16
click at [246, 138] on input "Viva Suzano Fase 2 - B01/B02/B03" at bounding box center [240, 144] width 12 height 12
checkbox input "false"
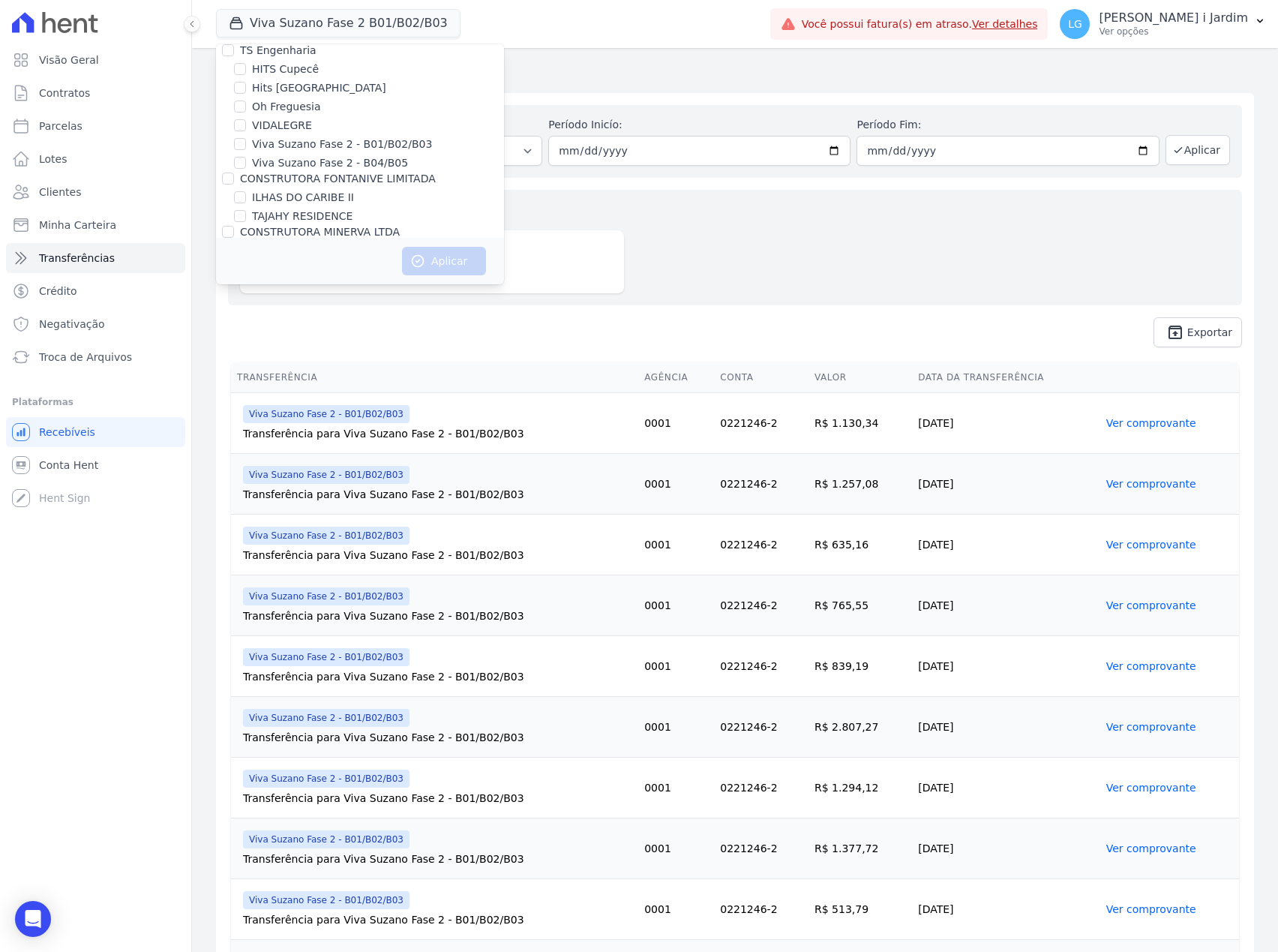
click at [349, 155] on label "Viva Suzano Fase 2 - B04/B05" at bounding box center [330, 163] width 156 height 16
click at [246, 157] on input "Viva Suzano Fase 2 - B04/B05" at bounding box center [240, 163] width 12 height 12
checkbox input "true"
click at [443, 255] on button "Aplicar" at bounding box center [445, 260] width 84 height 28
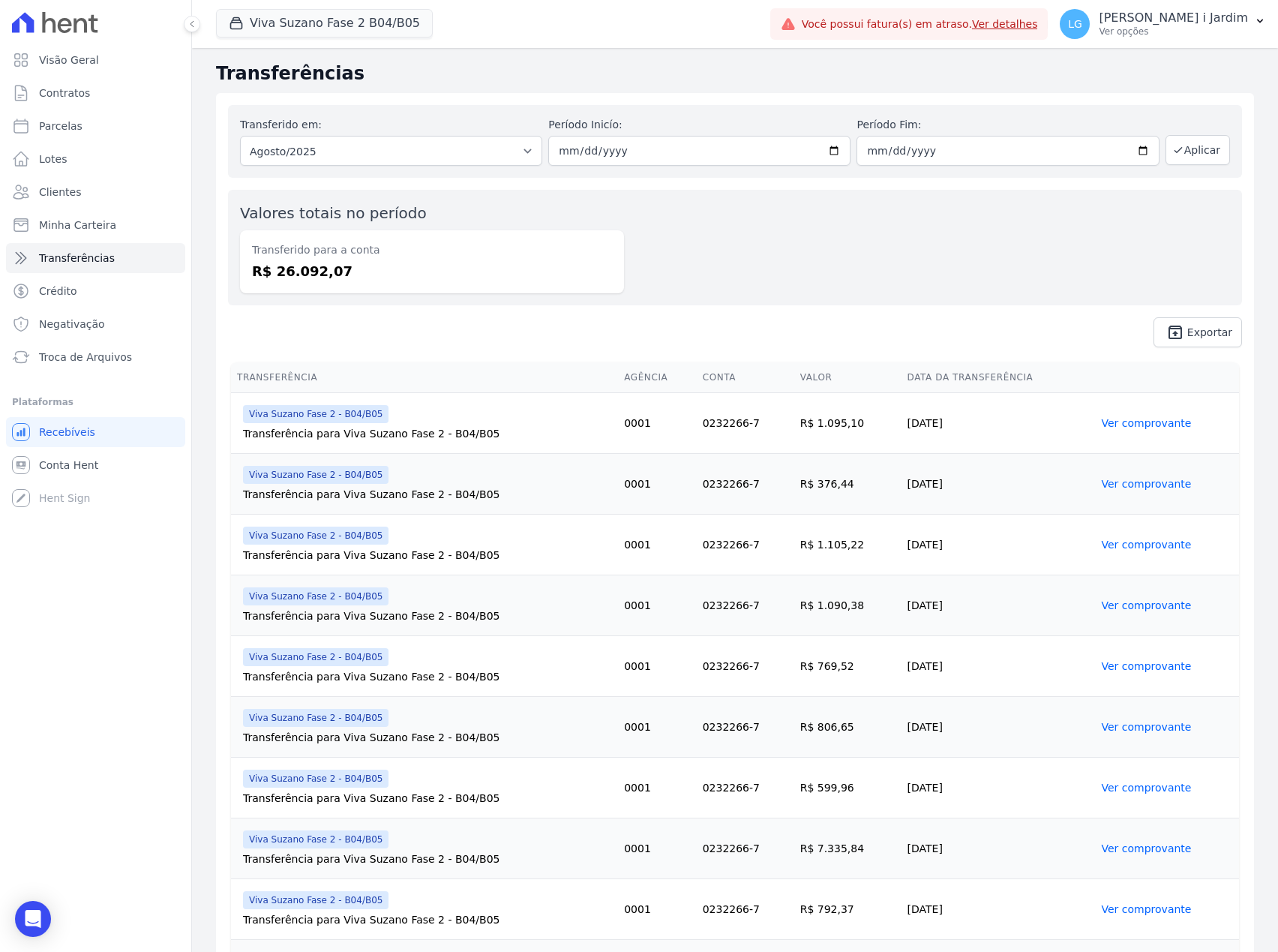
click at [319, 269] on dd "R$ 26.092,07" at bounding box center [432, 271] width 360 height 20
copy dd "26.092,07"
click at [370, 31] on button "Viva Suzano Fase 2 B04/B05" at bounding box center [325, 22] width 216 height 28
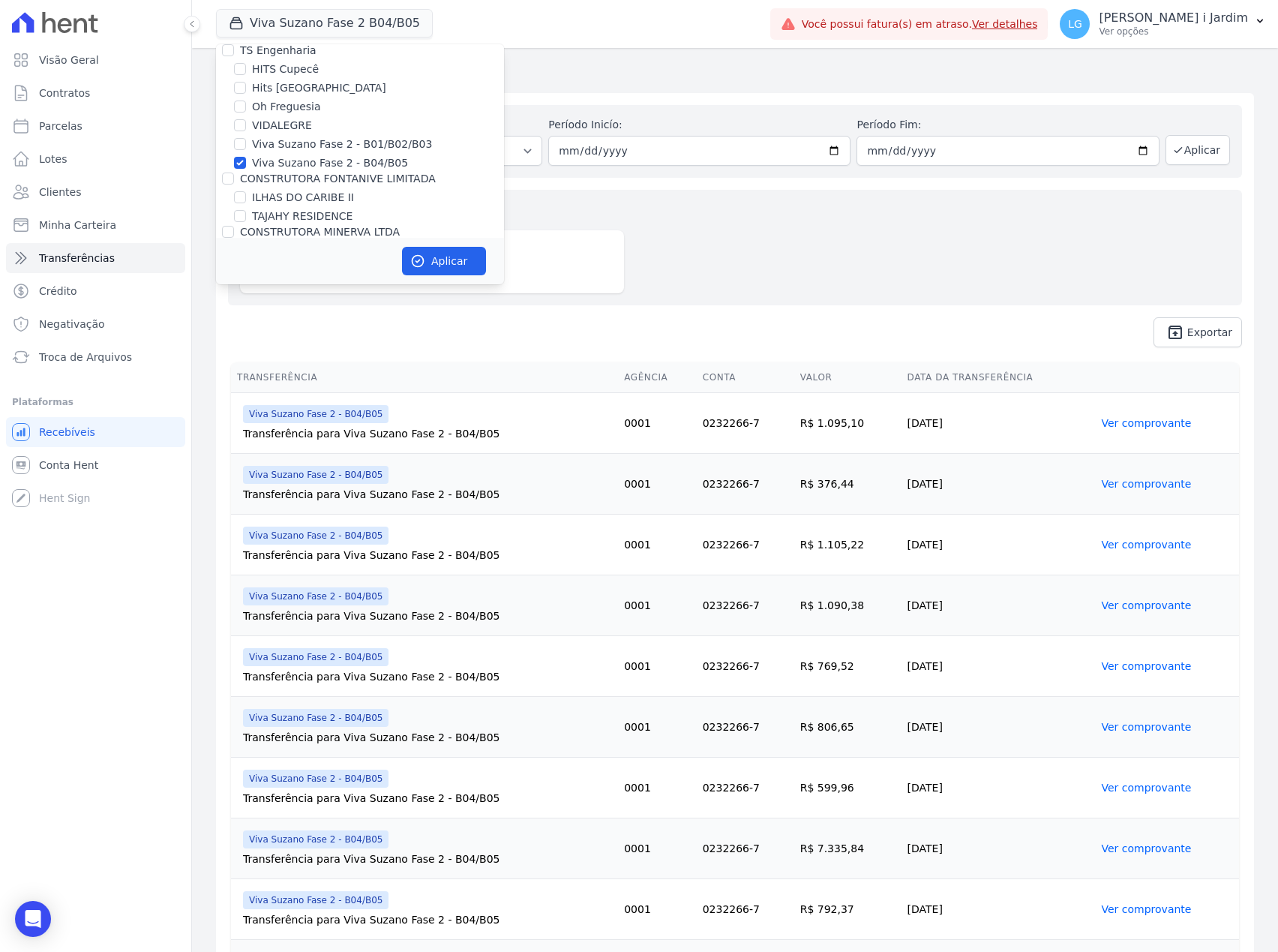
click at [351, 172] on label "CONSTRUTORA FONTANIVE LIMITADA" at bounding box center [337, 178] width 196 height 12
click at [234, 172] on input "CONSTRUTORA FONTANIVE LIMITADA" at bounding box center [228, 178] width 12 height 12
checkbox input "true"
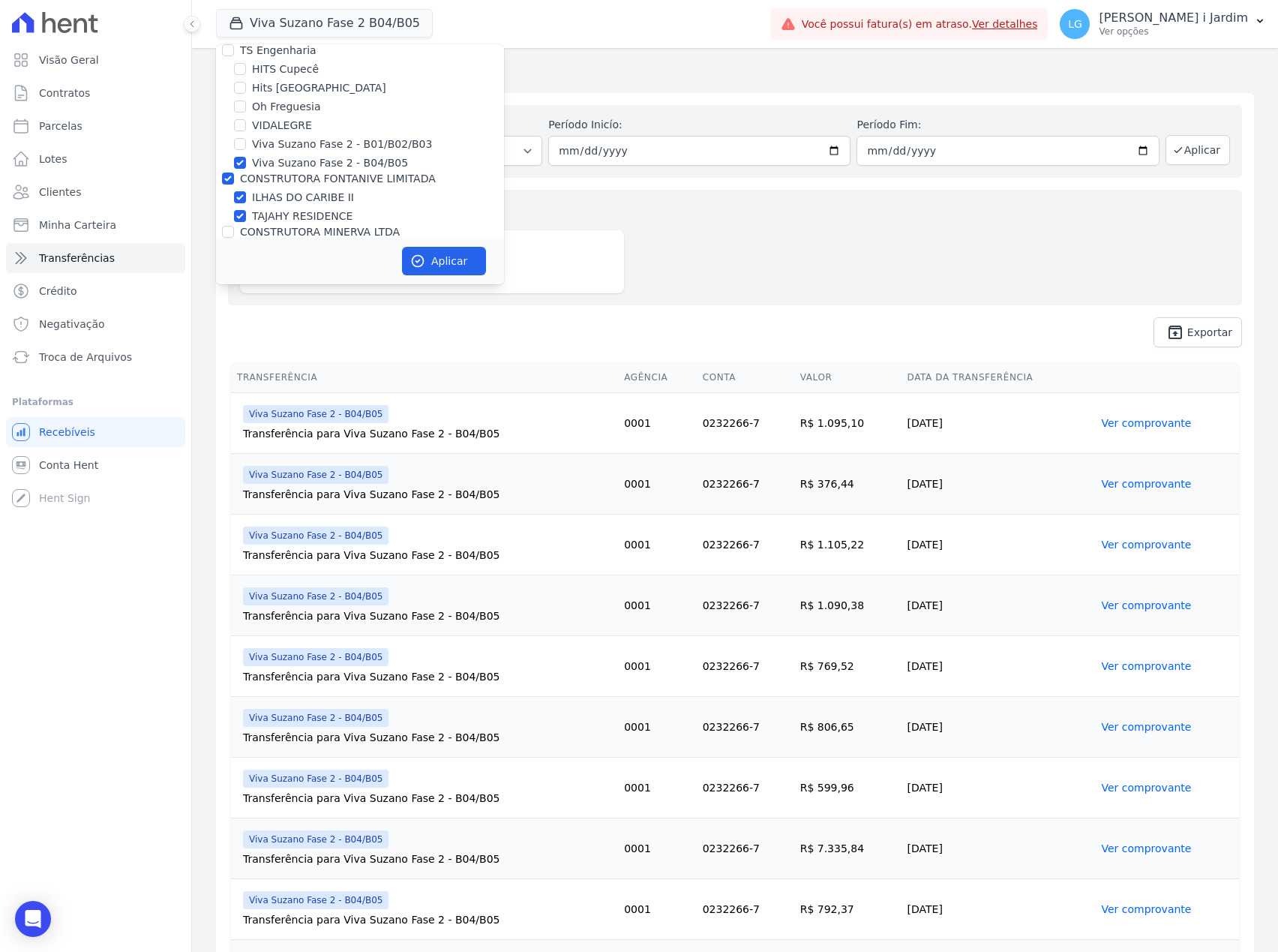
click at [354, 155] on label "Viva Suzano Fase 2 - B04/B05" at bounding box center [330, 163] width 156 height 16
click at [246, 157] on input "Viva Suzano Fase 2 - B04/B05" at bounding box center [240, 163] width 12 height 12
checkbox input "false"
click at [343, 172] on label "CONSTRUTORA FONTANIVE LIMITADA" at bounding box center [337, 178] width 196 height 12
click at [234, 172] on input "CONSTRUTORA FONTANIVE LIMITADA" at bounding box center [228, 178] width 12 height 12
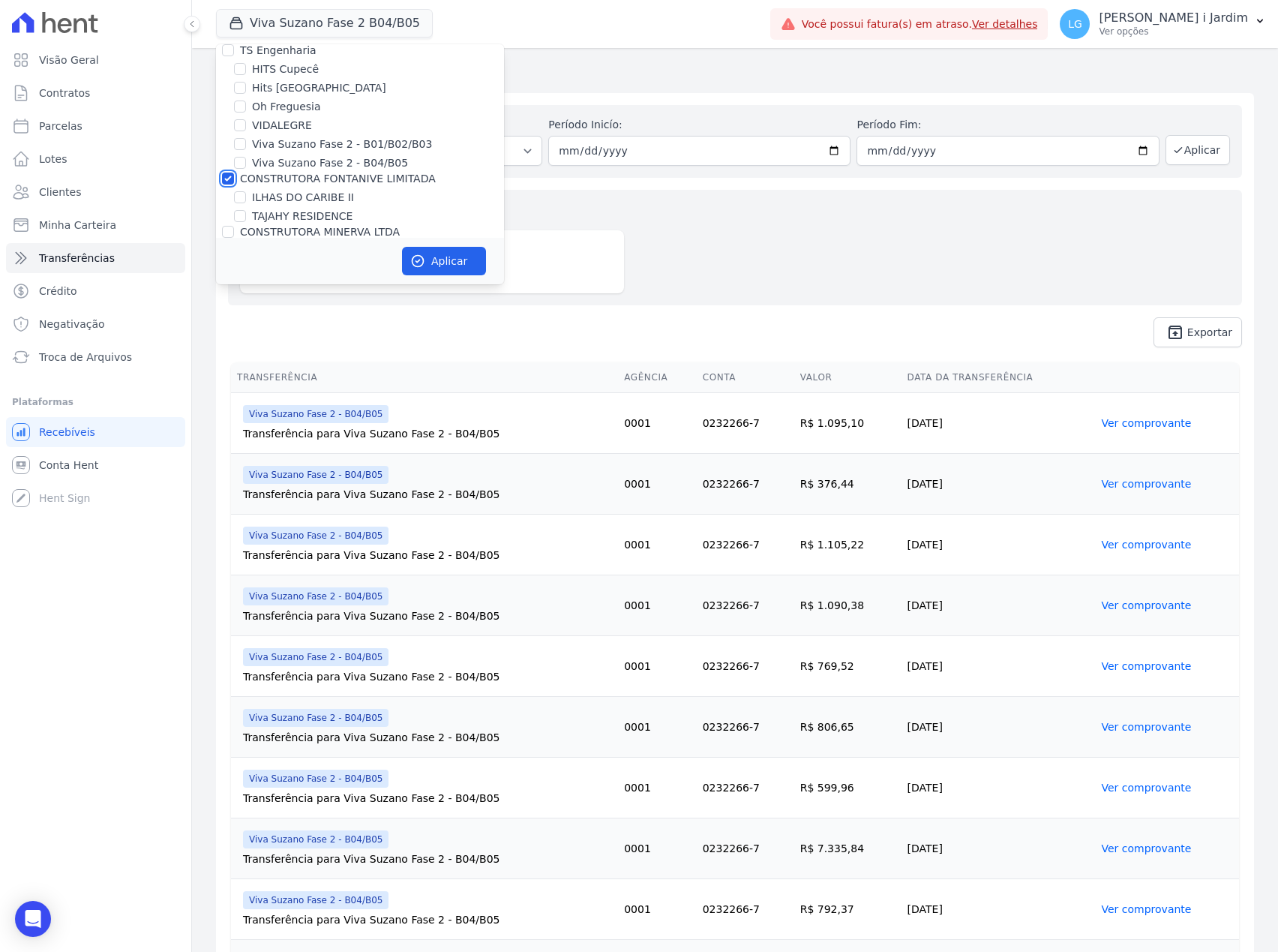
checkbox input "false"
drag, startPoint x: 373, startPoint y: 56, endPoint x: 403, endPoint y: 125, distance: 75.2
click at [375, 56] on div "Trapisa Engenharia Acaiá Residencial Icatu Residencial PORTO5 INVESTIMENTOS IMO…" at bounding box center [361, 95] width 289 height 4100
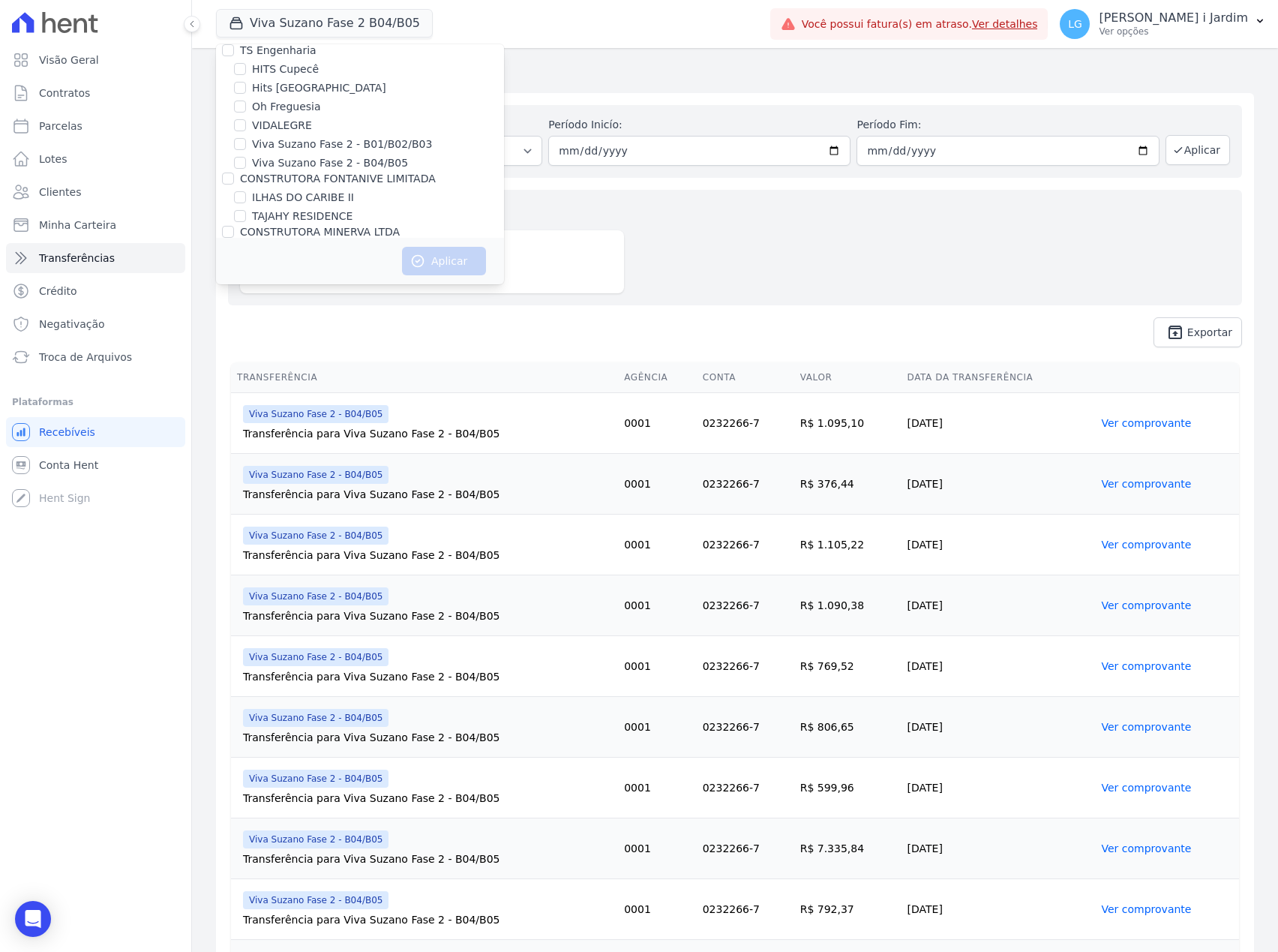
click at [403, 136] on label "Viva Suzano Fase 2 - B01/B02/B03" at bounding box center [342, 144] width 180 height 16
click at [246, 138] on input "Viva Suzano Fase 2 - B01/B02/B03" at bounding box center [240, 144] width 12 height 12
checkbox input "true"
click at [447, 262] on button "Aplicar" at bounding box center [445, 260] width 84 height 28
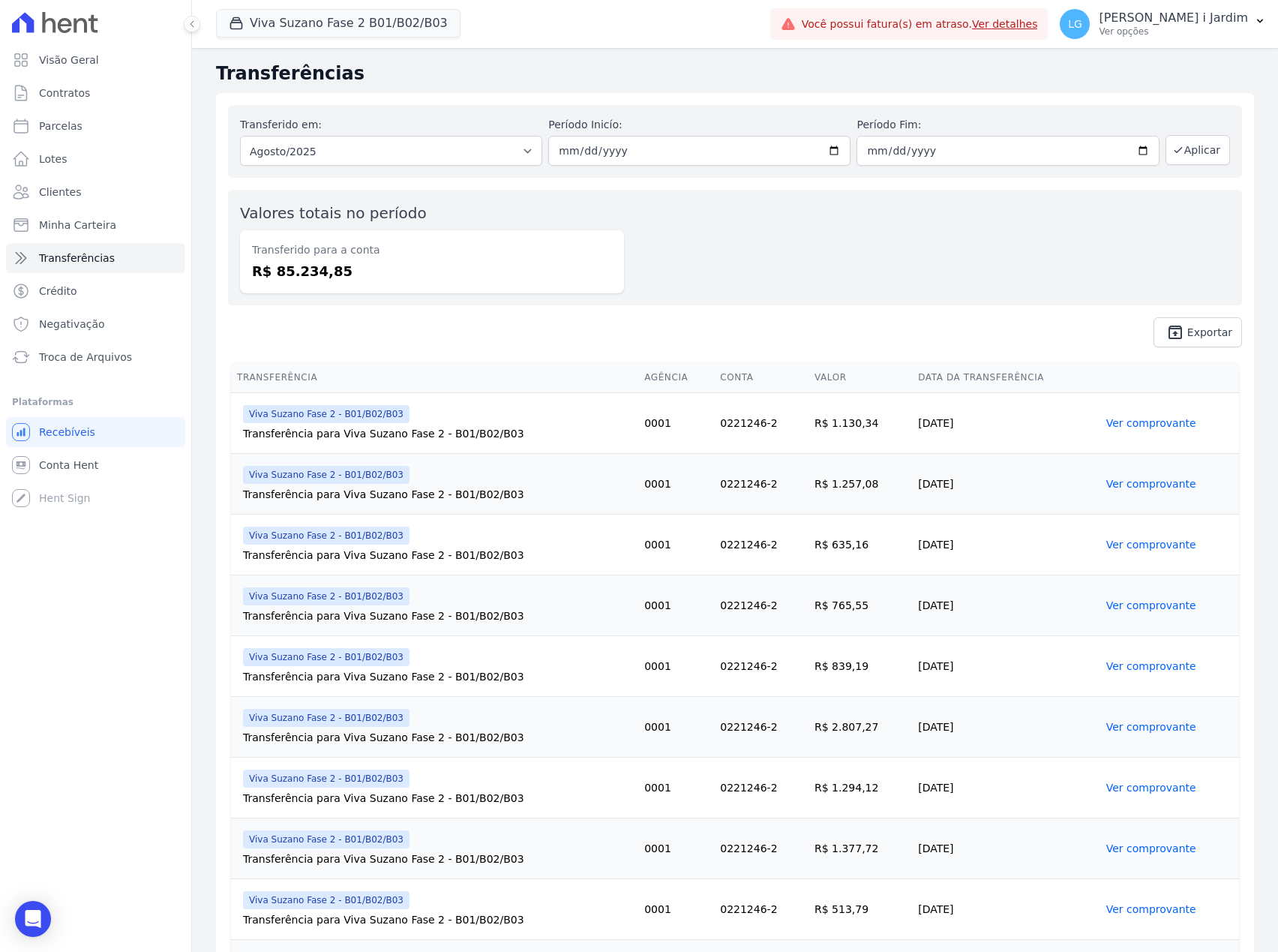
click at [291, 262] on dd "R$ 85.234,85" at bounding box center [432, 271] width 360 height 20
copy dd "85.234,85"
click at [313, 30] on button "Viva Suzano Fase 2 B01/B02/B03" at bounding box center [338, 22] width 245 height 28
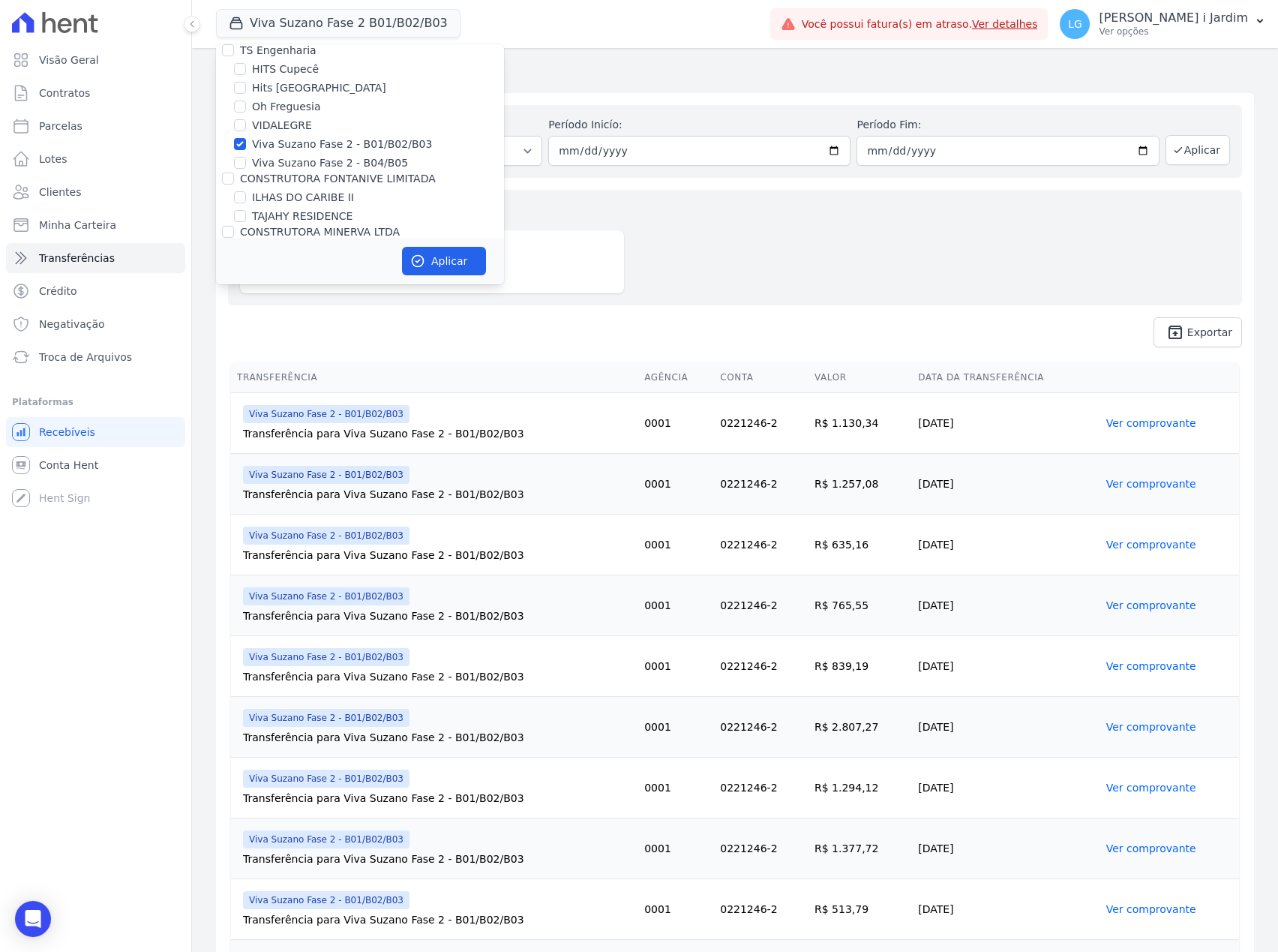
click at [322, 136] on label "Viva Suzano Fase 2 - B01/B02/B03" at bounding box center [342, 144] width 180 height 16
click at [246, 138] on input "Viva Suzano Fase 2 - B01/B02/B03" at bounding box center [240, 144] width 12 height 12
checkbox input "false"
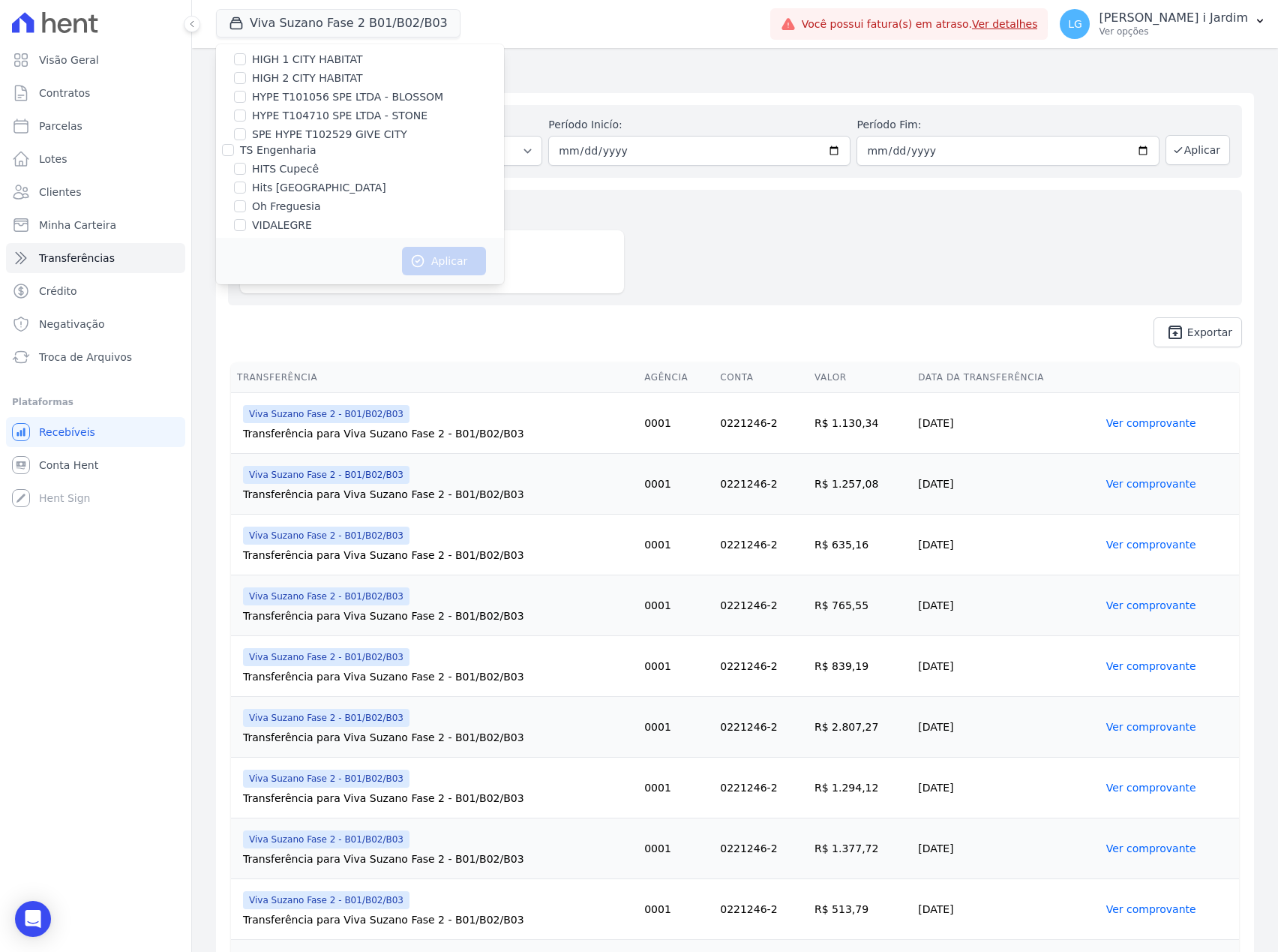
click at [304, 161] on label "HITS Cupecê" at bounding box center [286, 169] width 66 height 16
click at [246, 163] on input "HITS Cupecê" at bounding box center [240, 169] width 12 height 12
click at [284, 161] on label "HITS Cupecê" at bounding box center [286, 169] width 66 height 16
click at [246, 163] on input "HITS Cupecê" at bounding box center [240, 169] width 12 height 12
checkbox input "false"
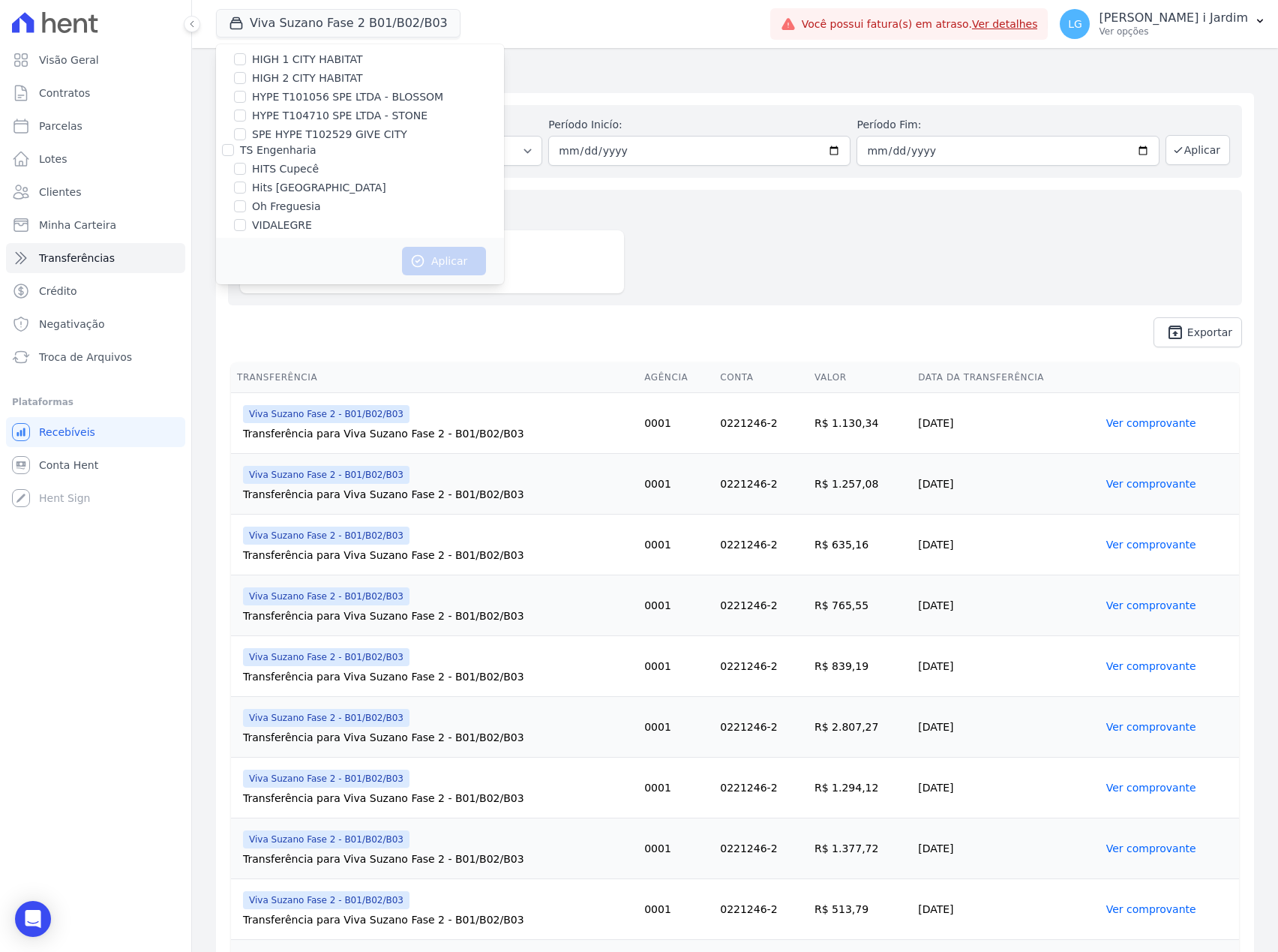
click at [285, 199] on label "Oh Freguesia" at bounding box center [287, 207] width 69 height 16
click at [246, 200] on input "Oh Freguesia" at bounding box center [240, 206] width 12 height 12
checkbox input "true"
click at [451, 262] on button "Aplicar" at bounding box center [445, 260] width 84 height 28
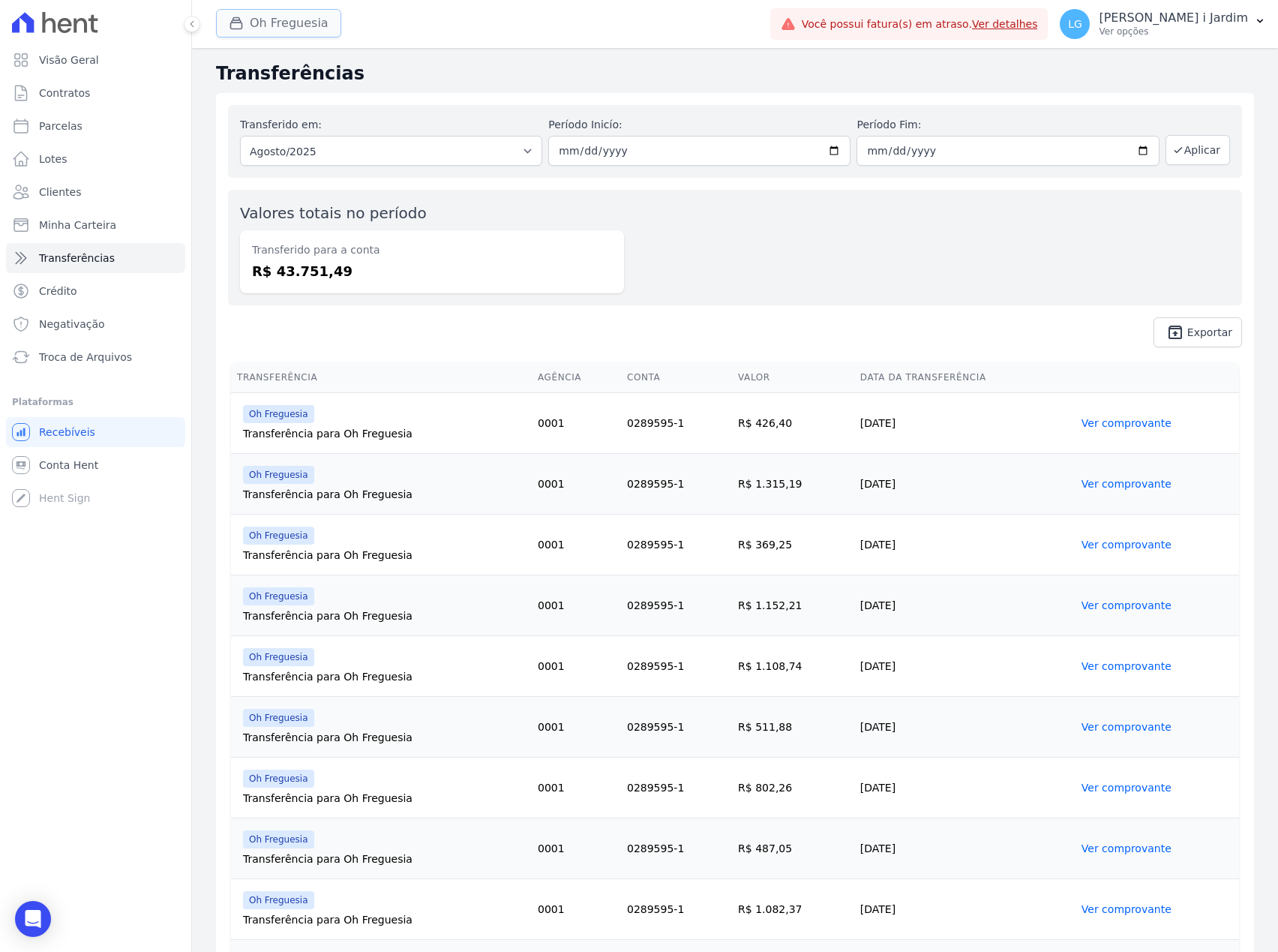
click at [281, 31] on button "Oh Freguesia" at bounding box center [279, 22] width 126 height 28
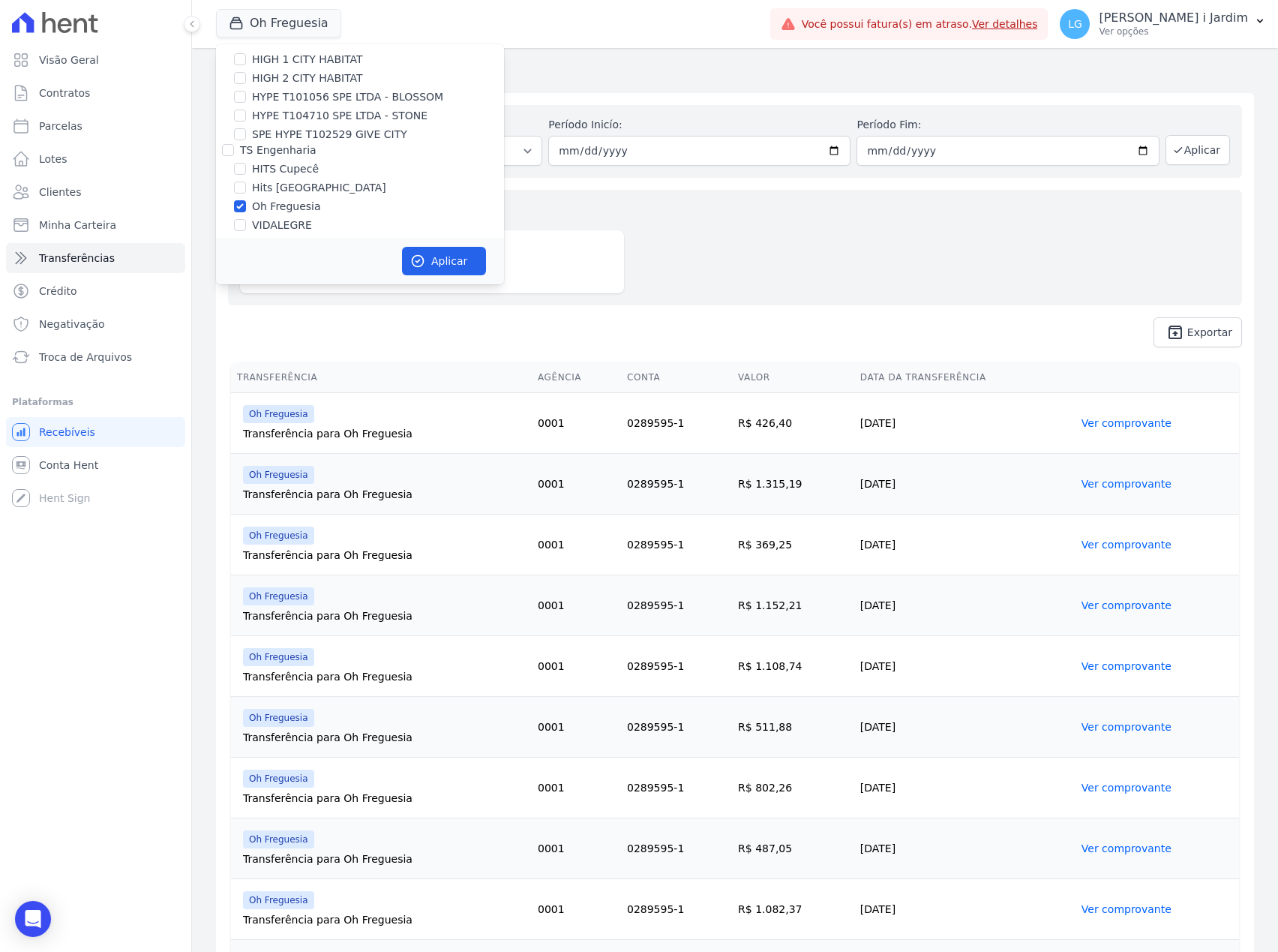
click at [290, 199] on label "Oh Freguesia" at bounding box center [287, 207] width 69 height 16
click at [246, 200] on input "Oh Freguesia" at bounding box center [240, 206] width 12 height 12
checkbox input "false"
click at [291, 180] on label "Hits [GEOGRAPHIC_DATA]" at bounding box center [320, 188] width 135 height 16
click at [246, 181] on input "Hits [GEOGRAPHIC_DATA]" at bounding box center [240, 187] width 12 height 12
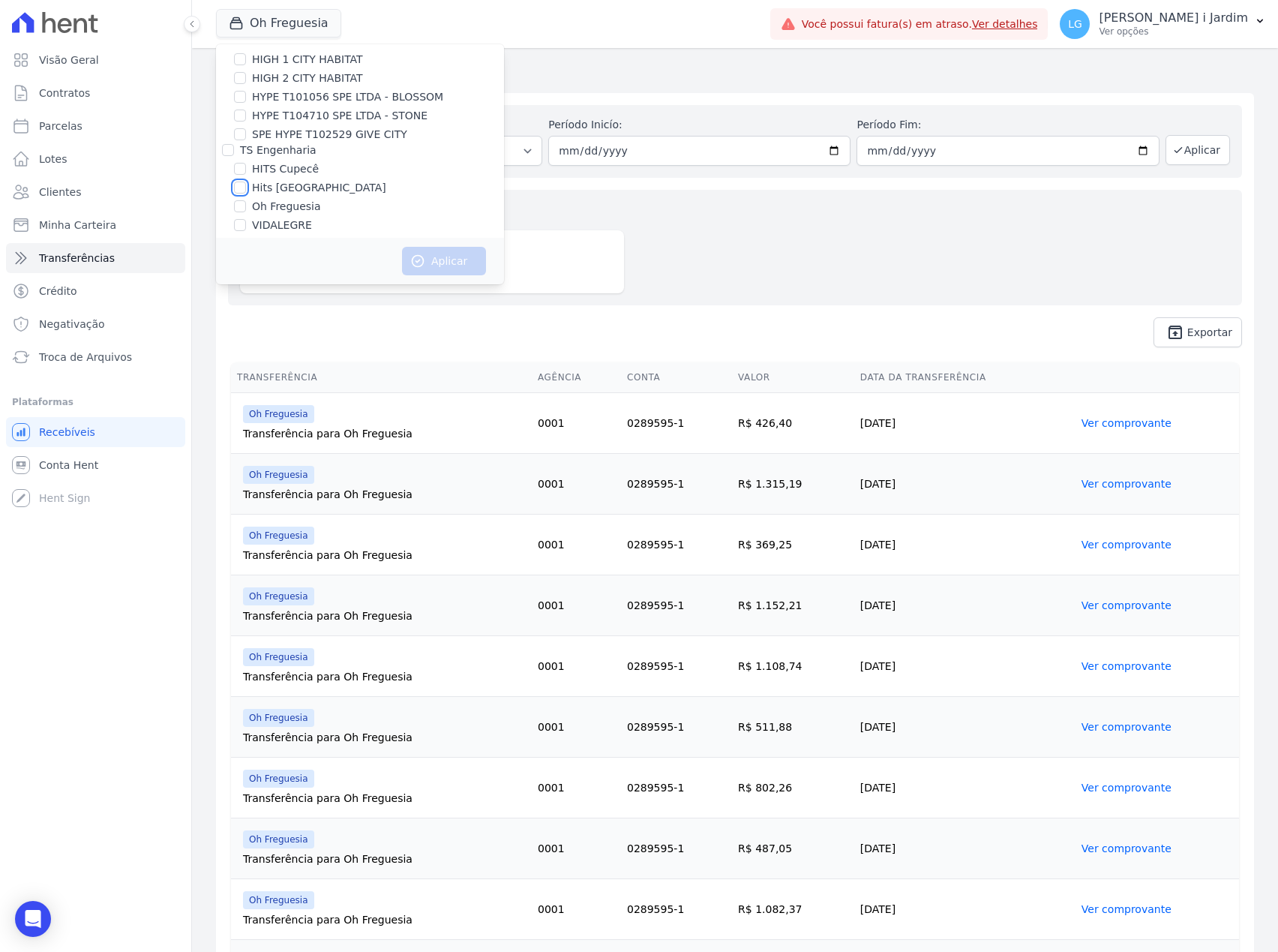
checkbox input "true"
click at [432, 262] on button "Aplicar" at bounding box center [445, 260] width 84 height 28
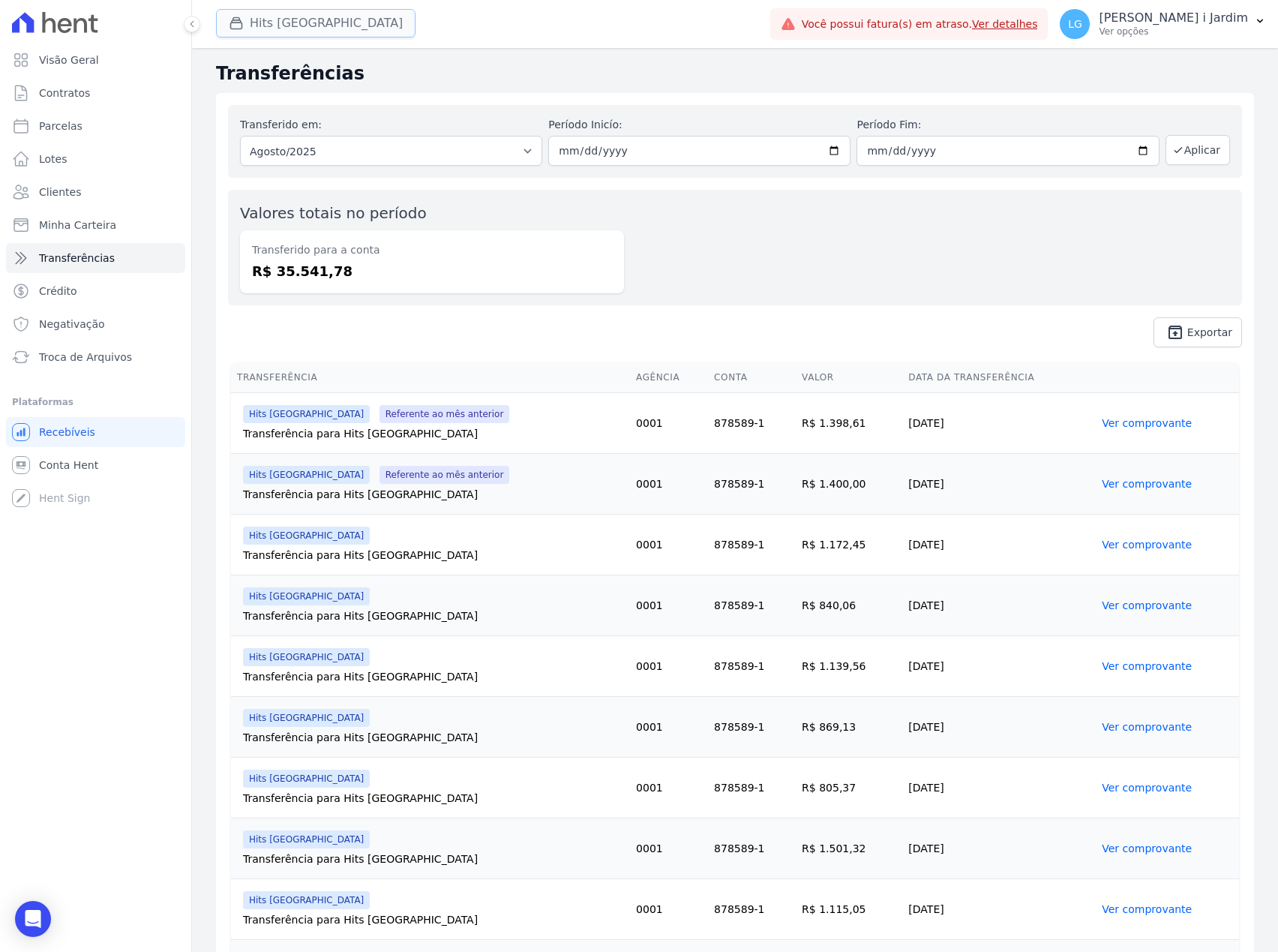
click at [295, 19] on button "Hits [GEOGRAPHIC_DATA]" at bounding box center [316, 22] width 200 height 28
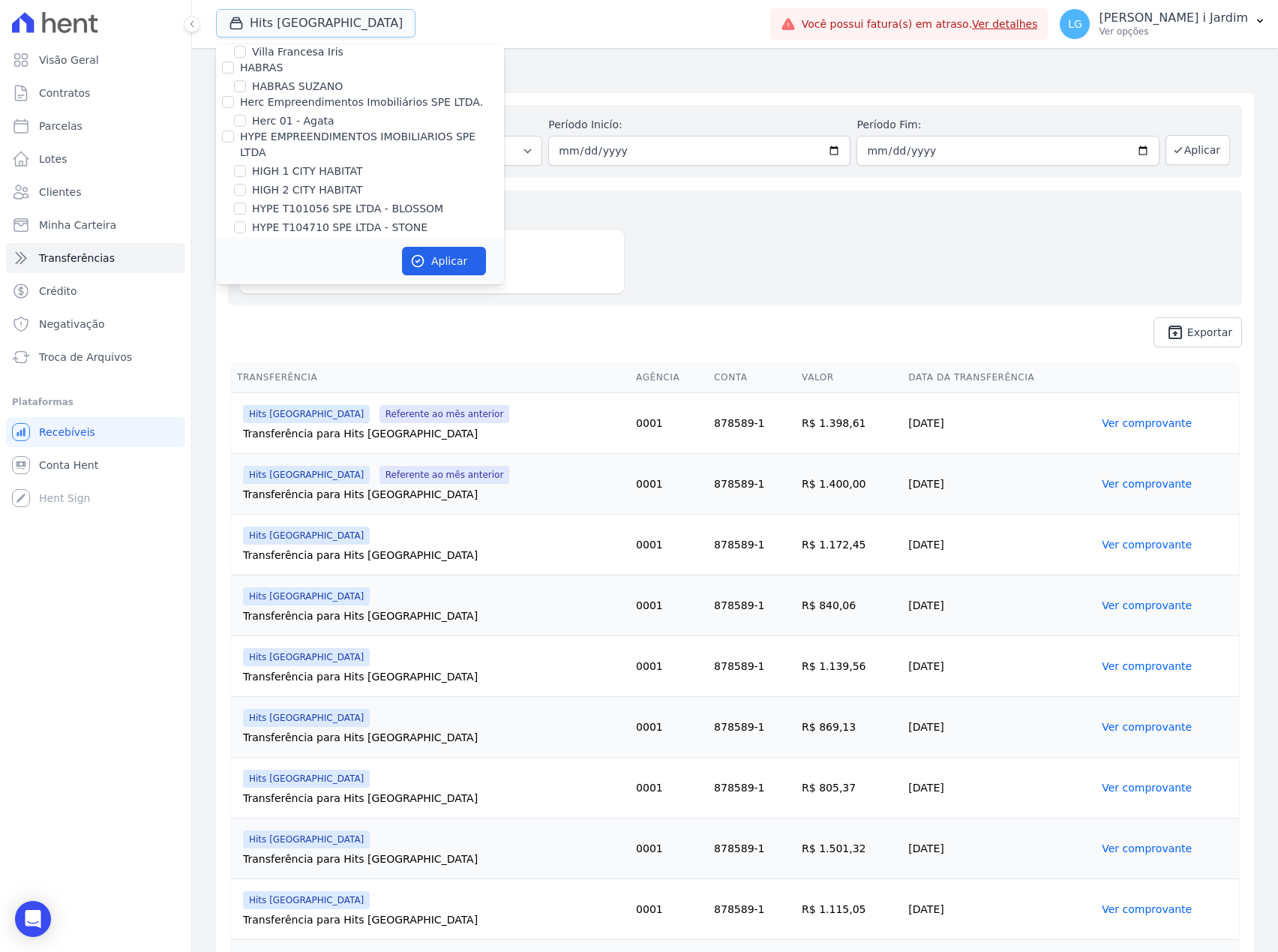
scroll to position [1800, 0]
click at [284, 216] on div "Trapisa Engenharia Acaiá Residencial Icatu Residencial PORTO5 INVESTIMENTOS IMO…" at bounding box center [361, 294] width 289 height 4100
click at [286, 280] on label "Hits [GEOGRAPHIC_DATA]" at bounding box center [320, 287] width 135 height 16
click at [246, 282] on input "Hits [GEOGRAPHIC_DATA]" at bounding box center [240, 287] width 12 height 12
checkbox input "false"
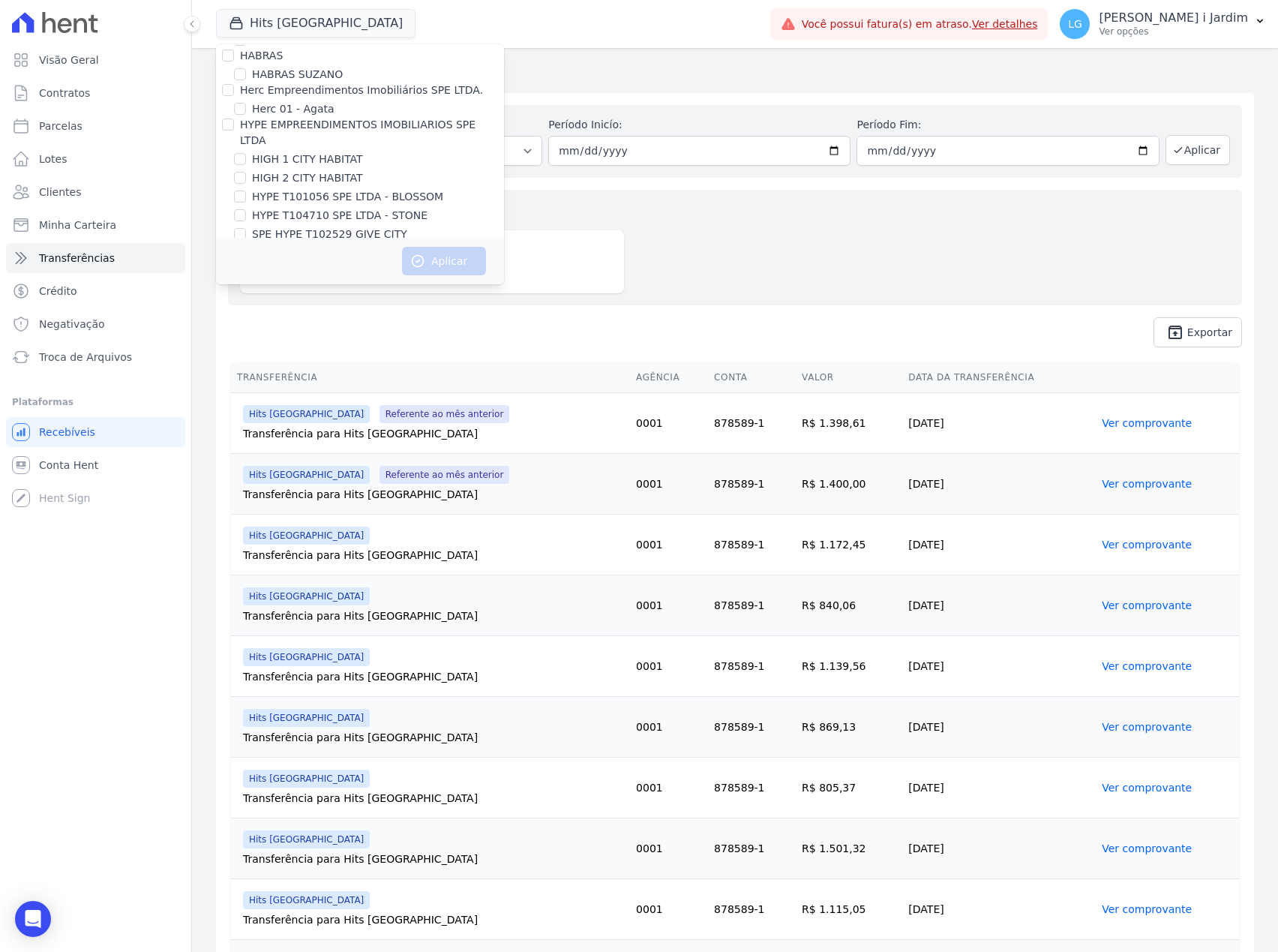
scroll to position [1899, 0]
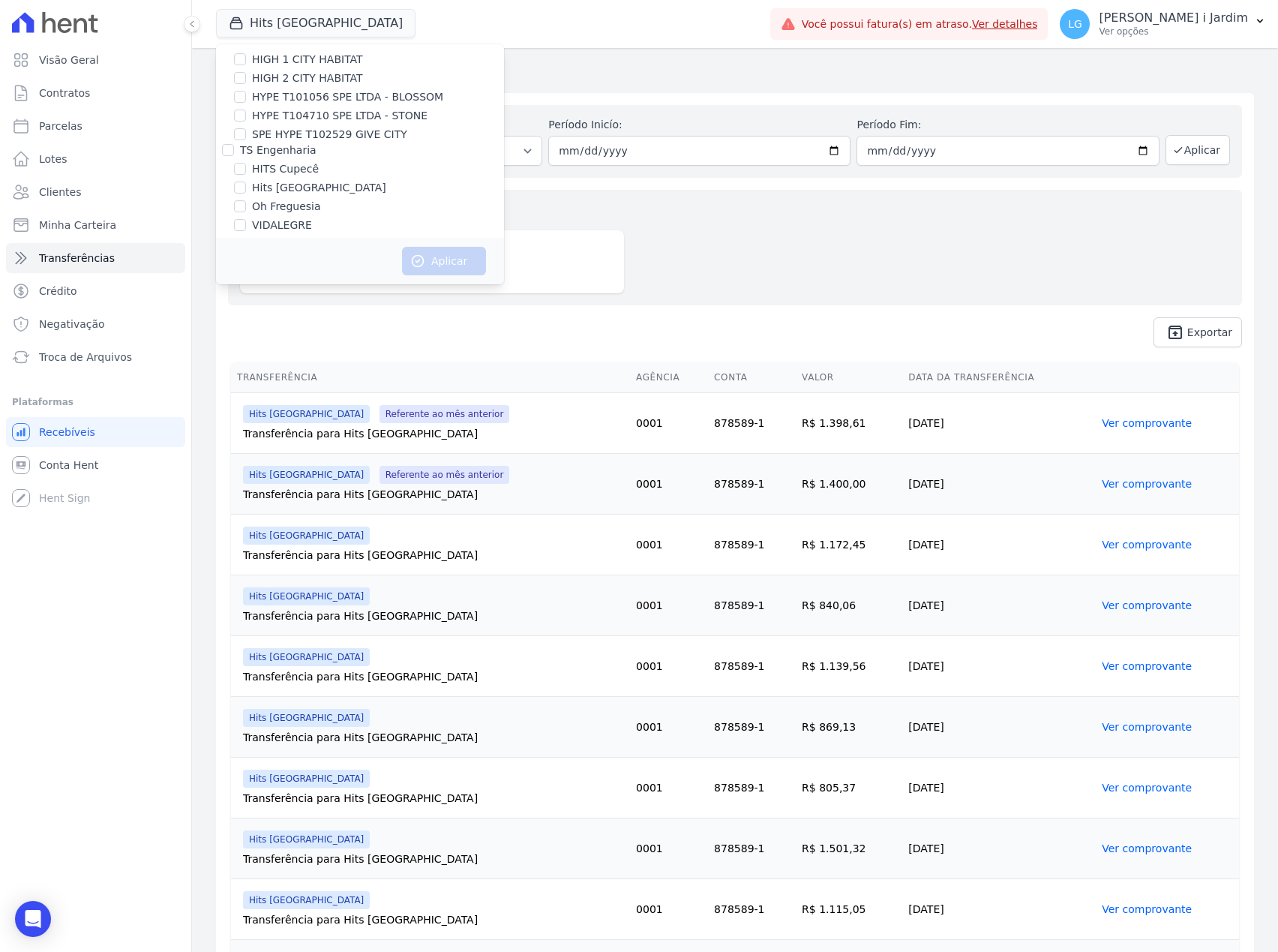
click at [285, 136] on div "Trapisa Engenharia Acaiá Residencial Icatu Residencial PORTO5 INVESTIMENTOS IMO…" at bounding box center [361, 195] width 289 height 4100
click at [283, 217] on label "VIDALEGRE" at bounding box center [283, 225] width 60 height 16
click at [246, 219] on input "VIDALEGRE" at bounding box center [240, 225] width 12 height 12
checkbox input "true"
click at [435, 262] on button "Aplicar" at bounding box center [445, 260] width 84 height 28
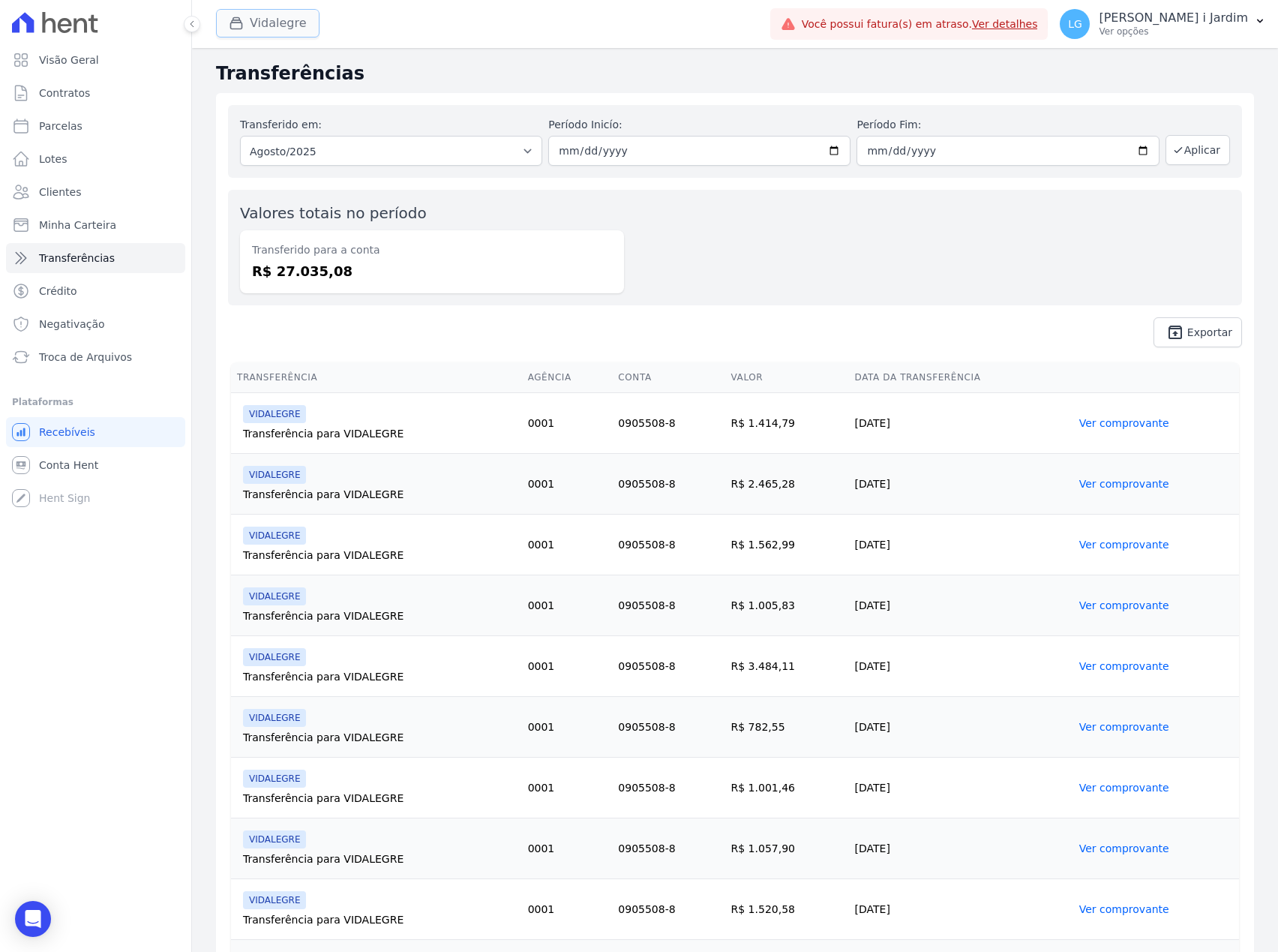
click at [285, 22] on button "Vidalegre" at bounding box center [268, 22] width 103 height 28
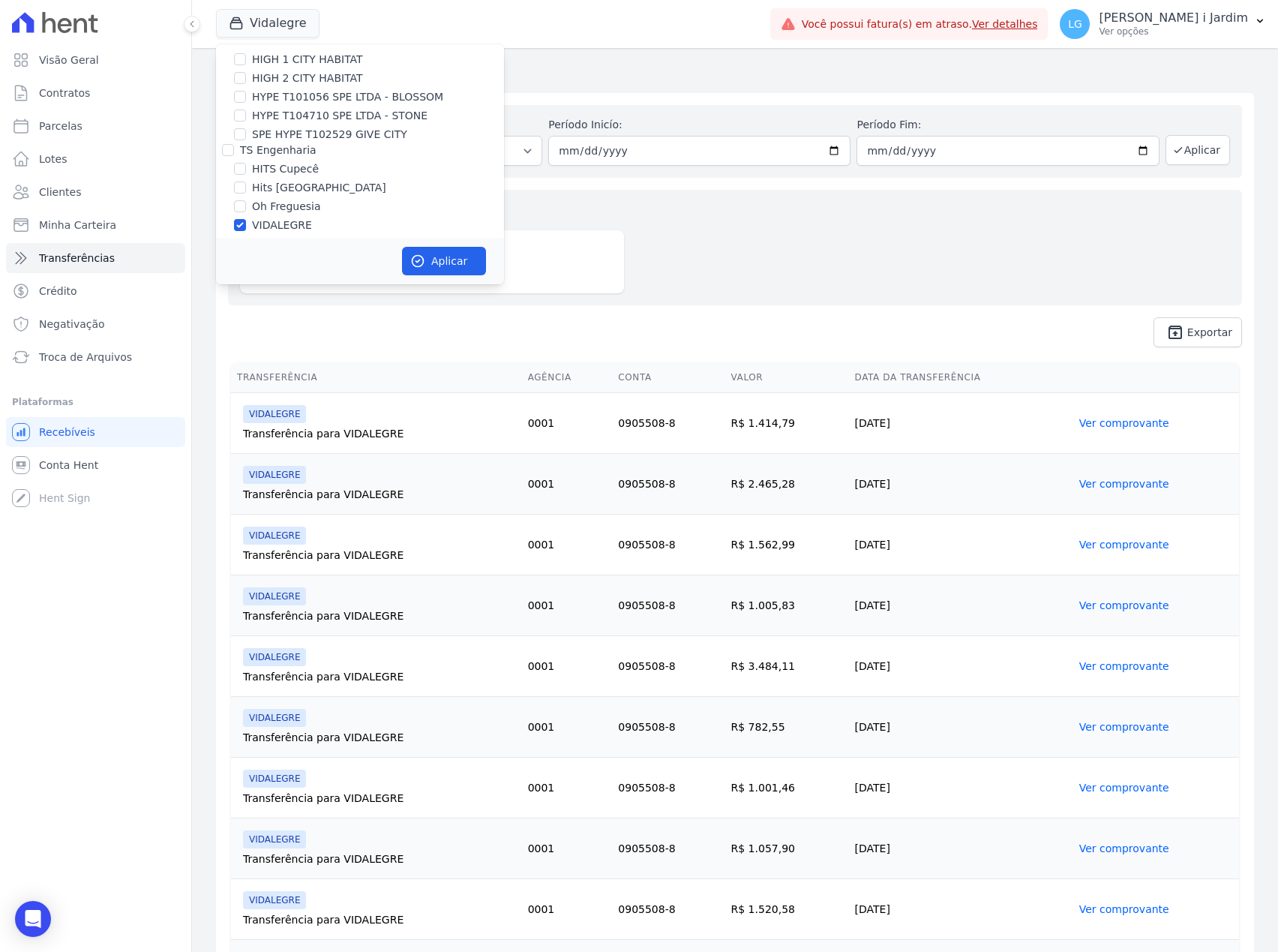
click at [282, 217] on label "VIDALEGRE" at bounding box center [283, 225] width 60 height 16
click at [246, 219] on input "VIDALEGRE" at bounding box center [240, 225] width 12 height 12
checkbox input "false"
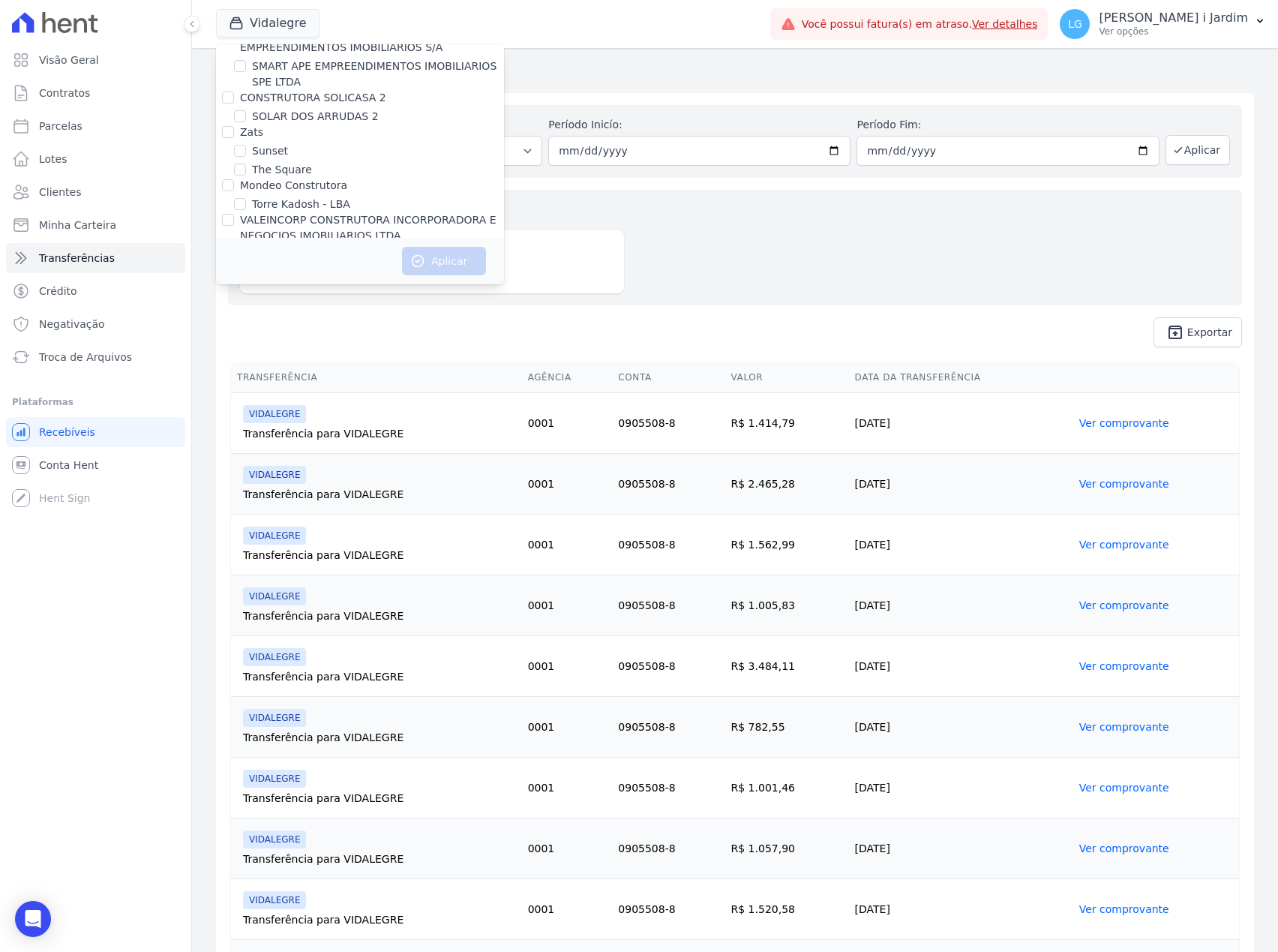
click at [282, 213] on label "VALEINCORP CONSTRUTORA INCORPORADORA E NEGOCIOS IMOBILIARIOS LTDA" at bounding box center [368, 227] width 256 height 27
click at [234, 213] on input "VALEINCORP CONSTRUTORA INCORPORADORA E NEGOCIOS IMOBILIARIOS LTDA" at bounding box center [228, 219] width 12 height 12
checkbox input "true"
click at [436, 252] on button "Aplicar" at bounding box center [445, 260] width 84 height 28
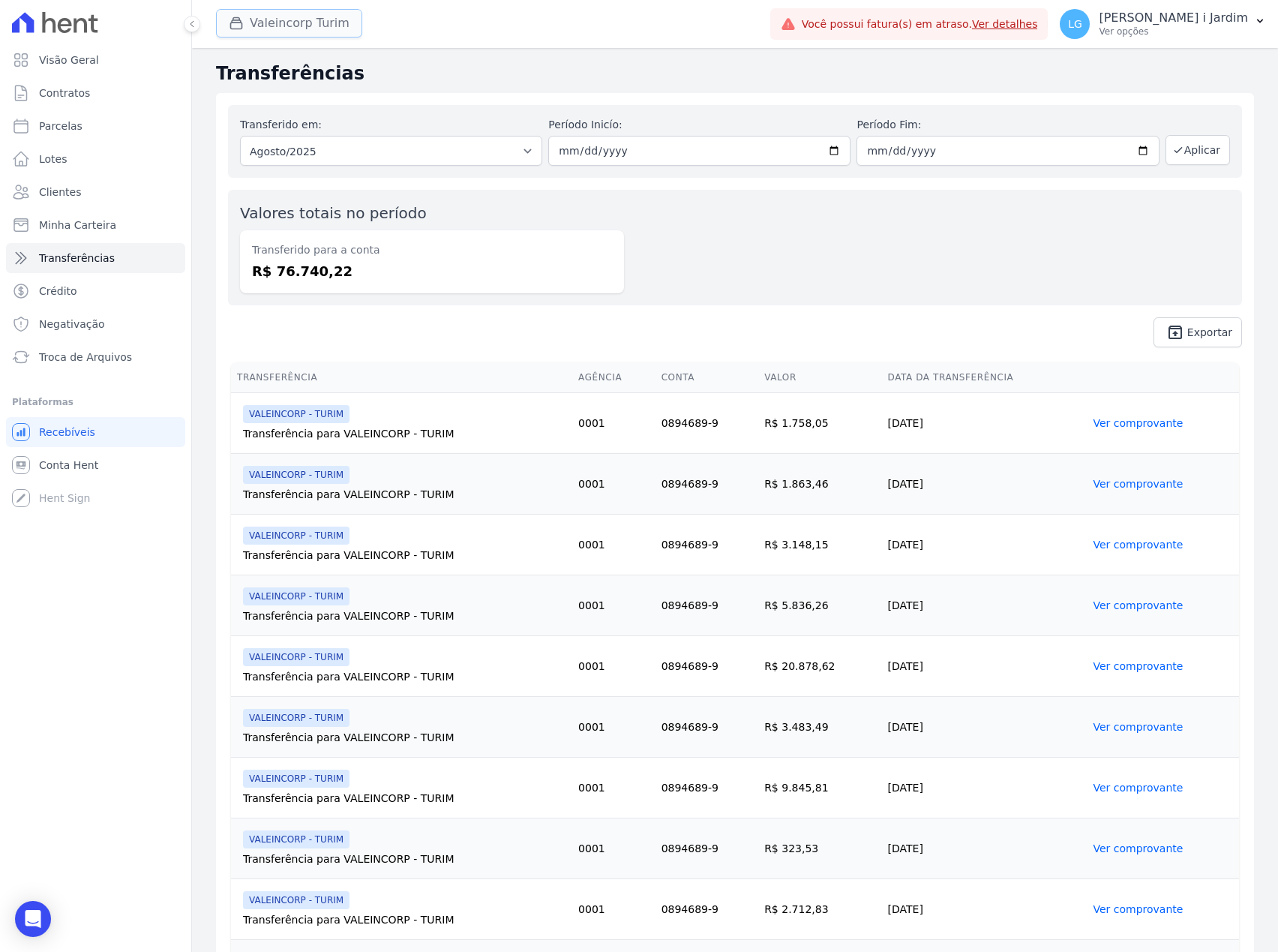
click at [251, 24] on button "Valeincorp Turim" at bounding box center [290, 22] width 146 height 28
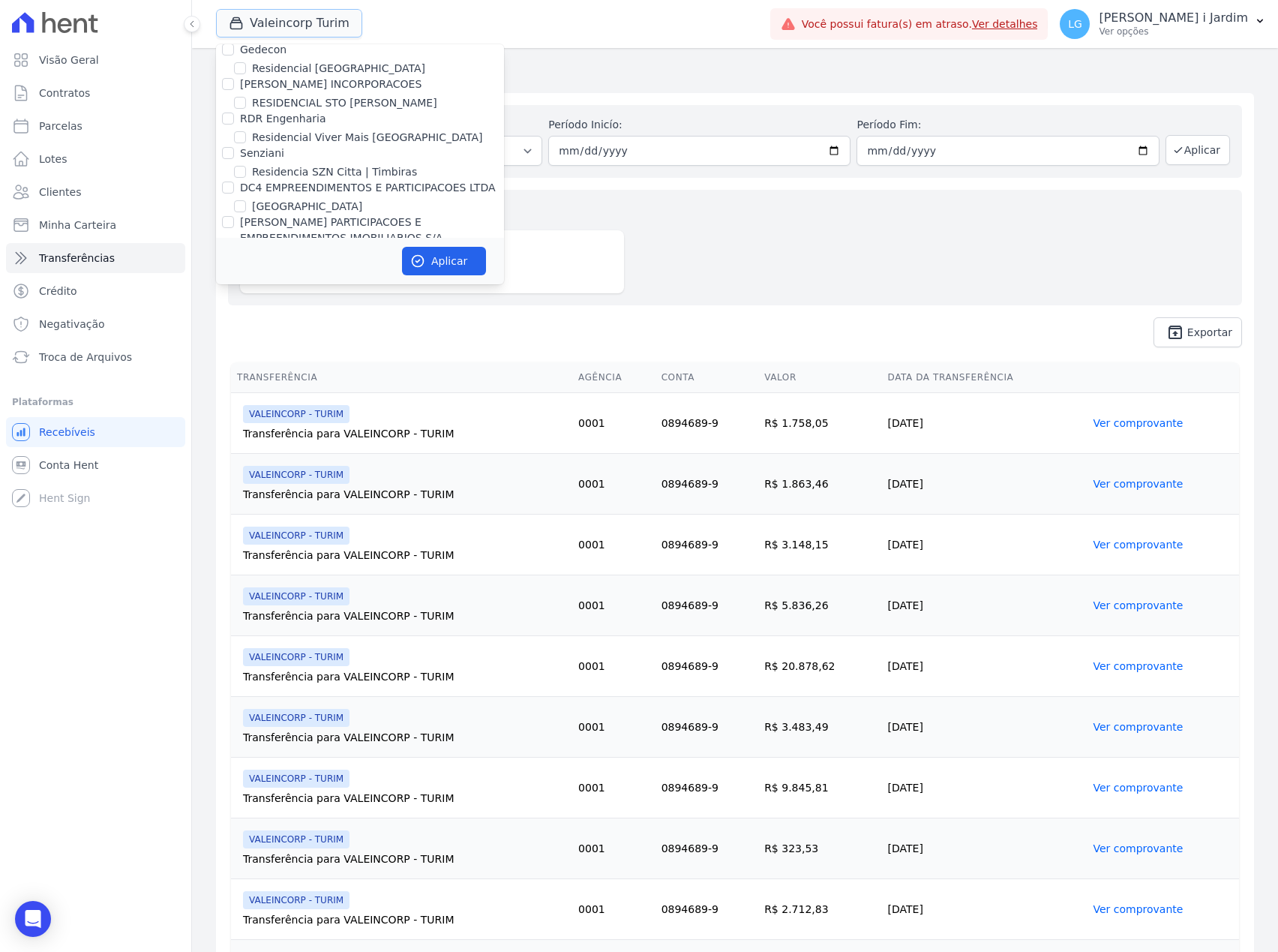
scroll to position [3828, 0]
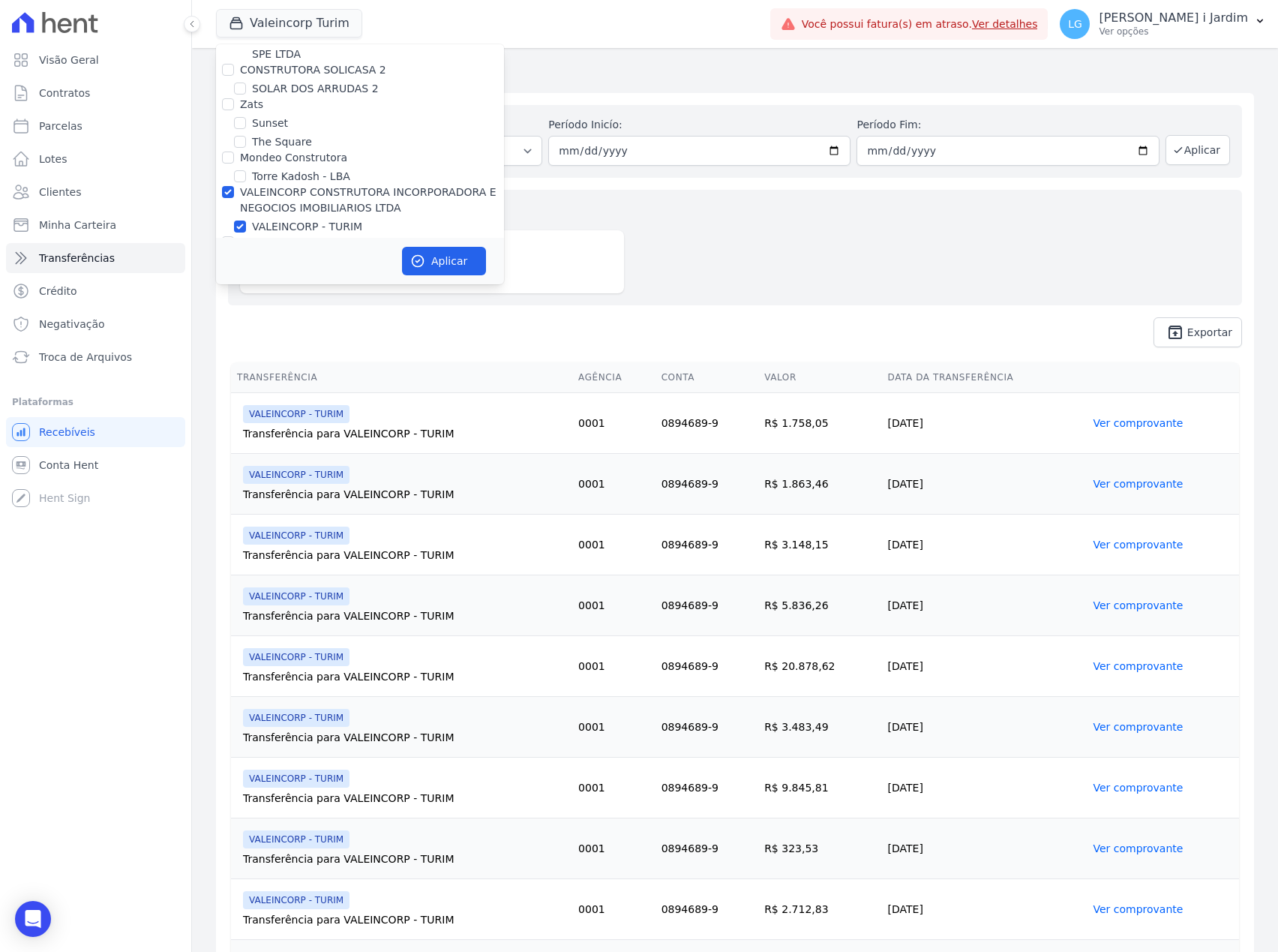
click at [291, 186] on label "VALEINCORP CONSTRUTORA INCORPORADORA E NEGOCIOS IMOBILIARIOS LTDA" at bounding box center [368, 200] width 256 height 27
click at [234, 186] on input "VALEINCORP CONSTRUTORA INCORPORADORA E NEGOCIOS IMOBILIARIOS LTDA" at bounding box center [228, 192] width 12 height 12
checkbox input "false"
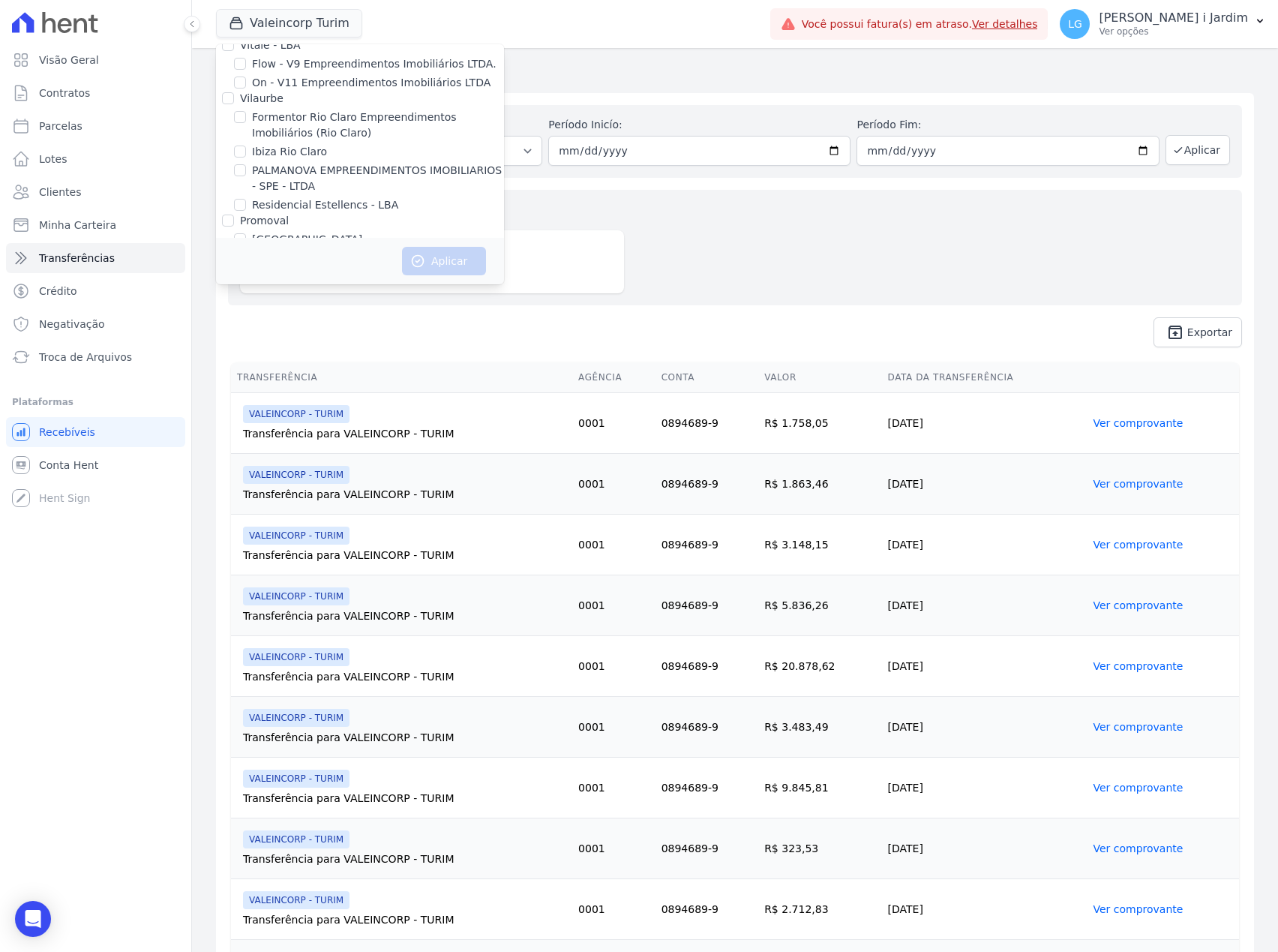
click at [309, 197] on label "Residencial Estellencs - LBA" at bounding box center [326, 205] width 146 height 16
click at [246, 199] on input "Residencial Estellencs - LBA" at bounding box center [240, 205] width 12 height 12
checkbox input "true"
click at [445, 256] on button "Aplicar" at bounding box center [445, 260] width 84 height 28
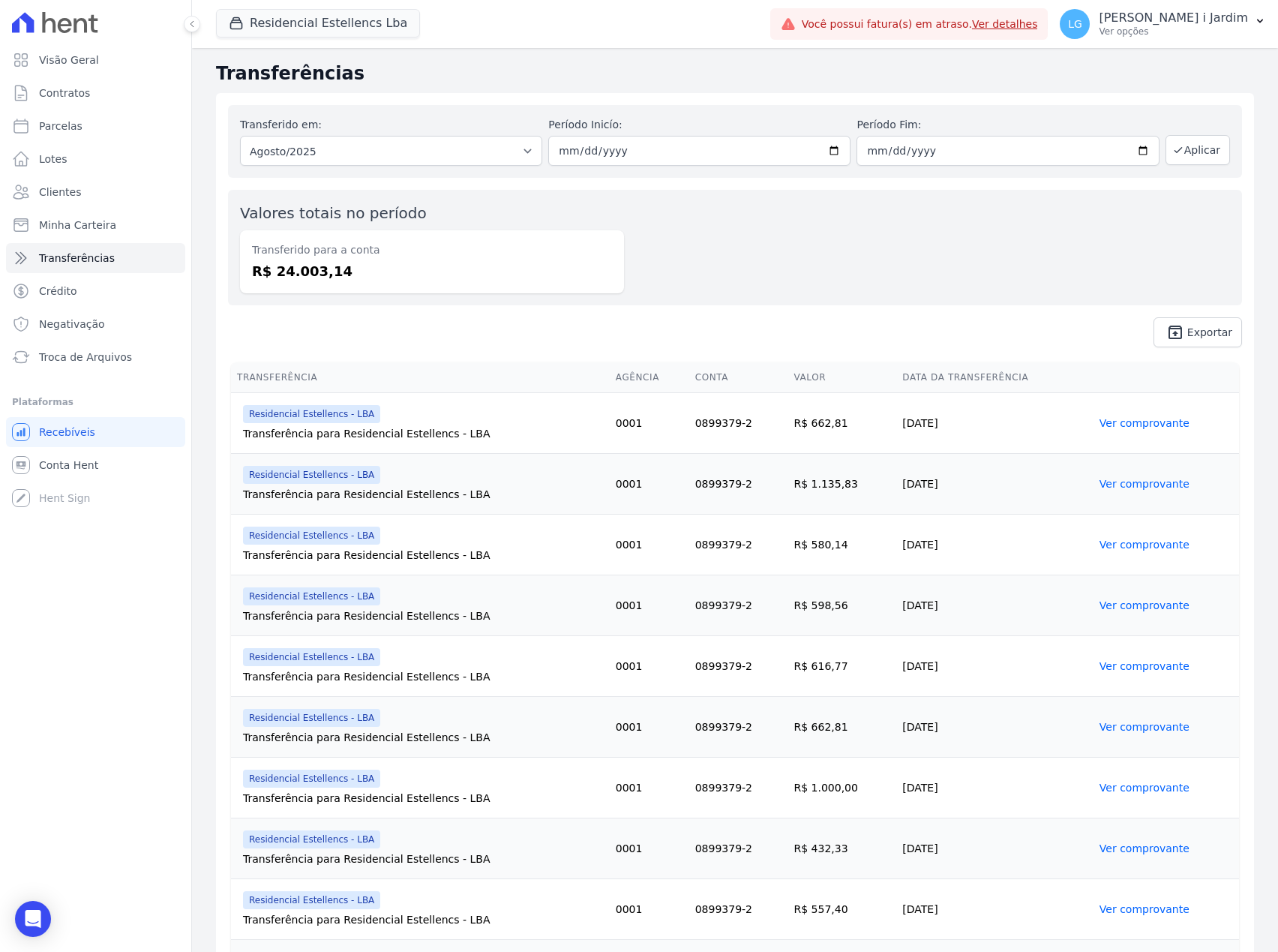
click at [304, 268] on dd "R$ 24.003,14" at bounding box center [432, 271] width 360 height 20
copy dd "24.003,14"
click at [294, 24] on button "Residencial Estellencs Lba" at bounding box center [318, 22] width 204 height 28
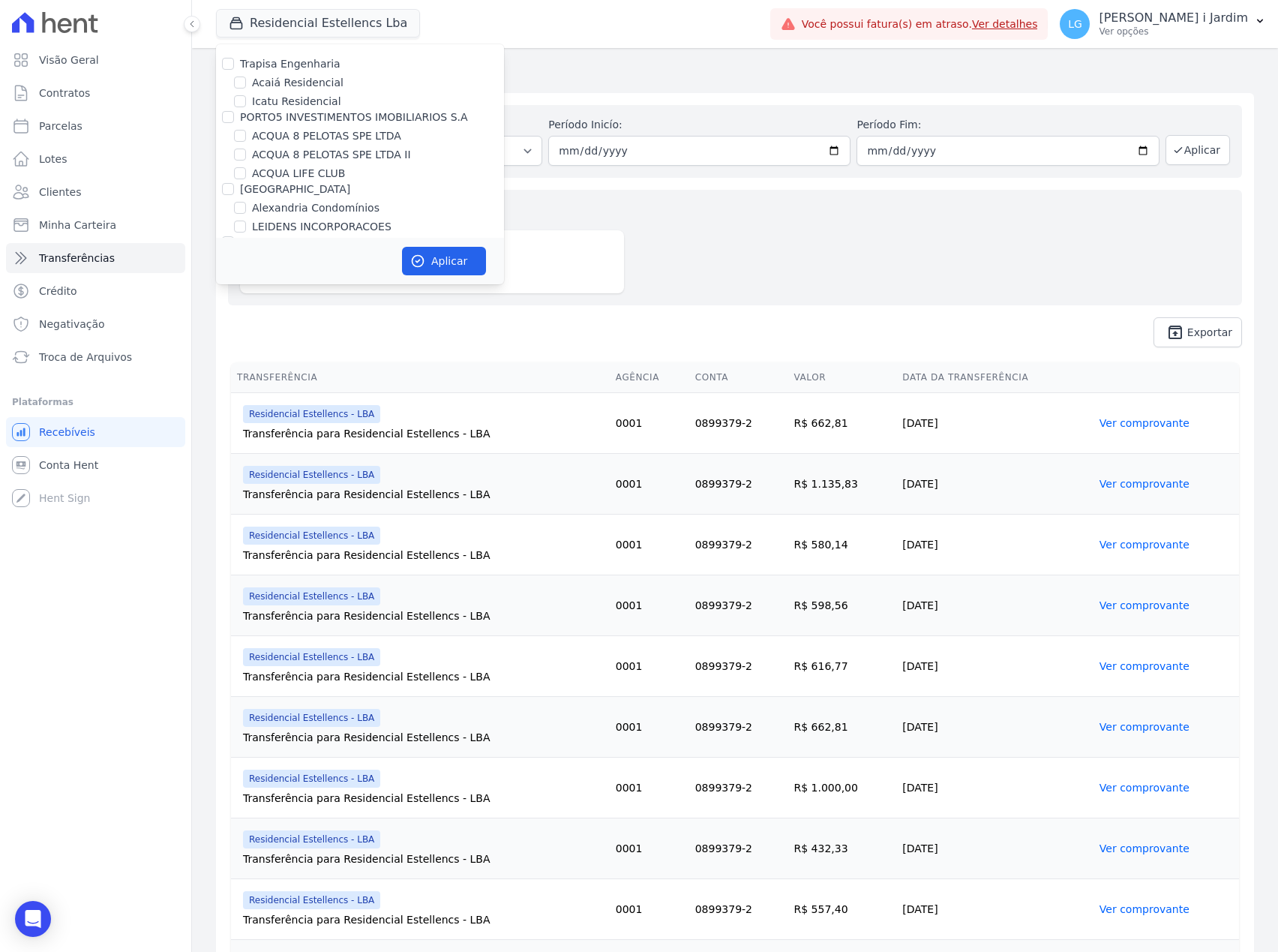
scroll to position [3561, 0]
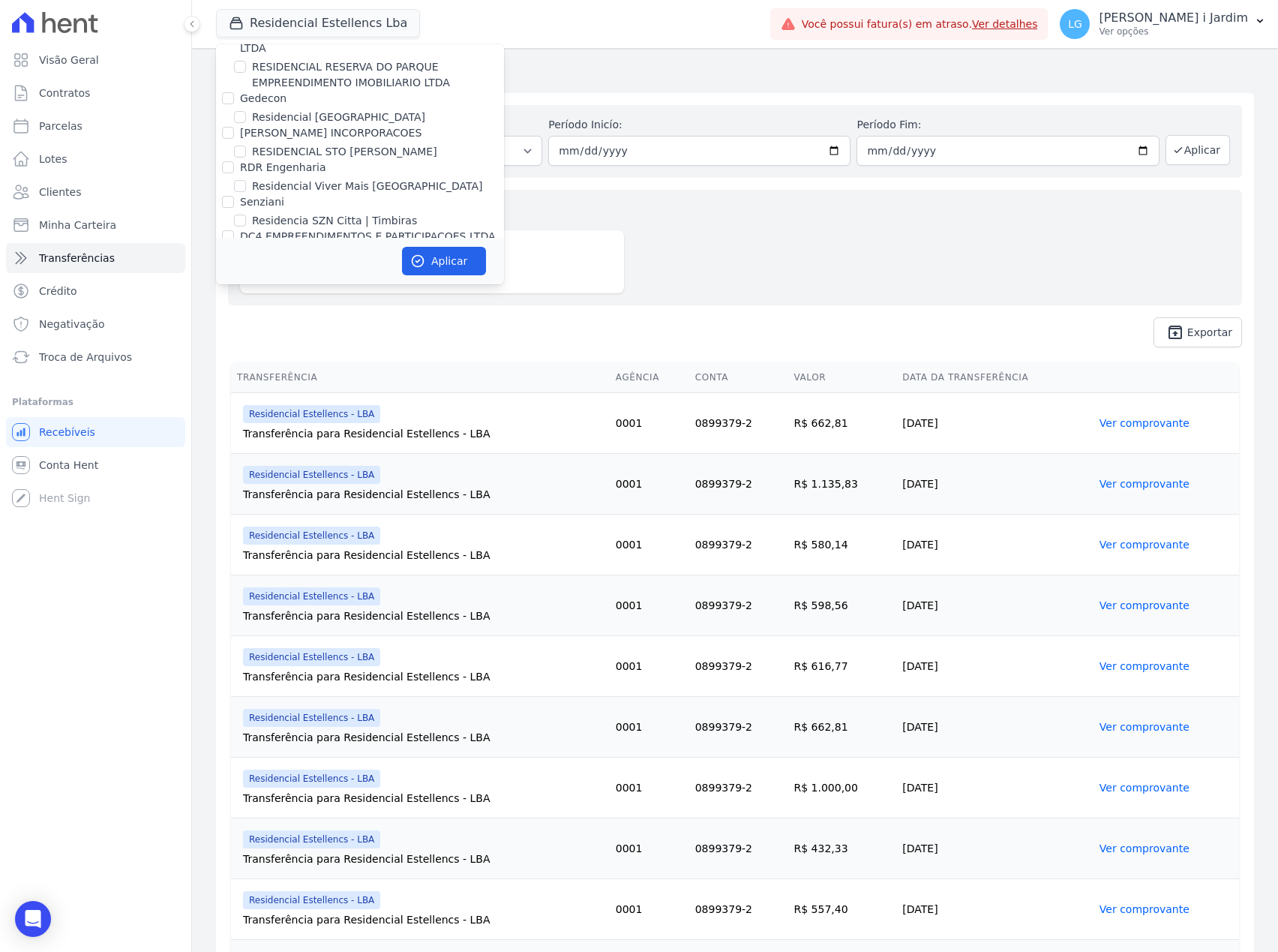
click at [351, 213] on label "Residencia SZN Citta | Timbiras" at bounding box center [334, 221] width 165 height 16
click at [246, 214] on input "Residencia SZN Citta | Timbiras" at bounding box center [240, 220] width 12 height 12
checkbox input "true"
click at [459, 271] on button "Aplicar" at bounding box center [445, 260] width 84 height 28
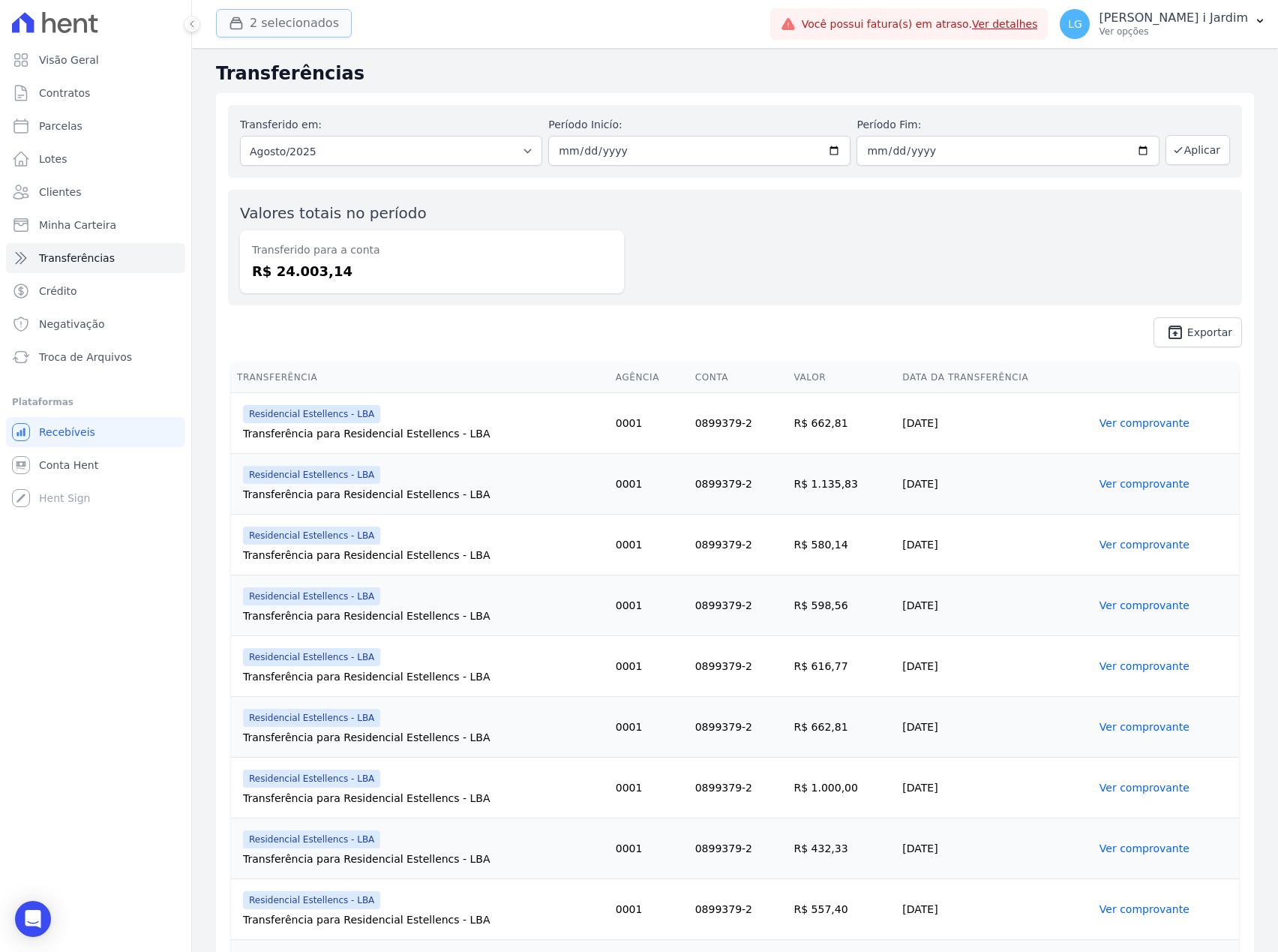
click at [261, 21] on button "2 selecionados" at bounding box center [284, 22] width 136 height 28
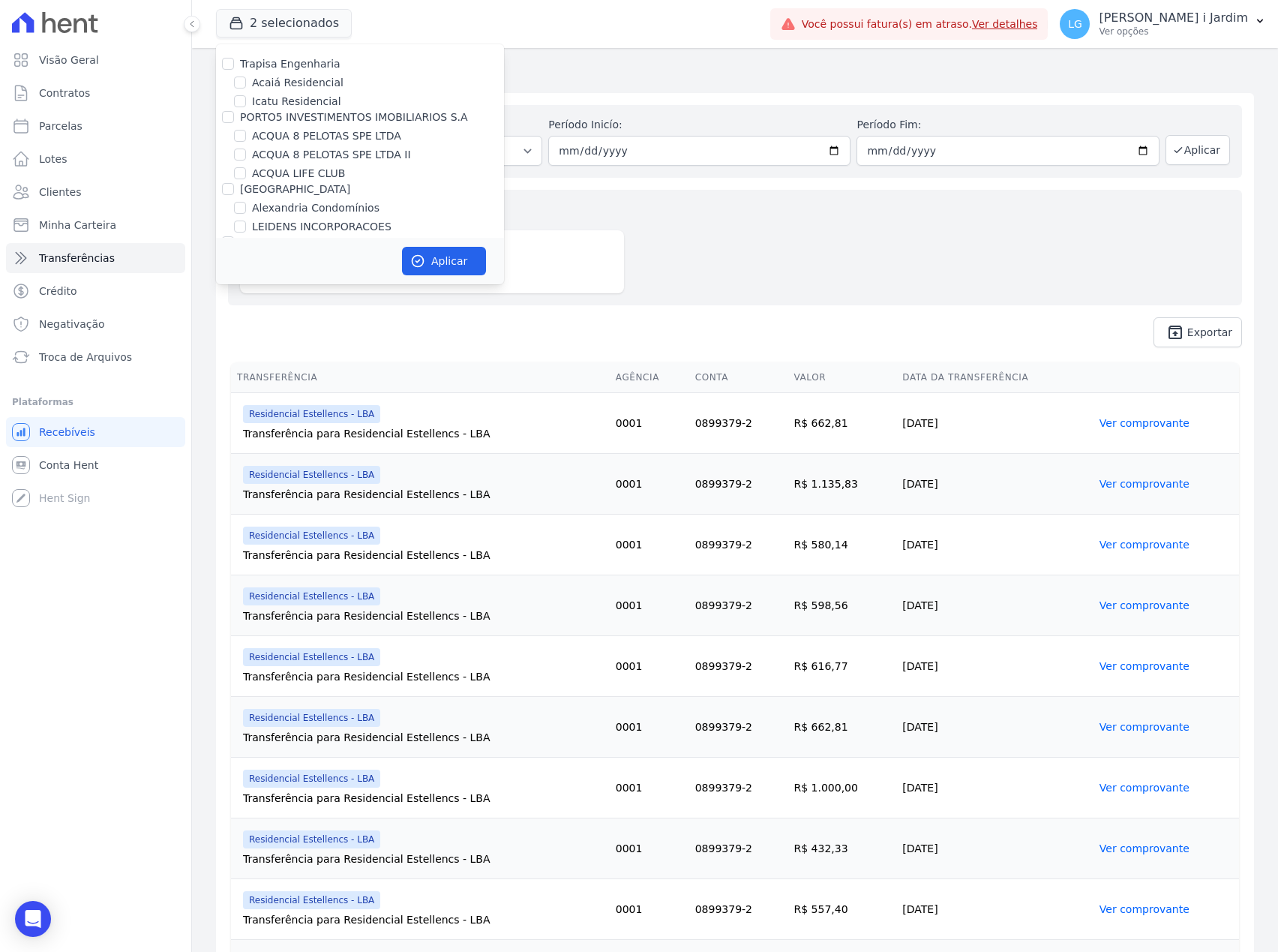
click at [698, 259] on div "Valores totais no período Transferido para a conta R$ 24.003,14" at bounding box center [735, 248] width 1015 height 116
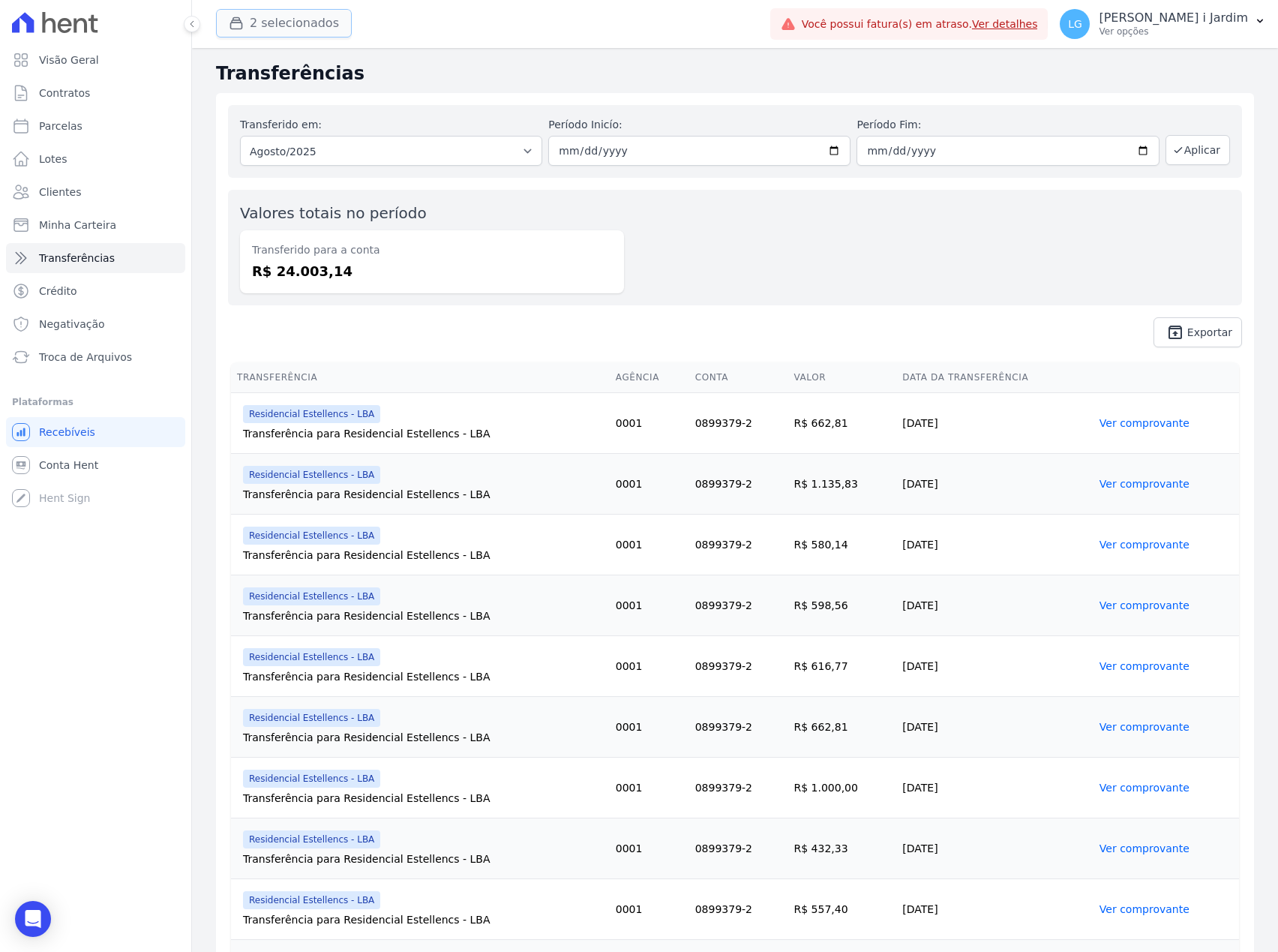
click at [265, 36] on button "2 selecionados" at bounding box center [284, 22] width 136 height 28
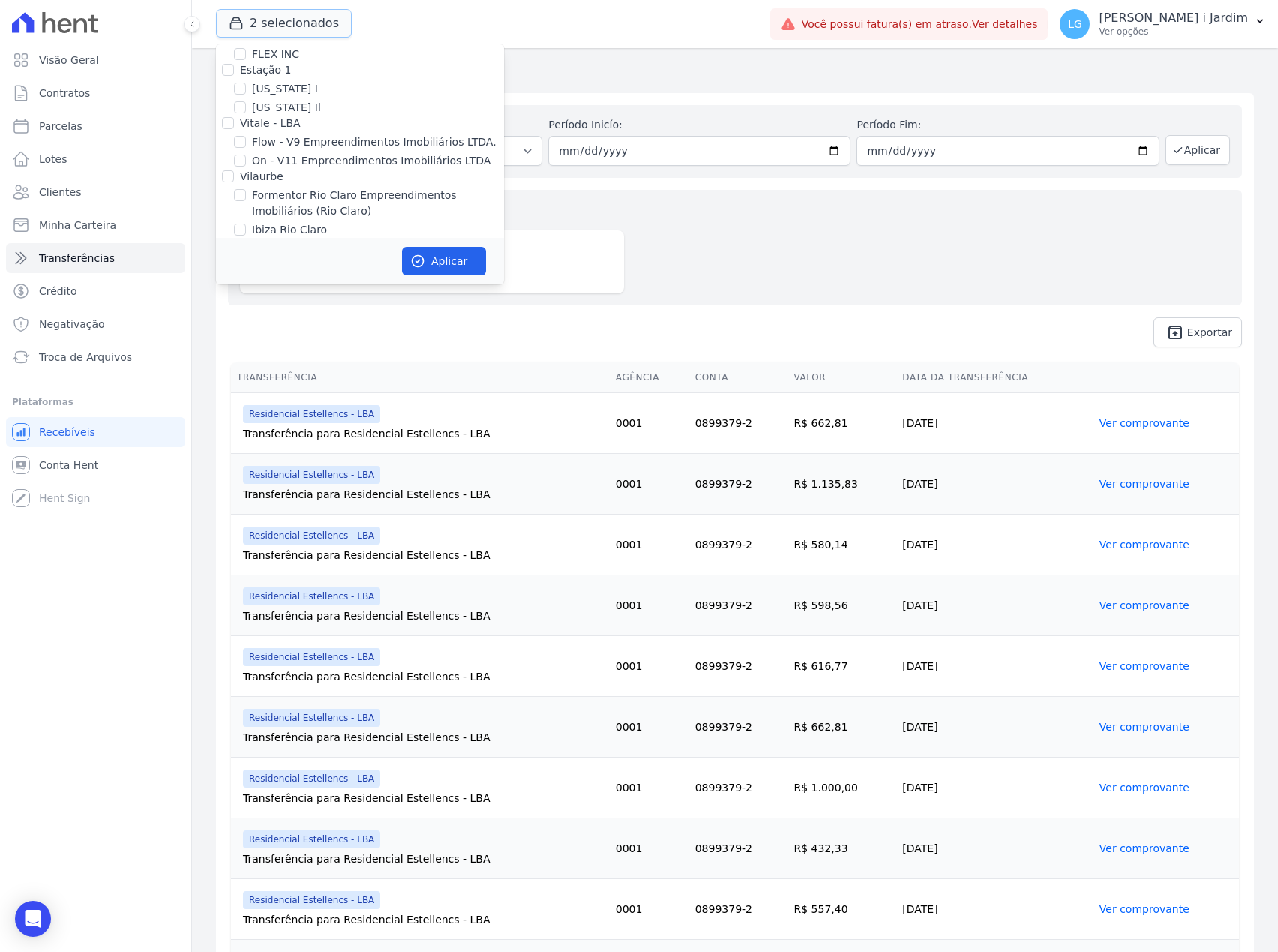
scroll to position [1500, 0]
click at [317, 279] on label "Residencial Estellencs - LBA" at bounding box center [326, 286] width 146 height 16
click at [246, 281] on input "Residencial Estellencs - LBA" at bounding box center [240, 286] width 12 height 12
checkbox input "false"
click at [431, 259] on button "Aplicar" at bounding box center [445, 260] width 84 height 28
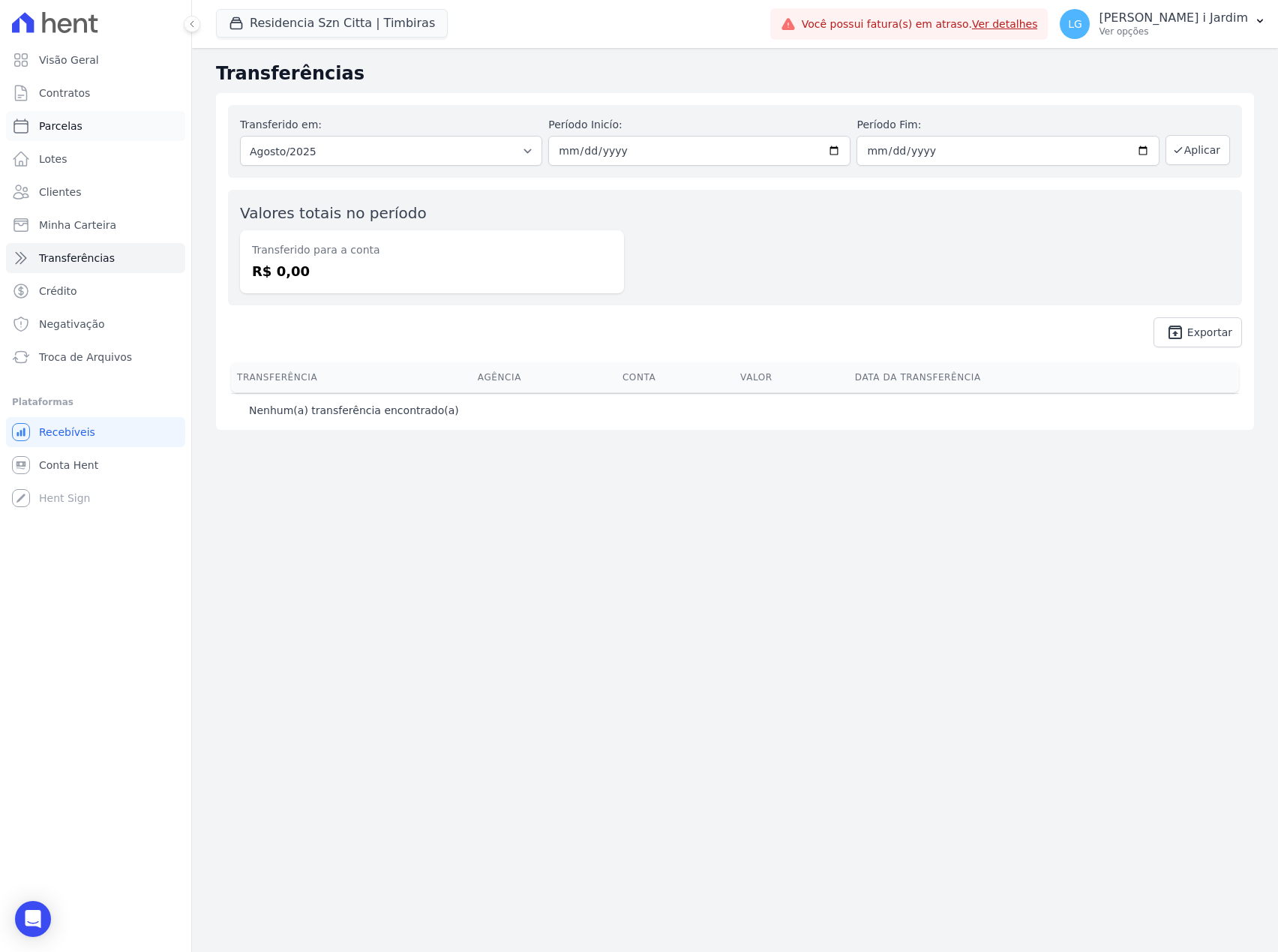
click at [99, 129] on link "Parcelas" at bounding box center [96, 126] width 179 height 30
select select
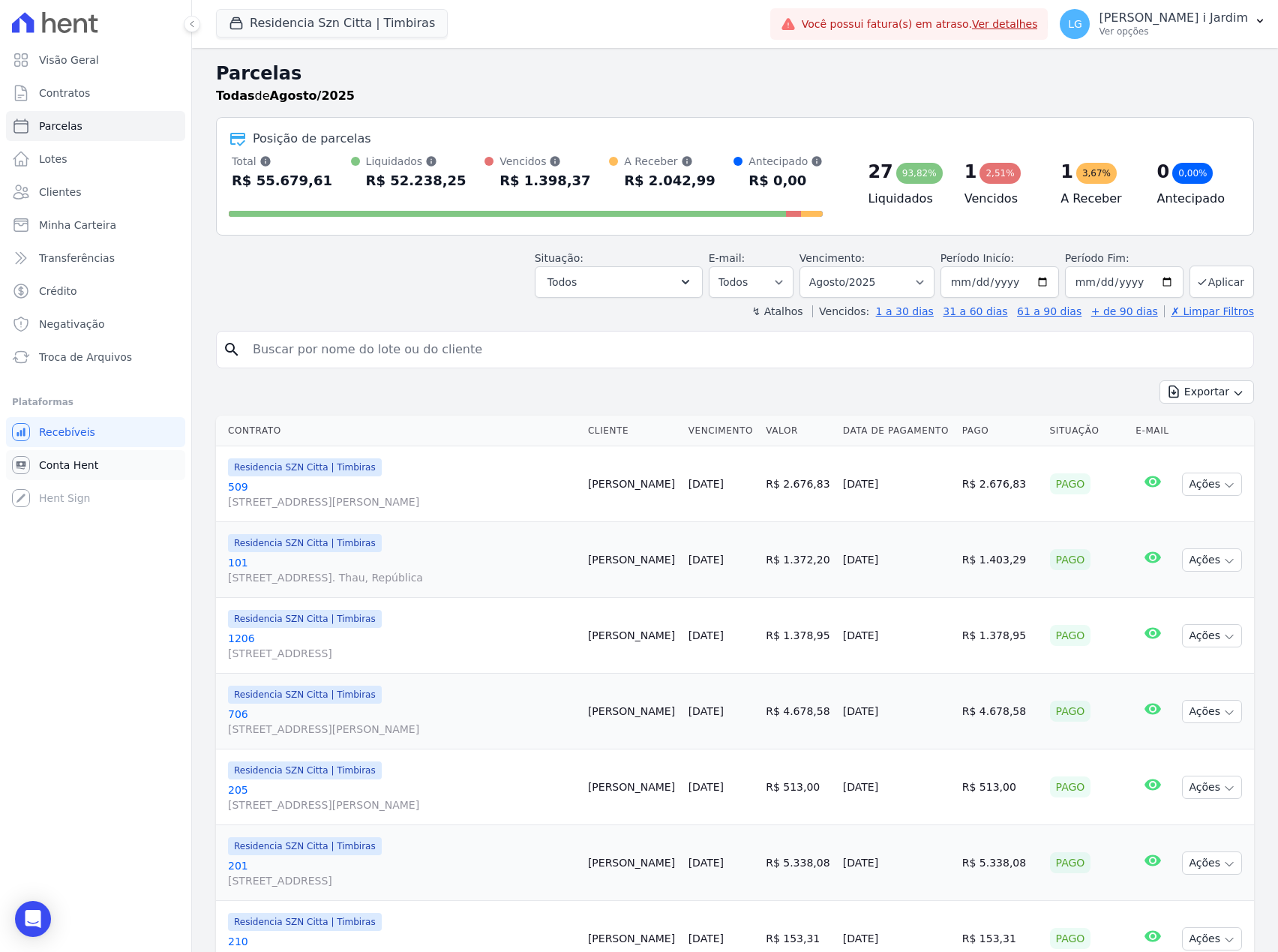
click at [118, 459] on link "Conta Hent" at bounding box center [96, 465] width 179 height 30
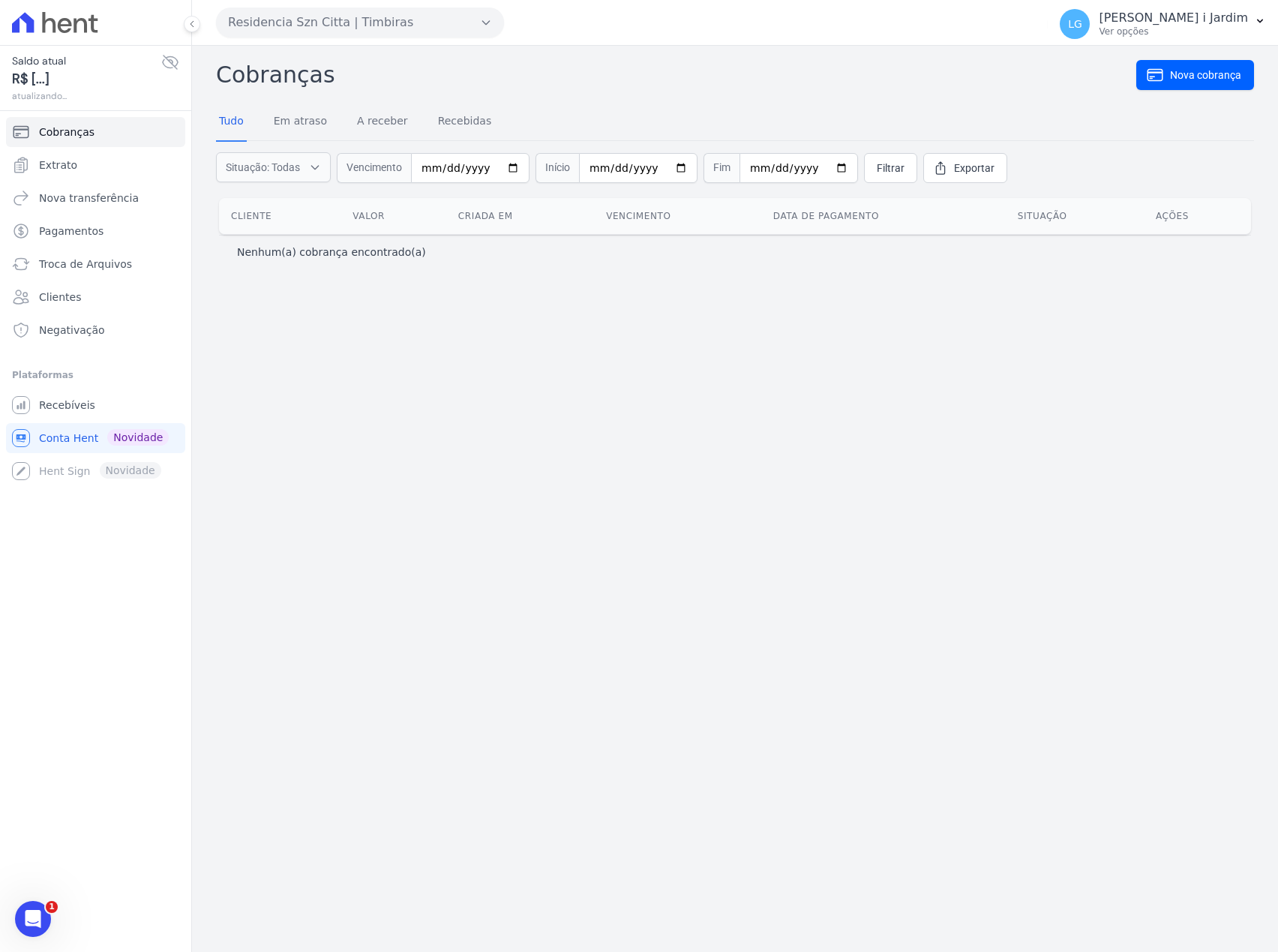
click at [160, 60] on span "Saldo atual" at bounding box center [86, 61] width 149 height 16
click at [168, 66] on icon at bounding box center [170, 62] width 18 height 18
click at [403, 460] on div "Cobranças Nova cobrança Tudo Em atraso A receber Recebidas Situação: Todas Em a…" at bounding box center [735, 499] width 1086 height 906
click at [484, 585] on div "Cobranças Nova cobrança Tudo Em atraso A receber Recebidas Situação: Todas Em a…" at bounding box center [735, 499] width 1086 height 906
select select
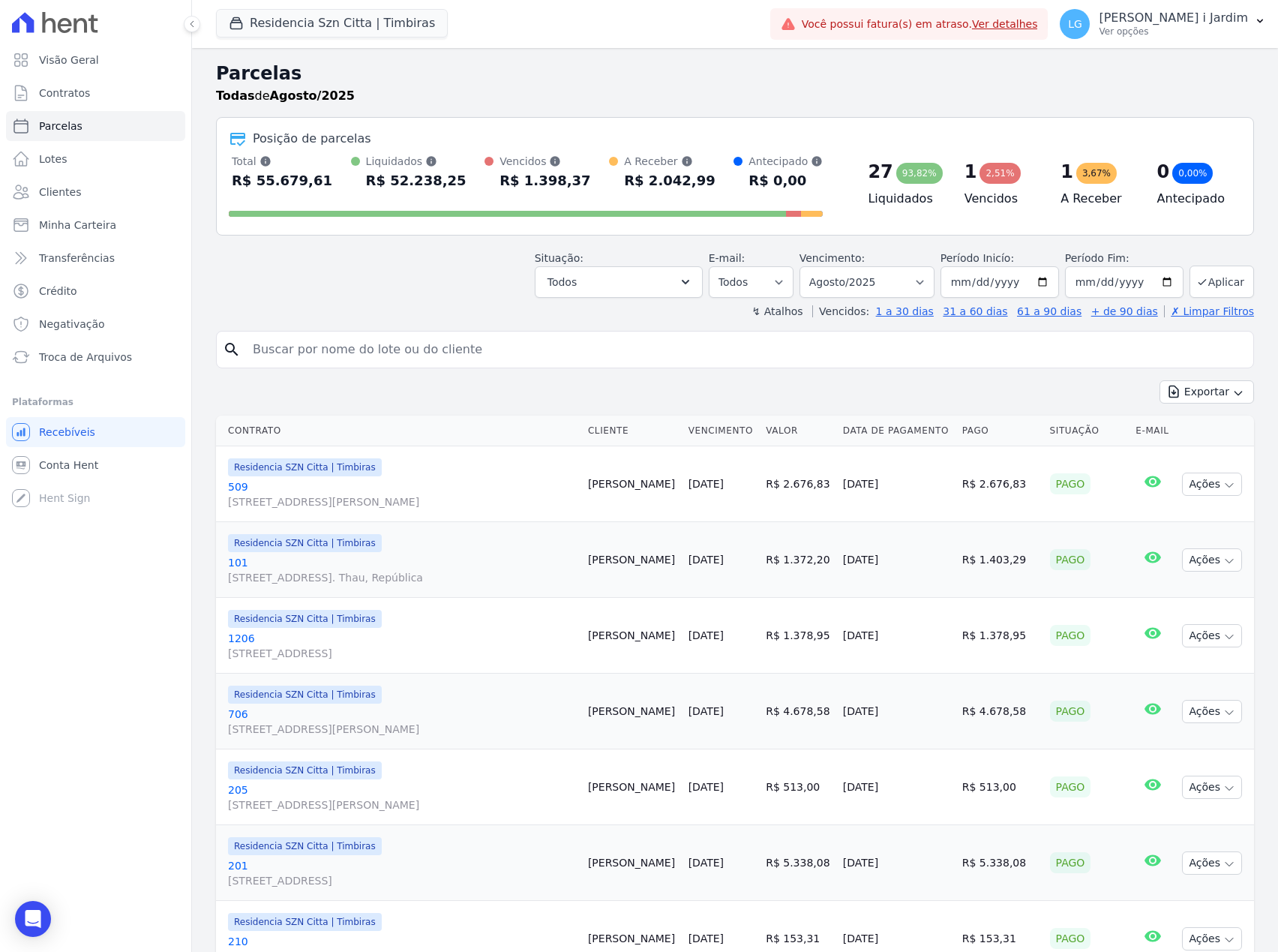
click at [326, 3] on div "Residencia Szn Citta | Timbiras Trapisa Engenharia Acaiá Residencial Icatu Resi…" at bounding box center [490, 23] width 549 height 50
click at [333, 10] on button "Residencia Szn Citta | Timbiras" at bounding box center [332, 22] width 232 height 28
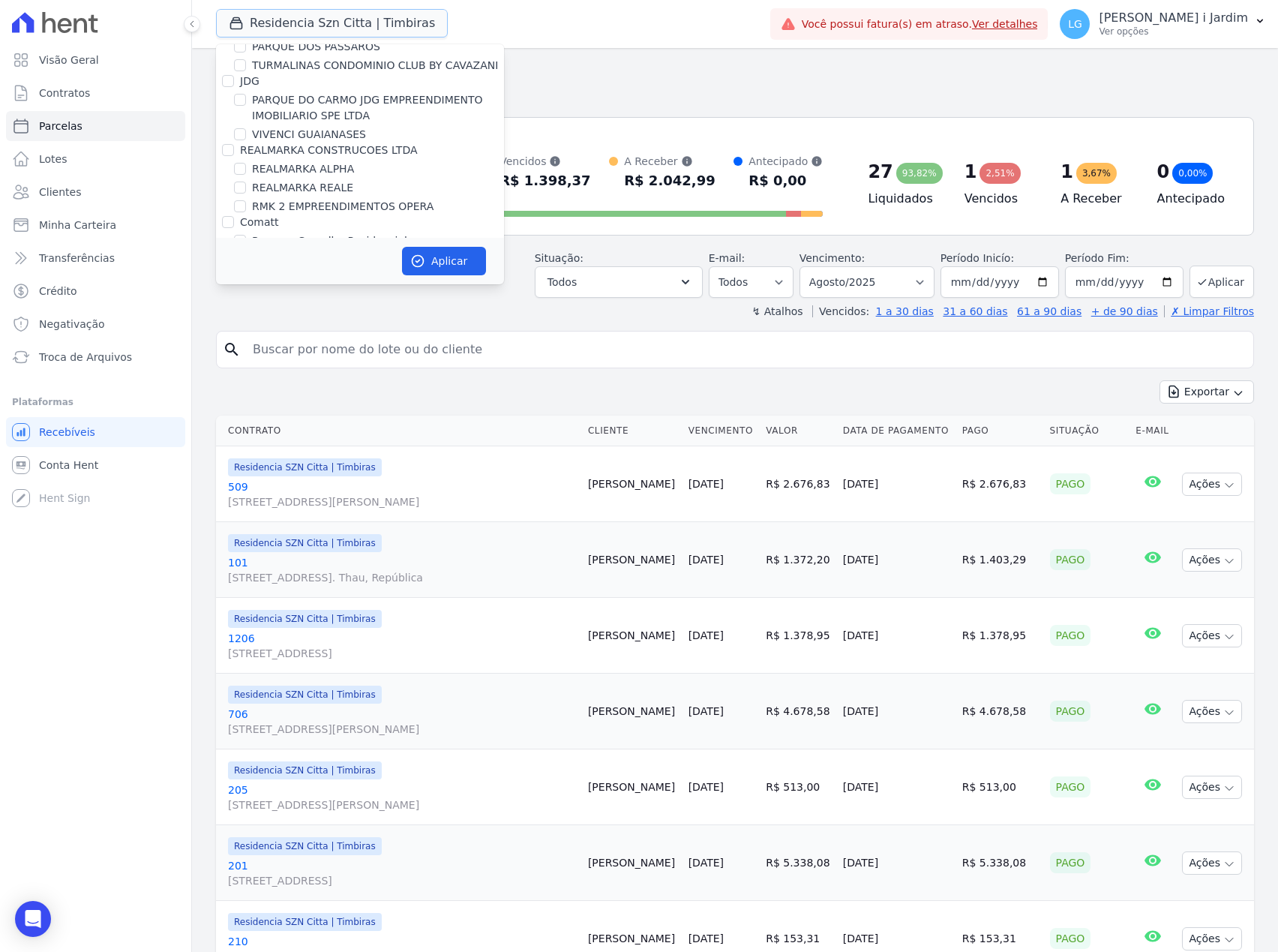
scroll to position [3599, 0]
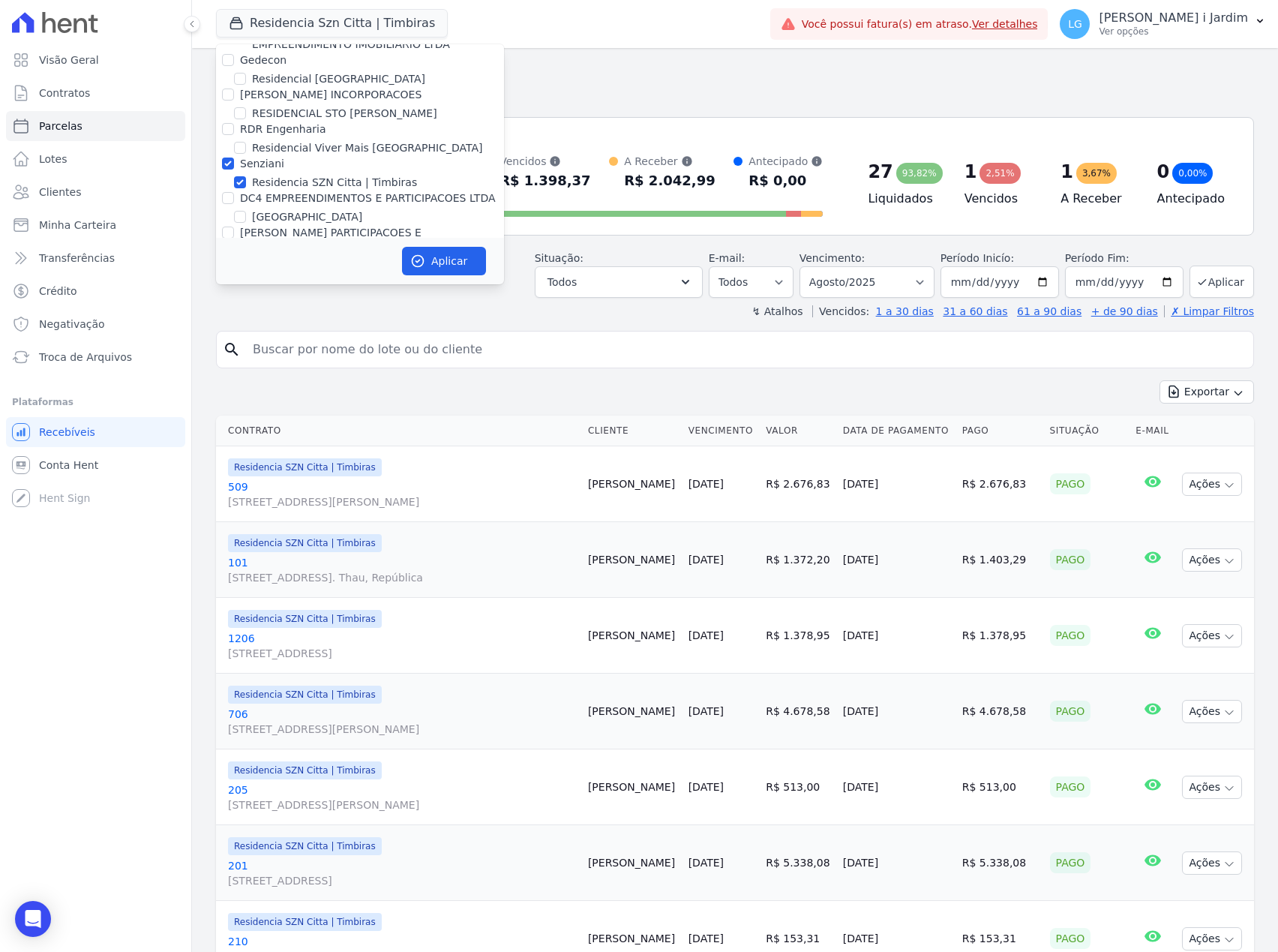
click at [292, 174] on label "Residencia SZN Citta | Timbiras" at bounding box center [334, 182] width 165 height 16
click at [246, 176] on input "Residencia SZN Citta | Timbiras" at bounding box center [240, 182] width 12 height 12
checkbox input "false"
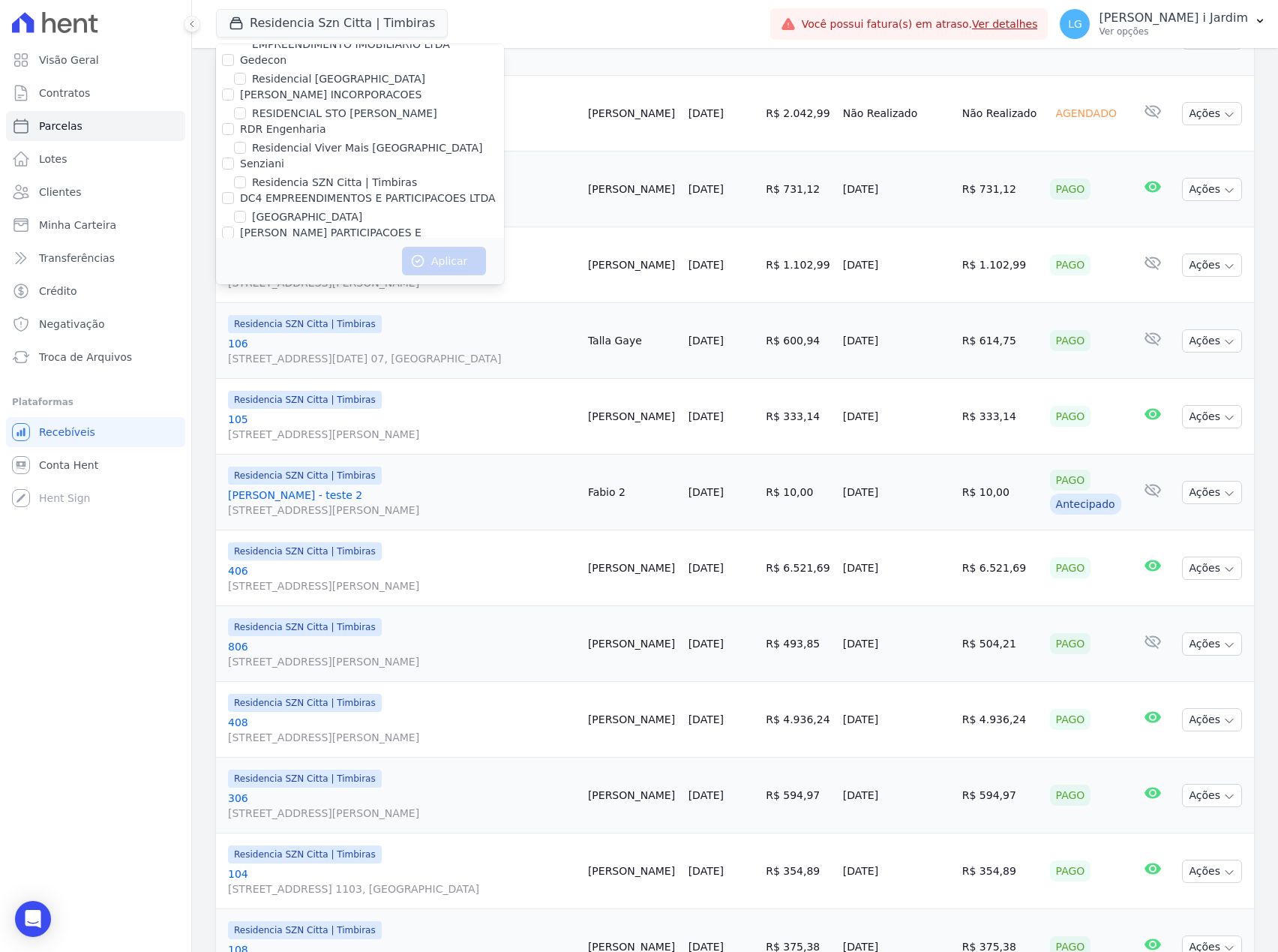
scroll to position [1581, 0]
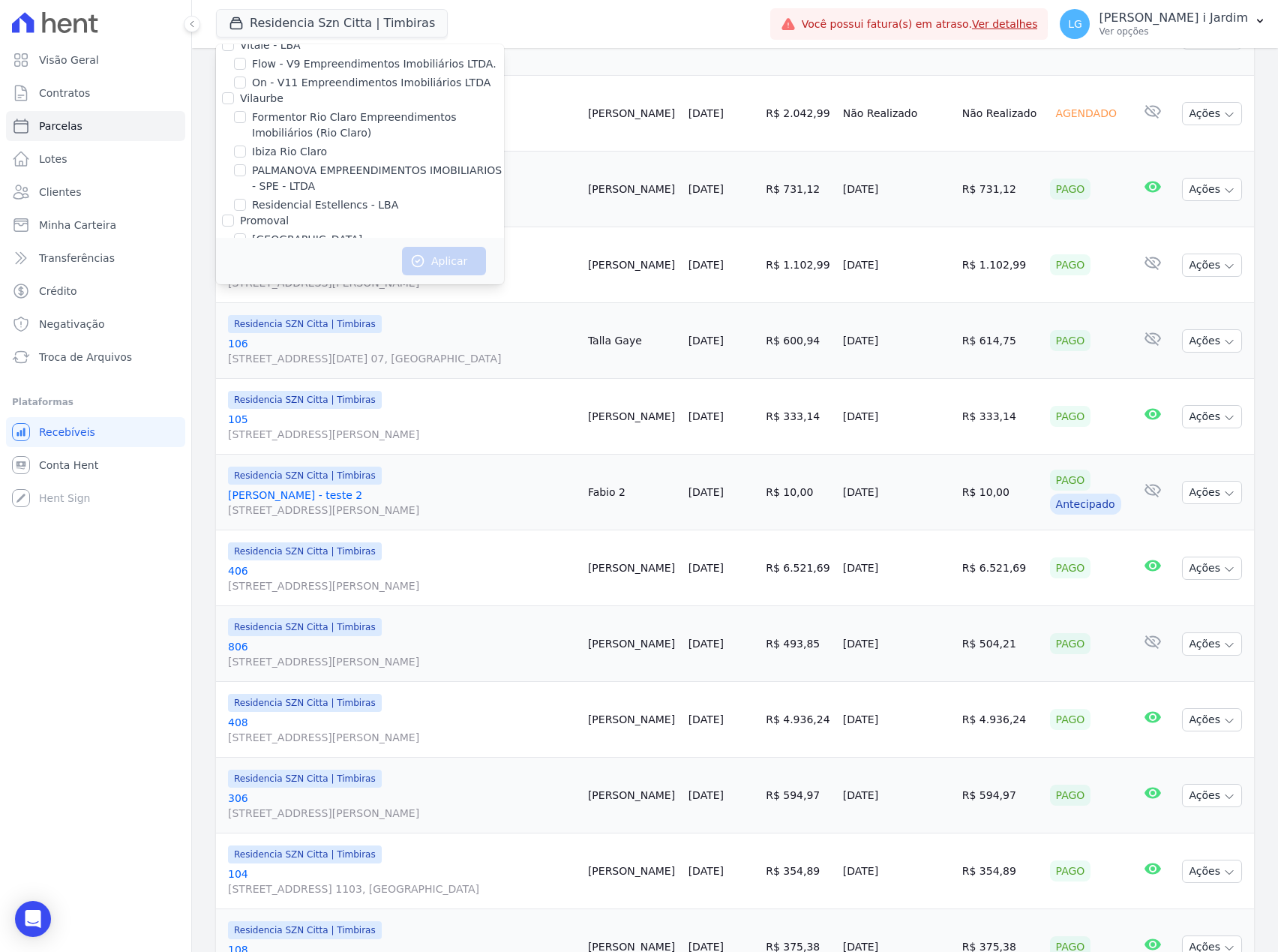
drag, startPoint x: 330, startPoint y: 141, endPoint x: 350, endPoint y: 193, distance: 55.7
click at [330, 197] on label "Residencial Estellencs - LBA" at bounding box center [326, 205] width 146 height 16
click at [246, 199] on input "Residencial Estellencs - LBA" at bounding box center [240, 205] width 12 height 12
checkbox input "true"
click at [418, 268] on icon "button" at bounding box center [417, 260] width 15 height 15
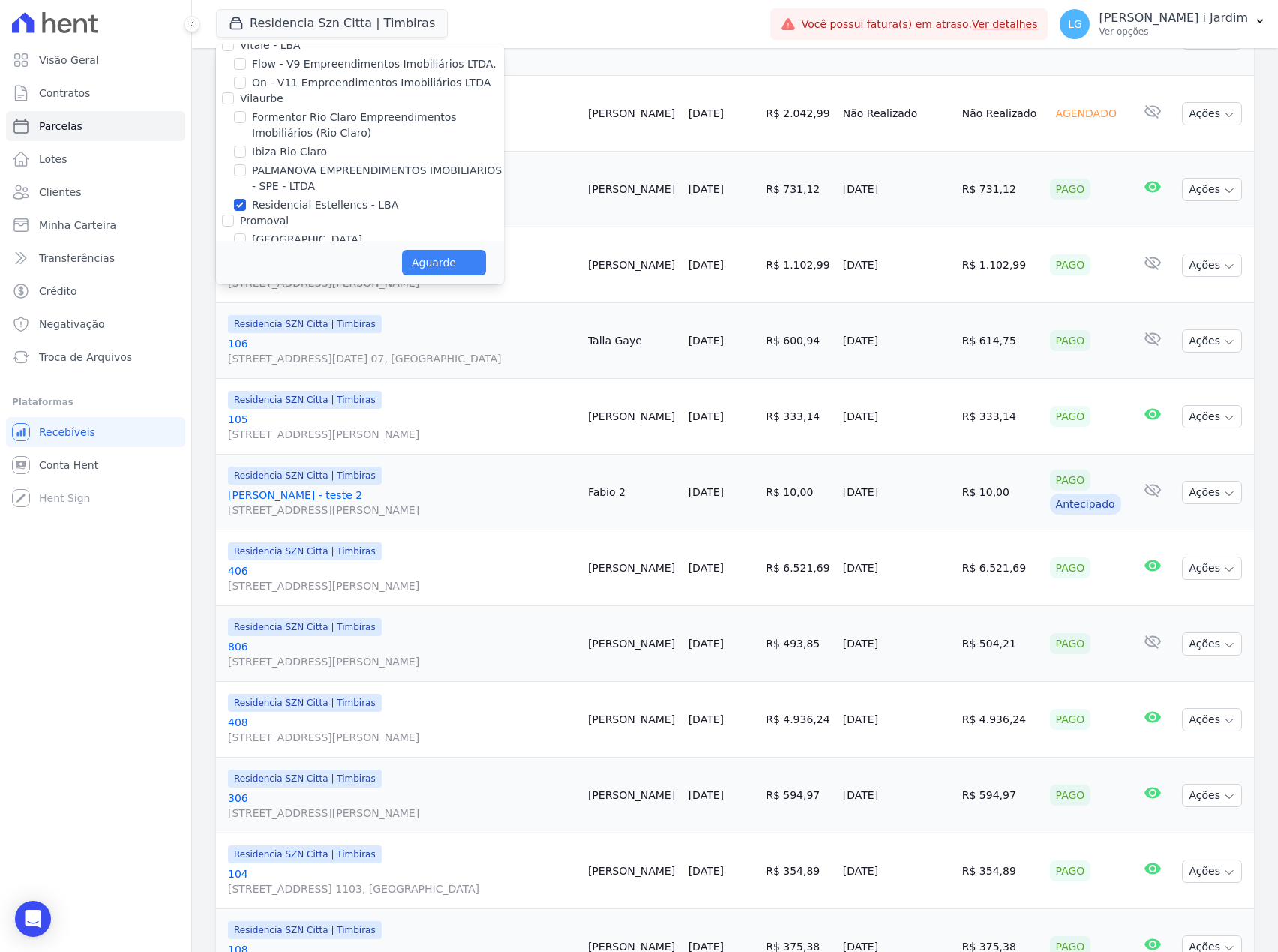
select select
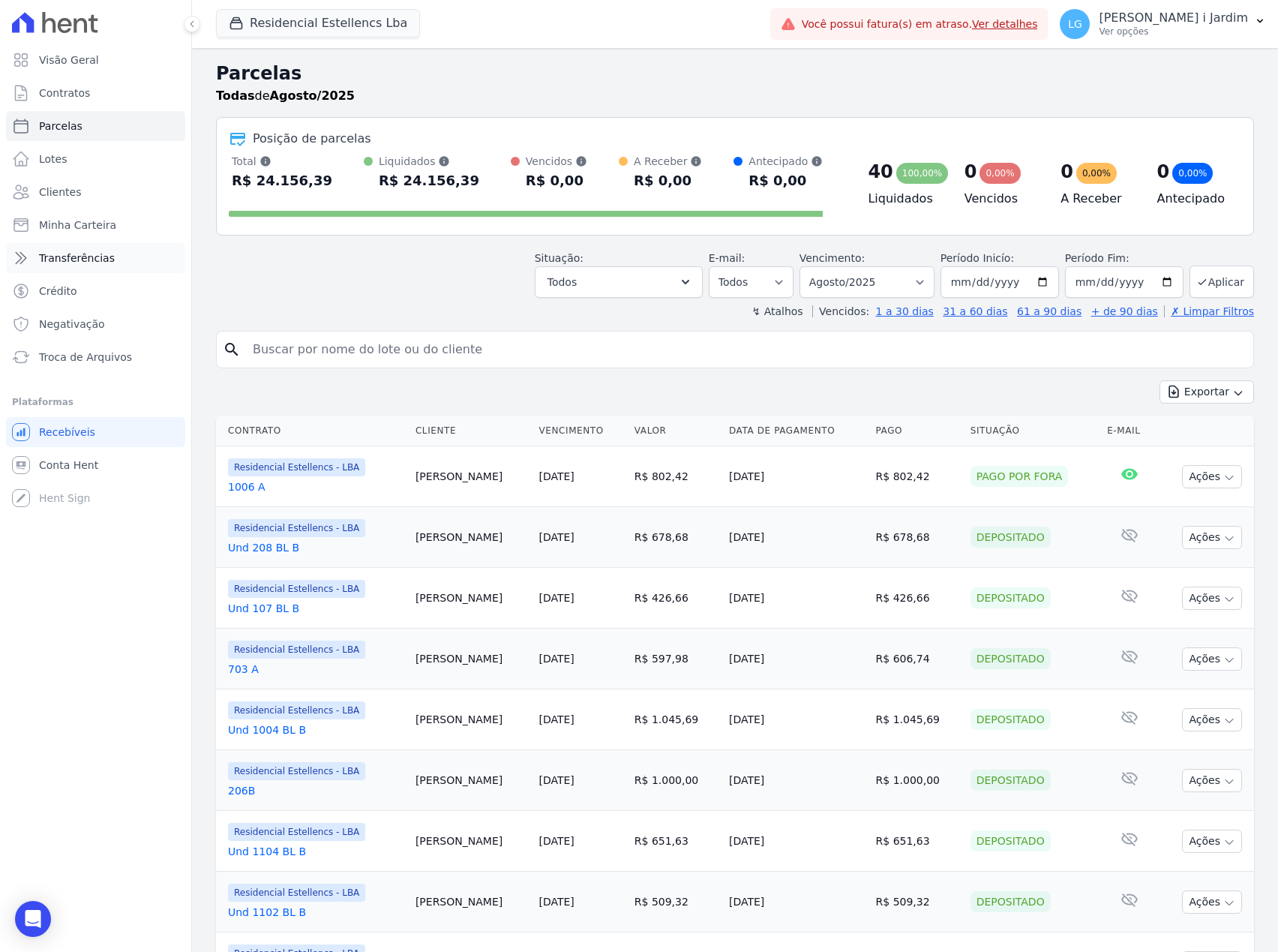
click at [119, 262] on link "Transferências" at bounding box center [96, 257] width 179 height 30
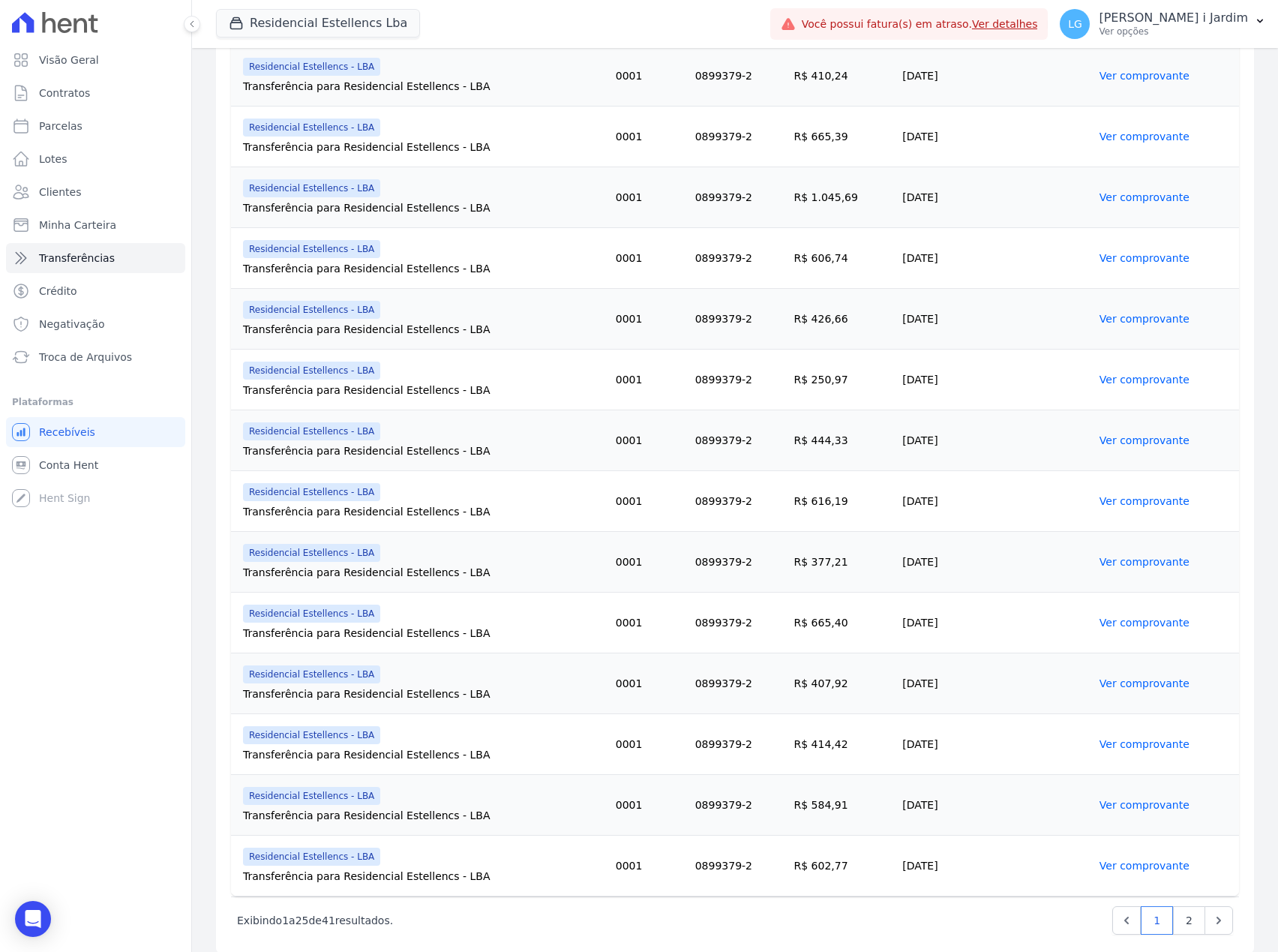
scroll to position [1035, 0]
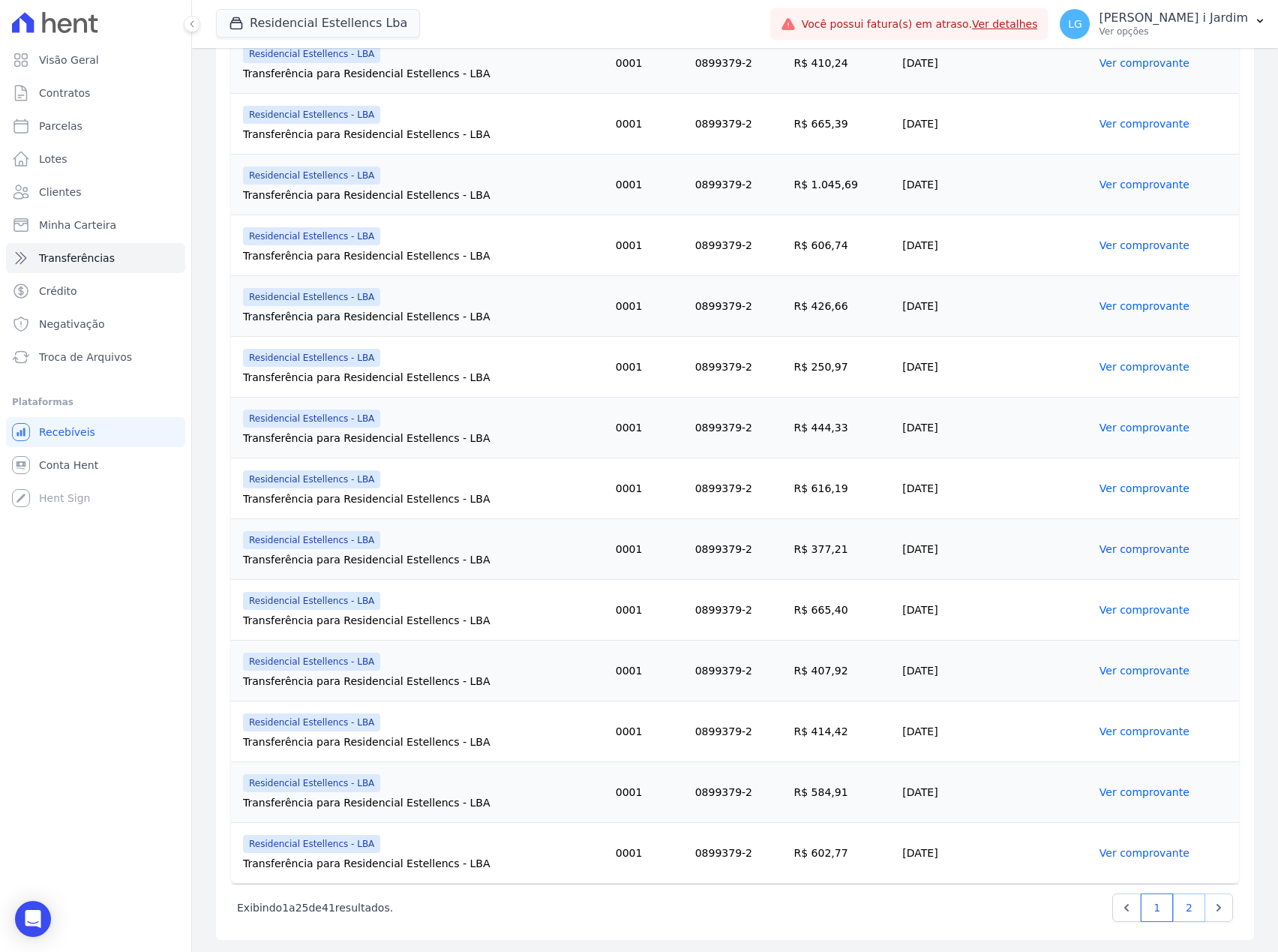
click at [1178, 903] on link "2" at bounding box center [1189, 907] width 32 height 28
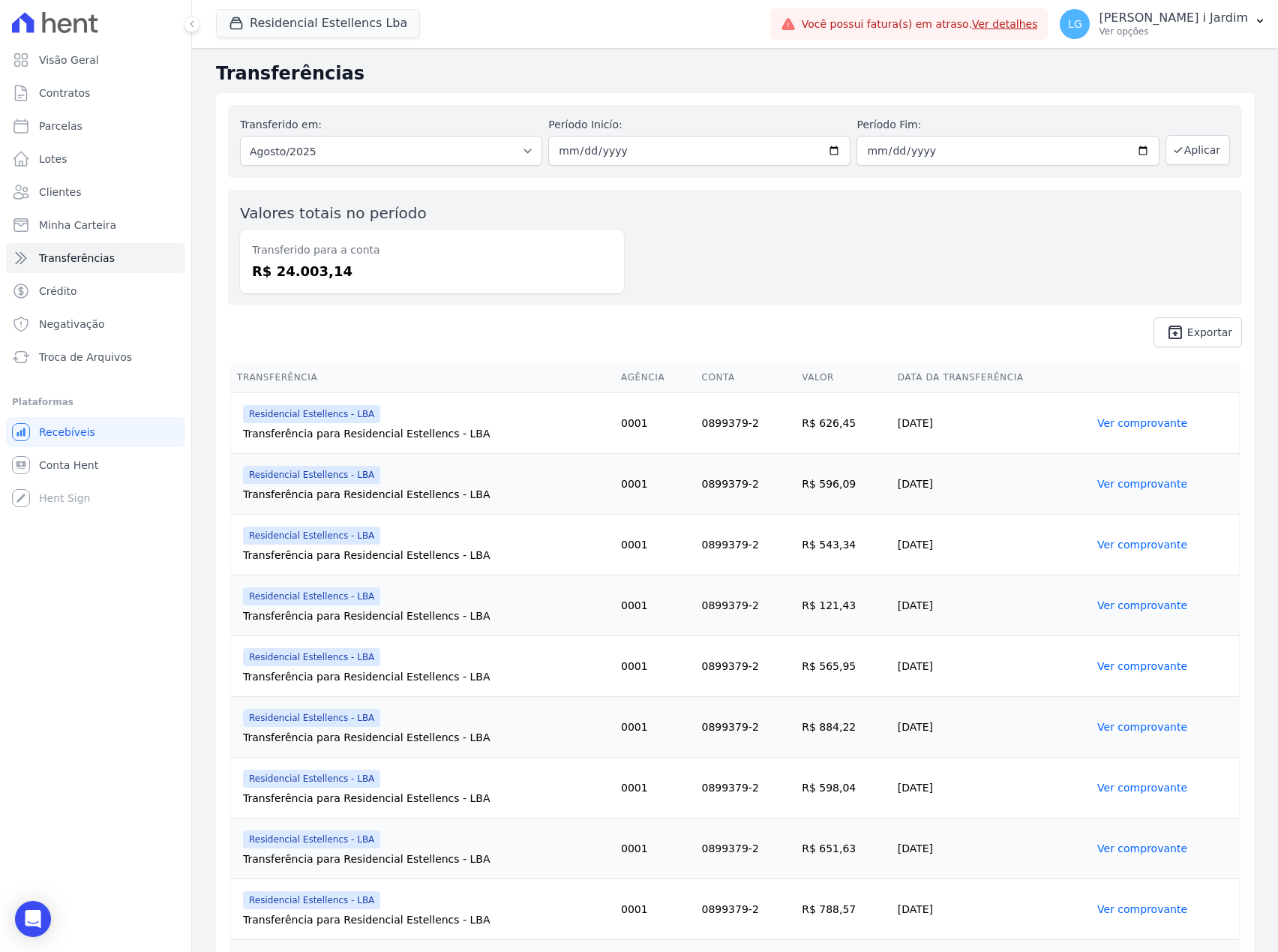
click at [1143, 425] on link "Ver comprovante" at bounding box center [1142, 423] width 90 height 12
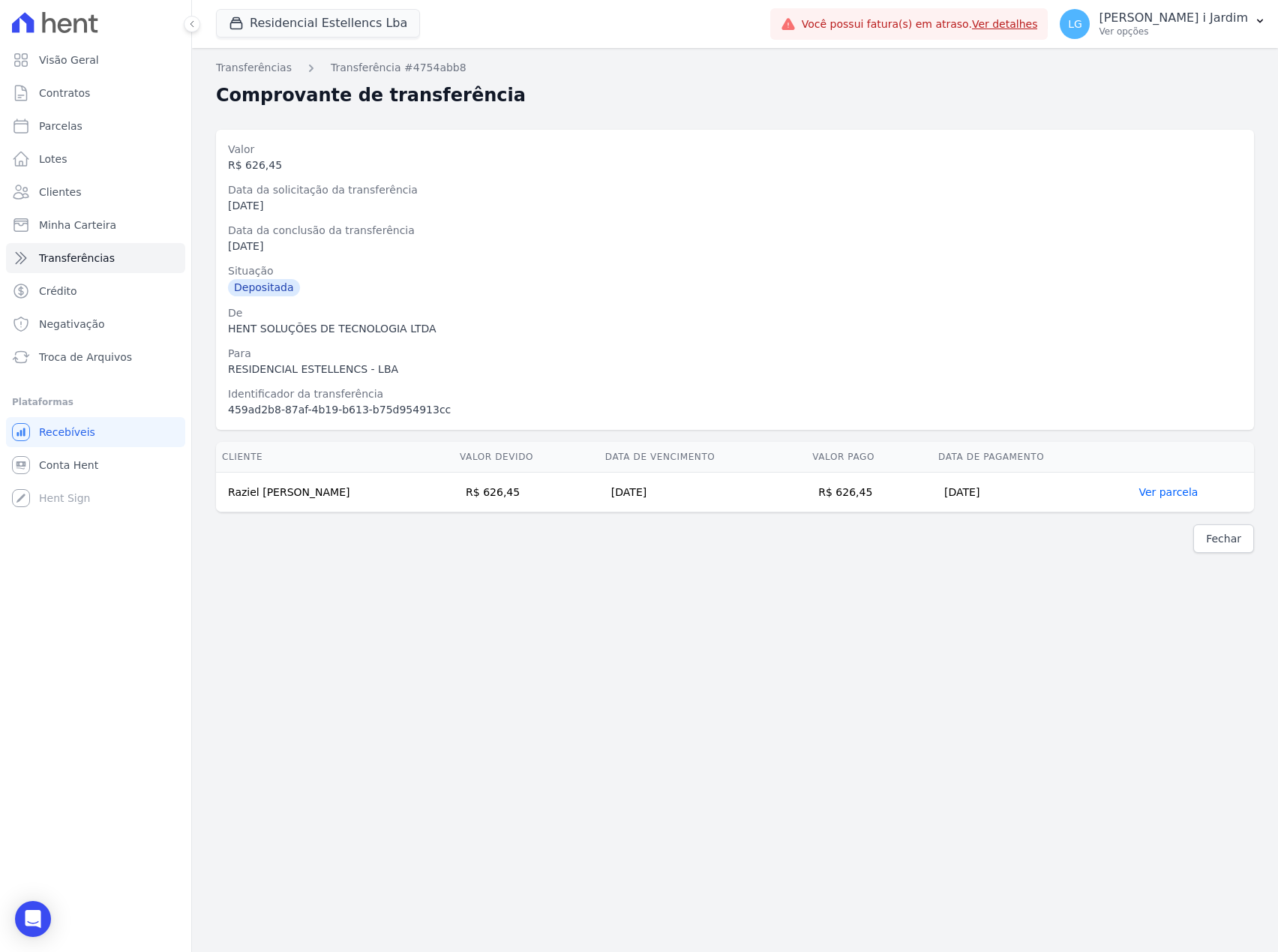
click at [475, 610] on div "Transferências Transferência #4754abb8 Comprovante de transferência Valor R$ 62…" at bounding box center [735, 499] width 1086 height 903
click at [112, 476] on link "Conta Hent" at bounding box center [96, 465] width 179 height 30
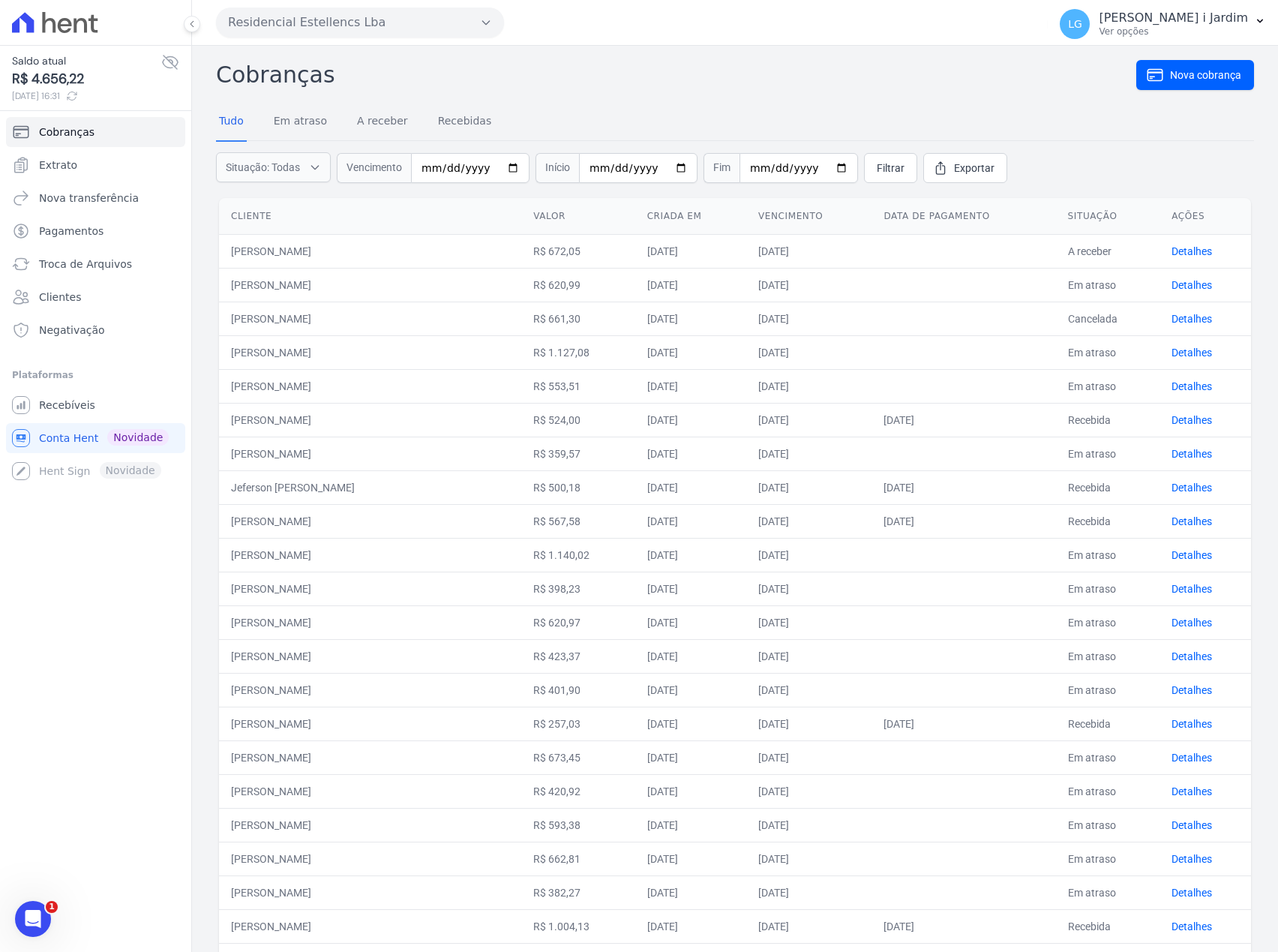
click at [170, 61] on icon at bounding box center [170, 62] width 15 height 14
click at [170, 61] on icon at bounding box center [170, 62] width 18 height 18
click at [111, 567] on div "Saldo atual R$ 4.656,22 28/08/2025, 16:31 Cobranças Extrato Nova transferência …" at bounding box center [96, 476] width 191 height 952
click at [1234, 28] on p "Ver opções" at bounding box center [1174, 31] width 149 height 12
click at [838, 83] on h2 "Cobranças" at bounding box center [677, 74] width 920 height 34
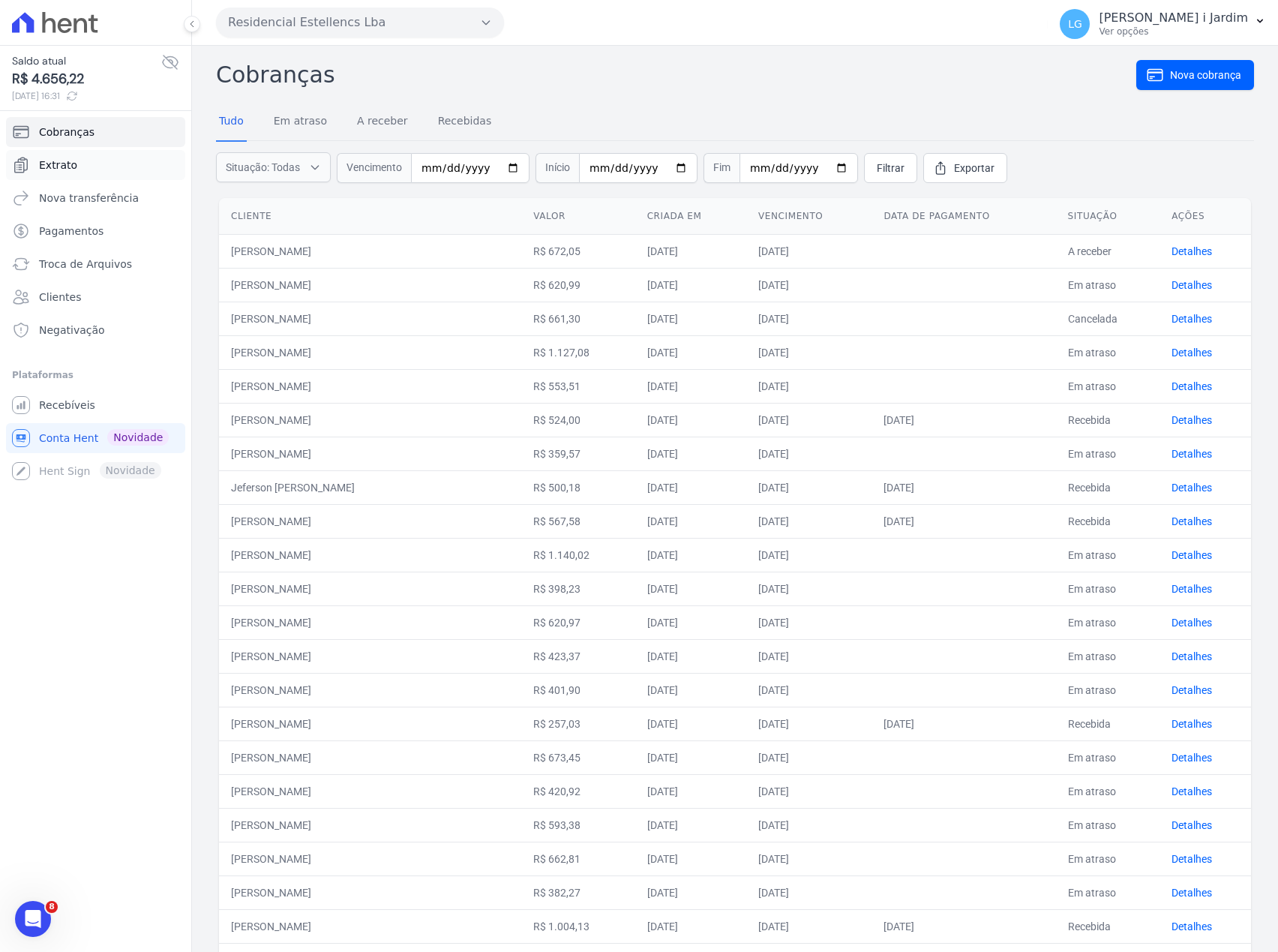
click at [66, 169] on span "Extrato" at bounding box center [58, 165] width 38 height 15
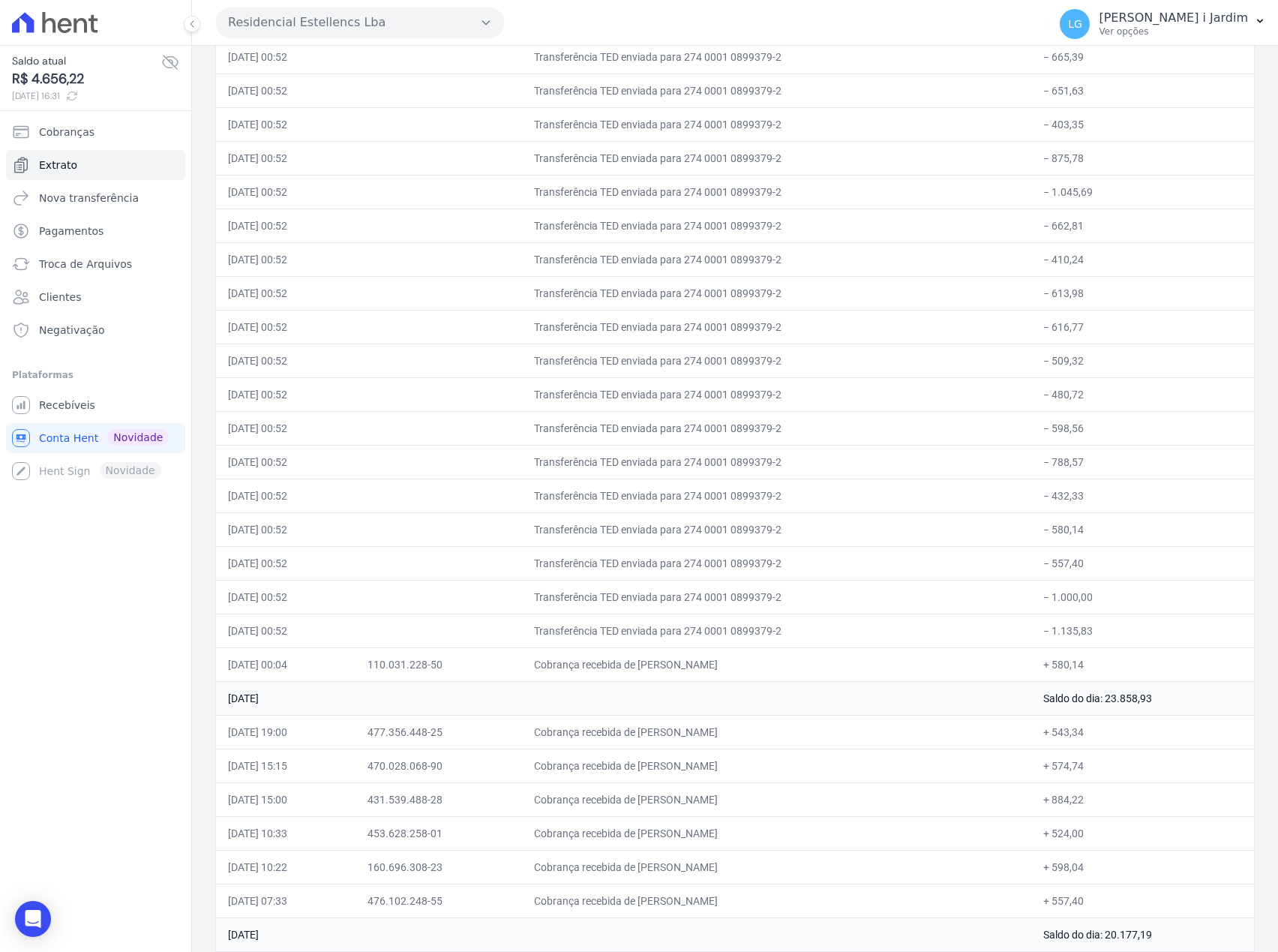
scroll to position [1300, 0]
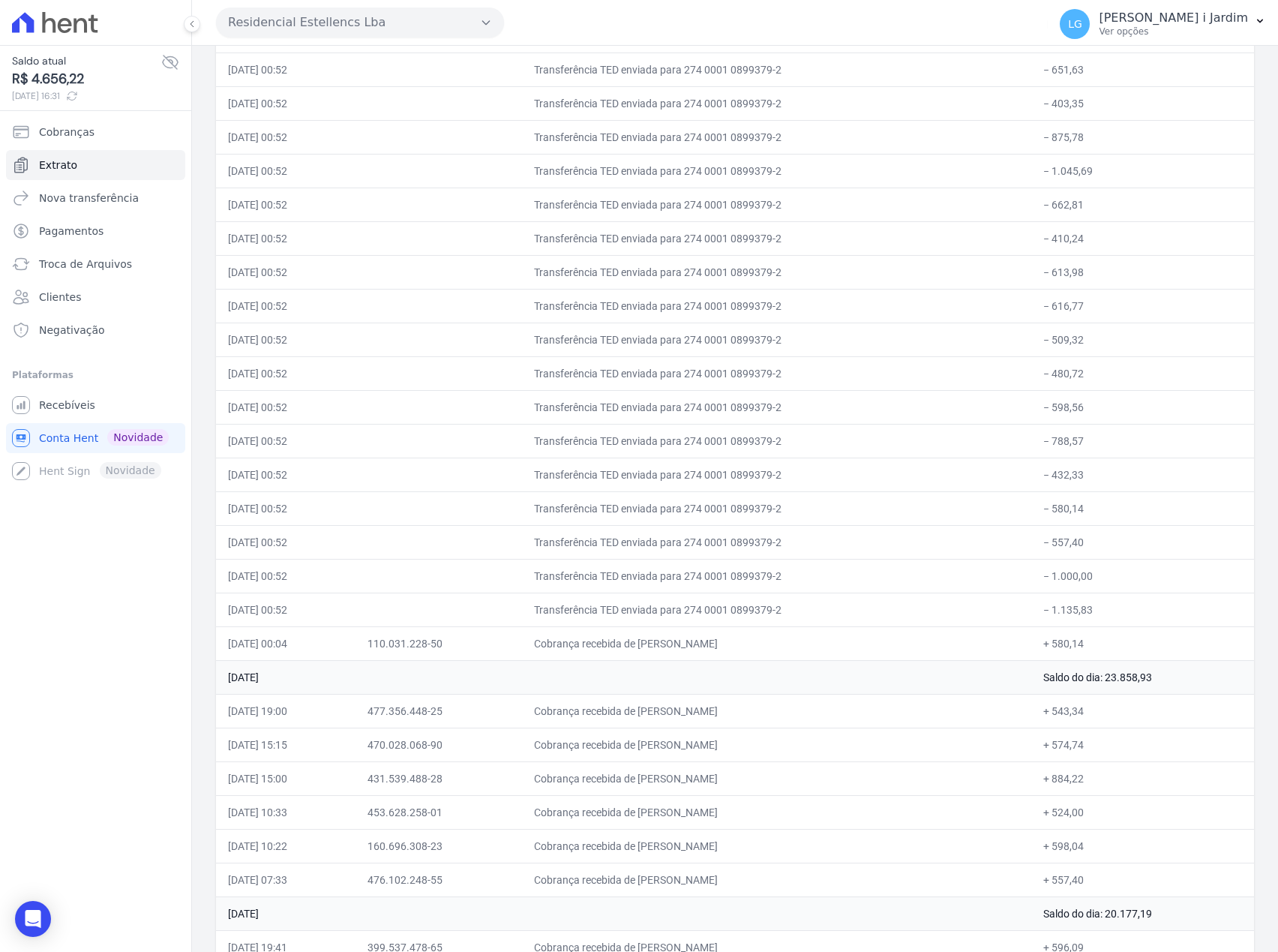
drag, startPoint x: 755, startPoint y: 516, endPoint x: 802, endPoint y: 520, distance: 47.2
click at [802, 520] on td "Transferência TED enviada para 274 0001 0899379-2" at bounding box center [777, 508] width 510 height 34
copy td "0899379-2"
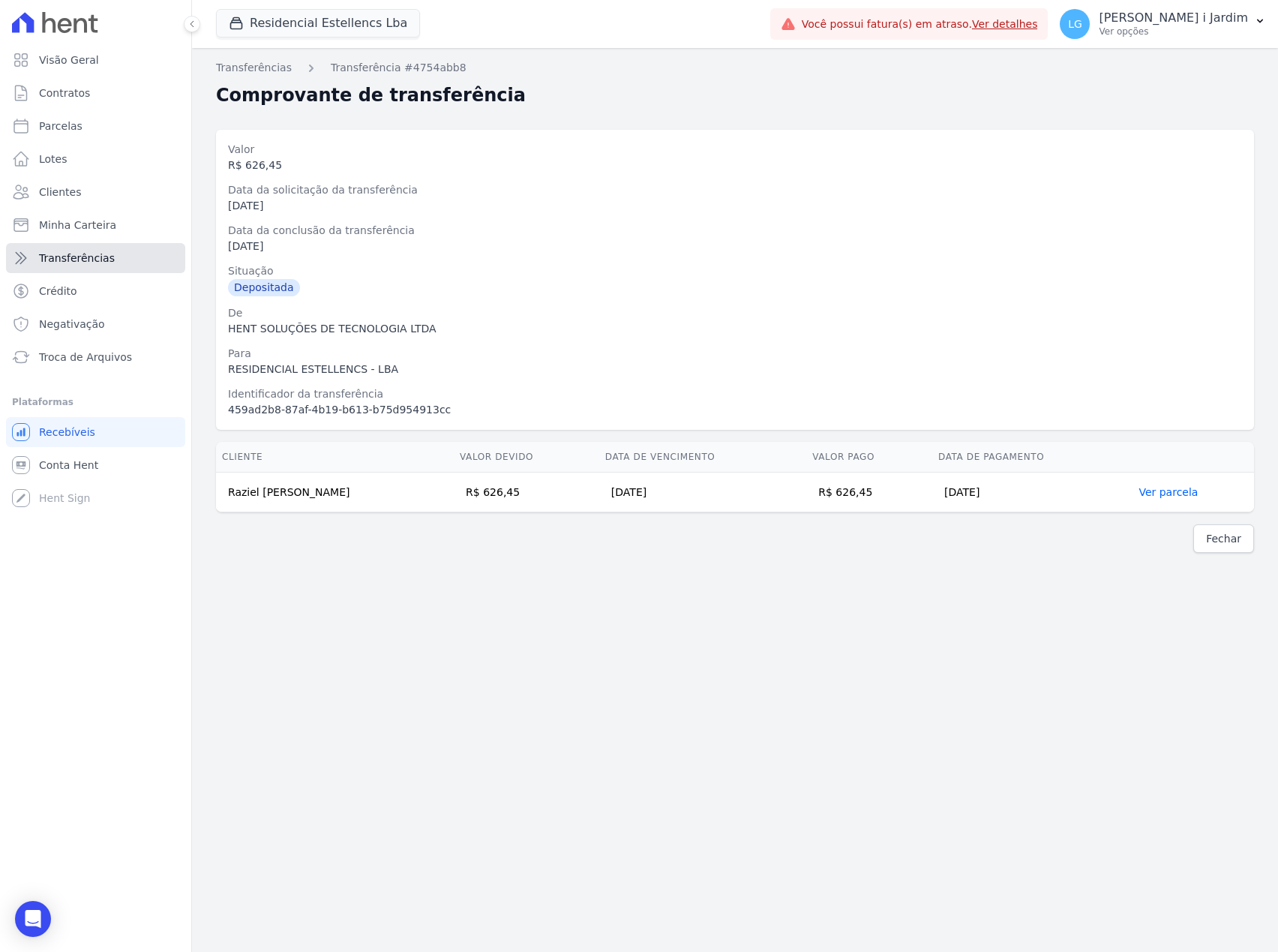
click at [136, 250] on link "Transferências" at bounding box center [96, 257] width 179 height 30
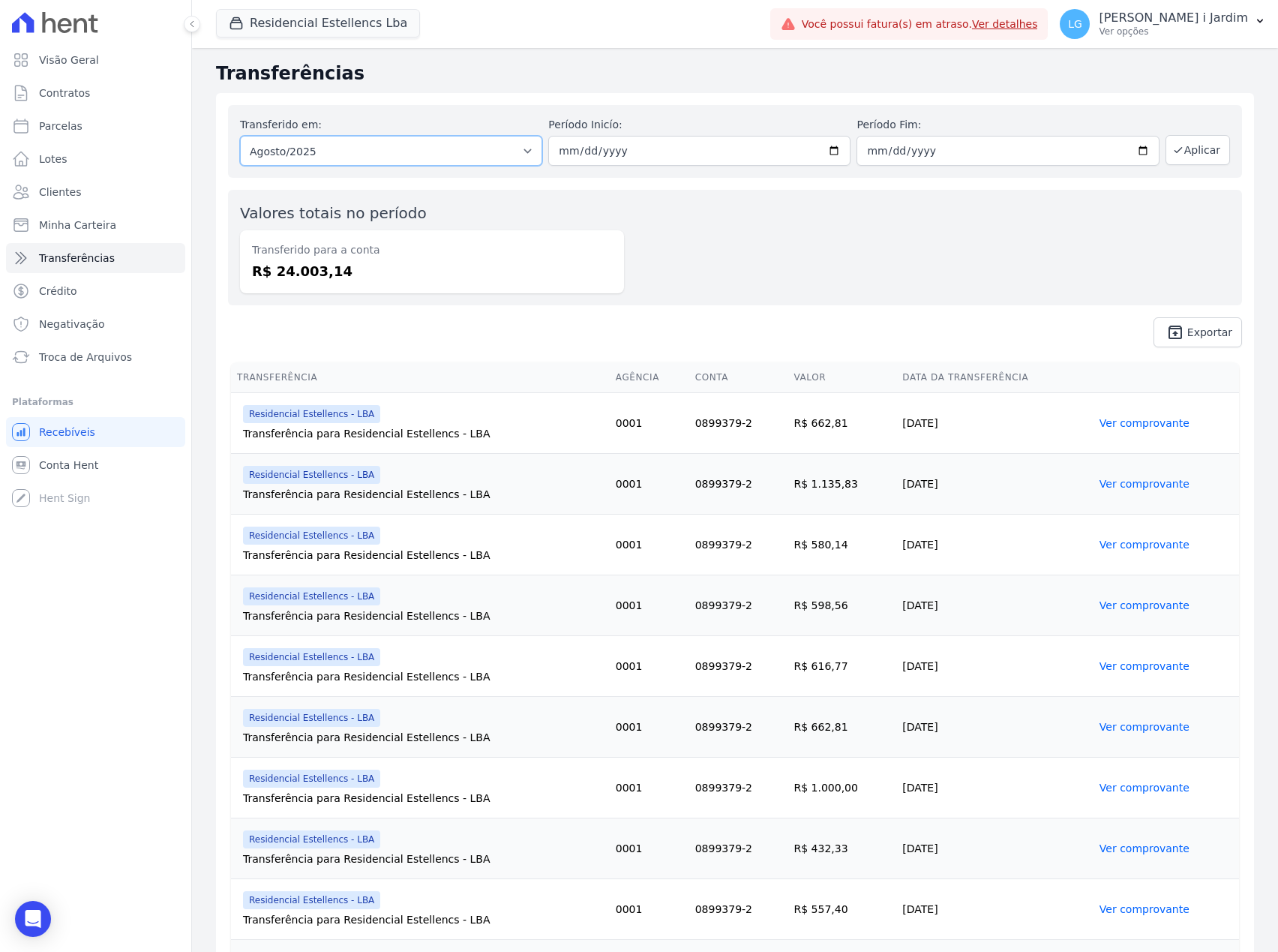
click at [334, 145] on select "Todos os meses Março/2023 Abril/2023 Maio/2023 Junho/2023 Julho/2023 Agosto/202…" at bounding box center [391, 150] width 302 height 30
click at [240, 135] on select "Todos os meses Março/2023 Abril/2023 Maio/2023 Junho/2023 Julho/2023 Agosto/202…" at bounding box center [391, 150] width 302 height 30
click at [1178, 151] on button "Aplicar" at bounding box center [1198, 150] width 64 height 30
drag, startPoint x: 468, startPoint y: 288, endPoint x: 467, endPoint y: 320, distance: 32.0
click at [473, 291] on div "Transferido para a conta R$ 24.003,14" at bounding box center [432, 261] width 384 height 63
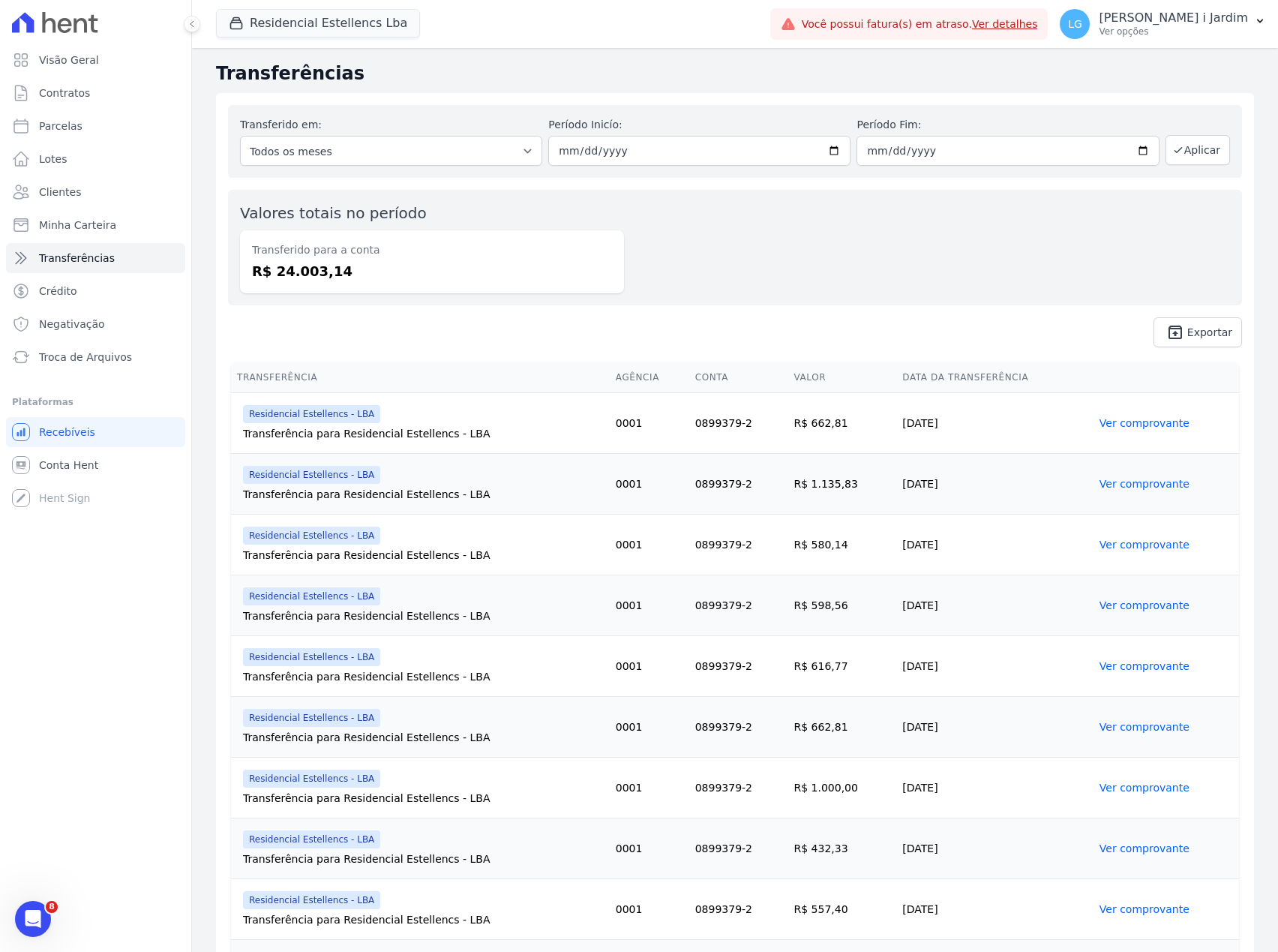
drag, startPoint x: 236, startPoint y: 376, endPoint x: 964, endPoint y: 469, distance: 733.9
click at [844, 244] on div "Valores totais no período Transferido para a conta R$ 24.003,14" at bounding box center [735, 248] width 1015 height 116
drag, startPoint x: 334, startPoint y: 275, endPoint x: 250, endPoint y: 272, distance: 84.1
click at [250, 234] on div "Transferido para a conta R$ 24.003,14" at bounding box center [432, 261] width 384 height 63
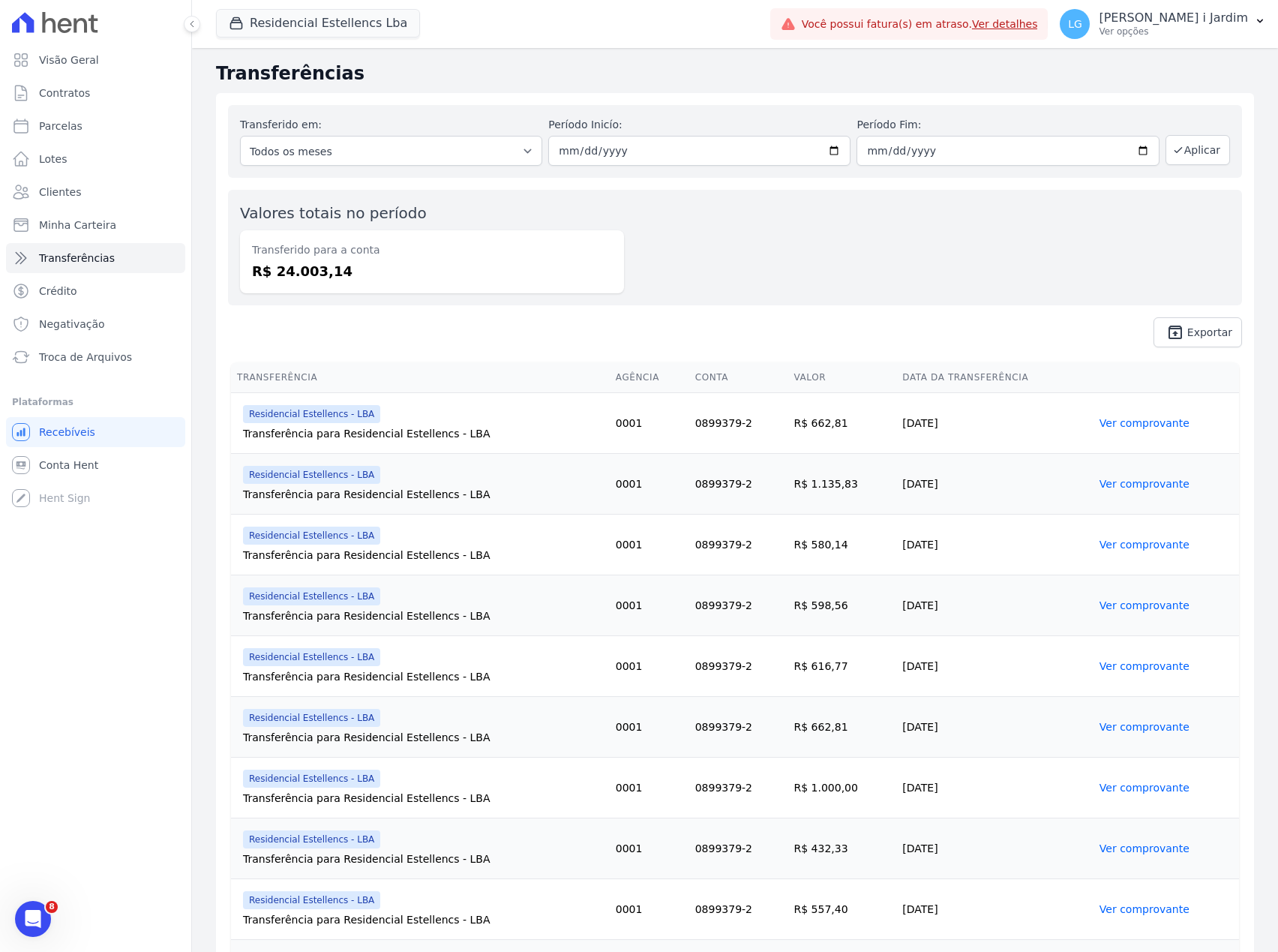
click at [252, 291] on div "Transferido para a conta R$ 24.003,14" at bounding box center [432, 261] width 384 height 63
click at [291, 22] on button "Residencial Estellencs Lba" at bounding box center [318, 22] width 204 height 28
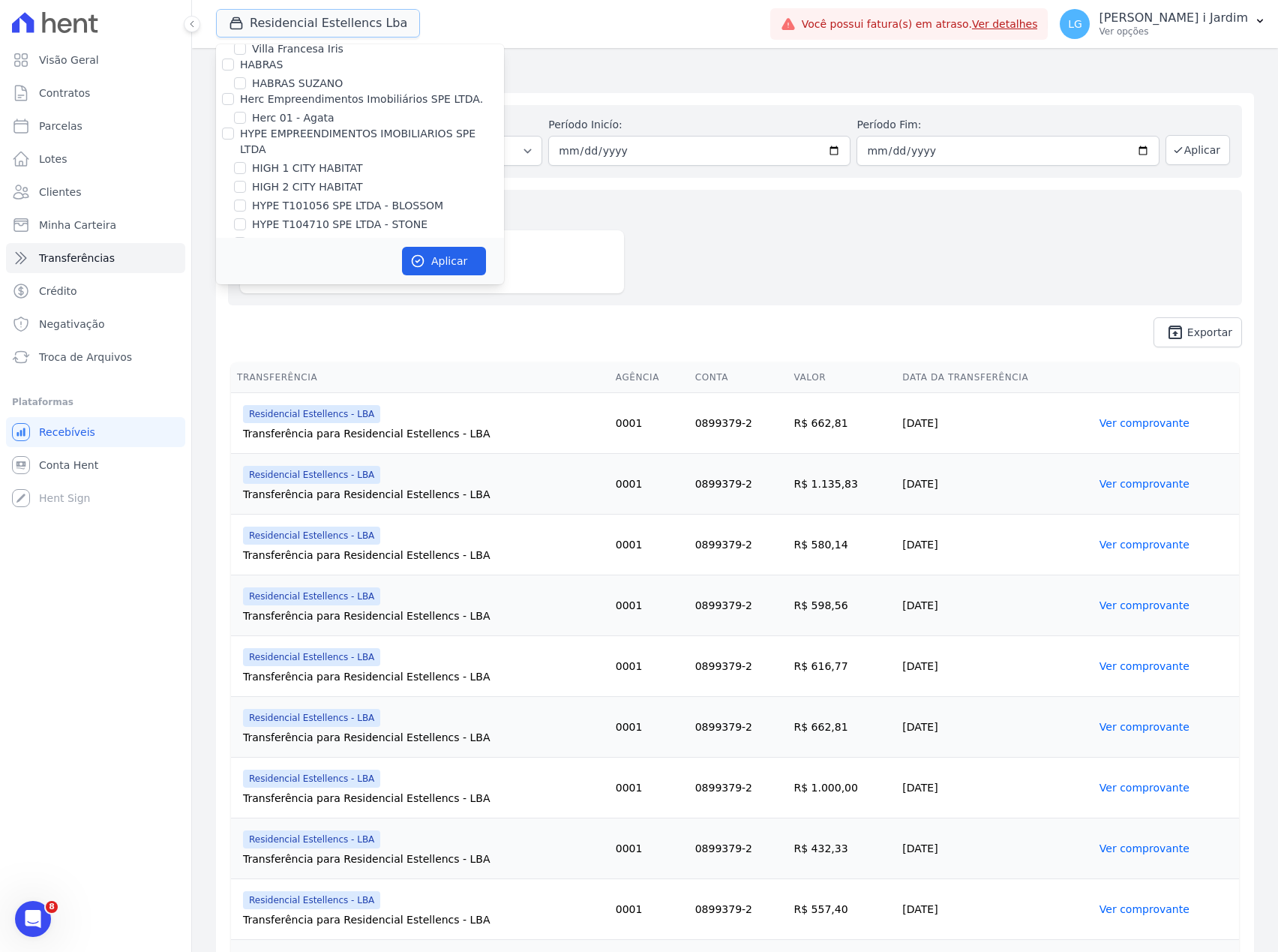
scroll to position [1600, 0]
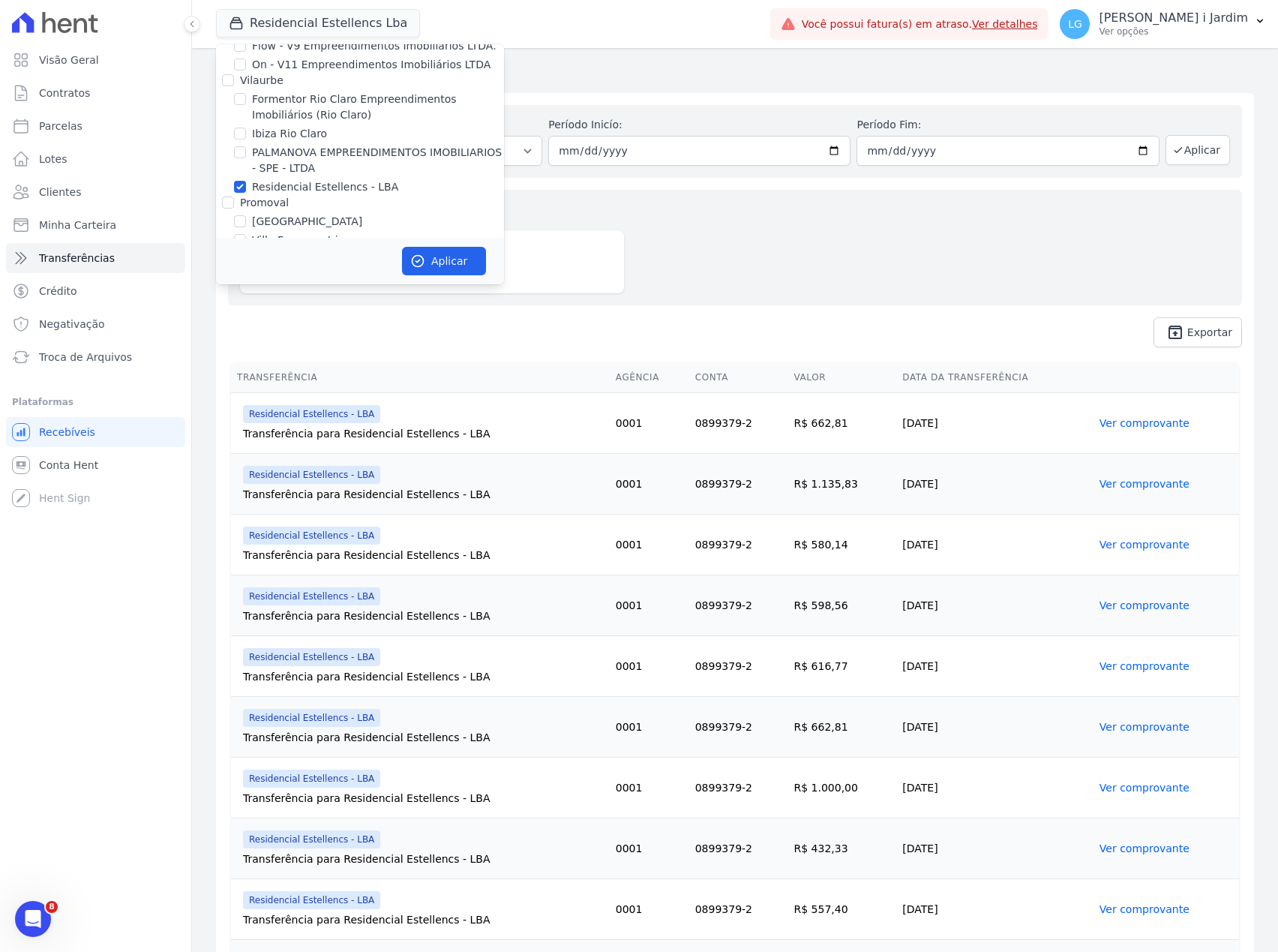
click at [791, 268] on div "Valores totais no período Transferido para a conta R$ 24.003,14" at bounding box center [735, 248] width 1015 height 116
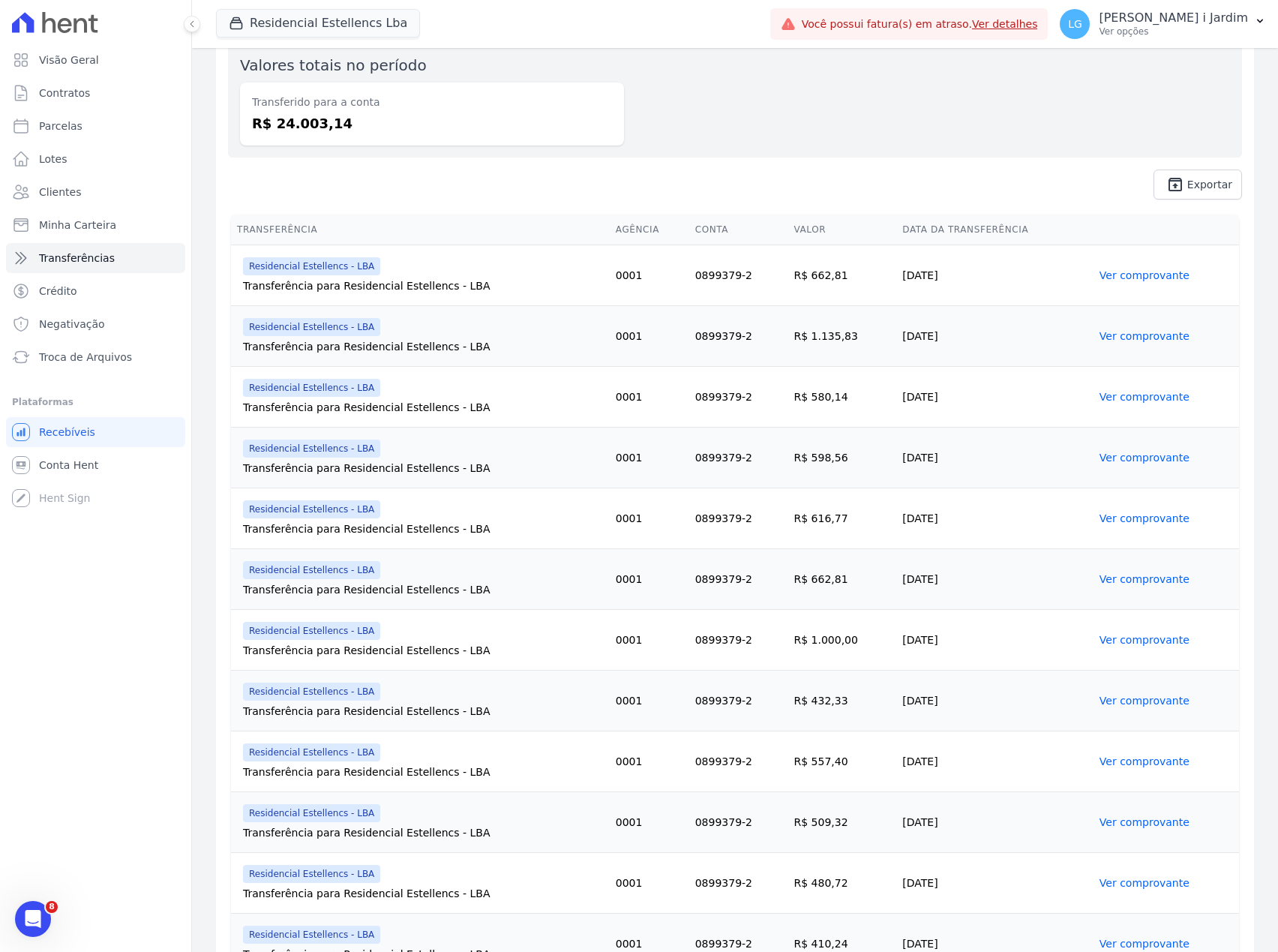
scroll to position [0, 0]
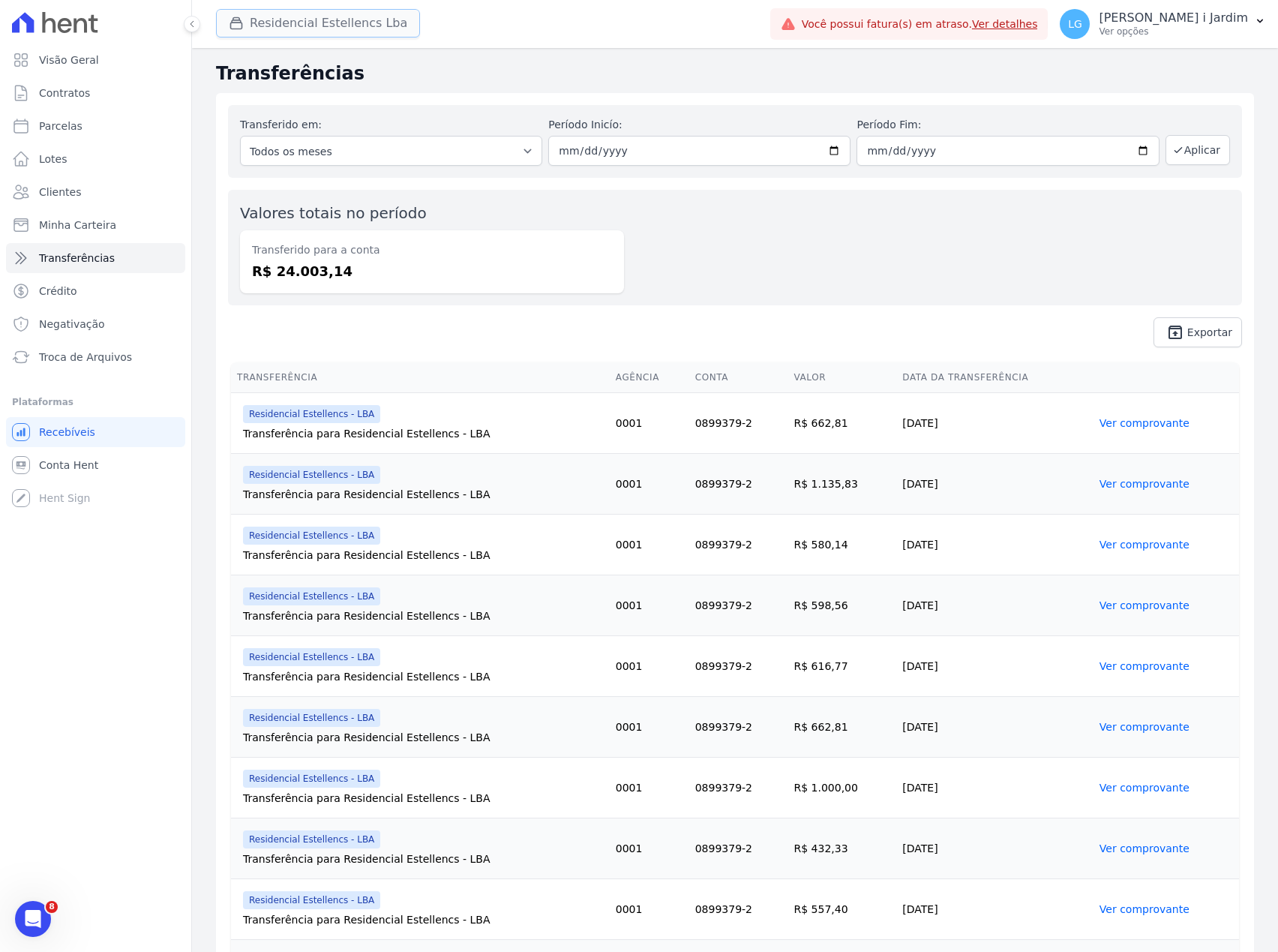
click at [342, 19] on button "Residencial Estellencs Lba" at bounding box center [318, 22] width 204 height 28
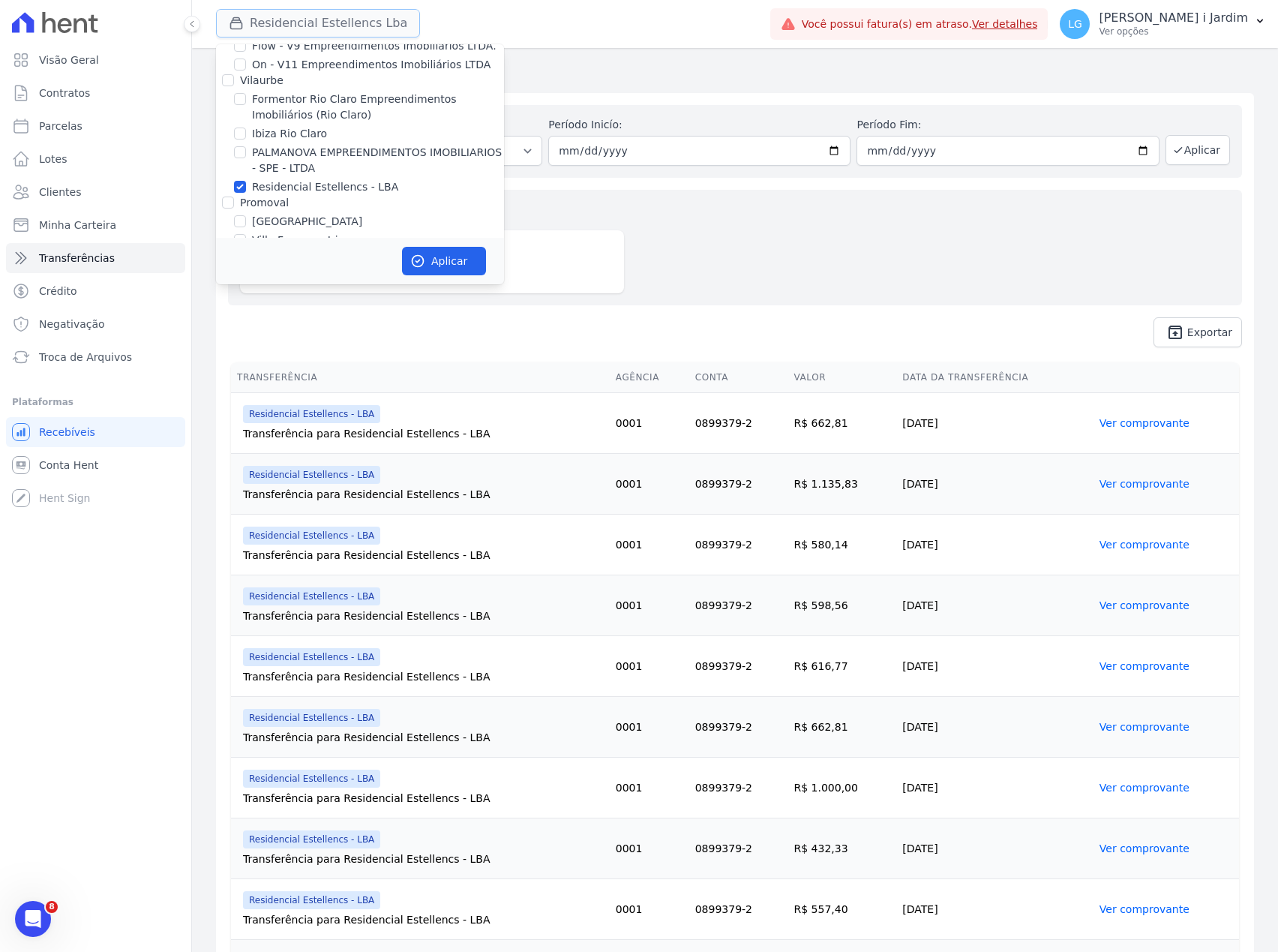
scroll to position [1630, 0]
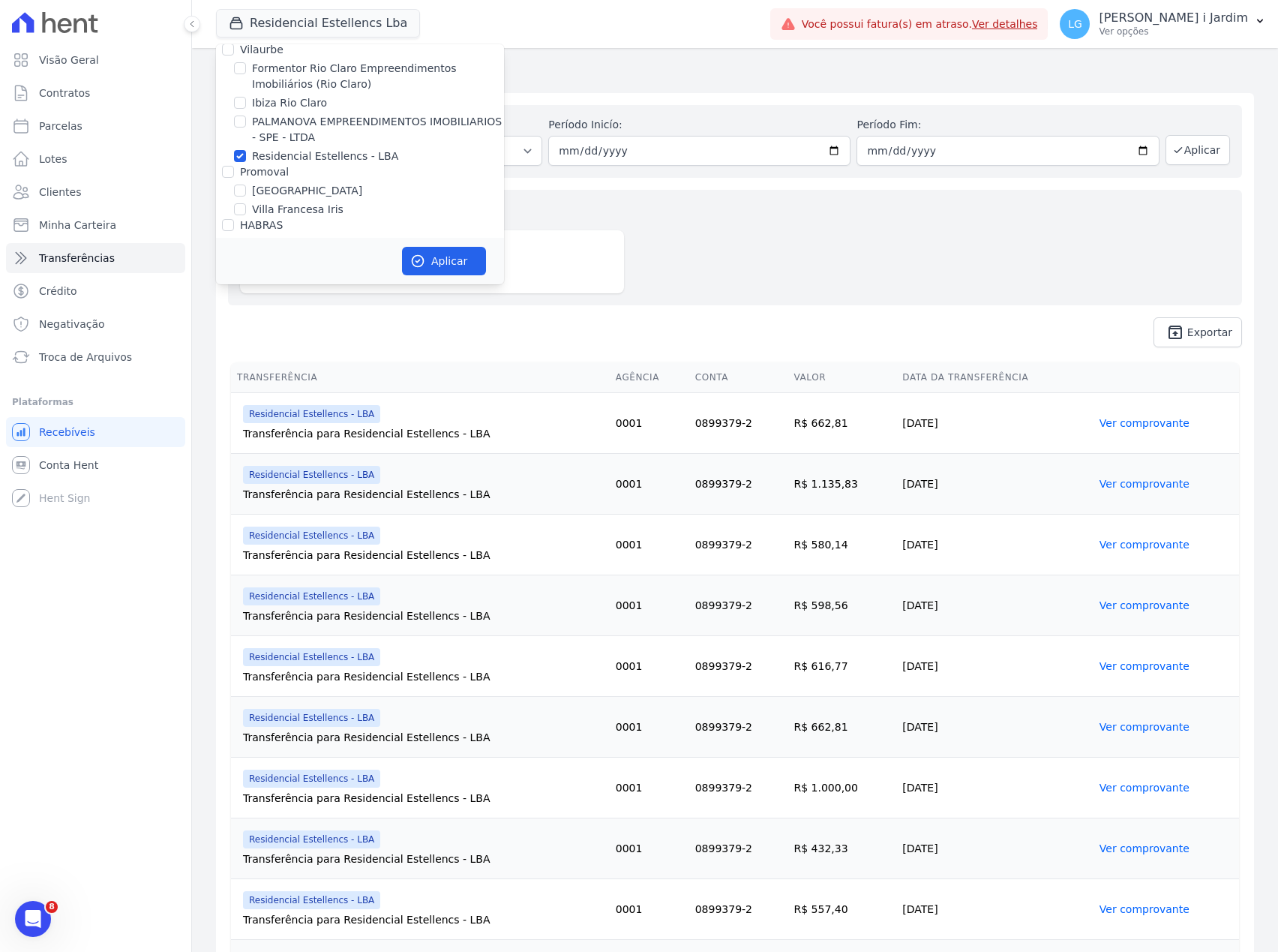
click at [312, 148] on label "Residencial Estellencs - LBA" at bounding box center [326, 156] width 146 height 16
click at [246, 150] on input "Residencial Estellencs - LBA" at bounding box center [240, 156] width 12 height 12
click at [312, 148] on label "Residencial Estellencs - LBA" at bounding box center [326, 156] width 146 height 16
click at [246, 150] on input "Residencial Estellencs - LBA" at bounding box center [240, 156] width 12 height 12
checkbox input "true"
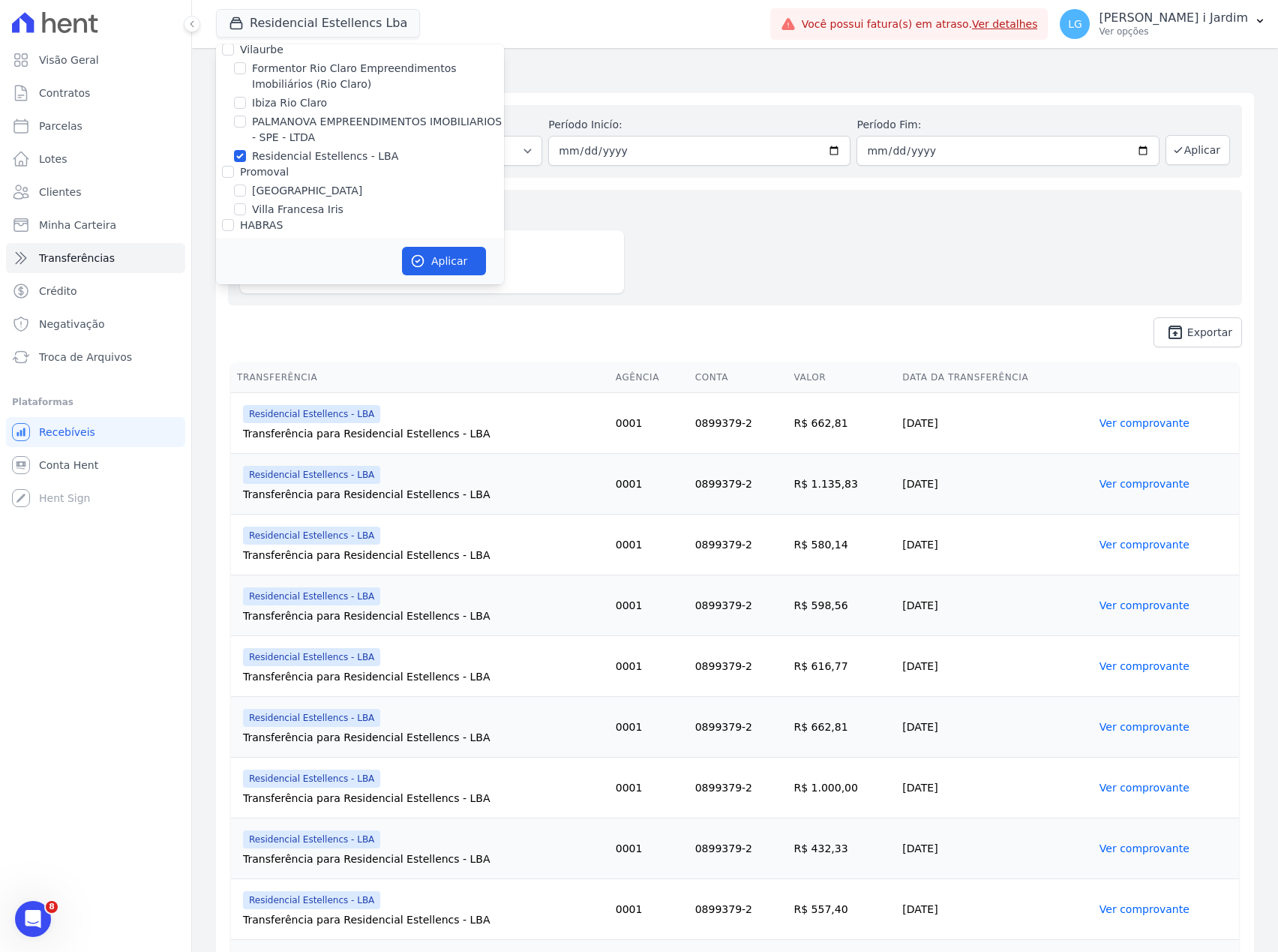
click at [727, 220] on div "Valores totais no período Transferido para a conta R$ 24.003,14" at bounding box center [735, 248] width 1015 height 116
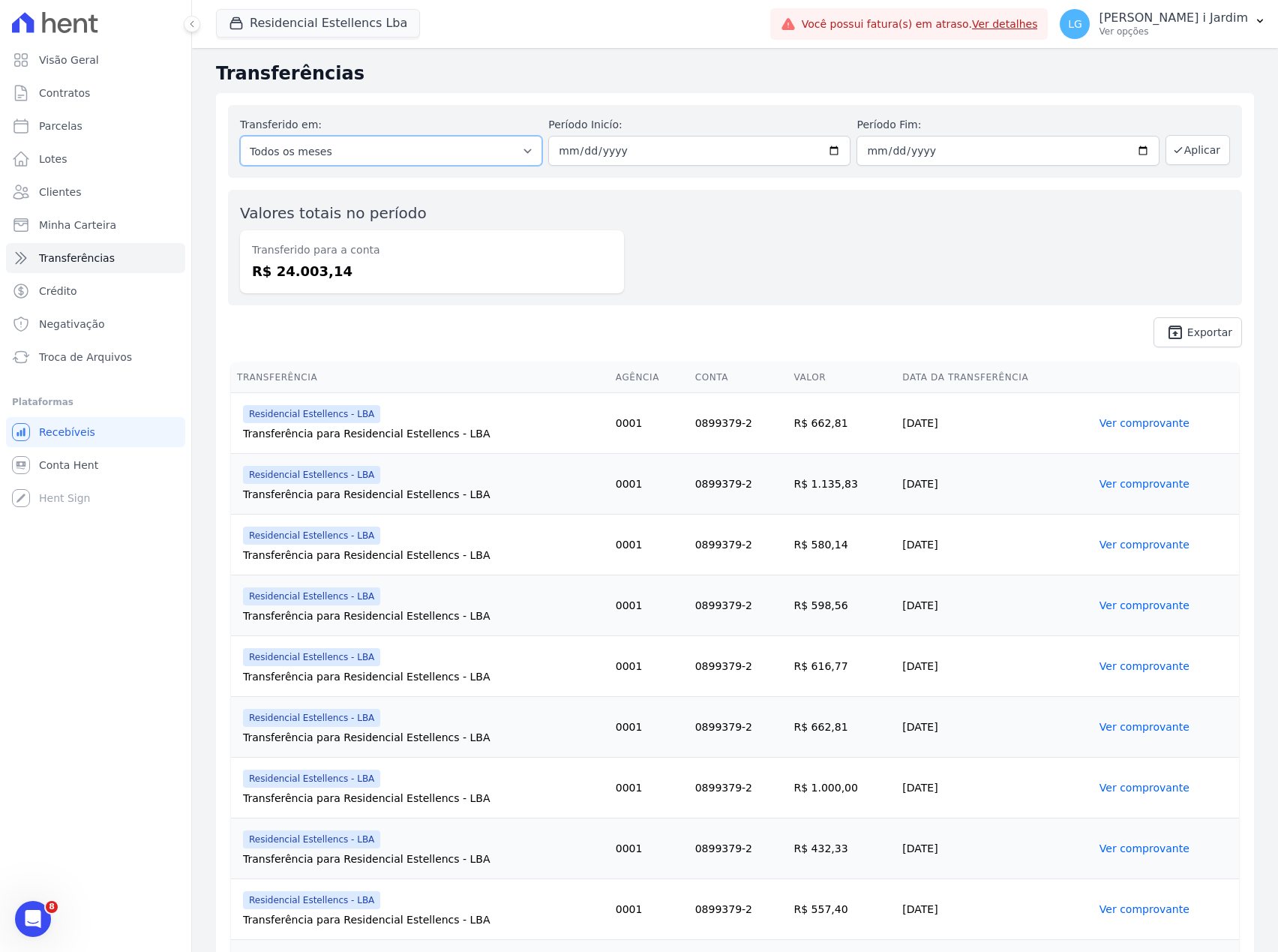
click at [498, 138] on select "Todos os meses Março/2023 Abril/2023 Maio/2023 Junho/2023 Julho/2023 Agosto/202…" at bounding box center [391, 150] width 302 height 30
select select "08/2025"
click at [240, 135] on select "Todos os meses Março/2023 Abril/2023 Maio/2023 Junho/2023 Julho/2023 Agosto/202…" at bounding box center [391, 150] width 302 height 30
click at [1171, 153] on button "Aplicar" at bounding box center [1198, 150] width 64 height 30
click at [399, 158] on select "Todos os meses Março/2023 Abril/2023 Maio/2023 Junho/2023 Julho/2023 Agosto/202…" at bounding box center [391, 150] width 302 height 30
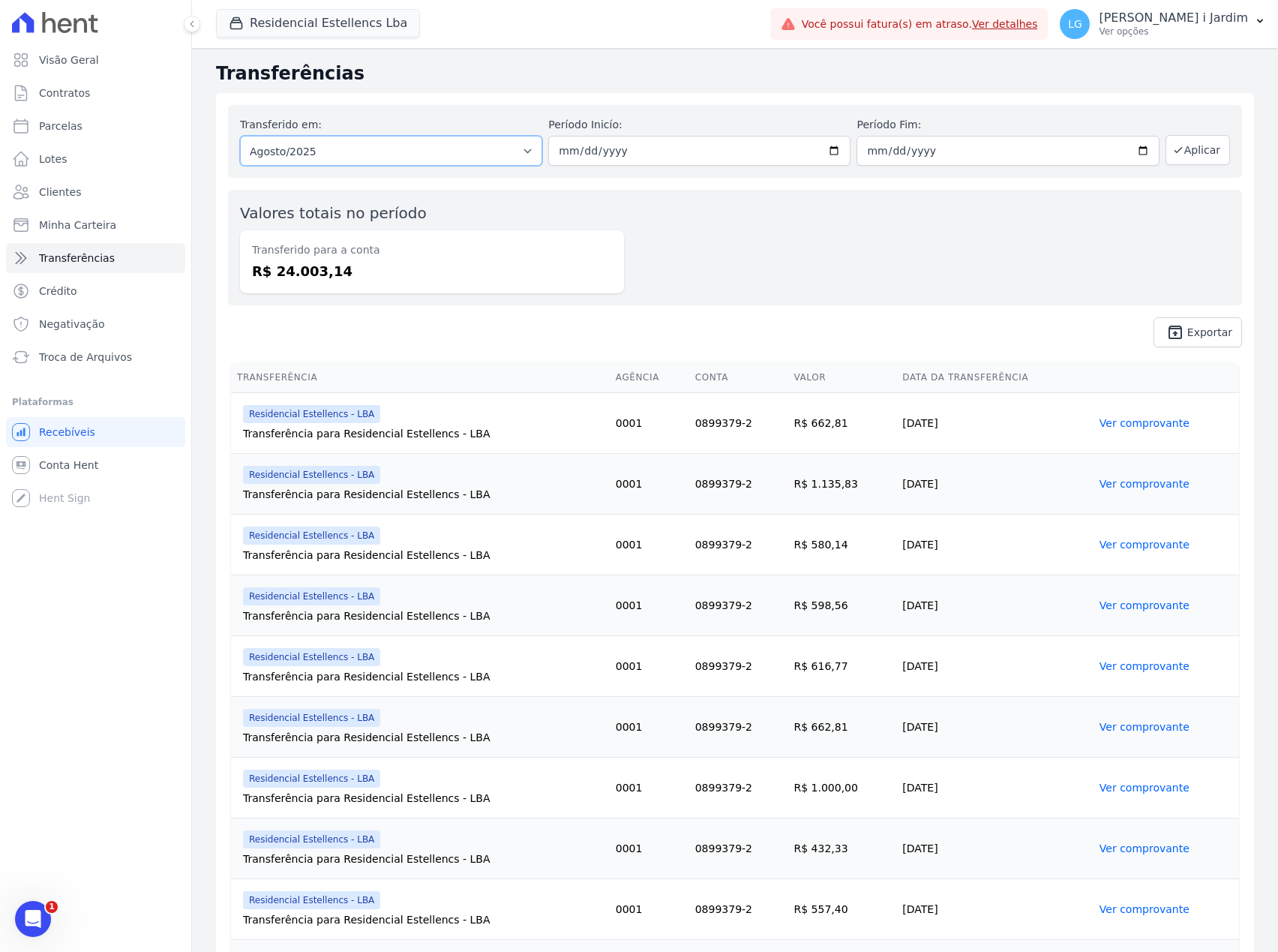
select select "07/2025"
click at [240, 135] on select "Todos os meses Março/2023 Abril/2023 Maio/2023 Junho/2023 Julho/2023 Agosto/202…" at bounding box center [391, 150] width 302 height 30
click at [1189, 151] on button "Aplicar" at bounding box center [1198, 150] width 64 height 30
click at [360, 24] on button "Residencial Estellencs Lba" at bounding box center [318, 22] width 204 height 28
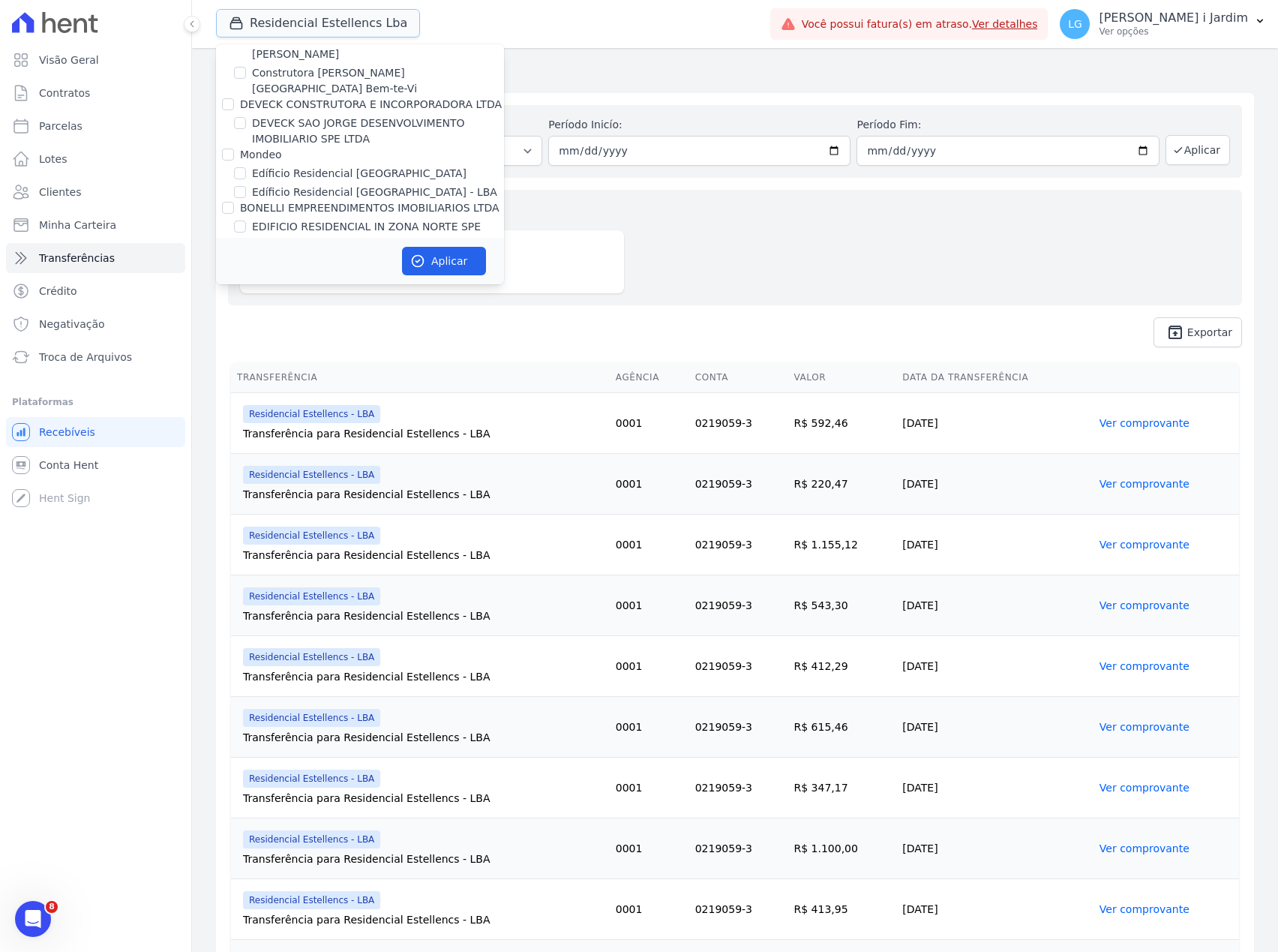
scroll to position [1500, 0]
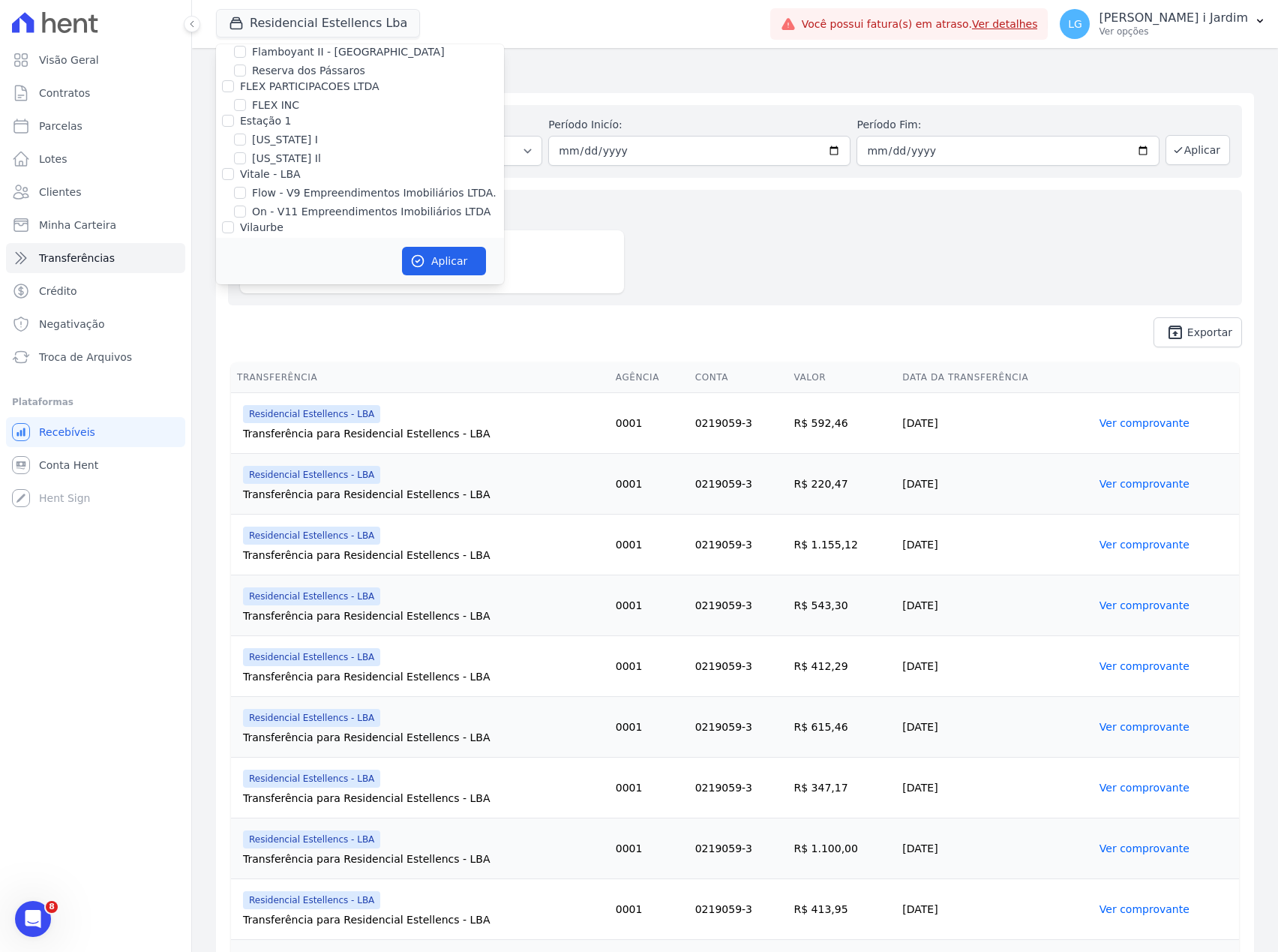
click at [333, 326] on label "Residencial Estellencs - LBA" at bounding box center [326, 334] width 146 height 16
click at [246, 327] on input "Residencial Estellencs - LBA" at bounding box center [240, 333] width 12 height 12
checkbox input "false"
click at [318, 239] on label "Formentor Rio Claro Empreendimentos Imobiliários (Rio Claro)" at bounding box center [378, 254] width 252 height 31
click at [246, 240] on input "Formentor Rio Claro Empreendimentos Imobiliários (Rio Claro)" at bounding box center [240, 246] width 12 height 12
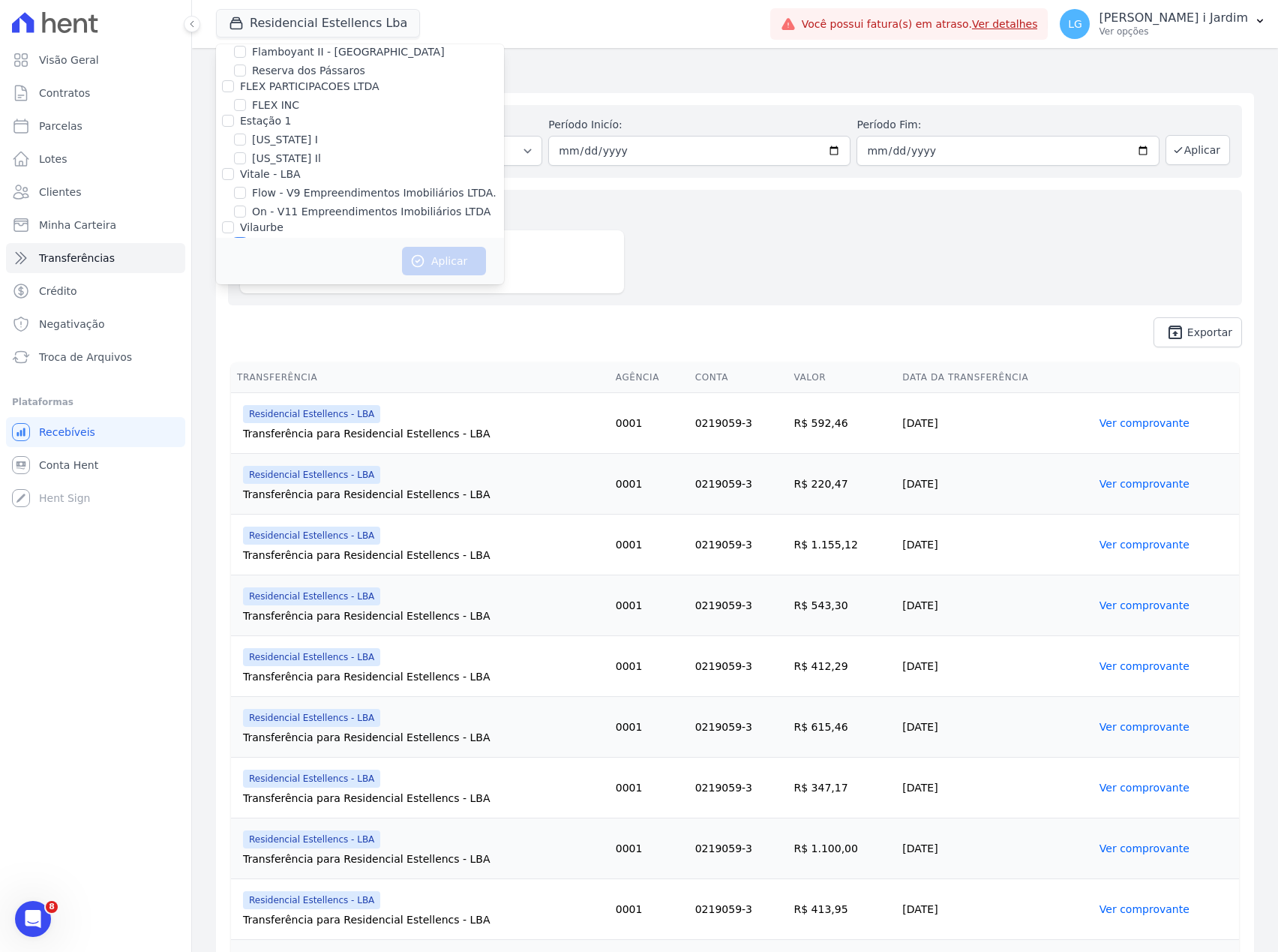
checkbox input "true"
click at [453, 265] on button "Aplicar" at bounding box center [445, 260] width 84 height 28
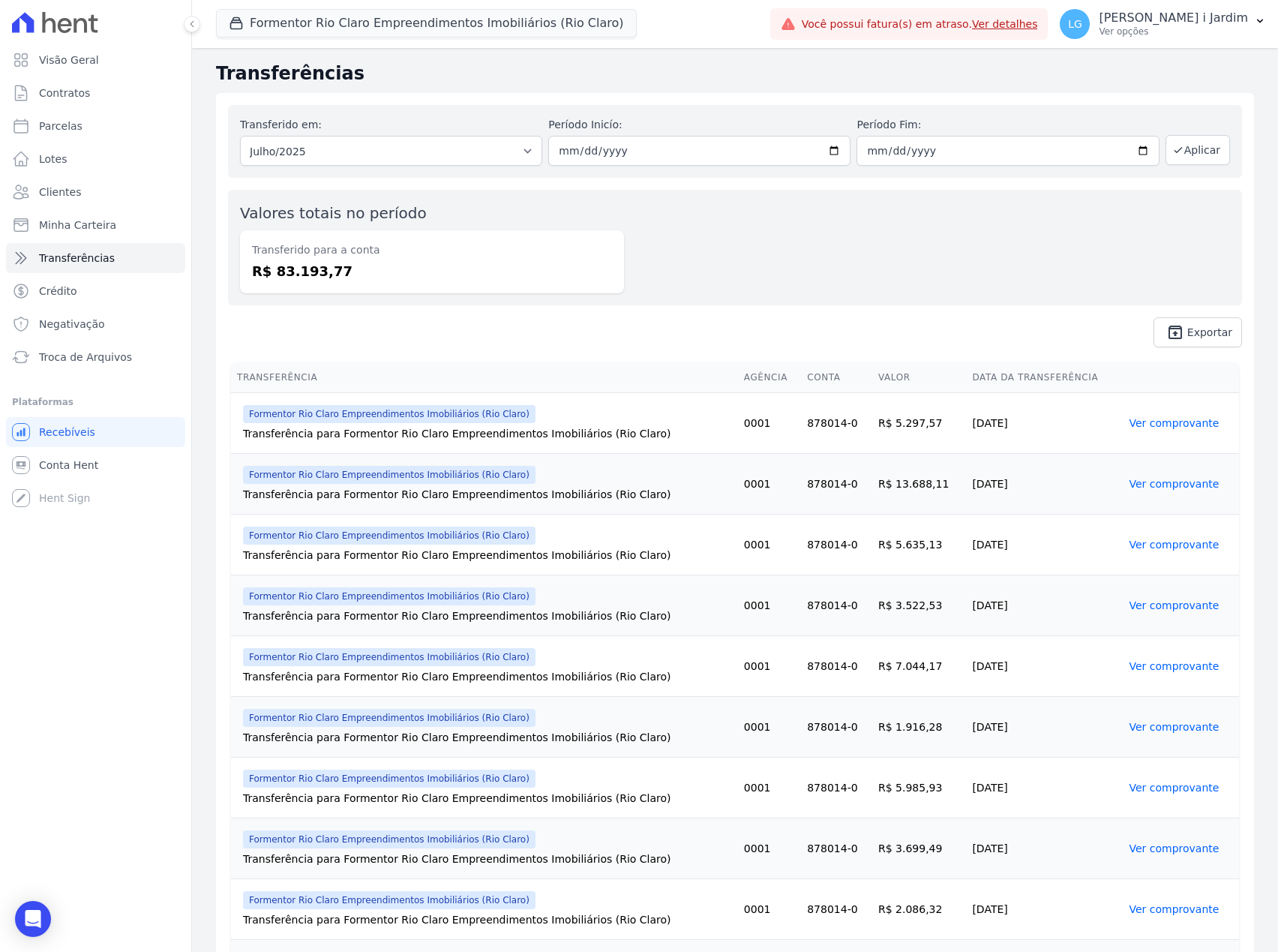
drag, startPoint x: 340, startPoint y: 281, endPoint x: 272, endPoint y: 279, distance: 68.0
click at [272, 279] on dd "R$ 83.193,77" at bounding box center [432, 271] width 360 height 20
click at [267, 319] on span "unarchive Exportar" at bounding box center [735, 332] width 1015 height 30
click at [292, 275] on dd "R$ 83.193,77" at bounding box center [432, 271] width 360 height 20
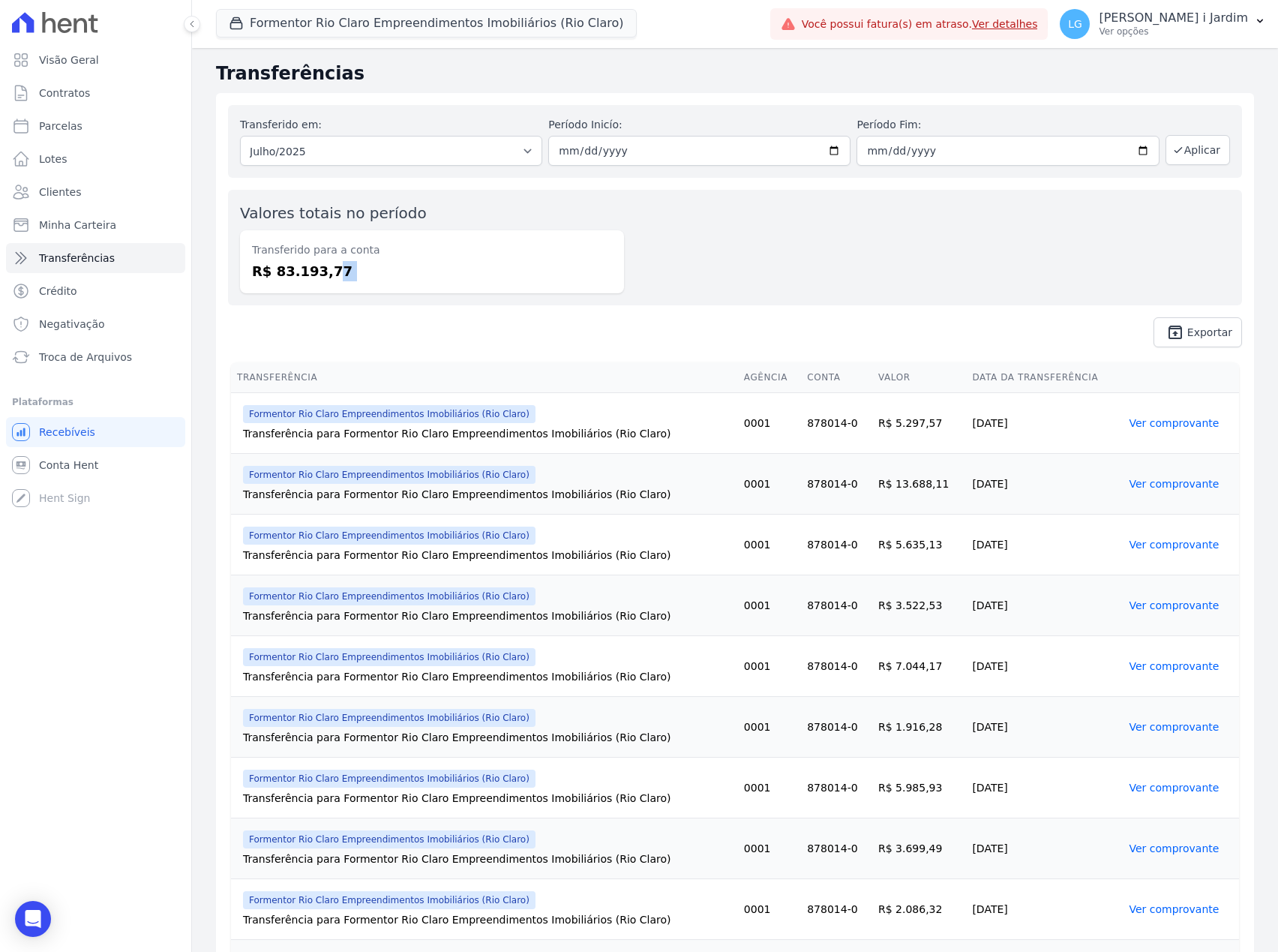
click at [292, 275] on dd "R$ 83.193,77" at bounding box center [432, 271] width 360 height 20
click at [304, 322] on span "unarchive Exportar" at bounding box center [735, 332] width 1015 height 30
drag, startPoint x: 274, startPoint y: 267, endPoint x: 309, endPoint y: 265, distance: 35.1
click at [309, 265] on dd "R$ 83.193,77" at bounding box center [432, 271] width 360 height 20
click at [316, 297] on div "Valores totais no período Transferido para a conta R$ 83.193,77" at bounding box center [735, 248] width 1015 height 116
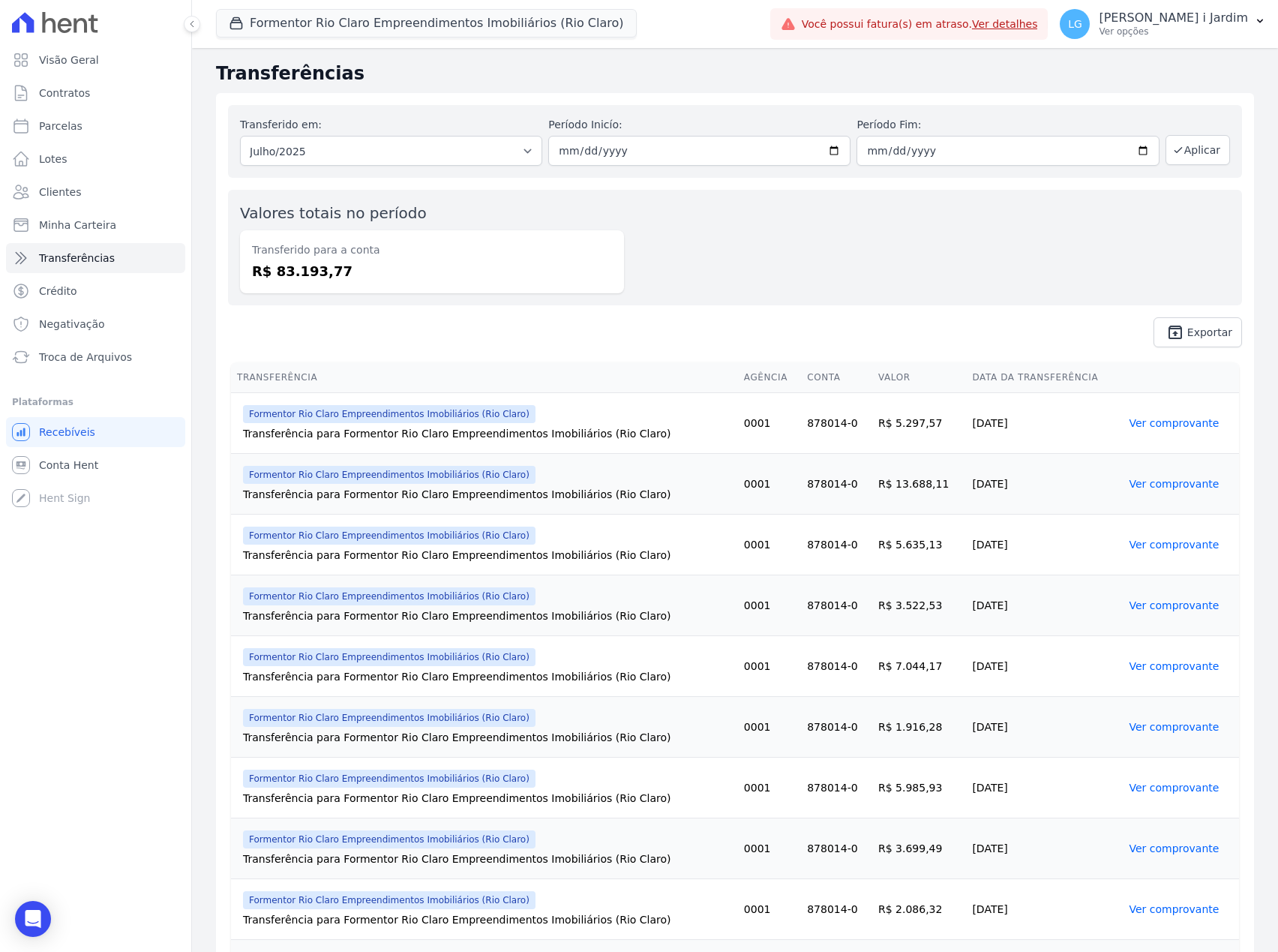
drag, startPoint x: 274, startPoint y: 272, endPoint x: 308, endPoint y: 268, distance: 34.2
click at [308, 268] on dd "R$ 83.193,77" at bounding box center [432, 271] width 360 height 20
click at [319, 272] on dd "R$ 83.193,77" at bounding box center [432, 271] width 360 height 20
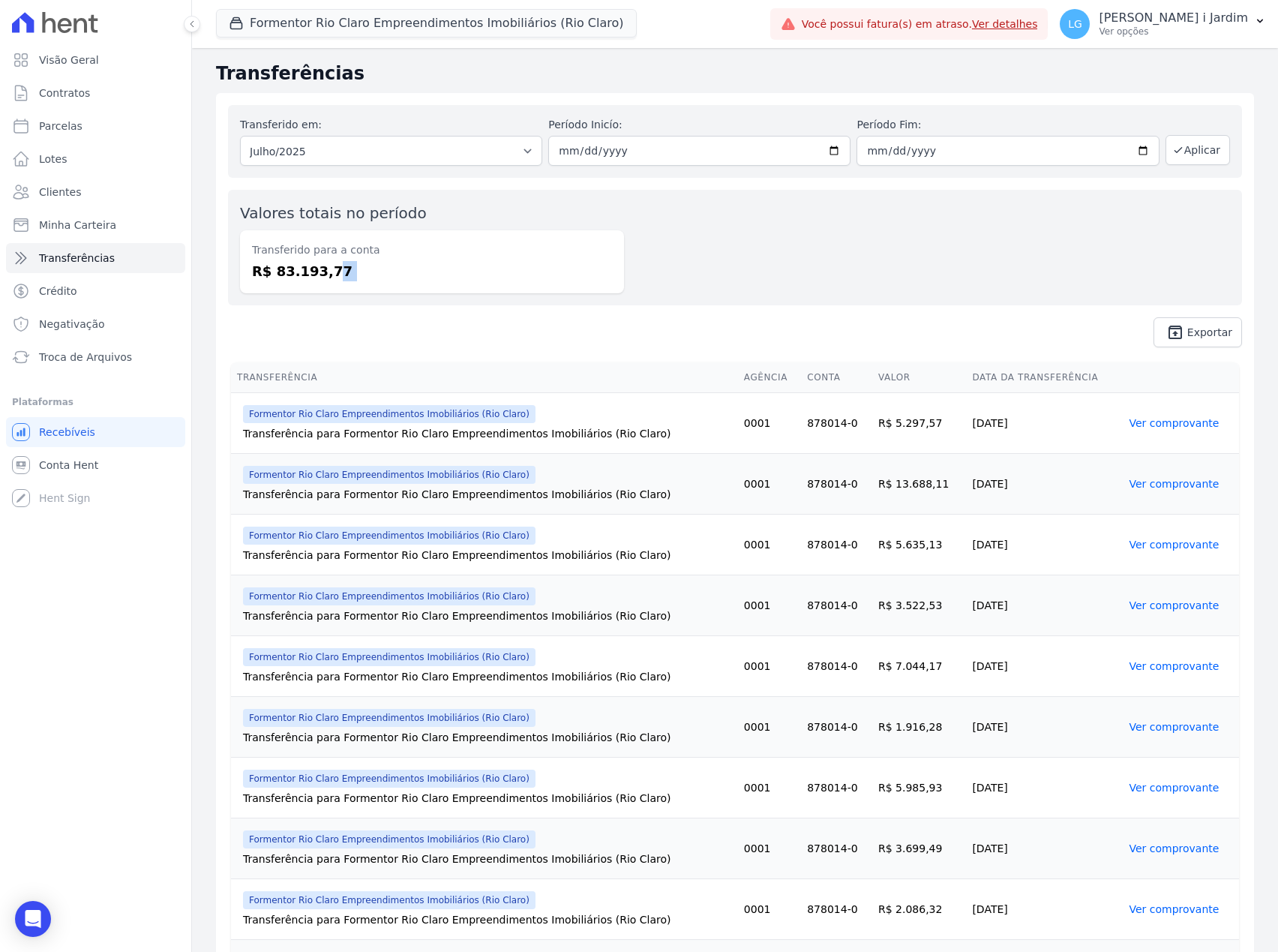
click at [316, 283] on div "Transferido para a conta R$ 83.193,77" at bounding box center [432, 261] width 384 height 63
click at [303, 273] on dd "R$ 83.193,77" at bounding box center [432, 271] width 360 height 20
click at [298, 318] on span "unarchive Exportar" at bounding box center [735, 332] width 1015 height 30
click at [386, 31] on button "Formentor Rio Claro Empreendimentos Imobiliários (Rio Claro)" at bounding box center [427, 22] width 421 height 28
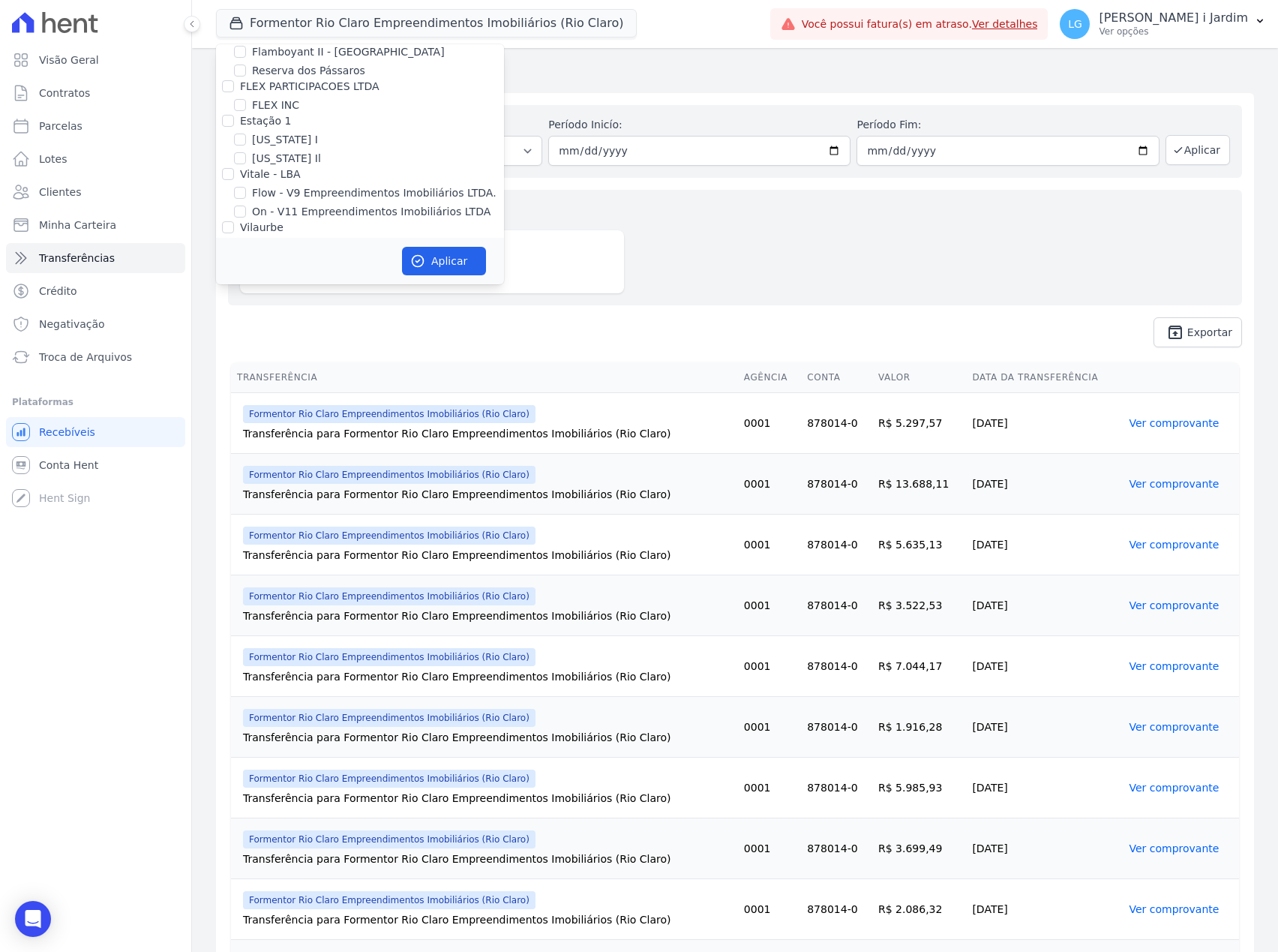
click at [313, 239] on label "Formentor Rio Claro Empreendimentos Imobiliários (Rio Claro)" at bounding box center [378, 254] width 252 height 31
click at [246, 240] on input "Formentor Rio Claro Empreendimentos Imobiliários (Rio Claro)" at bounding box center [240, 246] width 12 height 12
checkbox input "false"
click at [301, 273] on label "Ibiza Rio Claro" at bounding box center [290, 281] width 75 height 16
click at [246, 275] on input "Ibiza Rio Claro" at bounding box center [240, 281] width 12 height 12
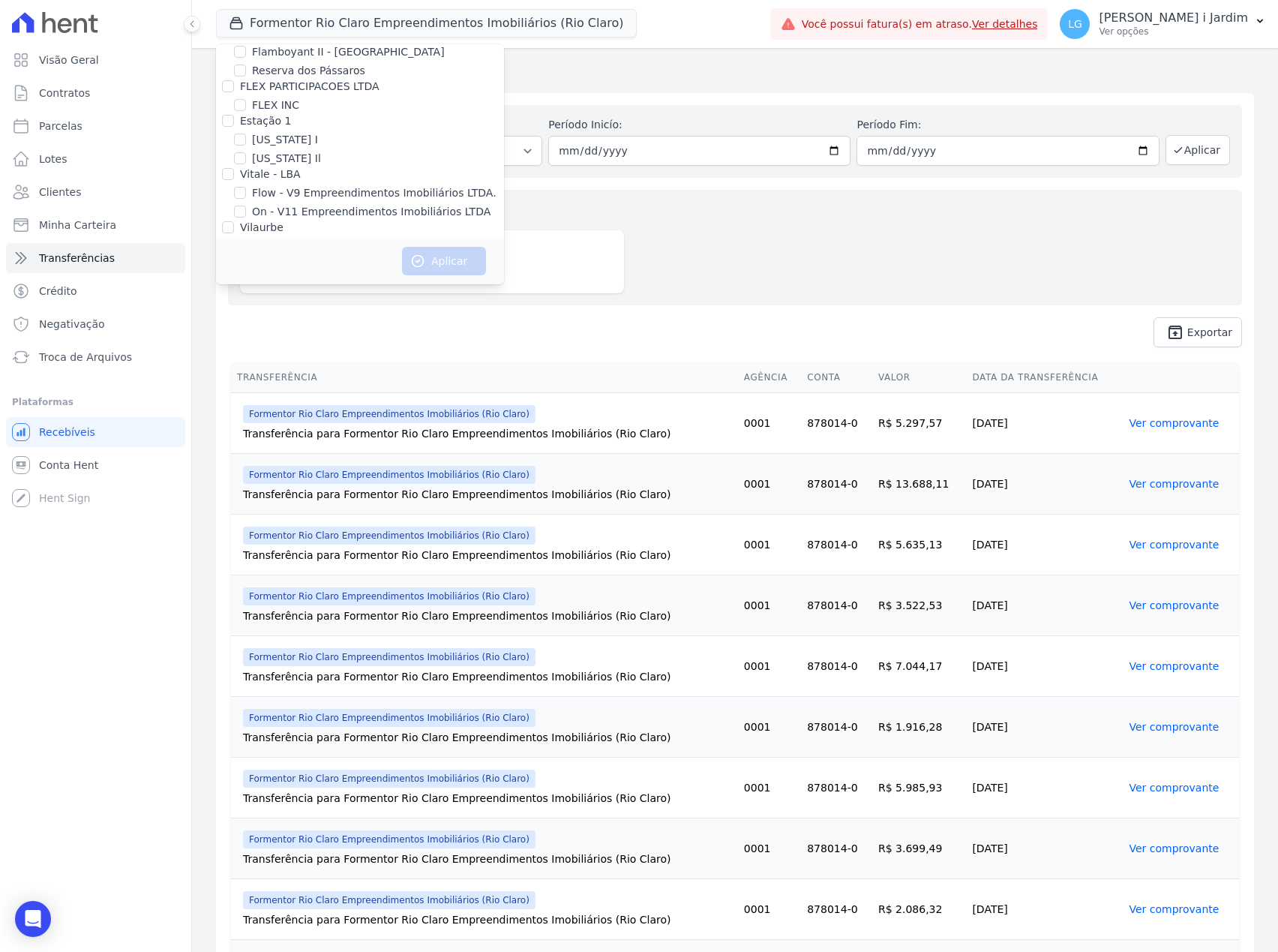
checkbox input "true"
click at [437, 262] on button "Aplicar" at bounding box center [445, 260] width 84 height 28
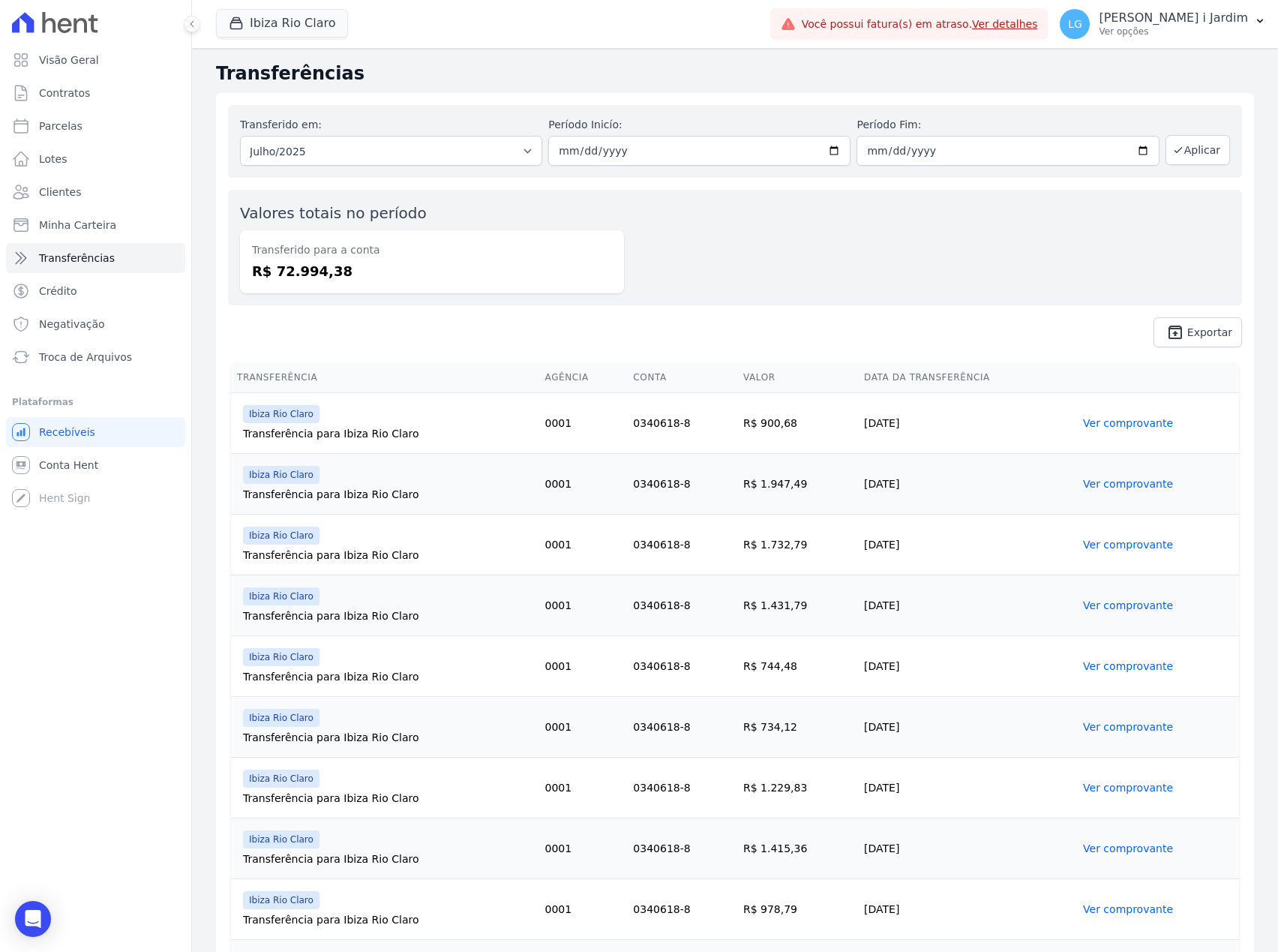
click at [298, 45] on div "Ibiza Rio Claro Trapisa Engenharia Acaiá Residencial Icatu Residencial PORTO5 I…" at bounding box center [490, 23] width 549 height 50
click at [301, 24] on button "Ibiza Rio Claro" at bounding box center [282, 22] width 132 height 28
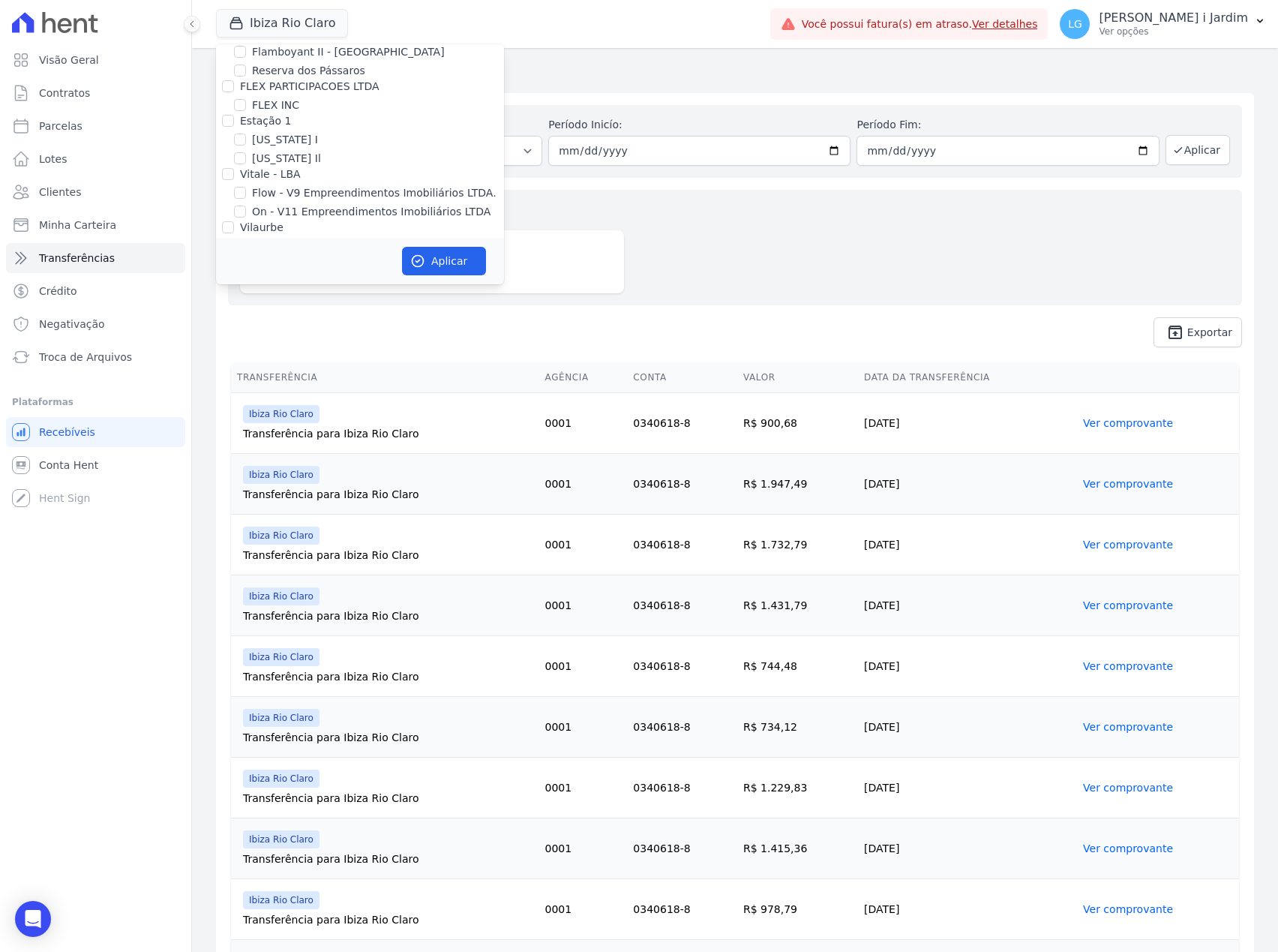
click at [313, 273] on label "Ibiza Rio Claro" at bounding box center [290, 281] width 75 height 16
click at [246, 275] on input "Ibiza Rio Claro" at bounding box center [240, 281] width 12 height 12
checkbox input "false"
click at [304, 291] on label "PALMANOVA EMPREENDIMENTOS IMOBILIARIOS - SPE - LTDA" at bounding box center [378, 307] width 252 height 31
click at [246, 293] on input "PALMANOVA EMPREENDIMENTOS IMOBILIARIOS - SPE - LTDA" at bounding box center [240, 299] width 12 height 12
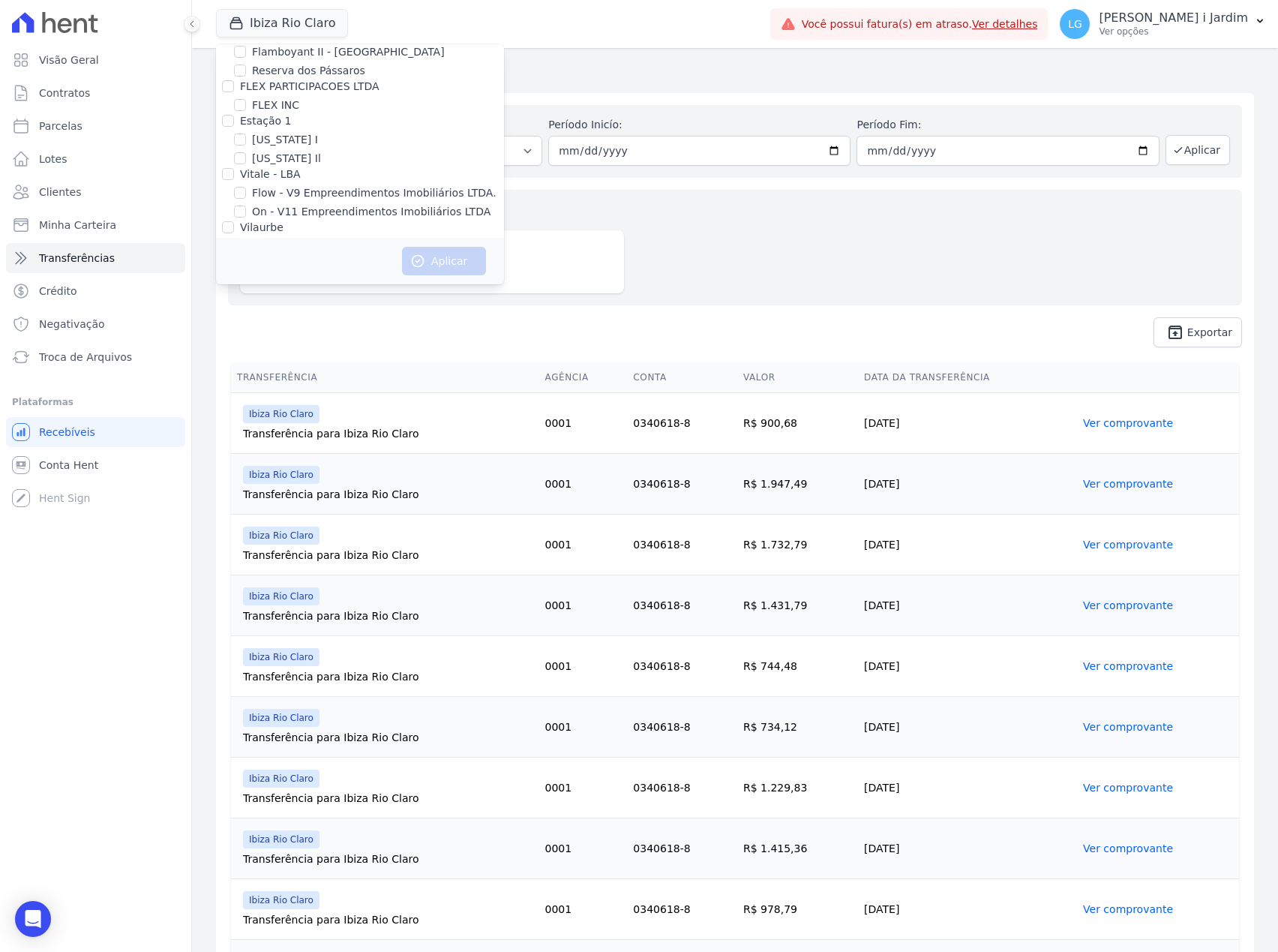
checkbox input "true"
click at [415, 259] on icon "button" at bounding box center [417, 260] width 15 height 15
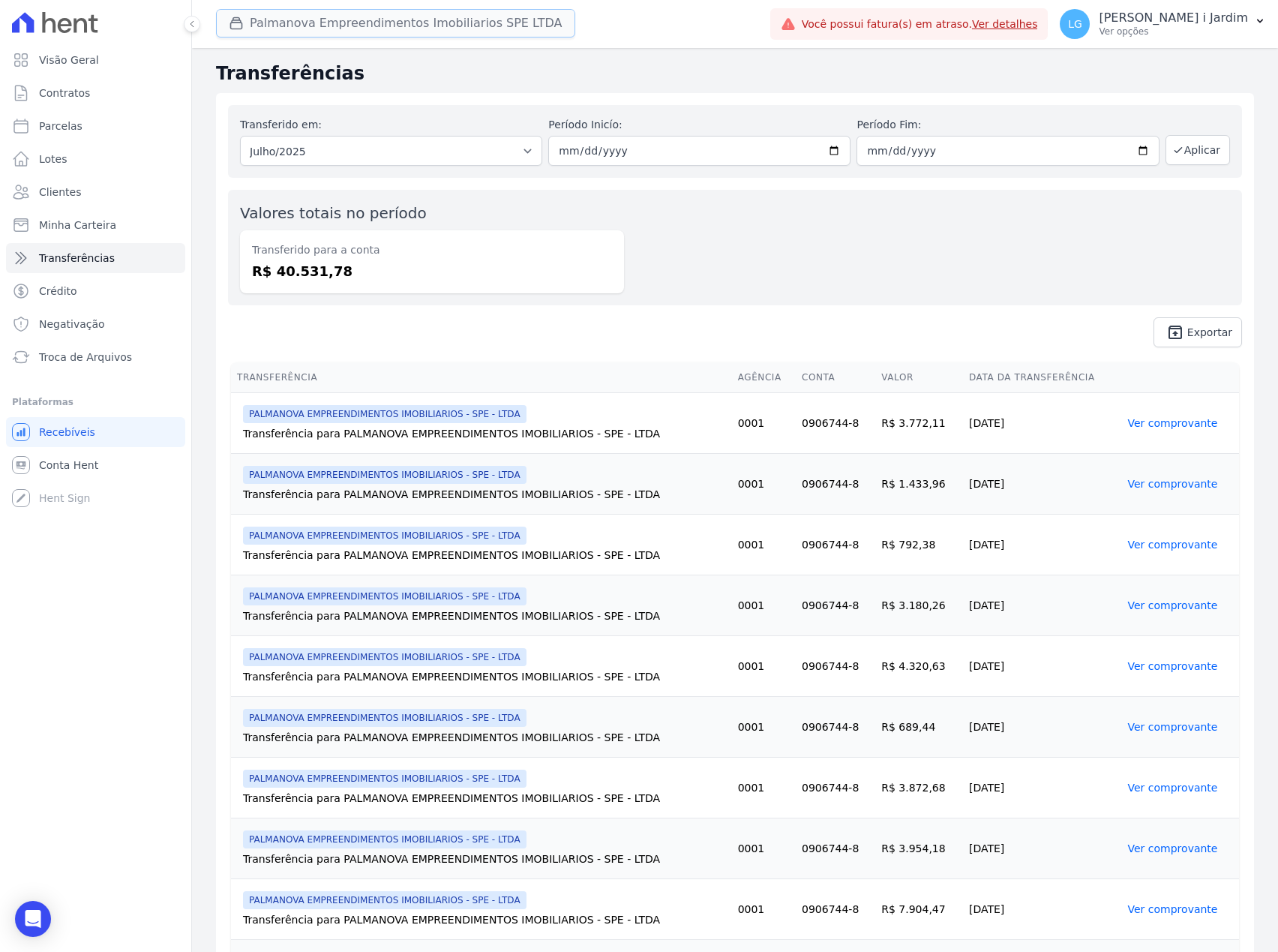
click at [272, 10] on button "Palmanova Empreendimentos Imobiliarios SPE LTDA" at bounding box center [396, 22] width 360 height 28
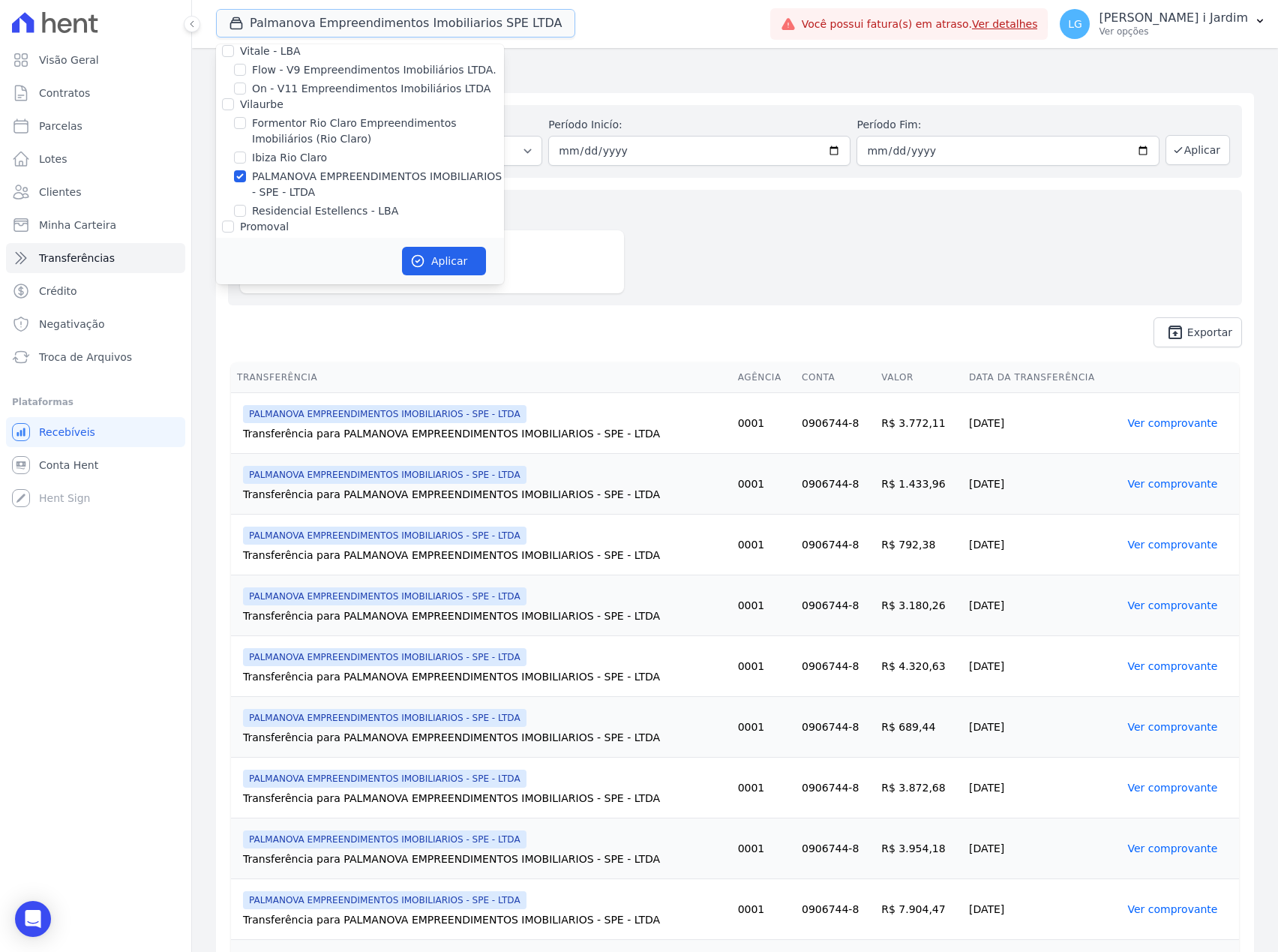
scroll to position [1629, 0]
click at [300, 163] on label "PALMANOVA EMPREENDIMENTOS IMOBILIARIOS - SPE - LTDA" at bounding box center [378, 178] width 252 height 31
click at [246, 165] on input "PALMANOVA EMPREENDIMENTOS IMOBILIARIOS - SPE - LTDA" at bounding box center [240, 171] width 12 height 12
checkbox input "false"
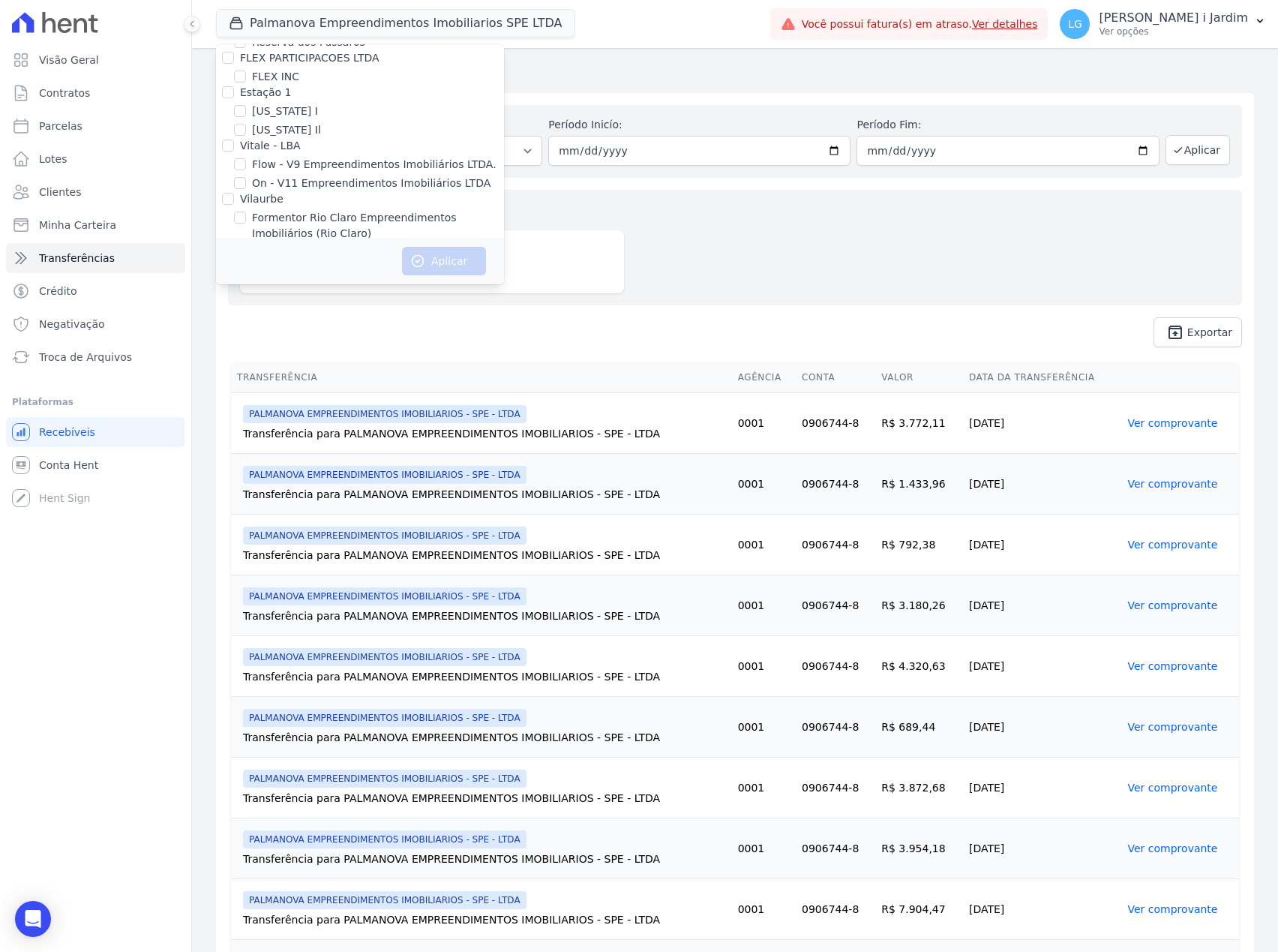
scroll to position [3475, 0]
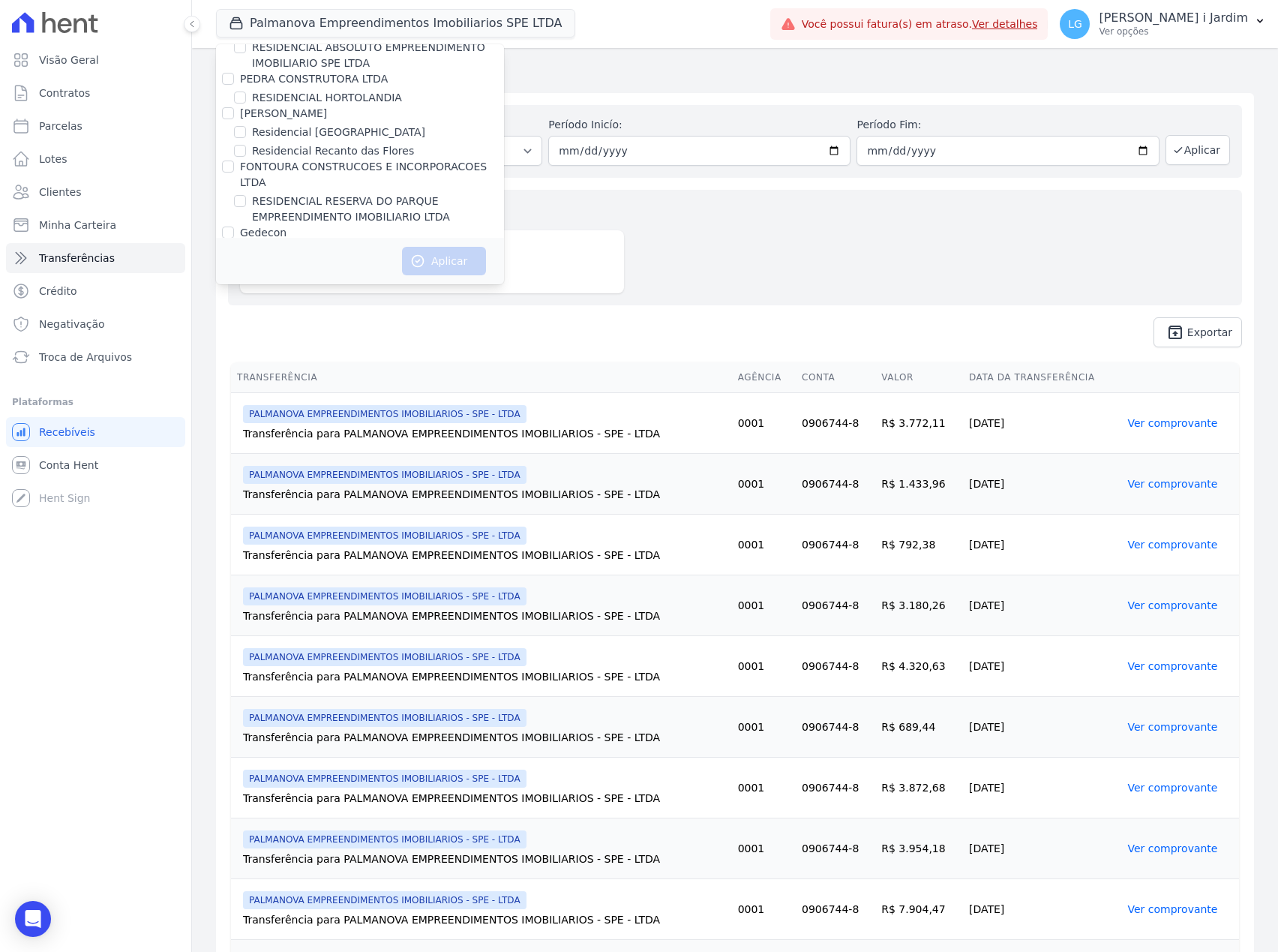
click at [333, 279] on label "RESIDENCIAL STO [PERSON_NAME]" at bounding box center [345, 286] width 185 height 16
click at [246, 280] on input "RESIDENCIAL STO [PERSON_NAME]" at bounding box center [240, 286] width 12 height 12
checkbox input "true"
click at [436, 261] on button "Aplicar" at bounding box center [445, 260] width 84 height 28
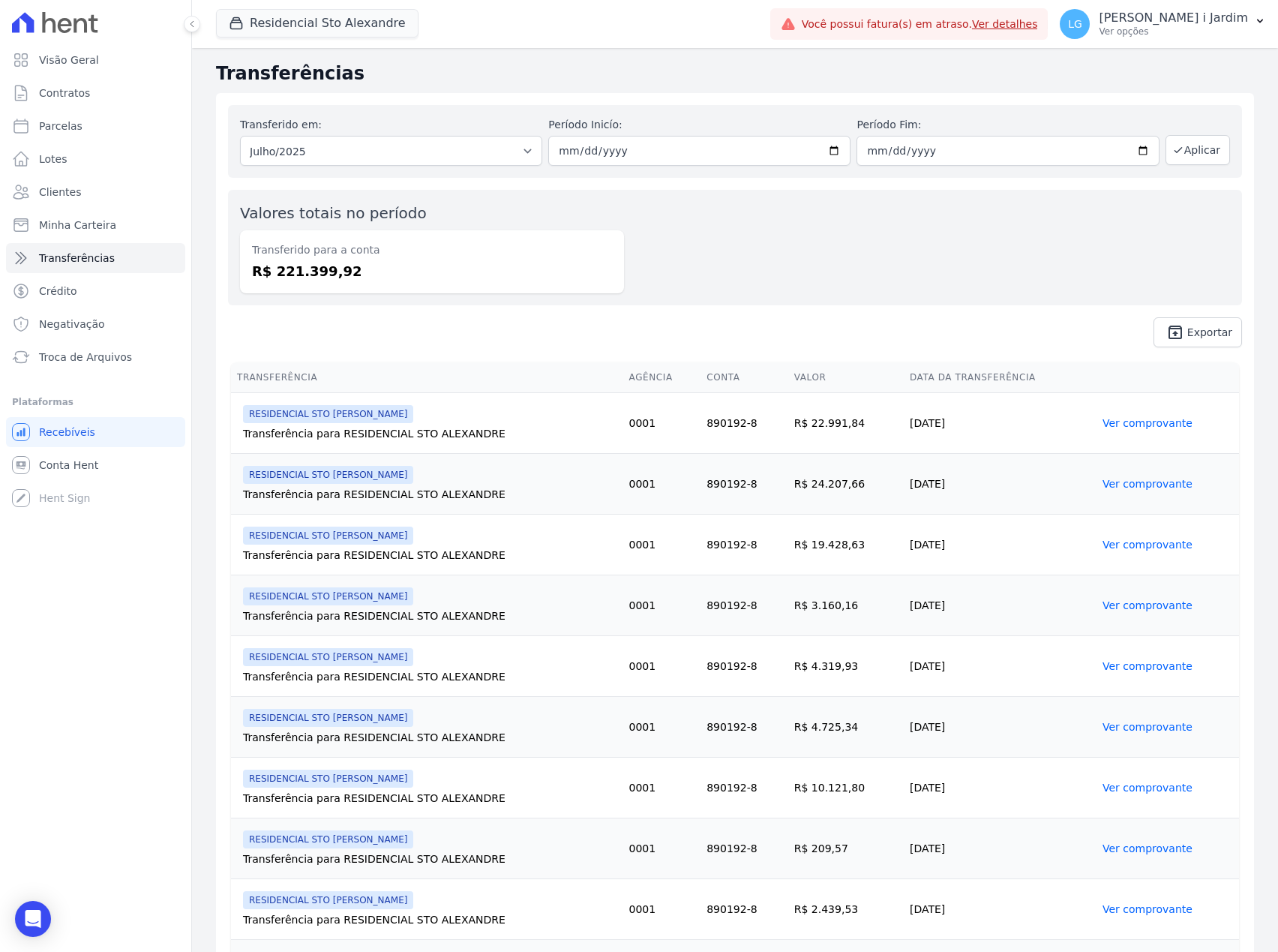
click at [333, 7] on div "Residencial Sto Alexandre Trapisa Engenharia Acaiá Residencial Icatu Residencia…" at bounding box center [490, 23] width 549 height 50
click at [334, 17] on button "Residencial Sto Alexandre" at bounding box center [318, 22] width 203 height 28
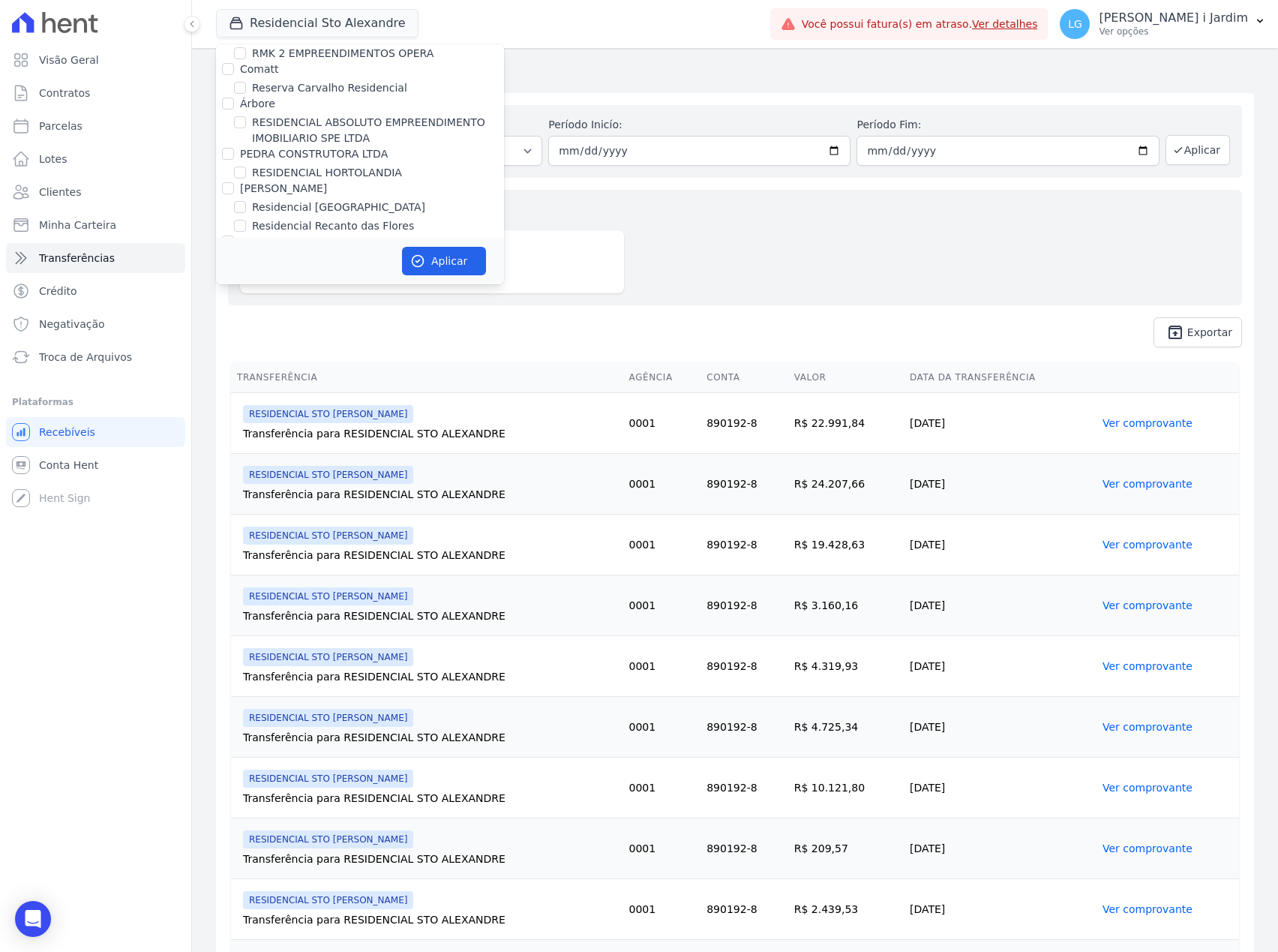
click at [303, 336] on label "[PERSON_NAME] INCORPORACOES" at bounding box center [330, 342] width 181 height 12
click at [234, 336] on input "[PERSON_NAME] INCORPORACOES" at bounding box center [228, 342] width 12 height 12
checkbox input "false"
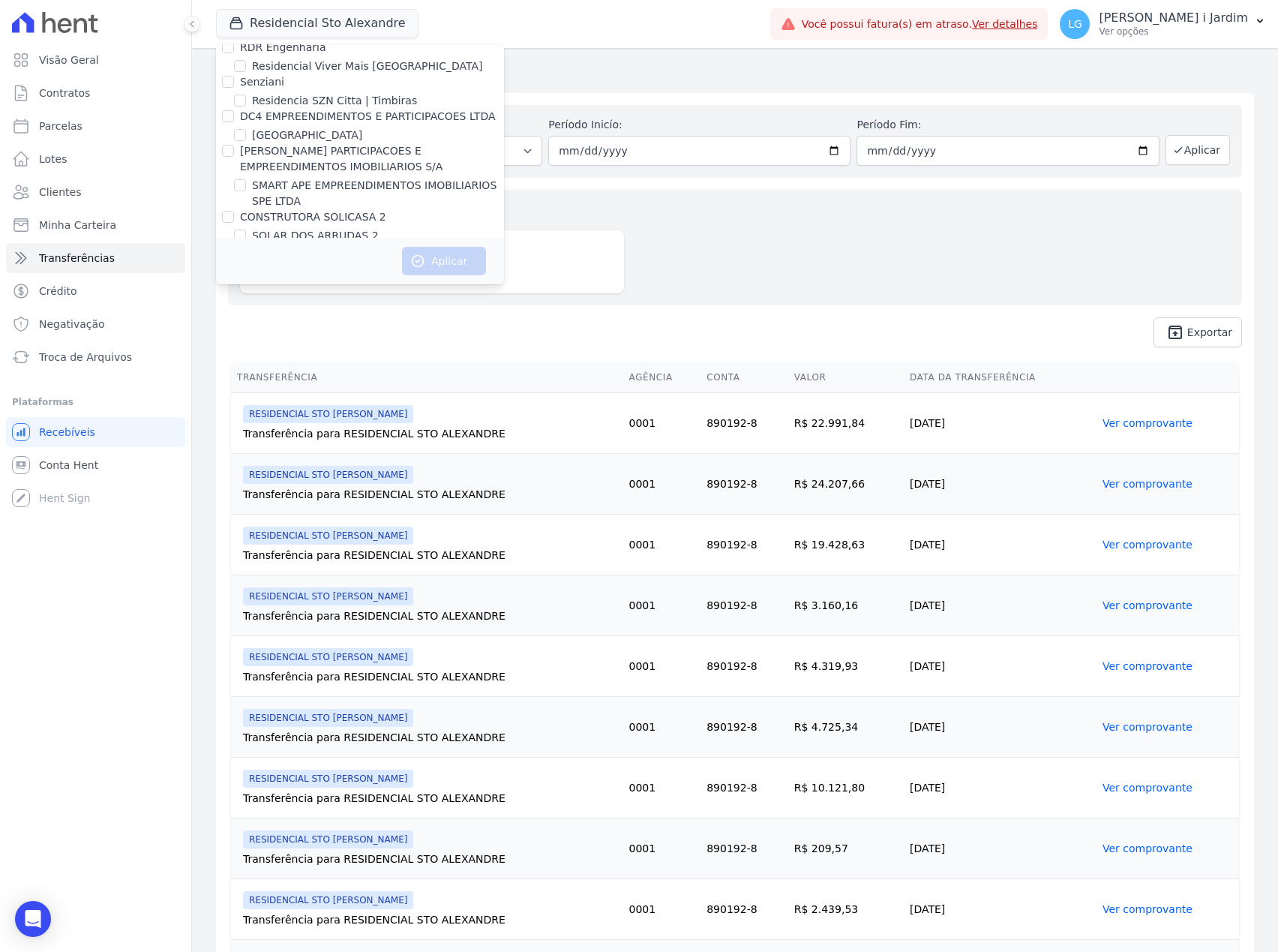
scroll to position [3612, 0]
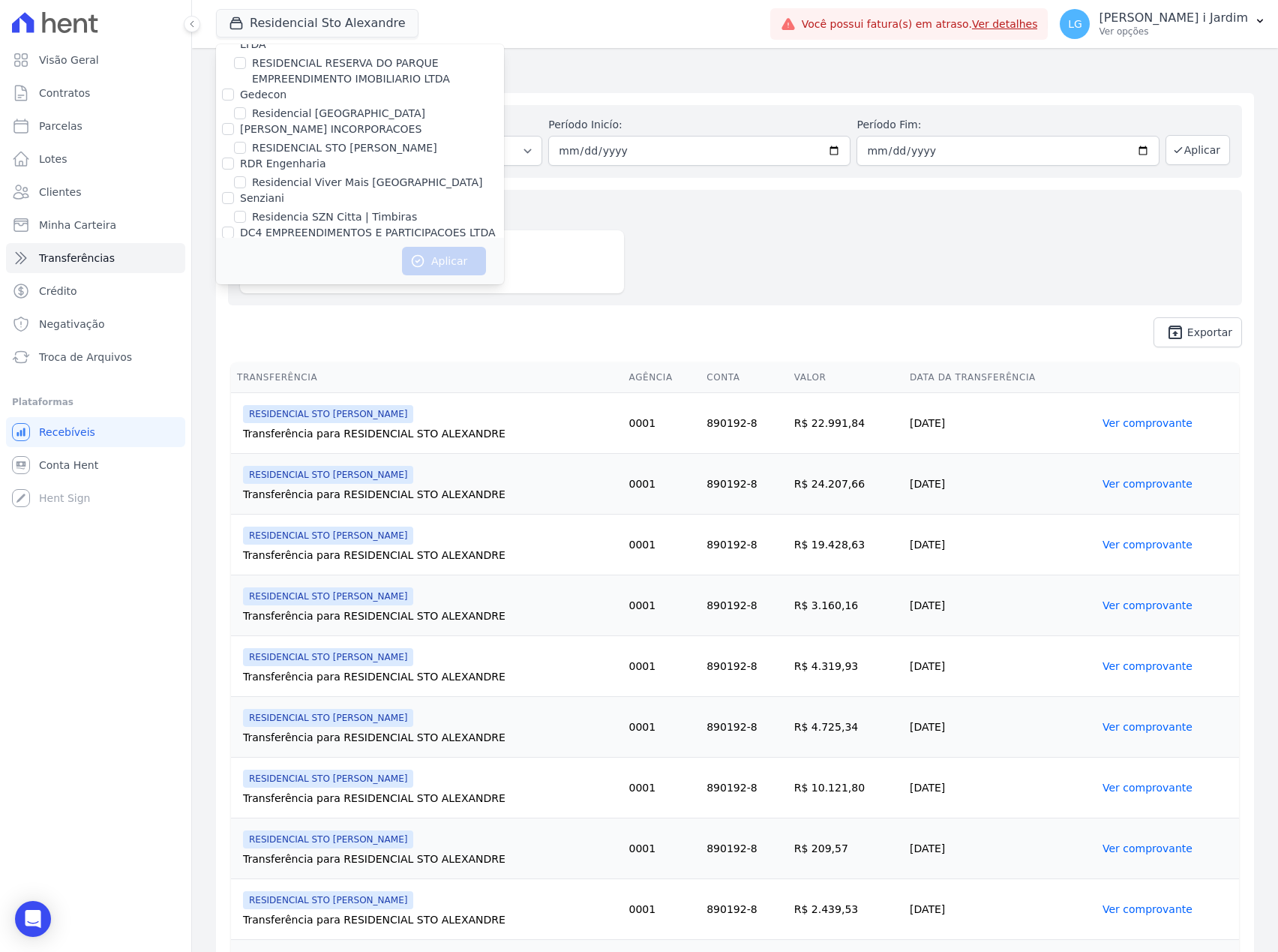
click at [325, 261] on label "[PERSON_NAME] PARTICIPACOES E EMPREENDIMENTOS IMOBILIARIOS S/A" at bounding box center [341, 275] width 203 height 27
click at [234, 261] on input "[PERSON_NAME] PARTICIPACOES E EMPREENDIMENTOS IMOBILIARIOS S/A" at bounding box center [228, 267] width 12 height 12
checkbox input "true"
click at [435, 258] on button "Aplicar" at bounding box center [445, 260] width 84 height 28
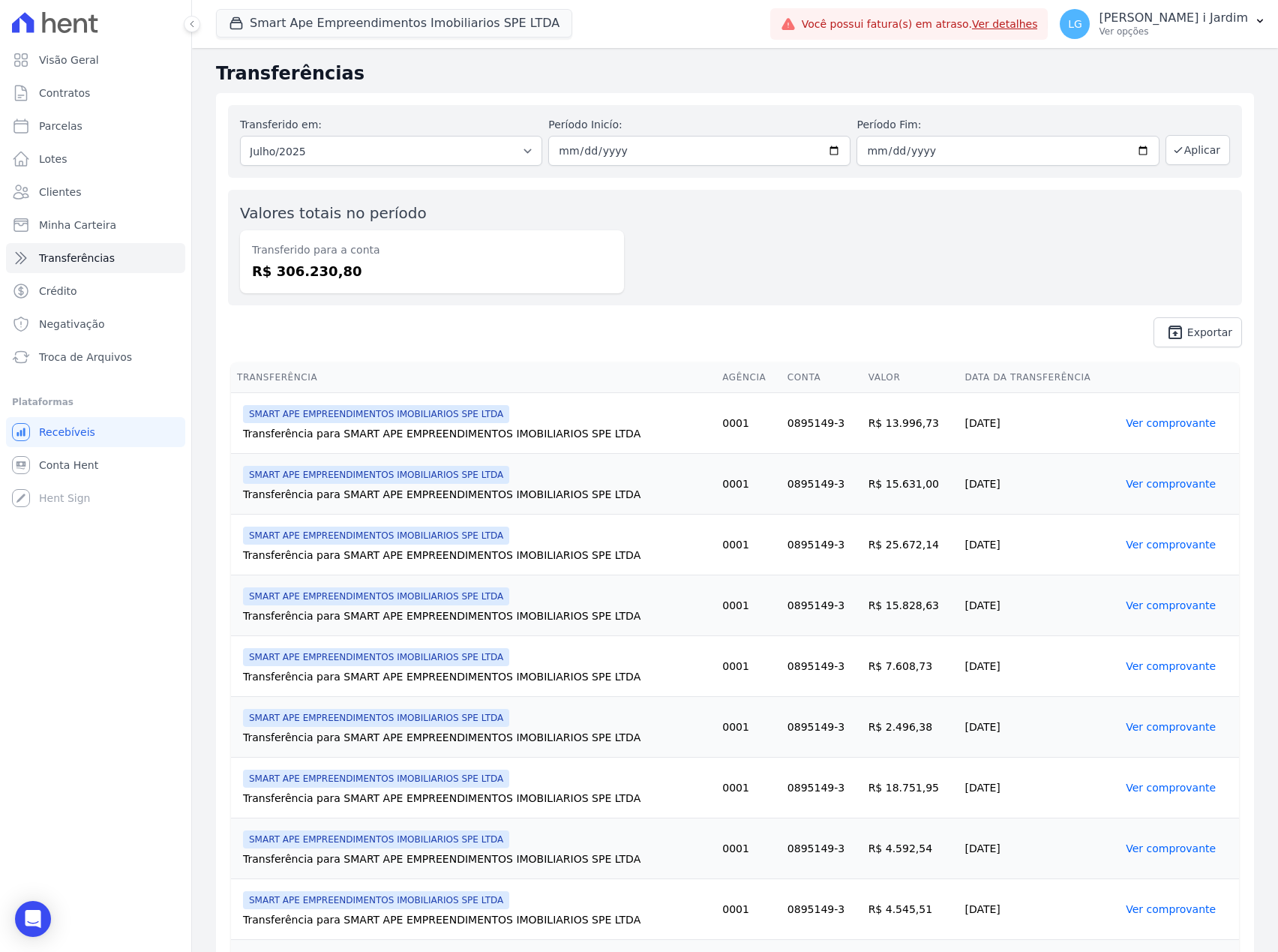
click at [310, 41] on div "Smart Ape Empreendimentos Imobiliarios SPE LTDA Trapisa Engenharia Acaiá Reside…" at bounding box center [490, 23] width 549 height 50
click at [325, 25] on button "Smart Ape Empreendimentos Imobiliarios SPE LTDA" at bounding box center [395, 22] width 357 height 28
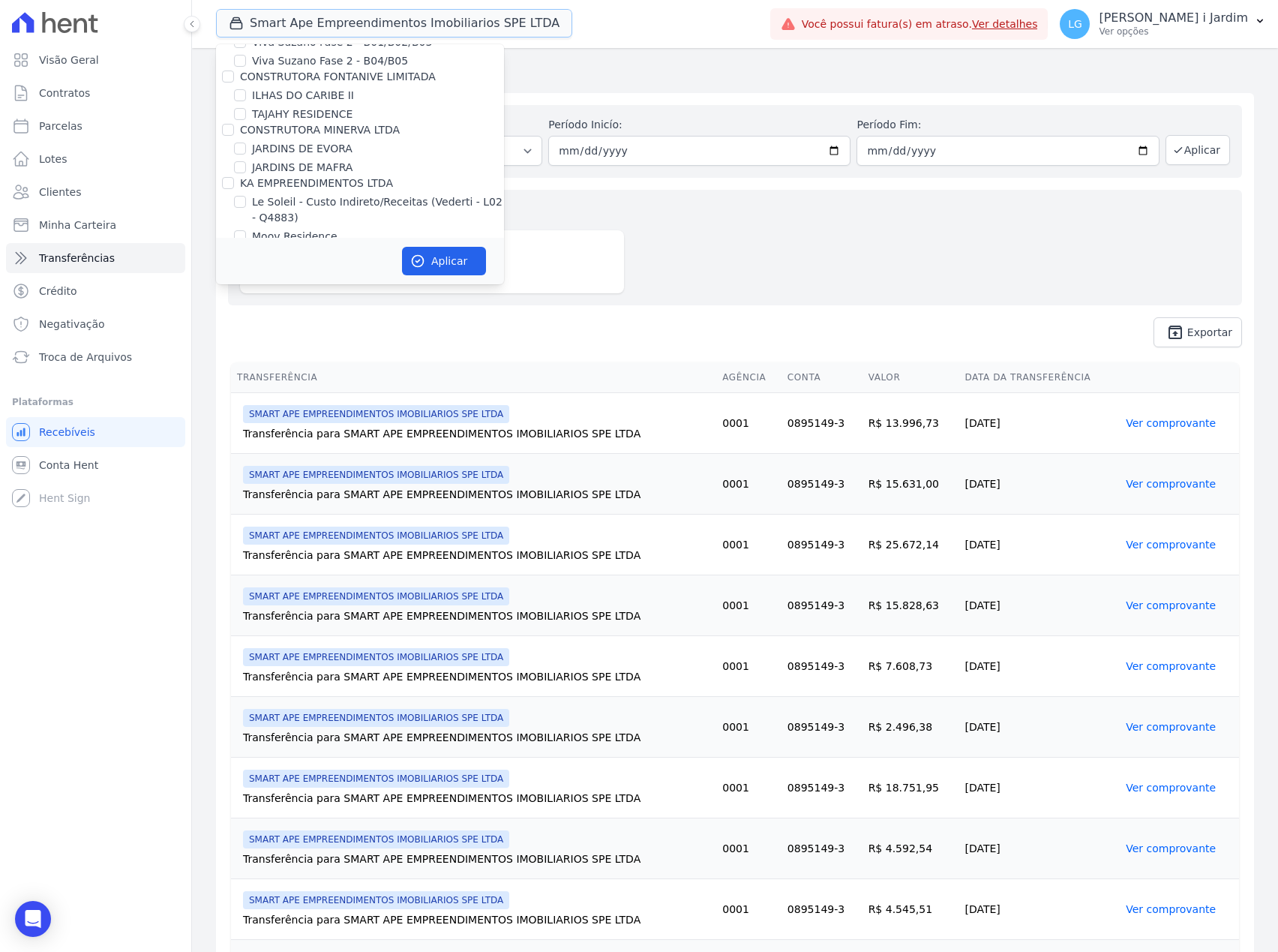
scroll to position [2300, 0]
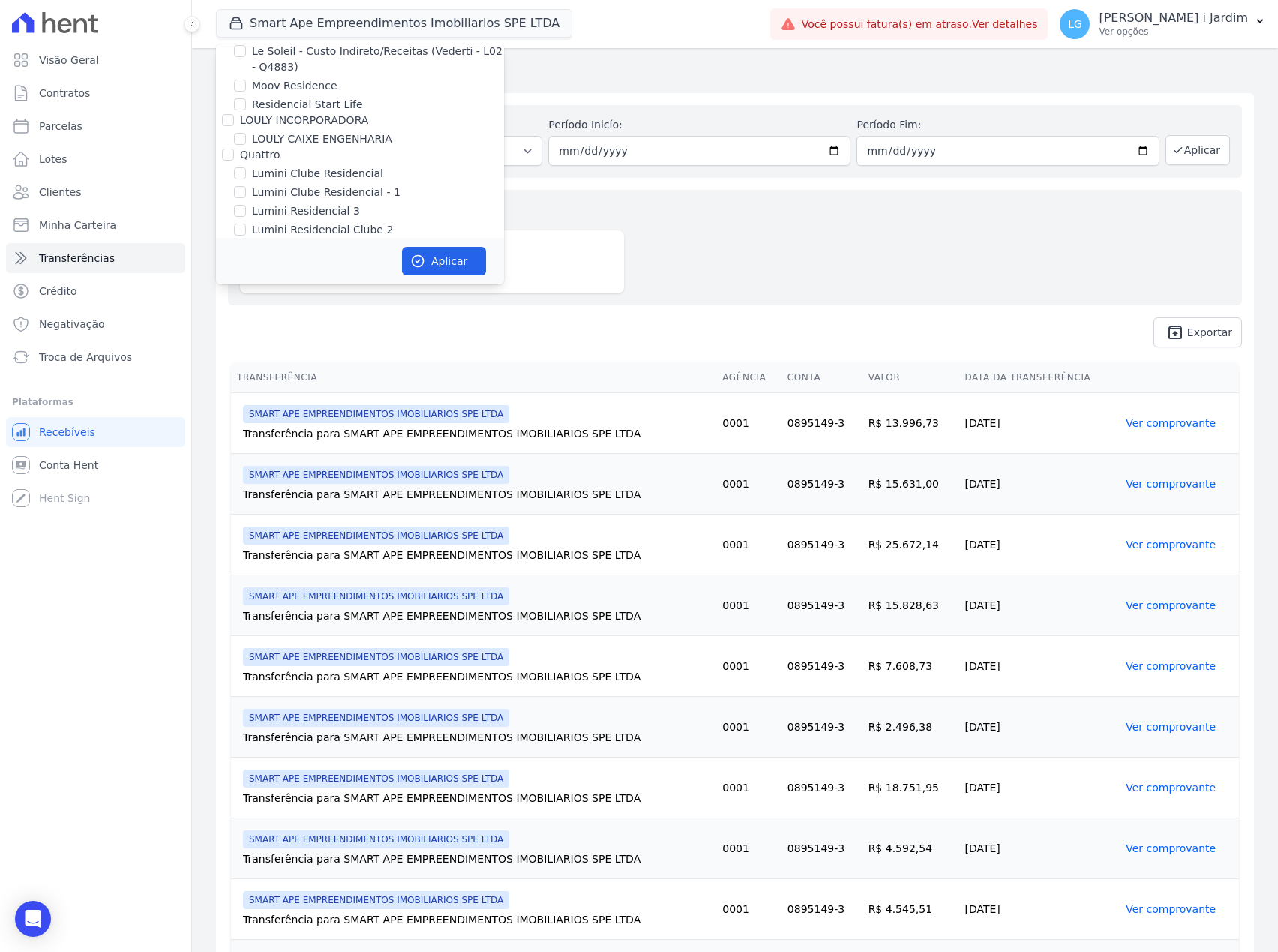
click at [663, 223] on div "Valores totais no período Transferido para a conta R$ 306.230,80" at bounding box center [735, 248] width 1015 height 116
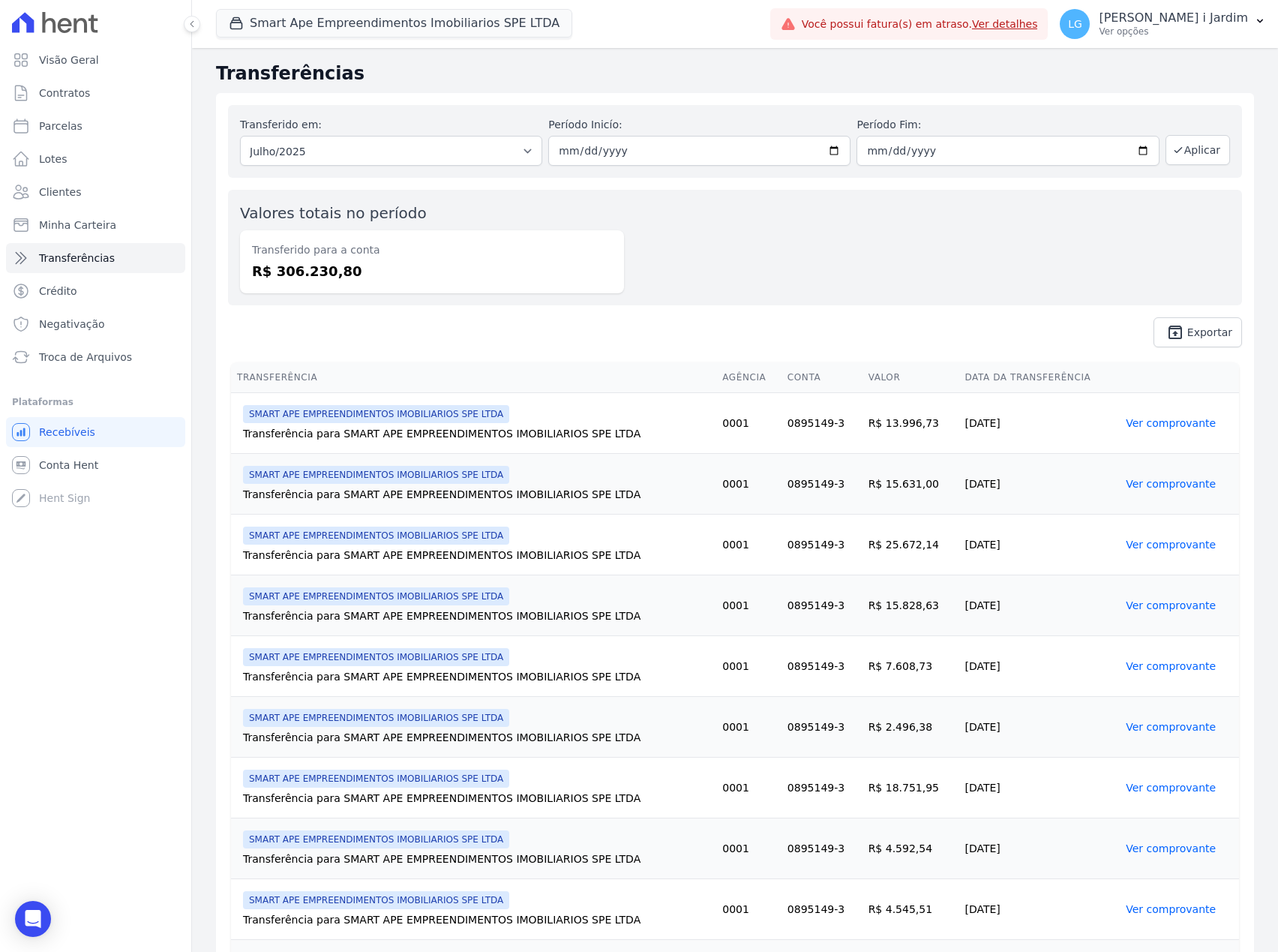
click at [803, 277] on div "Valores totais no período Transferido para a conta R$ 306.230,80" at bounding box center [735, 248] width 1015 height 116
